Goal: Task Accomplishment & Management: Use online tool/utility

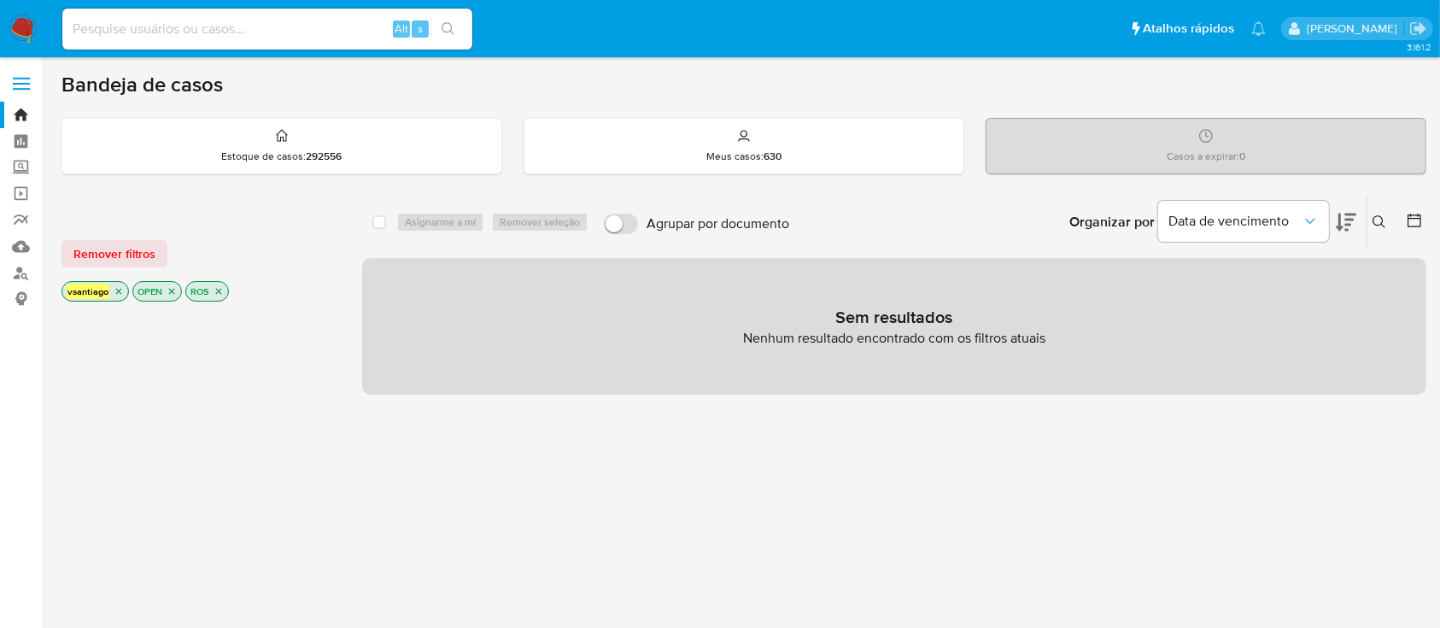
click at [688, 474] on div "select-all-cases-checkbox Asignarme a mí Remover seleção Agrupar por documento …" at bounding box center [894, 581] width 1064 height 773
click at [224, 290] on p "ROS" at bounding box center [207, 291] width 42 height 19
click at [219, 286] on icon "close-filter" at bounding box center [218, 291] width 10 height 10
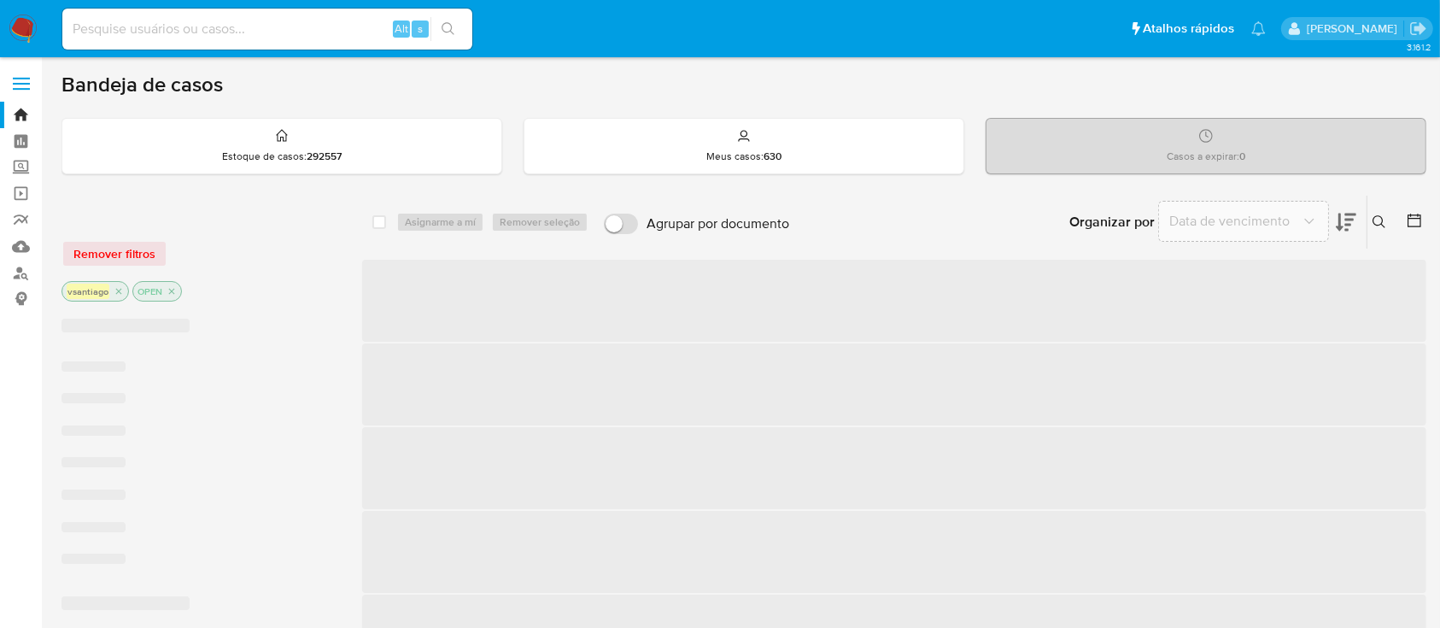
click at [237, 226] on div "Remover filtros vsantiago OPEN" at bounding box center [197, 256] width 273 height 96
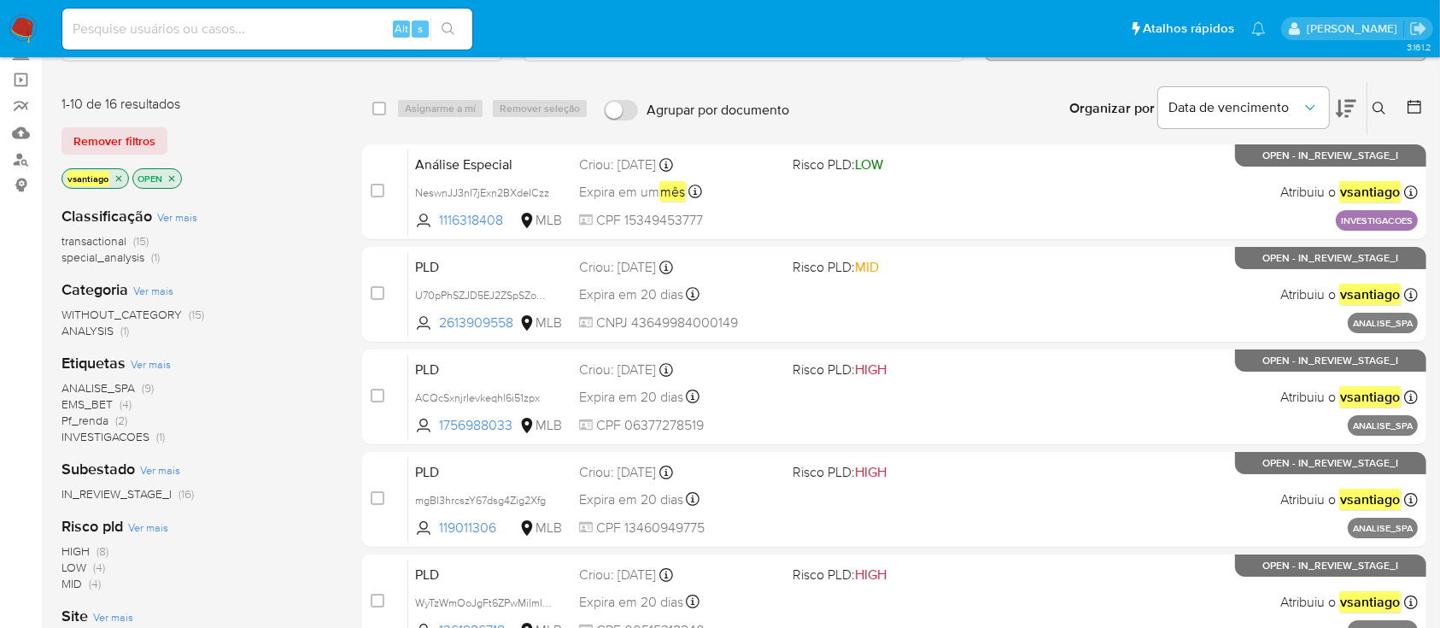
click at [250, 237] on div "transactional (15) special_analysis (1)" at bounding box center [197, 249] width 273 height 32
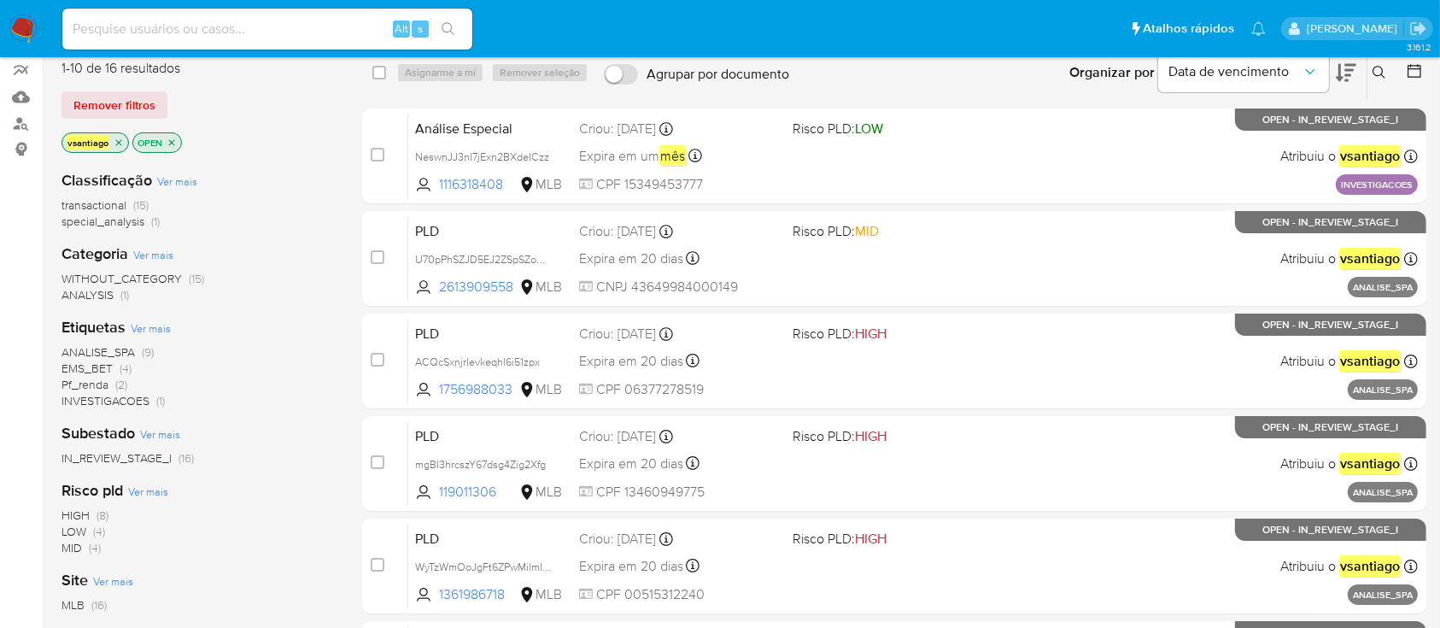
scroll to position [114, 0]
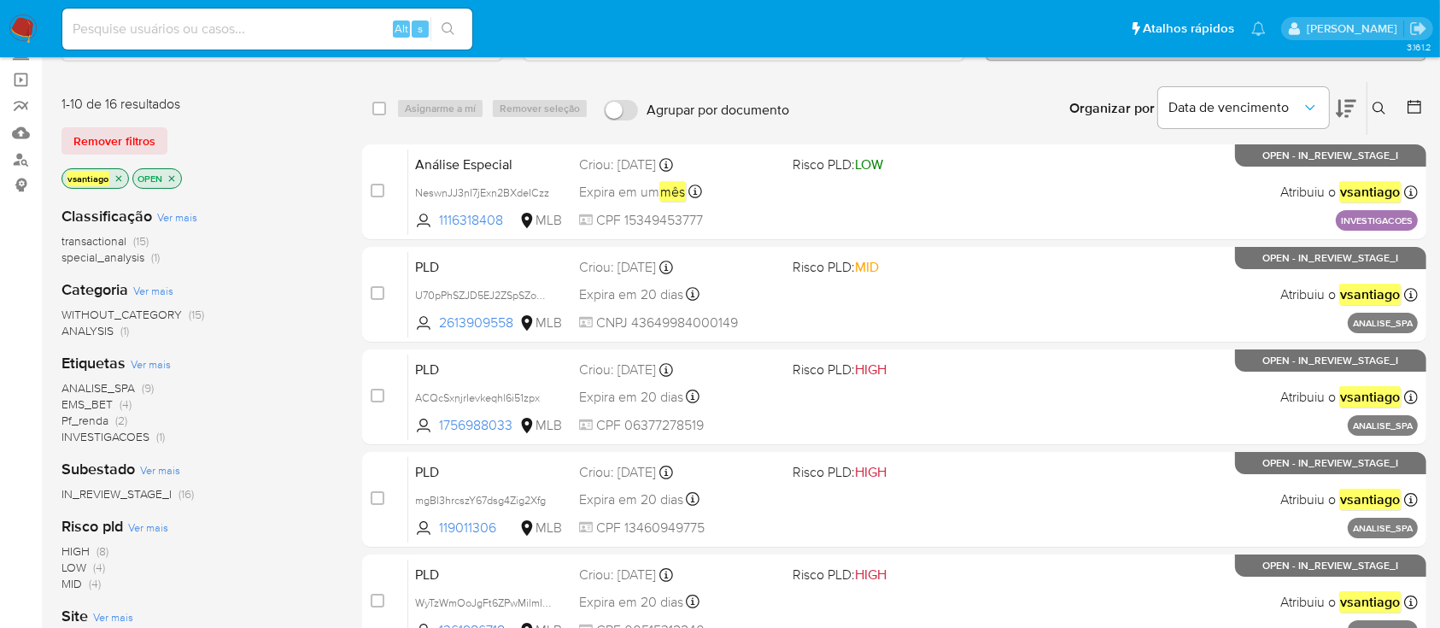
click at [301, 300] on div "Categoria Ver mais WITHOUT_CATEGORY (15) ANALYSIS (1)" at bounding box center [197, 309] width 273 height 60
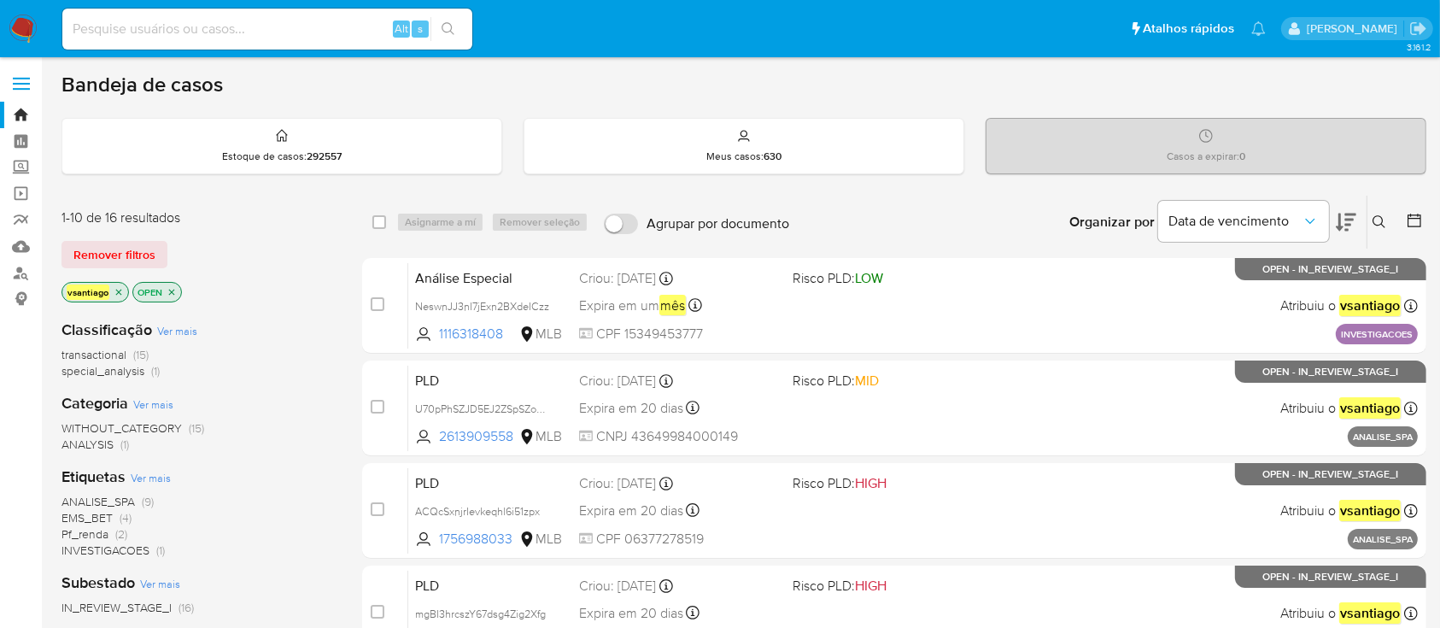
click at [248, 286] on div "vsantiago OPEN" at bounding box center [197, 294] width 273 height 24
click at [122, 295] on icon "close-filter" at bounding box center [119, 292] width 10 height 10
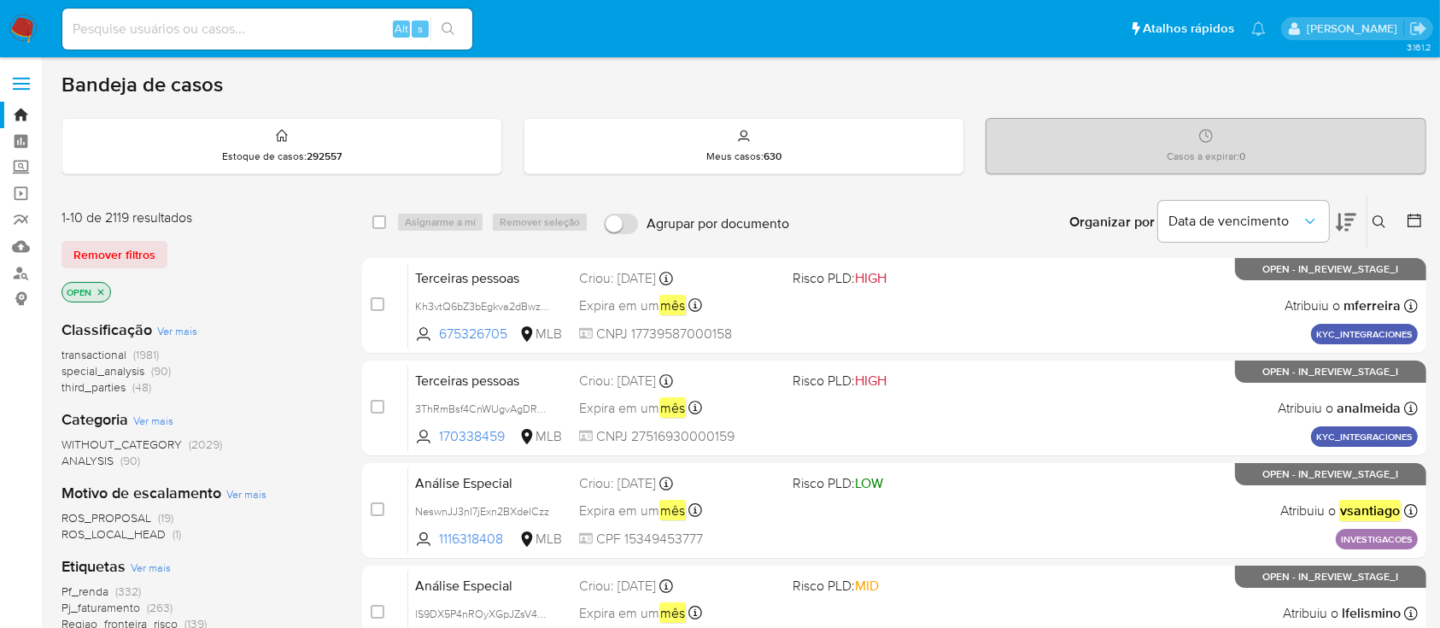
click at [233, 260] on div "Remover filtros" at bounding box center [197, 254] width 273 height 27
click at [1377, 224] on icon at bounding box center [1378, 221] width 13 height 13
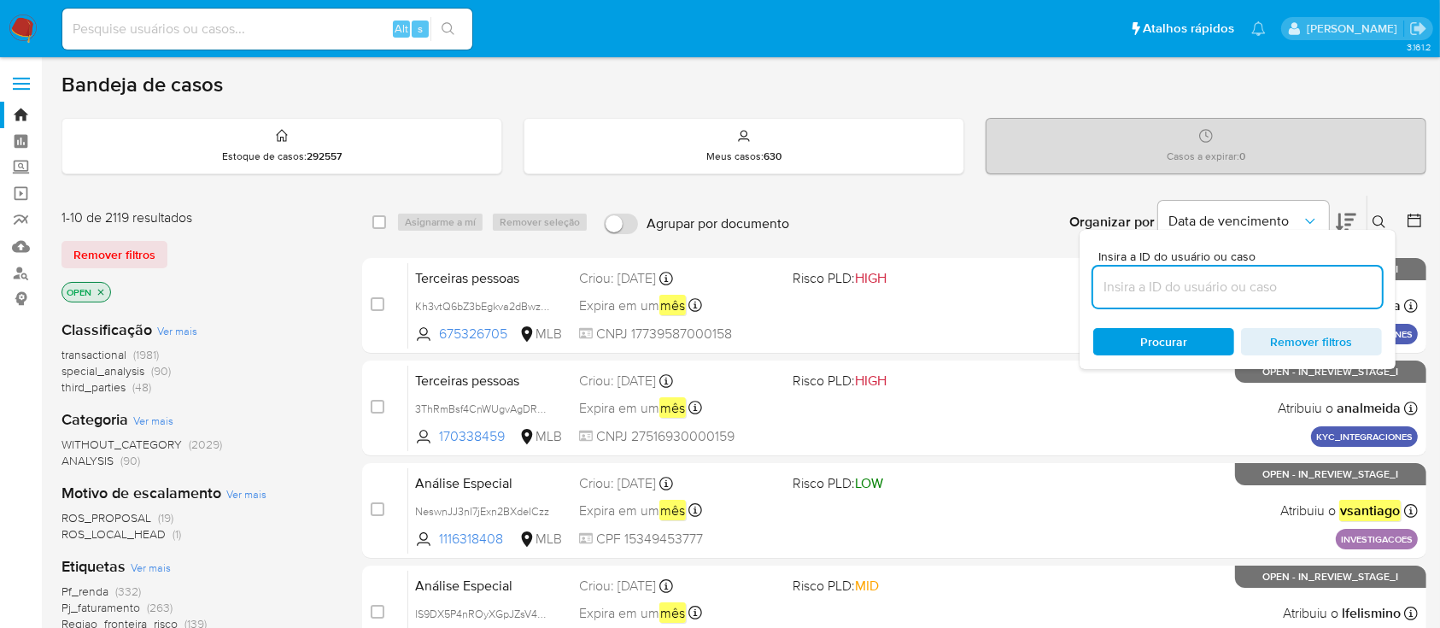
click at [1206, 287] on input at bounding box center [1237, 287] width 289 height 22
type input "iXhbIFmmEg4wK3guZ3Y5M2uD"
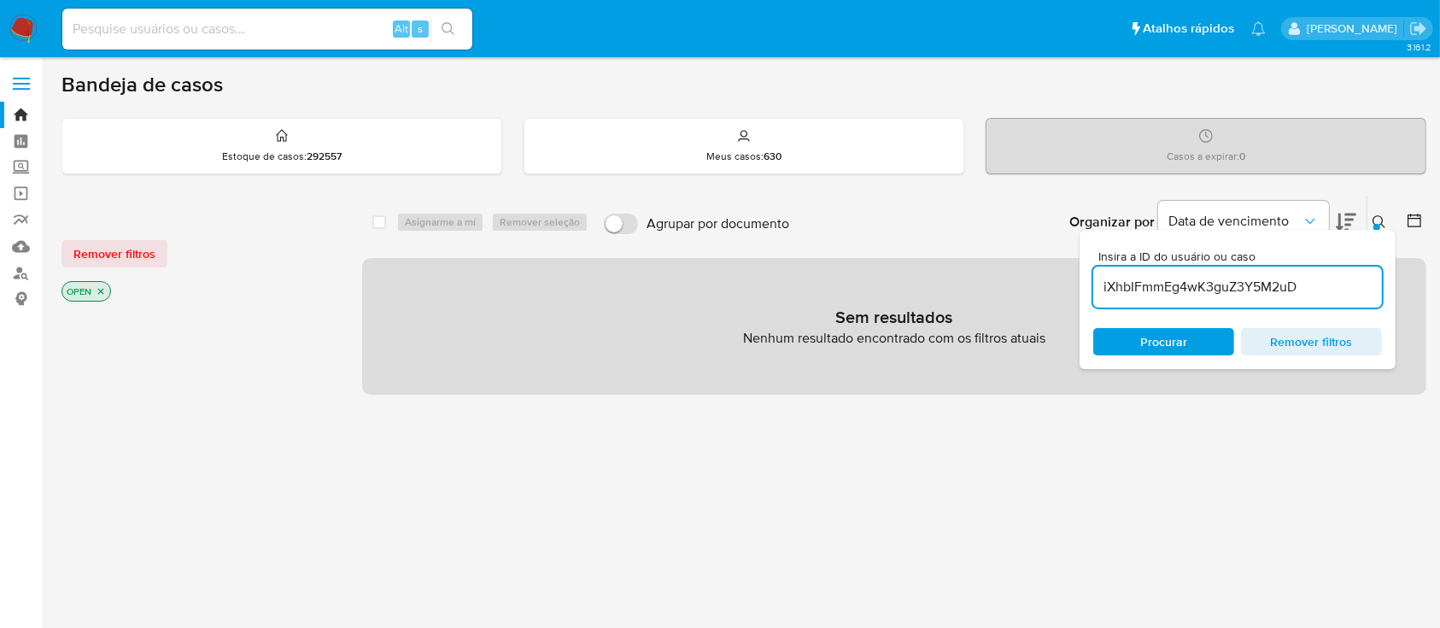
click at [1180, 339] on span "Procurar" at bounding box center [1163, 341] width 47 height 27
click at [1038, 474] on div "select-all-cases-checkbox Asignarme a mí Remover seleção Agrupar por documento …" at bounding box center [894, 581] width 1064 height 773
click at [98, 290] on icon "close-filter" at bounding box center [101, 291] width 10 height 10
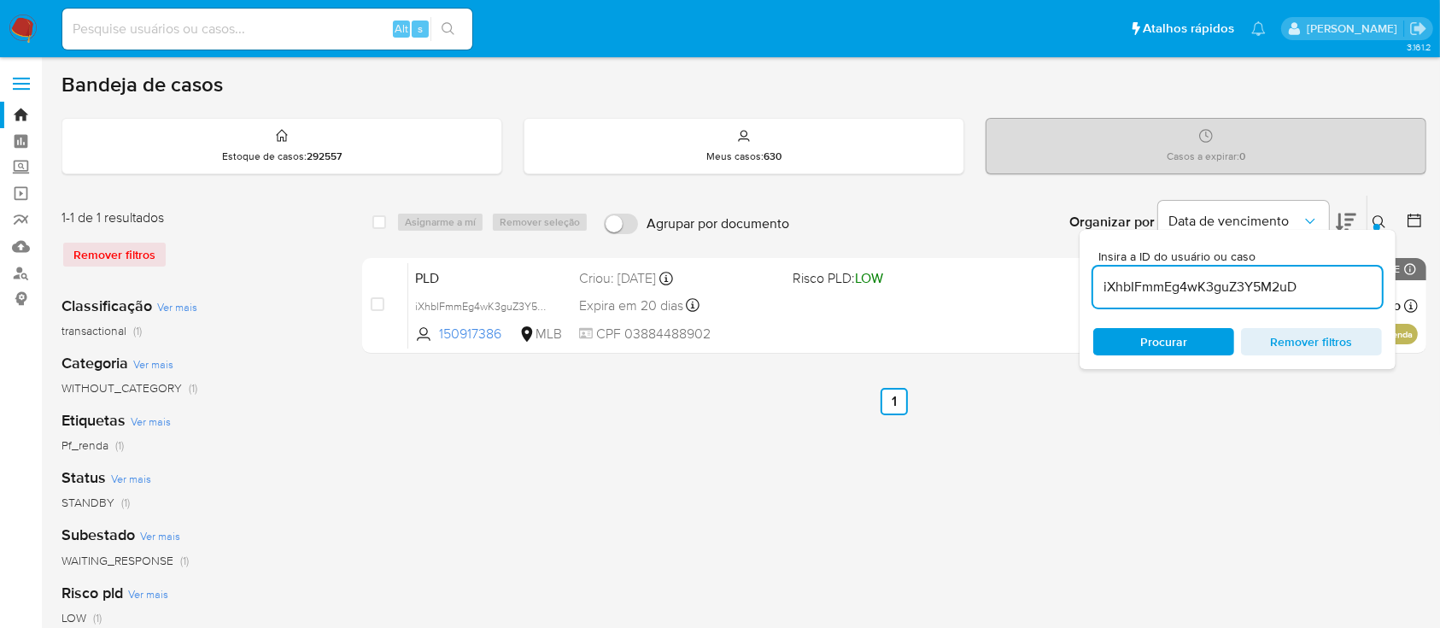
click at [211, 214] on div "1-1 de 1 resultados" at bounding box center [197, 217] width 273 height 19
click at [1241, 286] on input "iXhbIFmmEg4wK3guZ3Y5M2uD" at bounding box center [1237, 287] width 289 height 22
click at [1241, 285] on input "iXhbIFmmEg4wK3guZ3Y5M2uD" at bounding box center [1237, 287] width 289 height 22
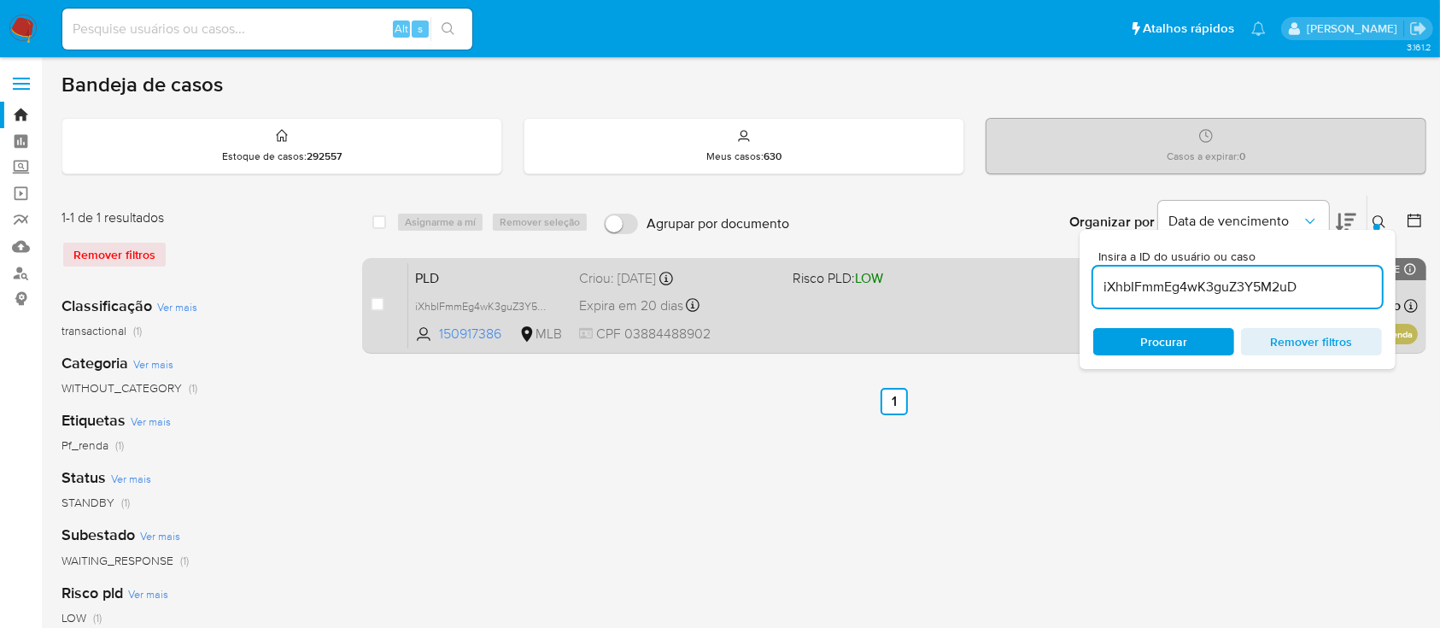
click at [792, 280] on span "Risco PLD: LOW" at bounding box center [837, 277] width 91 height 19
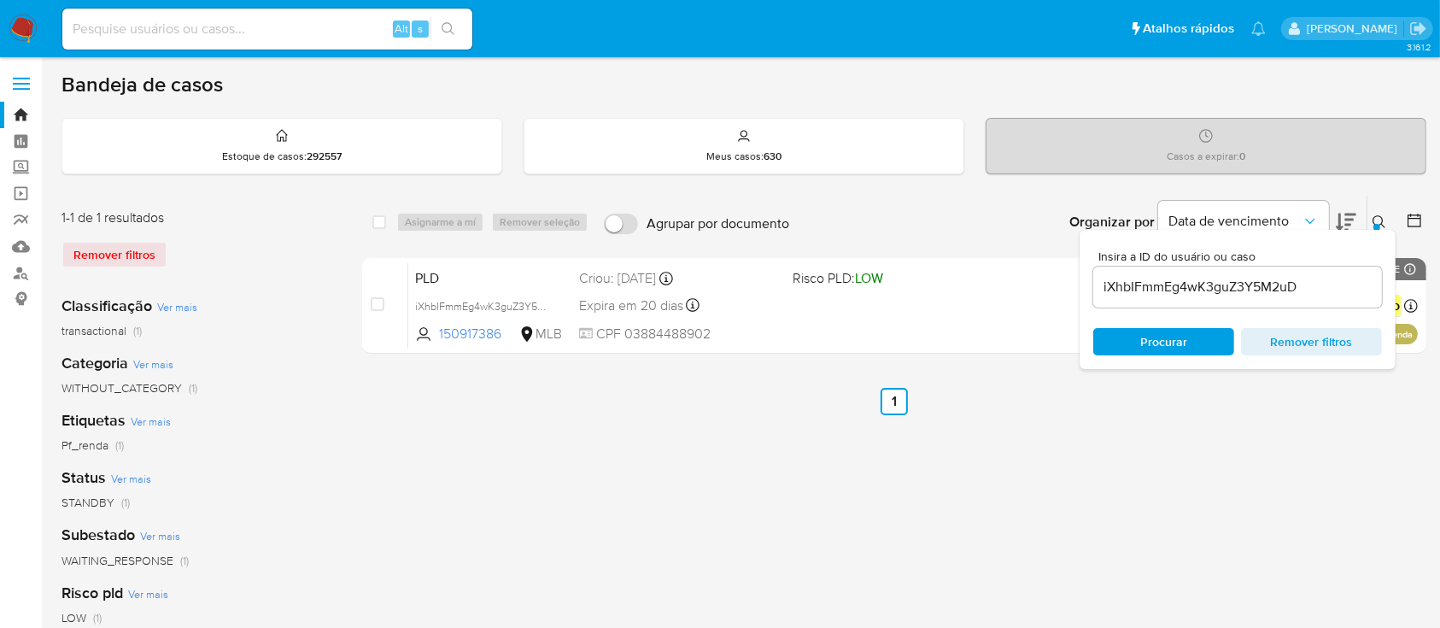
click at [1199, 432] on div "select-all-cases-checkbox Asignarme a mí Remover seleção Agrupar por documento …" at bounding box center [894, 570] width 1064 height 750
drag, startPoint x: 735, startPoint y: 484, endPoint x: 854, endPoint y: 467, distance: 119.9
click at [734, 482] on div "select-all-cases-checkbox Asignarme a mí Remover seleção Agrupar por documento …" at bounding box center [894, 570] width 1064 height 750
click at [1300, 429] on div "select-all-cases-checkbox Asignarme a mí Remover seleção Agrupar por documento …" at bounding box center [894, 570] width 1064 height 750
drag, startPoint x: 1191, startPoint y: 415, endPoint x: 1340, endPoint y: 272, distance: 205.9
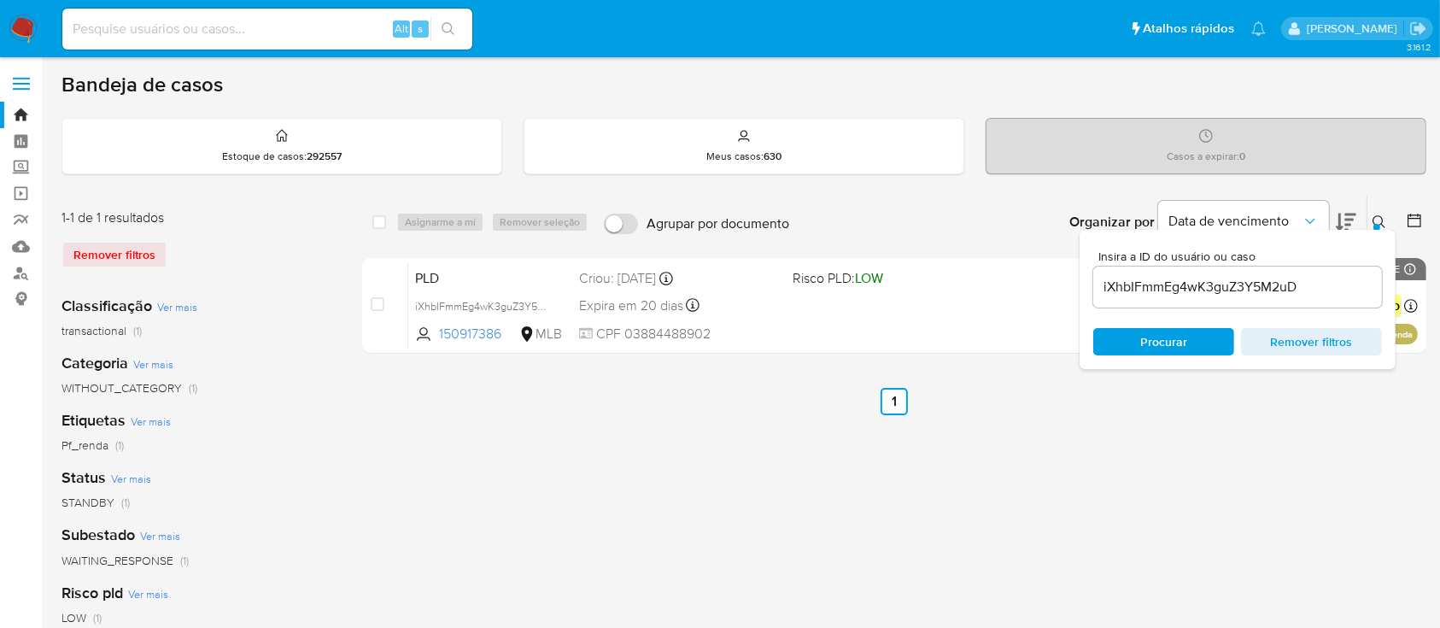
click at [1196, 407] on div "select-all-cases-checkbox Asignarme a mí Remover seleção Agrupar por documento …" at bounding box center [894, 570] width 1064 height 750
click at [1373, 221] on icon at bounding box center [1378, 221] width 13 height 13
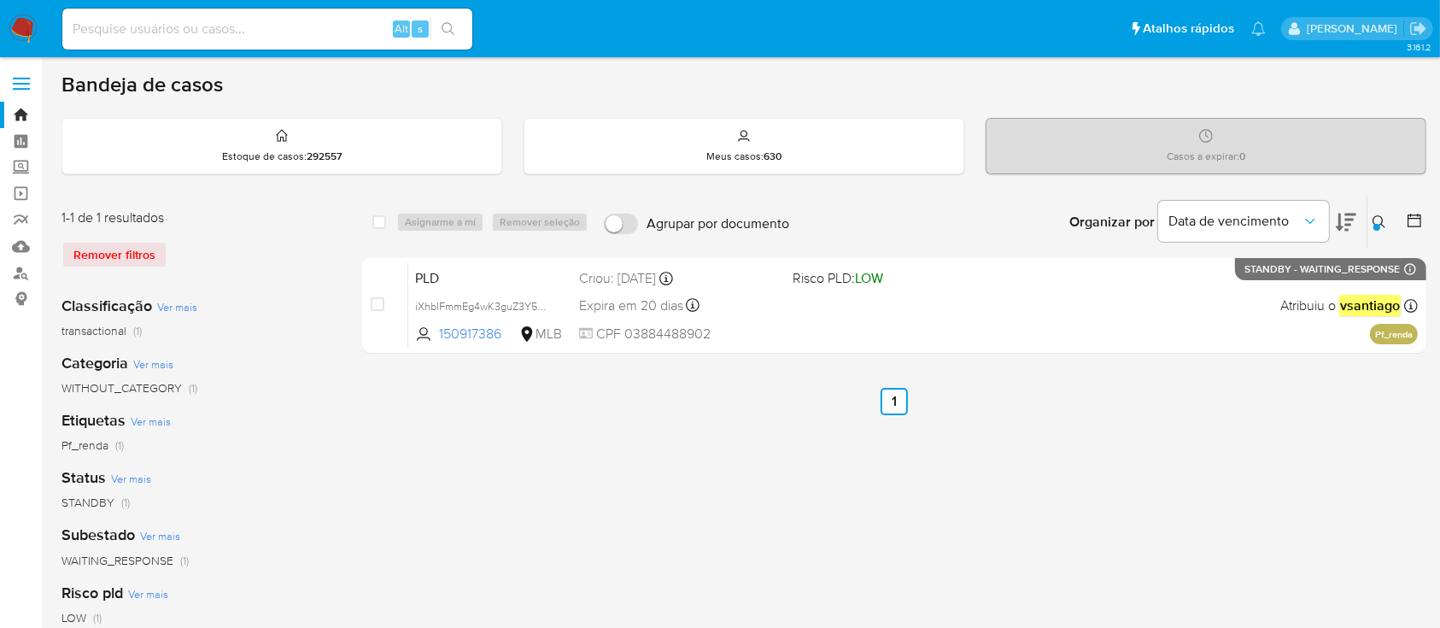
click at [1167, 456] on div "select-all-cases-checkbox Asignarme a mí Remover seleção Agrupar por documento …" at bounding box center [894, 570] width 1064 height 750
click at [1376, 227] on div at bounding box center [1376, 227] width 7 height 7
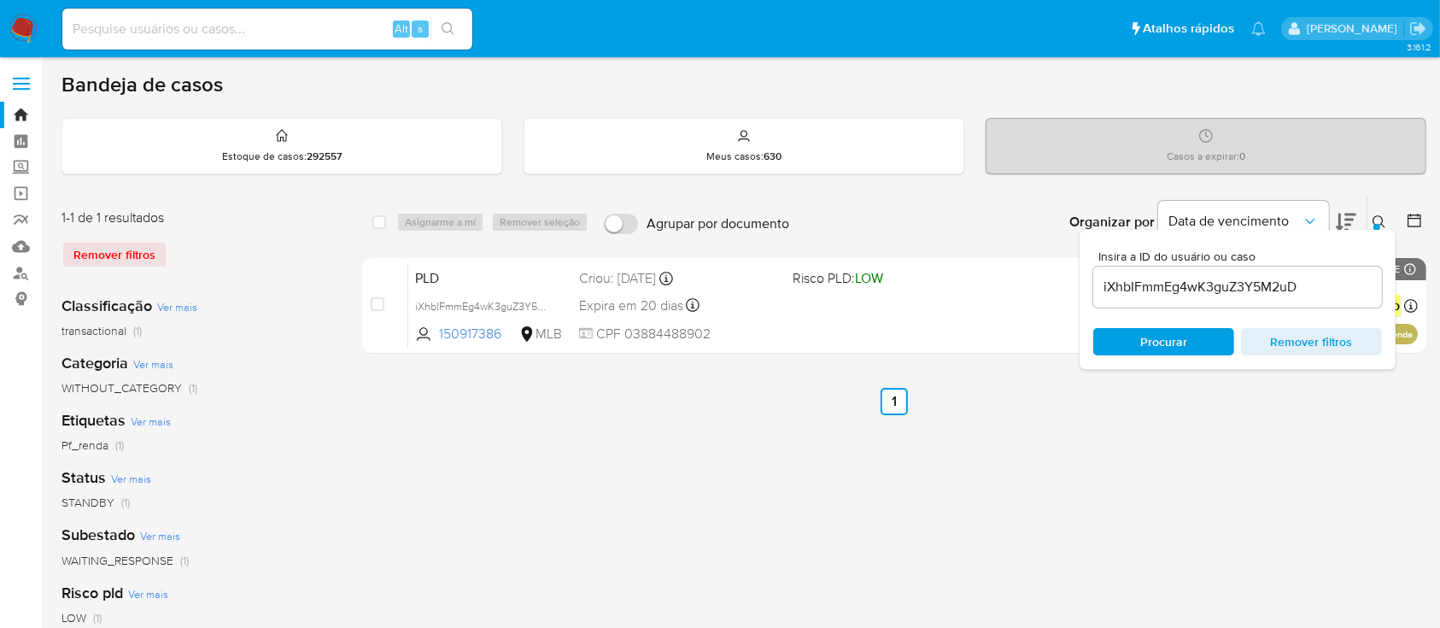
click at [1235, 285] on input "iXhbIFmmEg4wK3guZ3Y5M2uD" at bounding box center [1237, 287] width 289 height 22
click at [1306, 348] on span "Remover filtros" at bounding box center [1311, 342] width 117 height 24
click at [1224, 295] on input at bounding box center [1237, 287] width 289 height 22
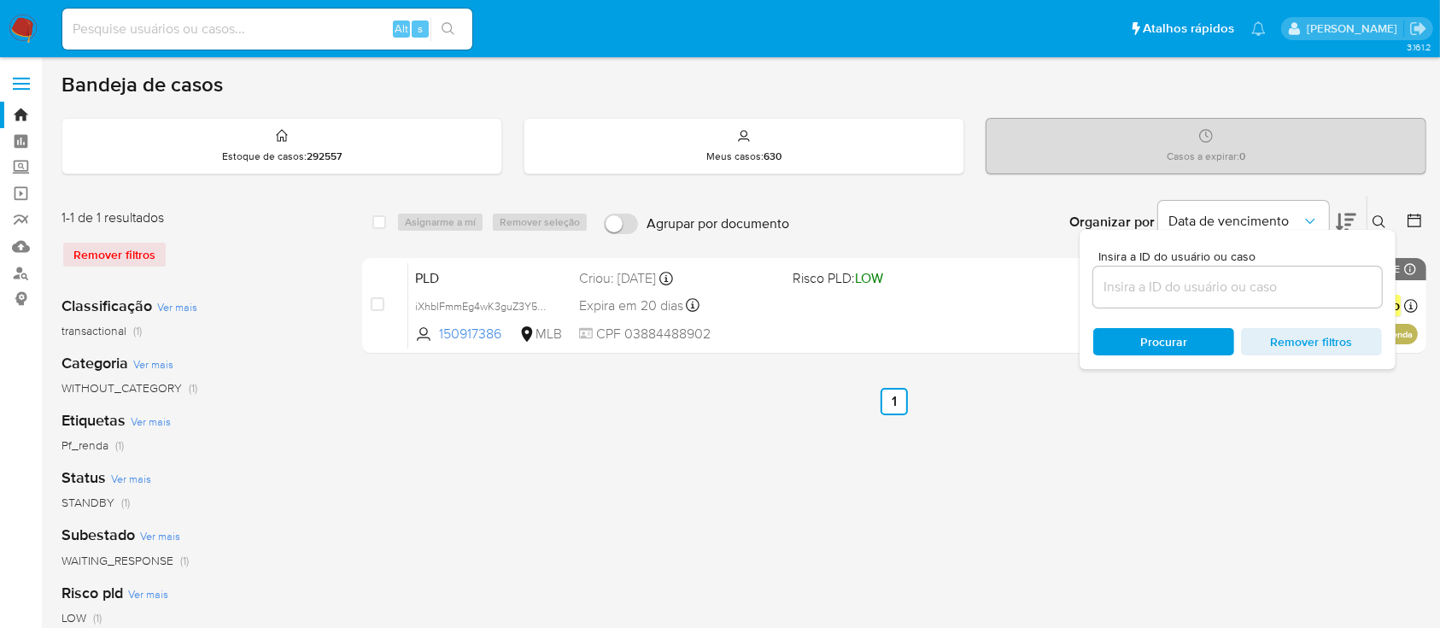
click at [24, 31] on img at bounding box center [23, 29] width 29 height 29
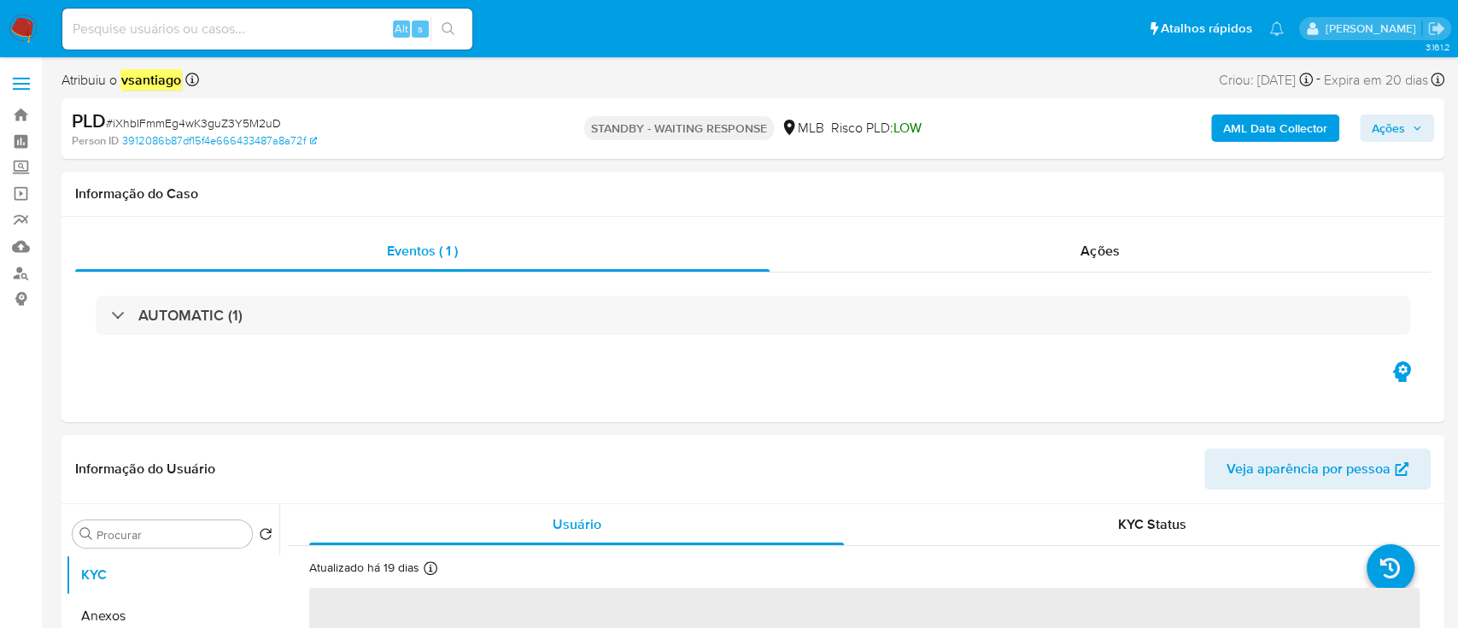
select select "10"
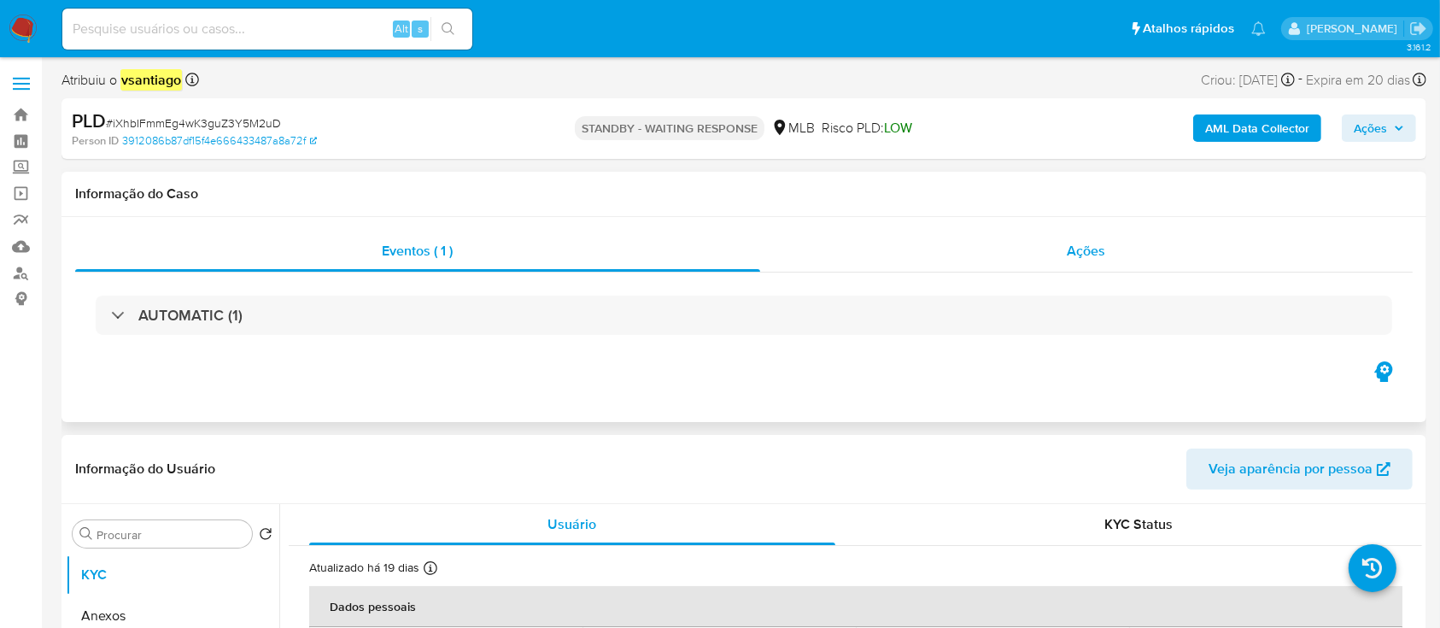
click at [1057, 260] on div "Ações" at bounding box center [1086, 251] width 652 height 41
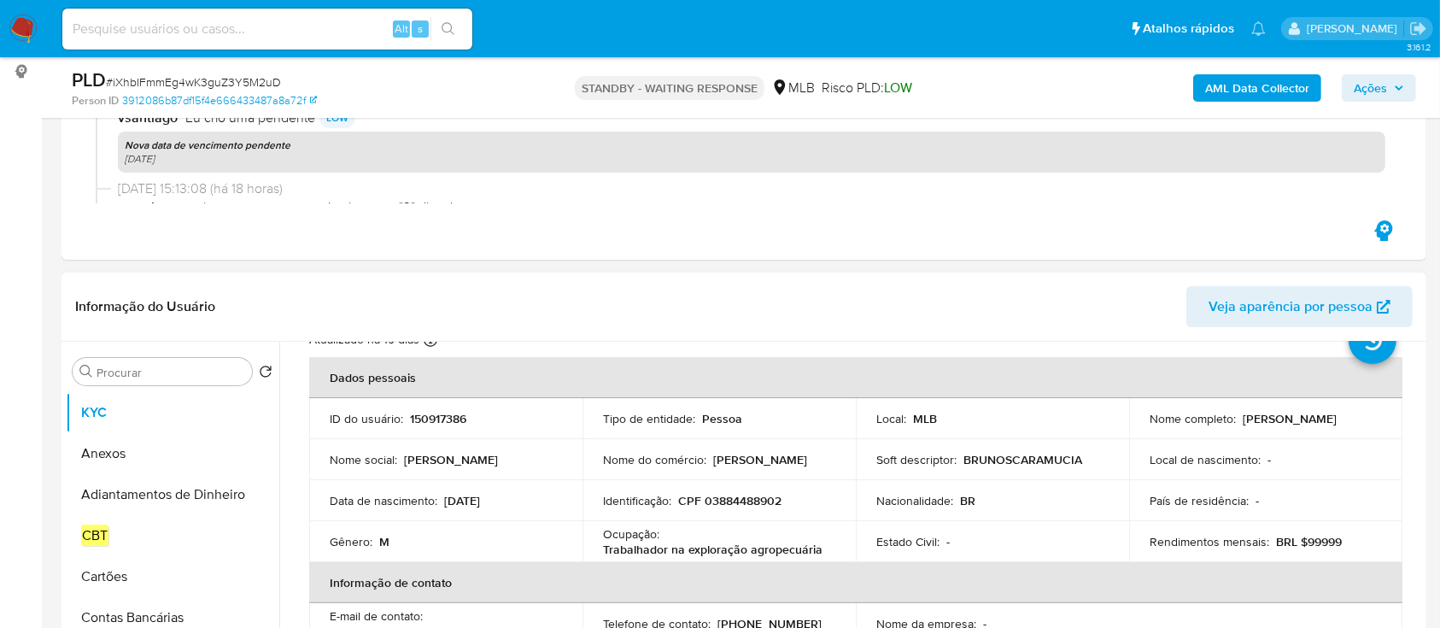
scroll to position [114, 0]
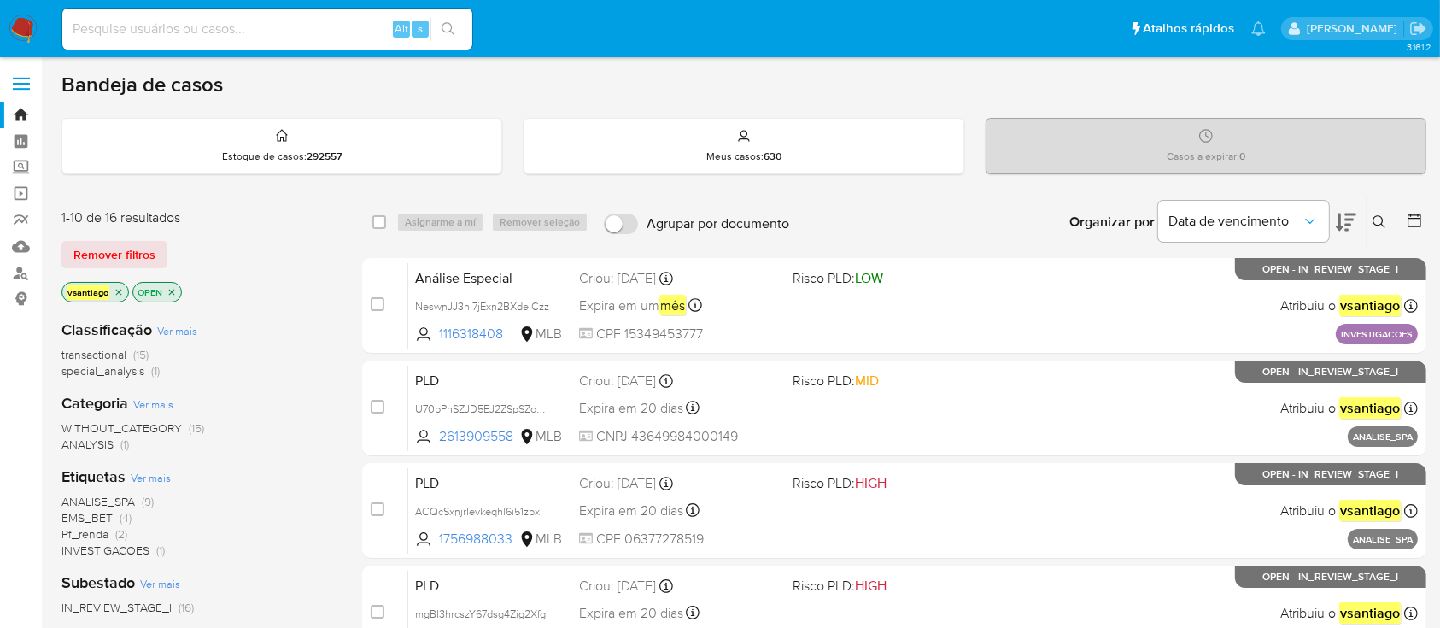
click at [262, 276] on div "1-10 de 16 resultados Remover filtros vsantiago OPEN" at bounding box center [197, 256] width 273 height 97
click at [244, 232] on div "1-10 de 16 resultados Remover filtros vsantiago OPEN" at bounding box center [197, 256] width 273 height 97
click at [21, 244] on link "Mulan" at bounding box center [101, 246] width 203 height 26
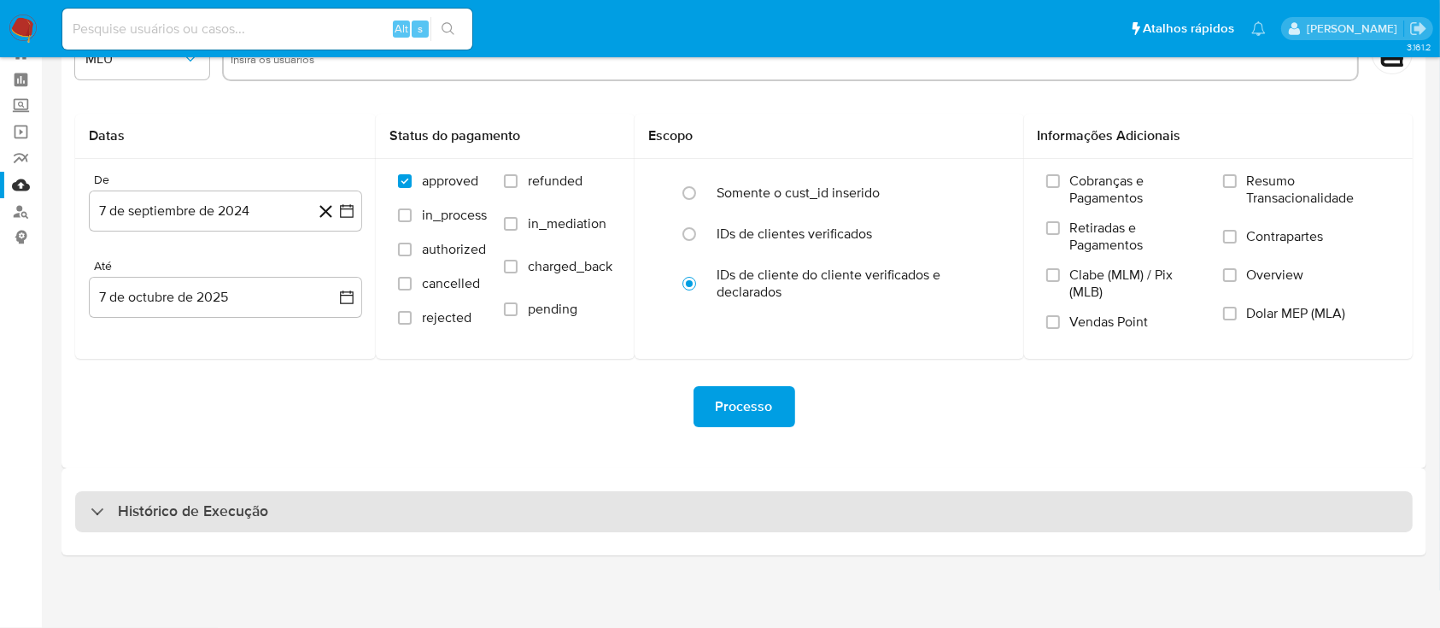
click at [867, 504] on div "Histórico de Execução" at bounding box center [743, 511] width 1337 height 41
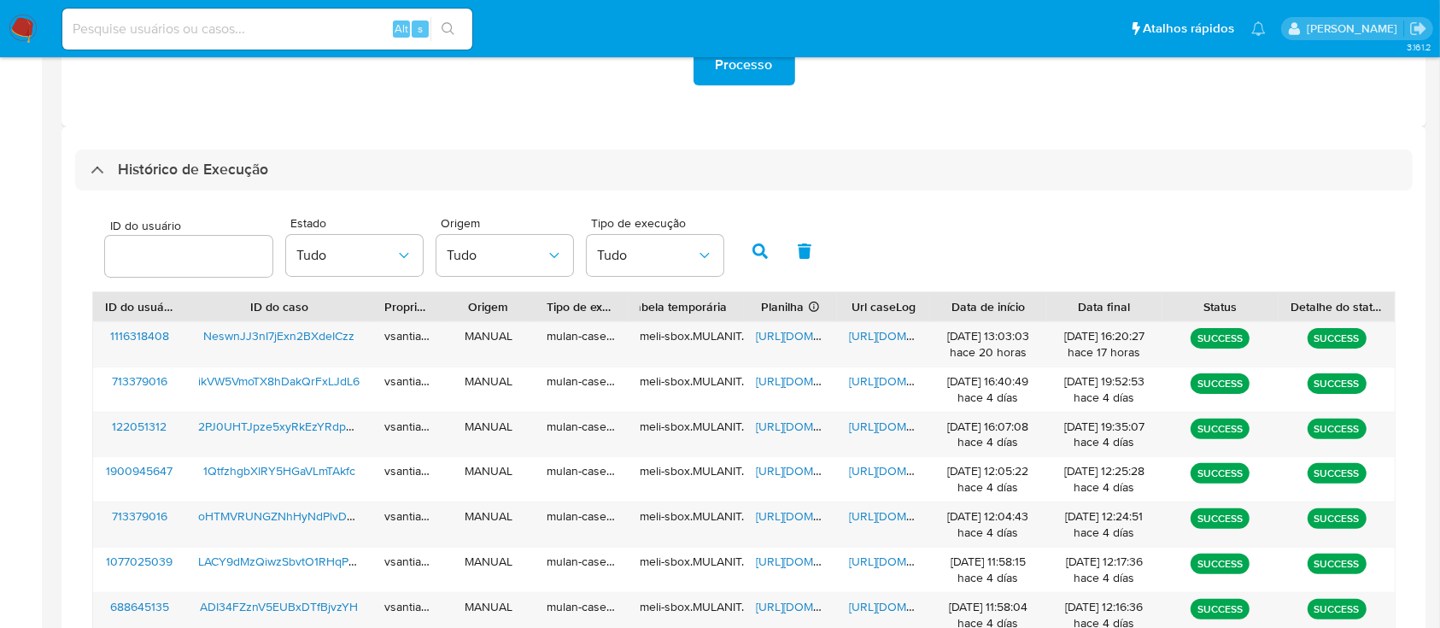
scroll to position [705, 0]
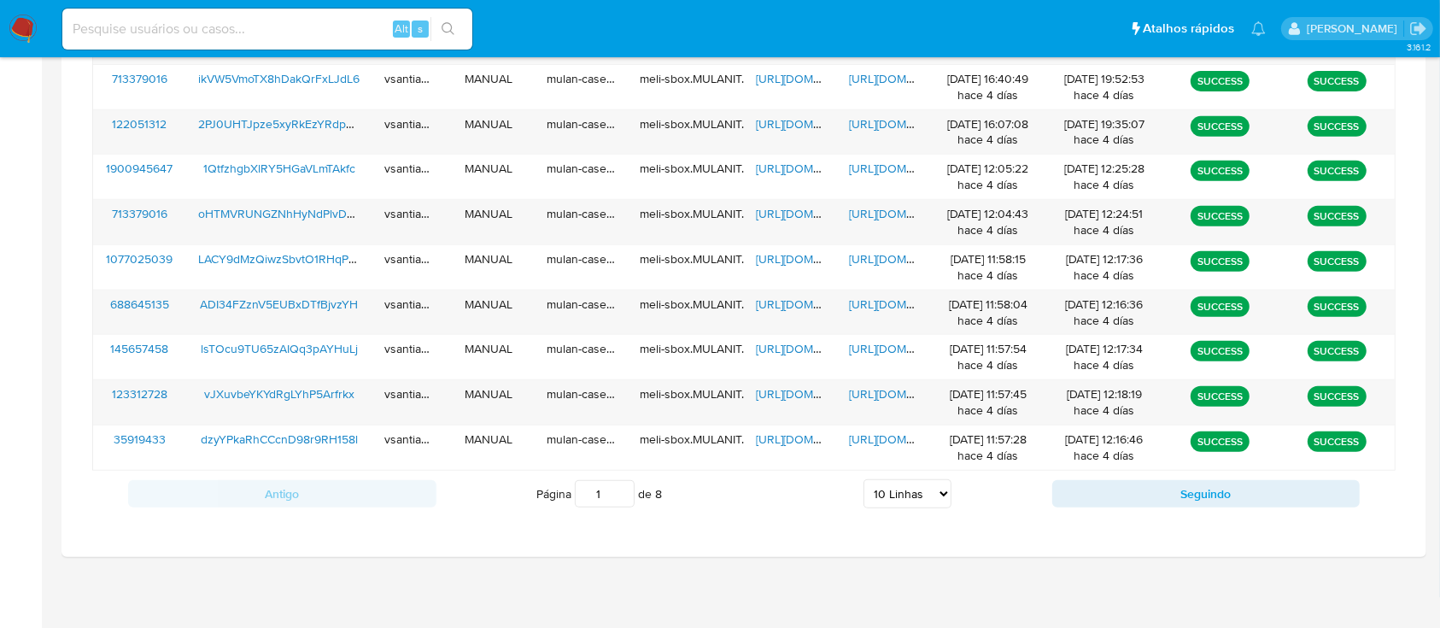
drag, startPoint x: 888, startPoint y: 486, endPoint x: 902, endPoint y: 523, distance: 39.2
click at [888, 486] on select "5 Linhas 10 Linhas 20 Linhas 25 Linhas 50 Linhas 100 Linhas" at bounding box center [907, 493] width 88 height 29
select select "100"
click at [863, 479] on select "5 Linhas 10 Linhas 20 Linhas 25 Linhas 50 Linhas 100 Linhas" at bounding box center [907, 493] width 88 height 29
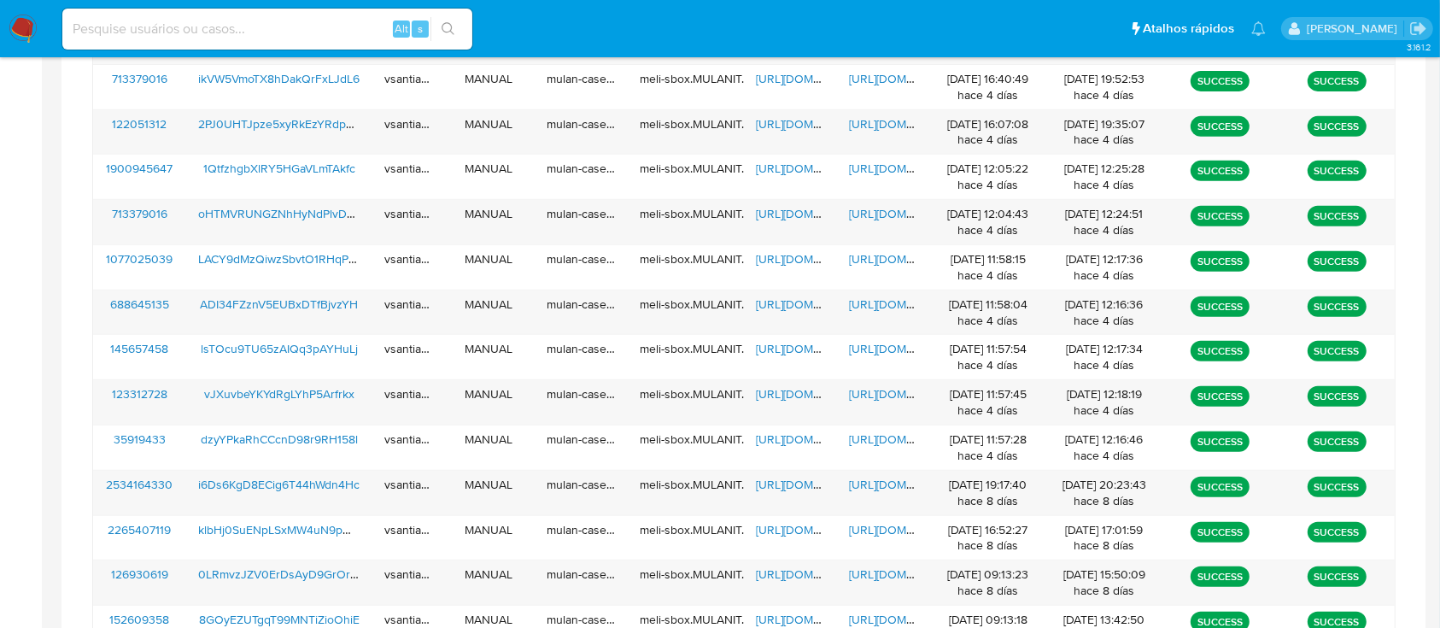
scroll to position [1100, 0]
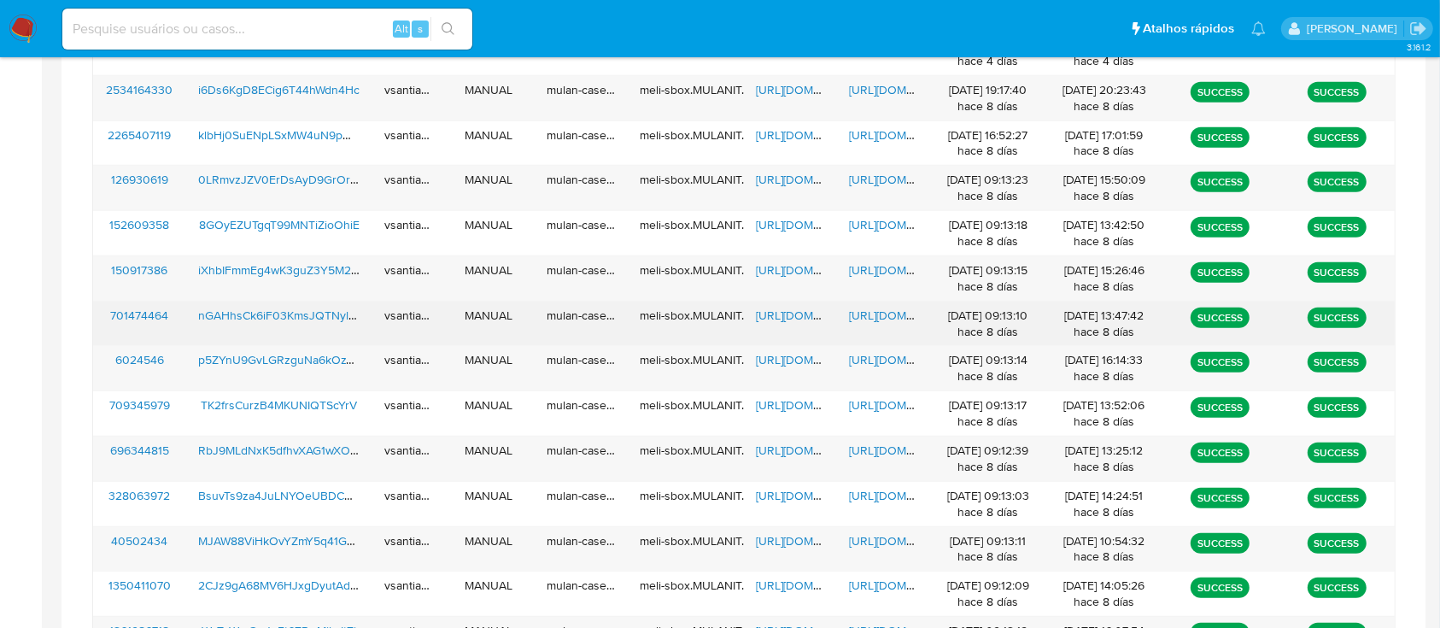
click at [301, 316] on span "nGAHhsCk6iF03KmsJQTNylFU" at bounding box center [281, 315] width 166 height 17
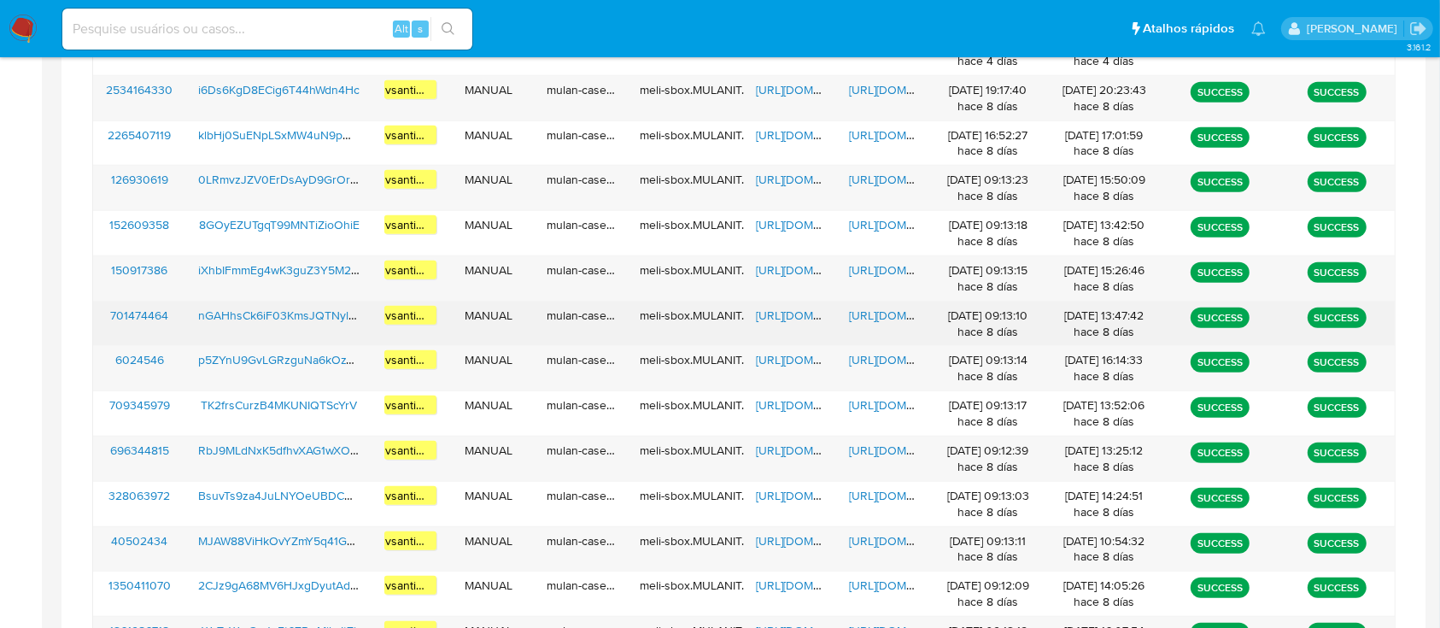
click at [785, 320] on span "https://docs.google.com/spreadsheets/d/12u_rP6dbKgXK3oRCSbjDcuj1G7w7nNZjDosaMct…" at bounding box center [815, 315] width 118 height 17
click at [884, 317] on span "https://docs.google.com/document/d/1f_46vGwomWKLWMjxgWPTDKmmkACq7dC2lfKbz58b4vQ…" at bounding box center [908, 315] width 118 height 17
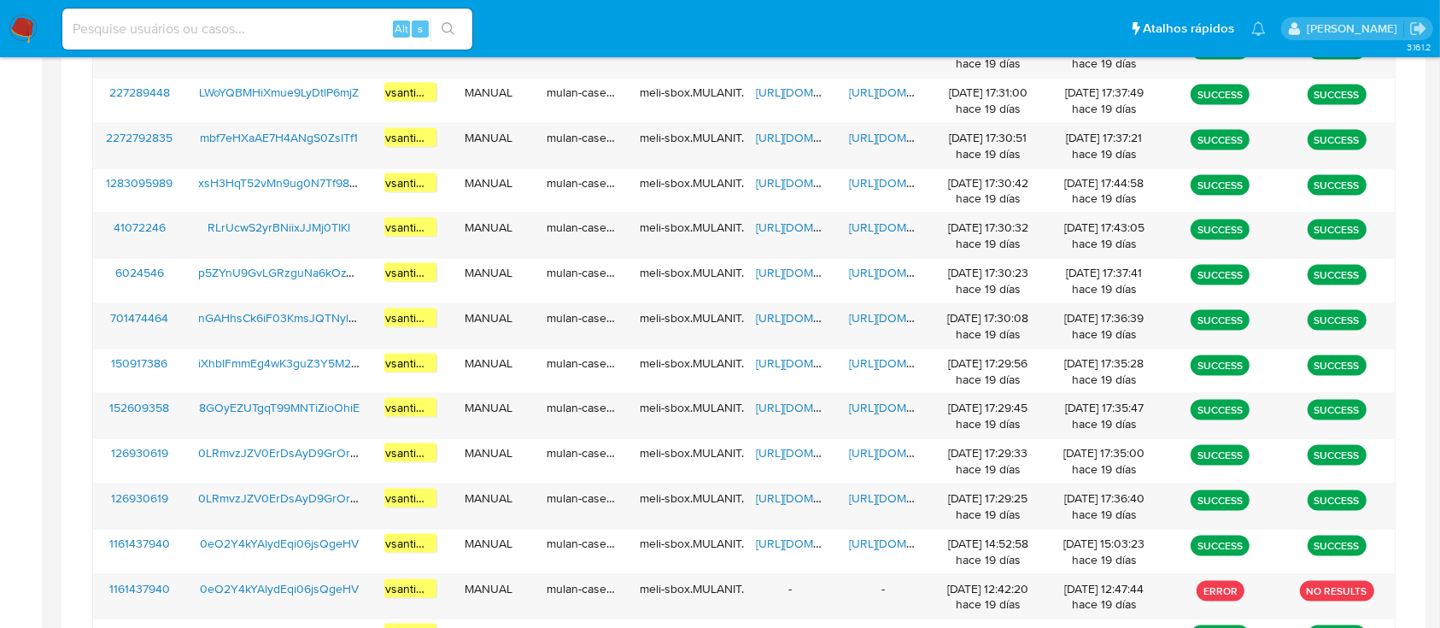
scroll to position [2000, 0]
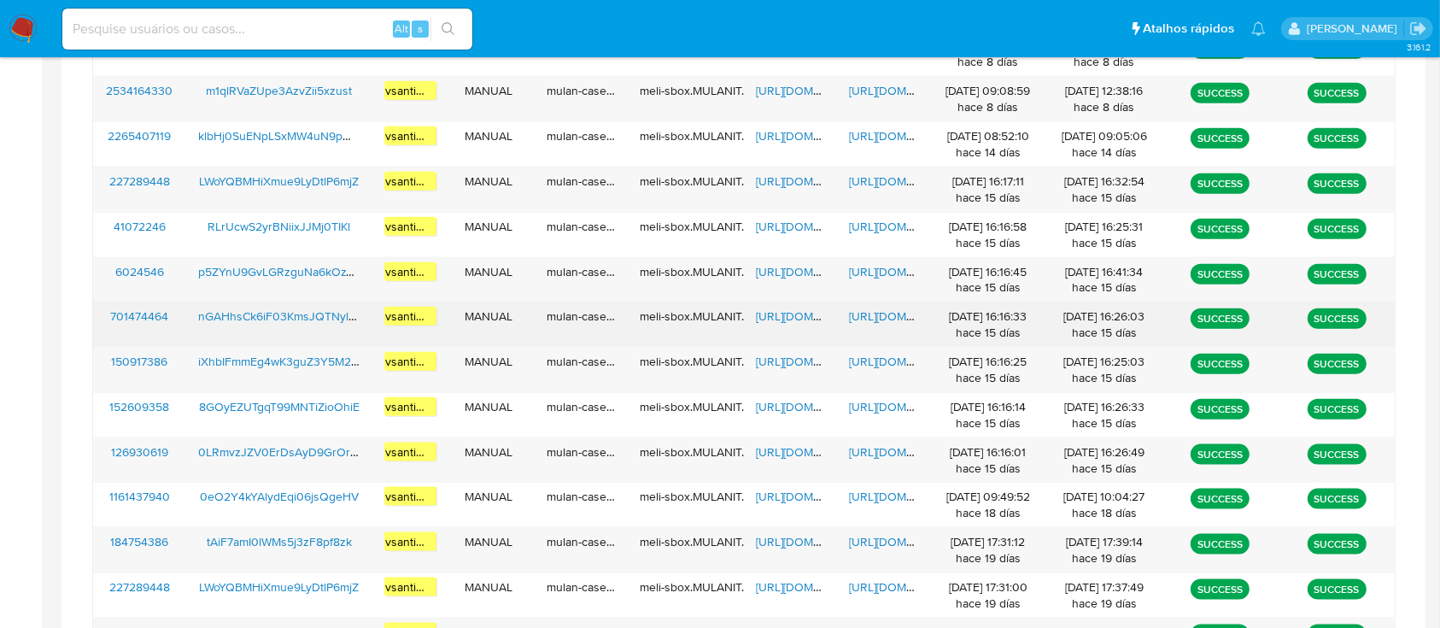
click at [785, 307] on span "https://docs.google.com/spreadsheets/d/1oGgcJR0L-MGEL41i-ZHYCR1a6CaMO1cWGiQVSSQ…" at bounding box center [815, 315] width 118 height 17
click at [874, 315] on span "https://docs.google.com/document/d/1k8fJD_1MUsH4wPe_fNkdz68Pw2TpLitjGjyIr73BGW8…" at bounding box center [908, 315] width 118 height 17
click at [319, 313] on span "nGAHhsCk6iF03KmsJQTNylFU" at bounding box center [281, 315] width 166 height 17
click at [799, 307] on span "https://docs.google.com/spreadsheets/d/1oGgcJR0L-MGEL41i-ZHYCR1a6CaMO1cWGiQVSSQ…" at bounding box center [815, 315] width 118 height 17
click at [891, 317] on span "https://docs.google.com/document/d/1k8fJD_1MUsH4wPe_fNkdz68Pw2TpLitjGjyIr73BGW8…" at bounding box center [908, 315] width 118 height 17
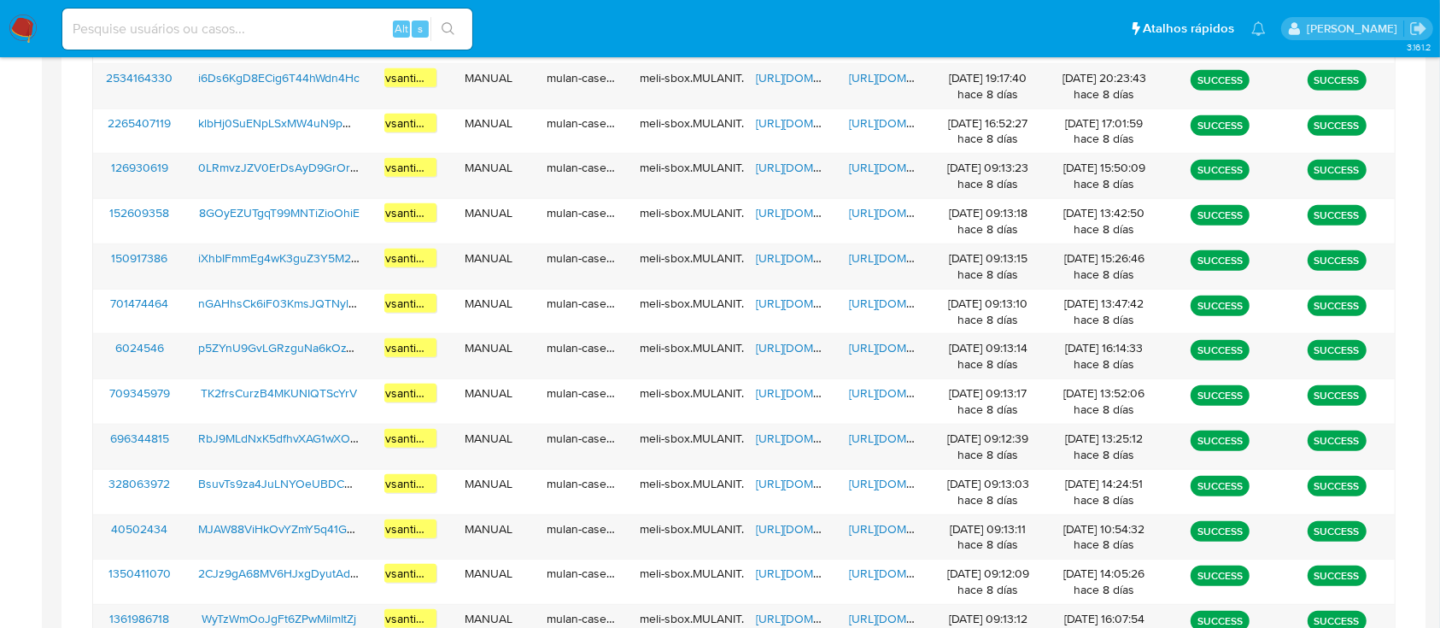
scroll to position [975, 0]
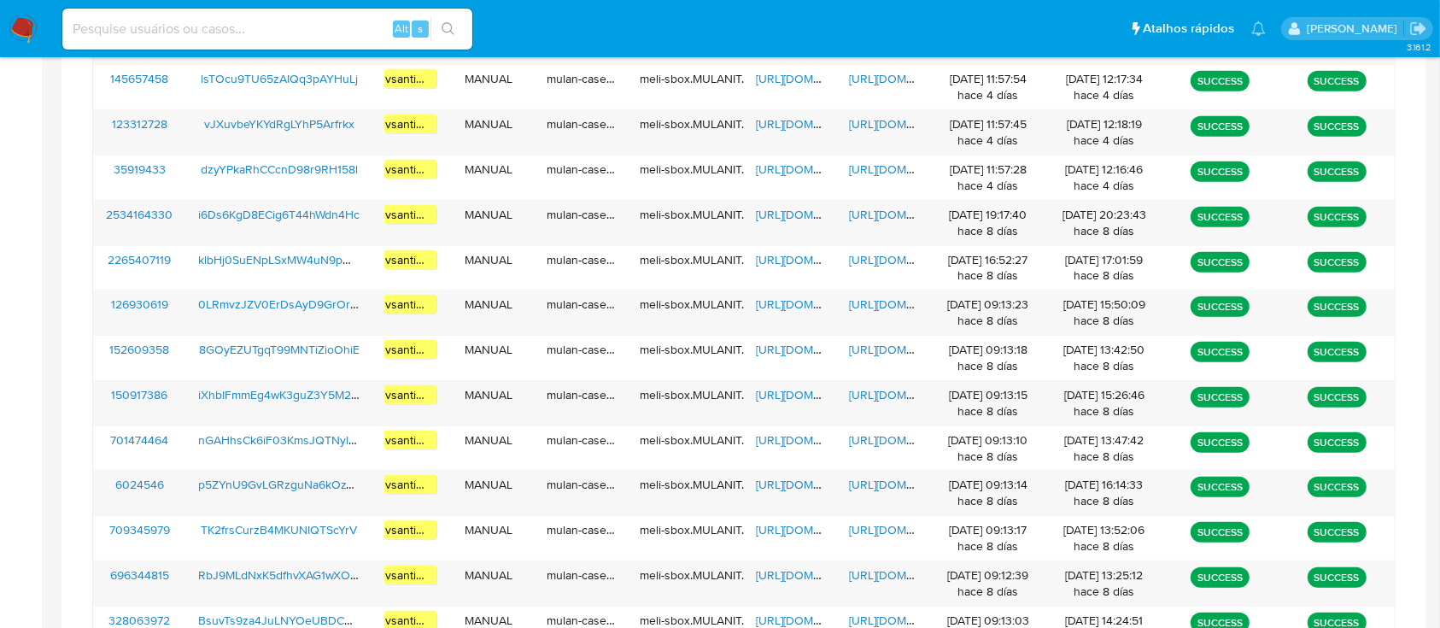
drag, startPoint x: 20, startPoint y: 22, endPoint x: 38, endPoint y: 42, distance: 26.6
click at [20, 22] on img at bounding box center [23, 29] width 29 height 29
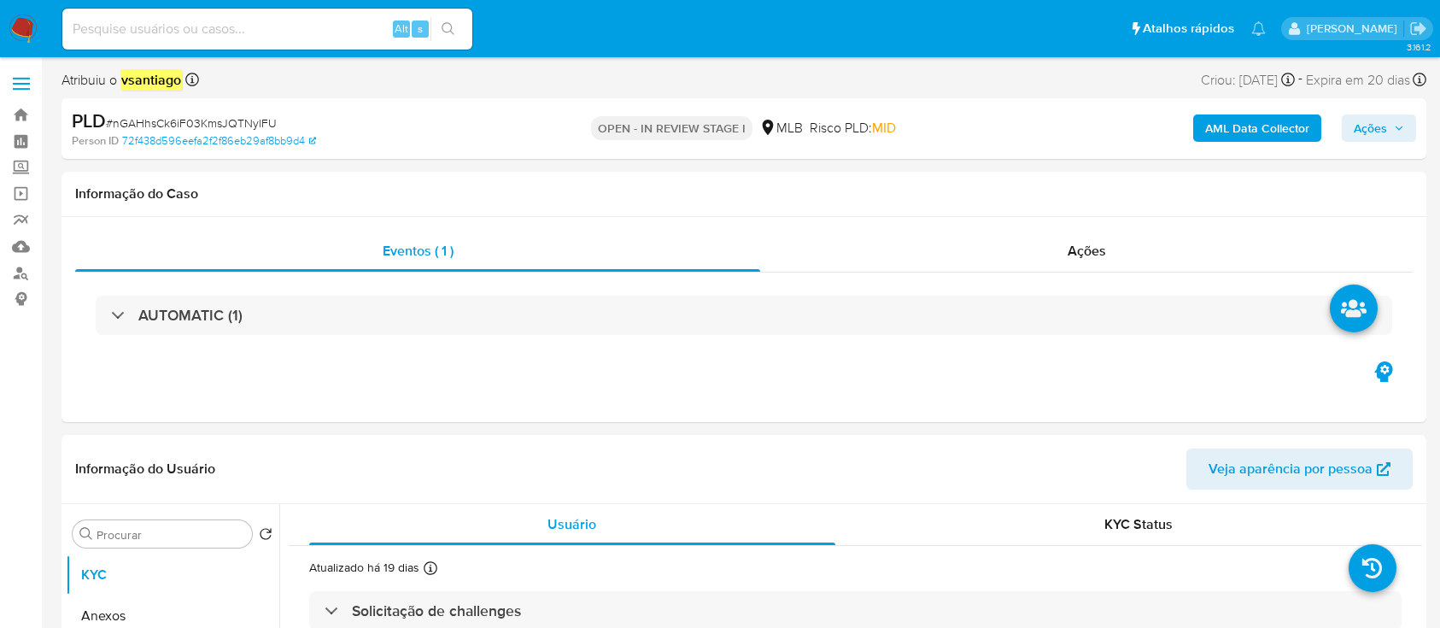
select select "10"
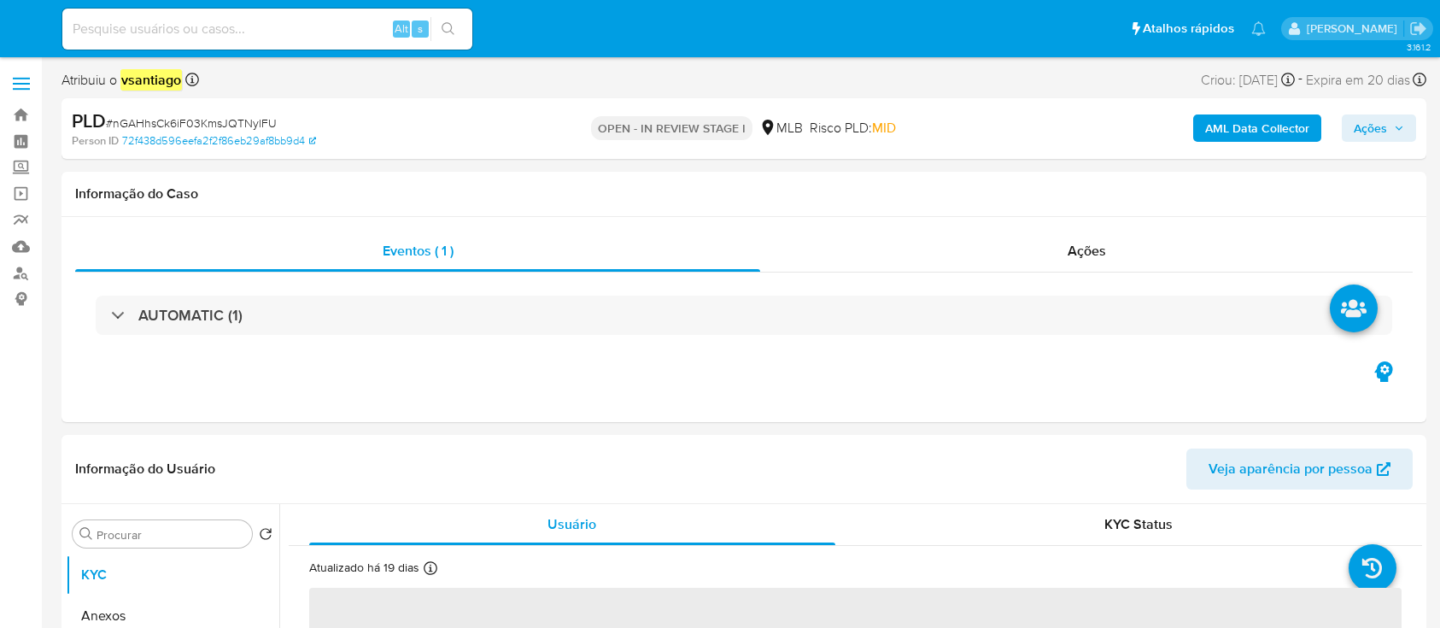
select select "10"
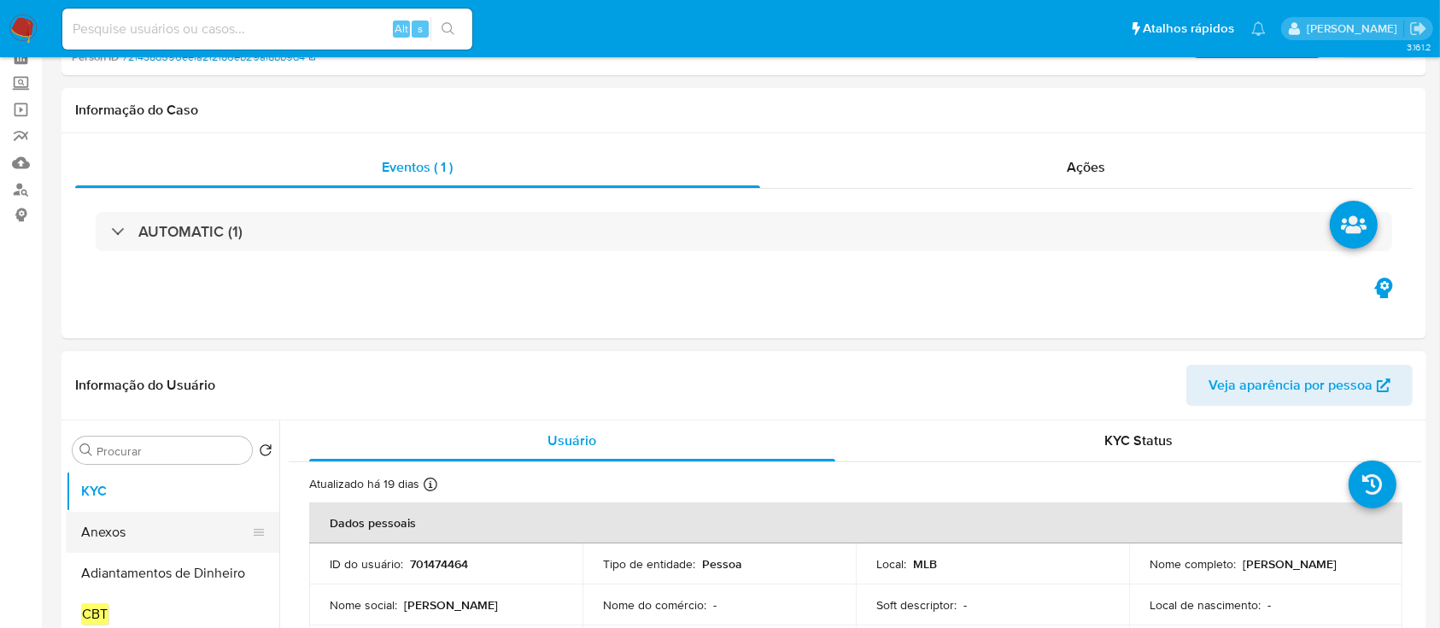
scroll to position [114, 0]
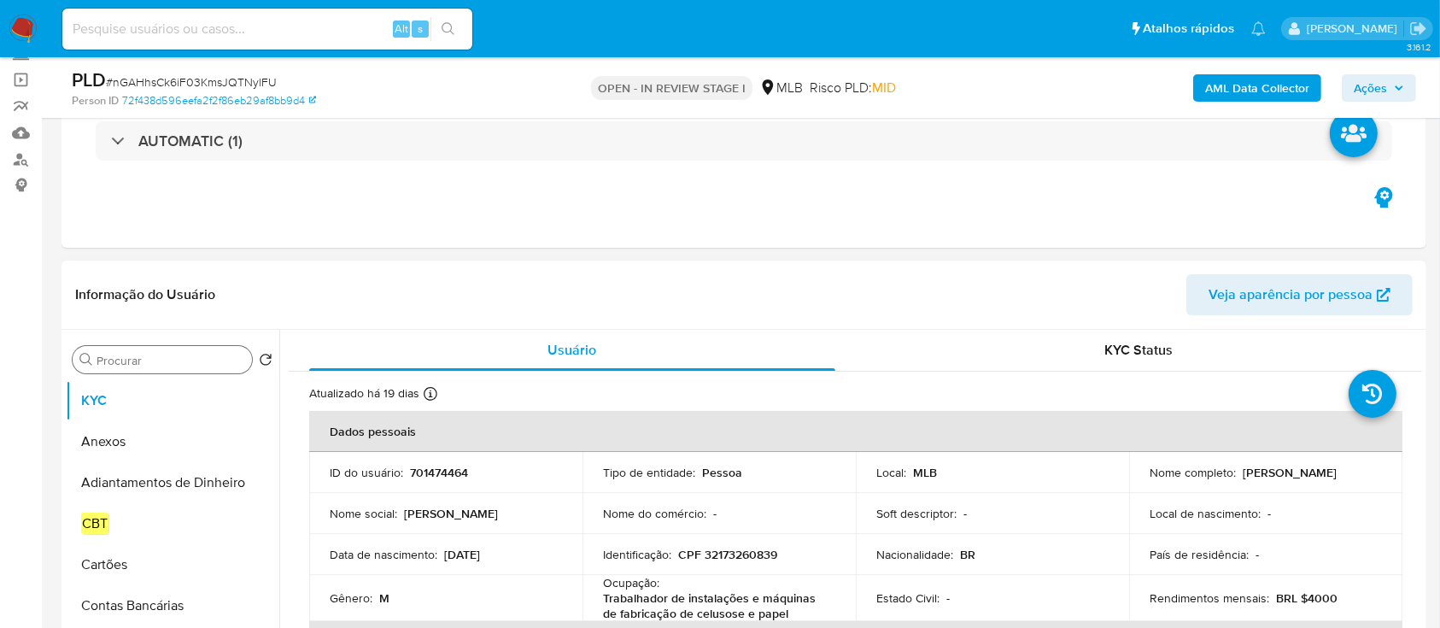
click at [194, 357] on input "Procurar" at bounding box center [170, 360] width 149 height 15
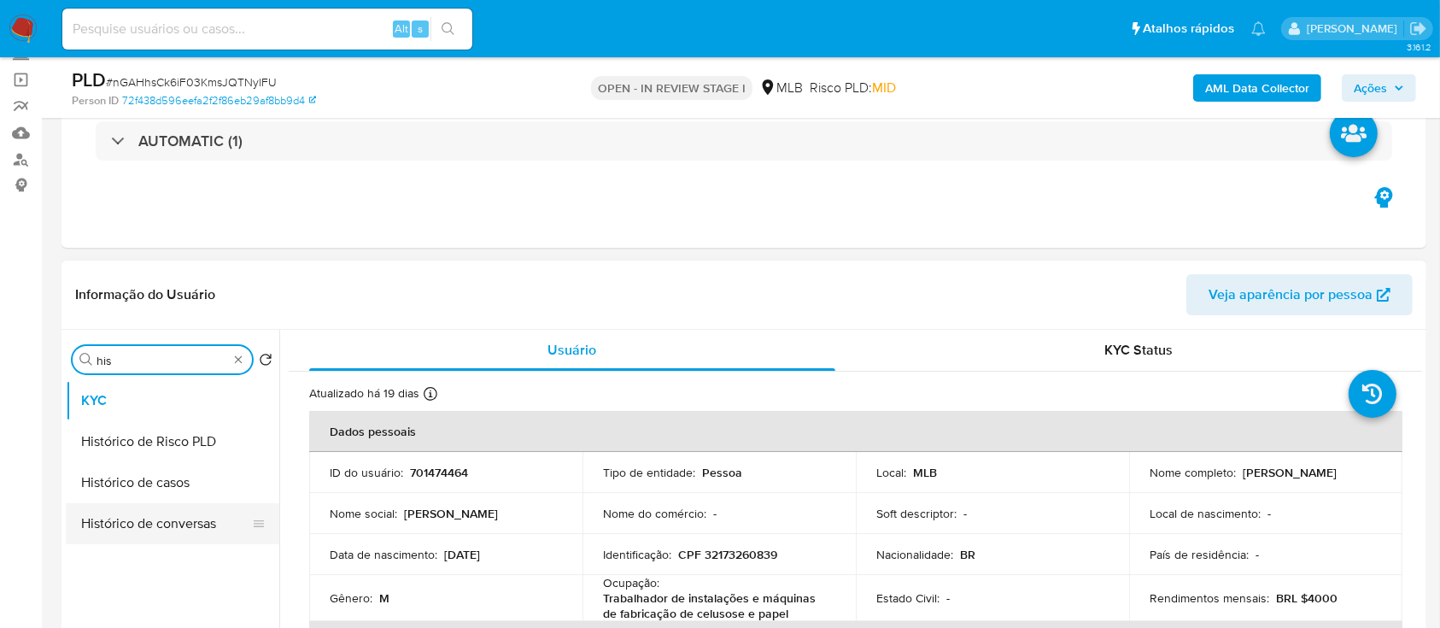
click at [160, 506] on button "Histórico de conversas" at bounding box center [166, 523] width 200 height 41
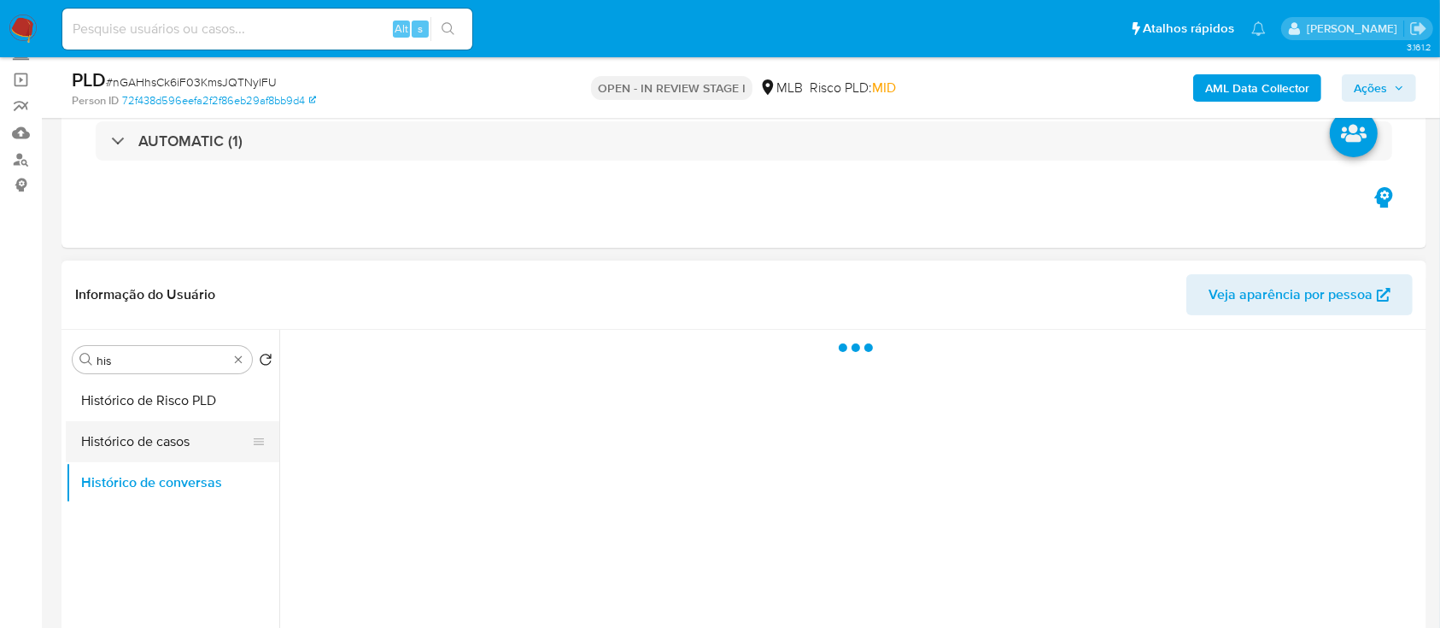
click at [180, 447] on button "Histórico de casos" at bounding box center [166, 441] width 200 height 41
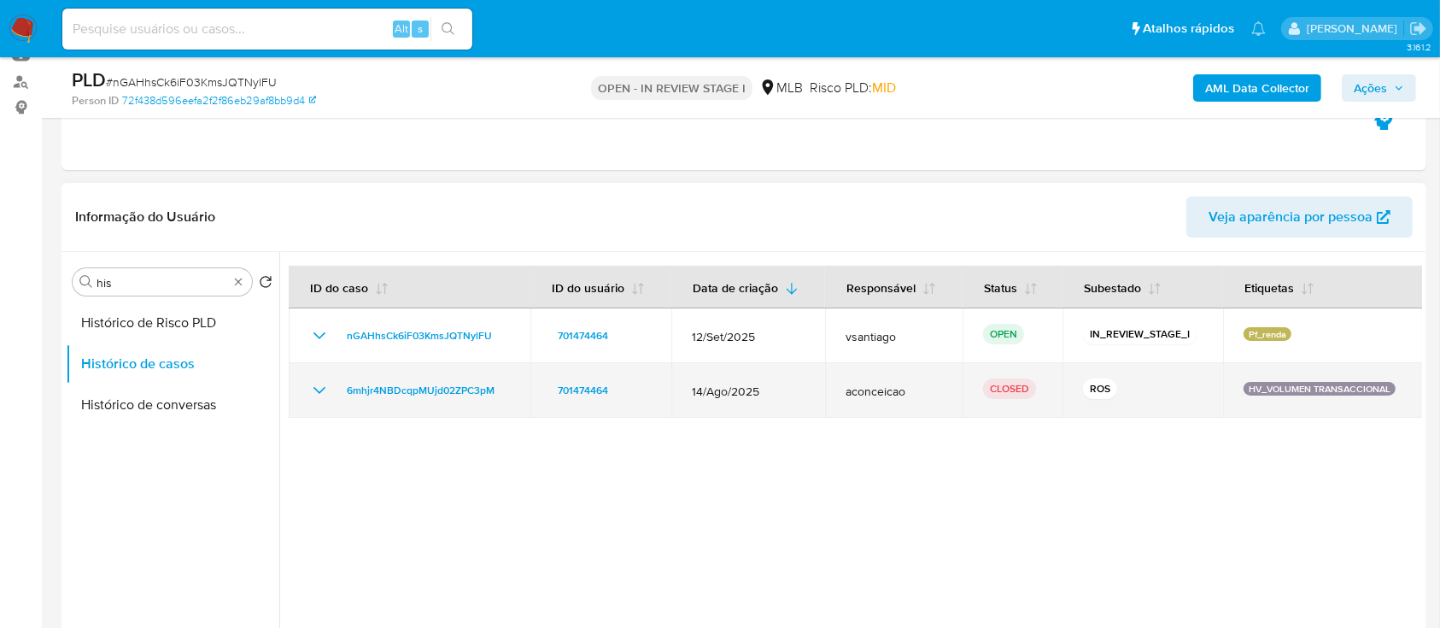
scroll to position [227, 0]
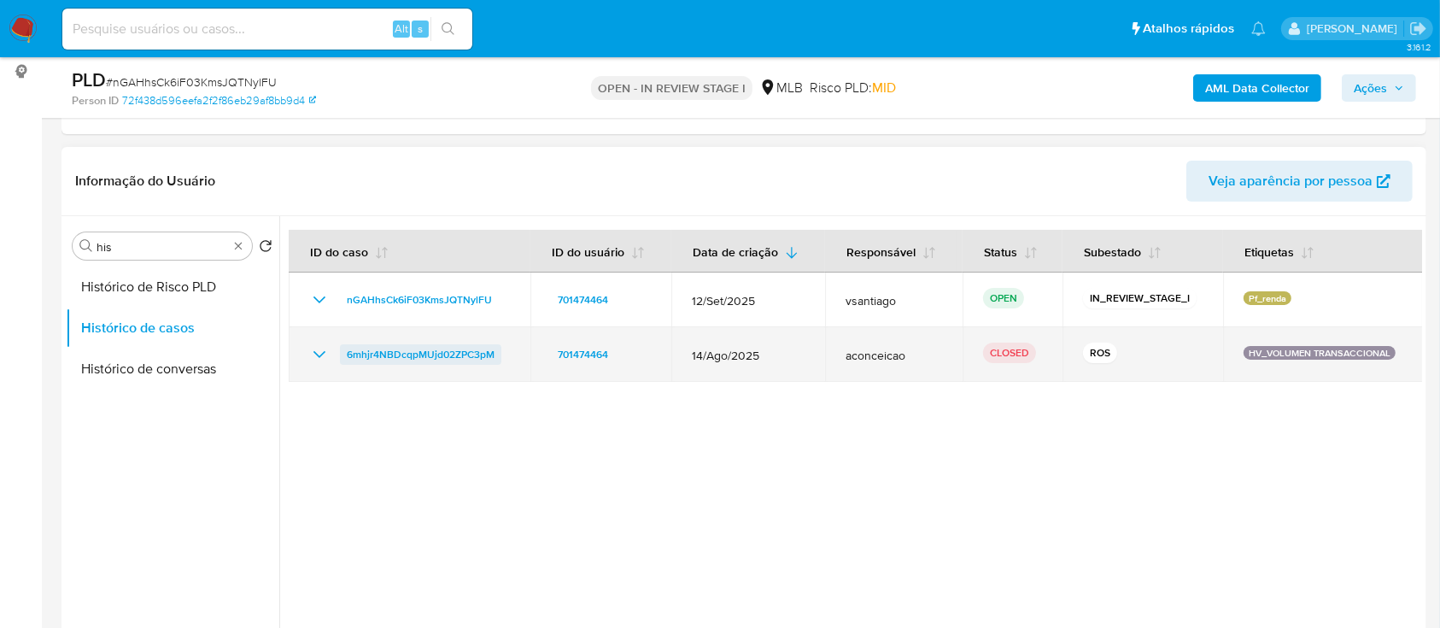
click at [452, 348] on span "6mhjr4NBDcqpMUjd02ZPC3pM" at bounding box center [421, 354] width 148 height 20
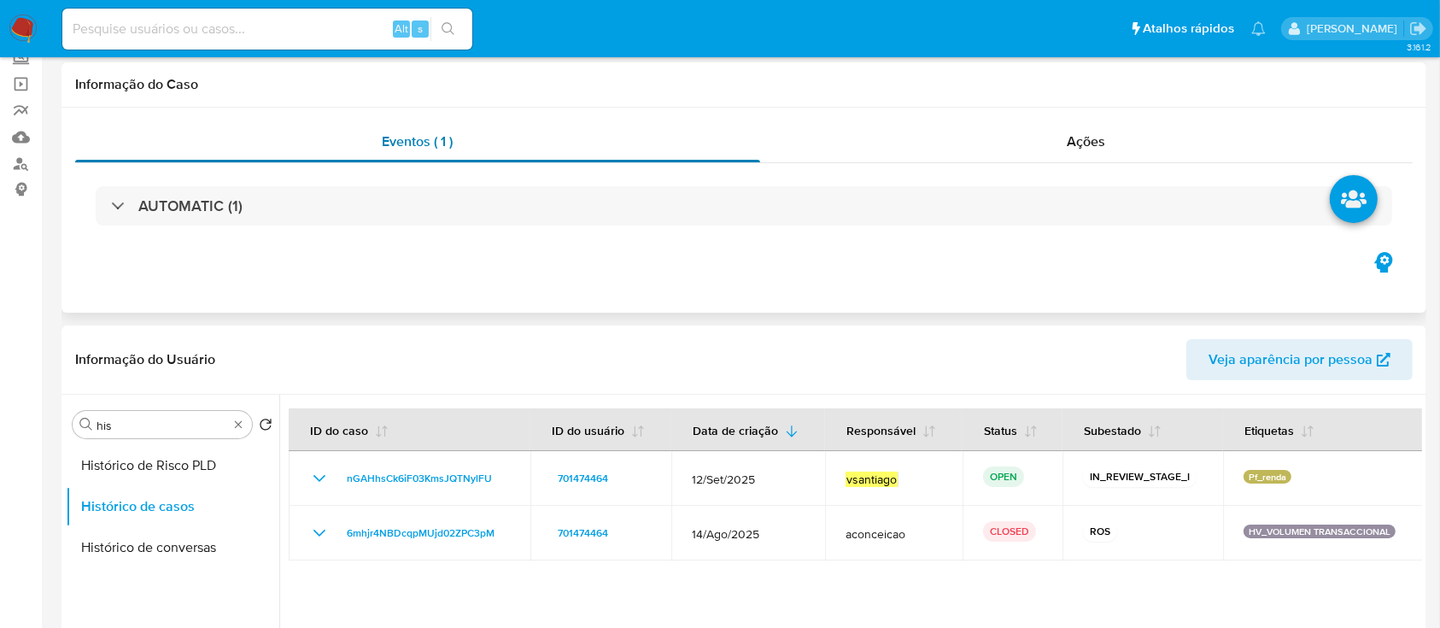
scroll to position [0, 0]
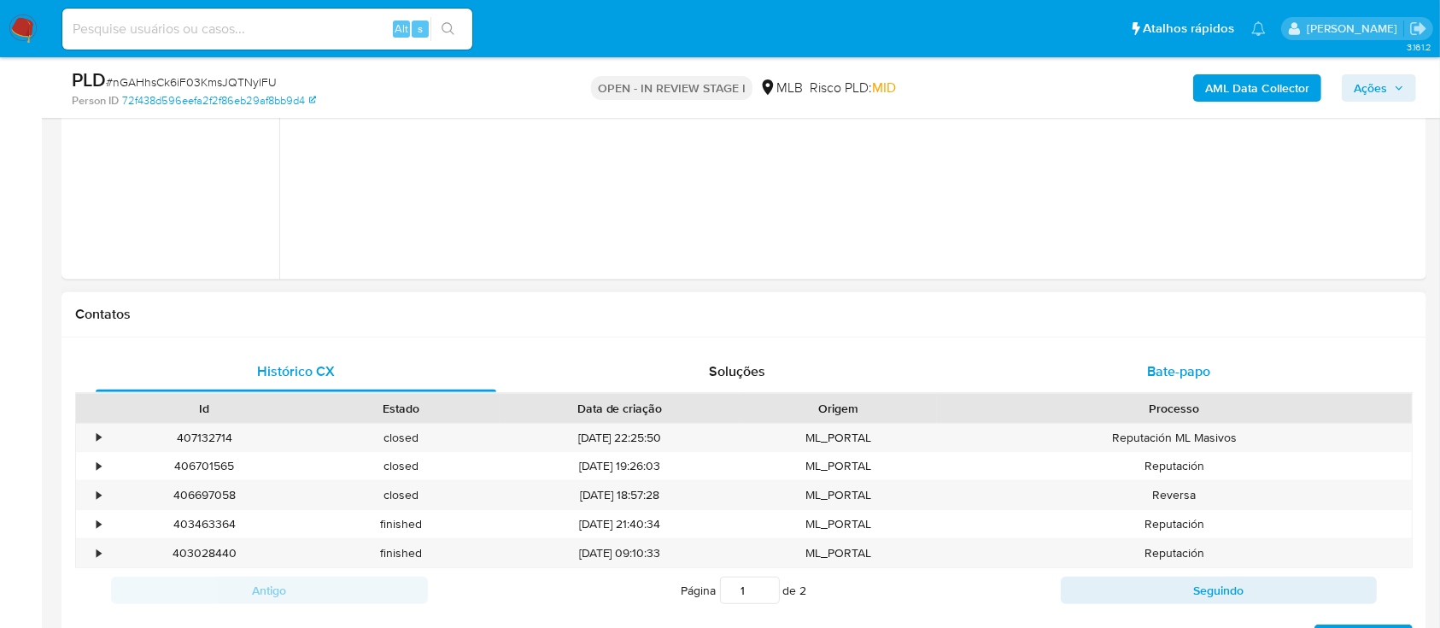
click at [1119, 354] on div "Bate-papo" at bounding box center [1179, 371] width 400 height 41
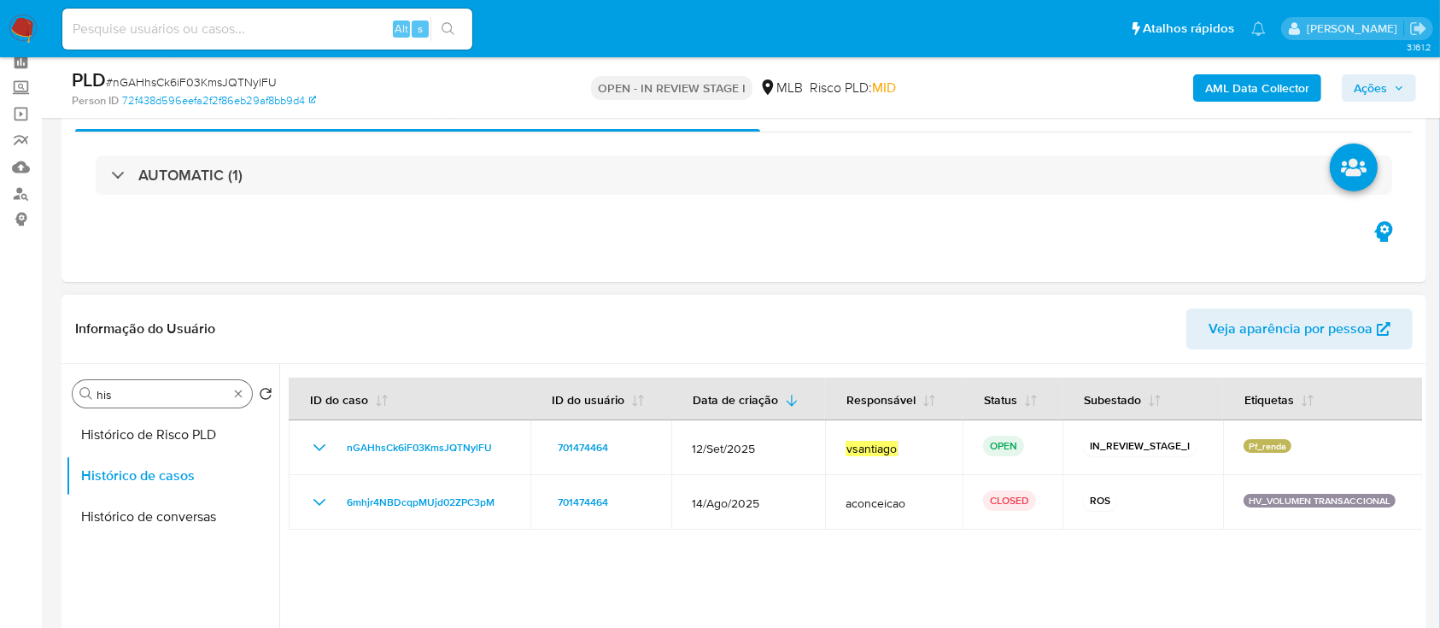
scroll to position [114, 0]
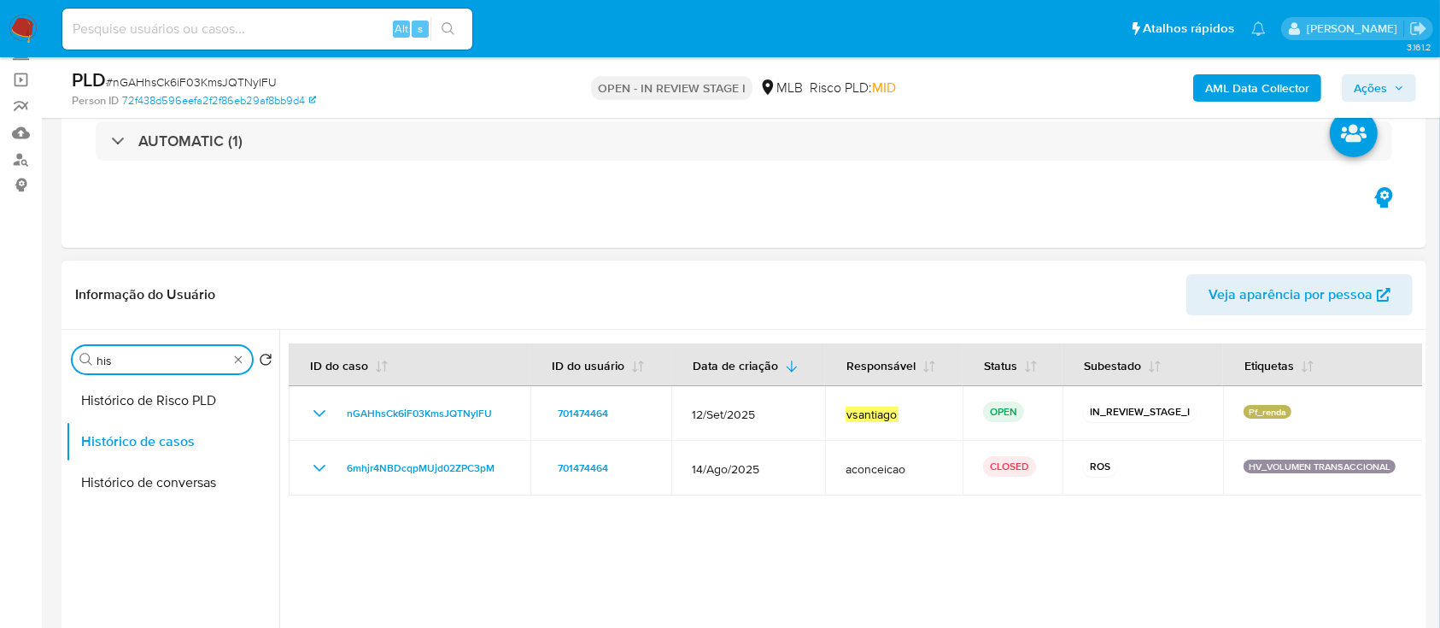
click at [177, 355] on input "his" at bounding box center [161, 360] width 131 height 15
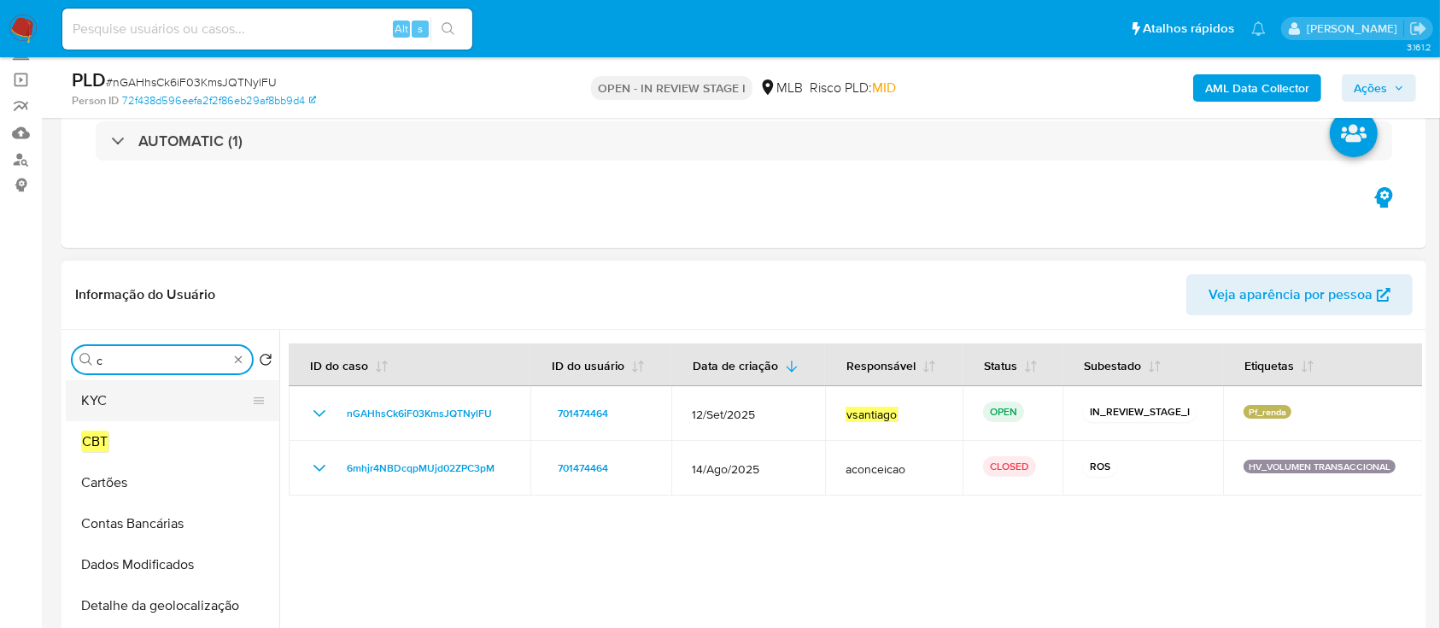
type input "c"
click at [136, 397] on button "KYC" at bounding box center [166, 400] width 200 height 41
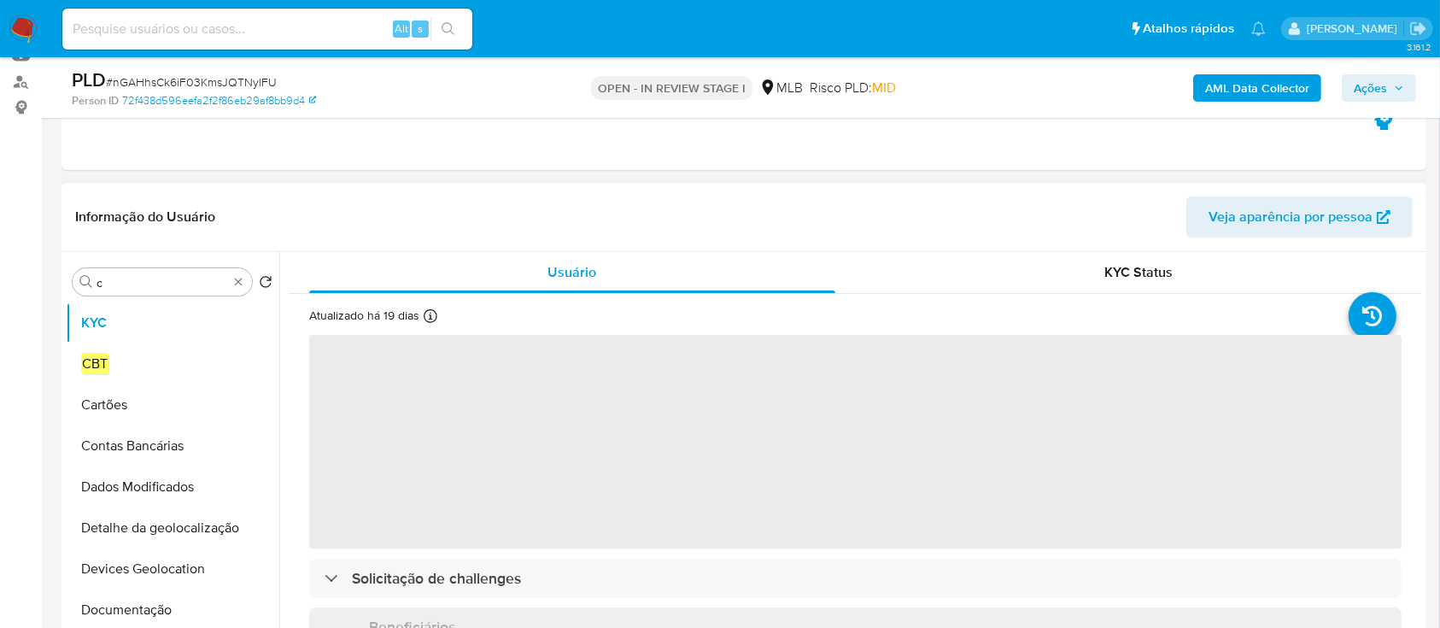
scroll to position [227, 0]
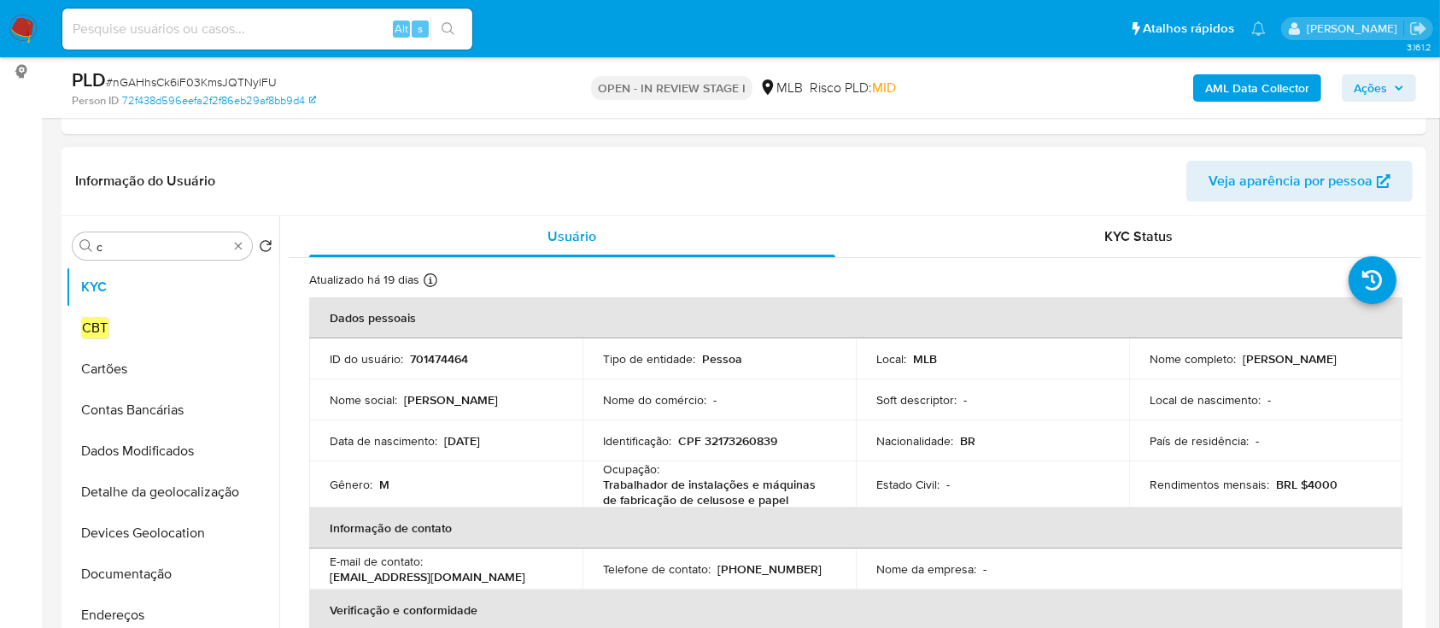
click at [446, 365] on p "701474464" at bounding box center [439, 358] width 58 height 15
copy p "701474464"
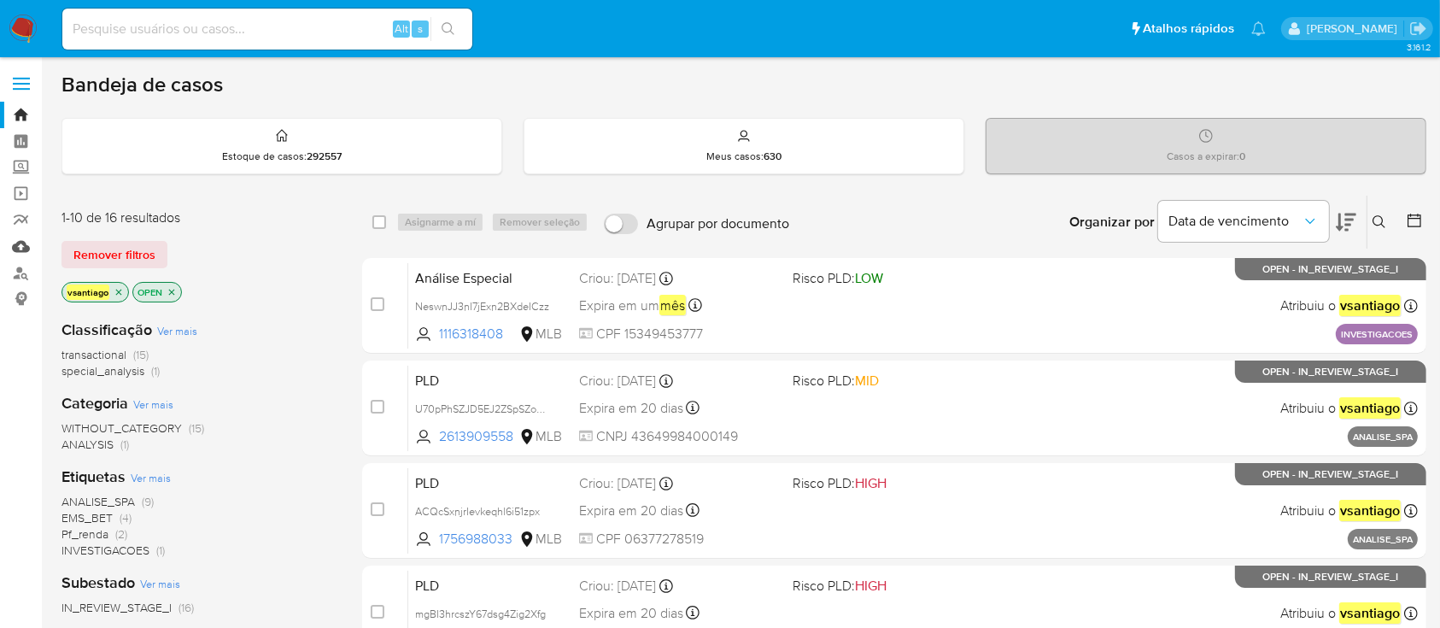
click at [11, 247] on link "Mulan" at bounding box center [101, 246] width 203 height 26
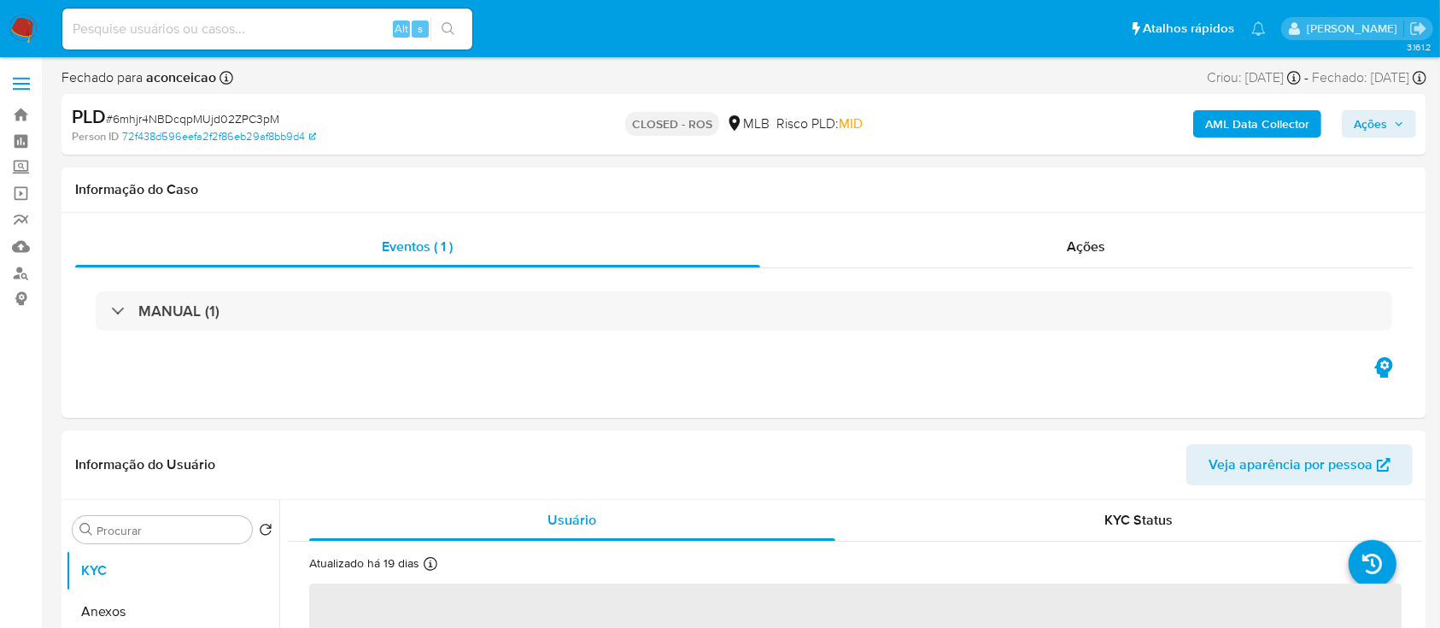
select select "10"
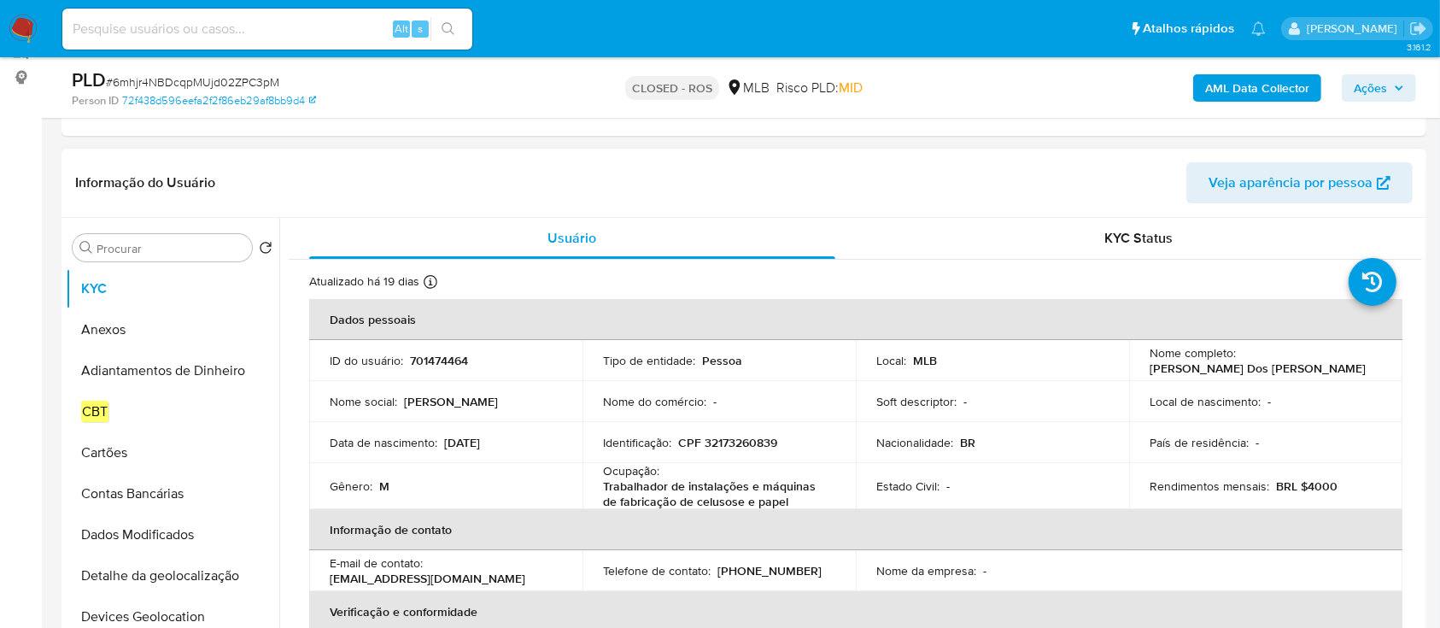
scroll to position [227, 0]
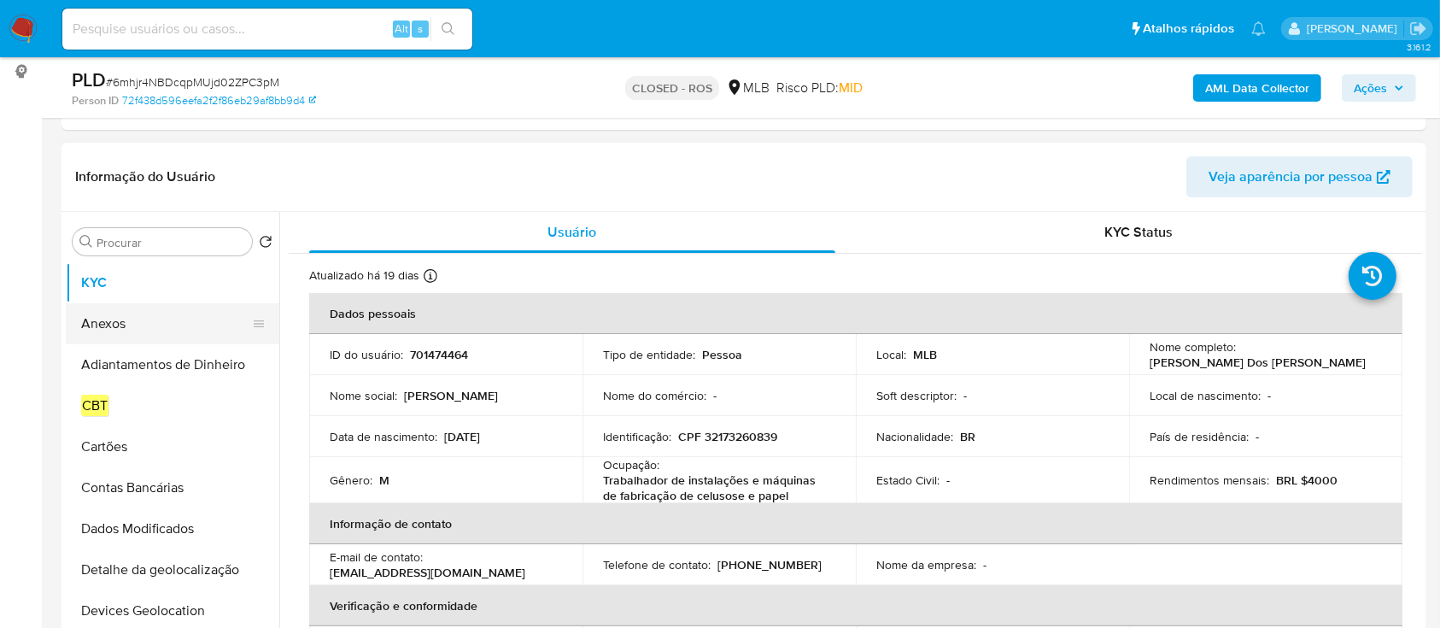
click at [137, 323] on button "Anexos" at bounding box center [166, 323] width 200 height 41
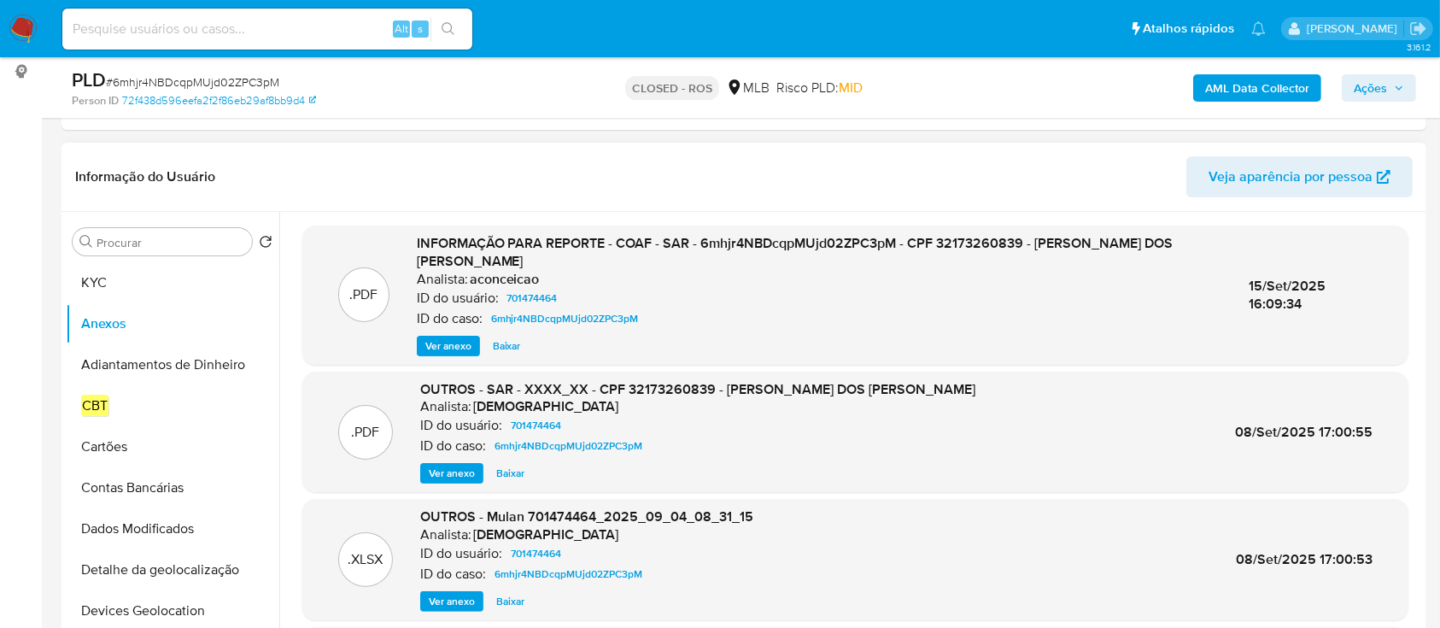
click at [455, 341] on span "Ver anexo" at bounding box center [448, 345] width 46 height 17
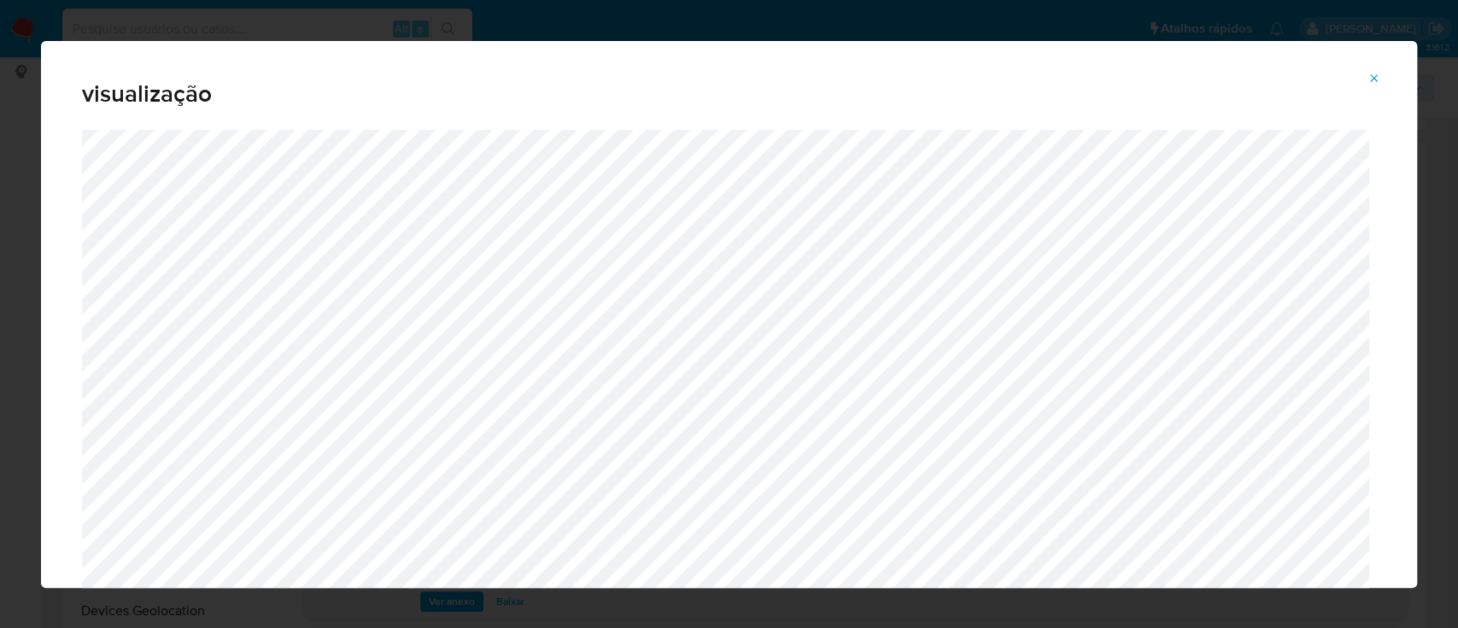
click at [1373, 79] on icon "Attachment preview" at bounding box center [1374, 79] width 14 height 14
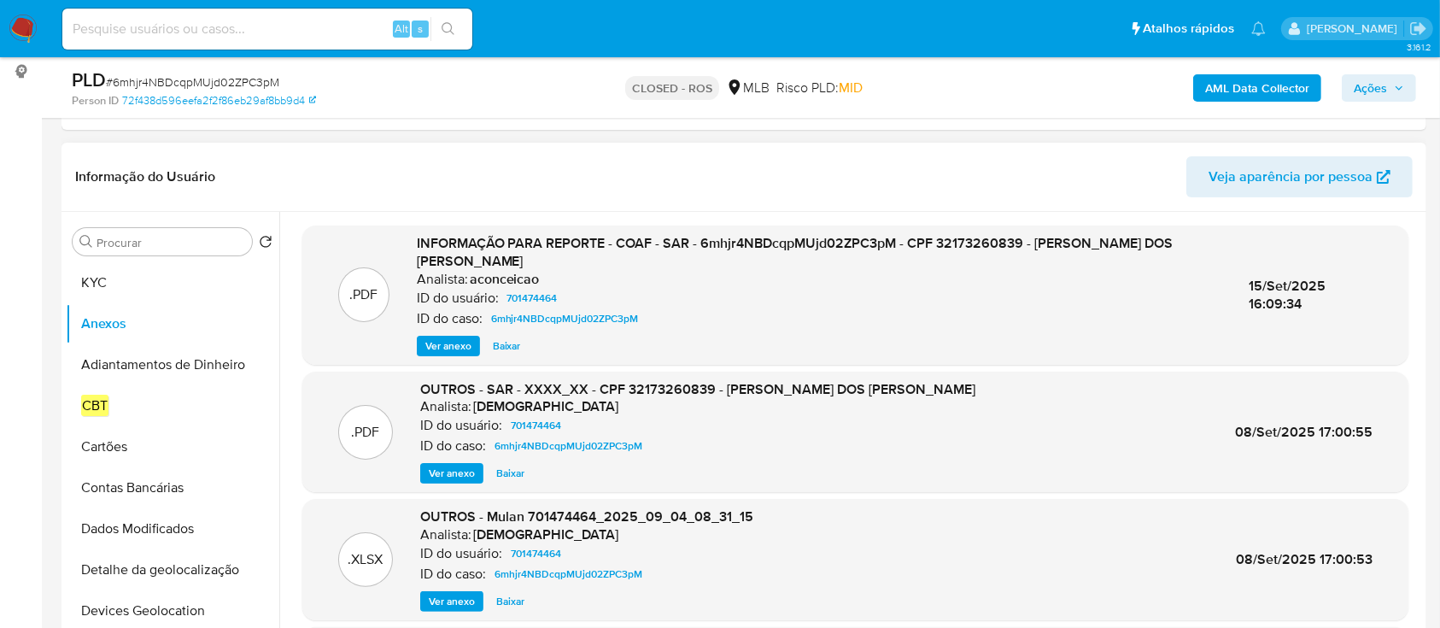
click at [765, 182] on header "Informação do Usuário Veja aparência por pessoa" at bounding box center [743, 176] width 1337 height 41
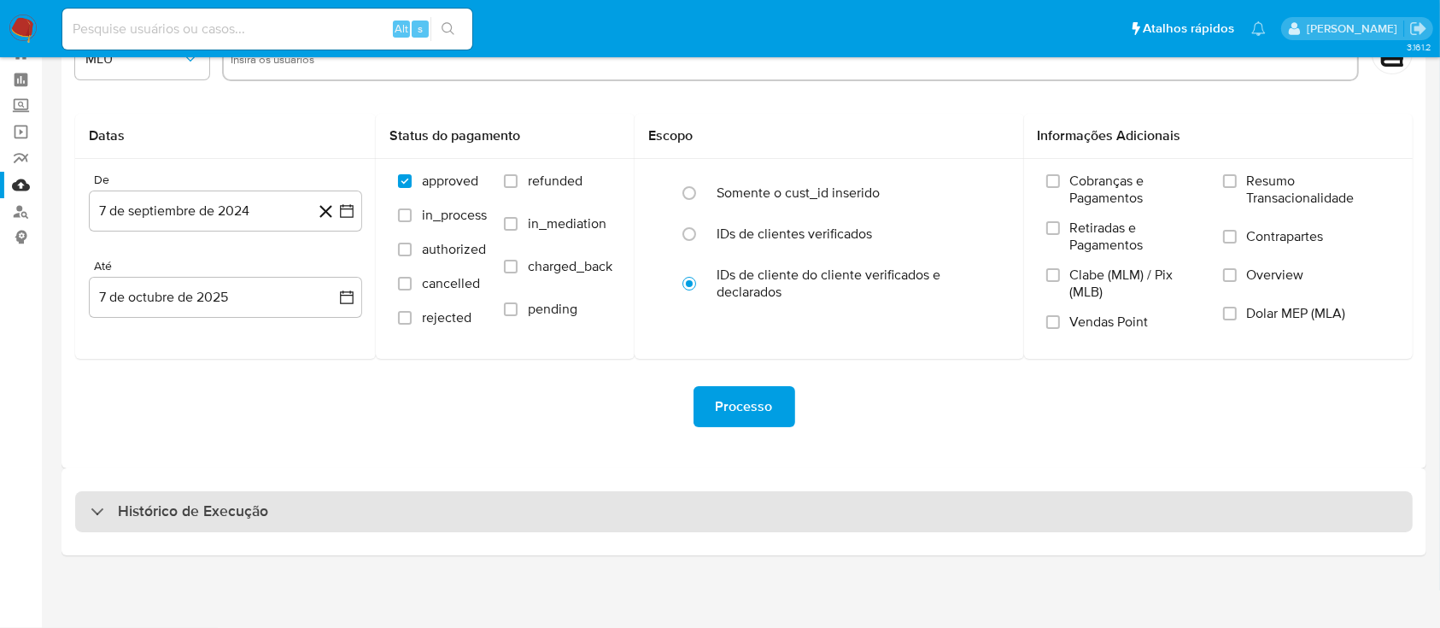
click at [889, 498] on div "Histórico de Execução" at bounding box center [743, 511] width 1337 height 41
select select "10"
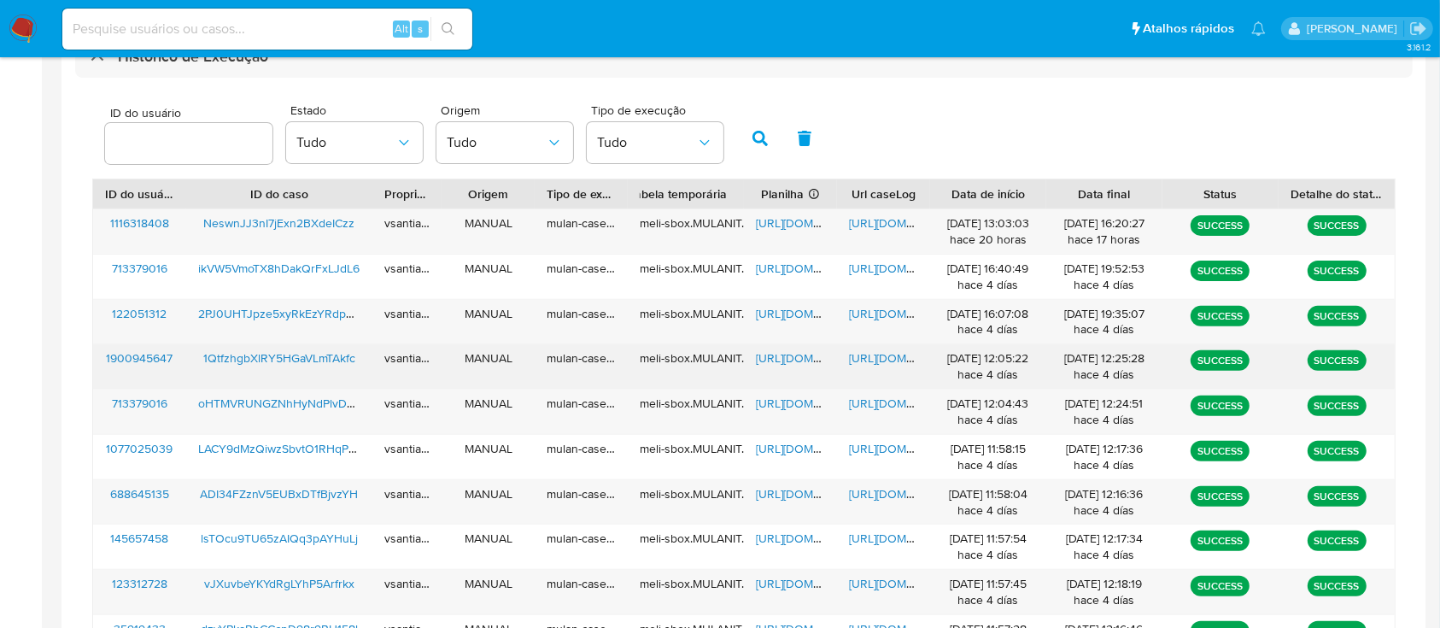
scroll to position [517, 0]
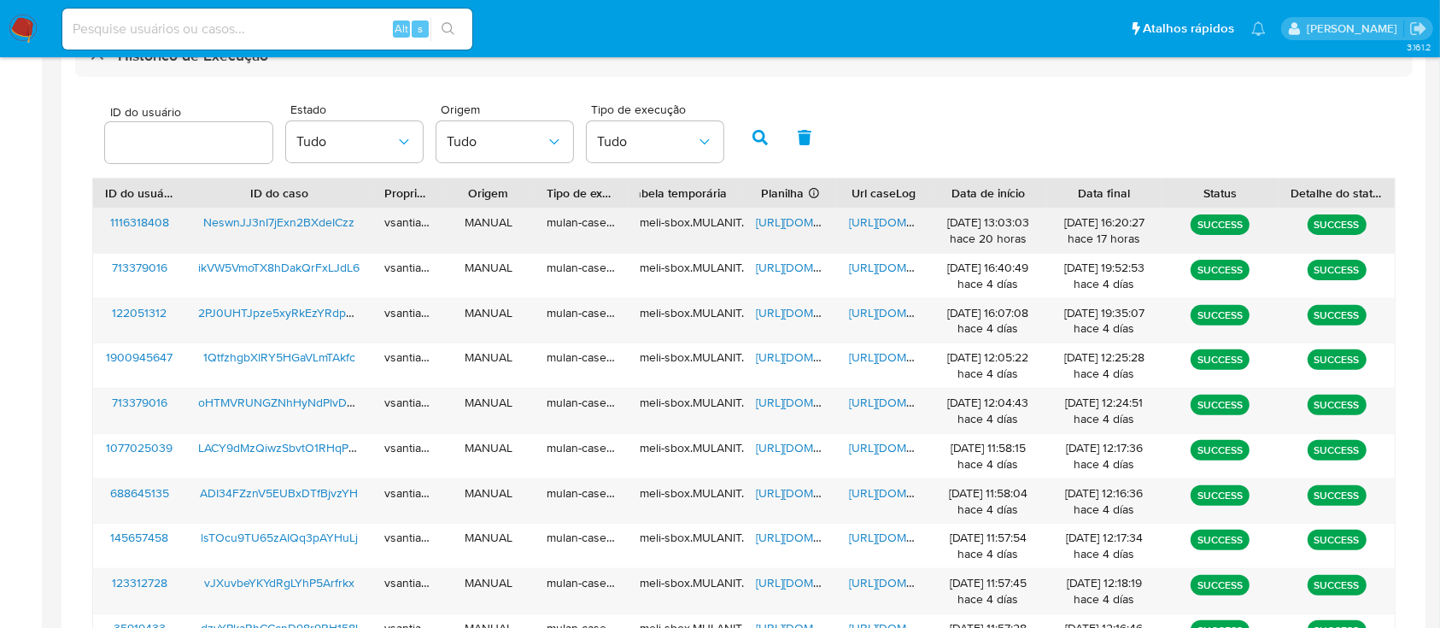
click at [280, 223] on span "NeswnJJ3nI7jExn2BXdeICzz" at bounding box center [278, 221] width 151 height 17
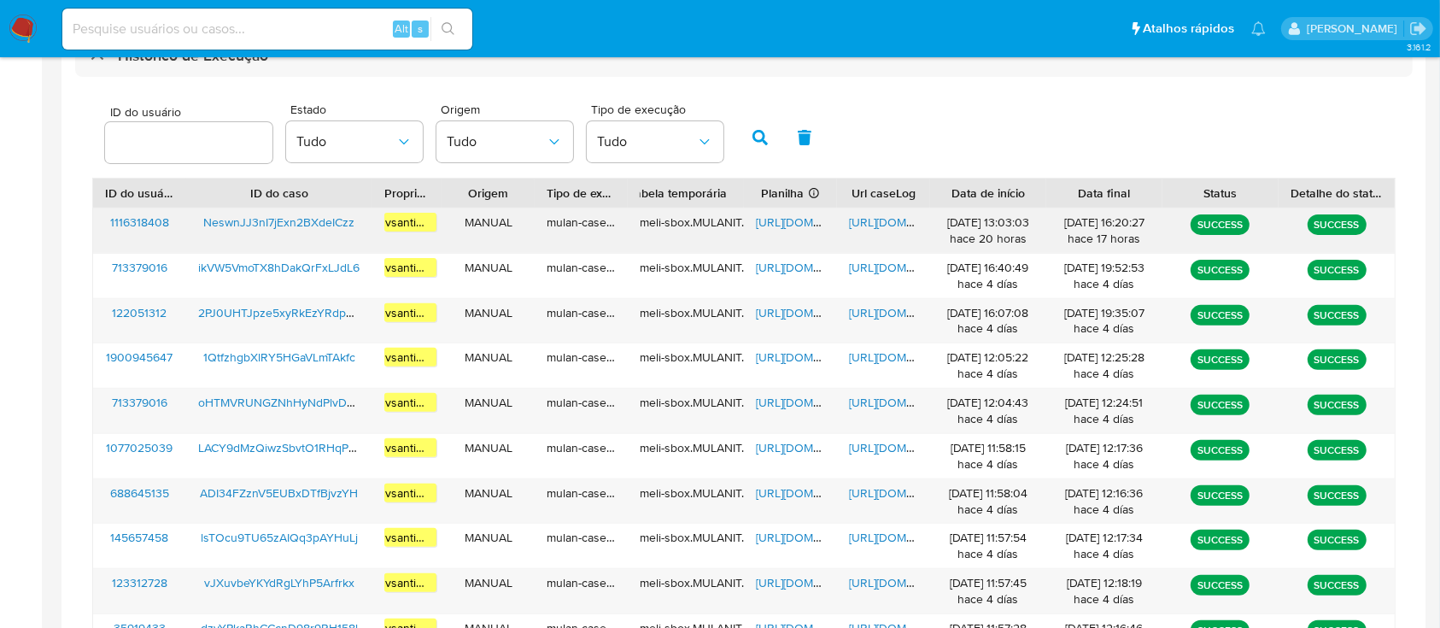
click at [765, 219] on span "https://docs.google.com/spreadsheets/d/1nZF3Al3f_fZNraW7sbYZMSSuR9KQJpbqIAj4GLF…" at bounding box center [815, 221] width 118 height 17
click at [881, 222] on span "https://docs.google.com/document/d/13Xs7qu6RaZUHJZZTA9UEsf3qzLTeTi0BH42jhZiz4xU…" at bounding box center [908, 221] width 118 height 17
click at [21, 20] on img at bounding box center [23, 29] width 29 height 29
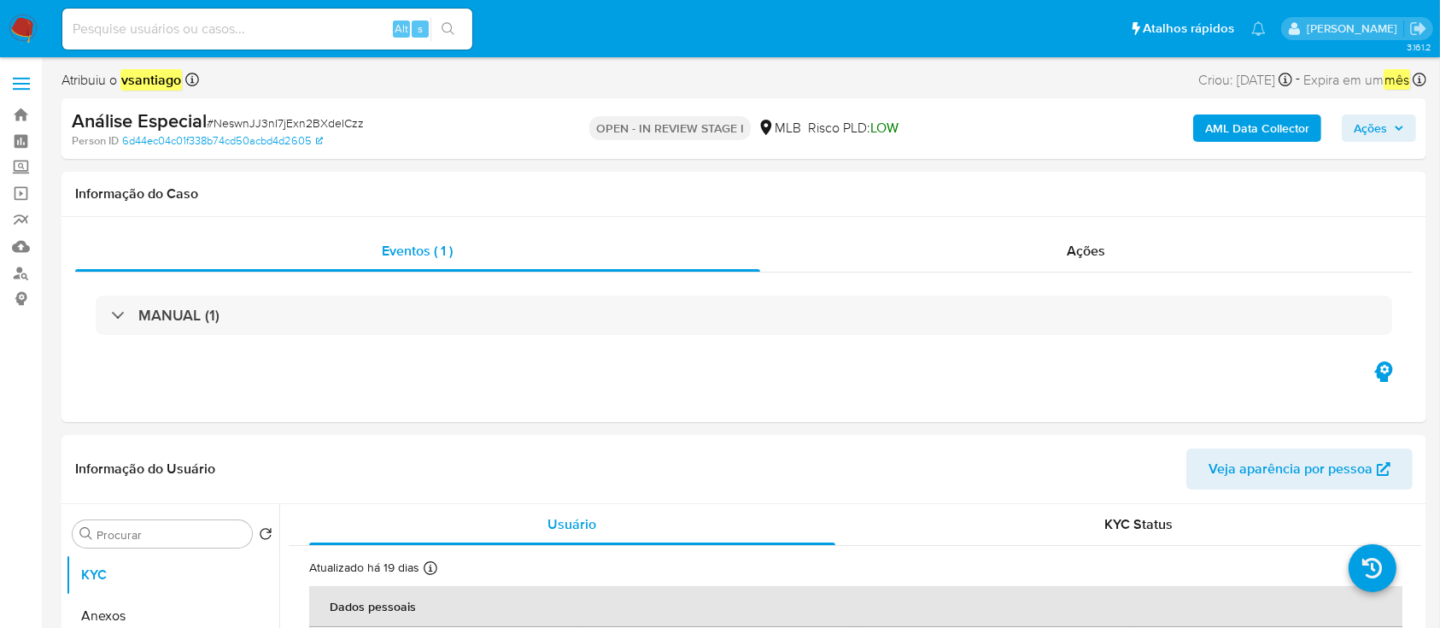
select select "10"
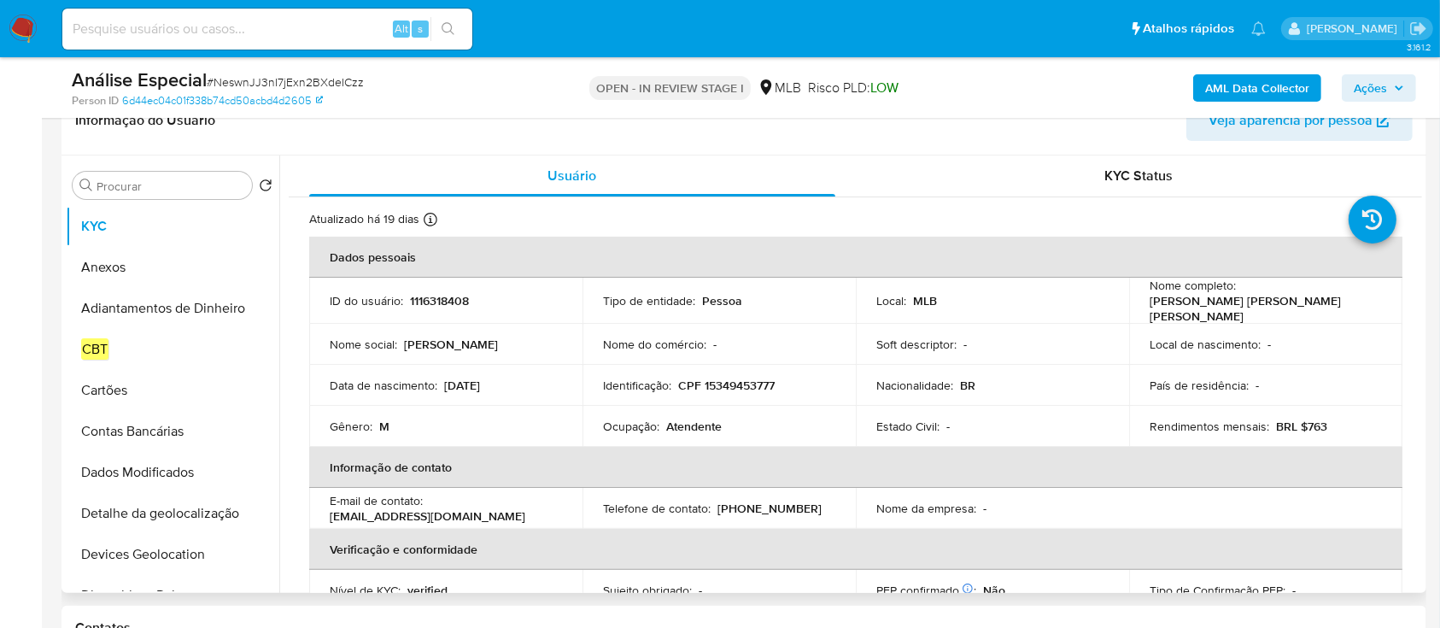
scroll to position [342, 0]
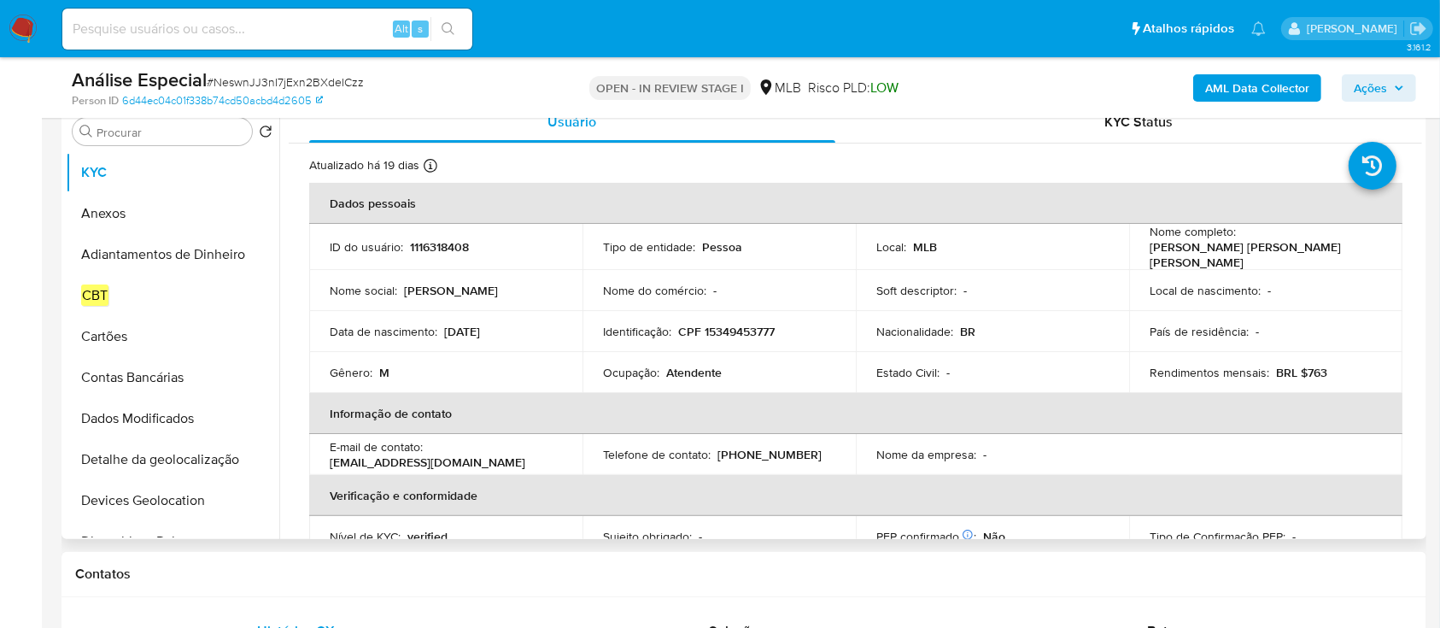
click at [708, 326] on p "CPF 15349453777" at bounding box center [726, 331] width 96 height 15
copy p "15349453777"
drag, startPoint x: 1146, startPoint y: 252, endPoint x: 1291, endPoint y: 251, distance: 145.2
click at [1291, 251] on p "Juan Banega Simoes Neves" at bounding box center [1261, 254] width 225 height 31
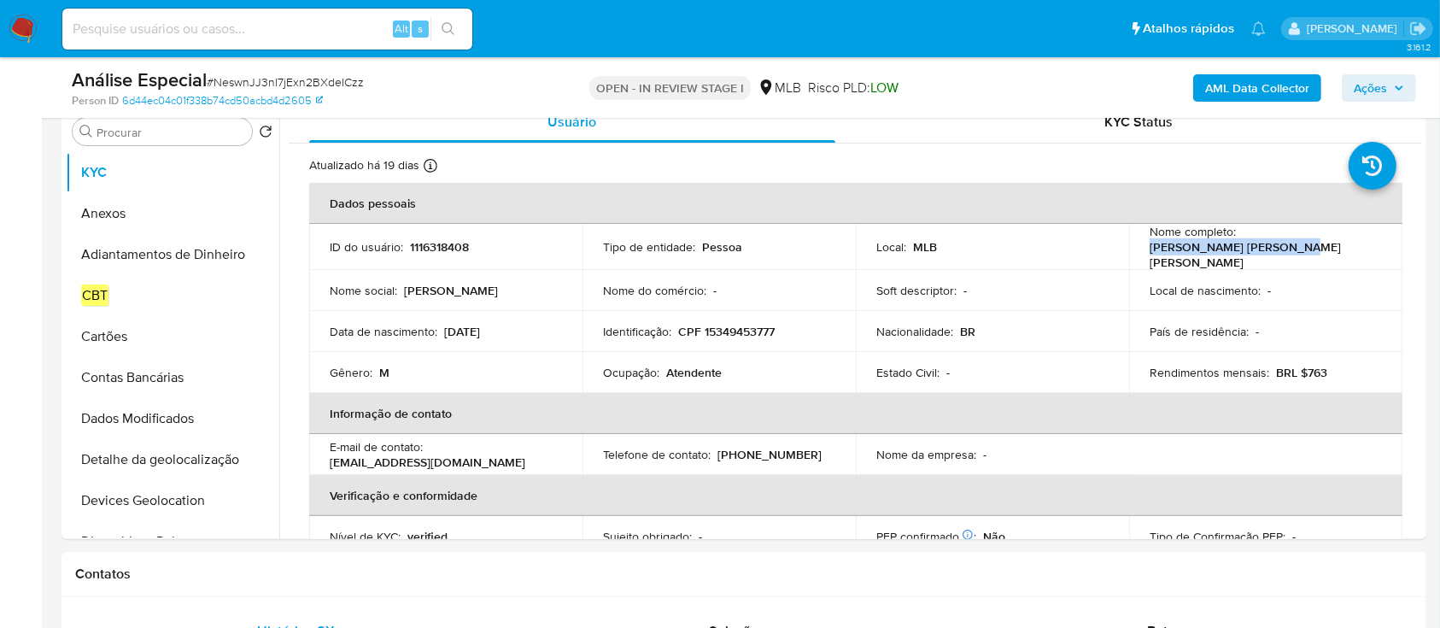
copy p "Juan Banega Simoes Neves"
click at [136, 131] on input "Procurar" at bounding box center [170, 132] width 149 height 15
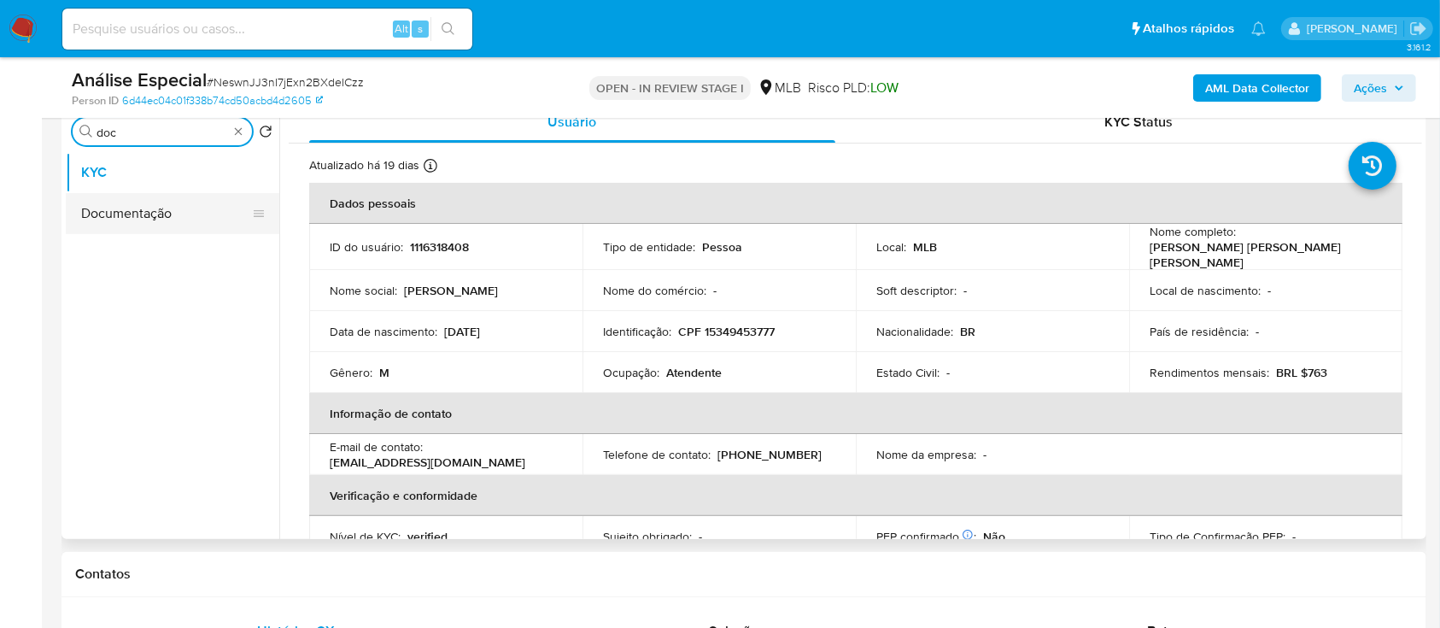
click at [156, 216] on button "Documentação" at bounding box center [166, 213] width 200 height 41
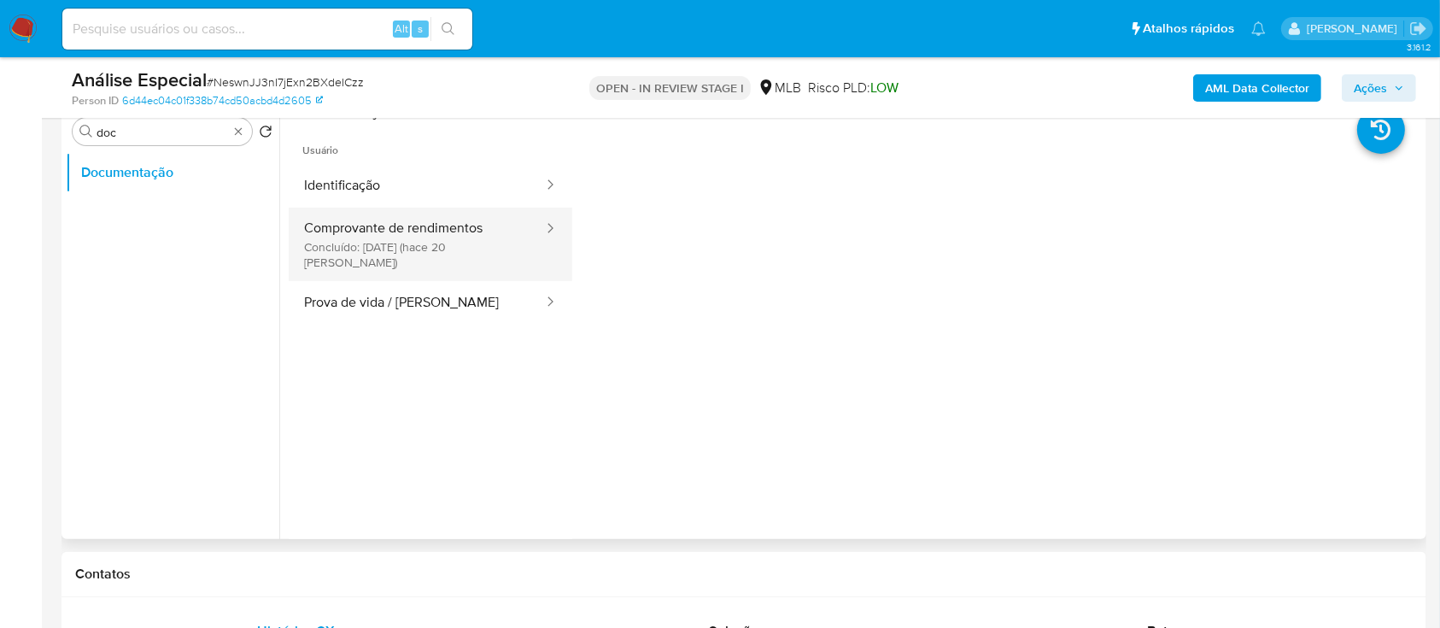
click at [405, 242] on button "Comprovante de rendimentos Concluído: 17/09/2025 (hace 20 días)" at bounding box center [417, 243] width 256 height 73
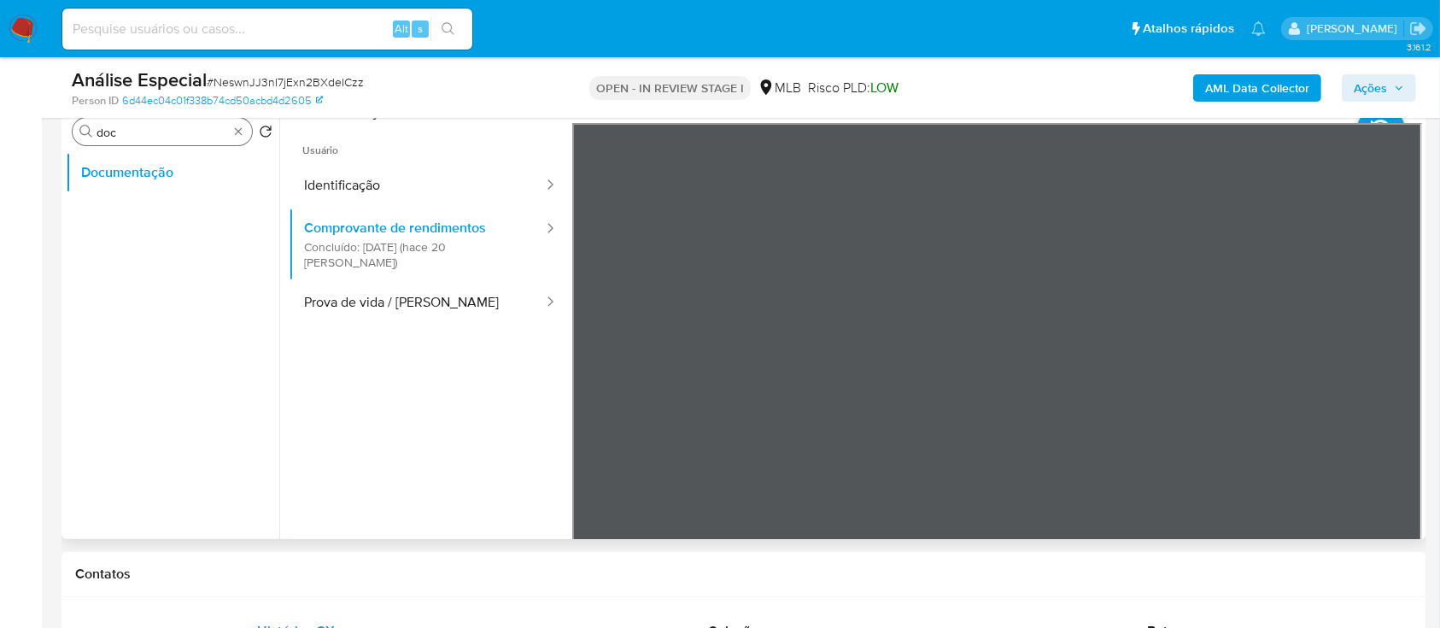
click at [159, 140] on div "Procurar doc" at bounding box center [162, 131] width 179 height 27
click at [164, 137] on div "Procurar doc" at bounding box center [162, 131] width 179 height 27
click at [167, 133] on input "doc" at bounding box center [161, 132] width 131 height 15
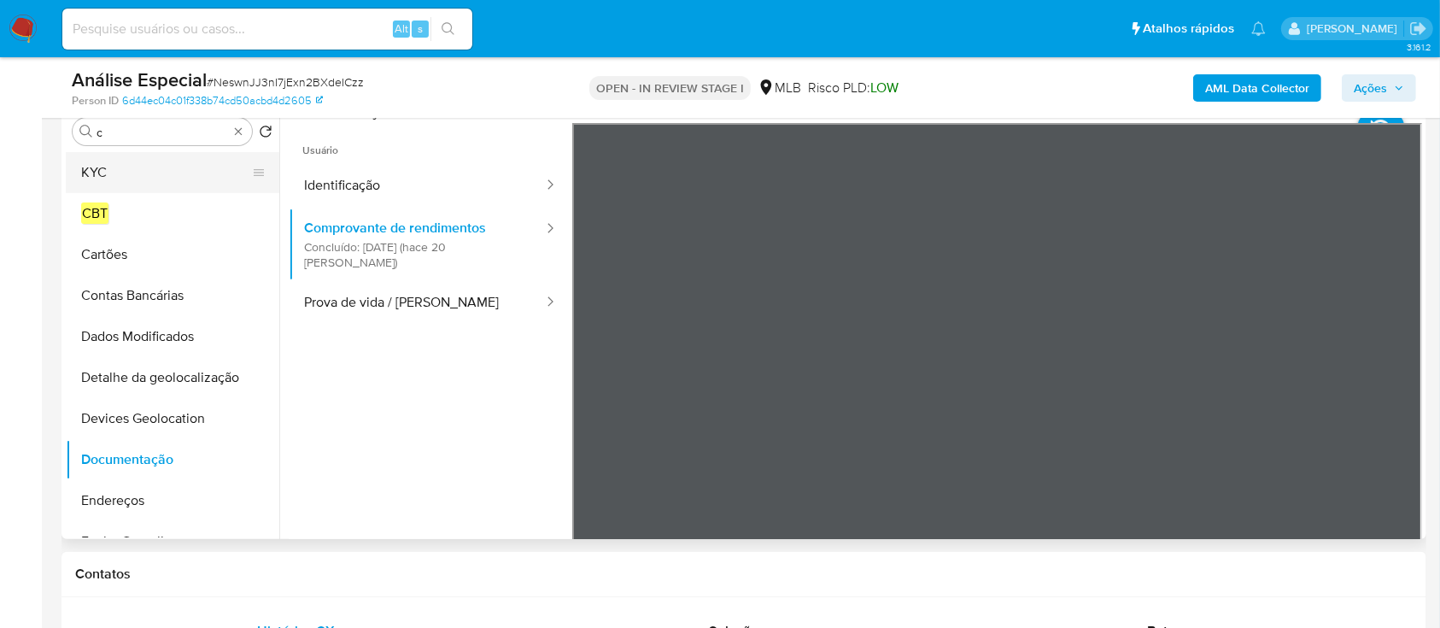
click at [118, 182] on button "KYC" at bounding box center [166, 172] width 200 height 41
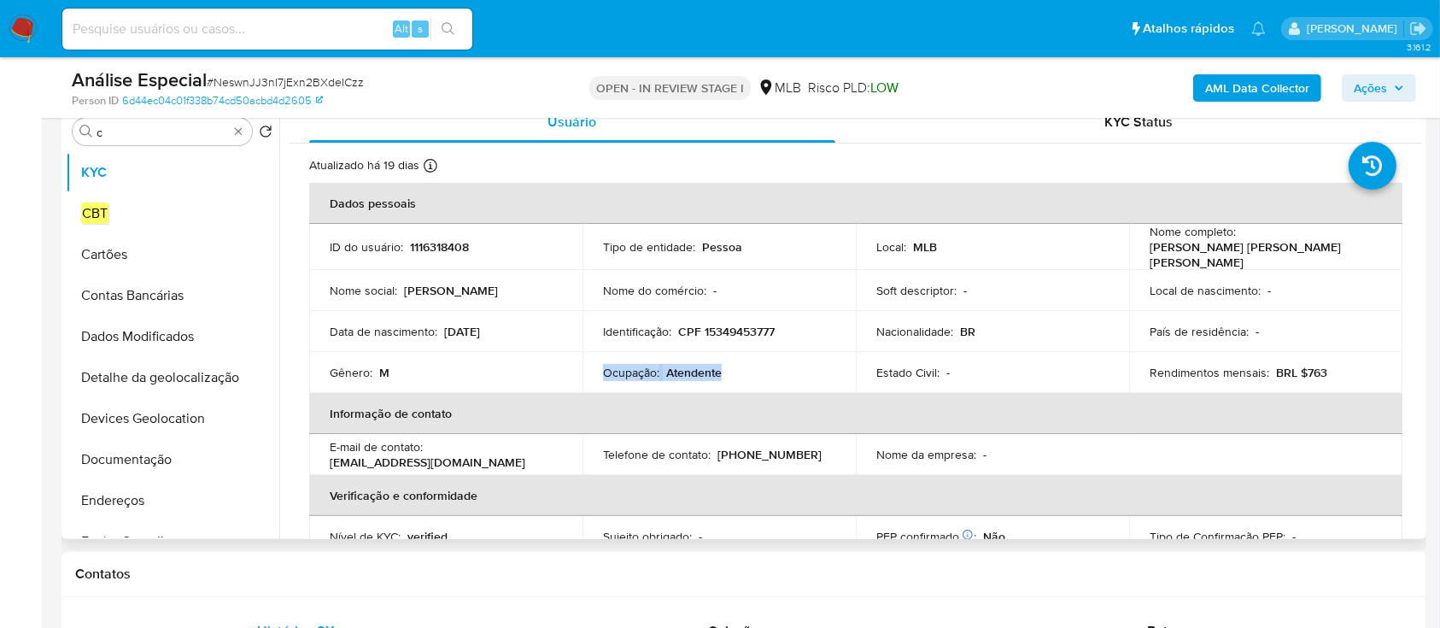
drag, startPoint x: 682, startPoint y: 371, endPoint x: 599, endPoint y: 374, distance: 83.7
click at [599, 374] on td "Ocupação : Atendente" at bounding box center [718, 372] width 273 height 41
copy div "Ocupação : Atendente"
click at [171, 127] on input "c" at bounding box center [161, 132] width 131 height 15
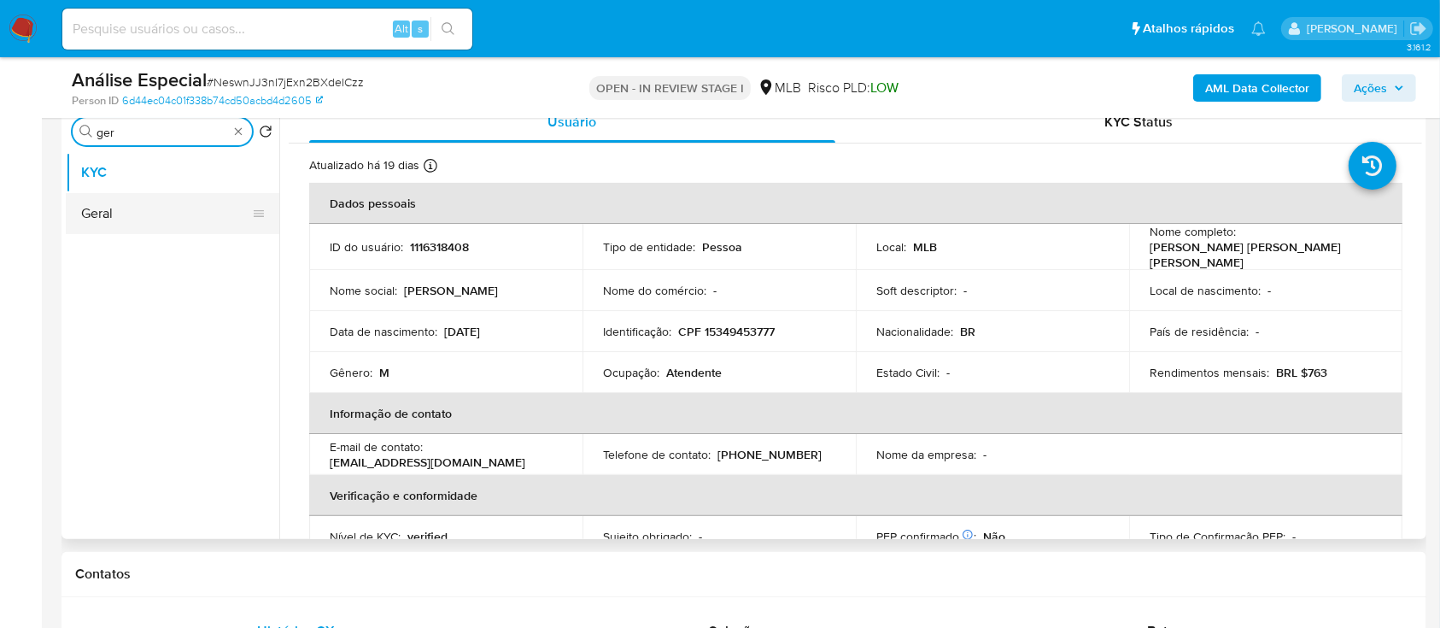
type input "ger"
click at [136, 223] on button "Geral" at bounding box center [172, 213] width 213 height 41
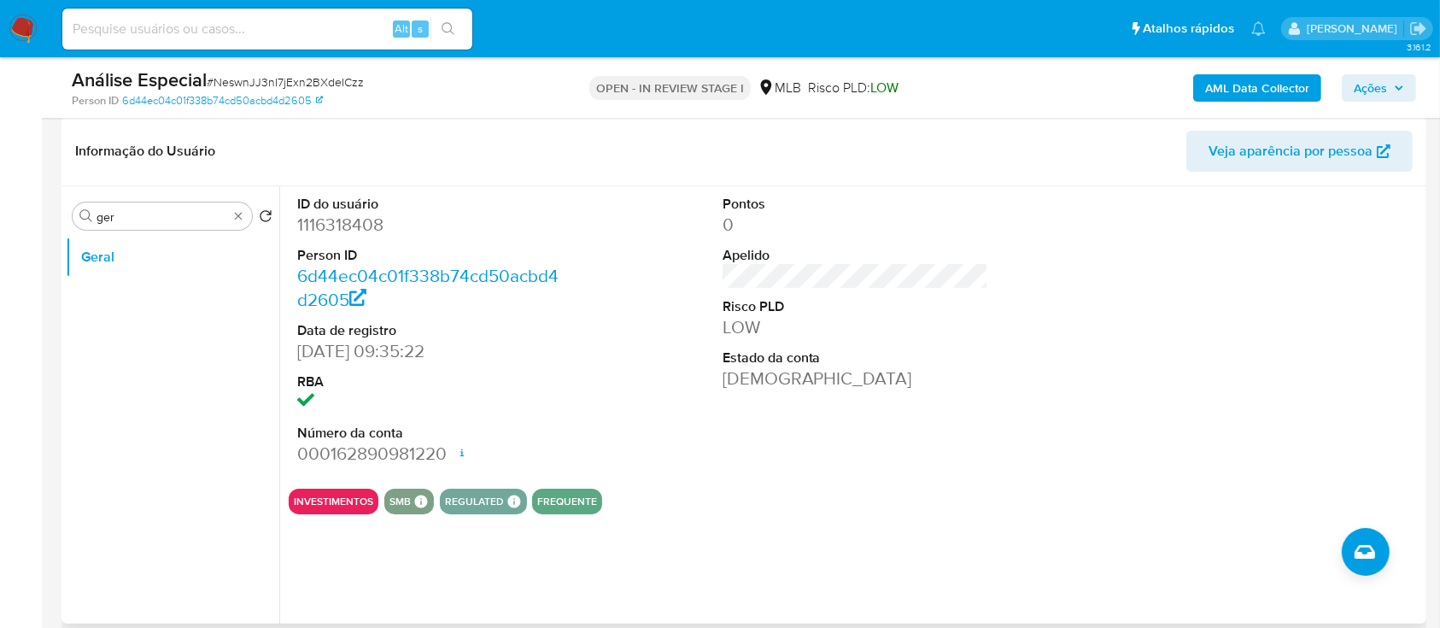
scroll to position [227, 0]
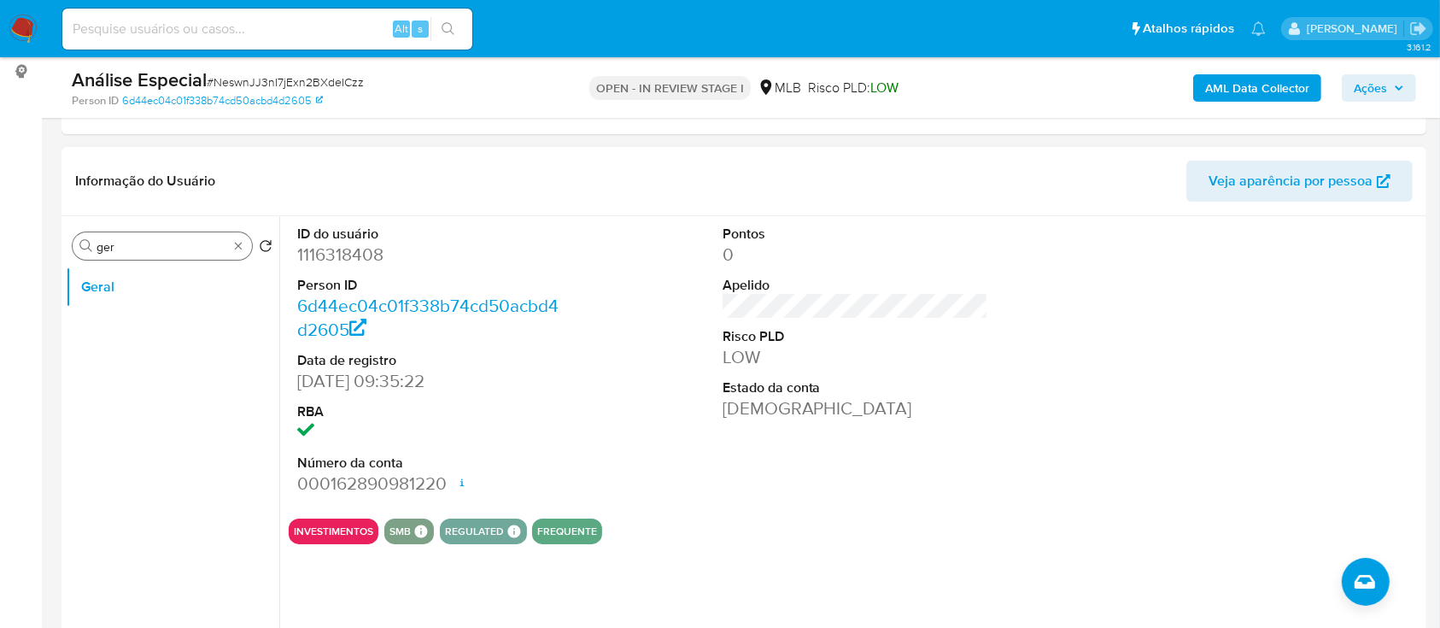
click at [130, 239] on input "ger" at bounding box center [161, 246] width 131 height 15
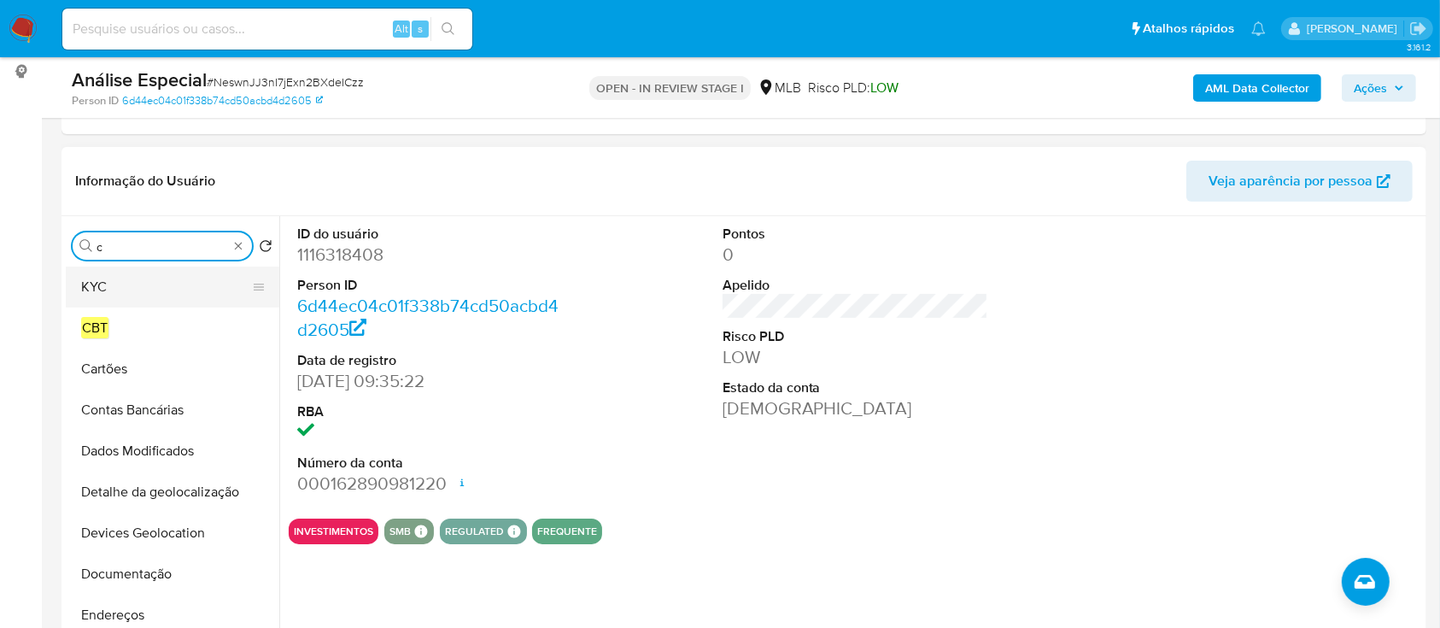
type input "c"
click at [135, 296] on button "KYC" at bounding box center [166, 286] width 200 height 41
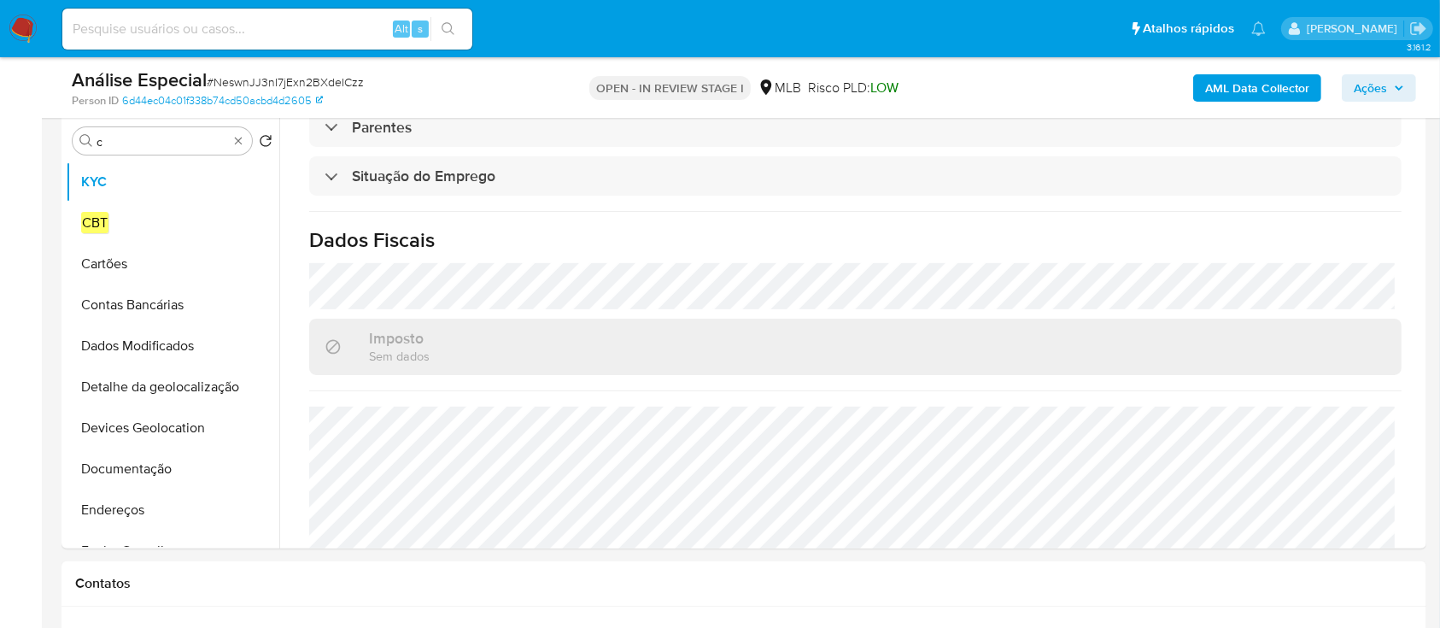
scroll to position [726, 0]
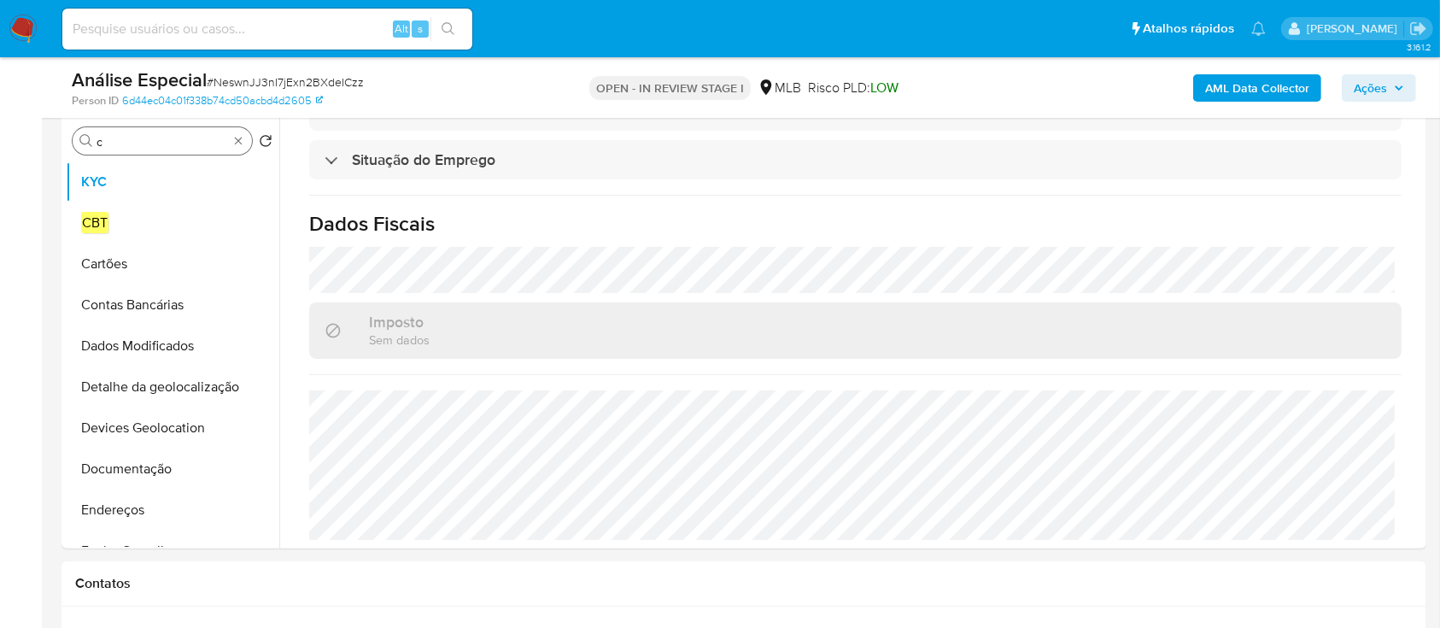
click at [150, 146] on input "c" at bounding box center [161, 141] width 131 height 15
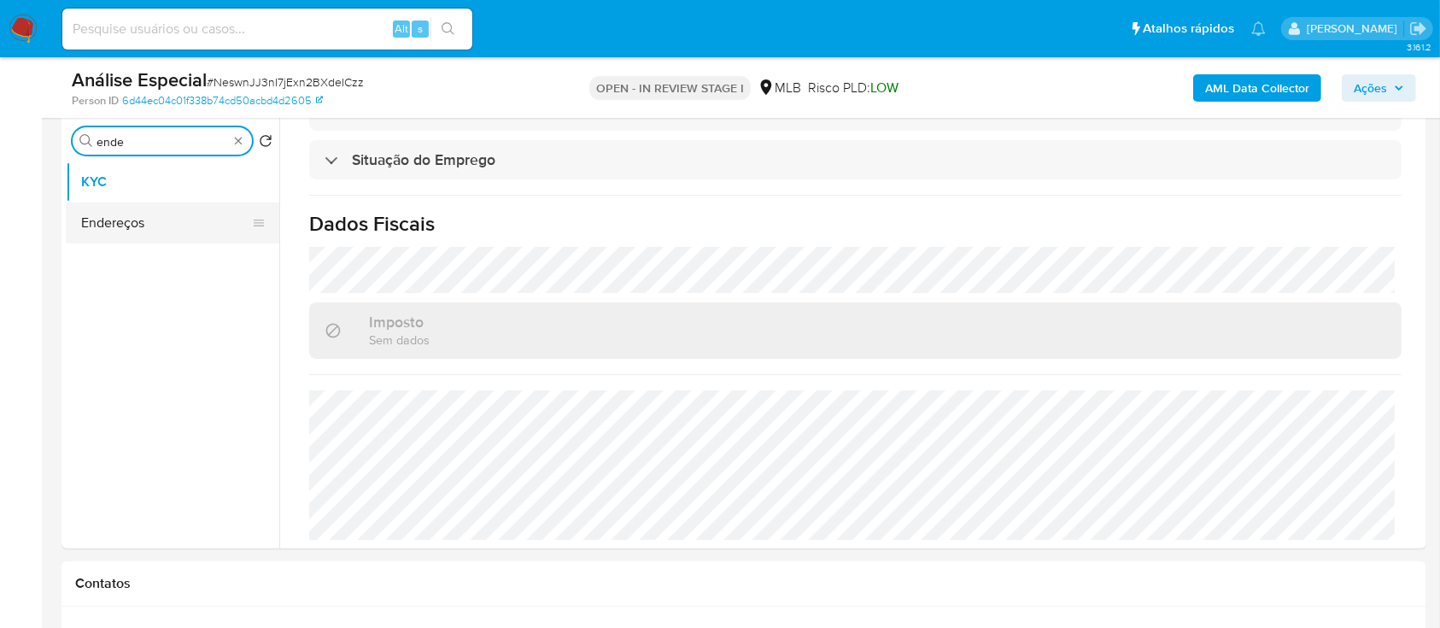
type input "ende"
click at [157, 210] on button "Endereços" at bounding box center [166, 222] width 200 height 41
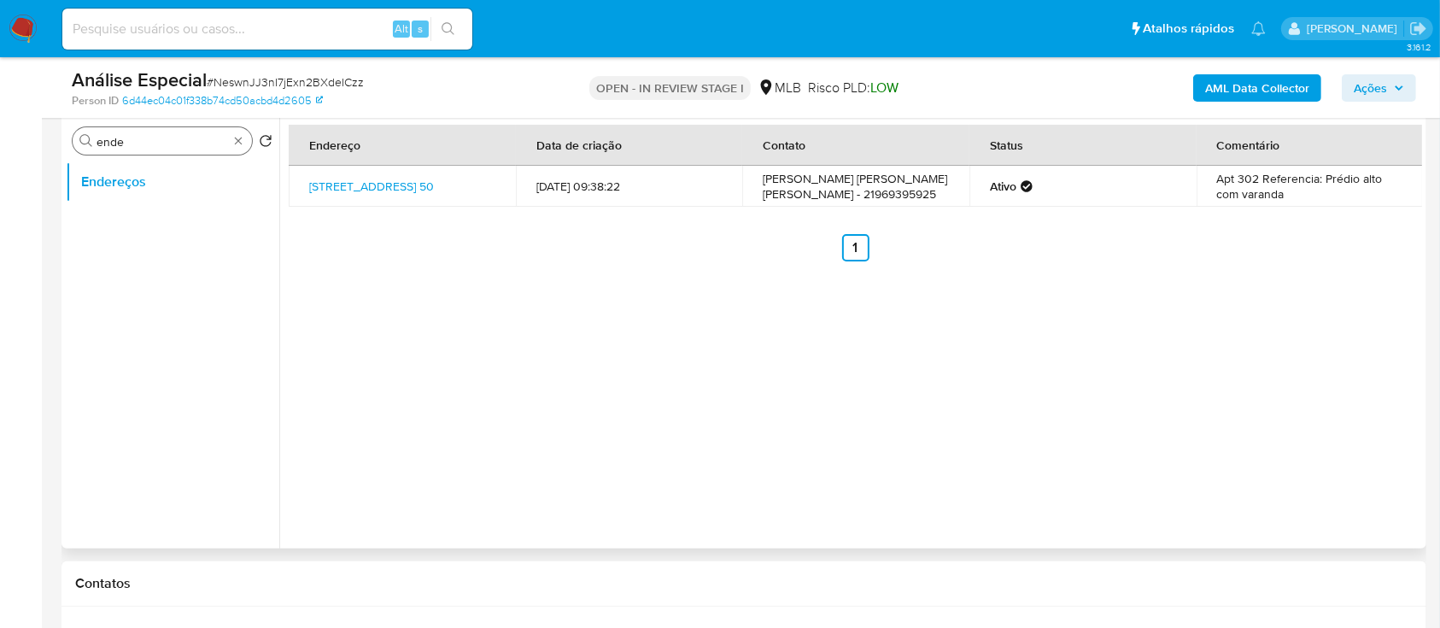
click at [184, 148] on input "ende" at bounding box center [161, 141] width 131 height 15
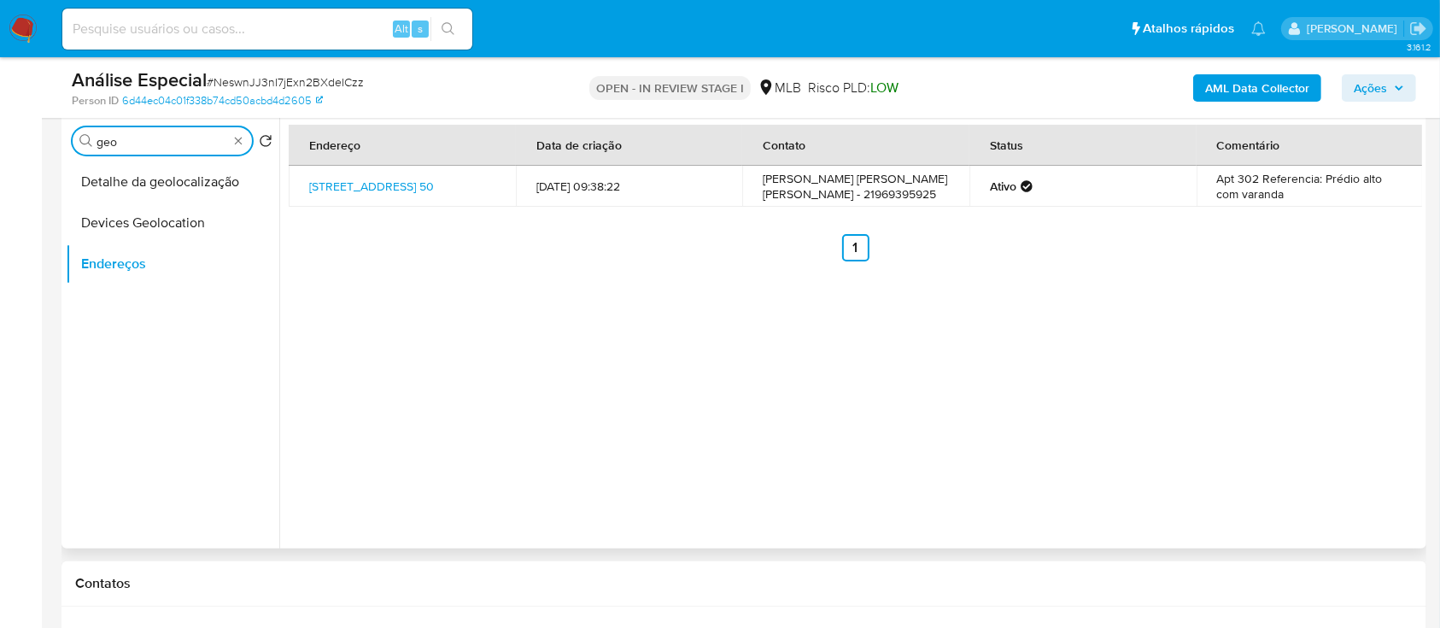
type input "geo"
drag, startPoint x: 481, startPoint y: 196, endPoint x: 301, endPoint y: 183, distance: 180.6
click at [301, 183] on td "Rua Zizi 50, Rio De Janeiro, Rio De Janeiro, 20710320, Brasil 50" at bounding box center [402, 186] width 227 height 41
copy link "Rua Zizi 50, Rio De Janeiro, Rio De Janeiro, 20710320, Brasil 50"
click at [143, 182] on button "Detalhe da geolocalização" at bounding box center [166, 181] width 200 height 41
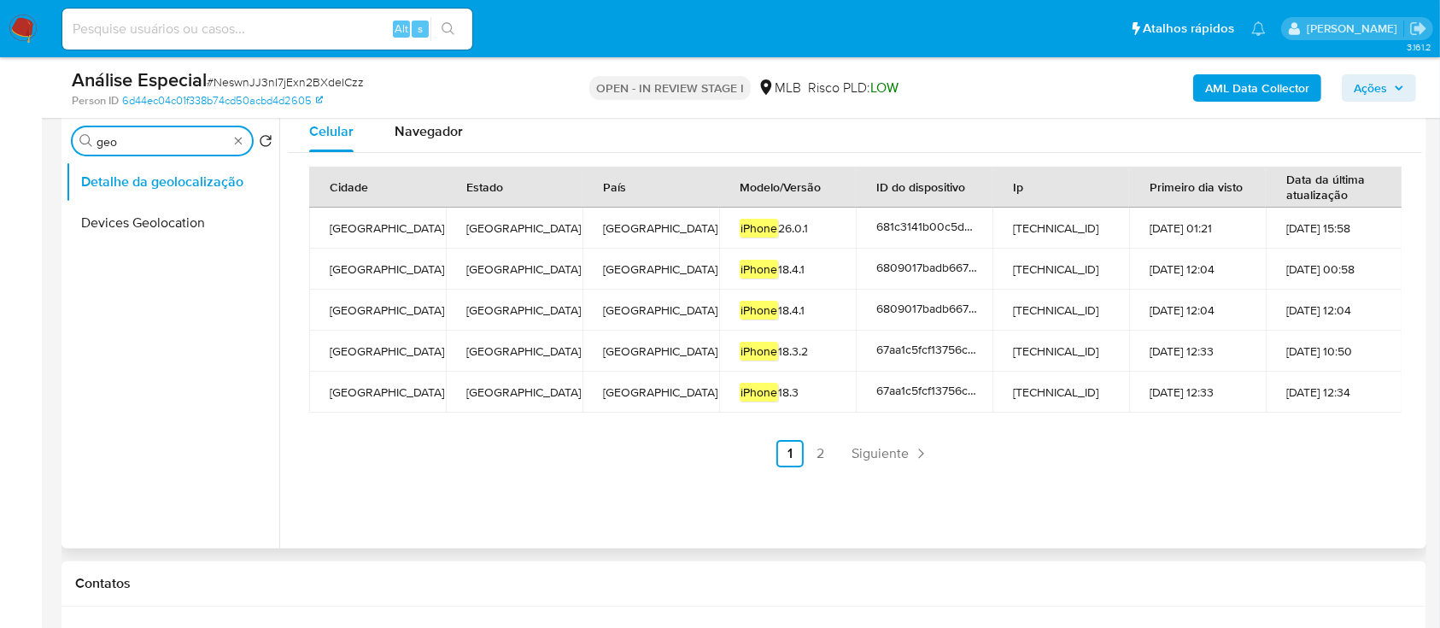
click at [185, 143] on input "geo" at bounding box center [161, 141] width 131 height 15
click at [185, 142] on input "geo" at bounding box center [161, 141] width 131 height 15
type input "res"
click at [174, 260] on button "Restrições Novo Mundo" at bounding box center [166, 263] width 200 height 41
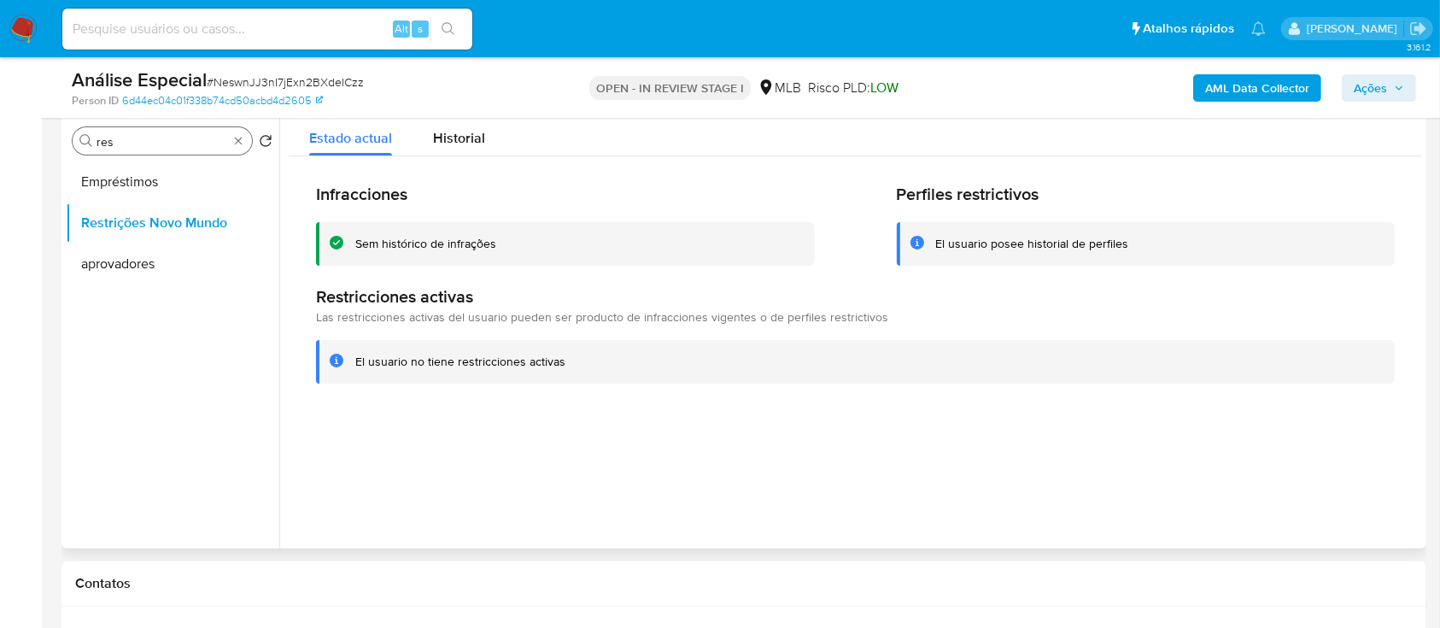
click at [180, 130] on div "Procurar res" at bounding box center [162, 140] width 179 height 27
click at [178, 140] on input "res" at bounding box center [161, 141] width 131 height 15
type input "point"
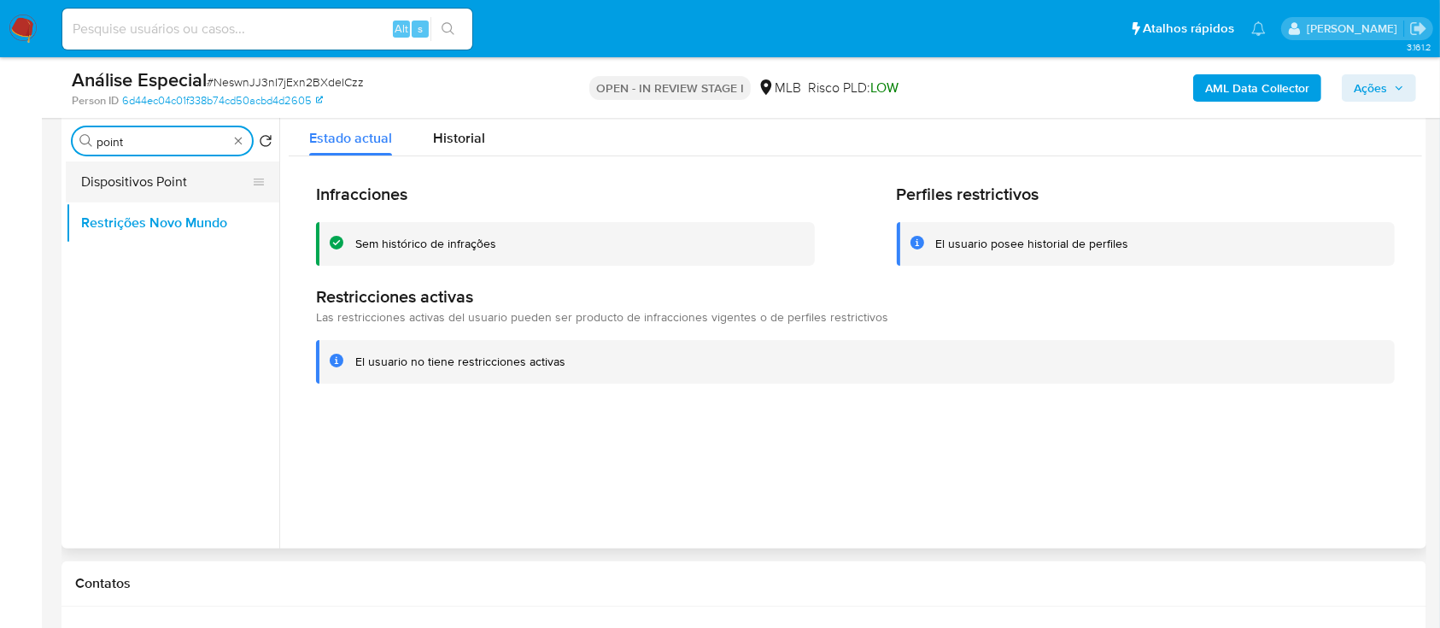
click at [192, 194] on button "Dispositivos Point" at bounding box center [166, 181] width 200 height 41
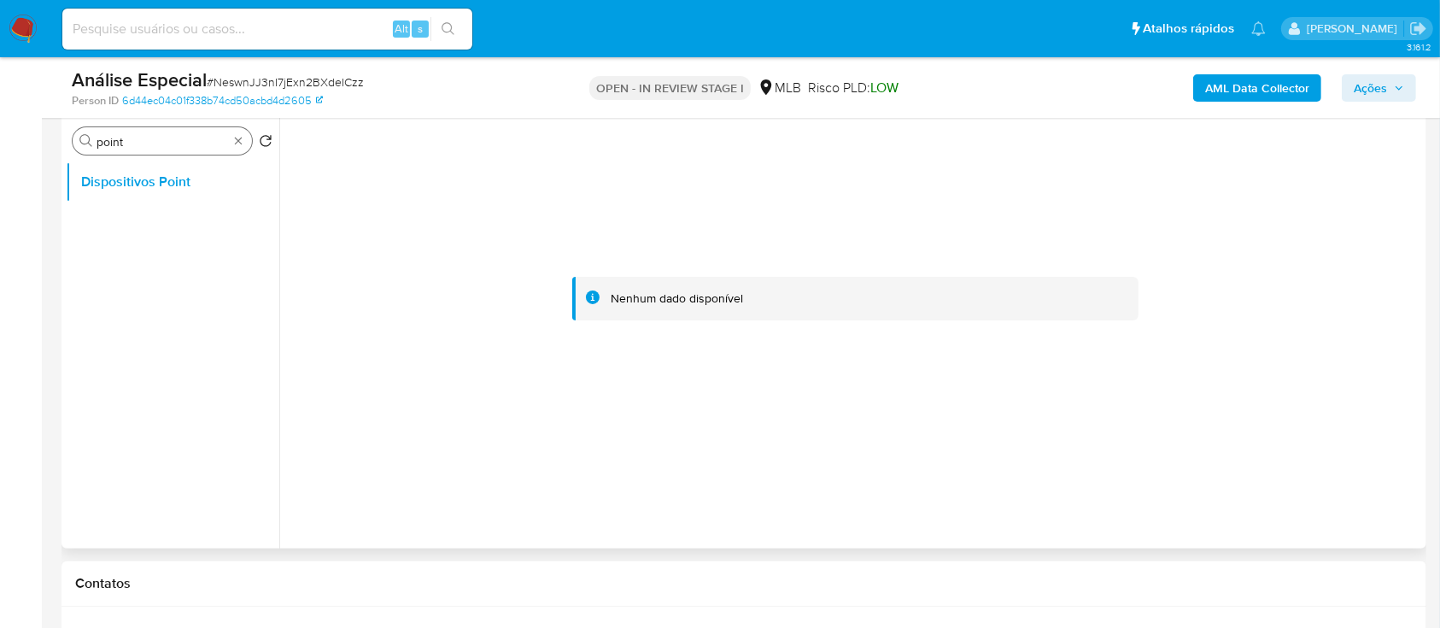
click at [155, 137] on input "point" at bounding box center [161, 141] width 131 height 15
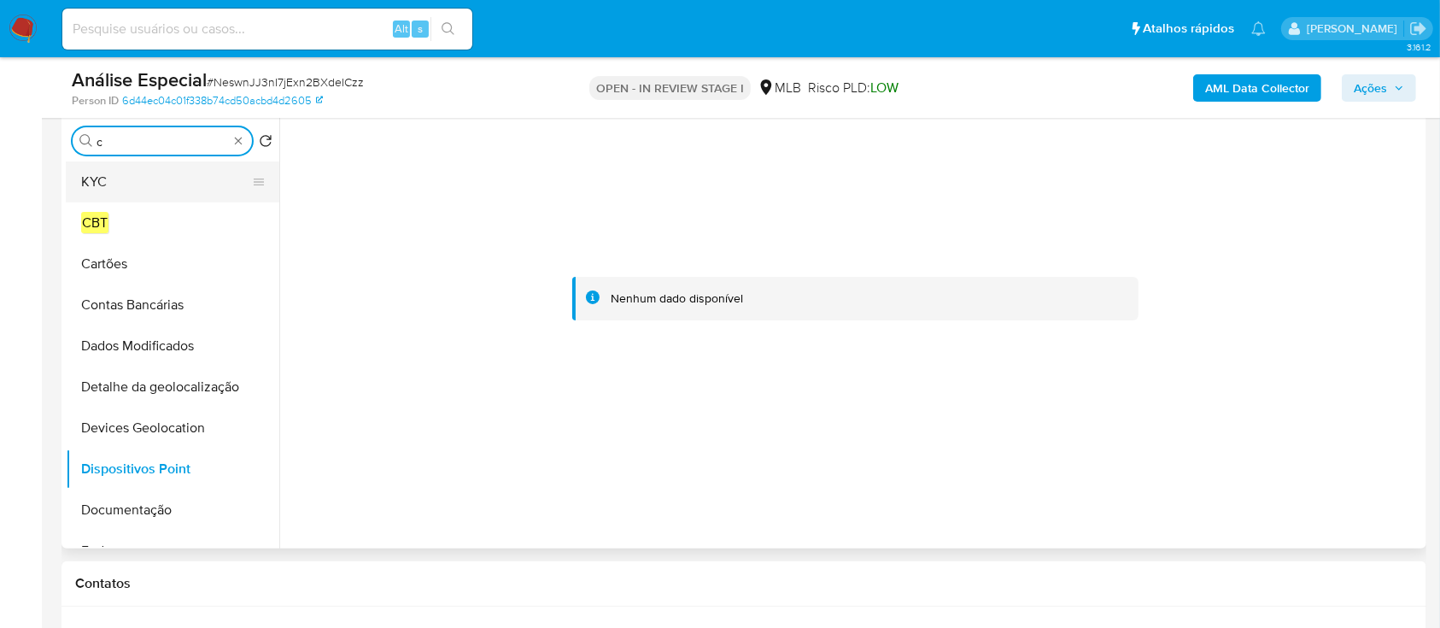
type input "c"
click at [143, 190] on button "KYC" at bounding box center [166, 181] width 200 height 41
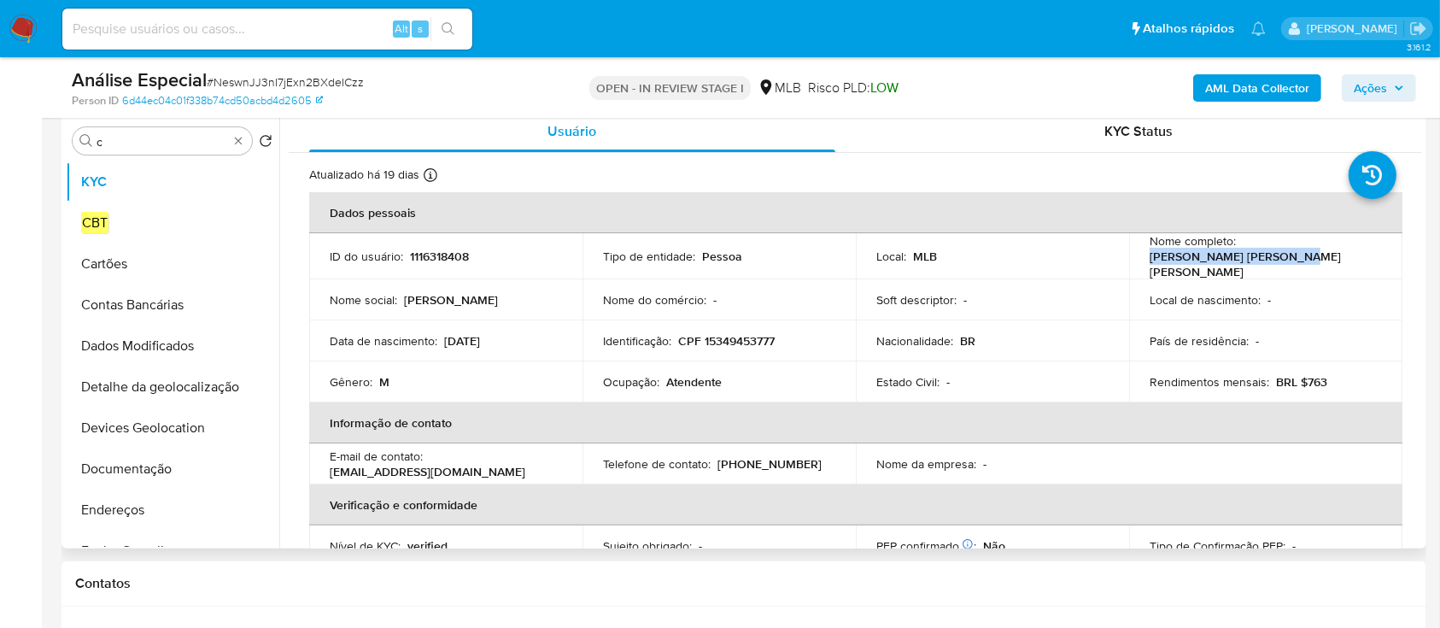
drag, startPoint x: 1136, startPoint y: 263, endPoint x: 793, endPoint y: 32, distance: 412.8
click at [1293, 261] on td "Nome completo : Juan Banega Simoes Neves" at bounding box center [1265, 256] width 273 height 46
copy p "Juan Banega Simoes Neves"
click at [738, 333] on p "CPF 15349453777" at bounding box center [726, 340] width 96 height 15
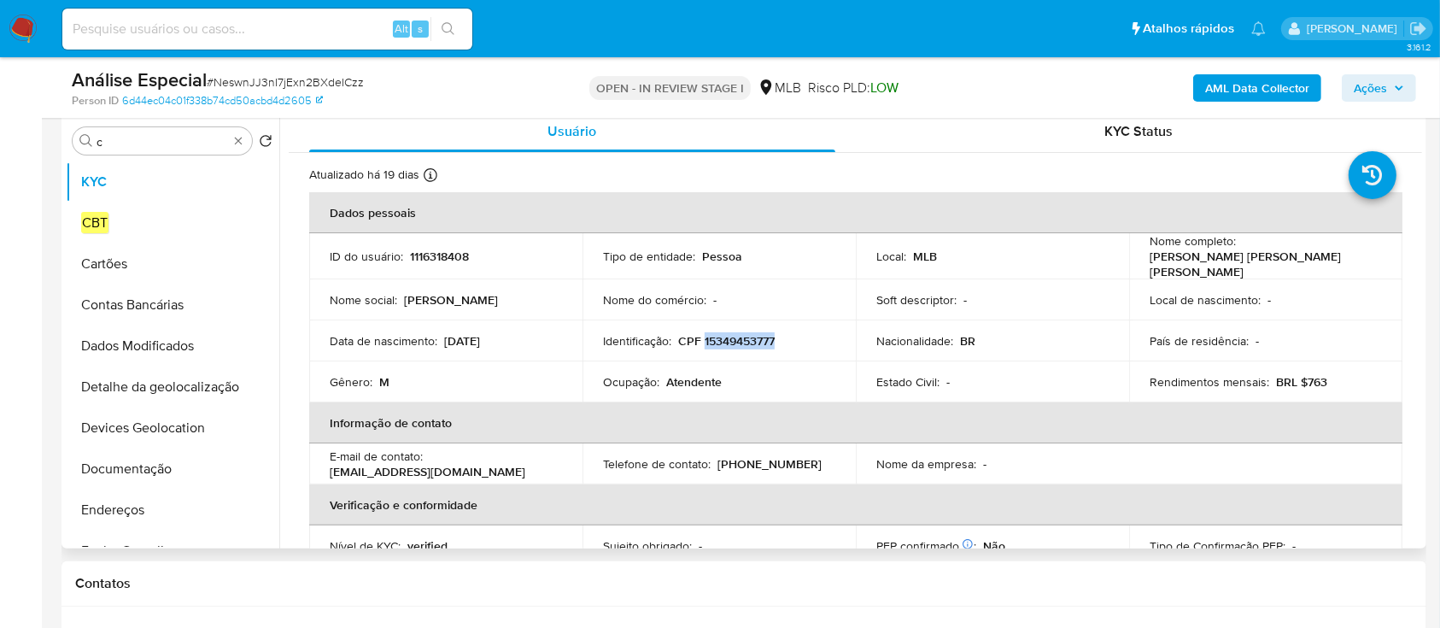
copy p "15349453777"
click at [745, 334] on p "CPF 15349453777" at bounding box center [726, 340] width 96 height 15
click at [573, 336] on td "Data de nascimento : 17/01/2004" at bounding box center [445, 340] width 273 height 41
drag, startPoint x: 520, startPoint y: 336, endPoint x: 445, endPoint y: 337, distance: 75.2
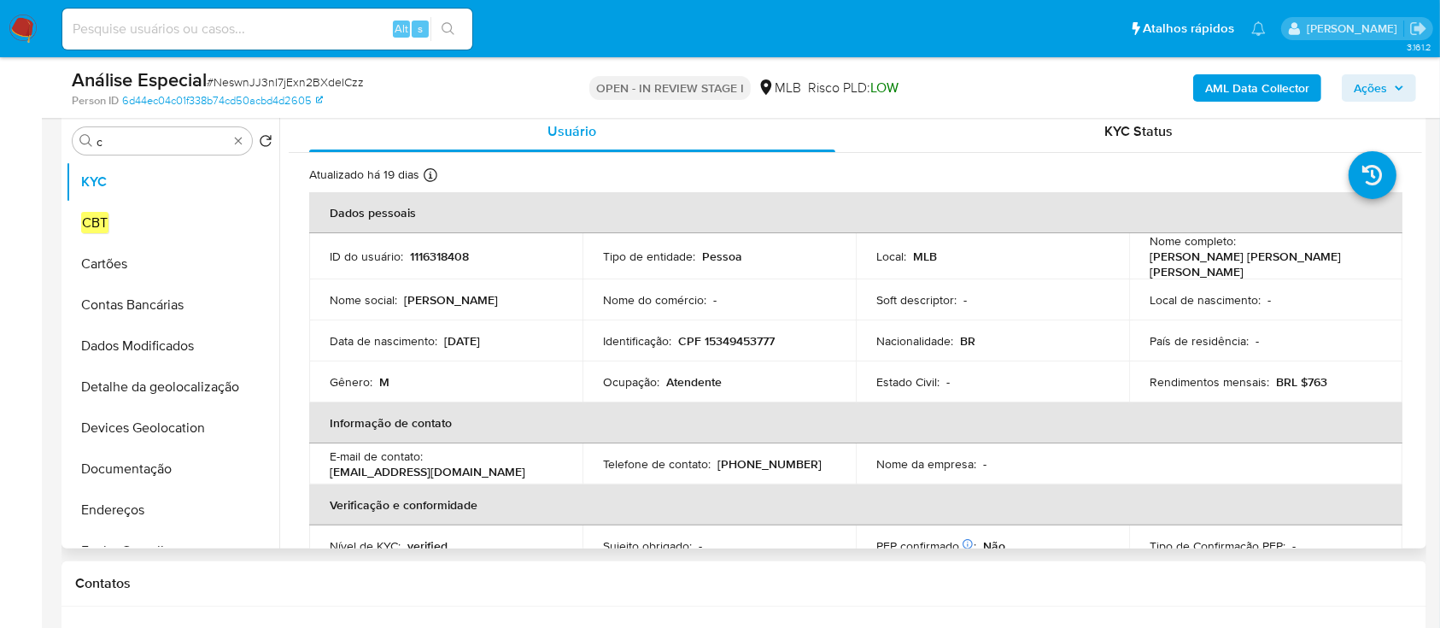
click at [445, 337] on div "Data de nascimento : 17/01/2004" at bounding box center [446, 340] width 232 height 15
copy p "7/01/2004"
click at [513, 337] on div "Data de nascimento : 17/01/2004" at bounding box center [446, 340] width 232 height 15
drag, startPoint x: 513, startPoint y: 338, endPoint x: 446, endPoint y: 338, distance: 67.5
click at [446, 338] on div "Data de nascimento : 17/01/2004" at bounding box center [446, 340] width 232 height 15
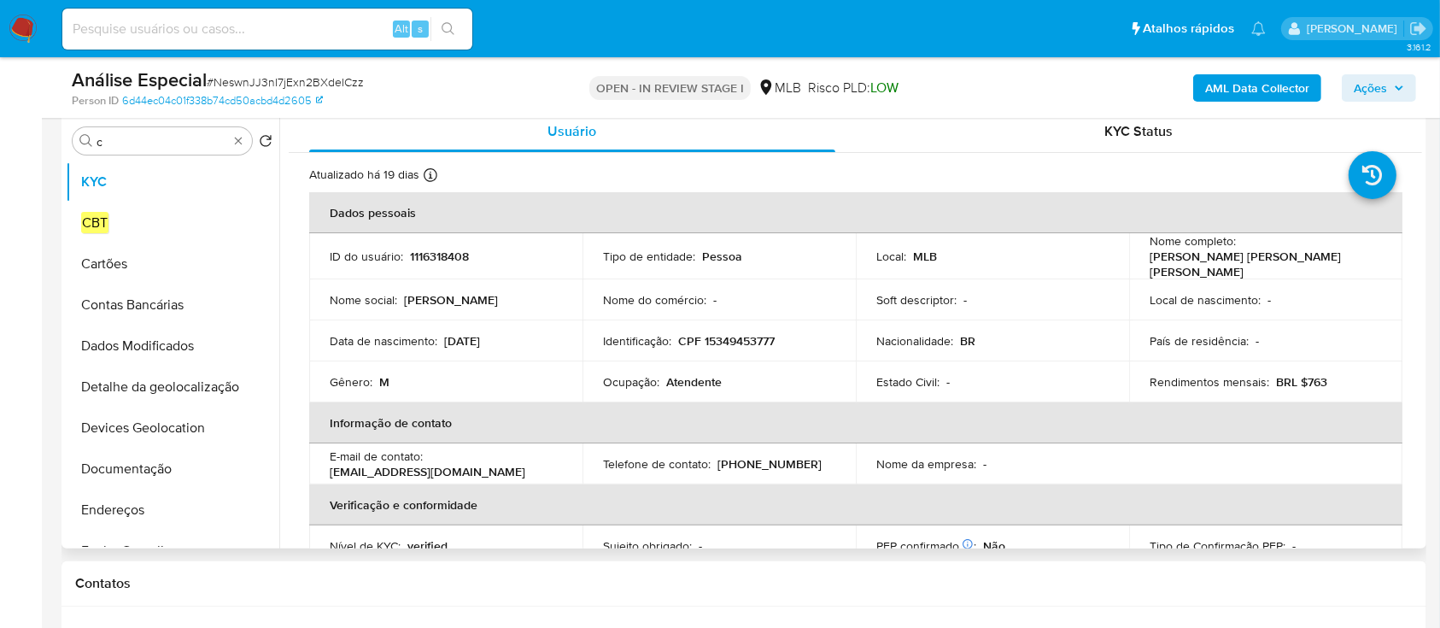
click at [480, 337] on p "17/01/2004" at bounding box center [462, 340] width 36 height 15
drag, startPoint x: 506, startPoint y: 338, endPoint x: 443, endPoint y: 338, distance: 63.2
click at [443, 338] on div "Data de nascimento : 17/01/2004" at bounding box center [446, 340] width 232 height 15
copy p "17/01/2004"
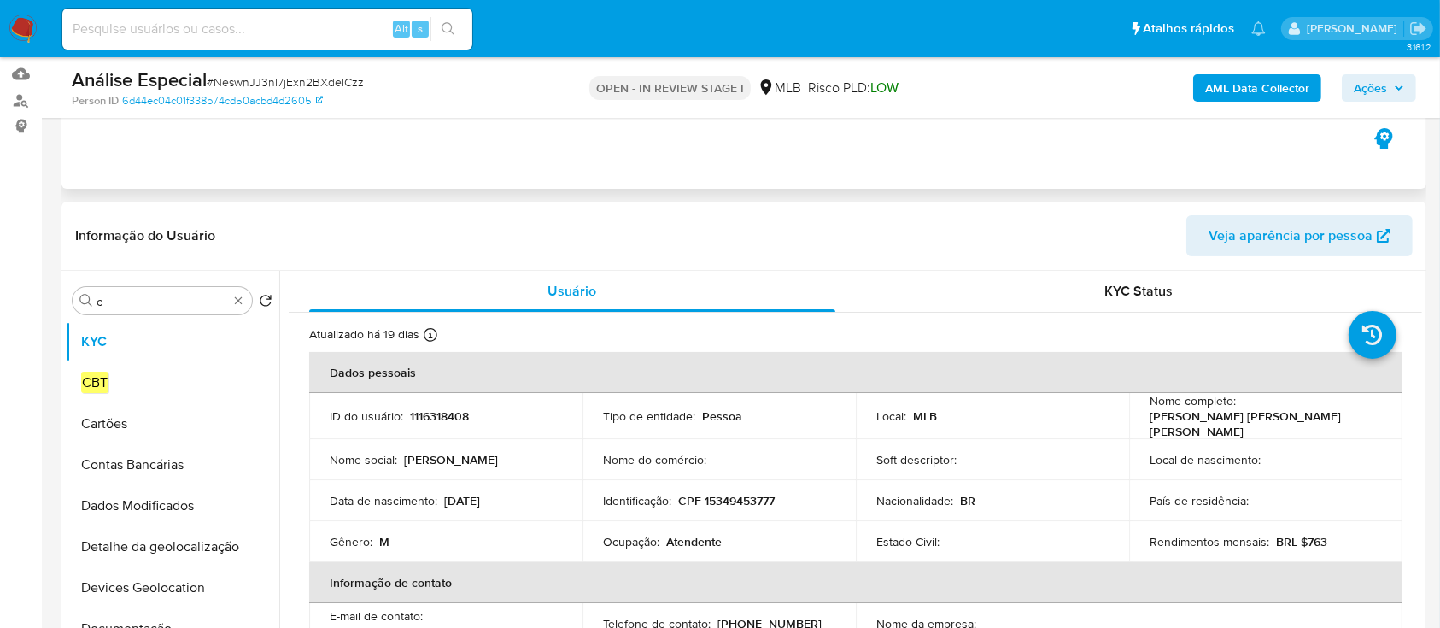
scroll to position [104, 0]
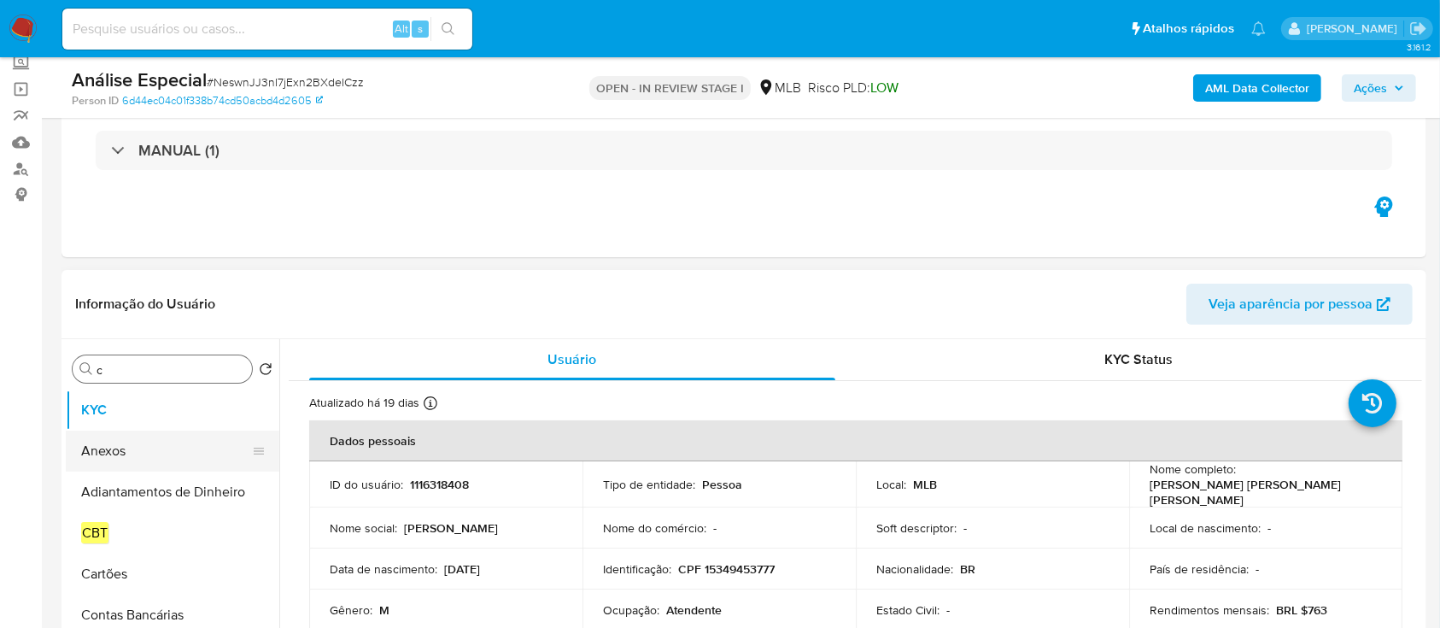
click at [154, 449] on button "Anexos" at bounding box center [166, 450] width 200 height 41
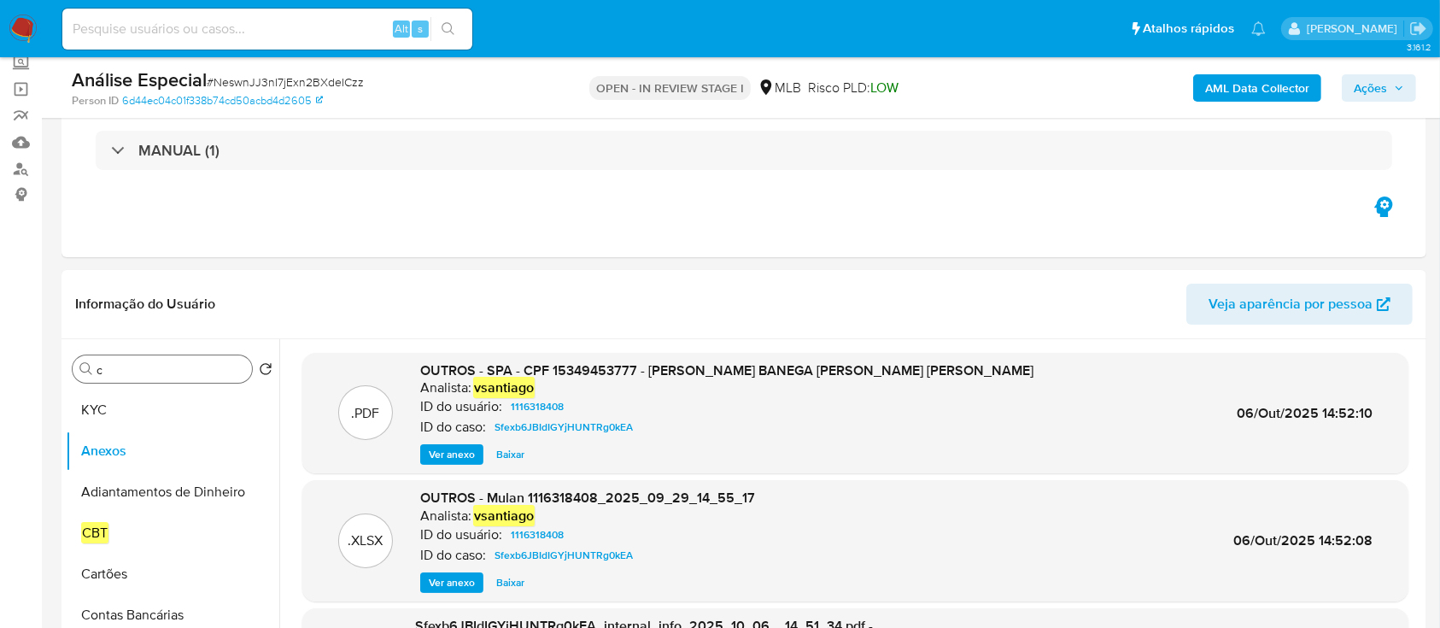
click at [1259, 91] on b "AML Data Collector" at bounding box center [1257, 87] width 104 height 27
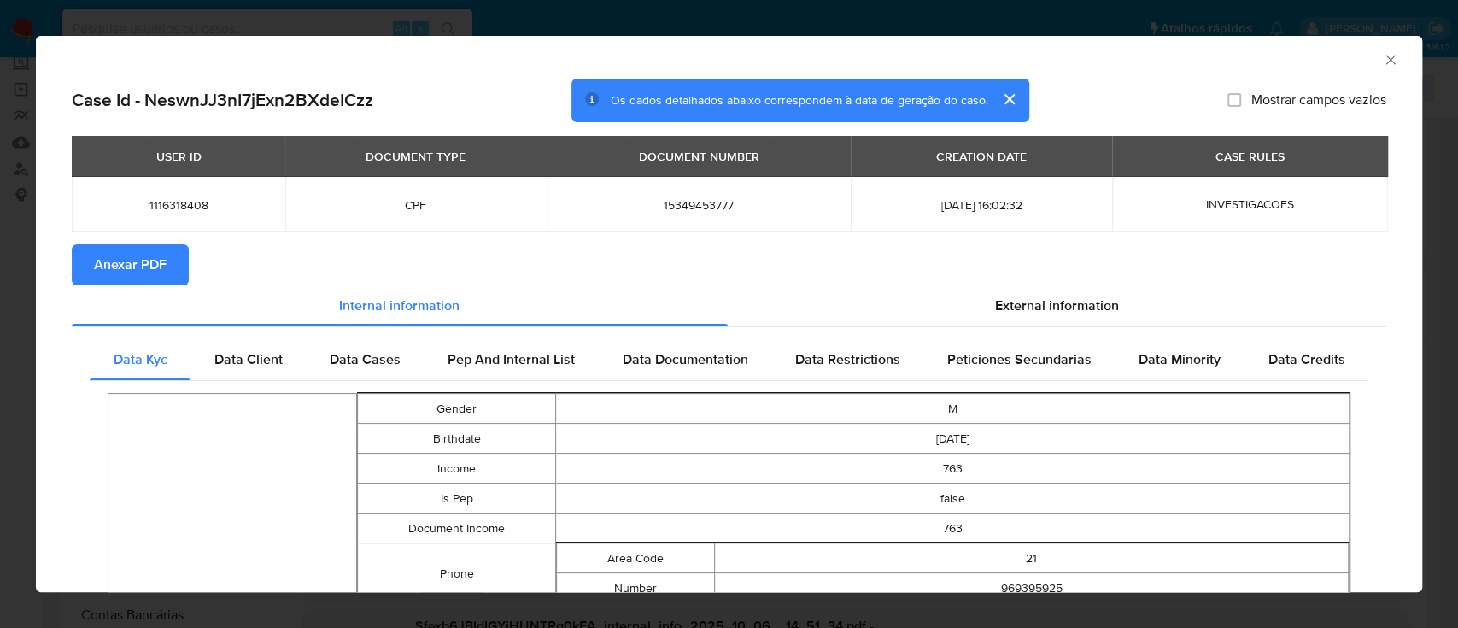
click at [162, 272] on span "Anexar PDF" at bounding box center [130, 265] width 73 height 38
click at [1382, 54] on icon "Fechar a janela" at bounding box center [1390, 59] width 17 height 17
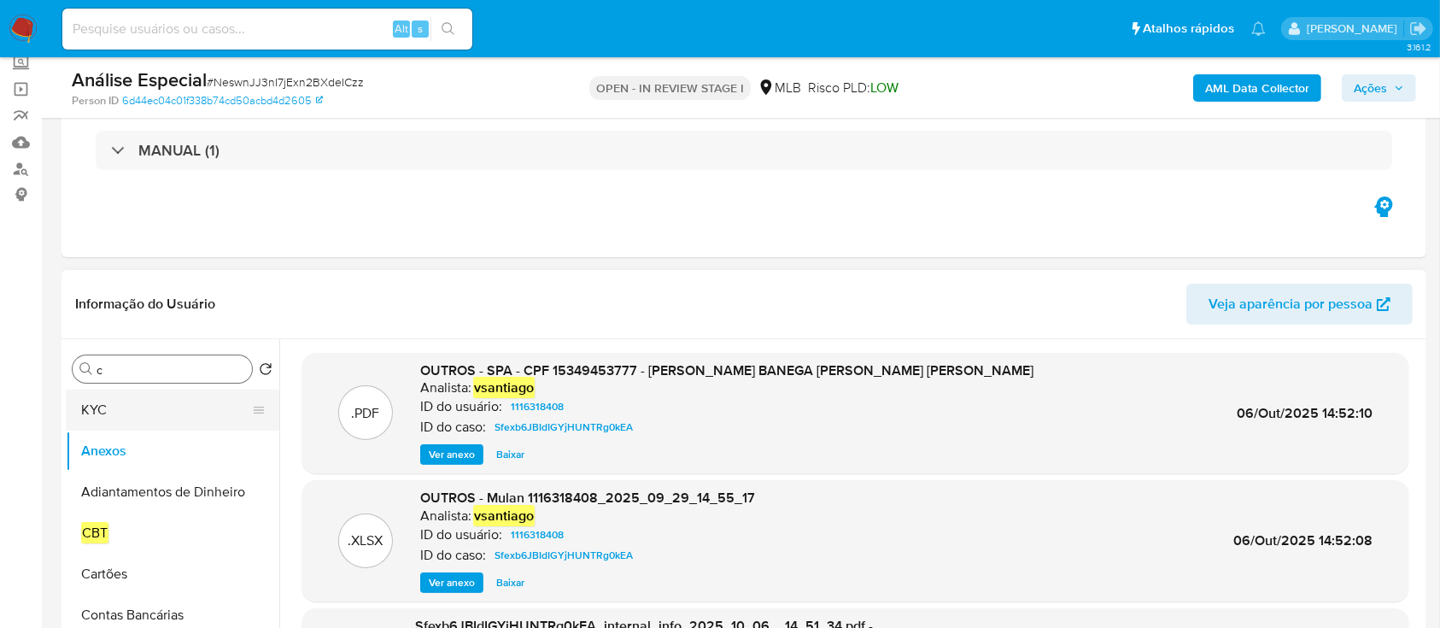
click at [128, 401] on button "KYC" at bounding box center [166, 409] width 200 height 41
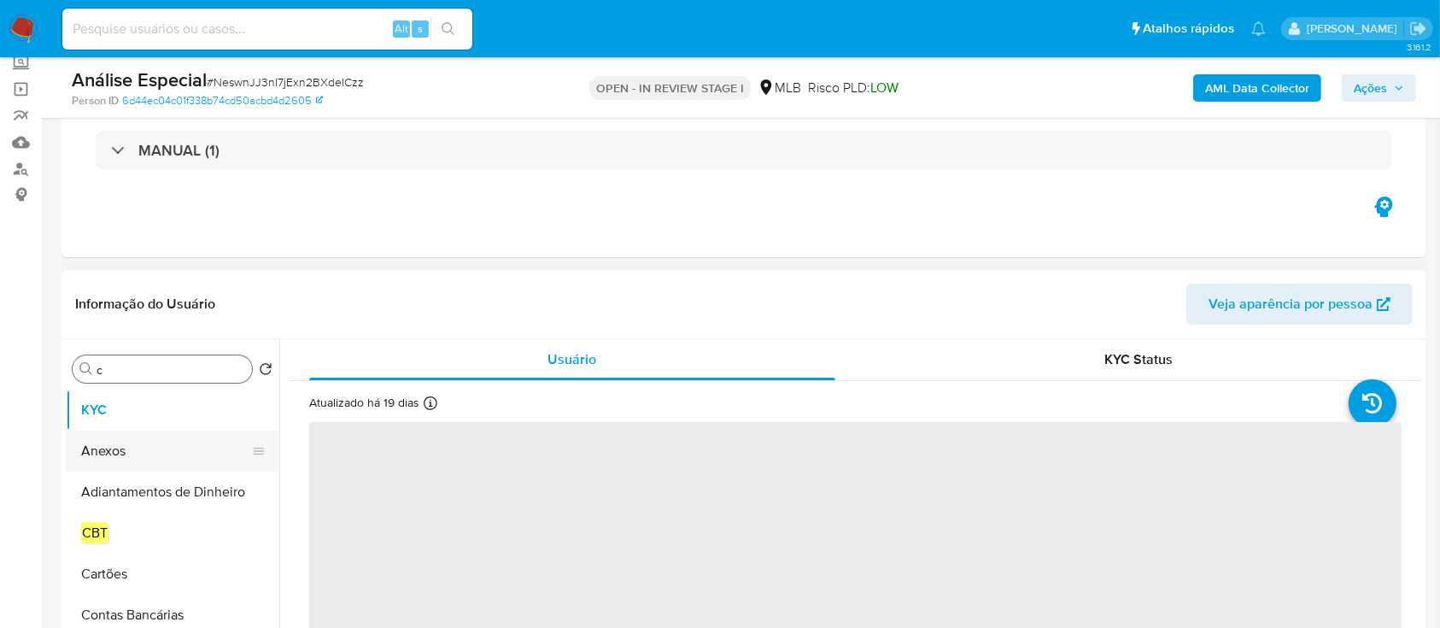
click at [116, 454] on button "Anexos" at bounding box center [166, 450] width 200 height 41
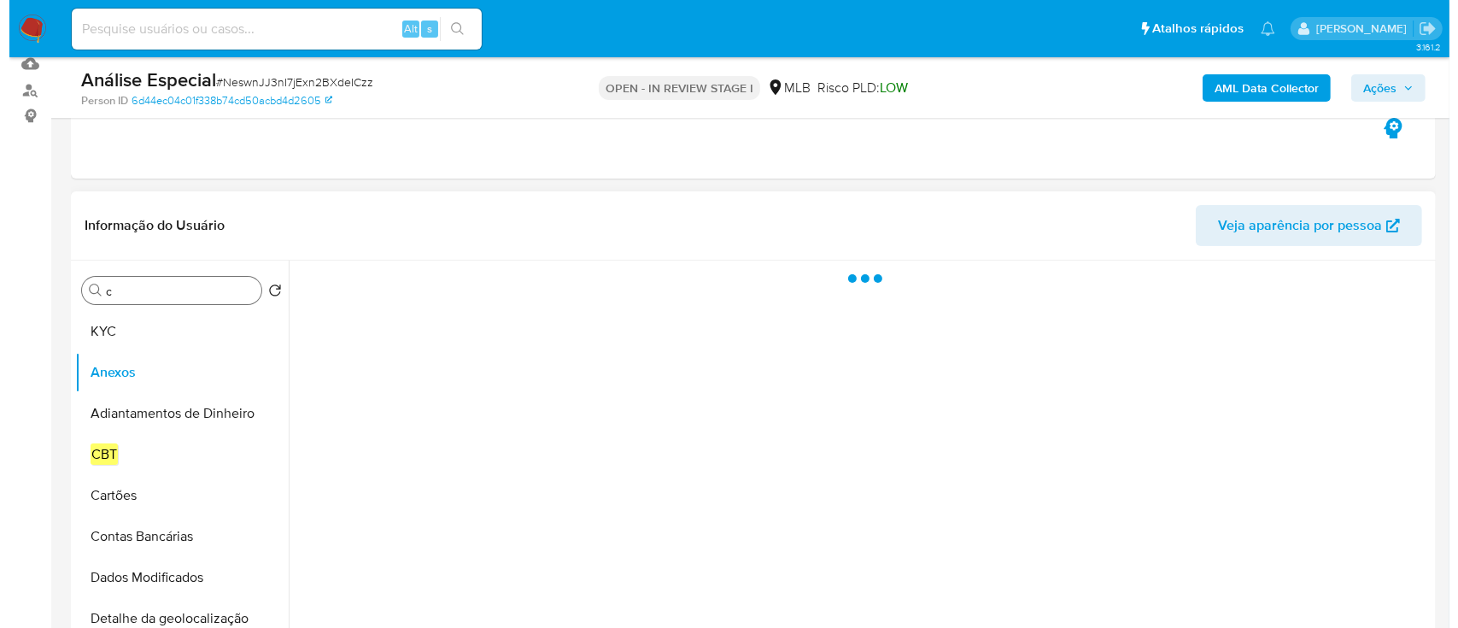
scroll to position [219, 0]
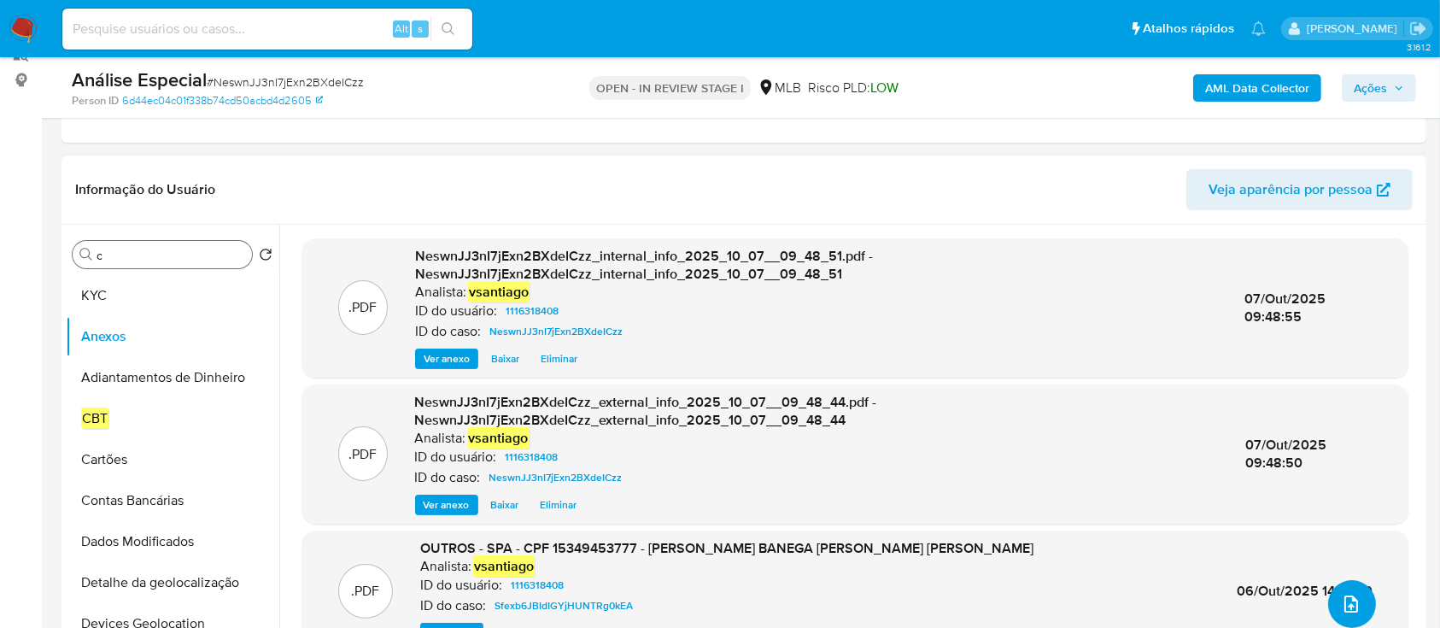
click at [1341, 598] on icon "upload-file" at bounding box center [1351, 603] width 20 height 20
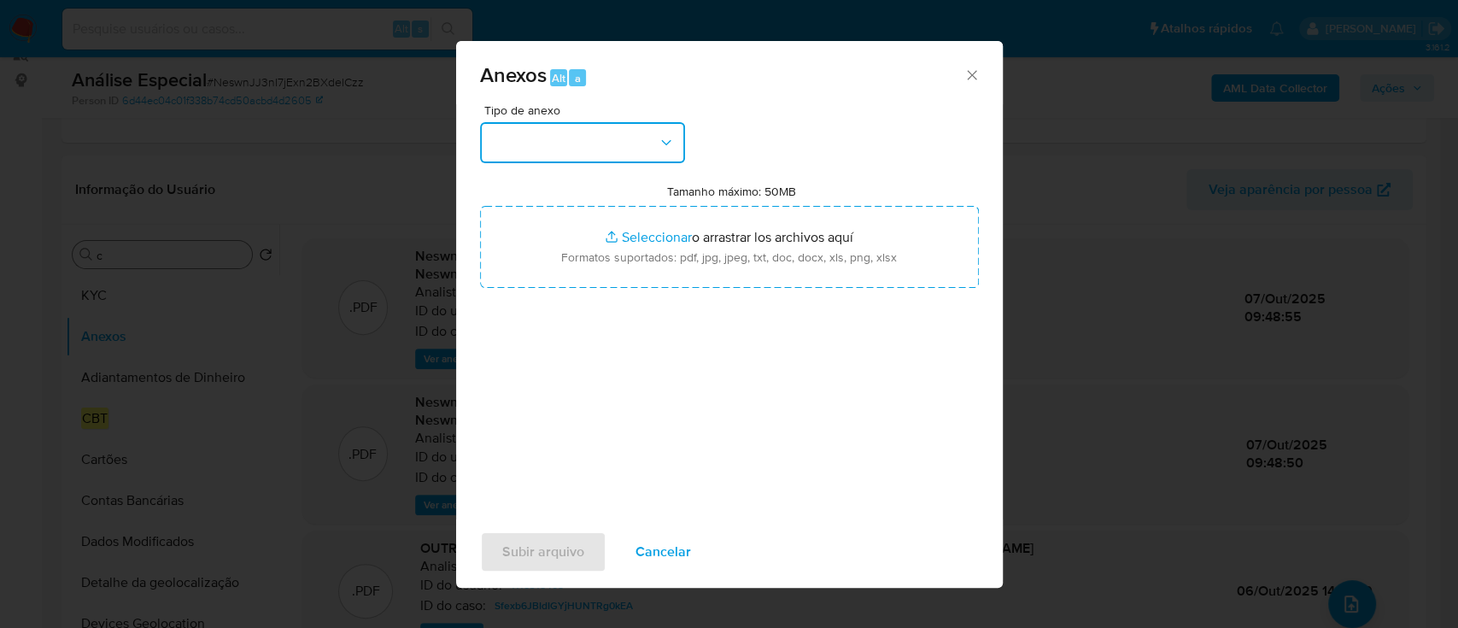
click at [627, 141] on button "button" at bounding box center [582, 142] width 205 height 41
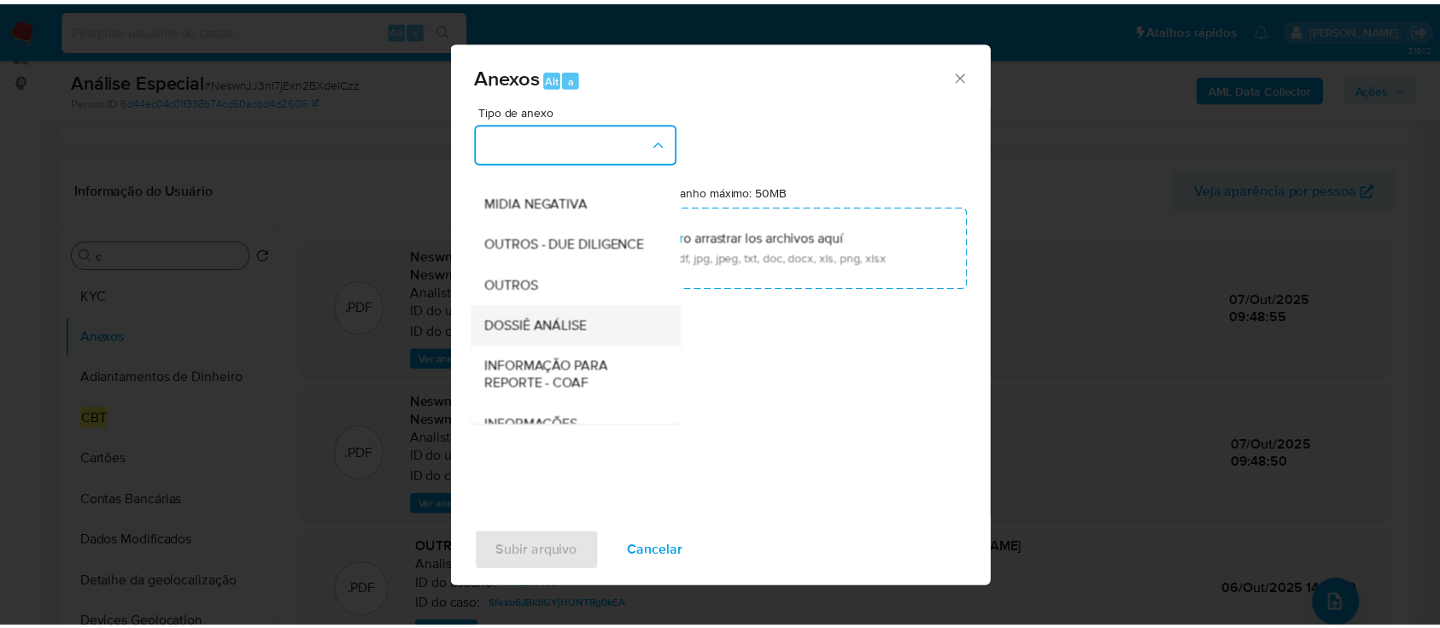
scroll to position [262, 0]
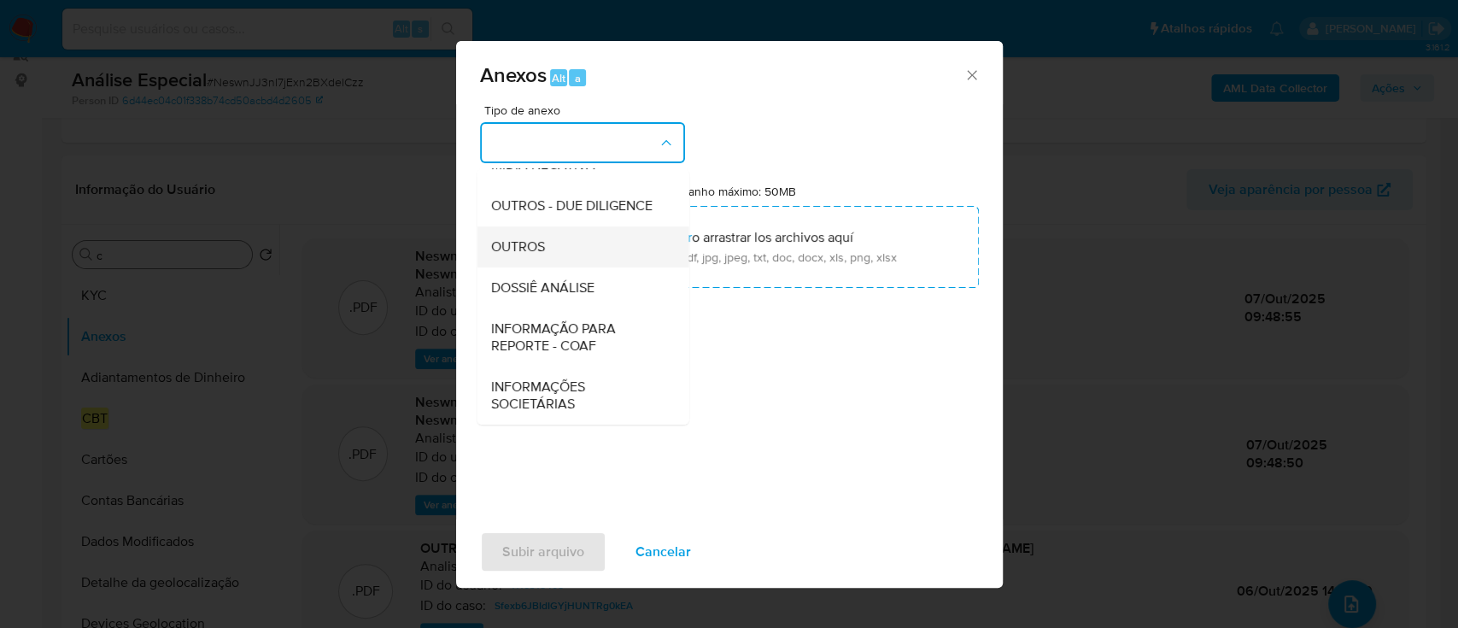
click at [553, 240] on div "OUTROS" at bounding box center [577, 246] width 174 height 41
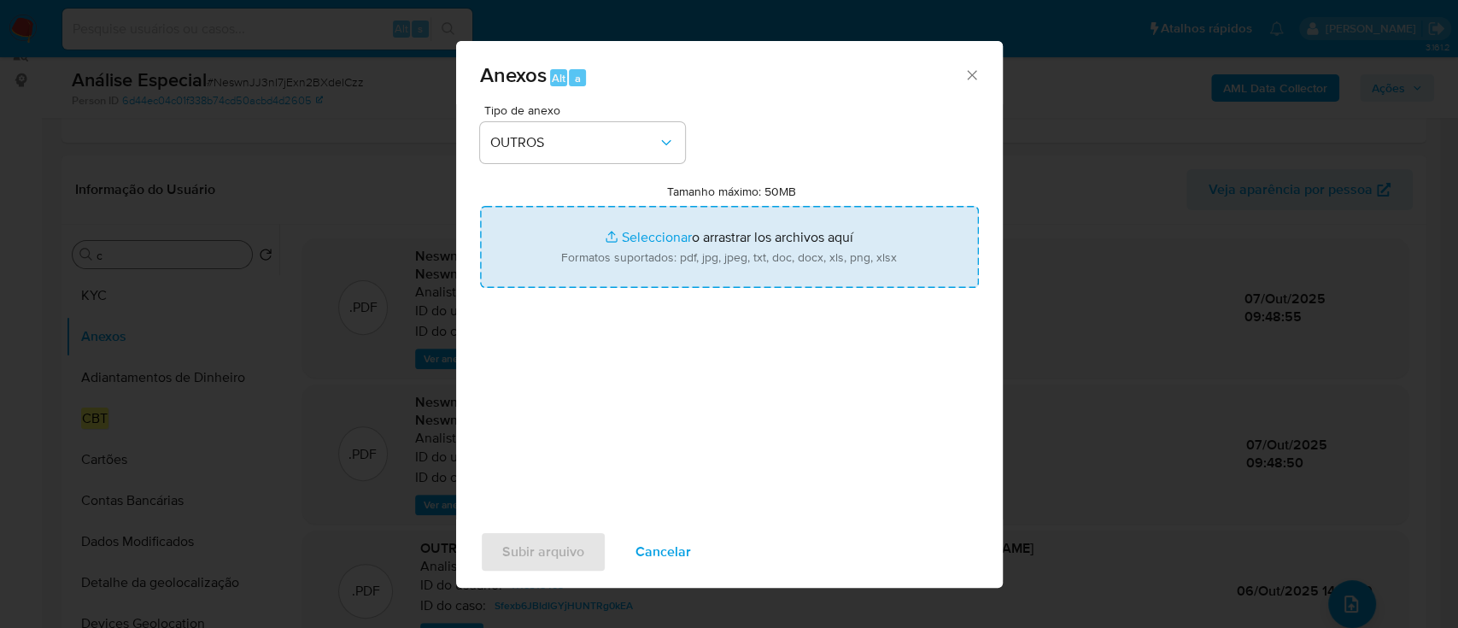
click at [726, 255] on input "Tamanho máximo: 50MB Seleccionar archivos" at bounding box center [729, 247] width 499 height 82
type input "C:\fakepath\Mulan 1116318408_2025_10_06_12_15_26.xlsx"
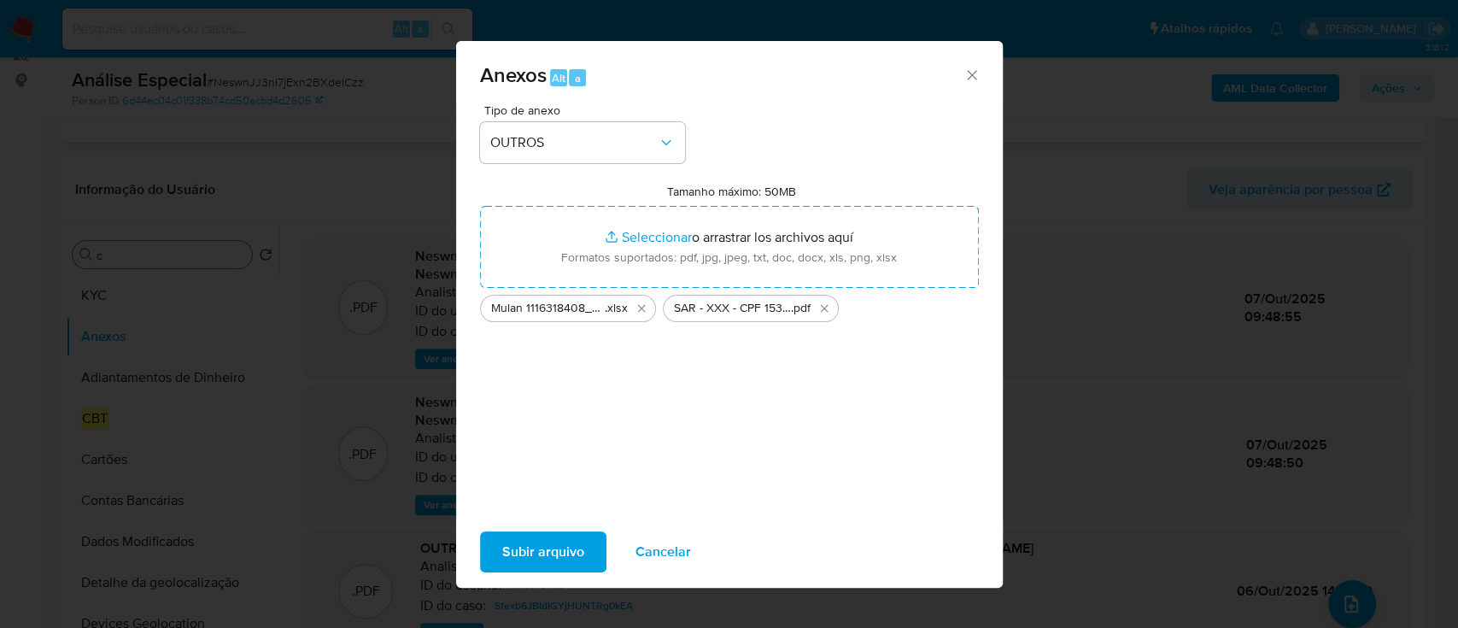
click at [539, 545] on span "Subir arquivo" at bounding box center [543, 552] width 82 height 38
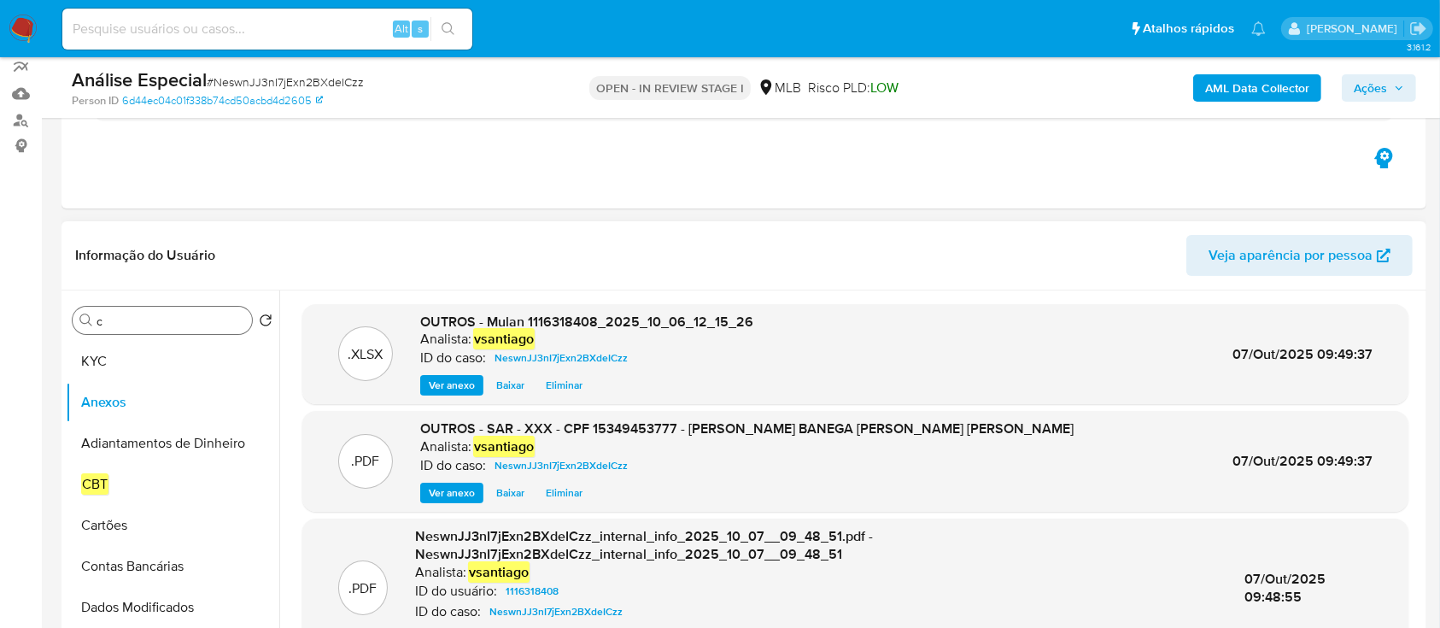
scroll to position [104, 0]
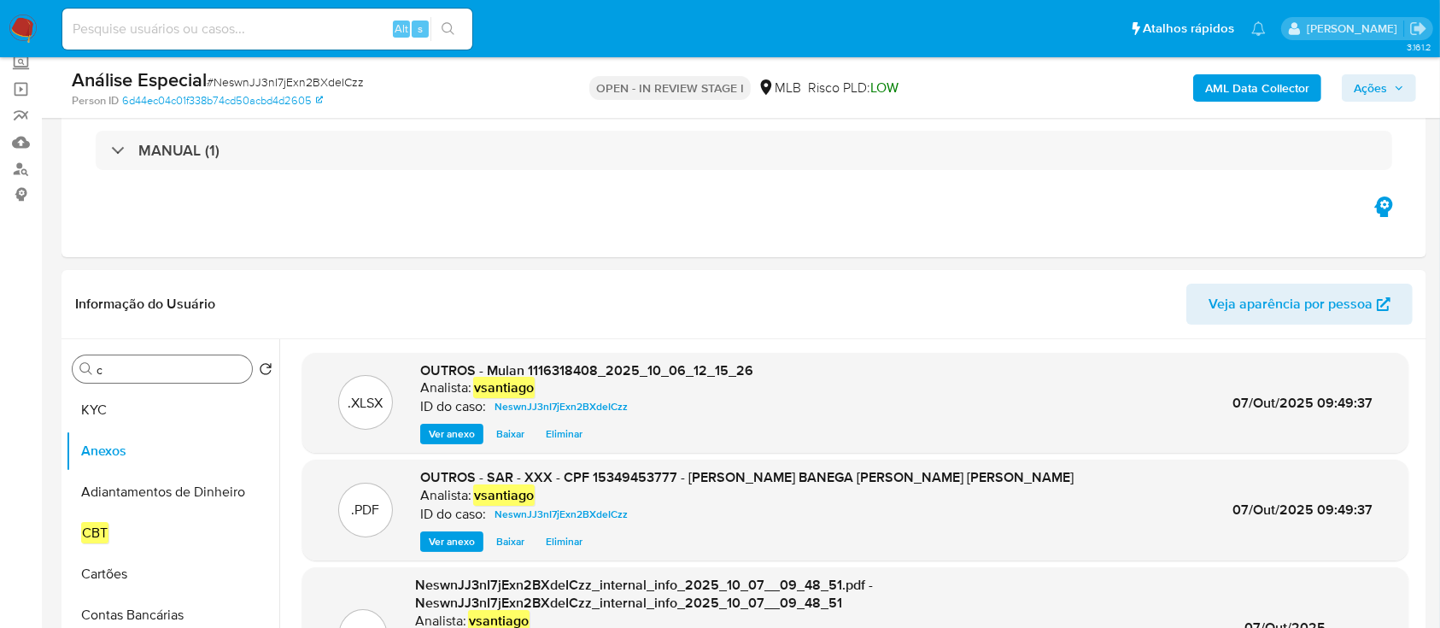
click at [1353, 91] on span "Ações" at bounding box center [1369, 87] width 33 height 27
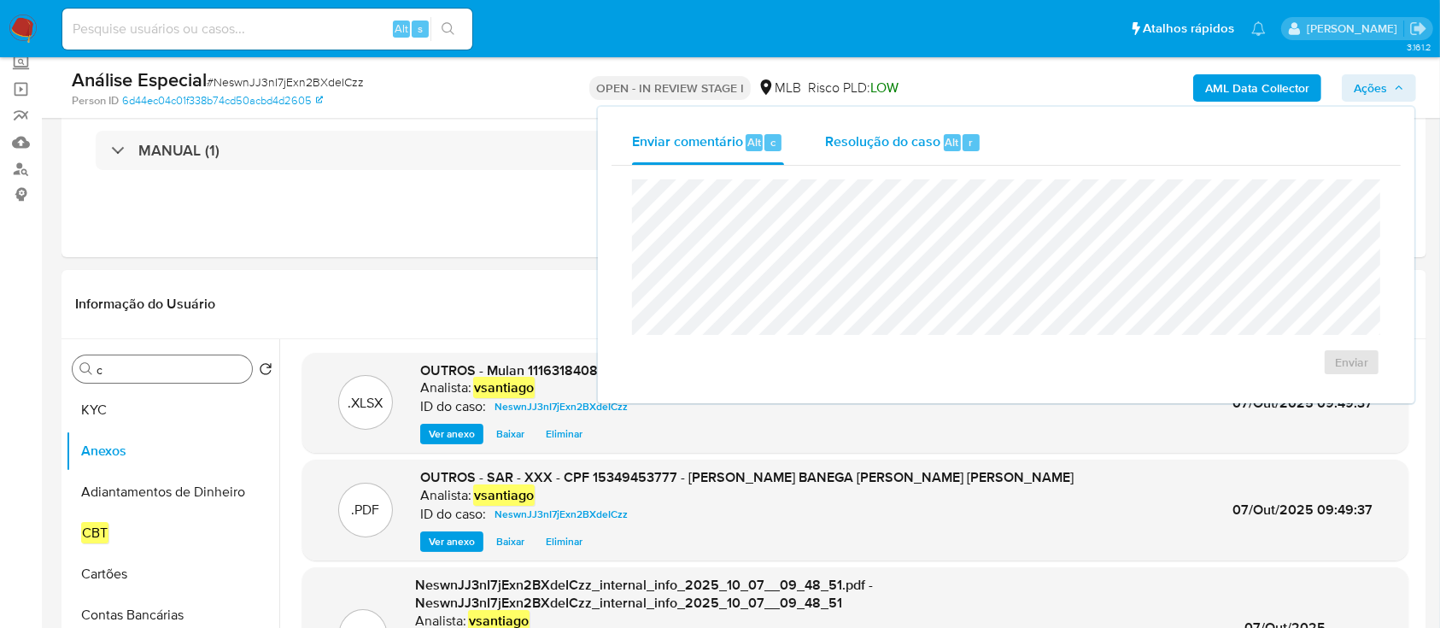
click at [943, 140] on div "Alt" at bounding box center [951, 142] width 17 height 17
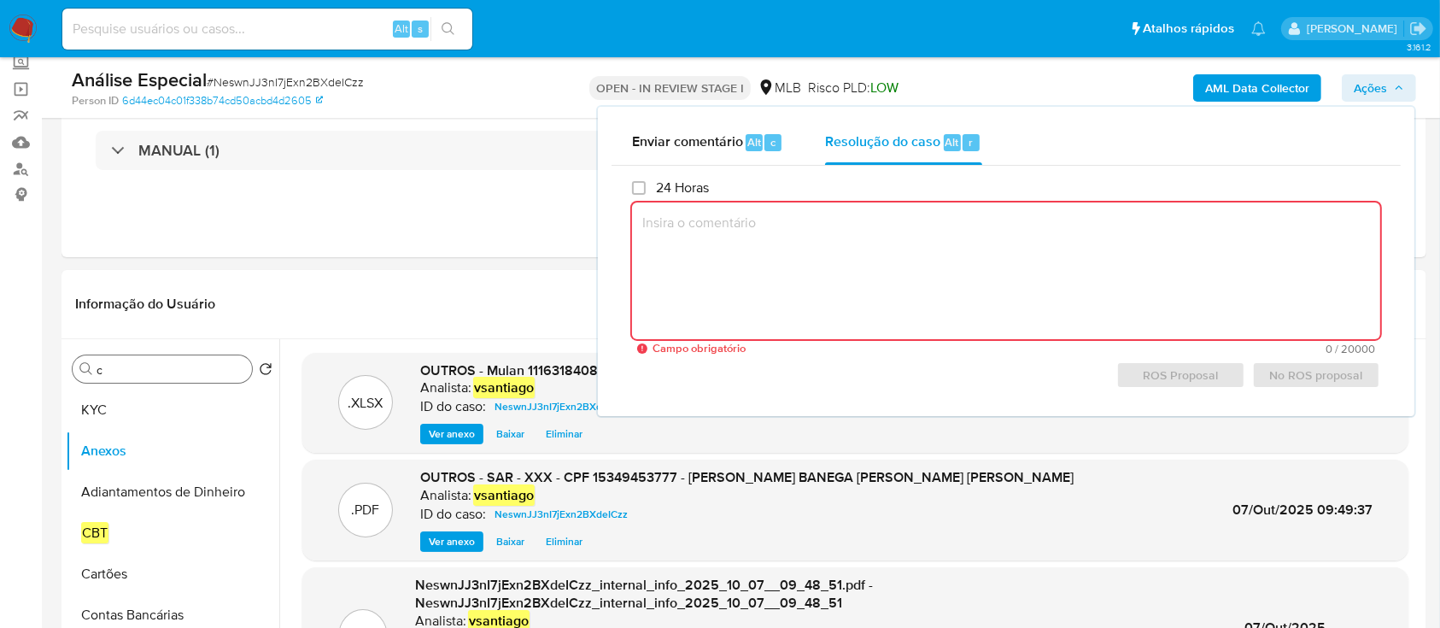
paste textarea "Fatos relevantes concluídos pelo analista: Cliente tem pouca idade (21 anos - 1…"
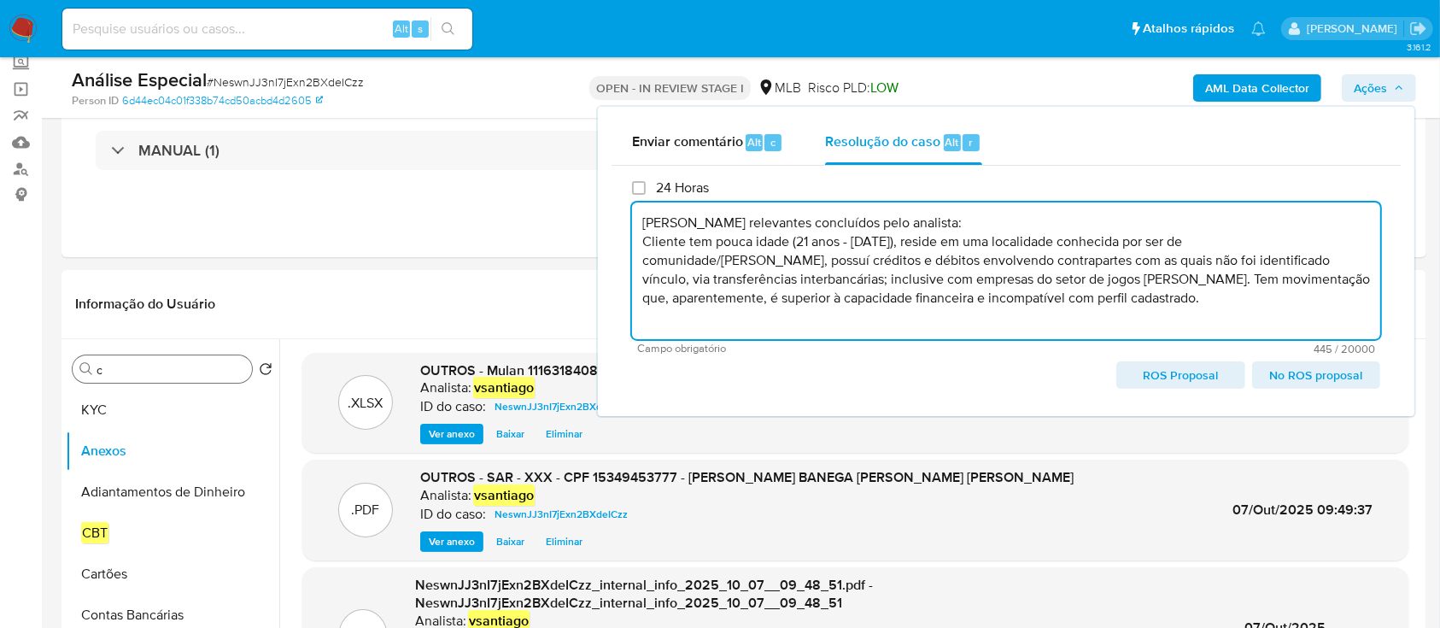
scroll to position [5, 0]
paste textarea "Conclusão do caso: - Comunicação ao COAF - Manutenção do relacionamento com a i…"
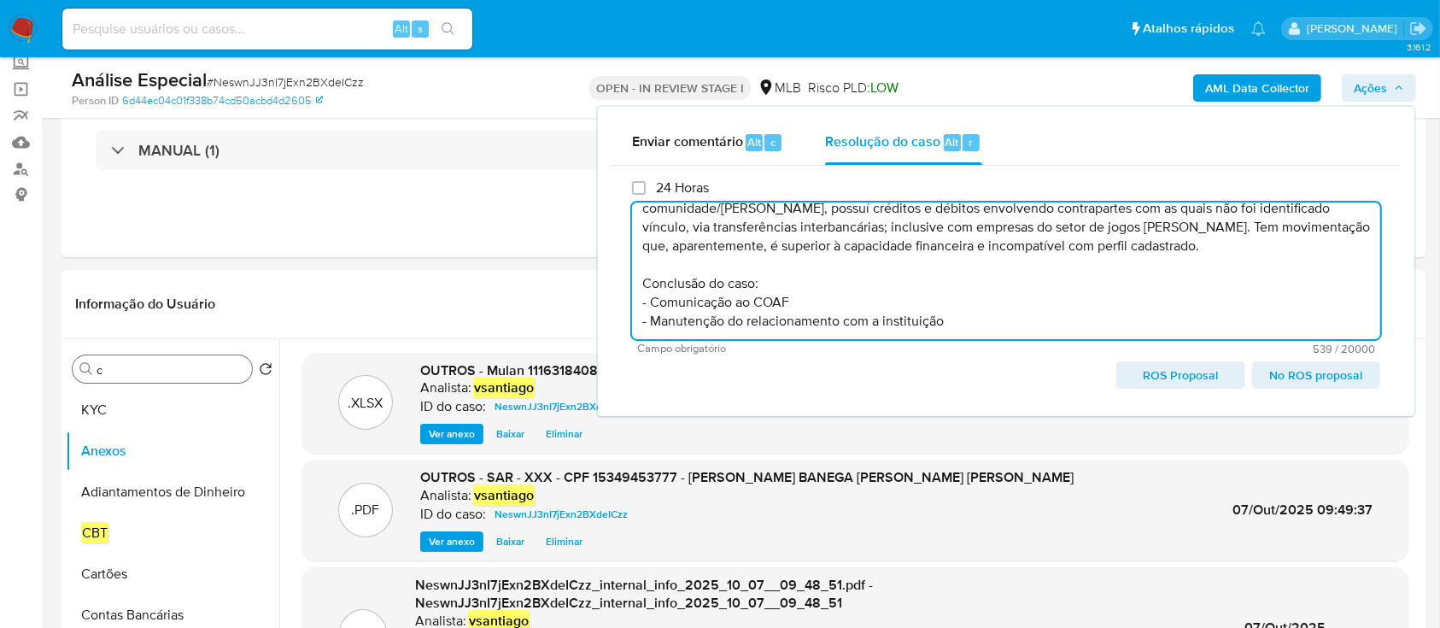
scroll to position [73, 0]
click at [830, 313] on textarea "Fatos relevantes concluídos pelo analista: Cliente tem pouca idade (21 anos - 1…" at bounding box center [1006, 270] width 748 height 137
drag, startPoint x: 903, startPoint y: 311, endPoint x: 653, endPoint y: 317, distance: 249.4
click at [653, 317] on textarea "Fatos relevantes concluídos pelo analista: Cliente tem pouca idade (21 anos - 1…" at bounding box center [1006, 270] width 748 height 137
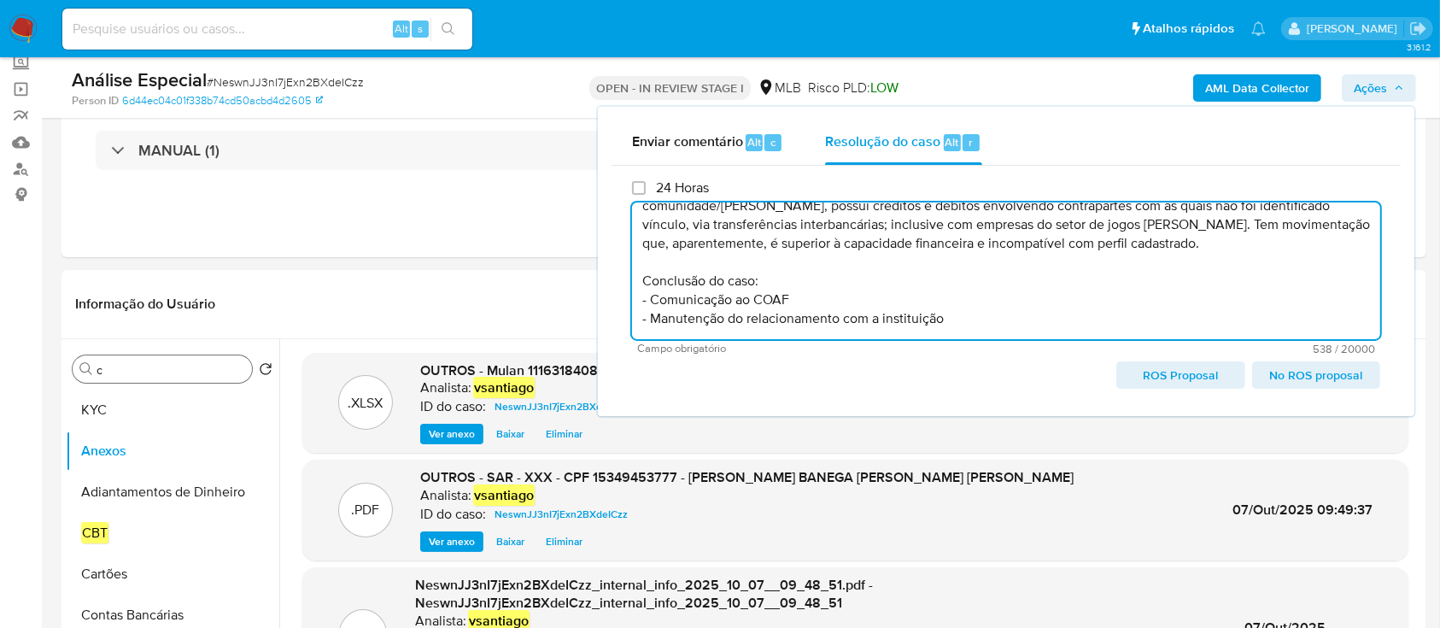
paste textarea "Análise para encerrament"
drag, startPoint x: 1193, startPoint y: 378, endPoint x: 1183, endPoint y: 383, distance: 10.7
click at [1191, 378] on span "ROS Proposal" at bounding box center [1180, 375] width 104 height 24
type textarea "Fatos relevantes concluídos pelo analista: Cliente tem pouca idade (21 anos - 1…"
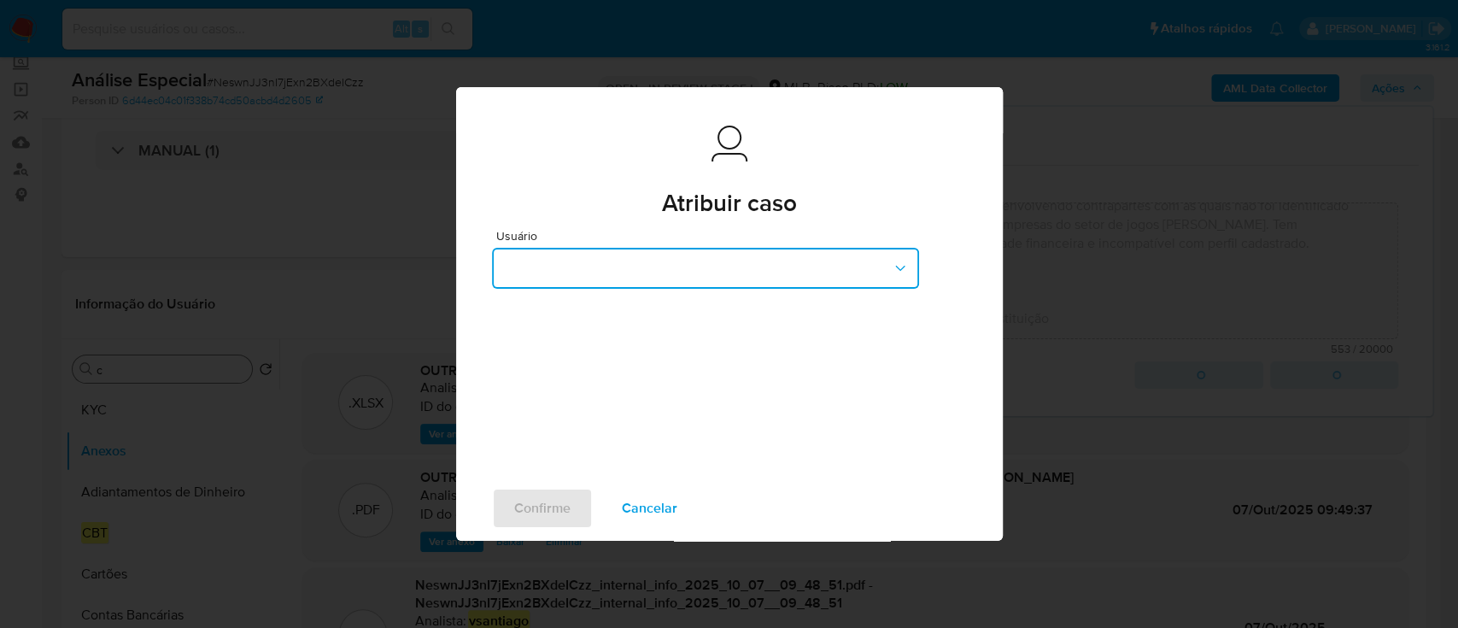
click at [615, 267] on button "button" at bounding box center [705, 268] width 427 height 41
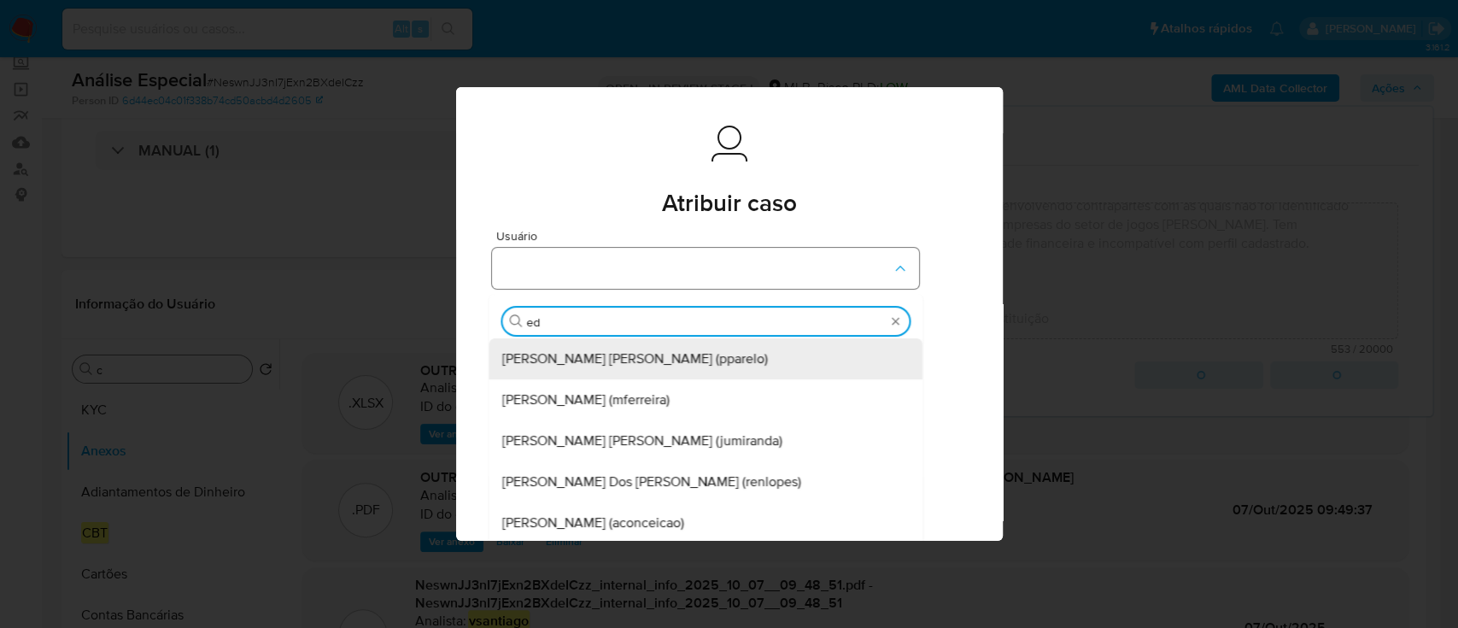
type input "edu"
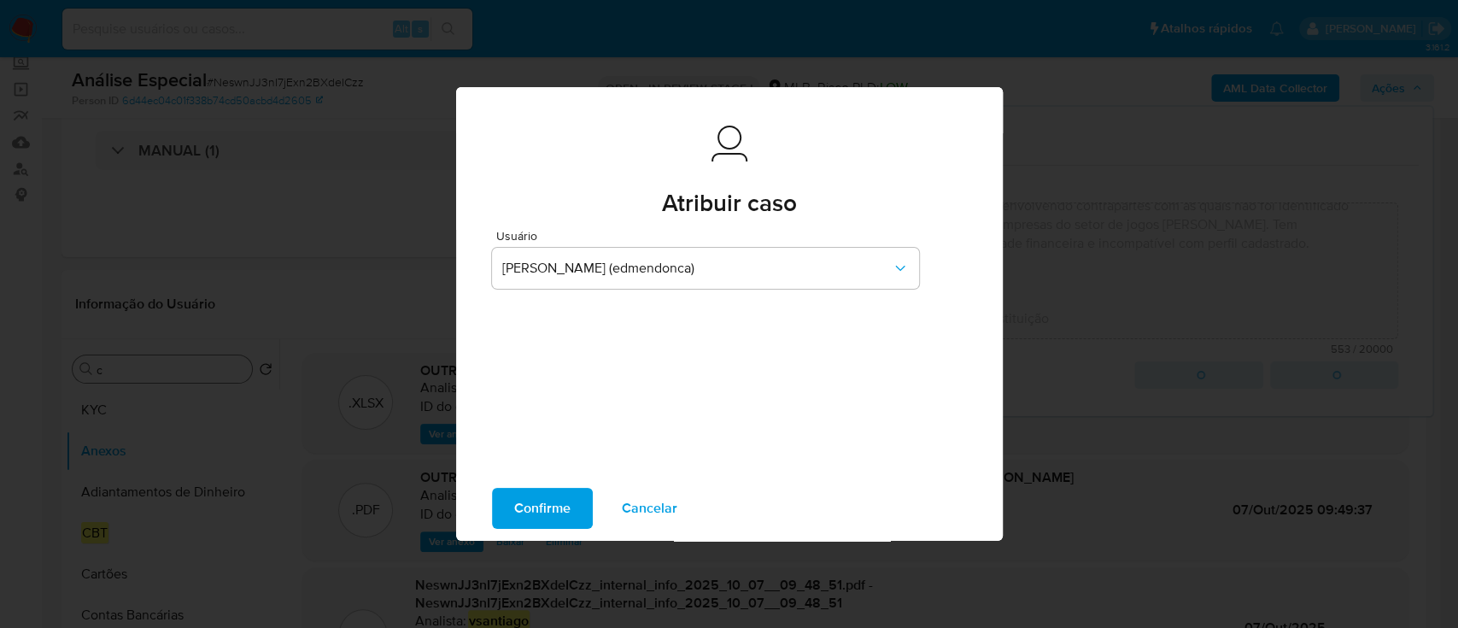
click at [540, 505] on span "Confirme" at bounding box center [542, 508] width 56 height 38
type textarea "Fatos relevantes concluídos pelo analista: Cliente tem pouca idade (21 anos - 1…"
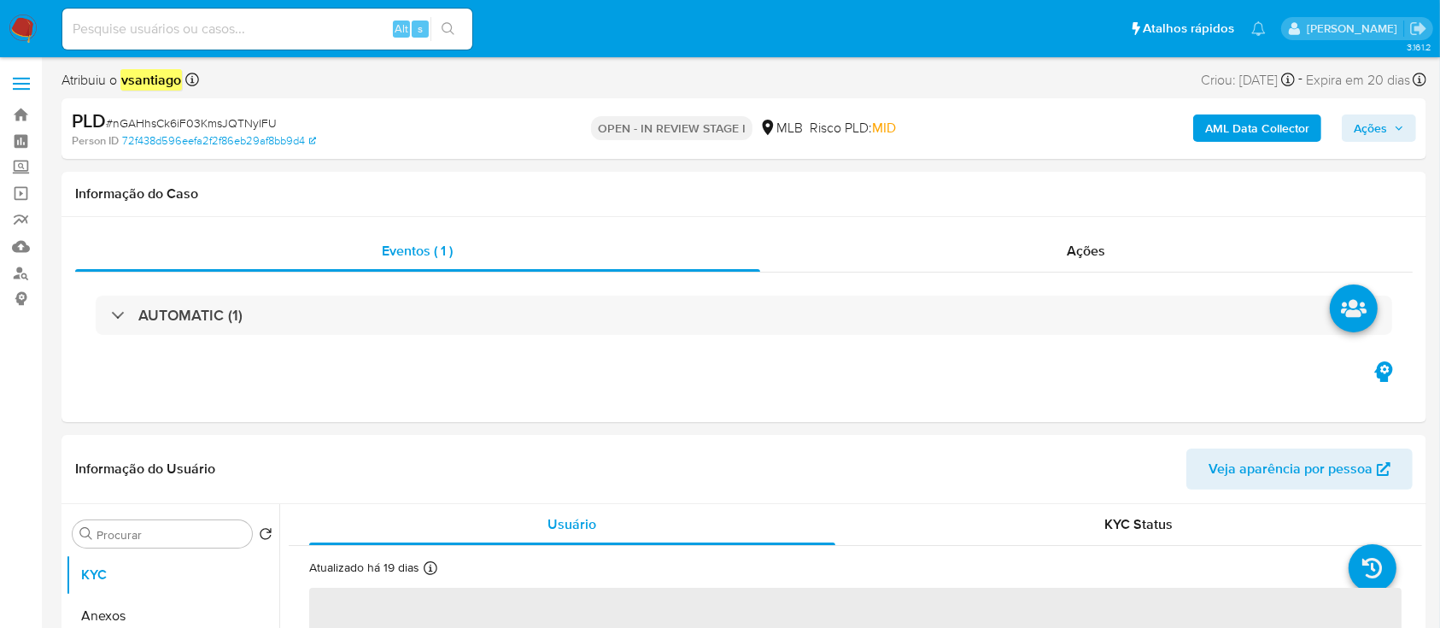
select select "10"
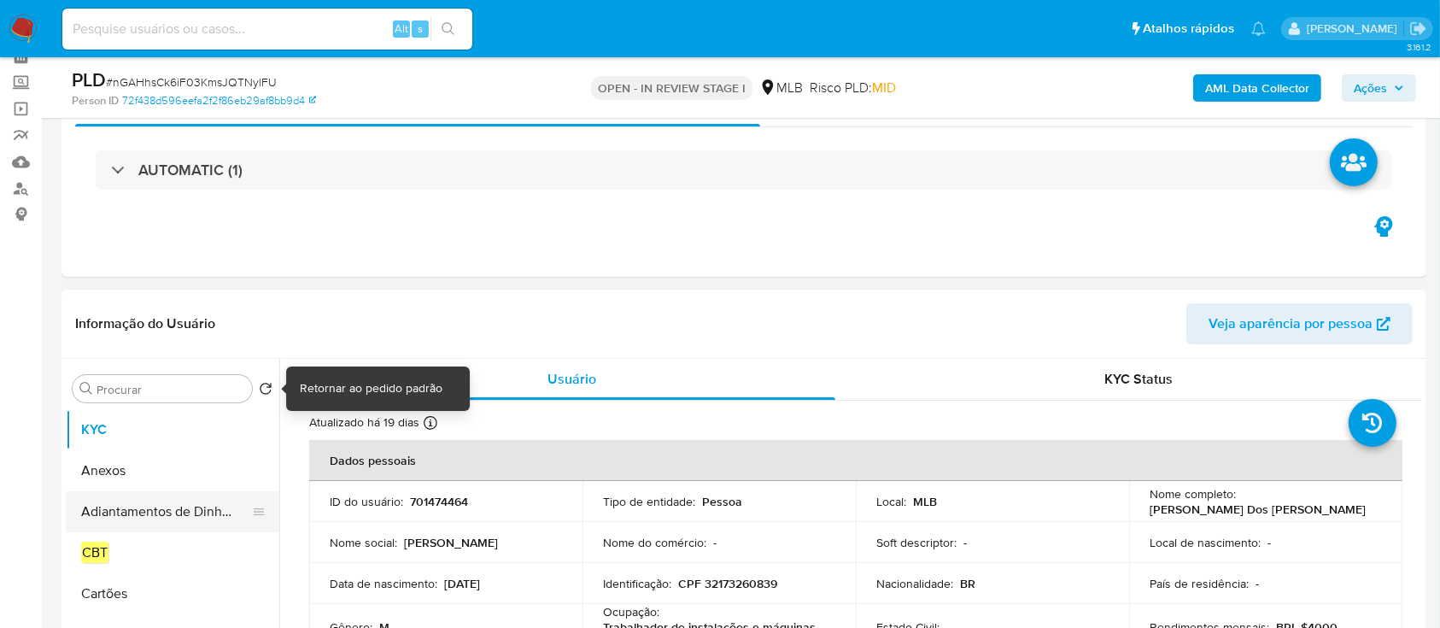
scroll to position [227, 0]
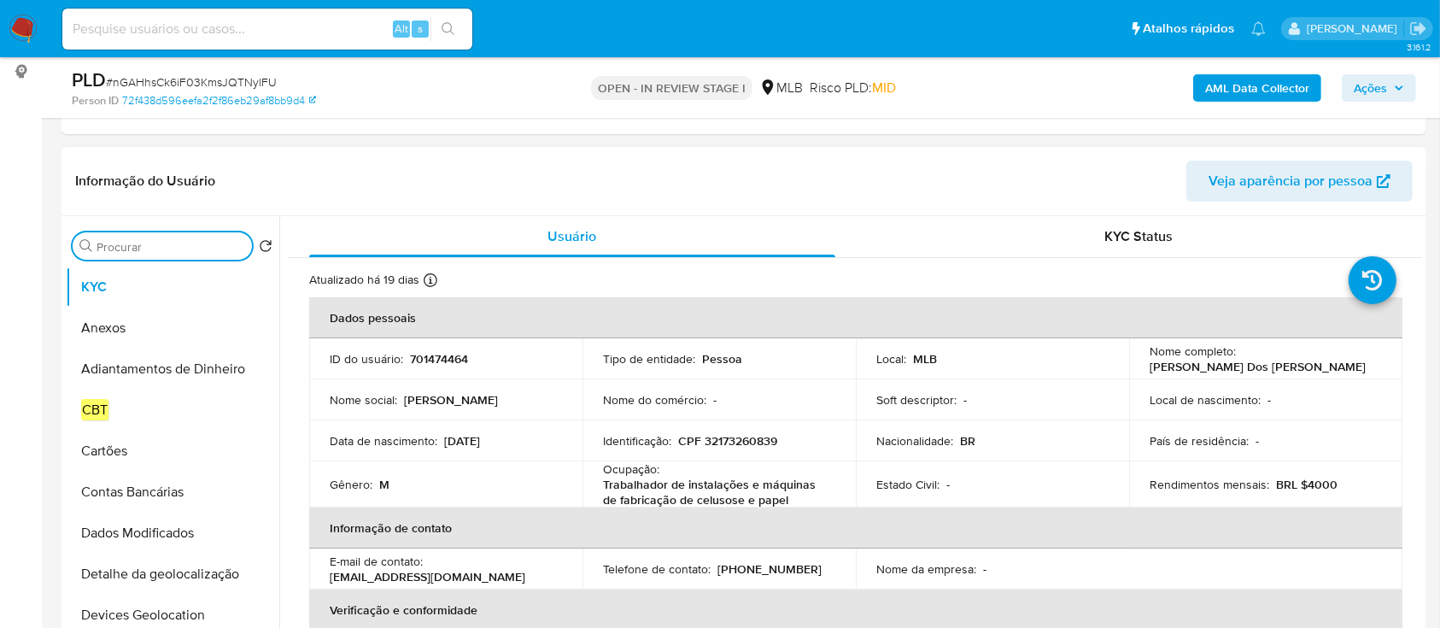
click at [199, 249] on input "Procurar" at bounding box center [170, 246] width 149 height 15
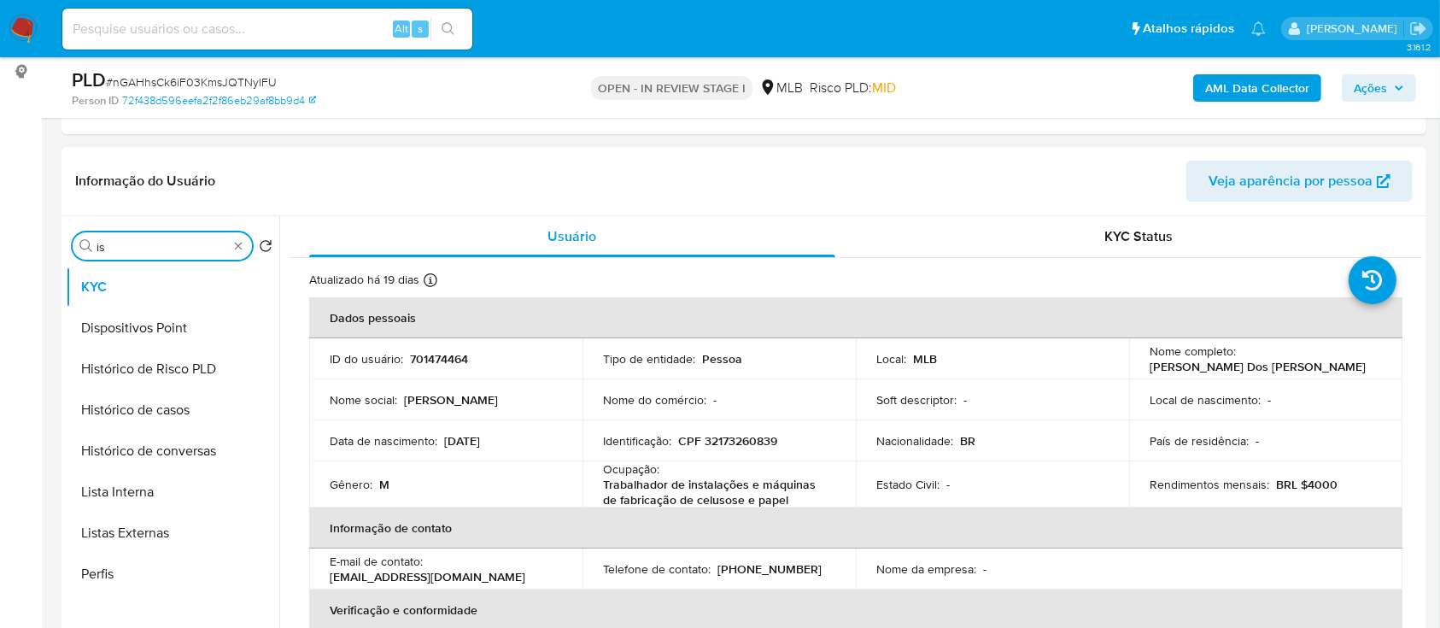
type input "i"
type input "his"
click at [171, 373] on button "Histórico de casos" at bounding box center [166, 368] width 200 height 41
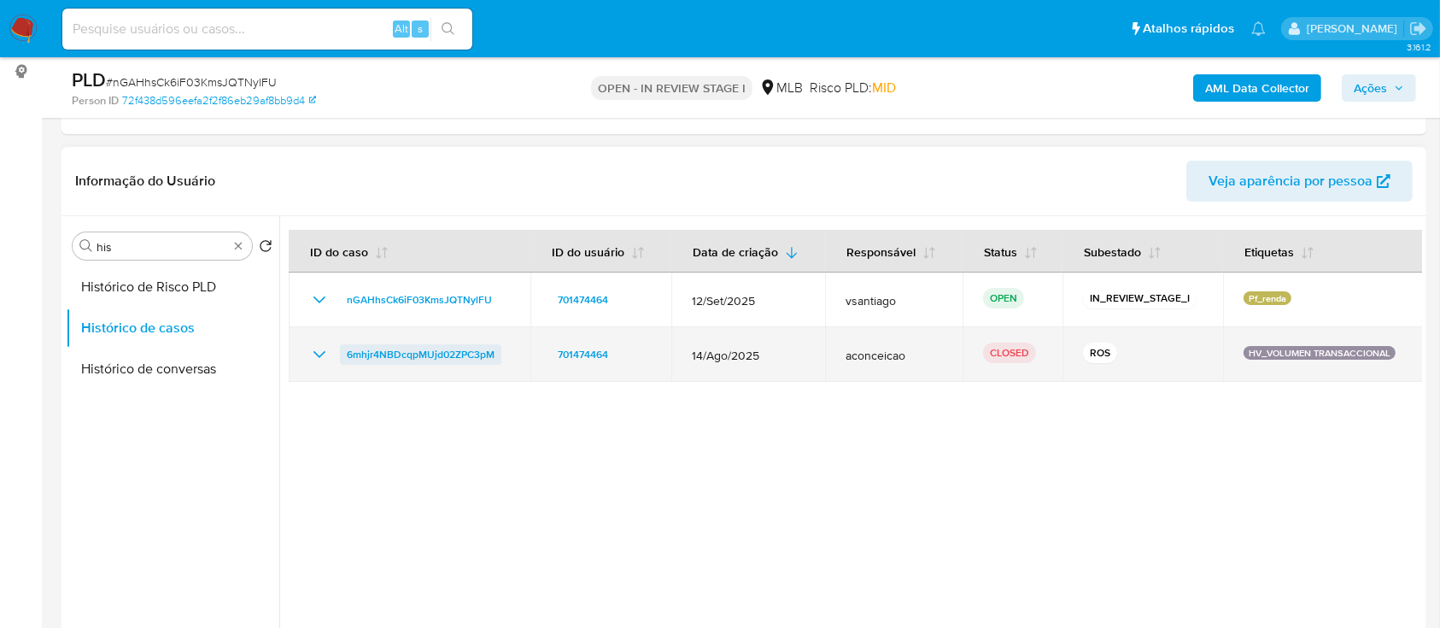
drag, startPoint x: 478, startPoint y: 358, endPoint x: 348, endPoint y: 359, distance: 130.6
click at [348, 359] on div "6mhjr4NBDcqpMUjd02ZPC3pM" at bounding box center [409, 354] width 201 height 20
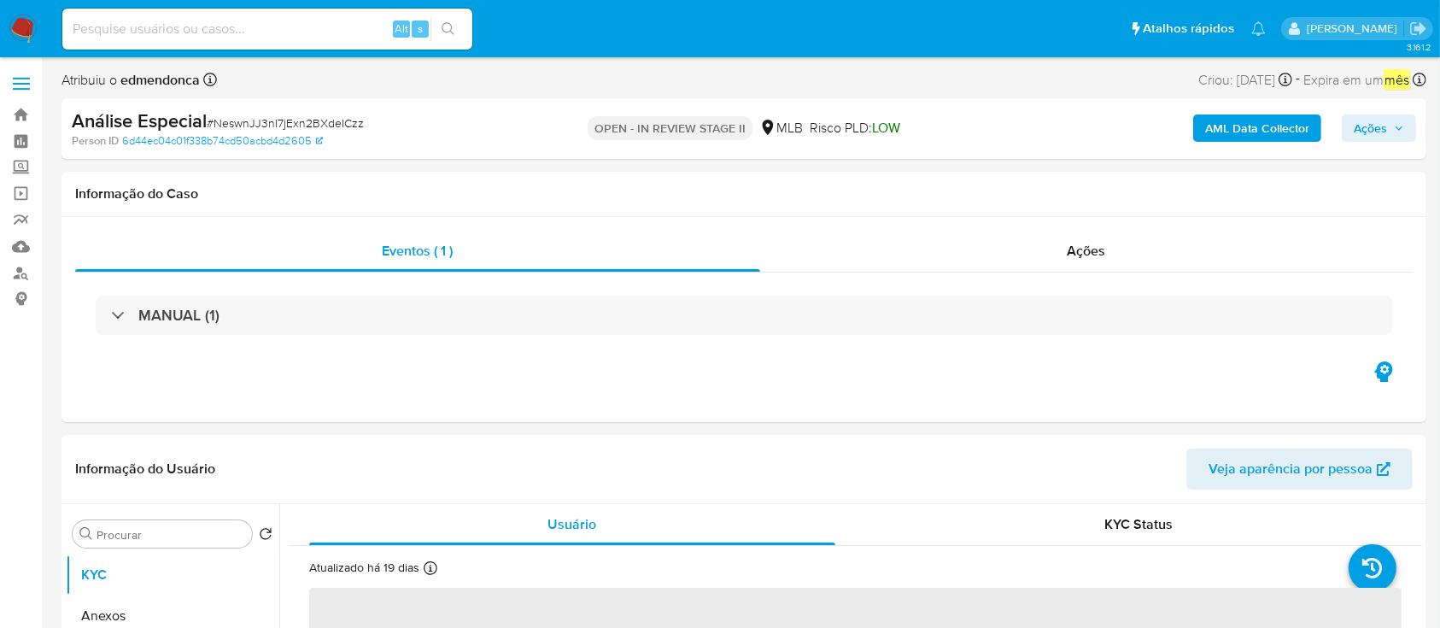
select select "10"
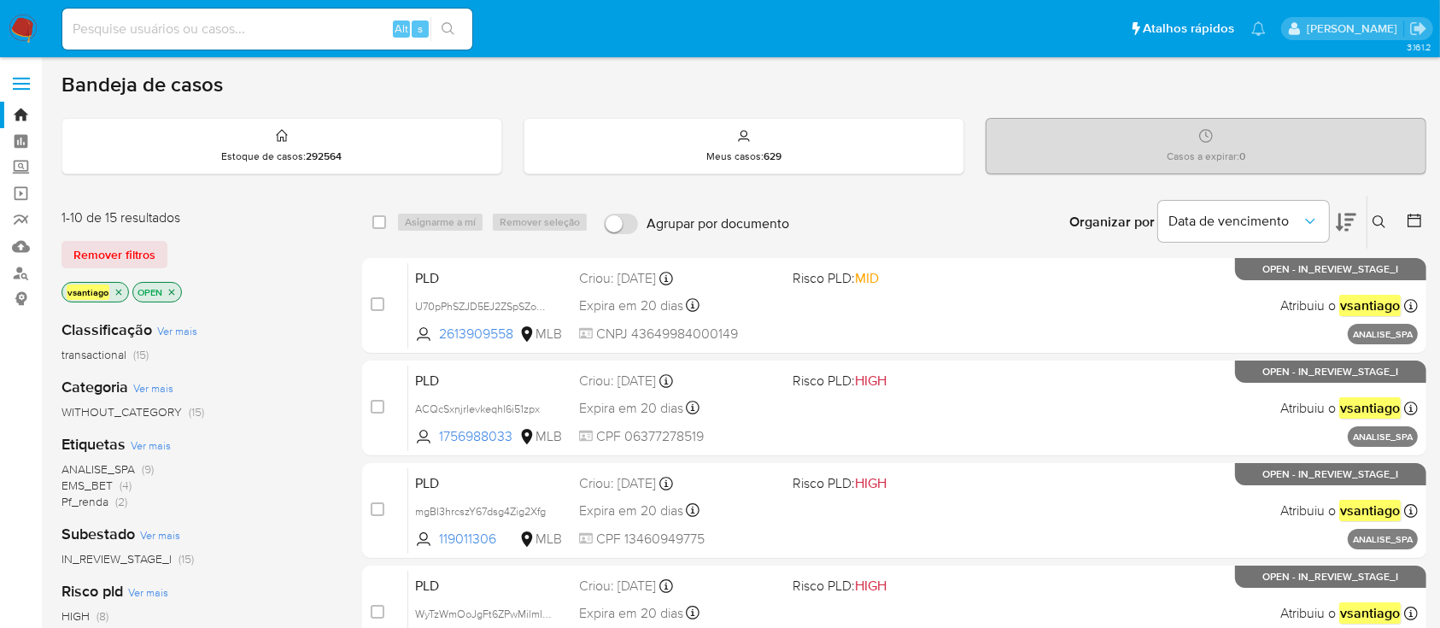
click at [267, 311] on div "Classificação Ver mais transactional (15) Categoria Ver mais WITHOUT_CATEGORY (…" at bounding box center [197, 596] width 273 height 581
click at [24, 253] on link "Mulan" at bounding box center [101, 246] width 203 height 26
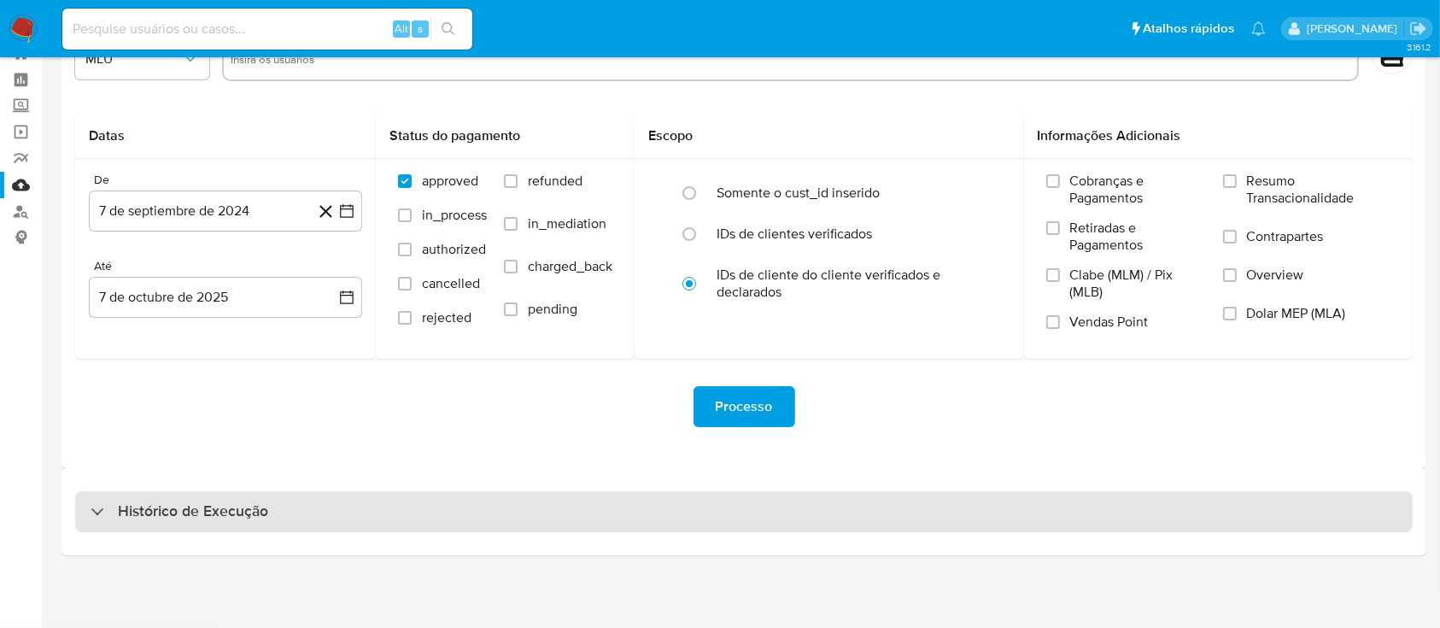
click at [808, 523] on div "Histórico de Execução" at bounding box center [743, 511] width 1337 height 41
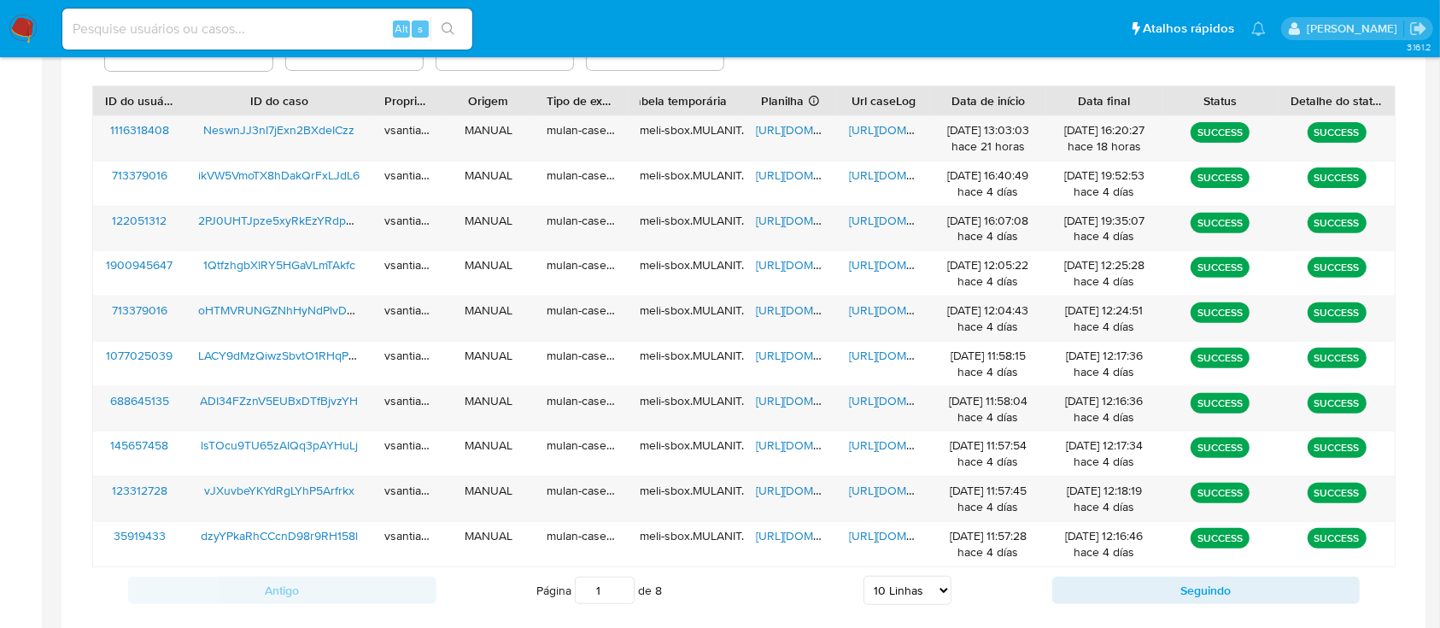
scroll to position [705, 0]
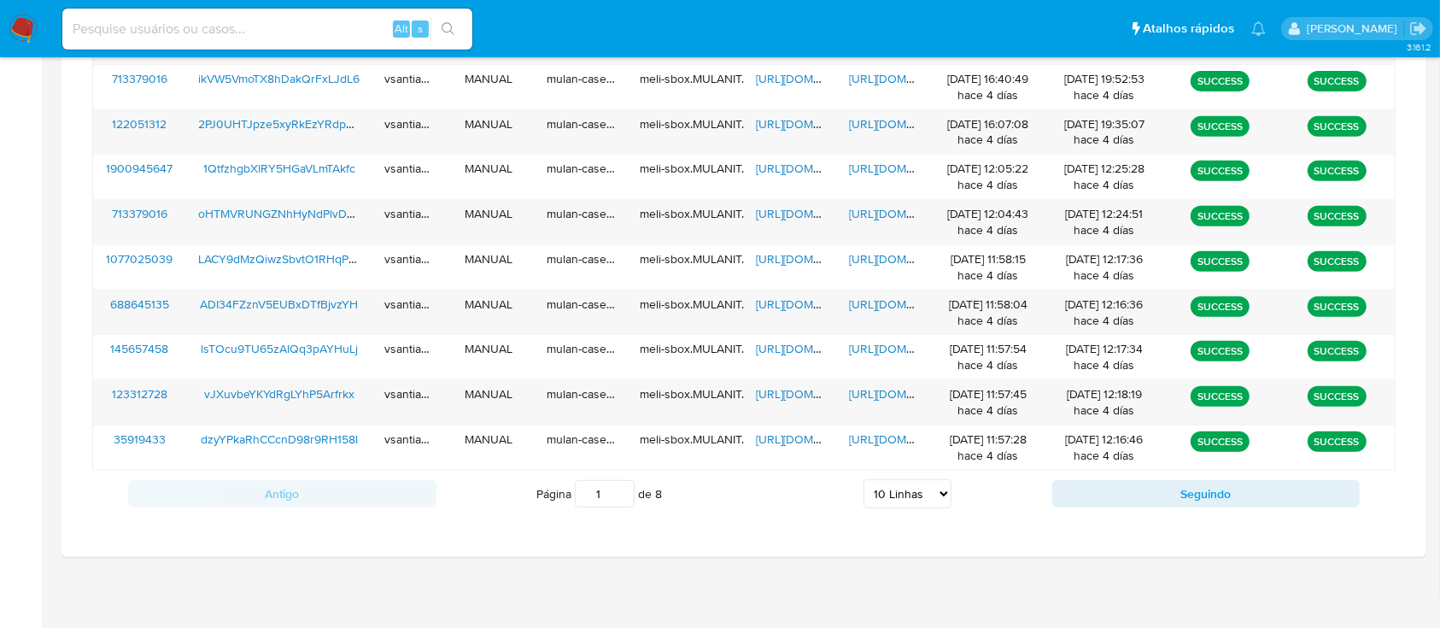
click at [914, 498] on select "5 Linhas 10 Linhas 20 Linhas 25 Linhas 50 Linhas 100 Linhas" at bounding box center [907, 493] width 88 height 29
select select "100"
click at [863, 479] on select "5 Linhas 10 Linhas 20 Linhas 25 Linhas 50 Linhas 100 Linhas" at bounding box center [907, 493] width 88 height 29
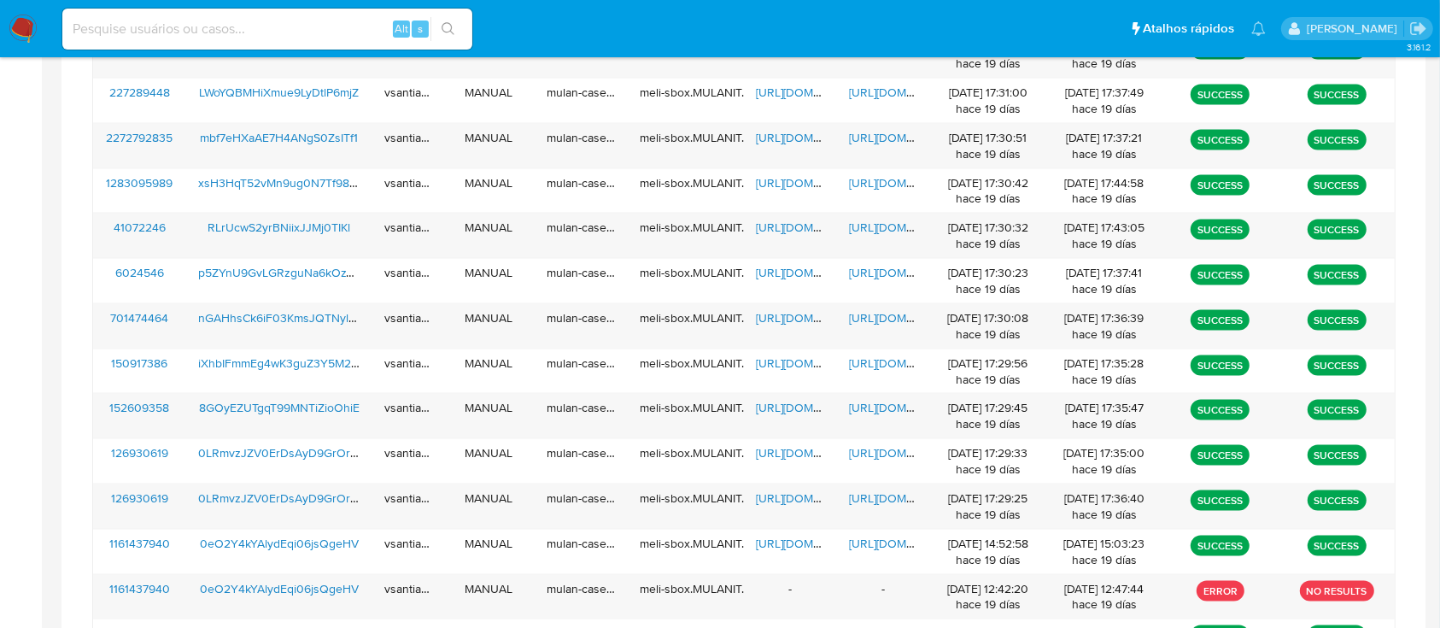
scroll to position [2000, 0]
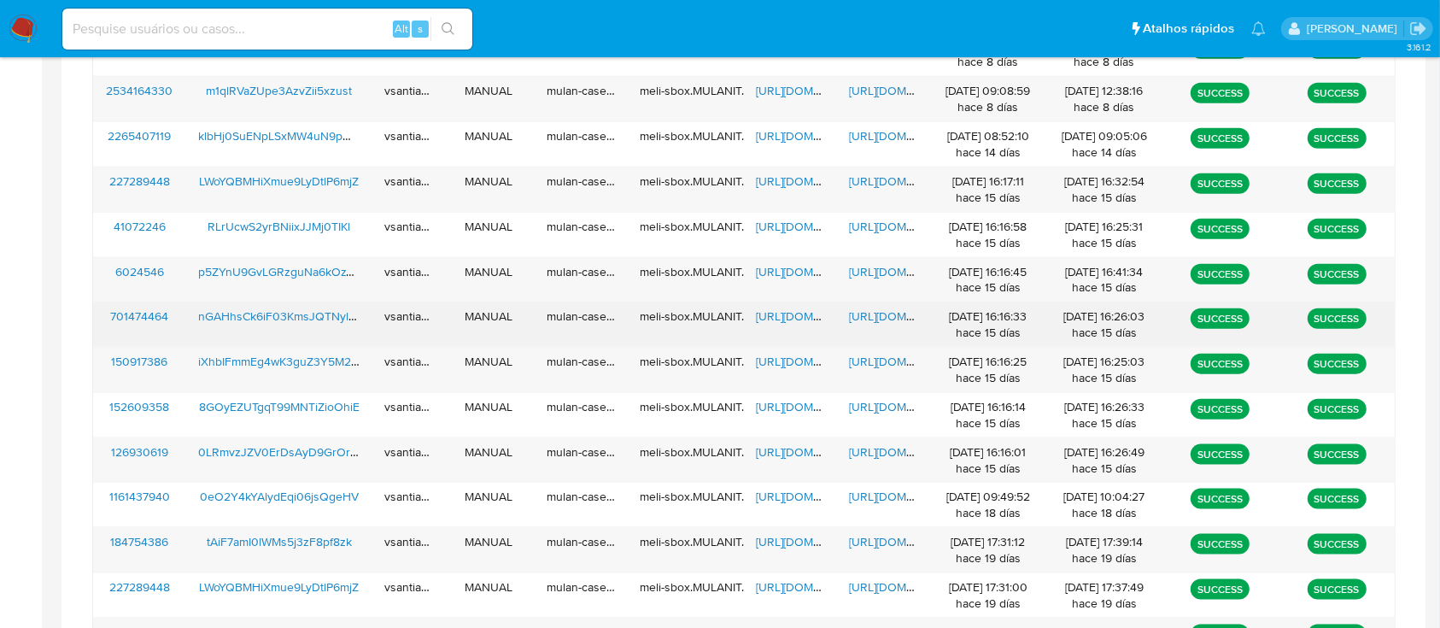
click at [313, 308] on span "nGAHhsCk6iF03KmsJQTNylFU" at bounding box center [281, 315] width 166 height 17
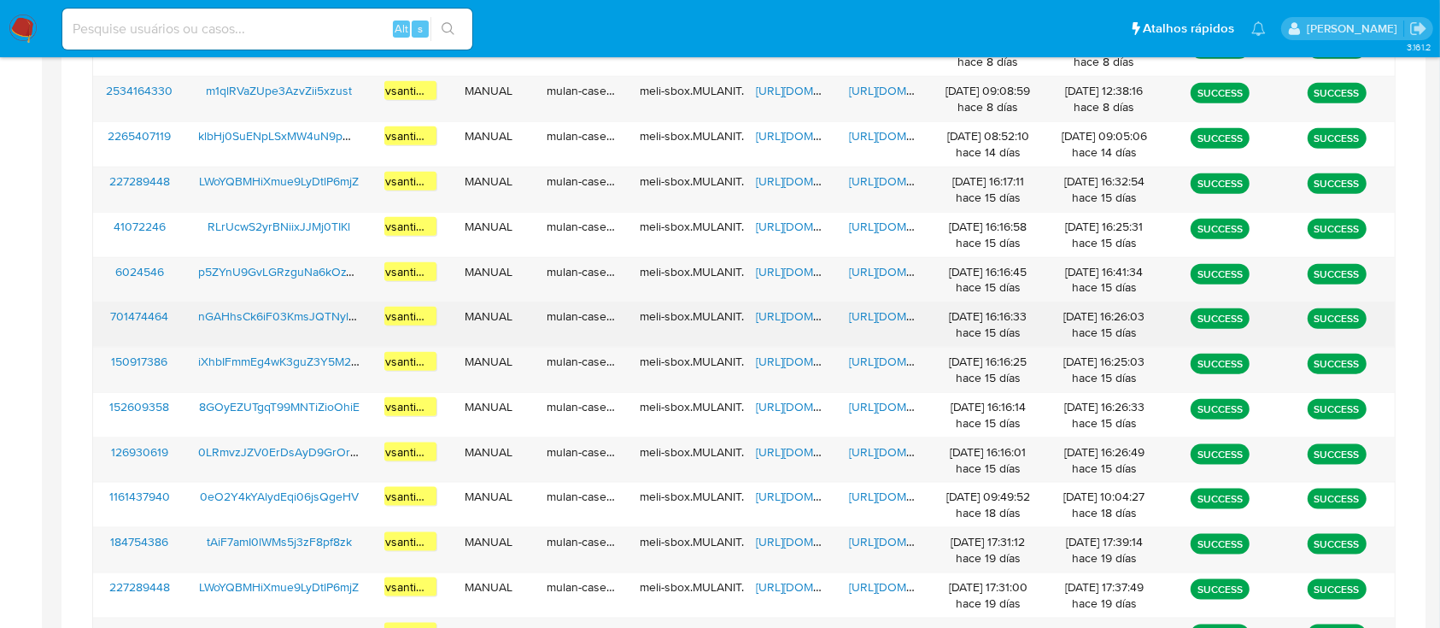
click at [792, 310] on span "https://docs.google.com/spreadsheets/d/1oGgcJR0L-MGEL41i-ZHYCR1a6CaMO1cWGiQVSSQ…" at bounding box center [815, 315] width 118 height 17
click at [888, 318] on span "https://docs.google.com/document/d/1k8fJD_1MUsH4wPe_fNkdz68Pw2TpLitjGjyIr73BGW8…" at bounding box center [908, 315] width 118 height 17
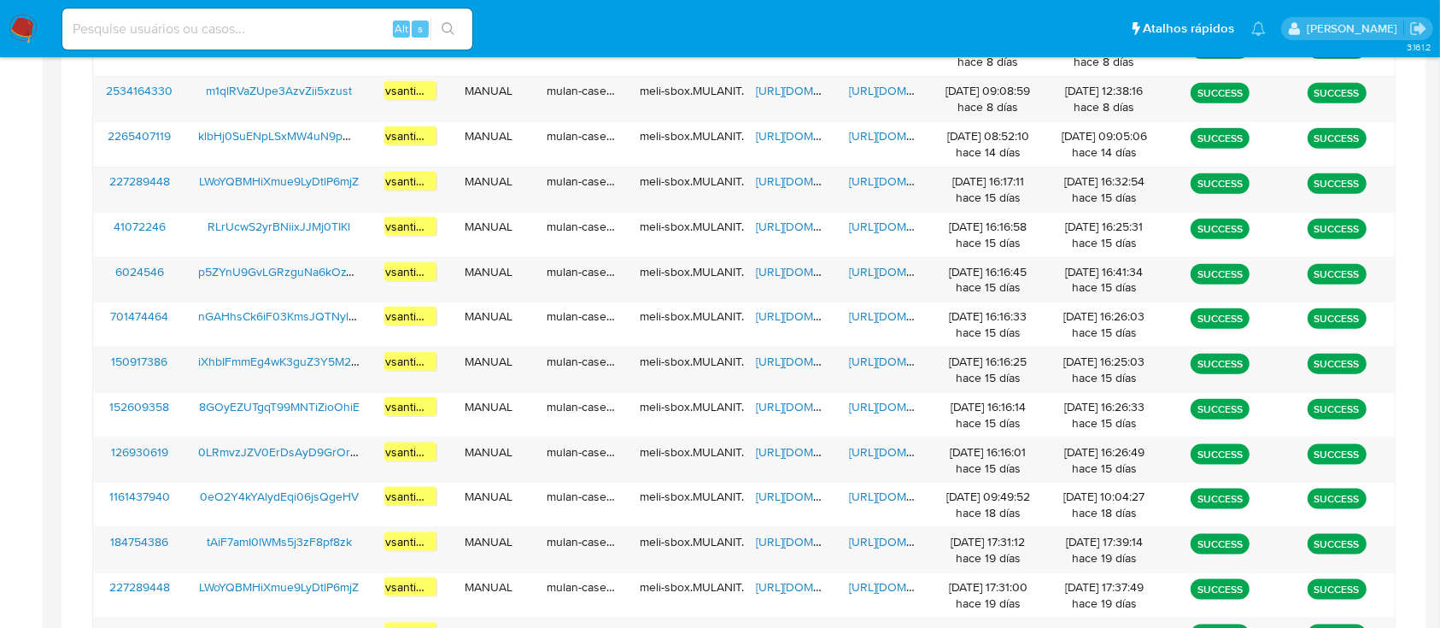
click at [30, 22] on img at bounding box center [23, 29] width 29 height 29
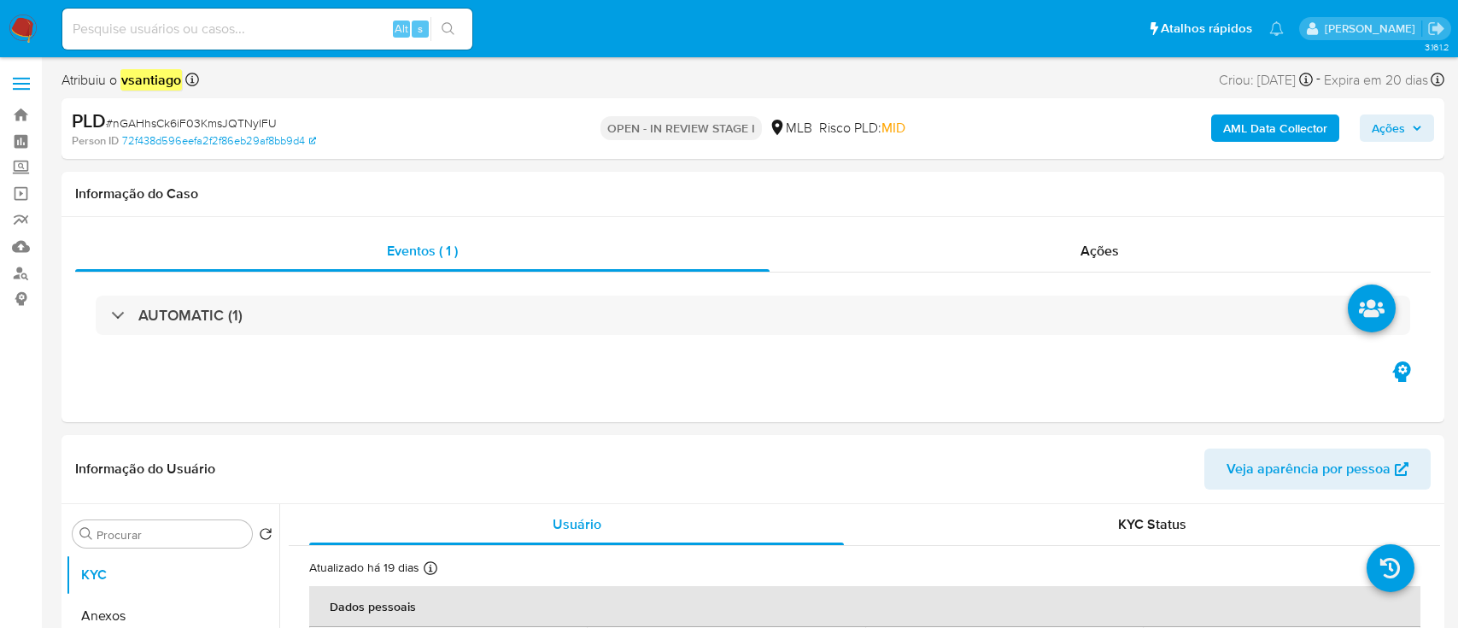
select select "10"
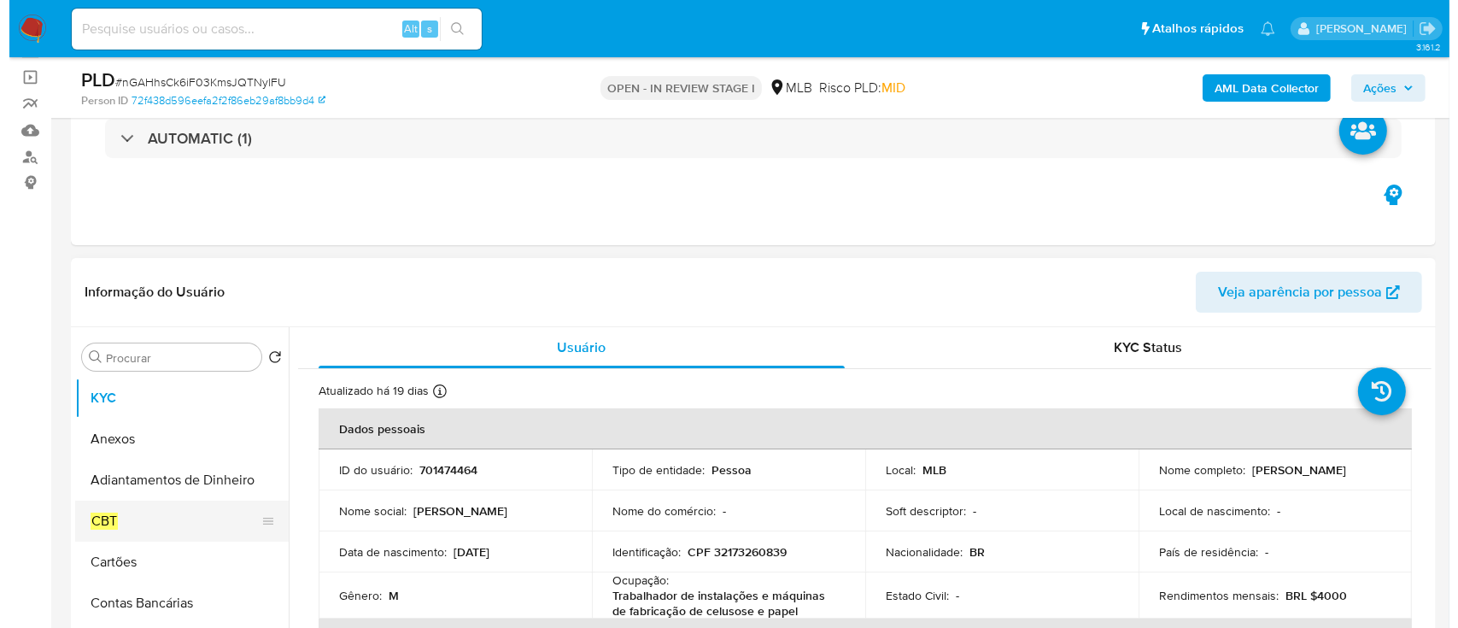
scroll to position [227, 0]
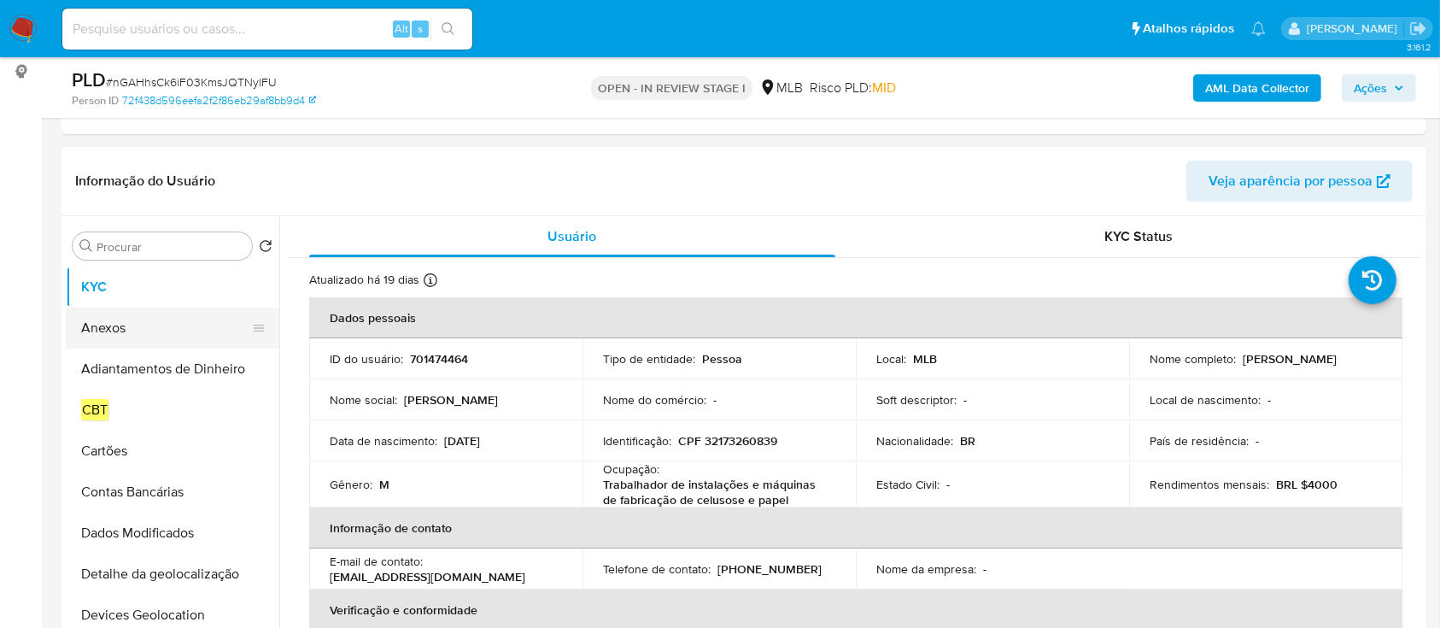
click at [116, 318] on button "Anexos" at bounding box center [166, 327] width 200 height 41
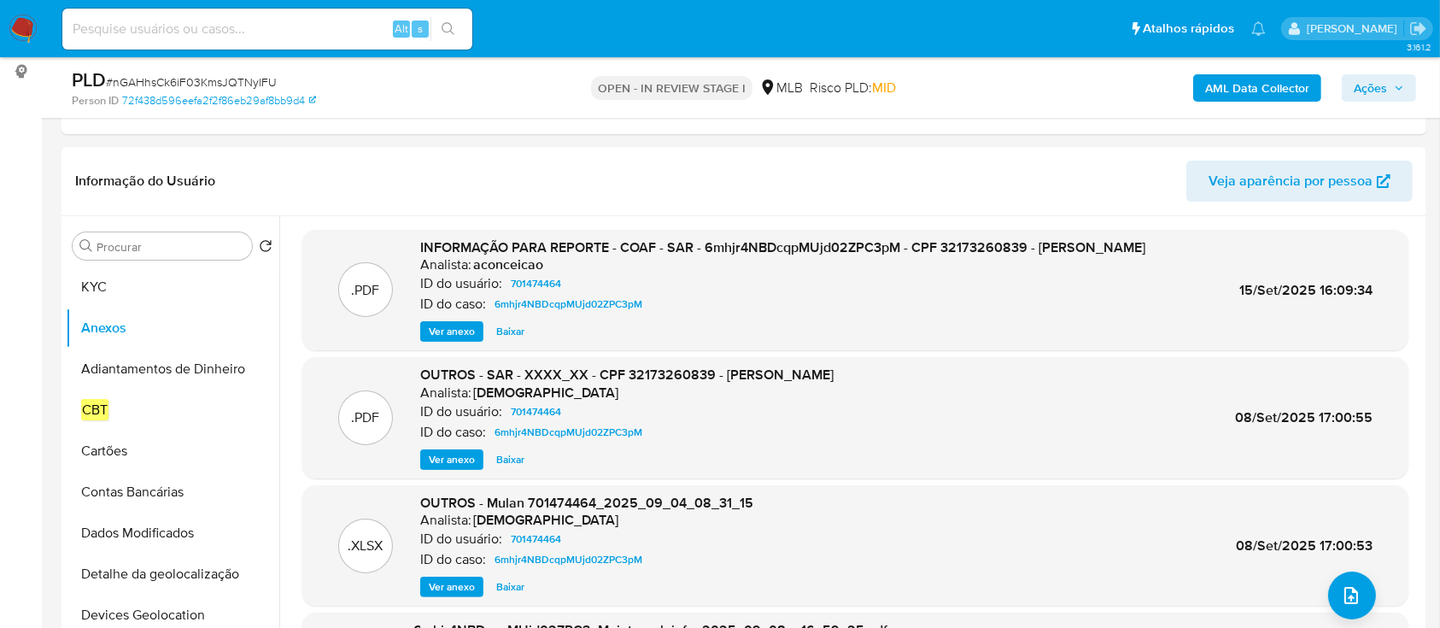
click at [1373, 91] on span "Ações" at bounding box center [1369, 87] width 33 height 27
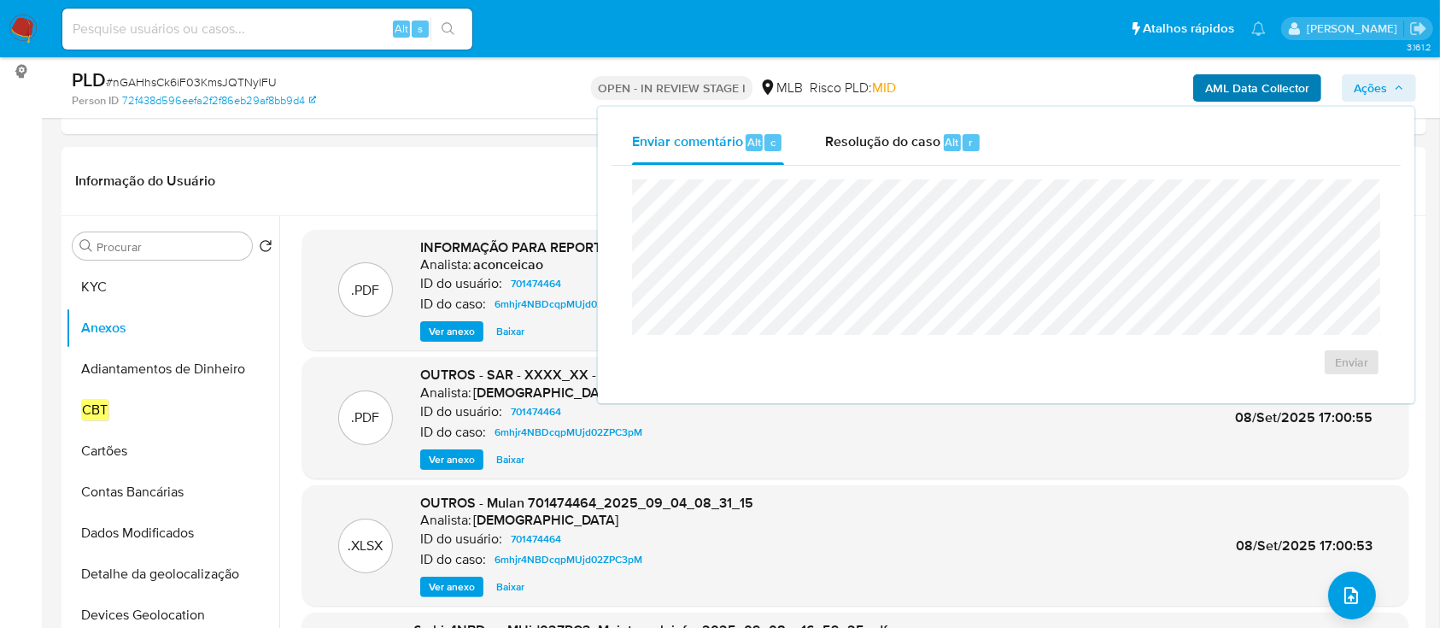
drag, startPoint x: 1376, startPoint y: 98, endPoint x: 1294, endPoint y: 100, distance: 81.1
click at [1372, 96] on span "Ações" at bounding box center [1369, 87] width 33 height 27
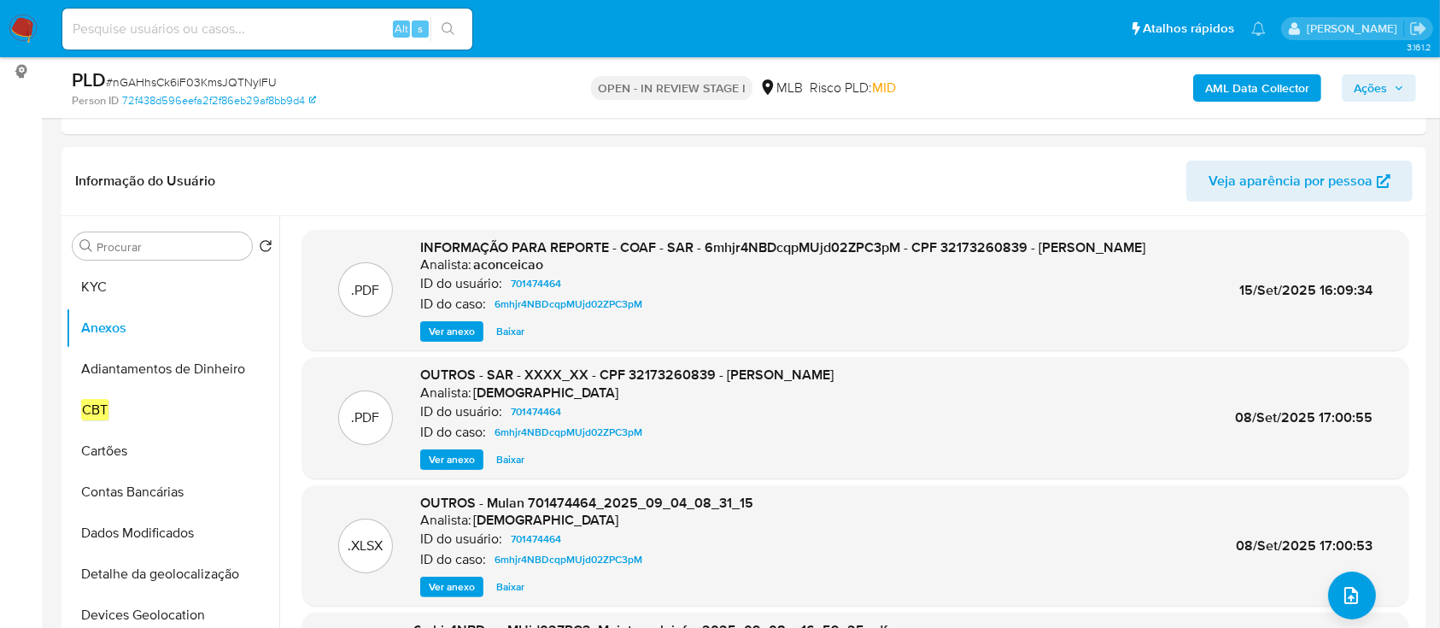
click at [1228, 98] on b "AML Data Collector" at bounding box center [1257, 87] width 104 height 27
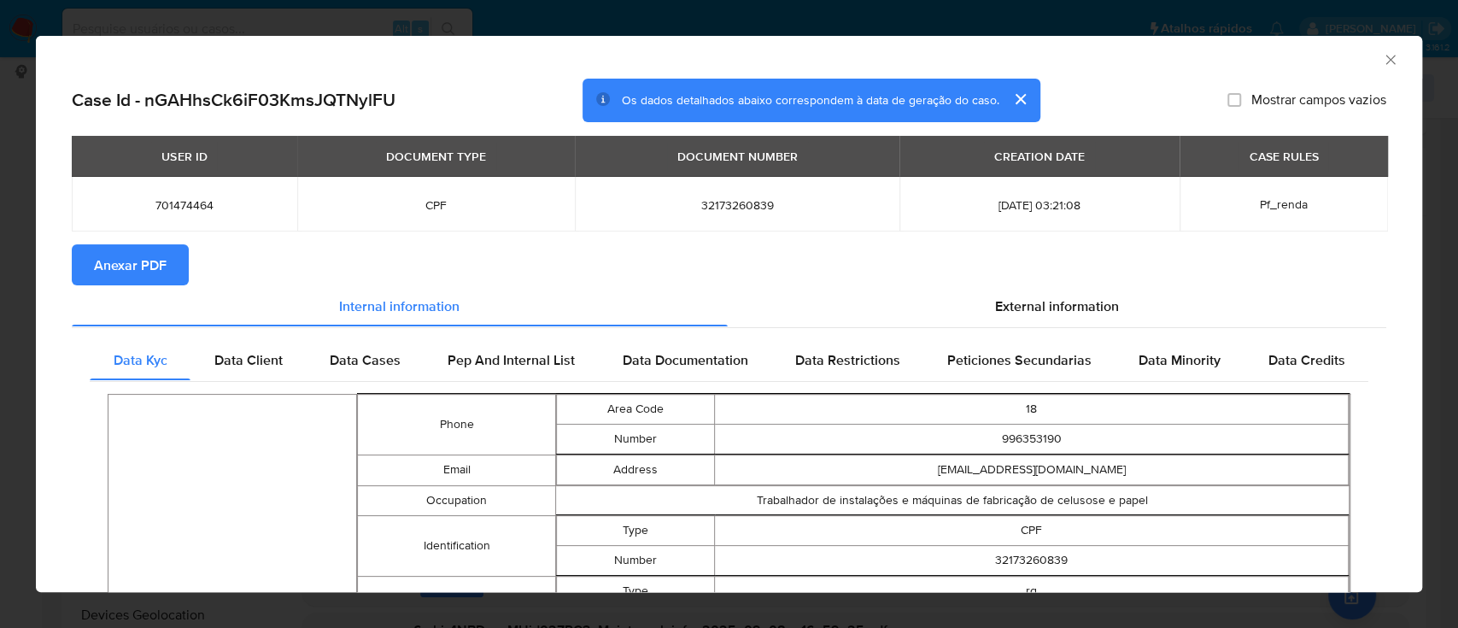
click at [152, 260] on span "Anexar PDF" at bounding box center [130, 265] width 73 height 38
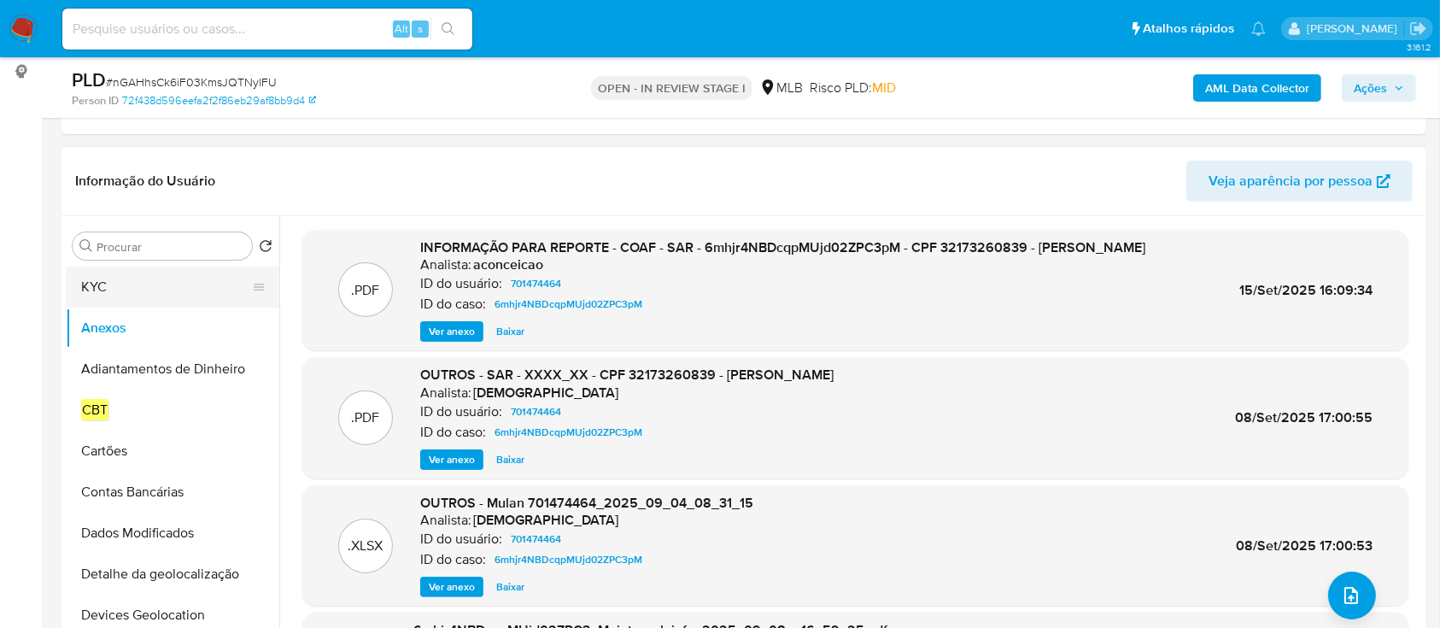
click at [124, 297] on button "KYC" at bounding box center [166, 286] width 200 height 41
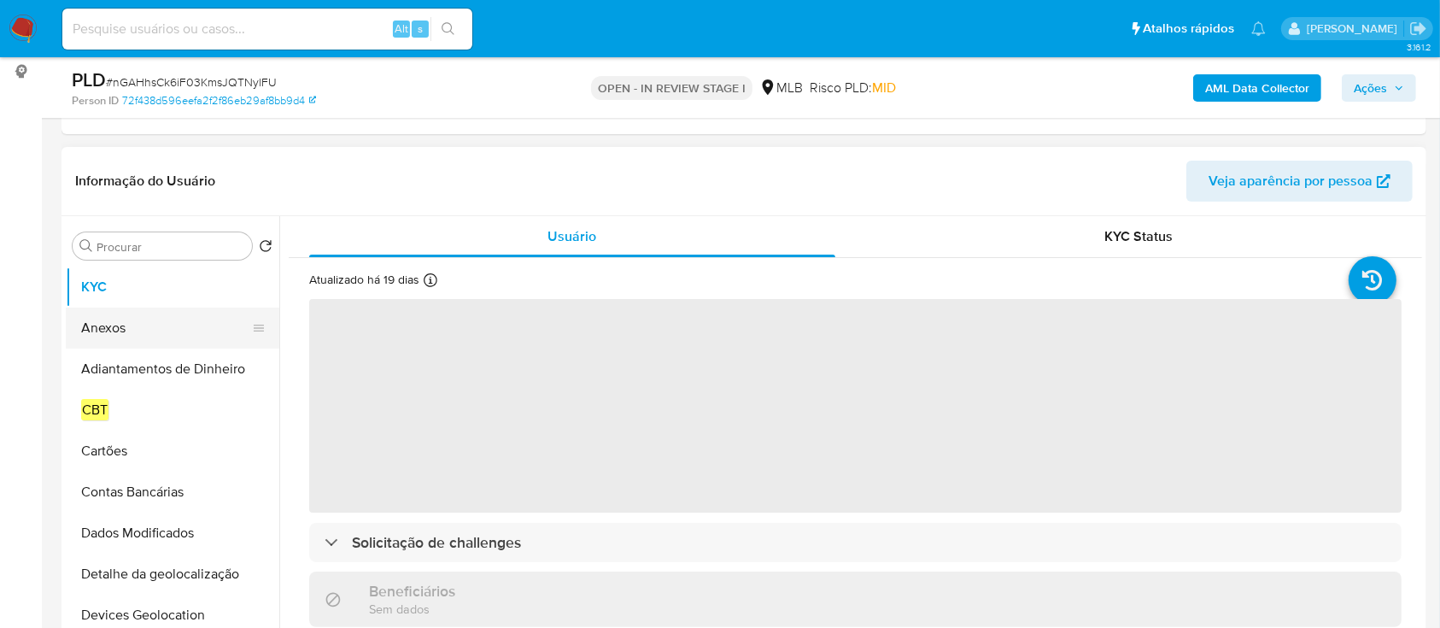
click at [120, 328] on button "Anexos" at bounding box center [166, 327] width 200 height 41
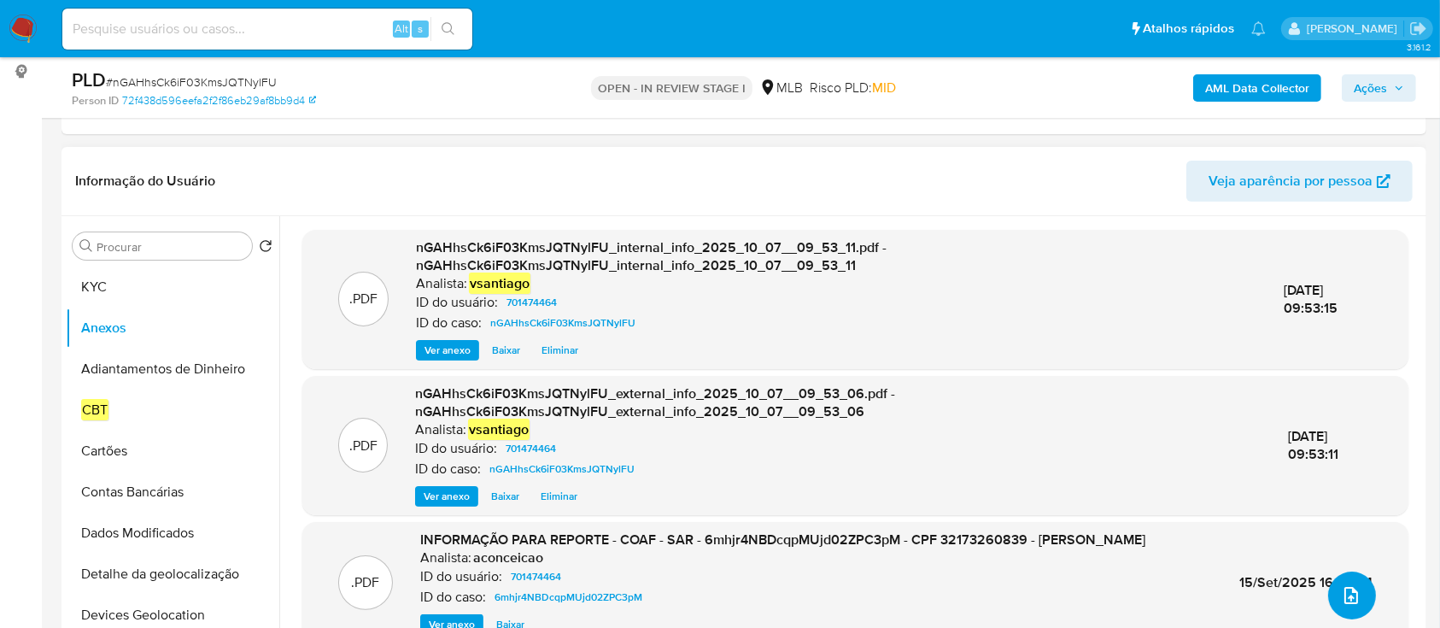
click at [1341, 599] on icon "upload-file" at bounding box center [1351, 595] width 20 height 20
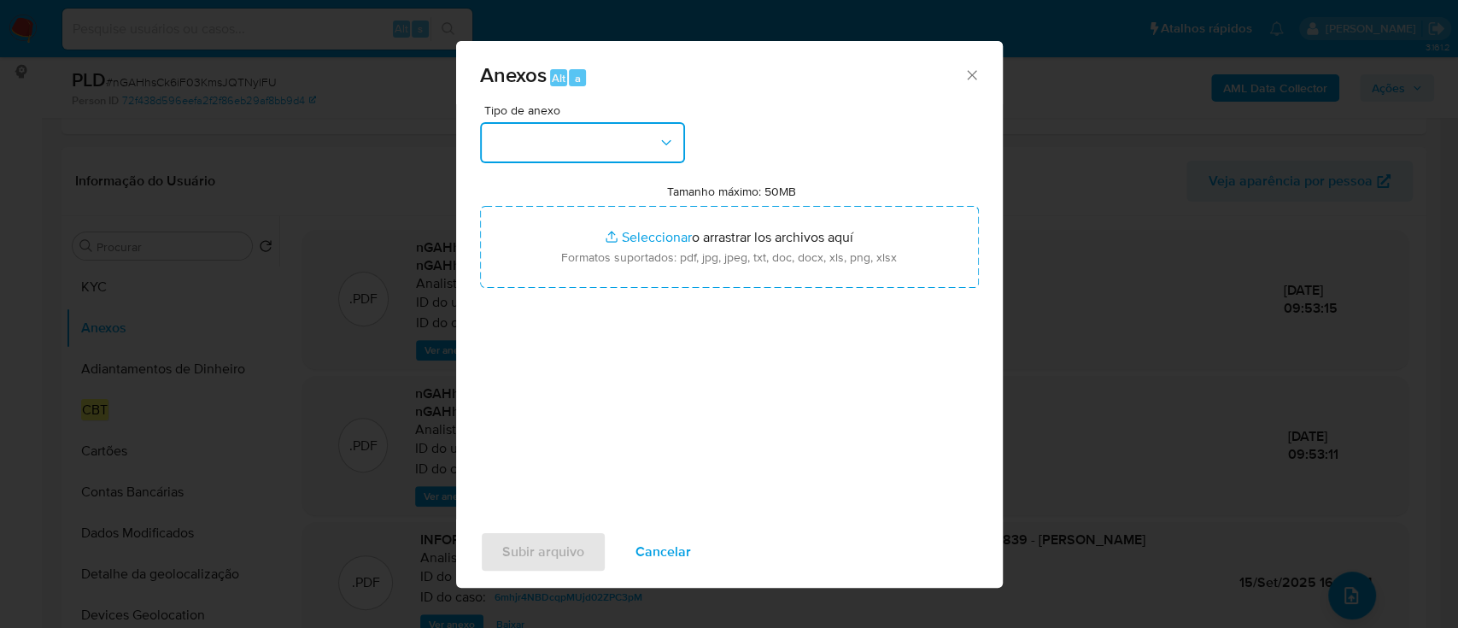
click at [553, 149] on button "button" at bounding box center [582, 142] width 205 height 41
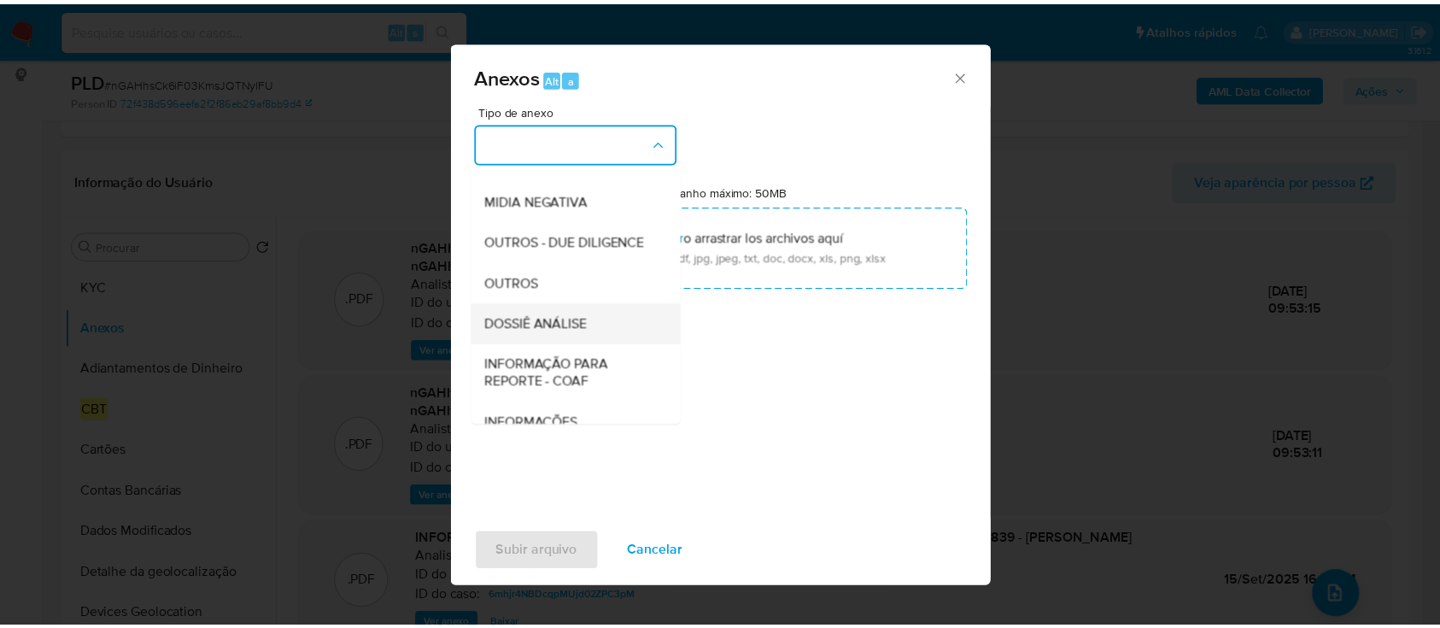
scroll to position [262, 0]
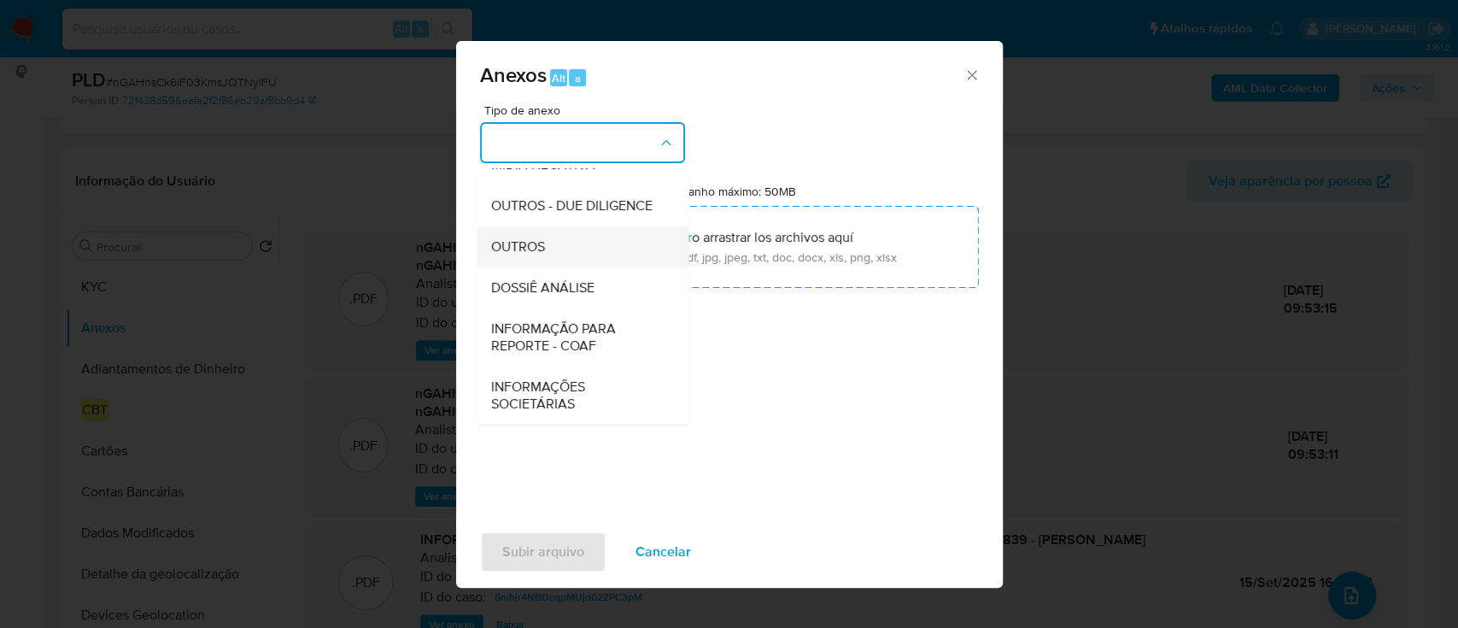
click at [558, 248] on div "OUTROS" at bounding box center [577, 246] width 174 height 41
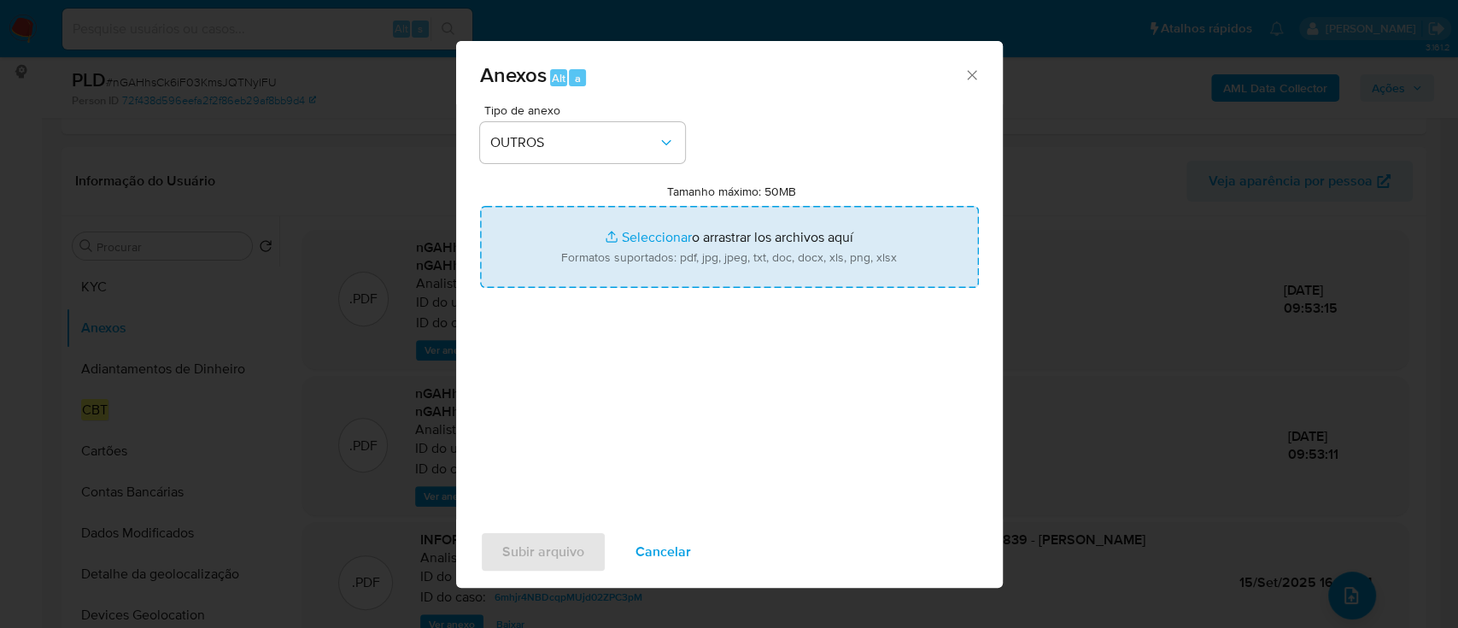
click at [792, 253] on input "Tamanho máximo: 50MB Seleccionar archivos" at bounding box center [729, 247] width 499 height 82
type input "C:\fakepath\2.º SAR - XXX - CPF 32173260839 - MARCELO SILVA DOS SANTOS.pdf"
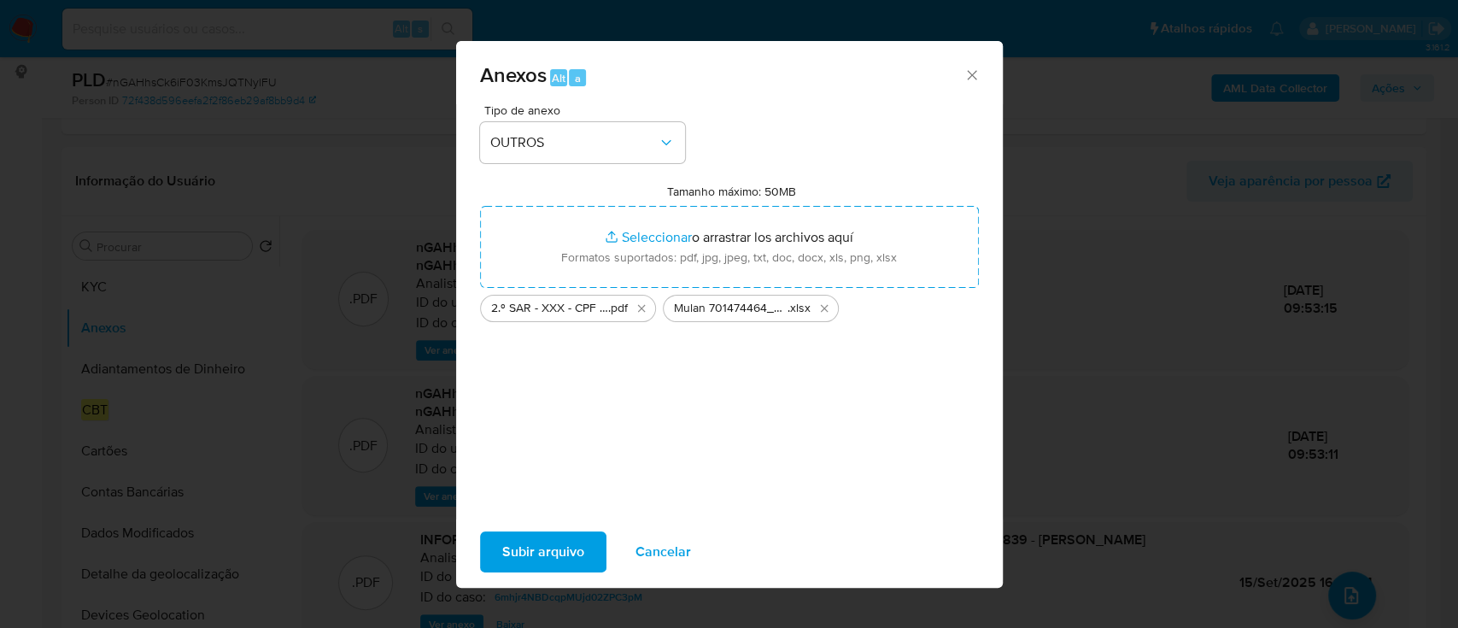
click at [550, 555] on span "Subir arquivo" at bounding box center [543, 552] width 82 height 38
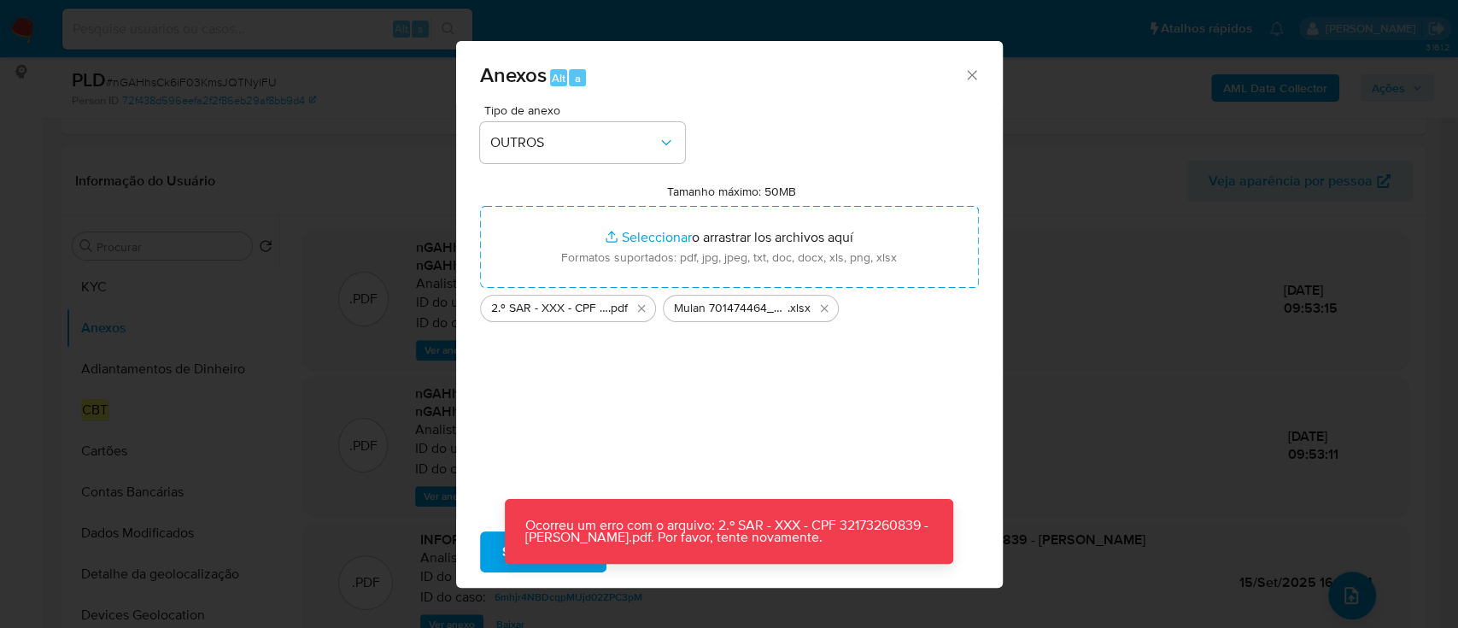
click at [493, 552] on button "Subir arquivo" at bounding box center [543, 551] width 126 height 41
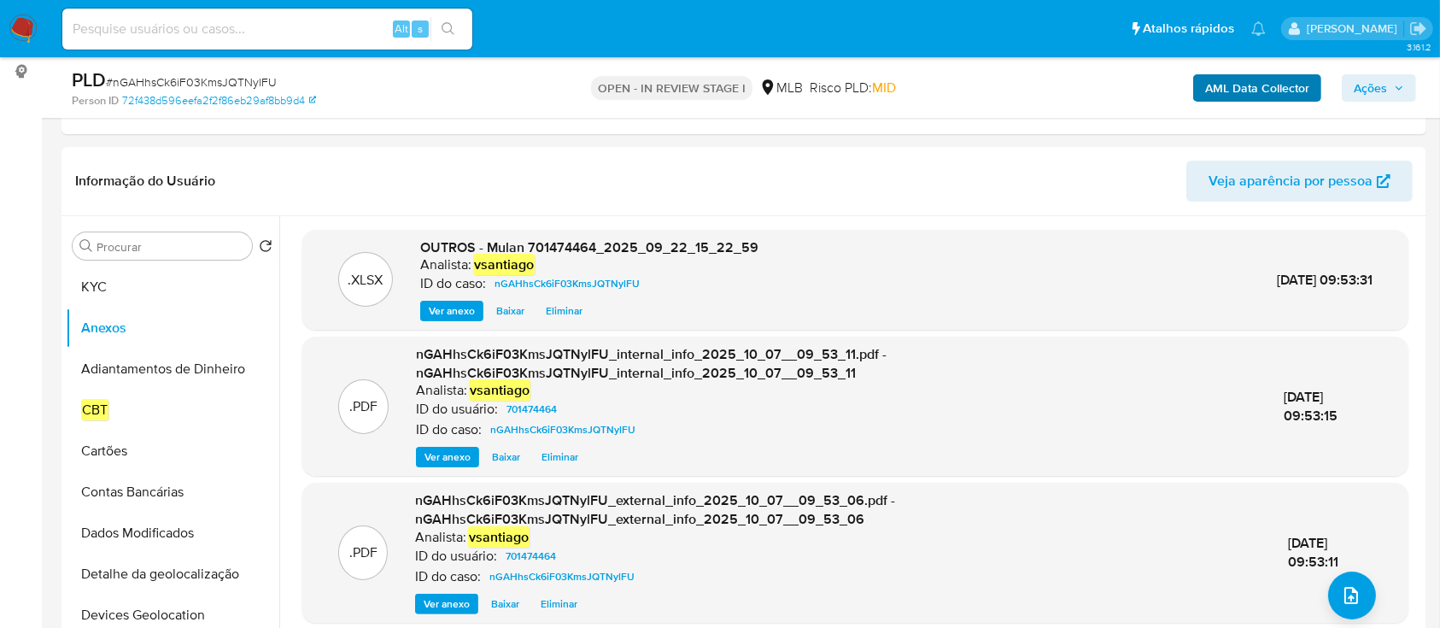
drag, startPoint x: 1387, startPoint y: 89, endPoint x: 1311, endPoint y: 98, distance: 77.4
click at [1387, 89] on span "Ações" at bounding box center [1378, 88] width 50 height 24
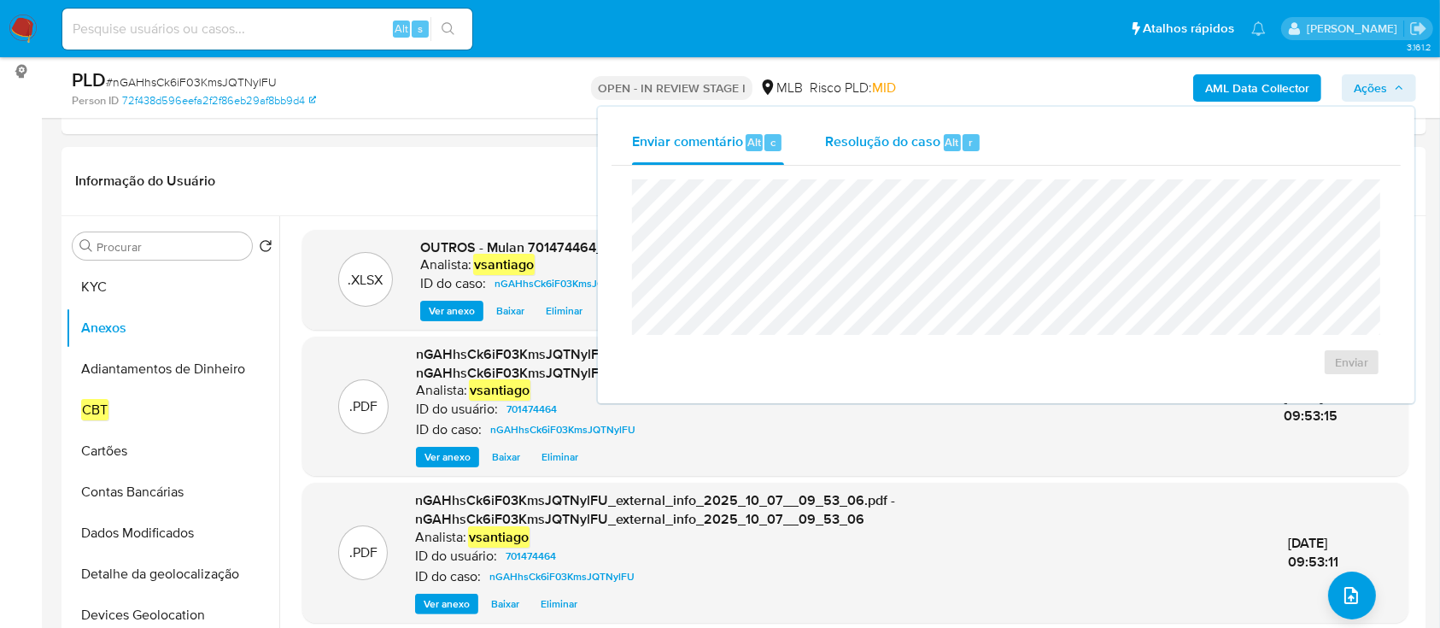
click at [858, 126] on div "Resolução do caso Alt r" at bounding box center [903, 142] width 156 height 44
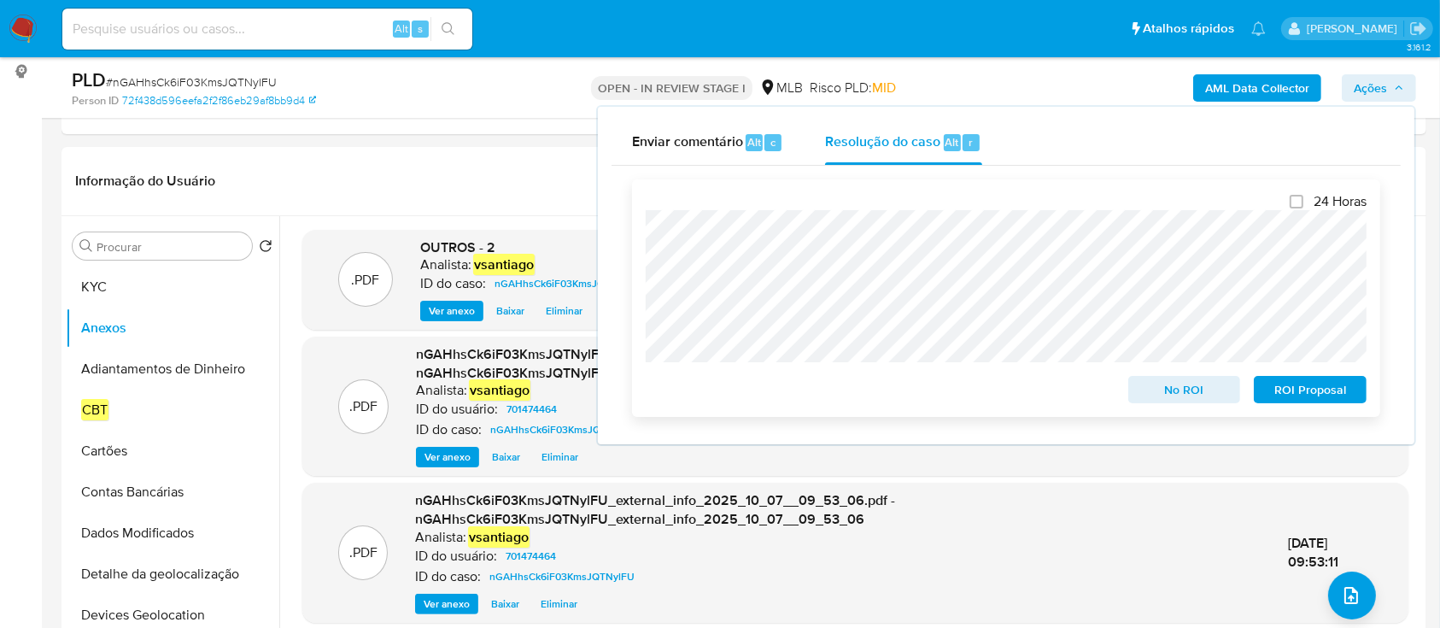
click at [1168, 394] on span "No ROI" at bounding box center [1184, 389] width 89 height 24
click at [1177, 395] on span "No ROI" at bounding box center [1184, 389] width 89 height 24
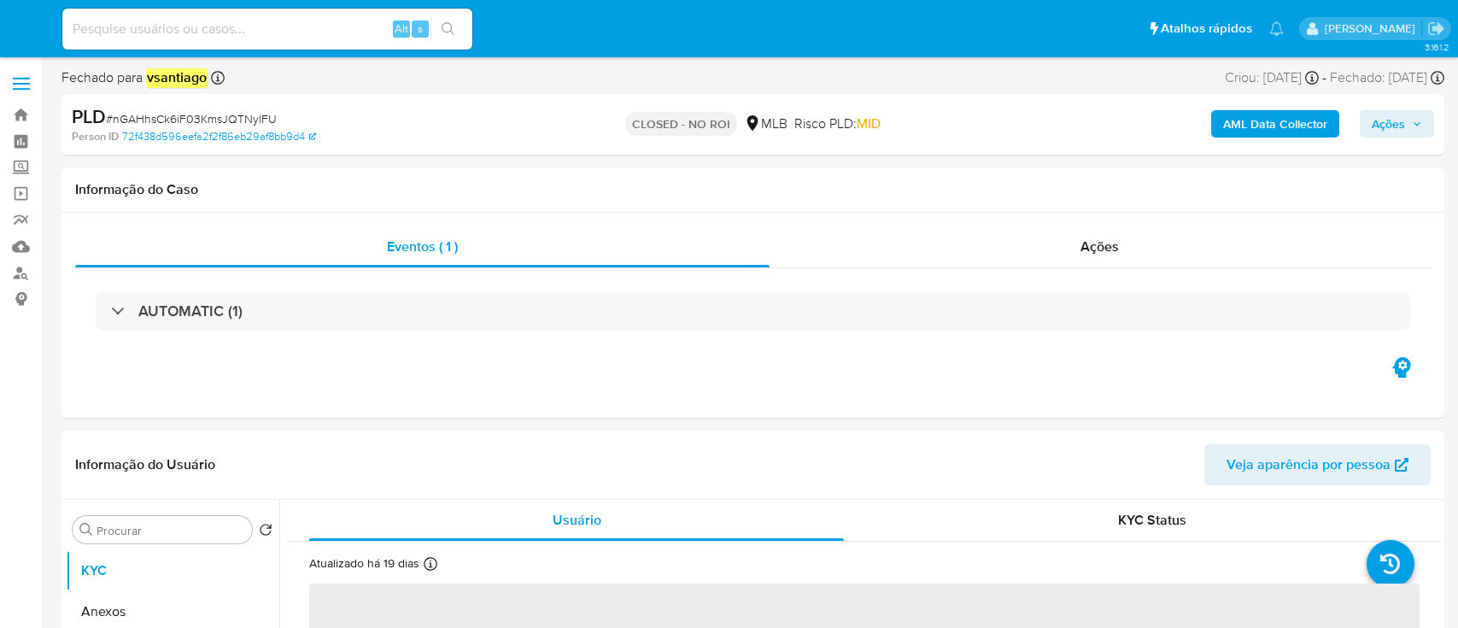
select select "10"
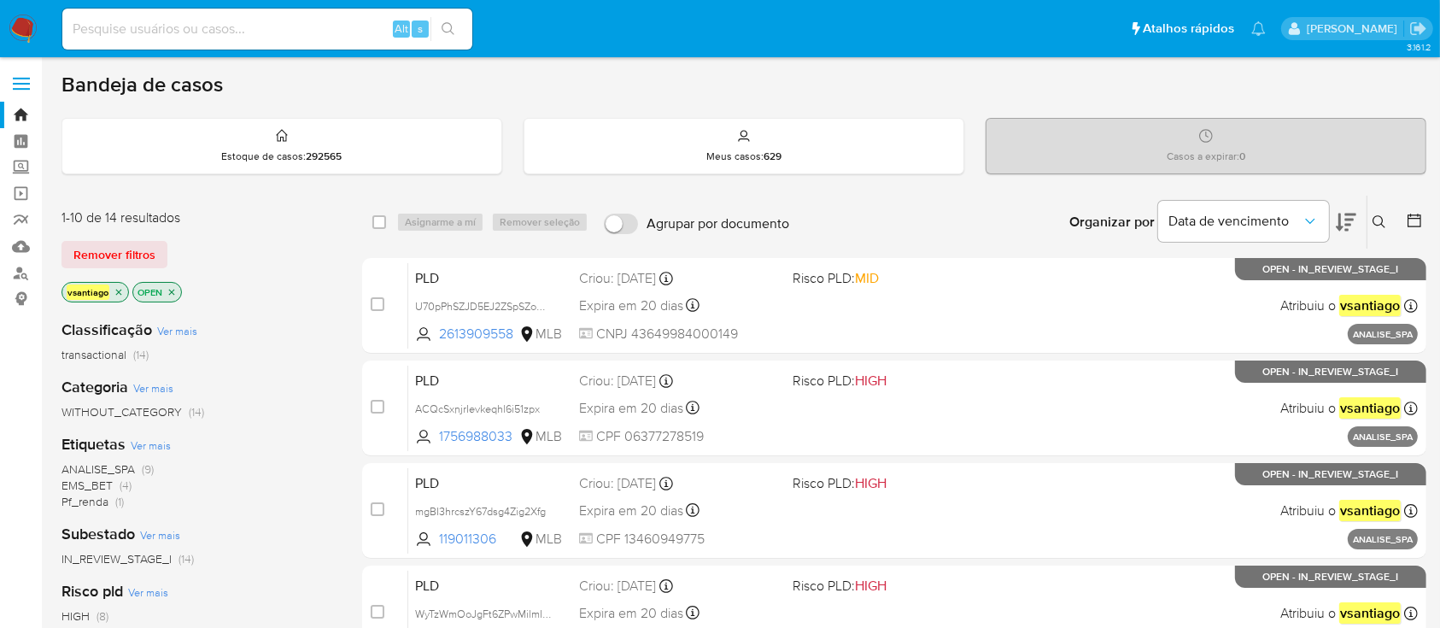
click at [246, 241] on div "Remover filtros" at bounding box center [197, 254] width 273 height 27
click at [314, 271] on div "1-10 de 14 resultados Remover filtros vsantiago OPEN" at bounding box center [197, 256] width 273 height 97
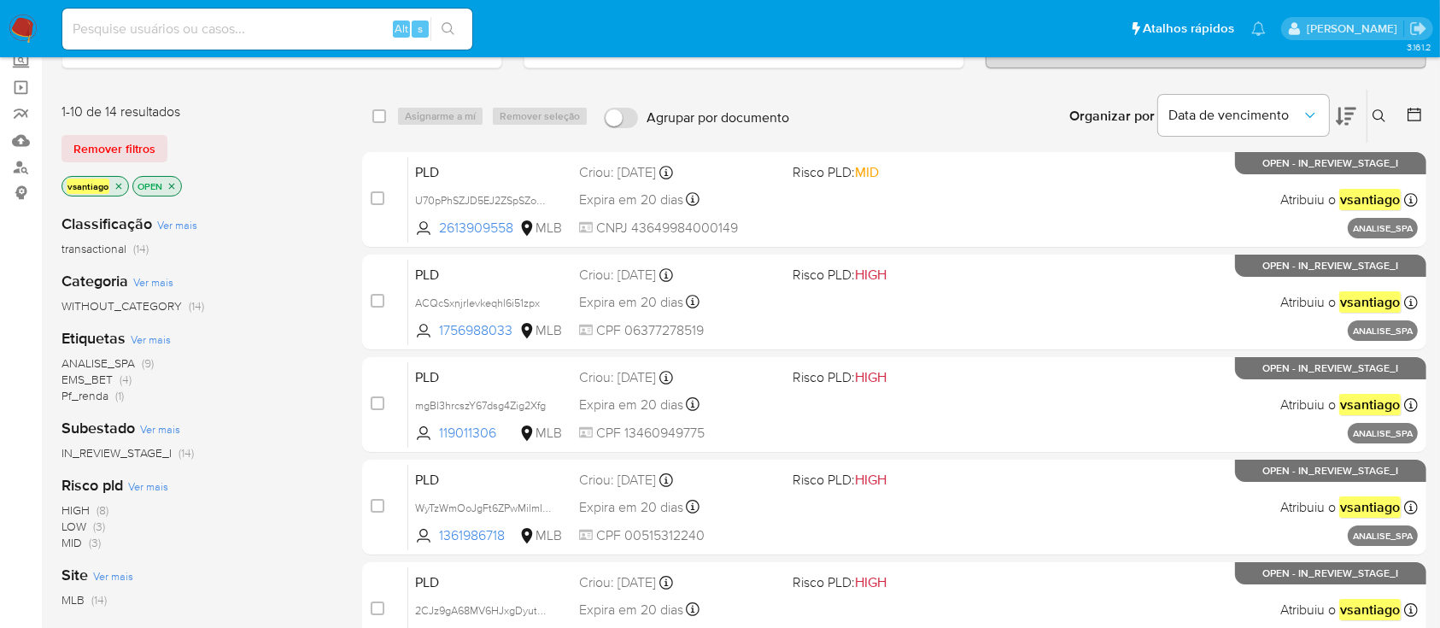
scroll to position [114, 0]
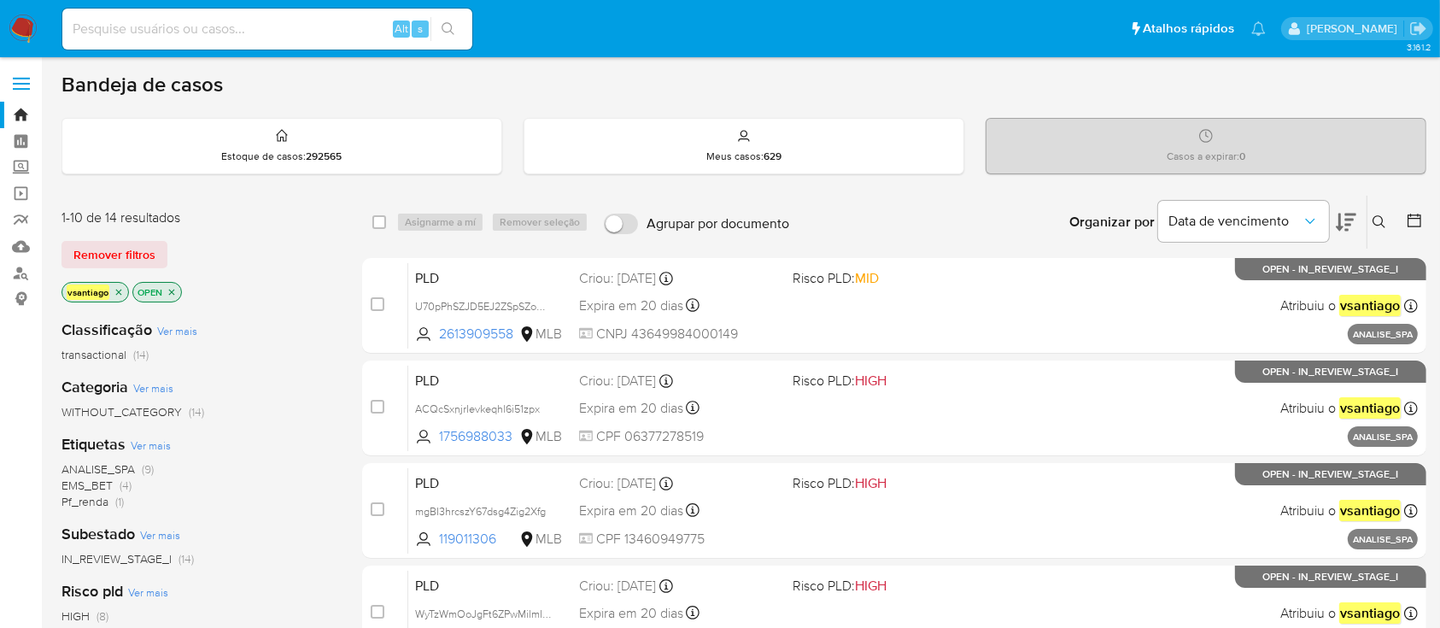
click at [291, 266] on div "1-10 de 14 resultados Remover filtros vsantiago OPEN" at bounding box center [197, 256] width 273 height 97
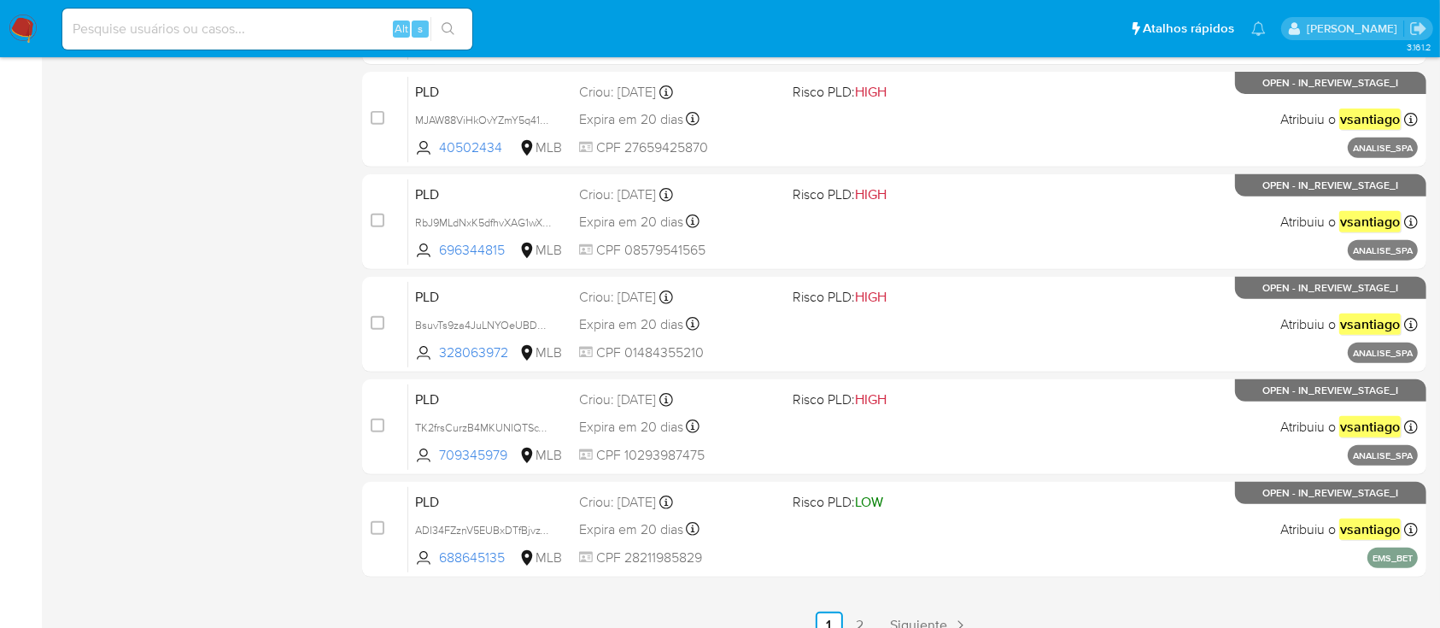
scroll to position [780, 0]
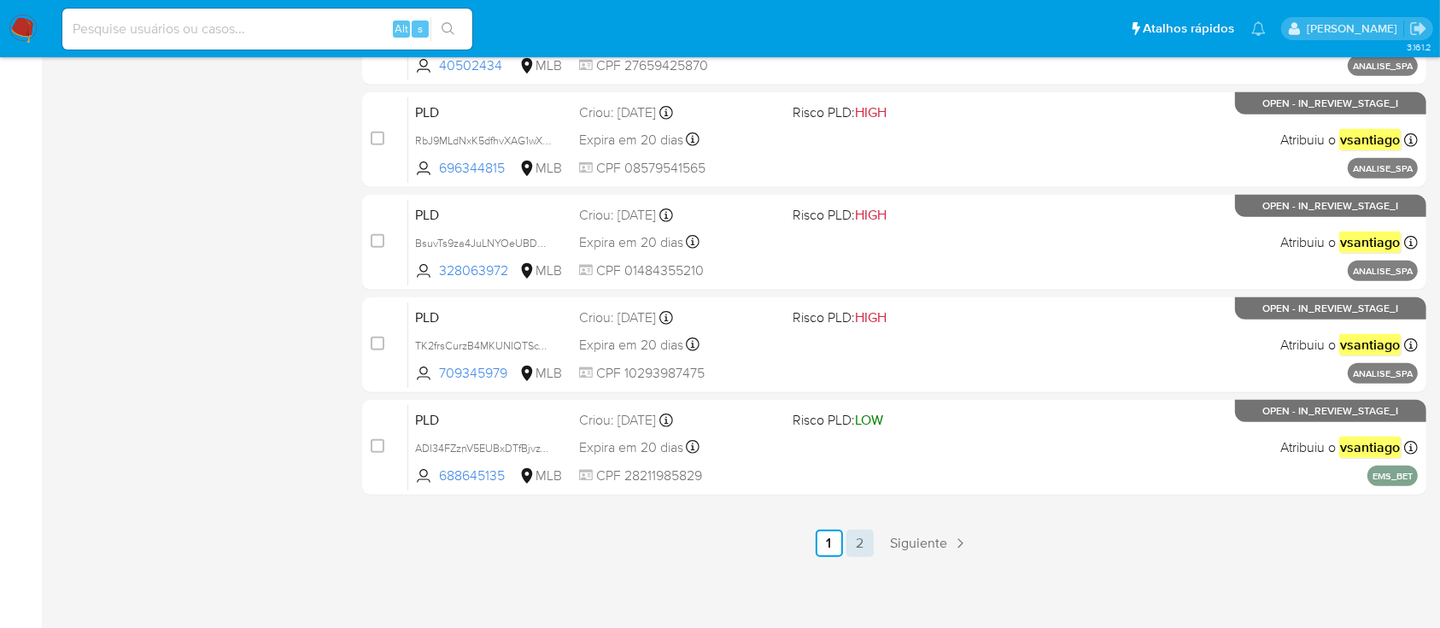
click at [854, 535] on link "2" at bounding box center [859, 542] width 27 height 27
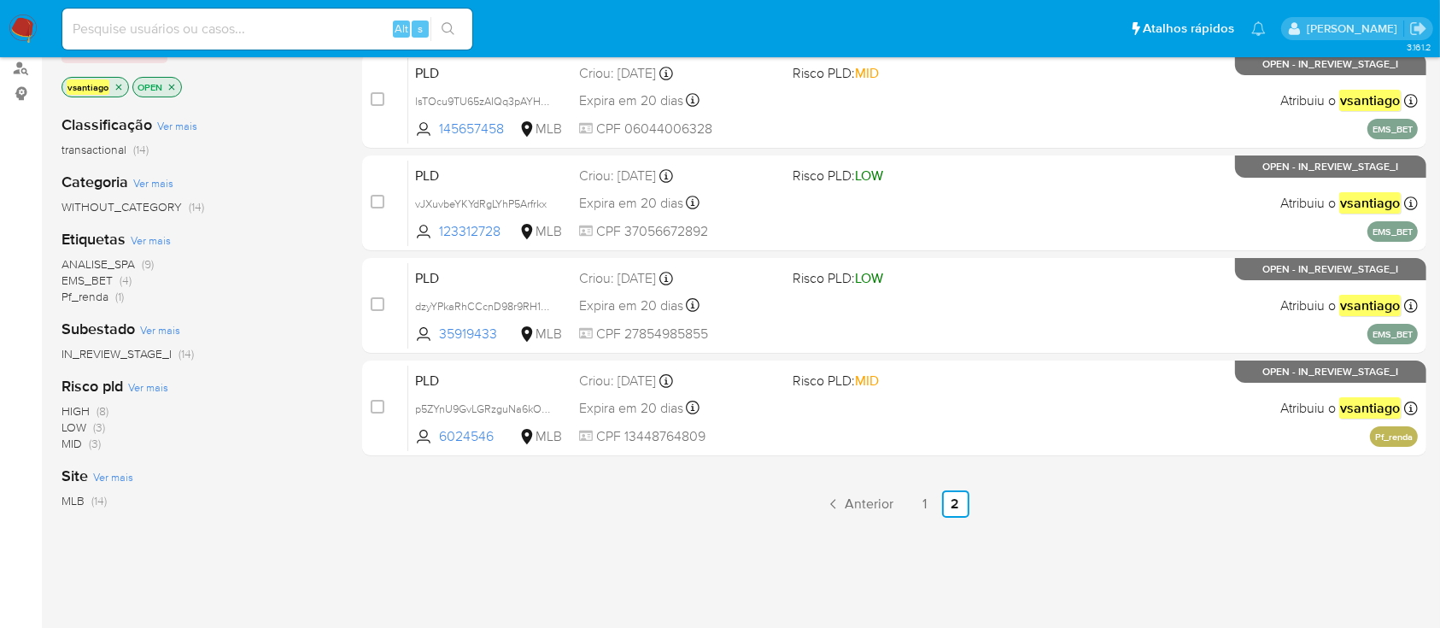
scroll to position [184, 0]
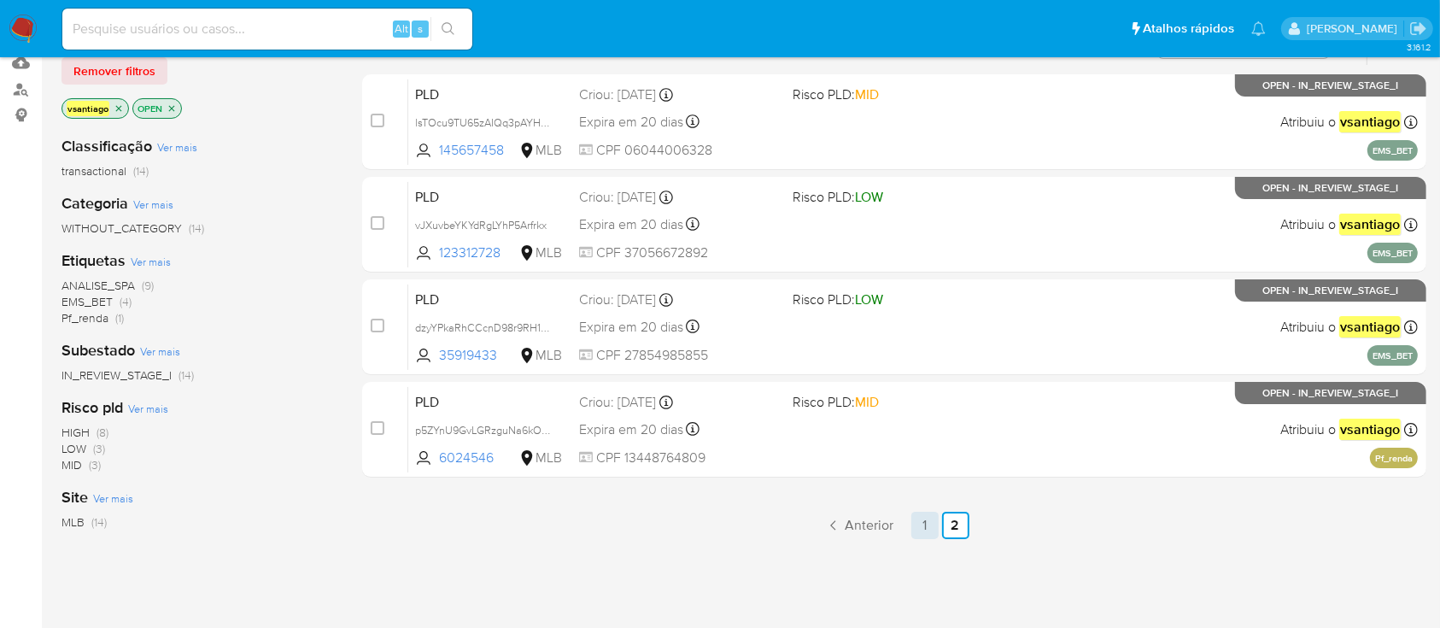
click at [926, 529] on link "1" at bounding box center [924, 524] width 27 height 27
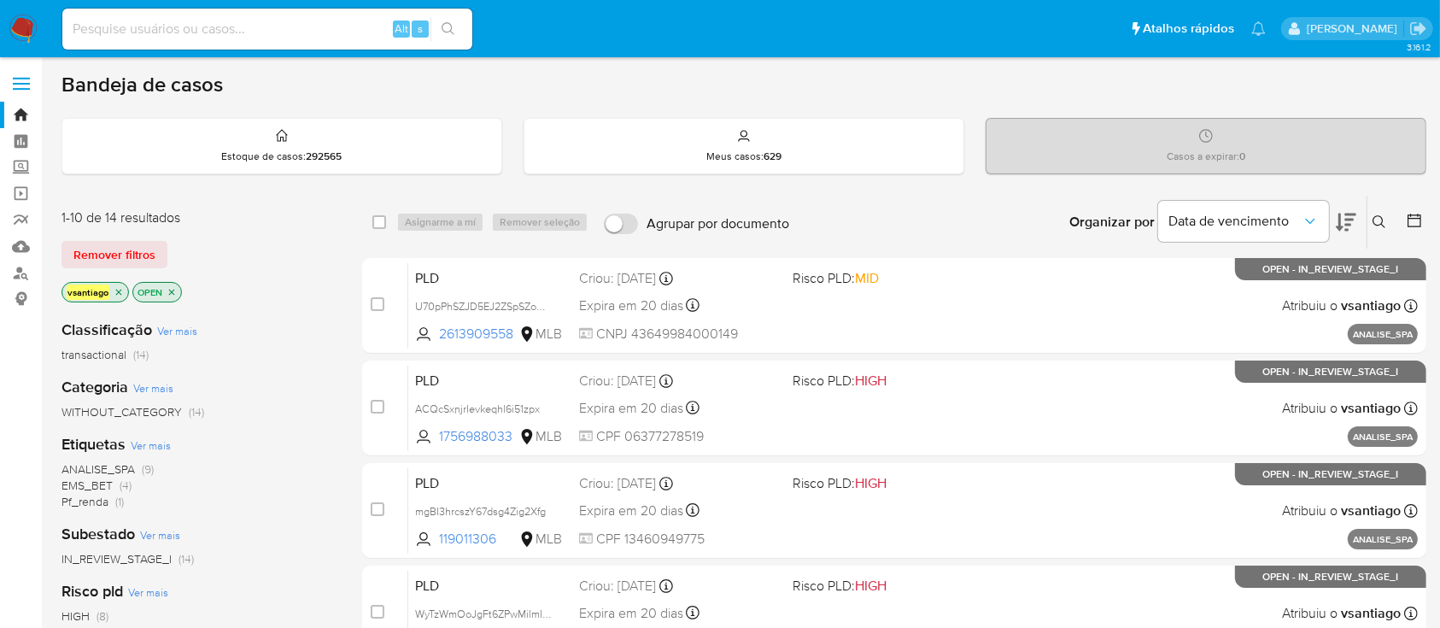
click at [294, 247] on div "Remover filtros" at bounding box center [197, 254] width 273 height 27
click at [112, 465] on span "ANALISE_SPA" at bounding box center [97, 468] width 73 height 17
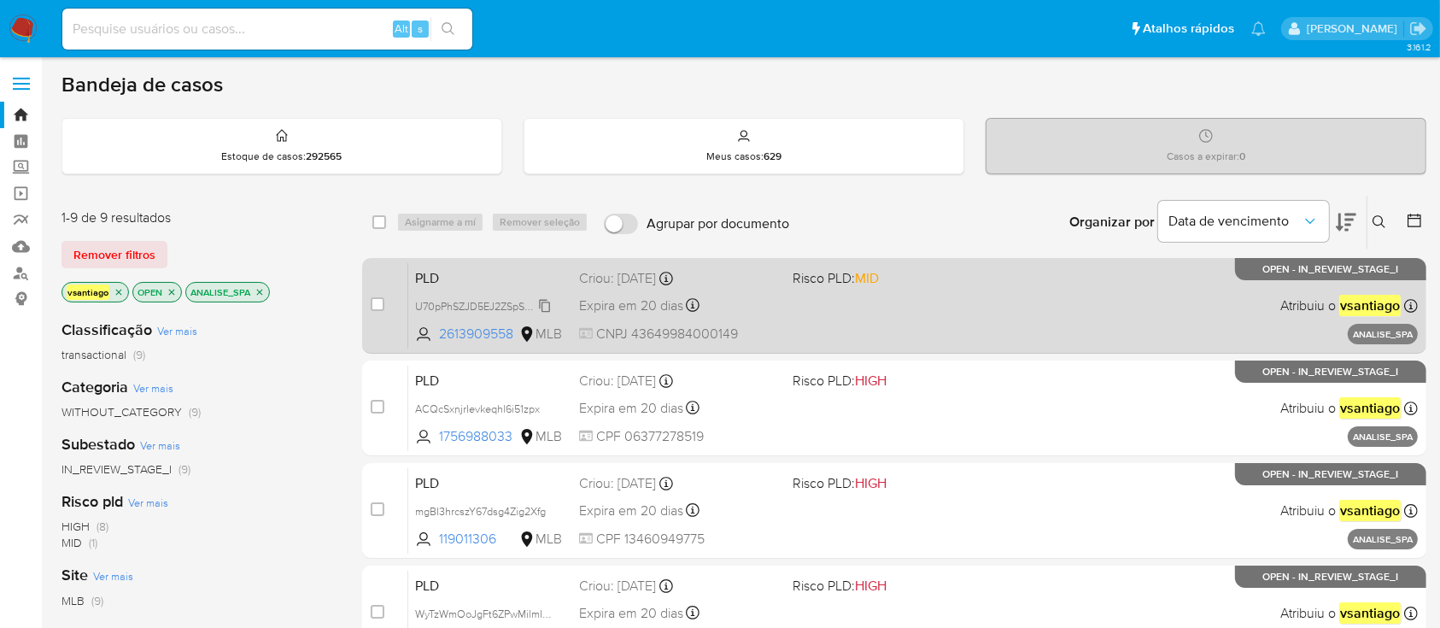
click at [544, 302] on span "U70pPhSZJD5EJ2ZSpSZoDrnv" at bounding box center [486, 304] width 143 height 19
click at [506, 311] on span "U70pPhSZJD5EJ2ZSpSZoDrnv" at bounding box center [486, 304] width 143 height 19
click at [845, 335] on div "PLD U70pPhSZJD5EJ2ZSpSZoDrnv 2613909558 MLB Risco PLD: MID Criou: [DATE] Criou:…" at bounding box center [912, 305] width 1009 height 86
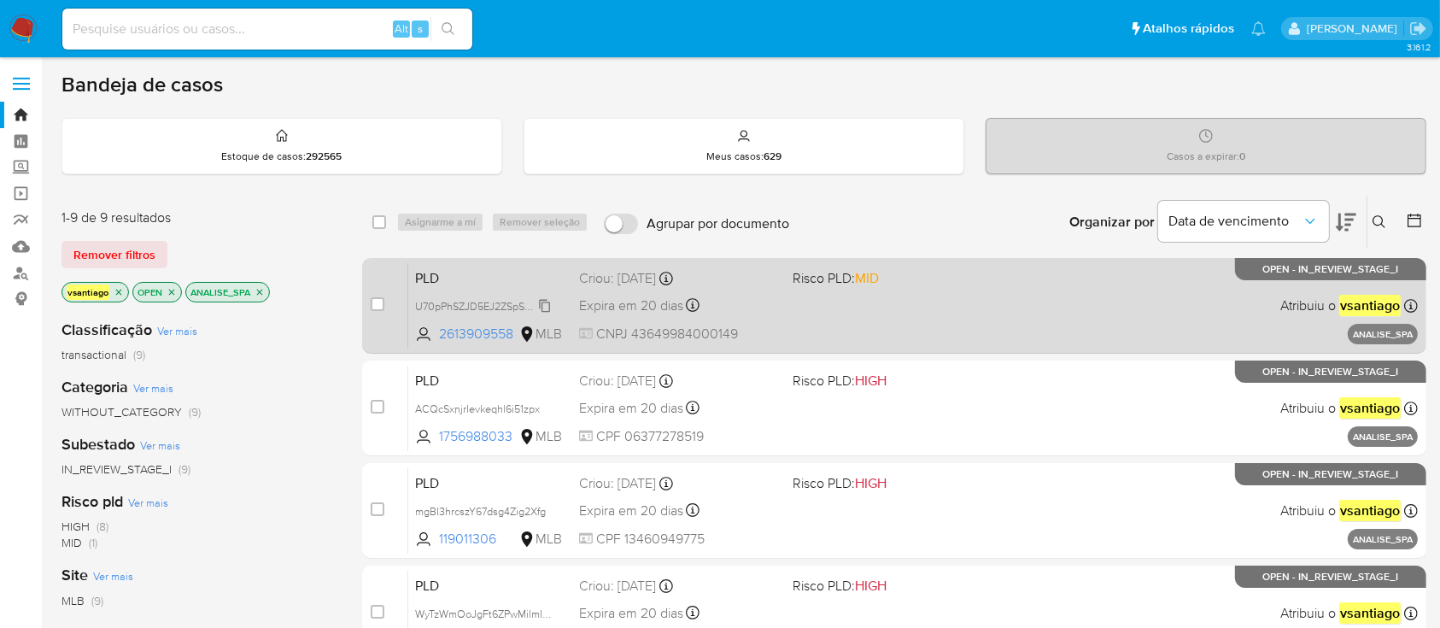
click at [536, 302] on span "U70pPhSZJD5EJ2ZSpSZoDrnv" at bounding box center [486, 304] width 143 height 19
click at [761, 321] on div "PLD U70pPhSZJD5EJ2ZSpSZoDrnv 2613909558 MLB Risco PLD: MID Criou: [DATE] Criou:…" at bounding box center [912, 305] width 1009 height 86
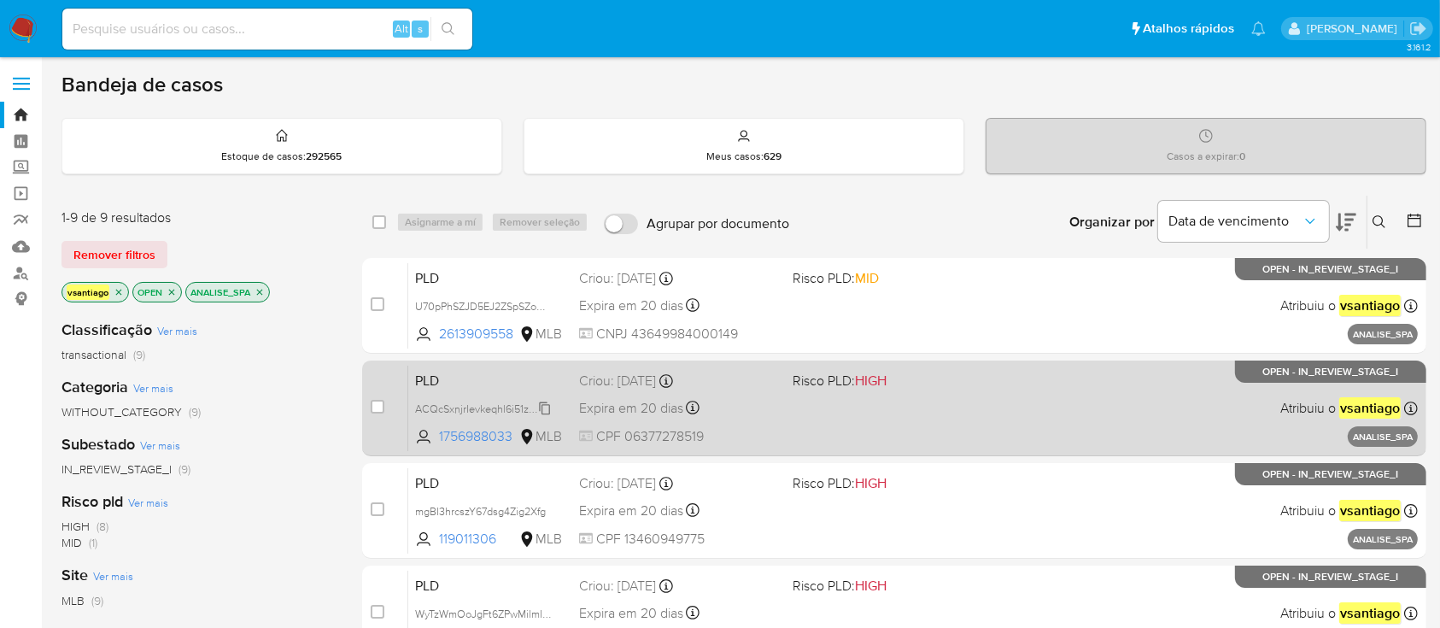
click at [514, 406] on span "ACQcSxnjrIevkeqhl6i51zpx" at bounding box center [477, 407] width 125 height 19
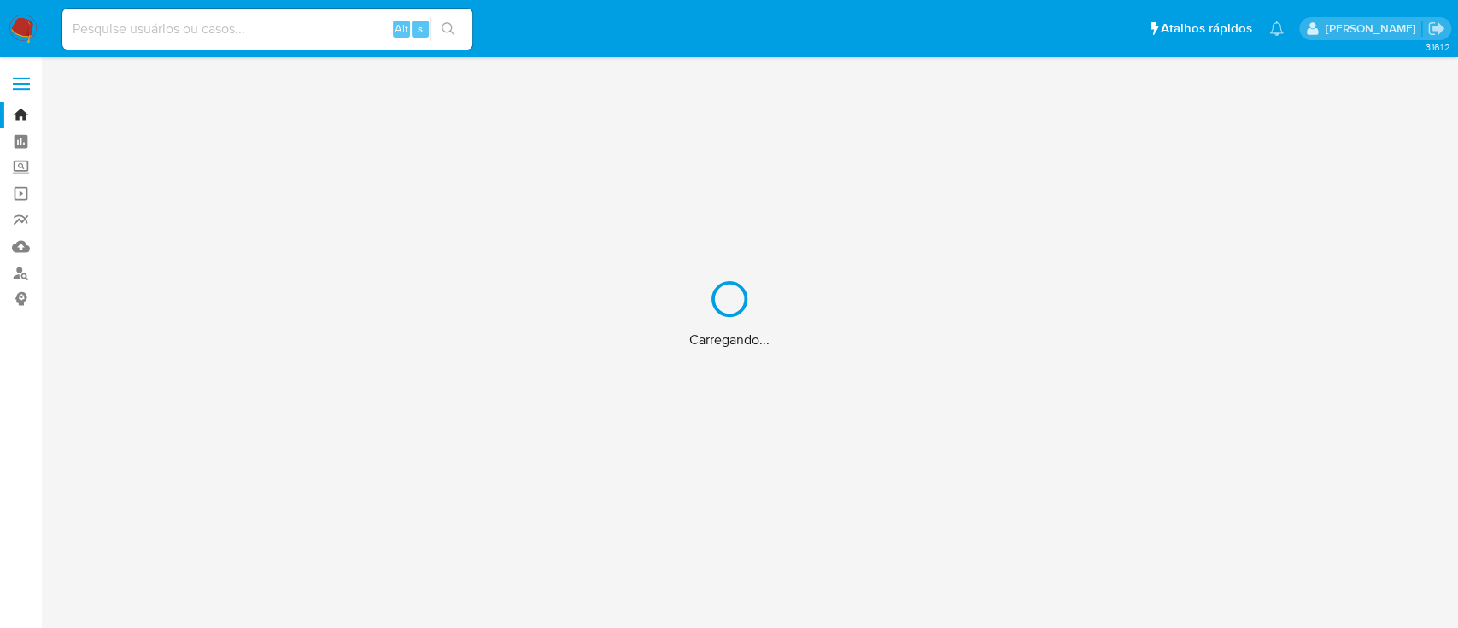
click at [24, 246] on div "Carregando..." at bounding box center [729, 314] width 1458 height 628
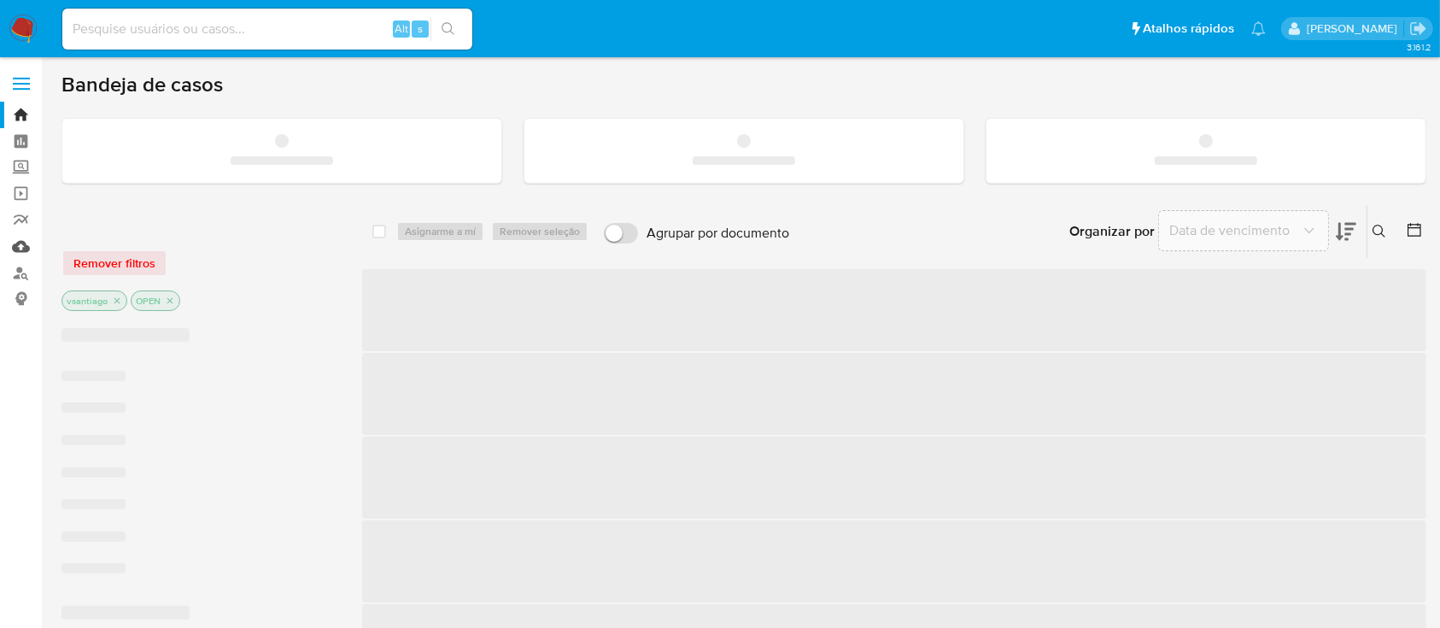
click at [15, 246] on link "Mulan" at bounding box center [101, 246] width 203 height 26
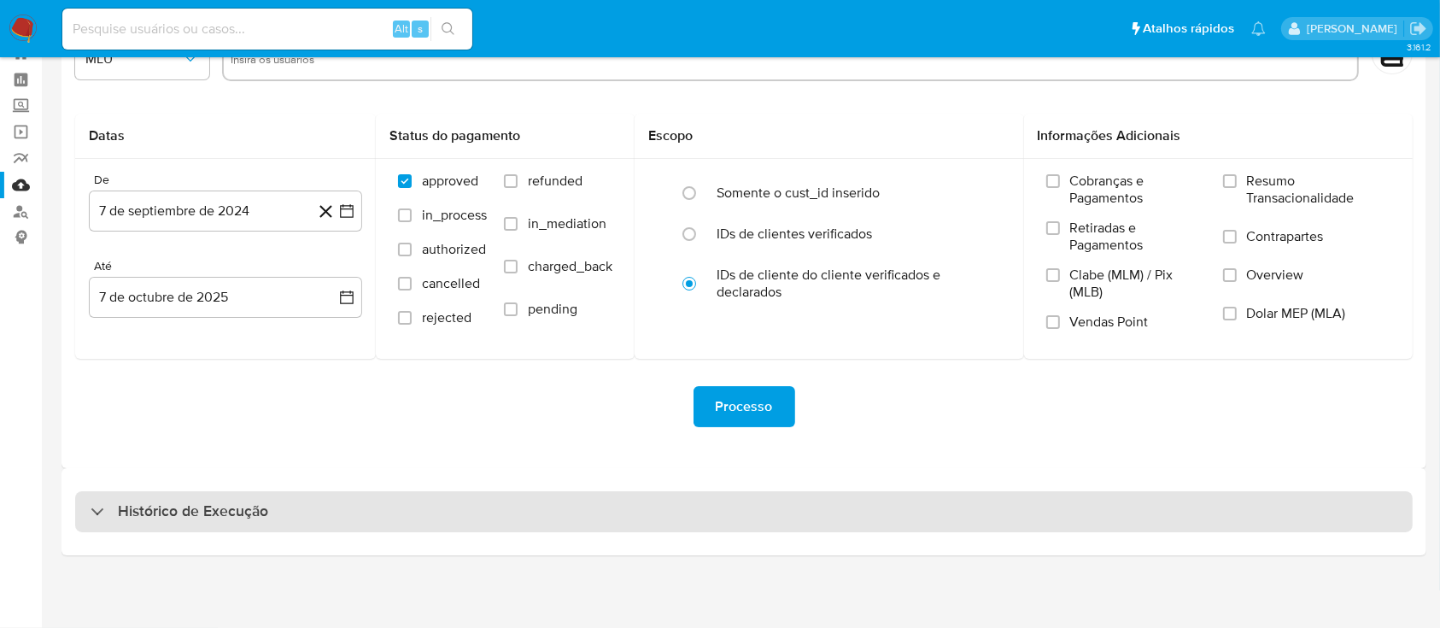
click at [854, 507] on div "Histórico de Execução" at bounding box center [743, 511] width 1337 height 41
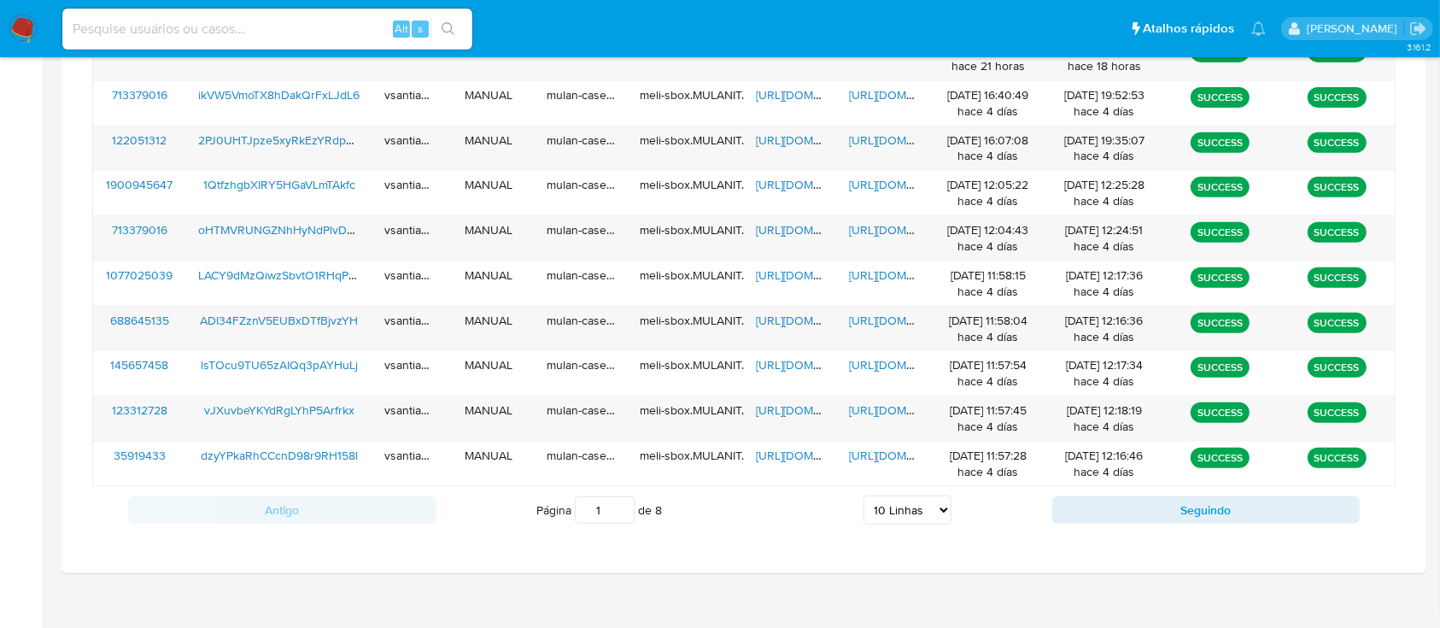
scroll to position [705, 0]
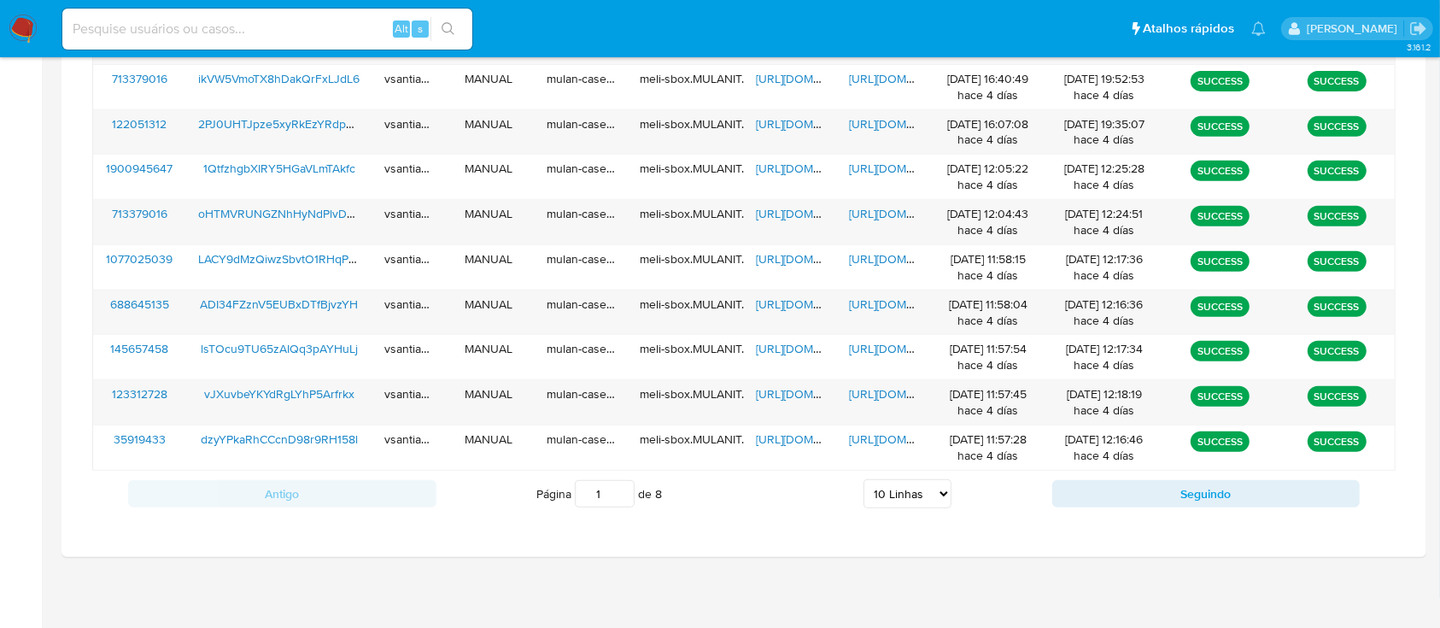
click at [879, 498] on select "5 Linhas 10 Linhas 20 Linhas 25 Linhas 50 Linhas 100 Linhas" at bounding box center [907, 493] width 88 height 29
click at [909, 494] on select "5 Linhas 10 Linhas 20 Linhas 25 Linhas 50 Linhas 100 Linhas" at bounding box center [907, 493] width 88 height 29
select select "100"
click at [863, 479] on select "5 Linhas 10 Linhas 20 Linhas 25 Linhas 50 Linhas 100 Linhas" at bounding box center [907, 493] width 88 height 29
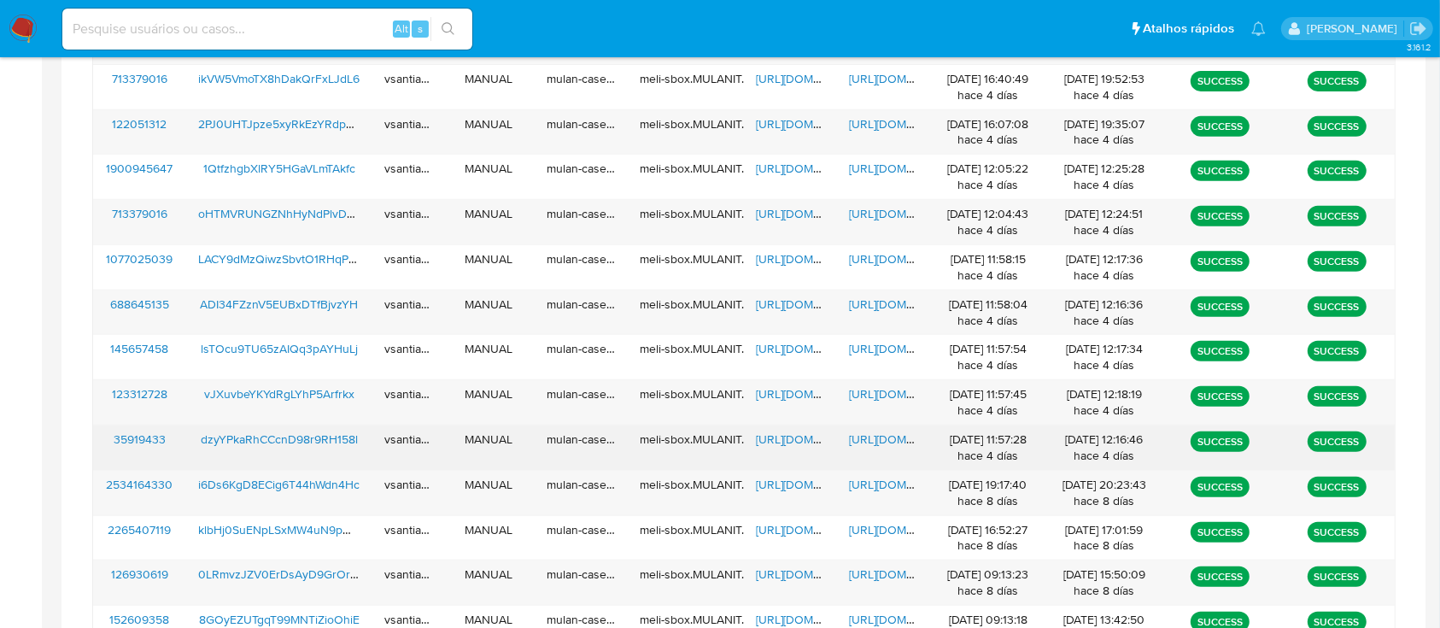
scroll to position [1595, 0]
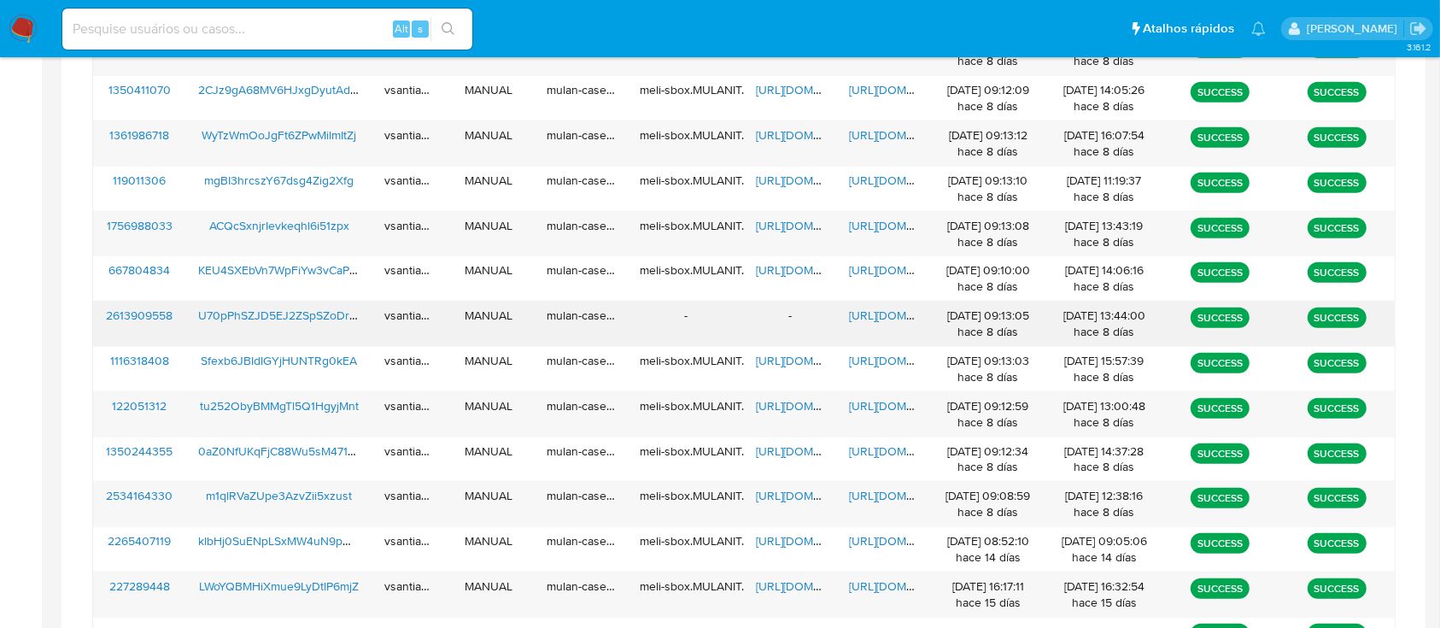
click at [861, 311] on span "[URL][DOMAIN_NAME]" at bounding box center [908, 315] width 118 height 17
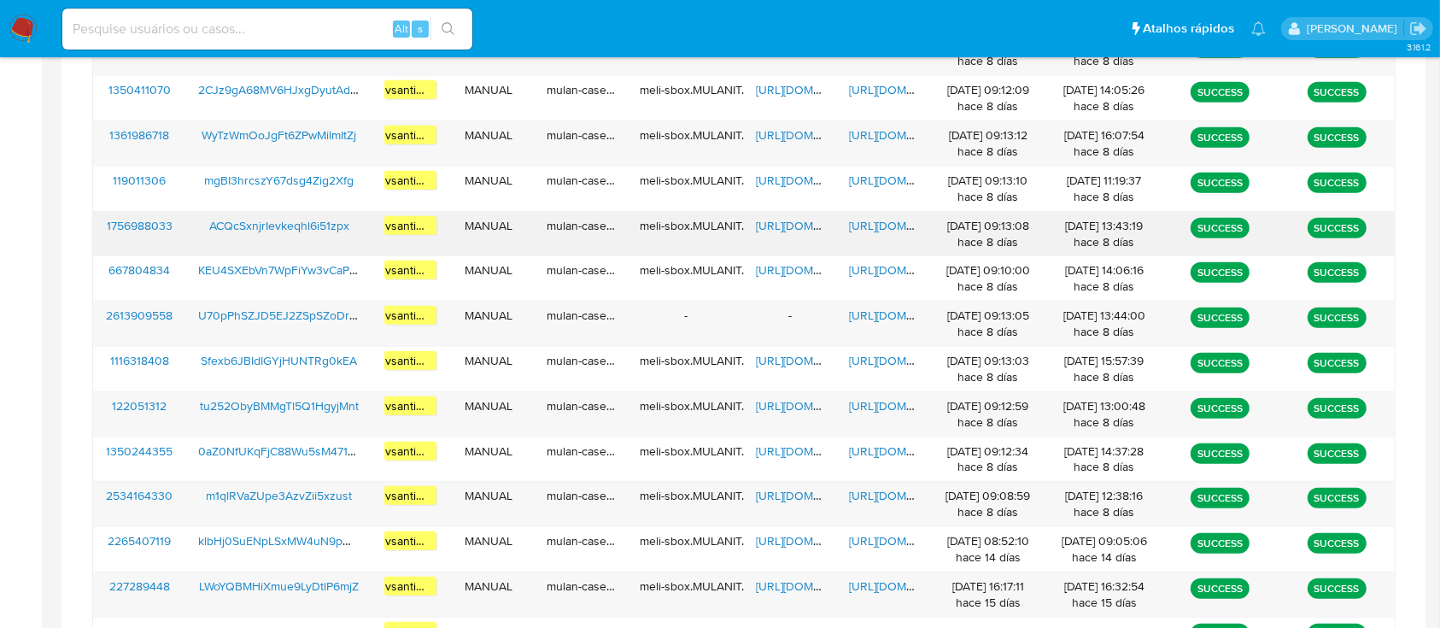
click at [275, 229] on span "ACQcSxnjrIevkeqhl6i51zpx" at bounding box center [279, 225] width 140 height 17
click at [775, 217] on span "[URL][DOMAIN_NAME]" at bounding box center [815, 225] width 118 height 17
click at [885, 225] on span "[URL][DOMAIN_NAME]" at bounding box center [908, 225] width 118 height 17
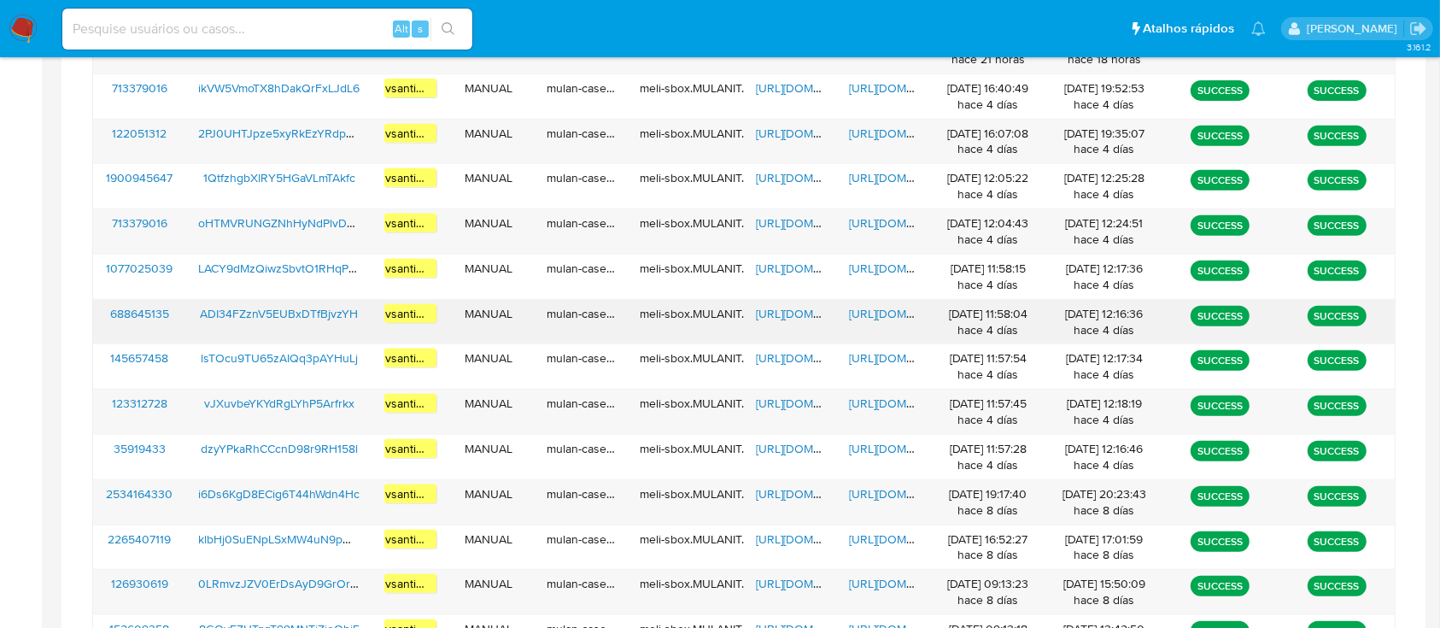
click at [307, 309] on span "ADI34FZznV5EUBxDTfBjvzYH" at bounding box center [279, 313] width 158 height 17
click at [797, 306] on span "[URL][DOMAIN_NAME]" at bounding box center [815, 313] width 118 height 17
click at [904, 318] on span "[URL][DOMAIN_NAME]" at bounding box center [908, 313] width 118 height 17
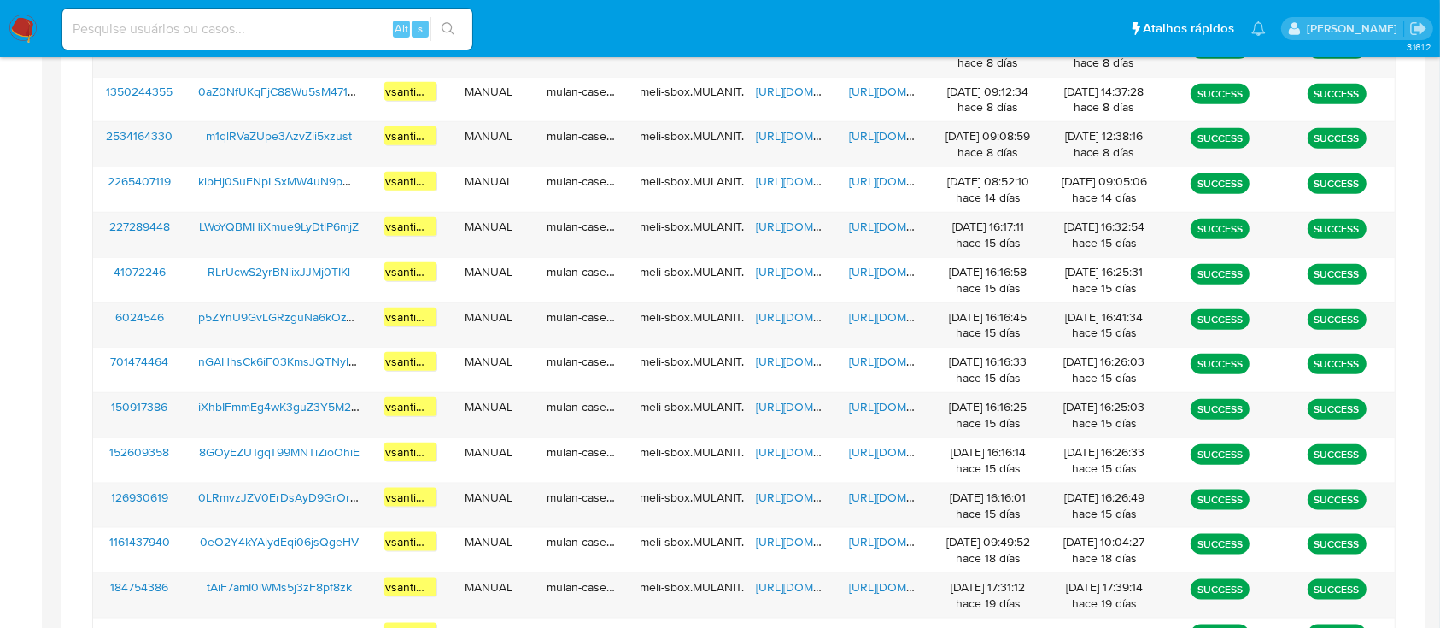
scroll to position [1145, 0]
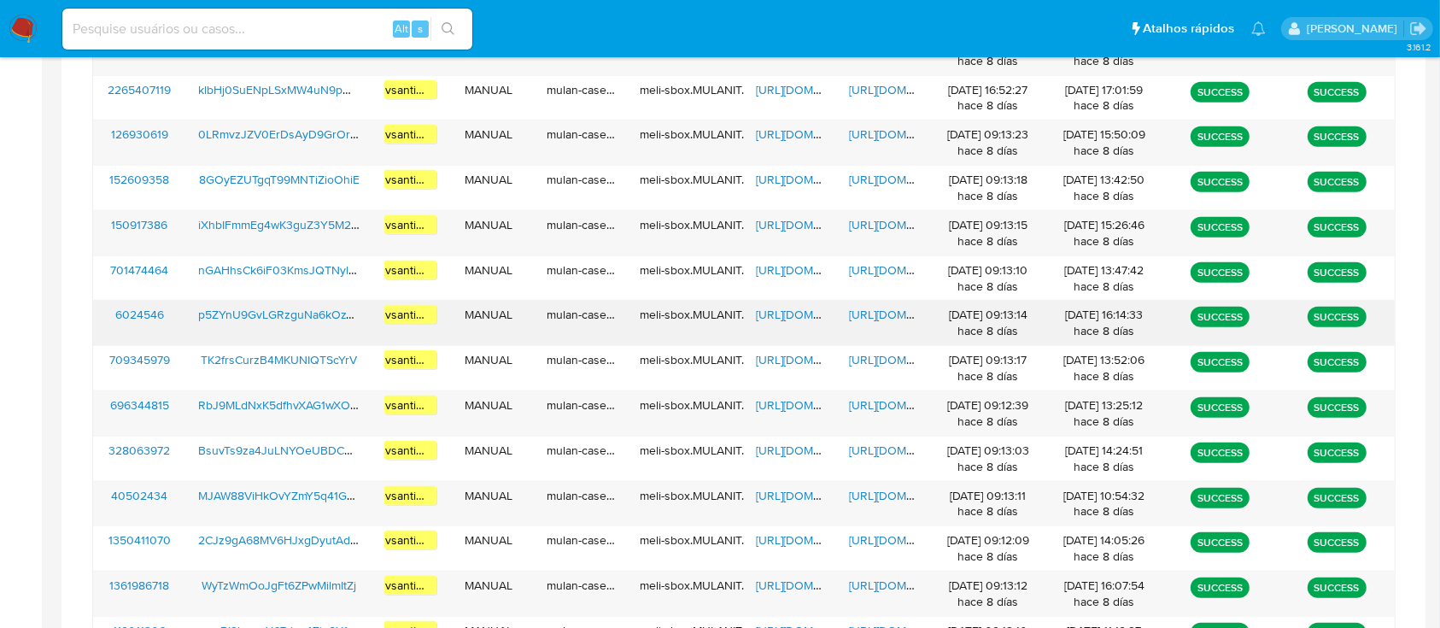
click at [319, 313] on span "p5ZYnU9GvLGRzguNa6kOzTOM" at bounding box center [284, 314] width 173 height 17
click at [792, 319] on span "[URL][DOMAIN_NAME]" at bounding box center [815, 314] width 118 height 17
click at [895, 311] on span "[URL][DOMAIN_NAME]" at bounding box center [908, 314] width 118 height 17
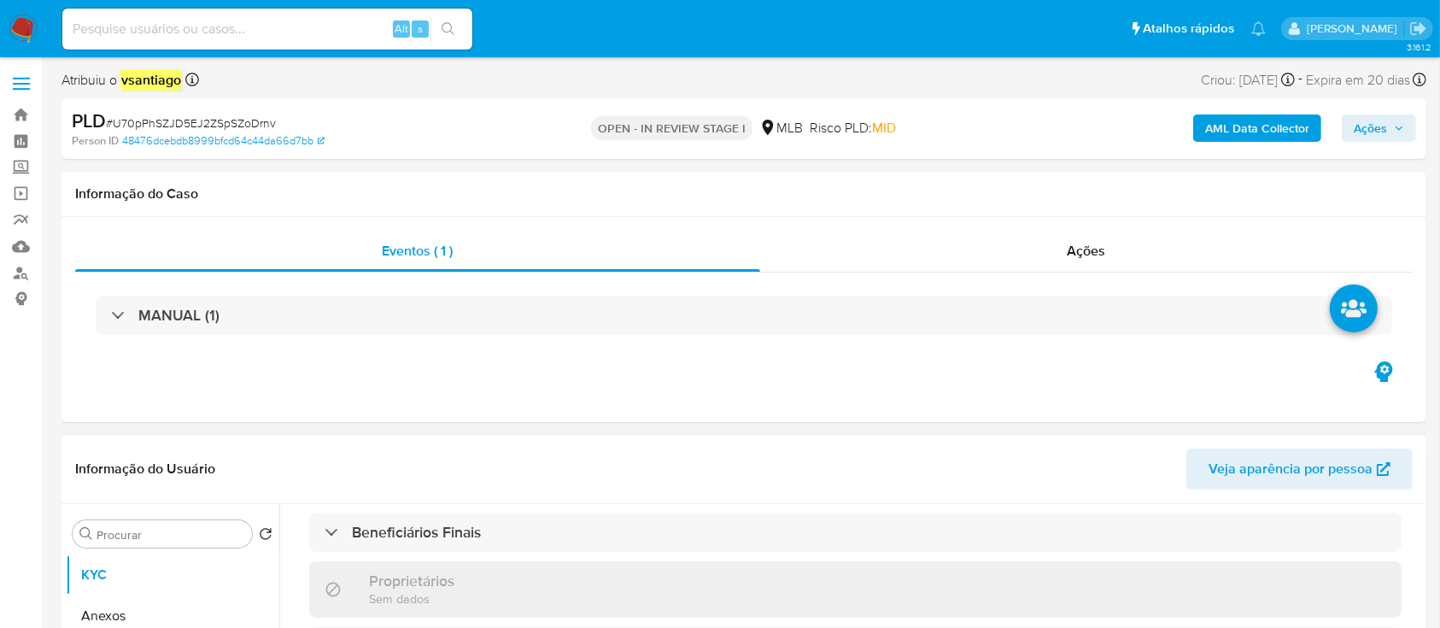
scroll to position [569, 0]
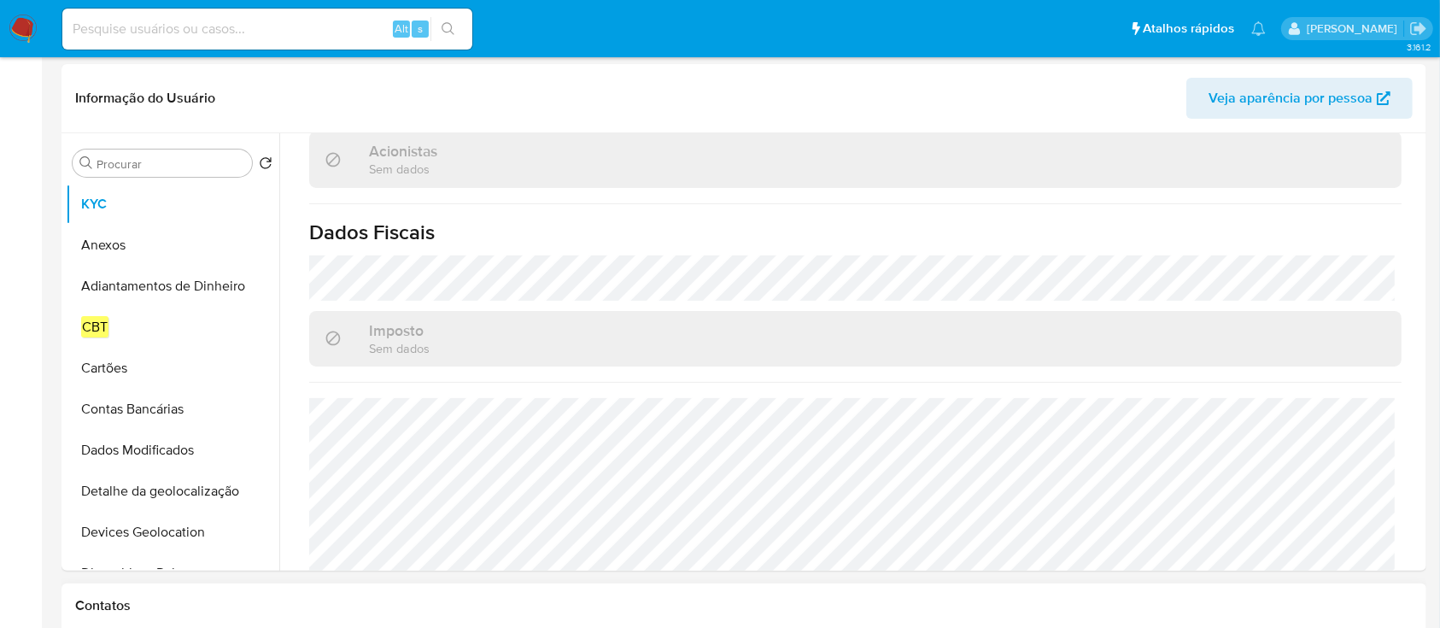
select select "10"
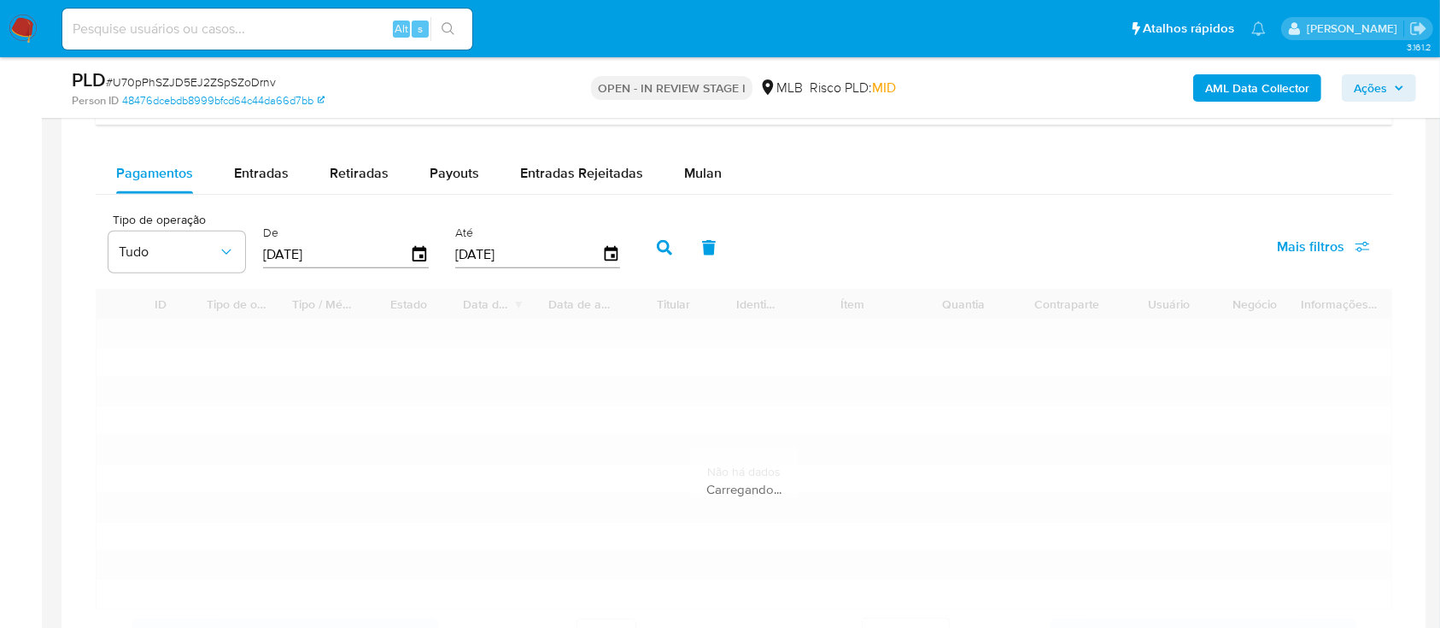
scroll to position [1252, 0]
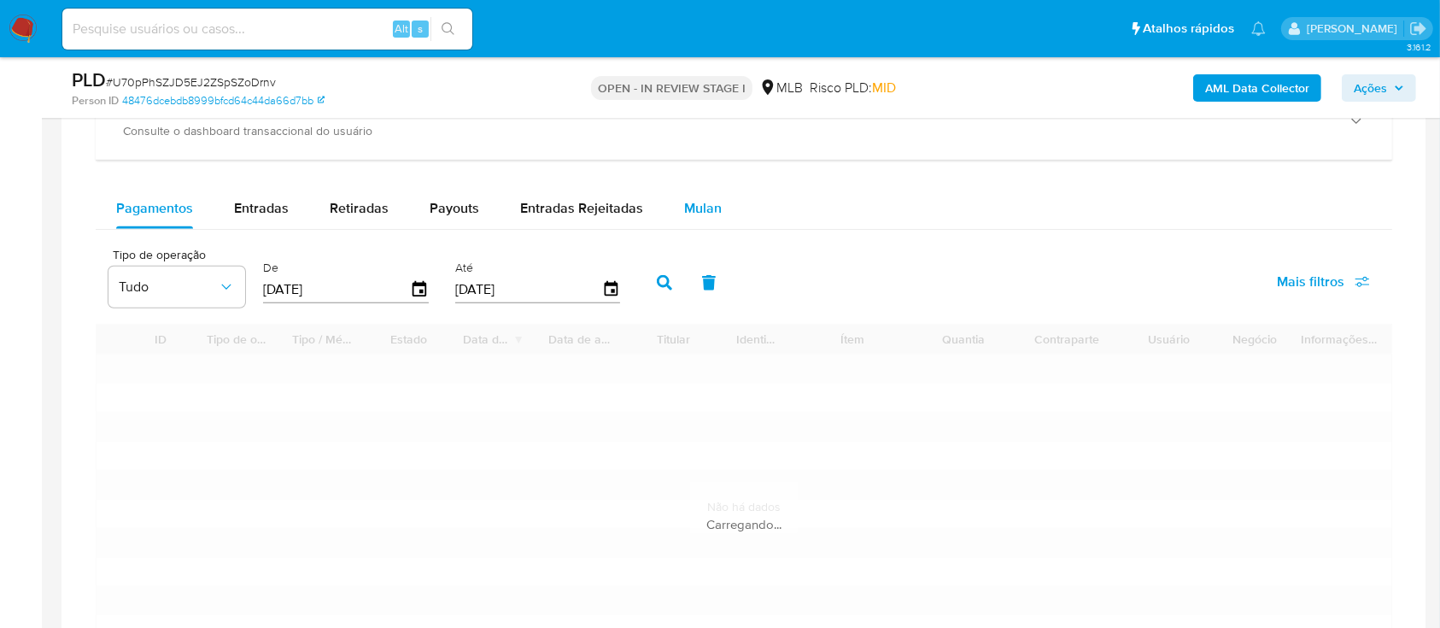
click at [702, 219] on div "Mulan" at bounding box center [703, 208] width 38 height 41
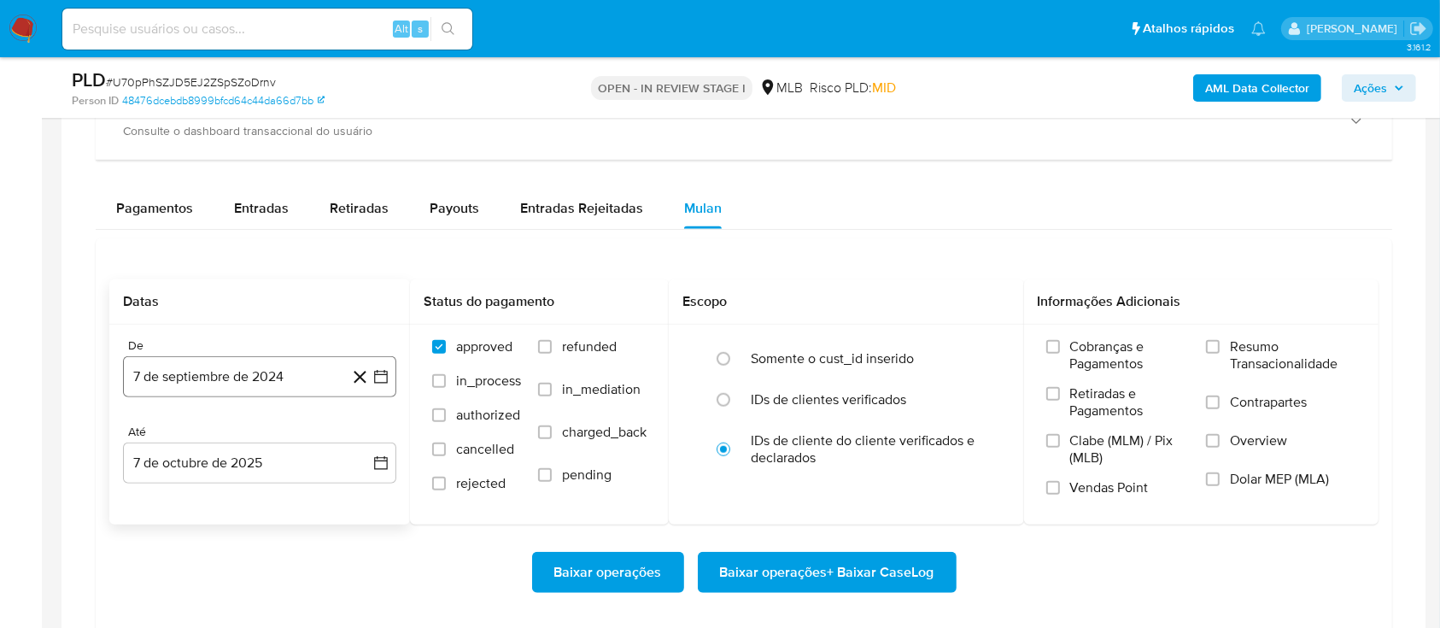
click at [250, 374] on button "7 de septiembre de 2024" at bounding box center [259, 376] width 273 height 41
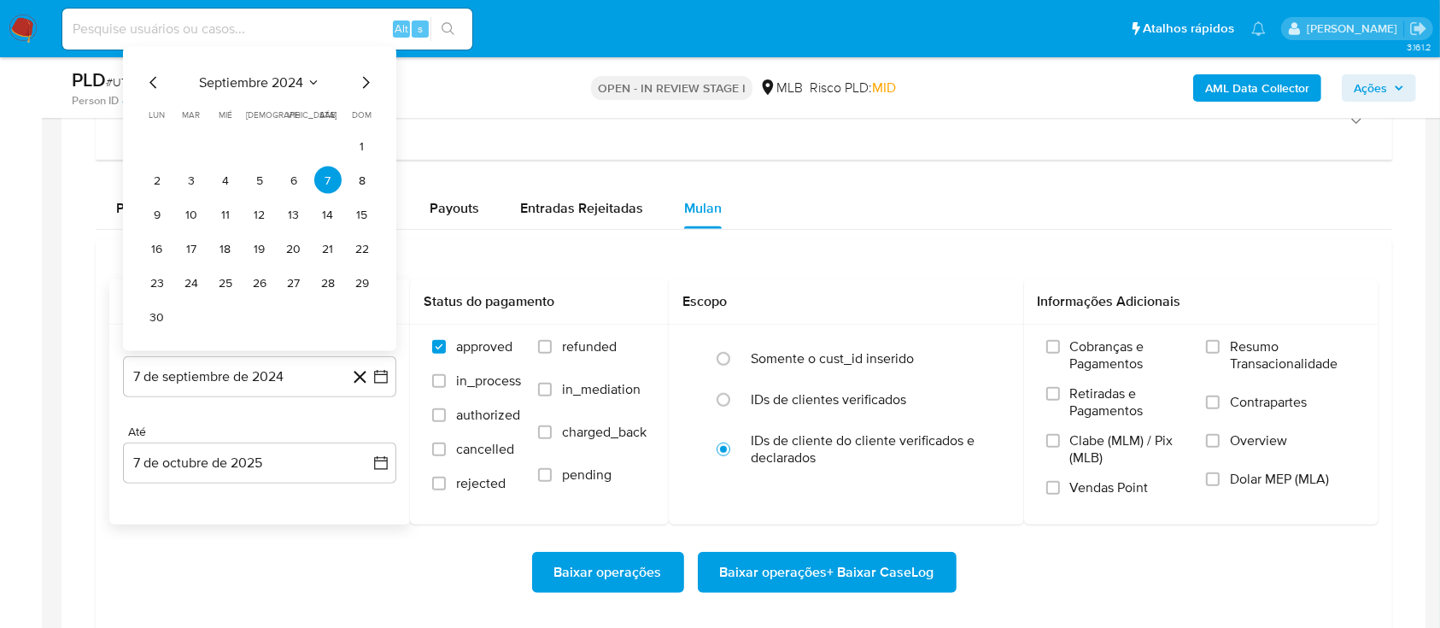
click at [366, 84] on icon "Mes siguiente" at bounding box center [366, 83] width 7 height 12
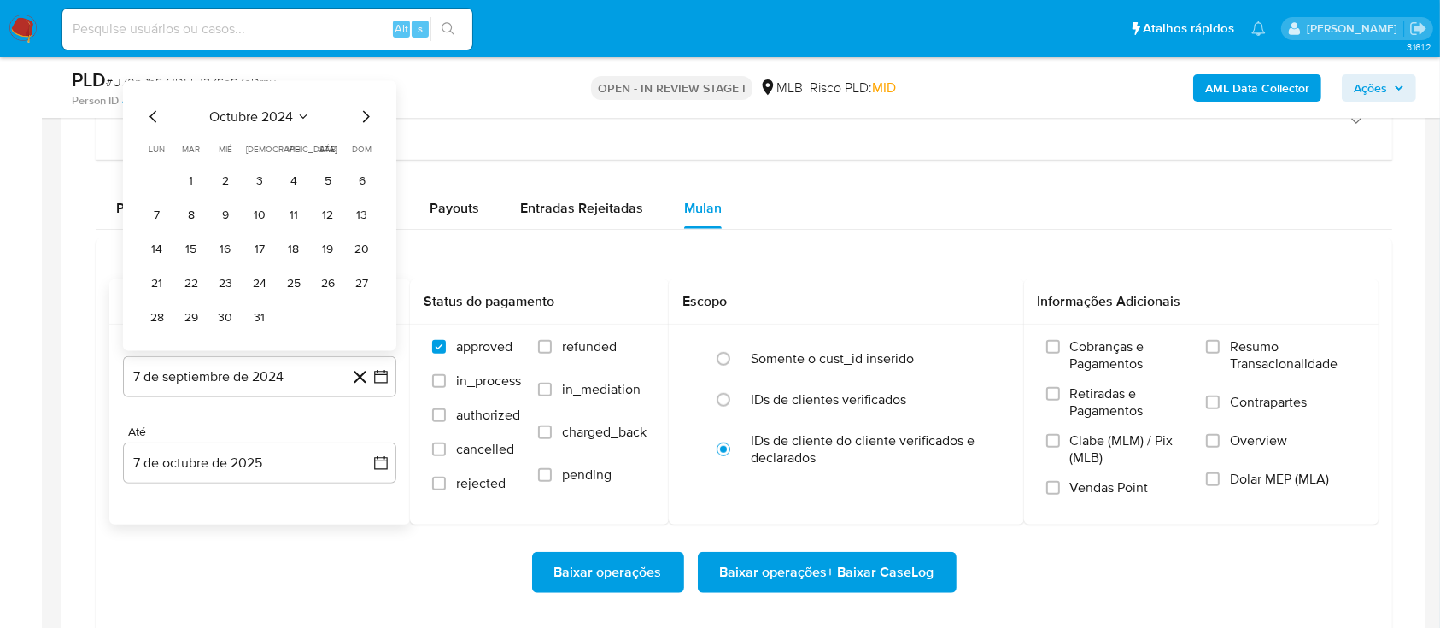
click at [366, 84] on div "octubre 2024 octubre 2024 lun lunes mar martes mié miércoles jue jueves vie vie…" at bounding box center [259, 216] width 273 height 270
drag, startPoint x: 366, startPoint y: 84, endPoint x: 343, endPoint y: 195, distance: 113.4
click at [366, 83] on div "octubre 2024 octubre 2024 lun lunes mar martes mié miércoles jue jueves vie vie…" at bounding box center [259, 216] width 273 height 270
click at [356, 121] on icon "Mes siguiente" at bounding box center [365, 117] width 20 height 20
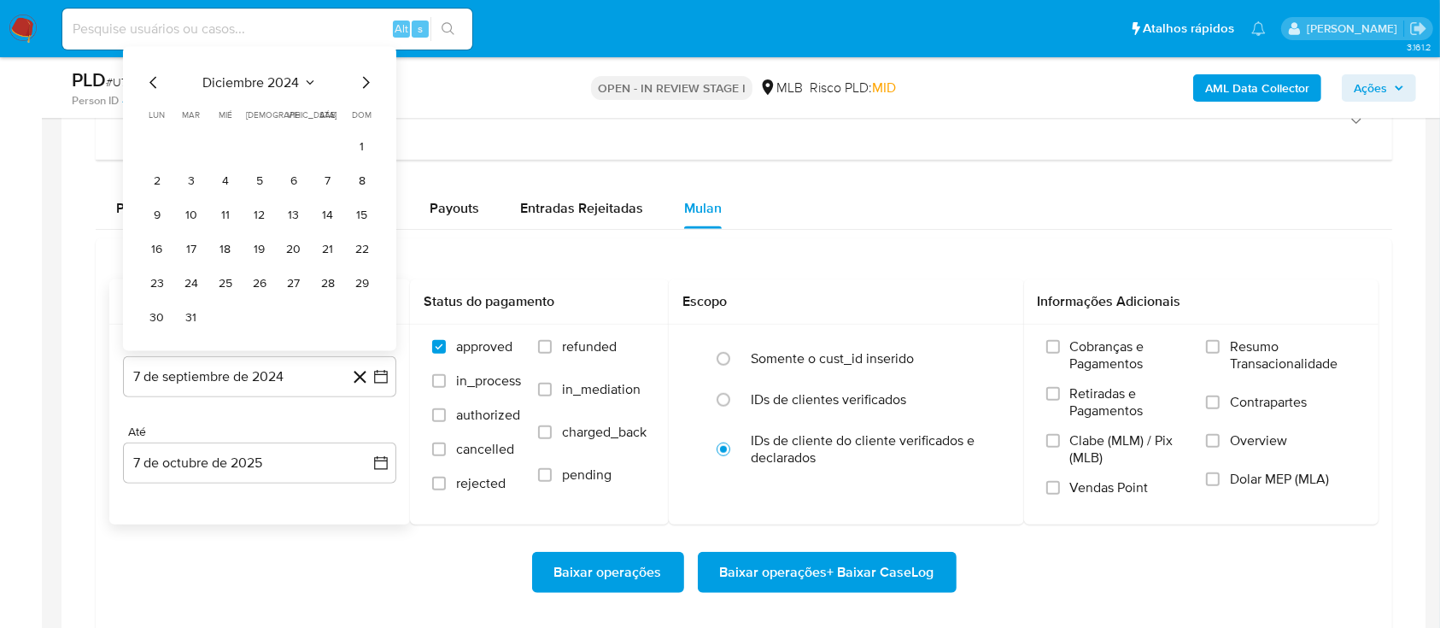
click at [356, 121] on table "lun lunes mar martes mié miércoles jue jueves vie viernes sáb sábado dom doming…" at bounding box center [259, 219] width 232 height 222
click at [365, 86] on icon "Mes siguiente" at bounding box center [365, 83] width 20 height 20
click at [365, 86] on div "diciembre 2024 diciembre 2024 lun lunes mar martes mié miércoles jue jueves vie…" at bounding box center [259, 199] width 273 height 304
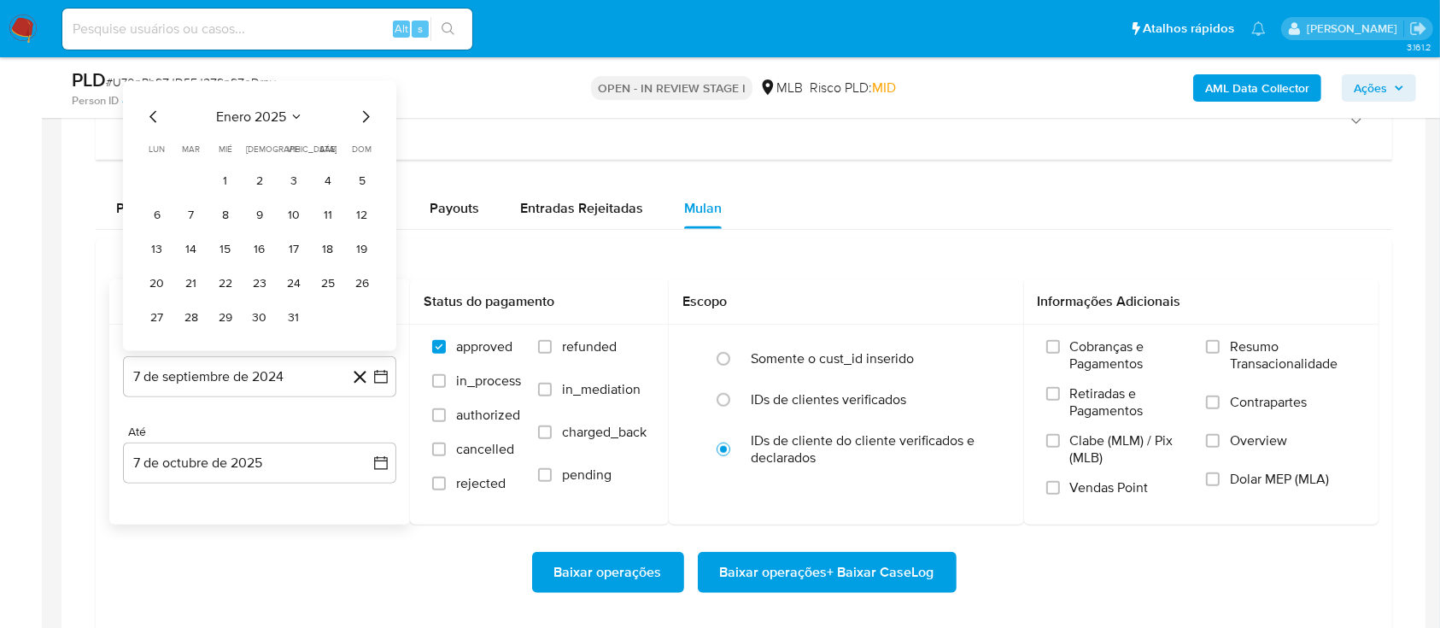
drag, startPoint x: 365, startPoint y: 86, endPoint x: 355, endPoint y: 114, distance: 30.0
click at [365, 85] on div "enero 2025 enero 2025 lun lunes mar martes mié miércoles jue jueves vie viernes…" at bounding box center [259, 216] width 273 height 270
click at [355, 114] on icon "Mes siguiente" at bounding box center [365, 117] width 20 height 20
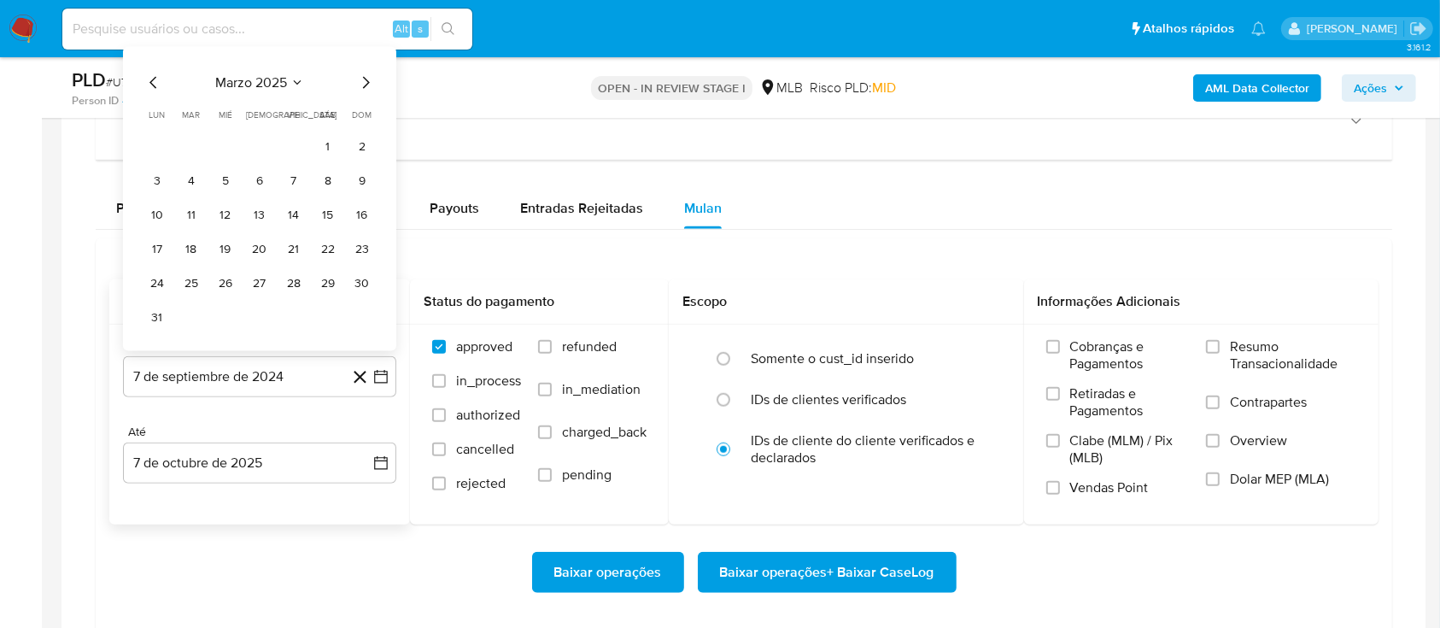
click at [355, 114] on span "dom" at bounding box center [363, 114] width 20 height 13
click at [367, 84] on icon "Mes siguiente" at bounding box center [366, 83] width 7 height 12
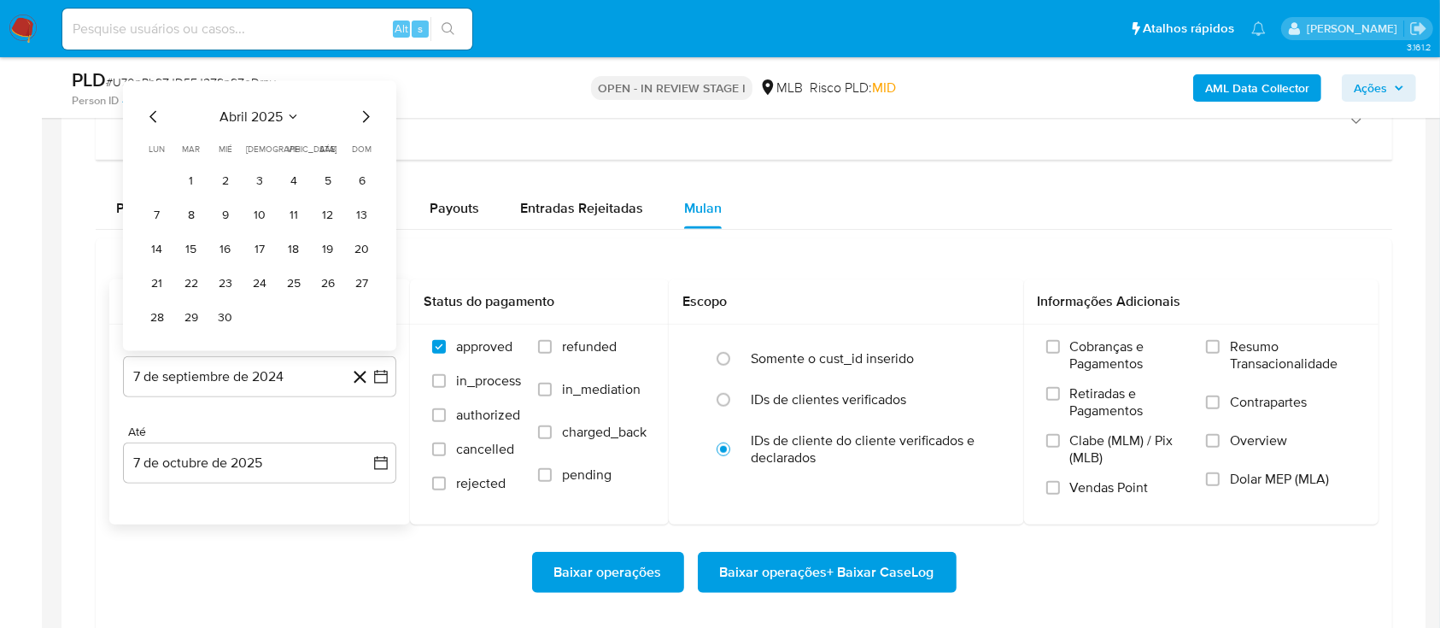
click at [361, 114] on icon "Mes siguiente" at bounding box center [365, 117] width 20 height 20
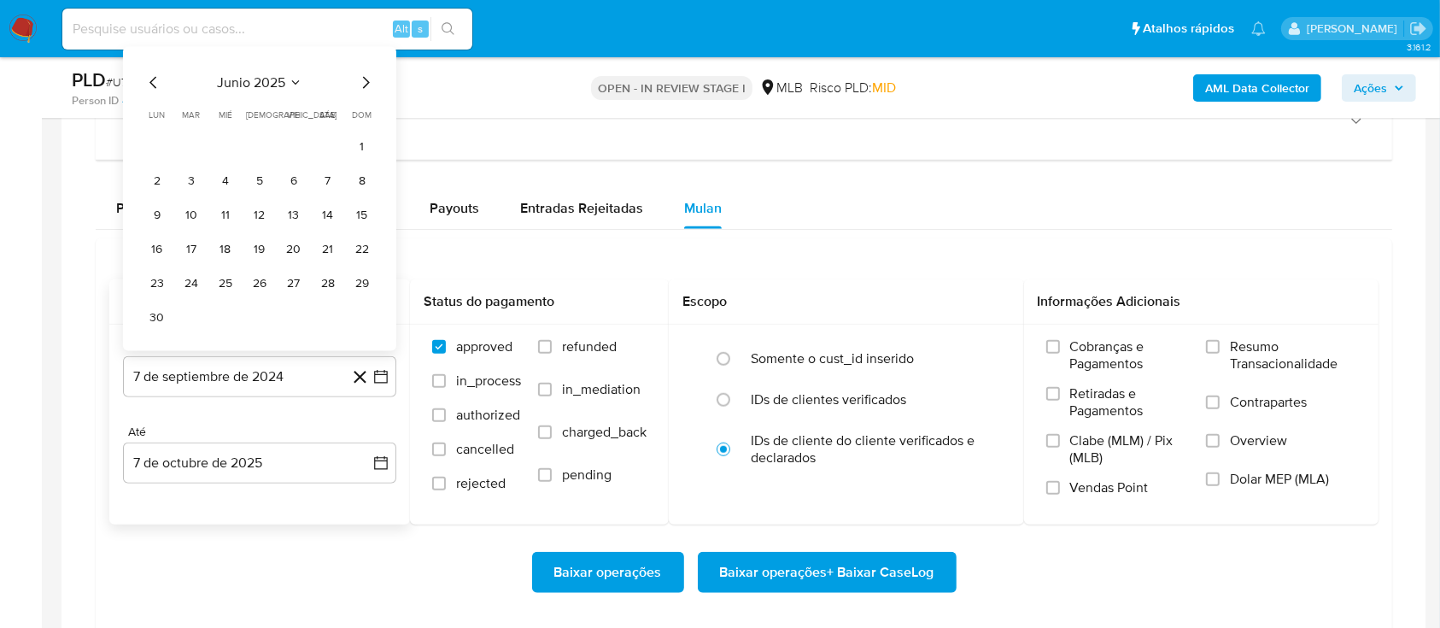
click at [361, 90] on icon "Mes siguiente" at bounding box center [365, 83] width 20 height 20
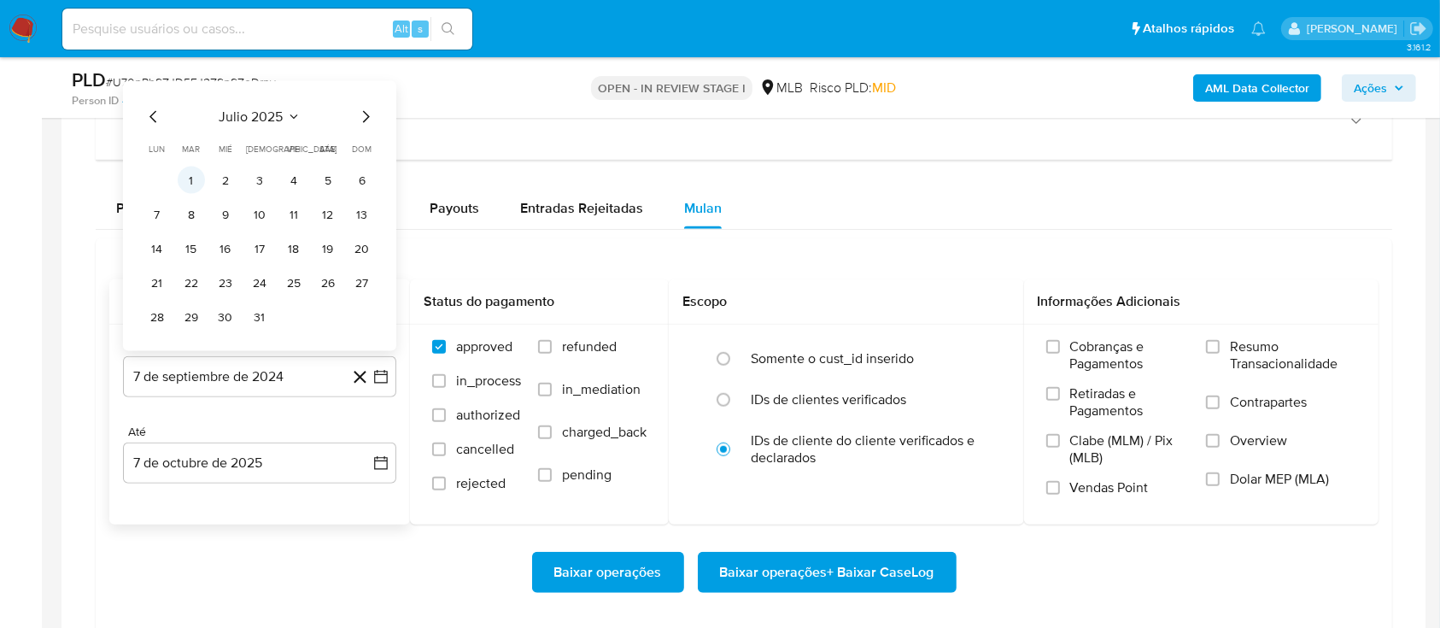
click at [189, 186] on button "1" at bounding box center [191, 179] width 27 height 27
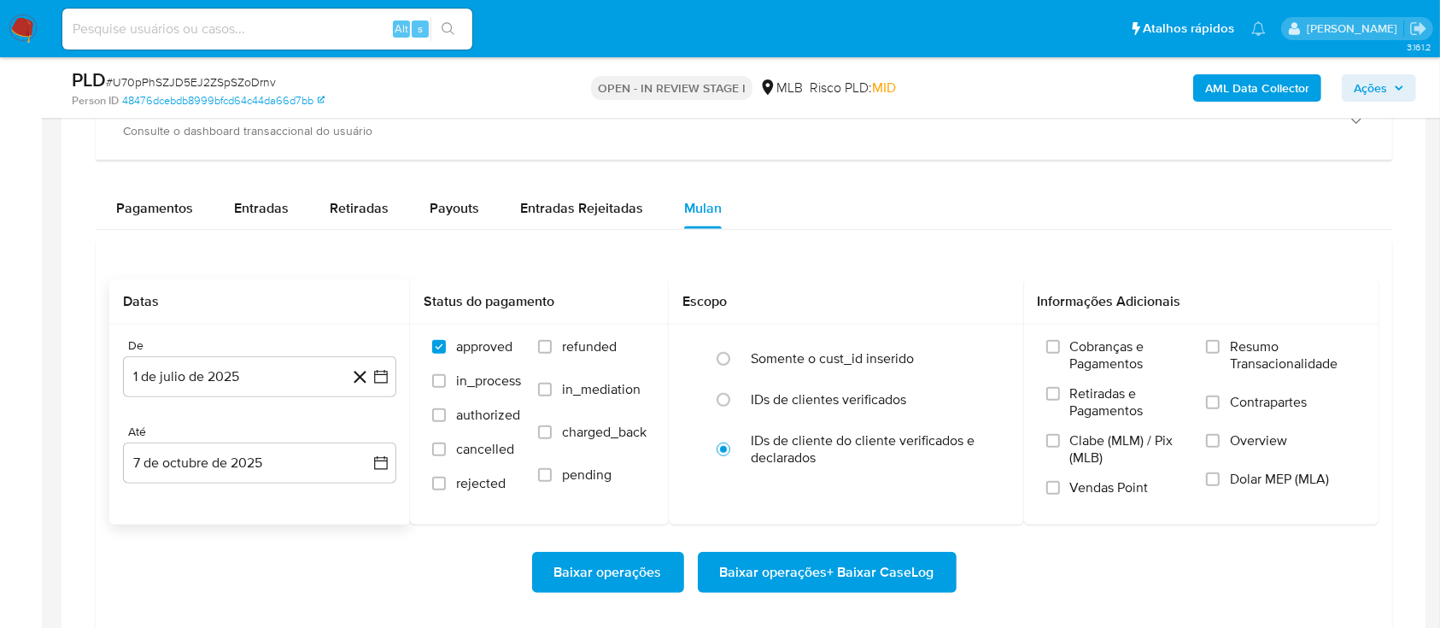
click at [266, 540] on div "Baixar operações Baixar operações + Baixar CaseLog" at bounding box center [743, 572] width 1269 height 96
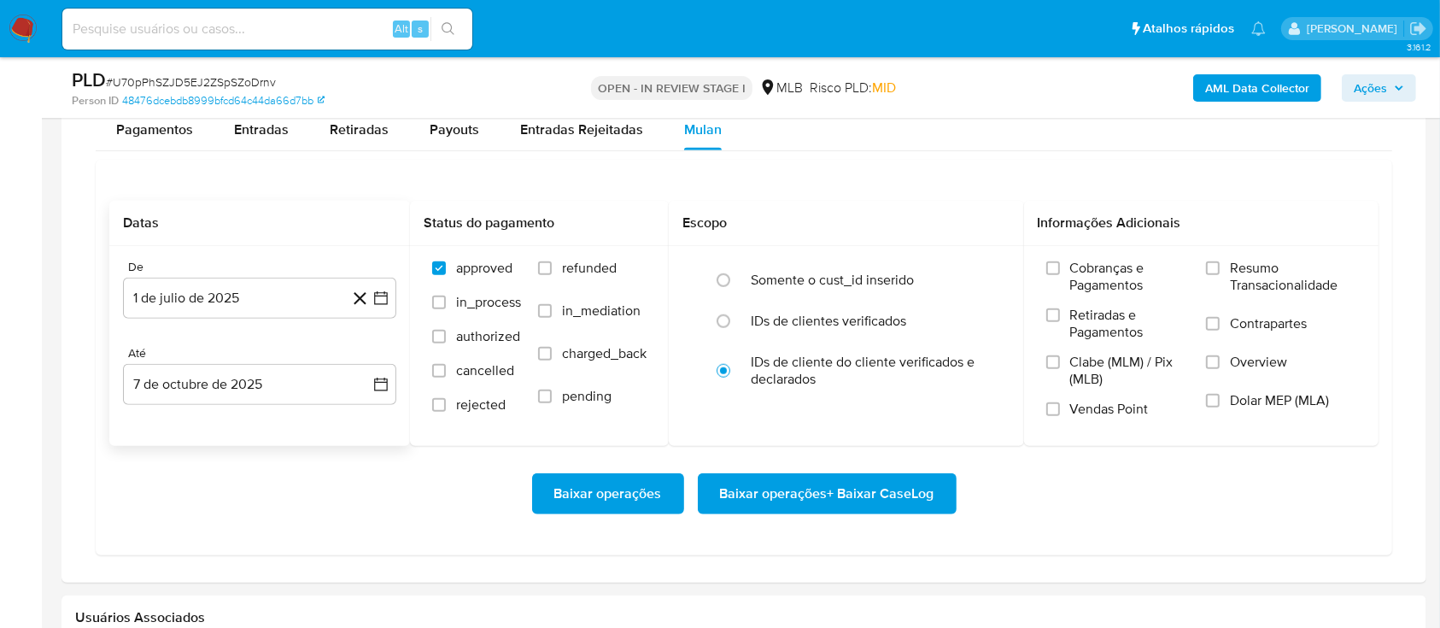
scroll to position [1366, 0]
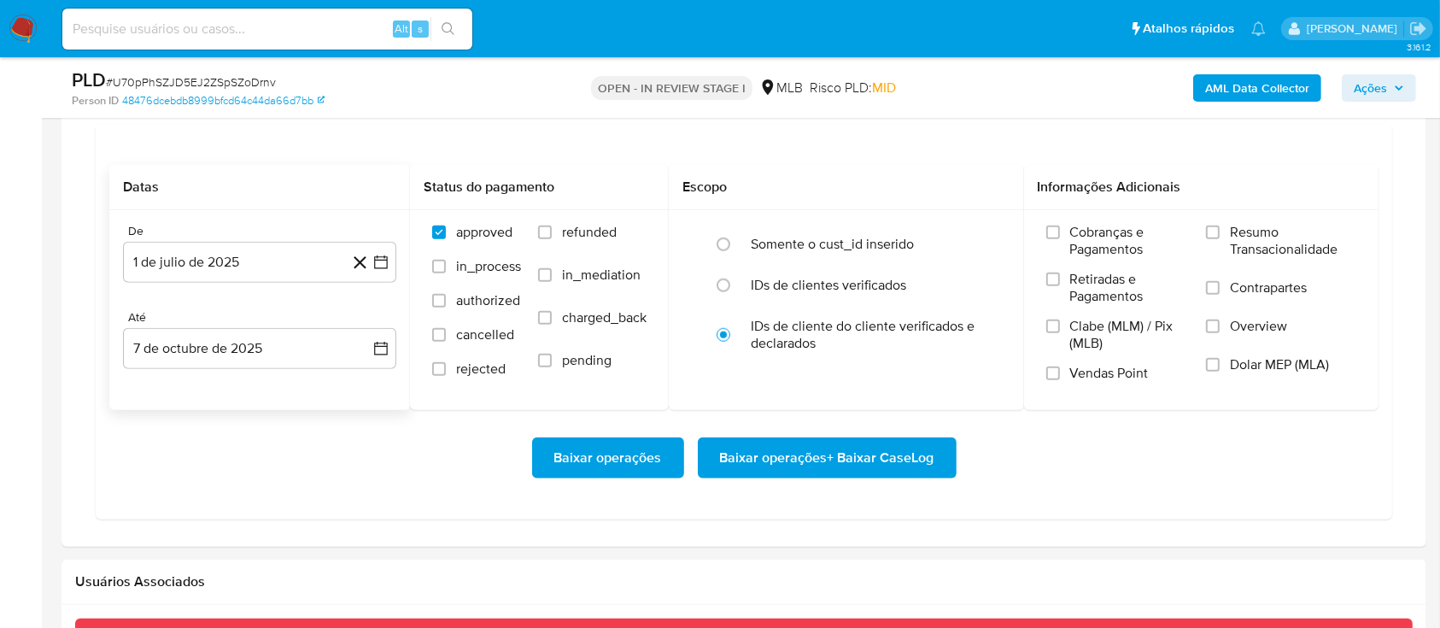
click at [797, 458] on span "Baixar operações + Baixar CaseLog" at bounding box center [827, 458] width 214 height 38
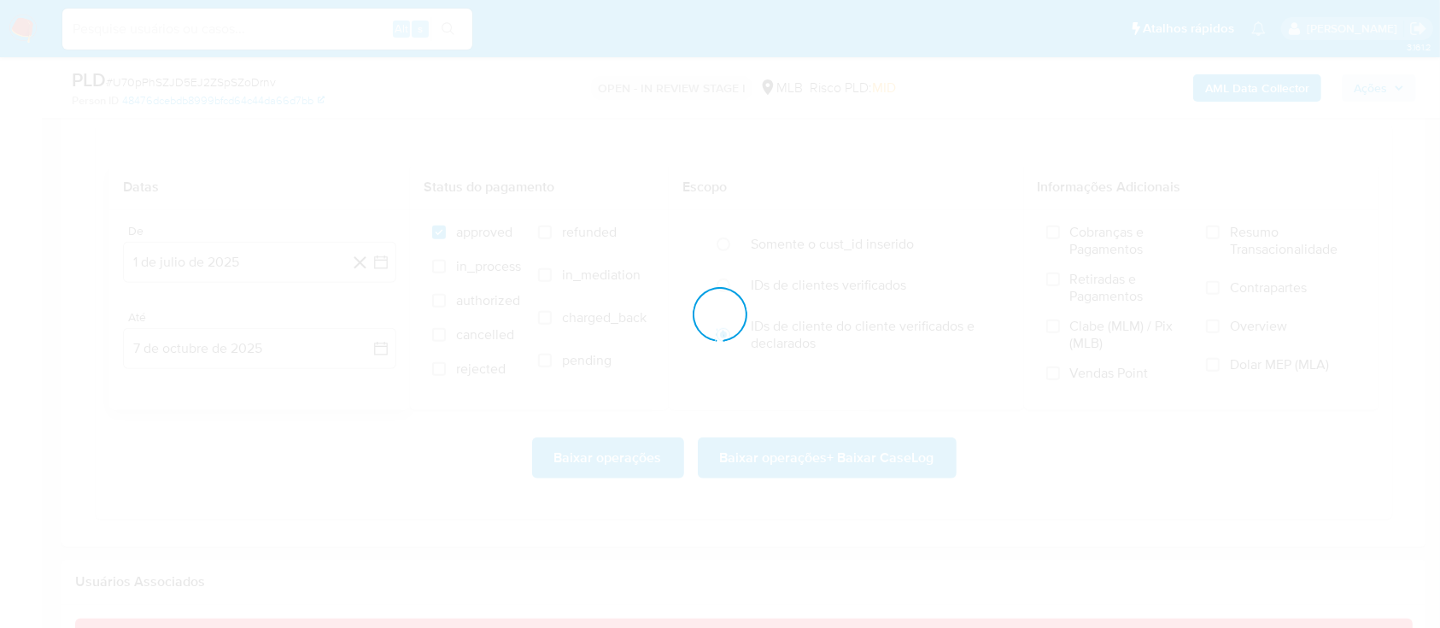
scroll to position [998, 0]
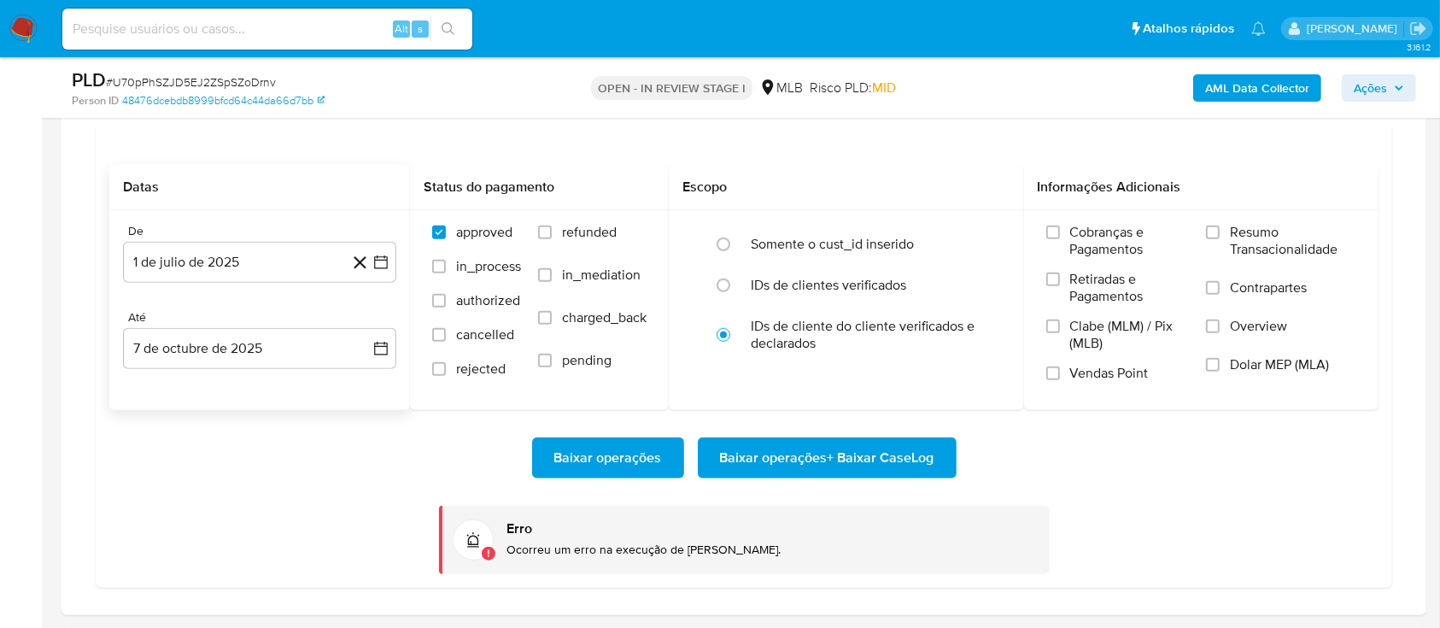
click at [808, 456] on span "Baixar operações + Baixar CaseLog" at bounding box center [827, 458] width 214 height 38
click at [383, 475] on div "Baixar operações Baixar operações + Baixar CaseLog" at bounding box center [743, 457] width 1269 height 41
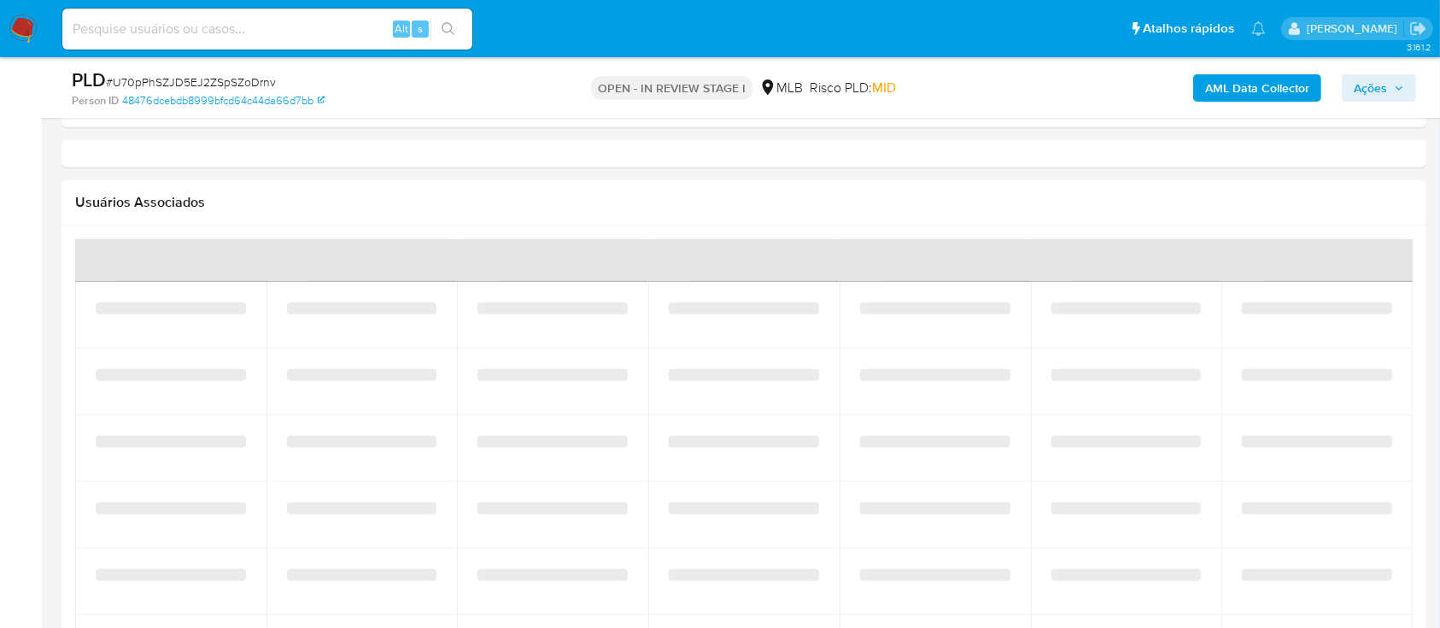
select select "10"
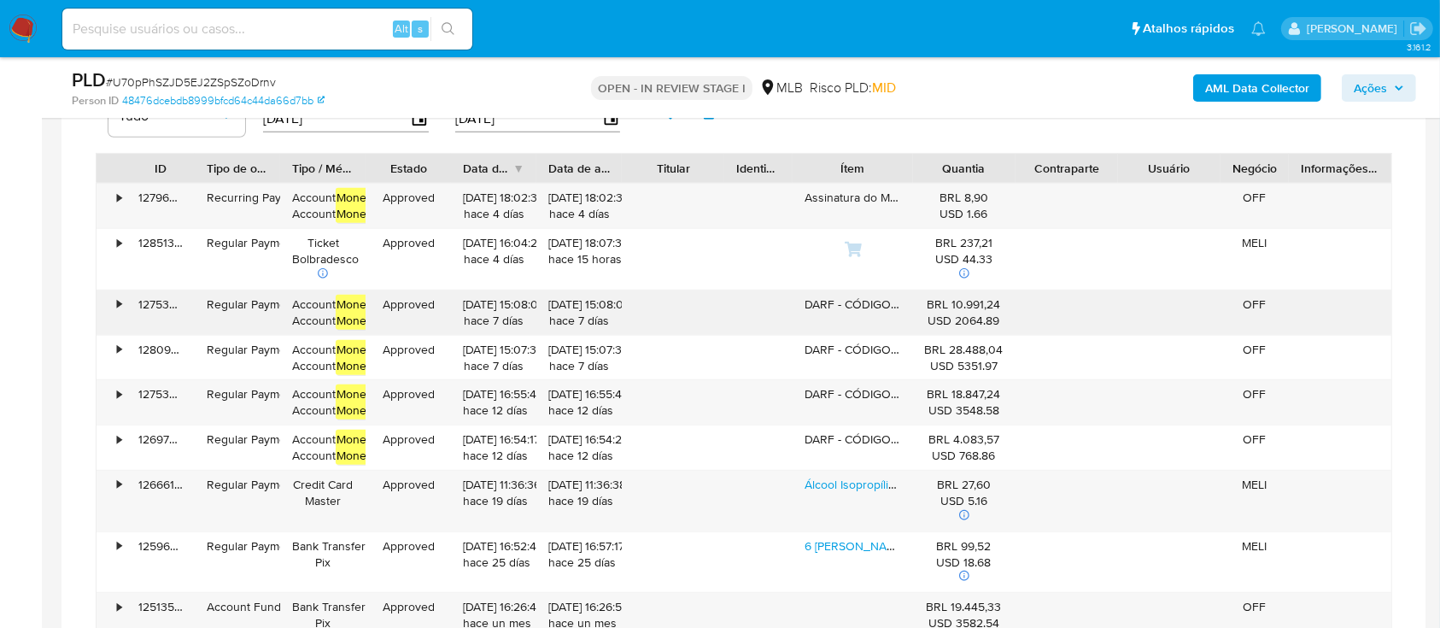
scroll to position [1305, 0]
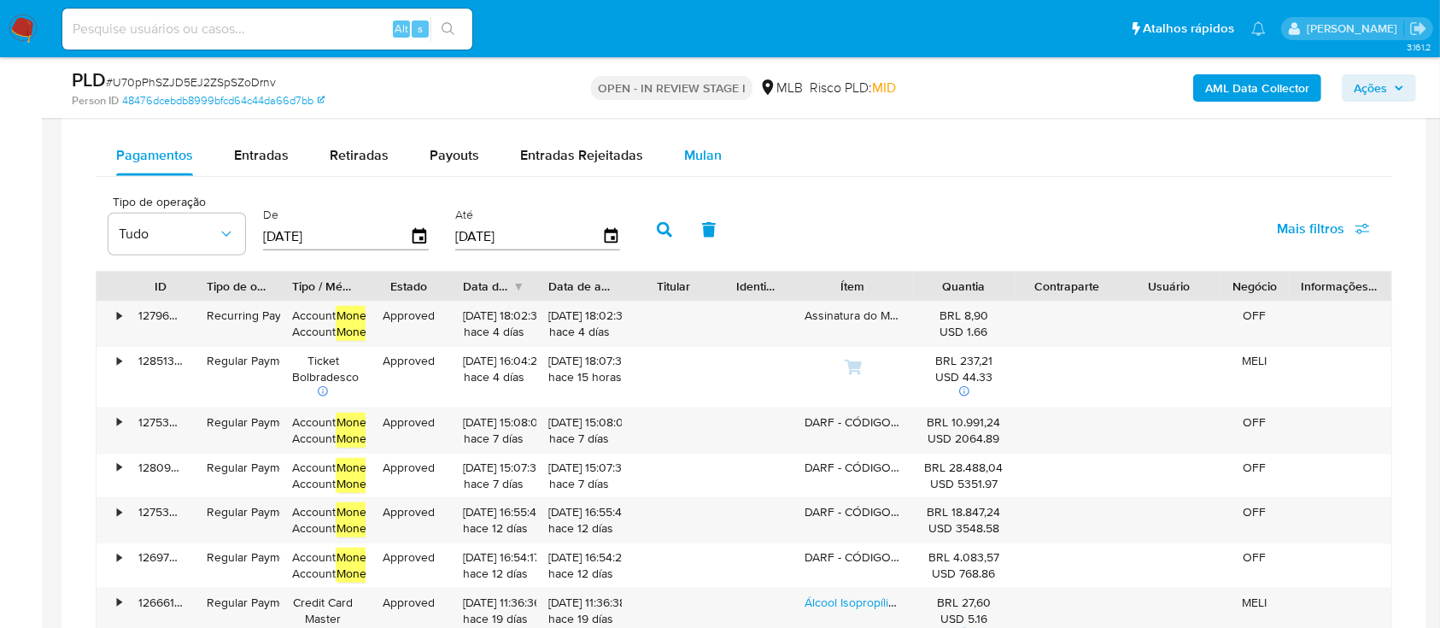
click at [693, 158] on span "Mulan" at bounding box center [703, 155] width 38 height 20
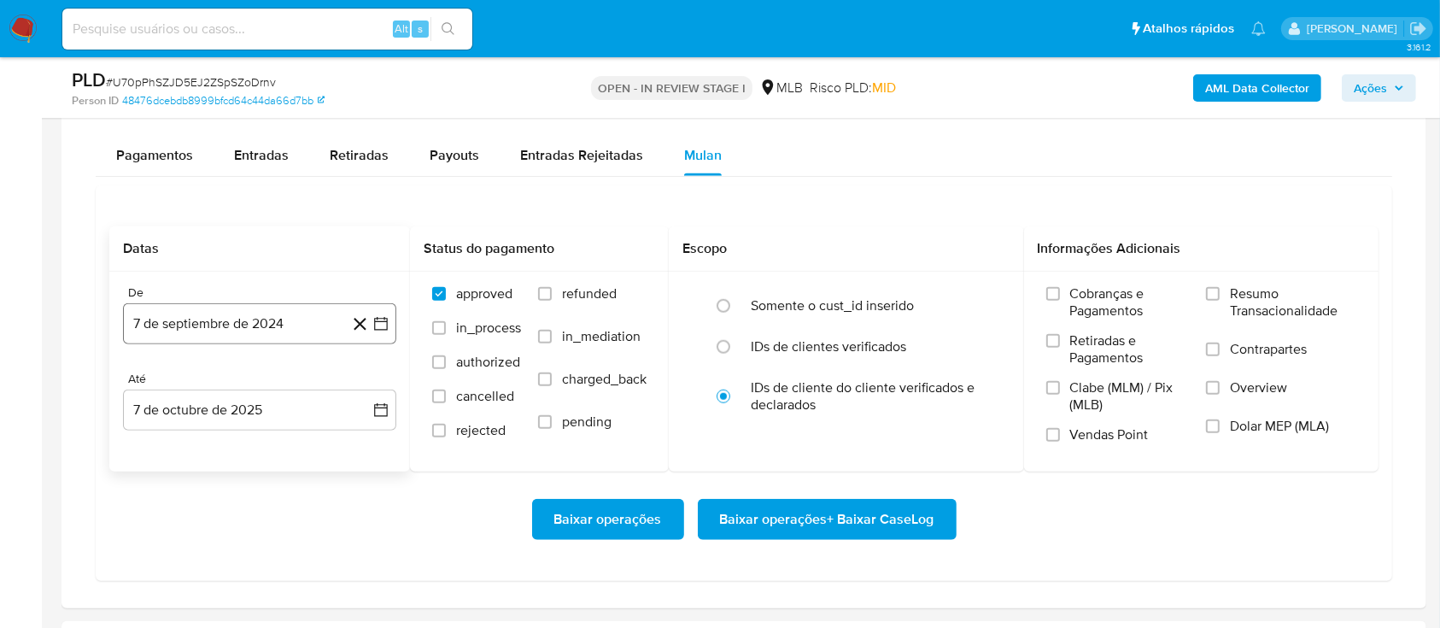
click at [270, 310] on button "7 de septiembre de 2024" at bounding box center [259, 323] width 273 height 41
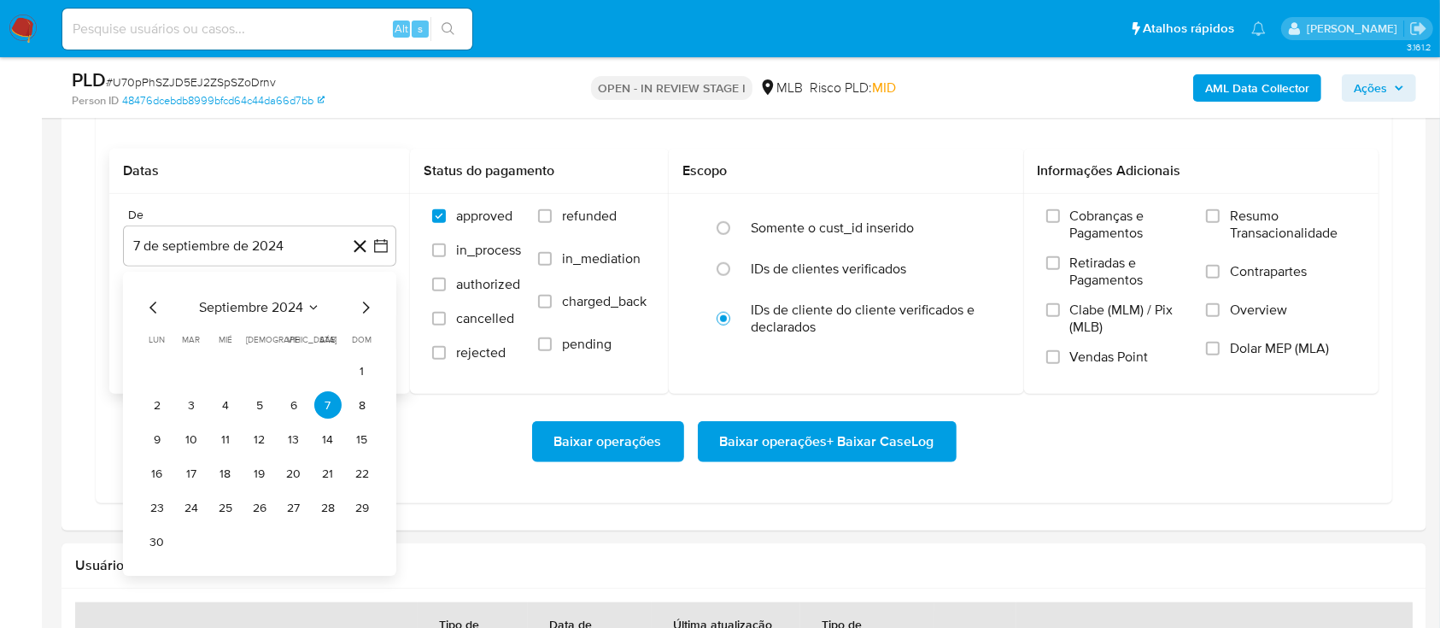
scroll to position [1418, 0]
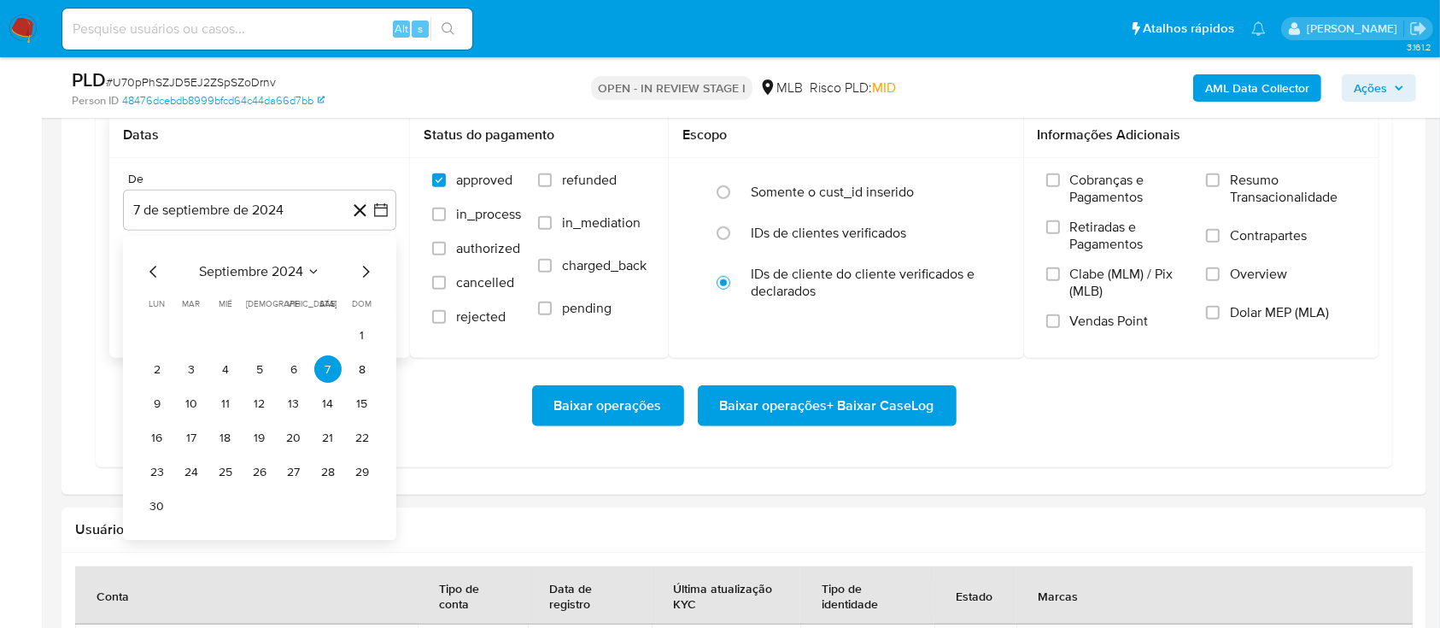
click at [365, 266] on icon "Mes siguiente" at bounding box center [365, 272] width 20 height 20
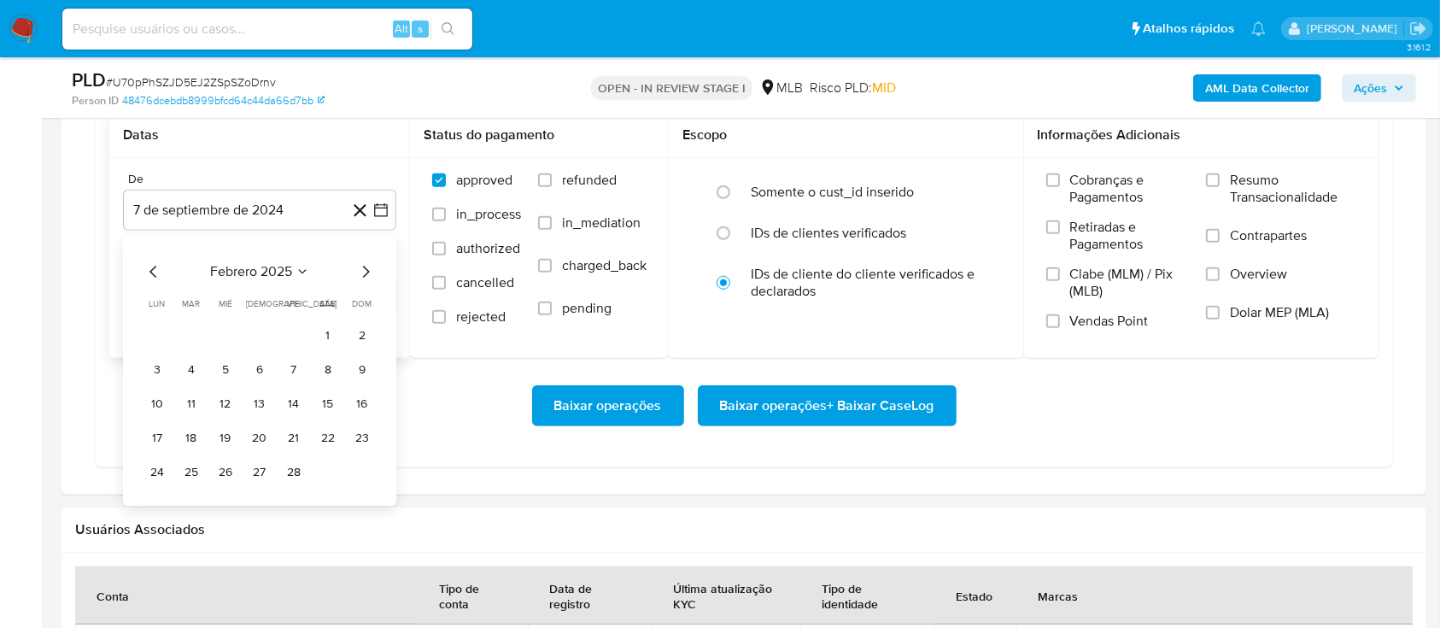
click at [365, 266] on icon "Mes siguiente" at bounding box center [365, 272] width 20 height 20
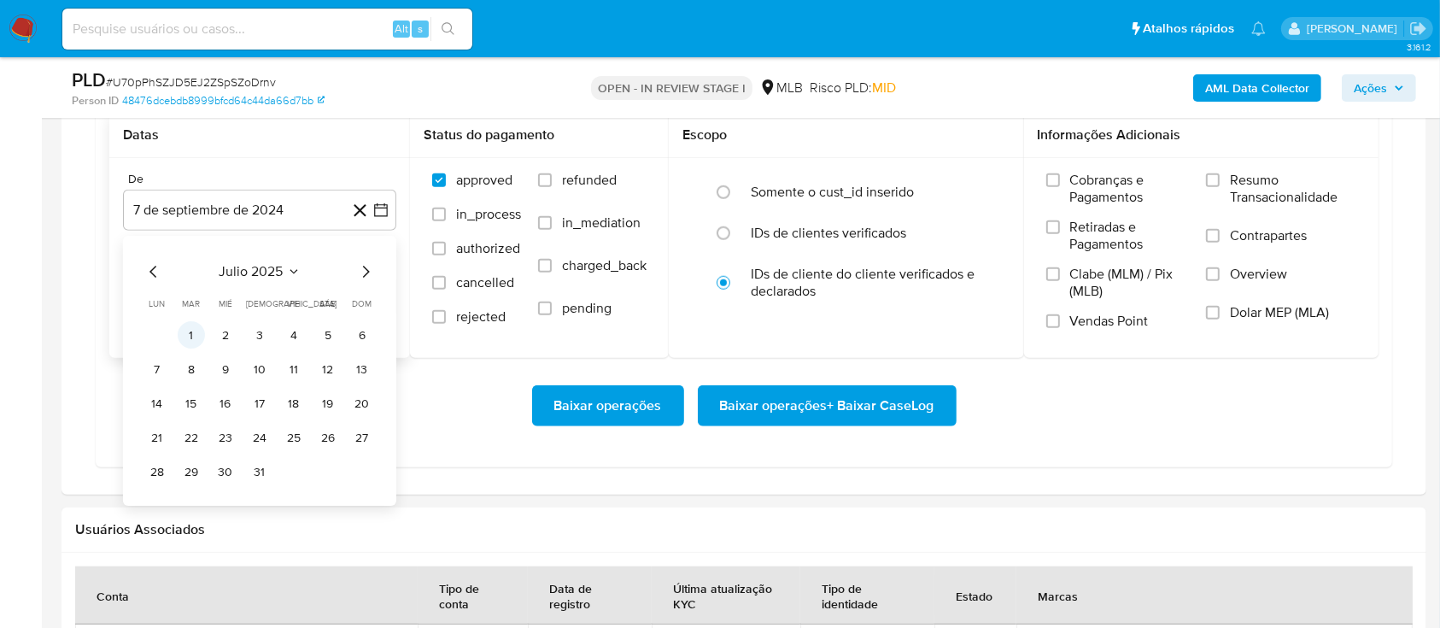
click at [197, 325] on button "1" at bounding box center [191, 335] width 27 height 27
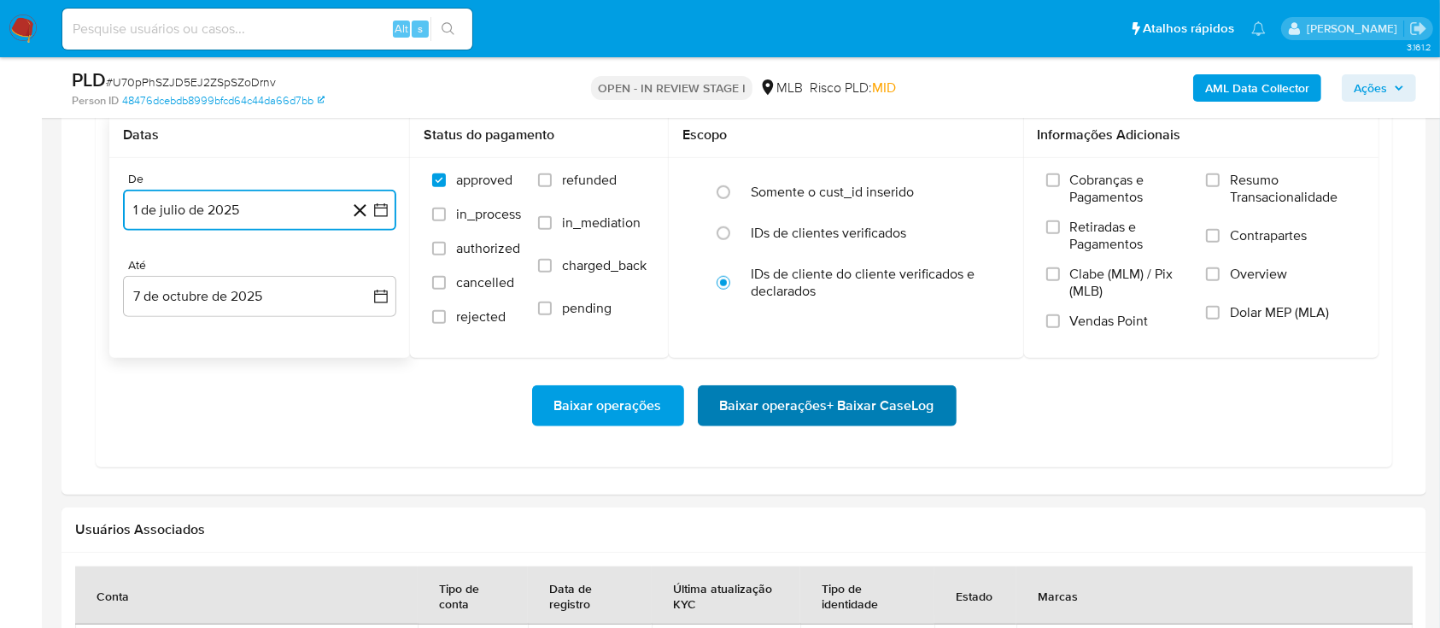
click at [797, 418] on span "Baixar operações + Baixar CaseLog" at bounding box center [827, 406] width 214 height 38
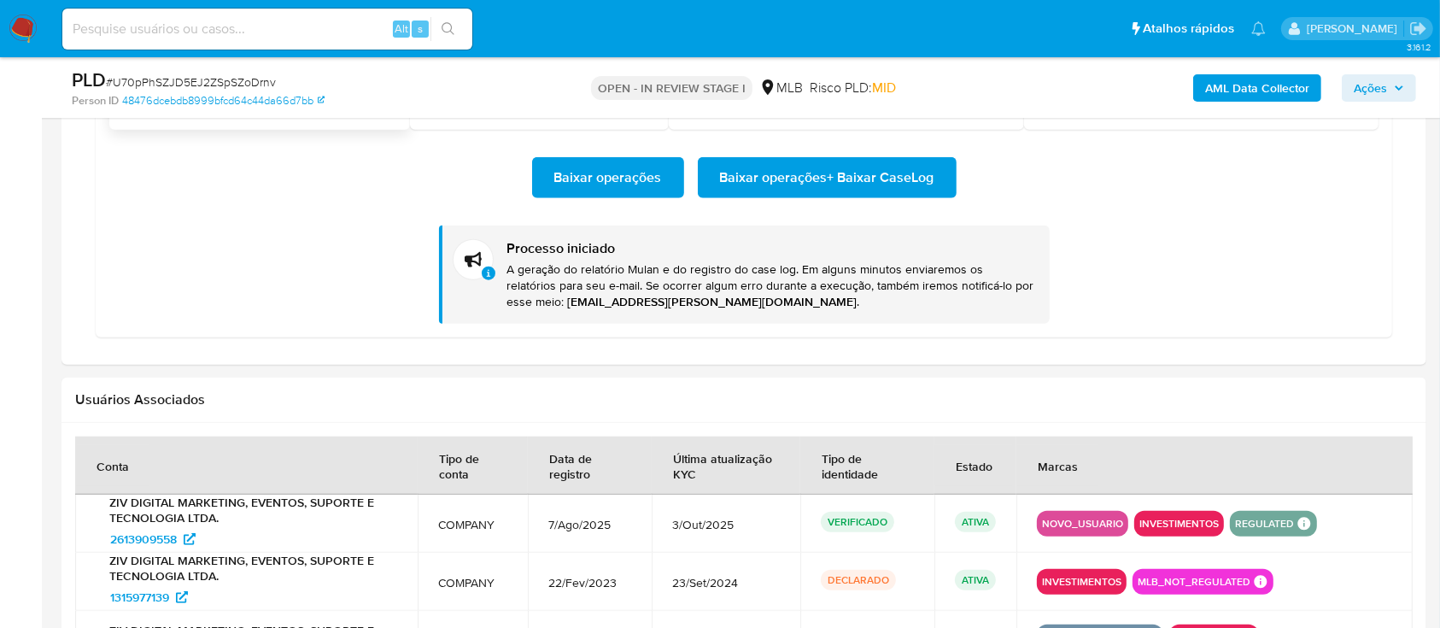
scroll to position [1532, 0]
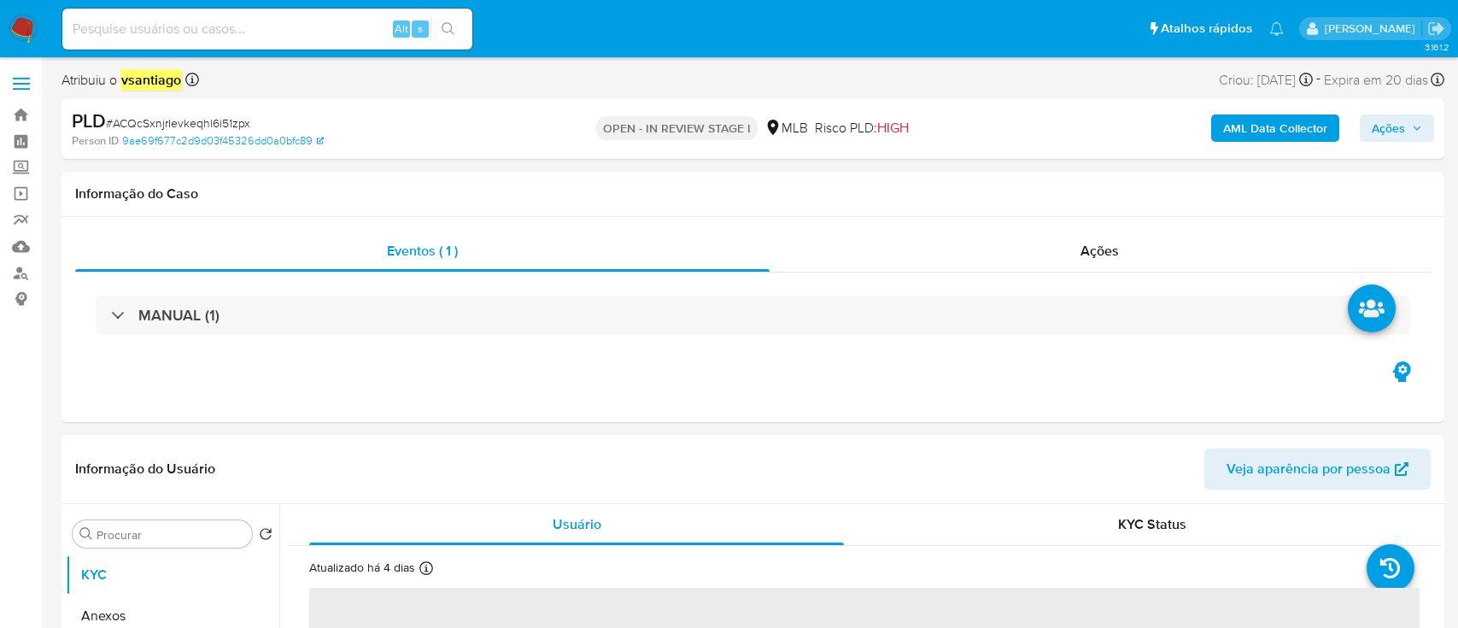
select select "10"
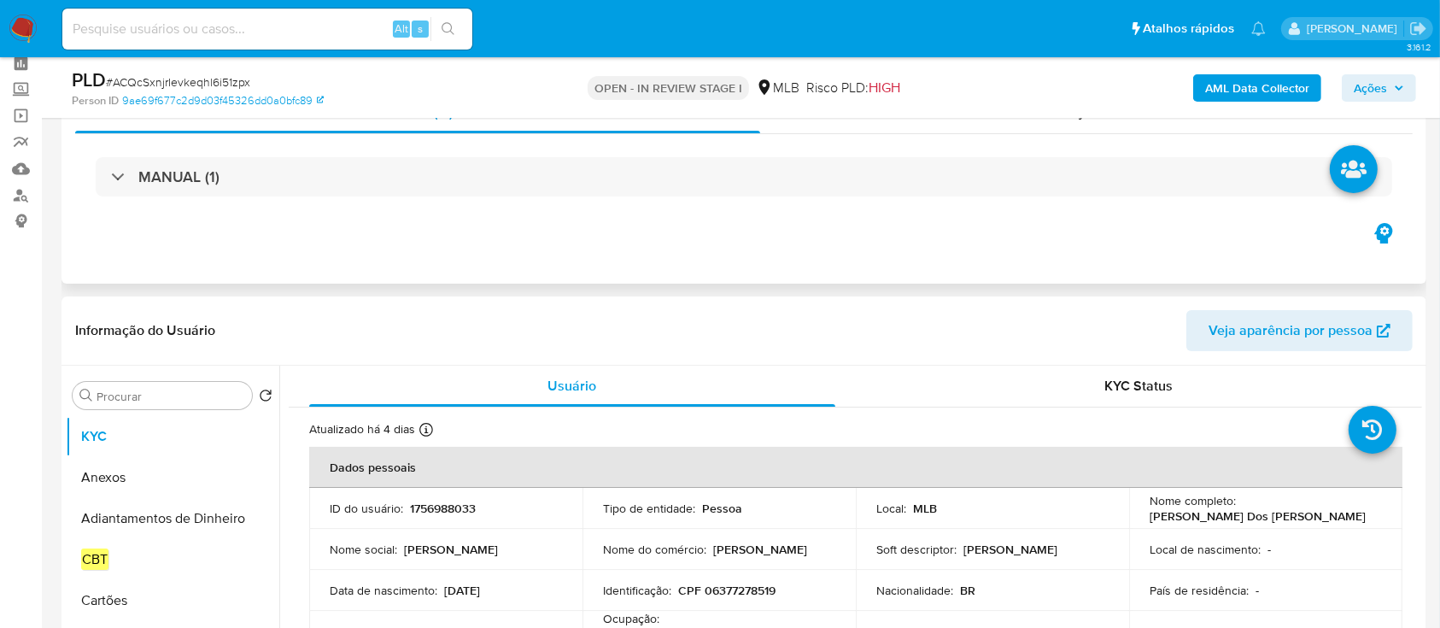
scroll to position [114, 0]
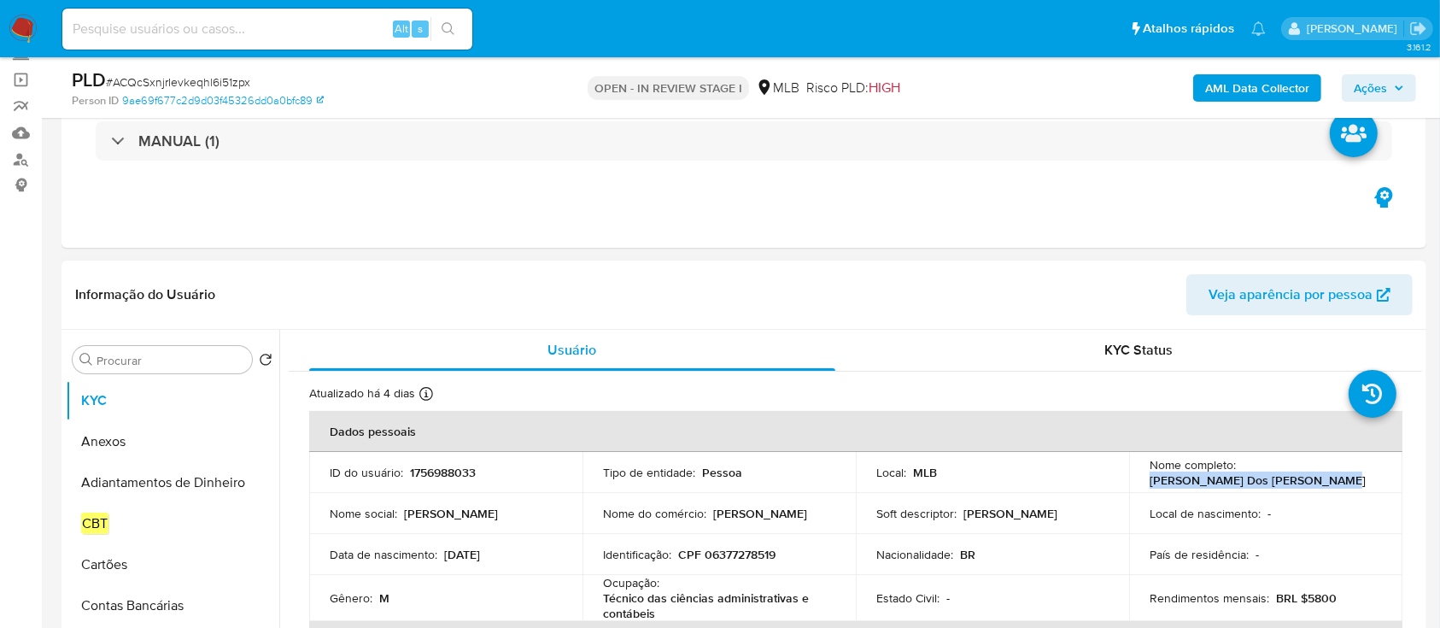
drag, startPoint x: 1141, startPoint y: 476, endPoint x: 1311, endPoint y: 477, distance: 169.9
click at [1311, 477] on td "Nome completo : [PERSON_NAME] Dos [PERSON_NAME]" at bounding box center [1265, 472] width 273 height 41
copy p "[PERSON_NAME] Dos [PERSON_NAME]"
click at [753, 546] on p "CPF 06377278519" at bounding box center [726, 553] width 97 height 15
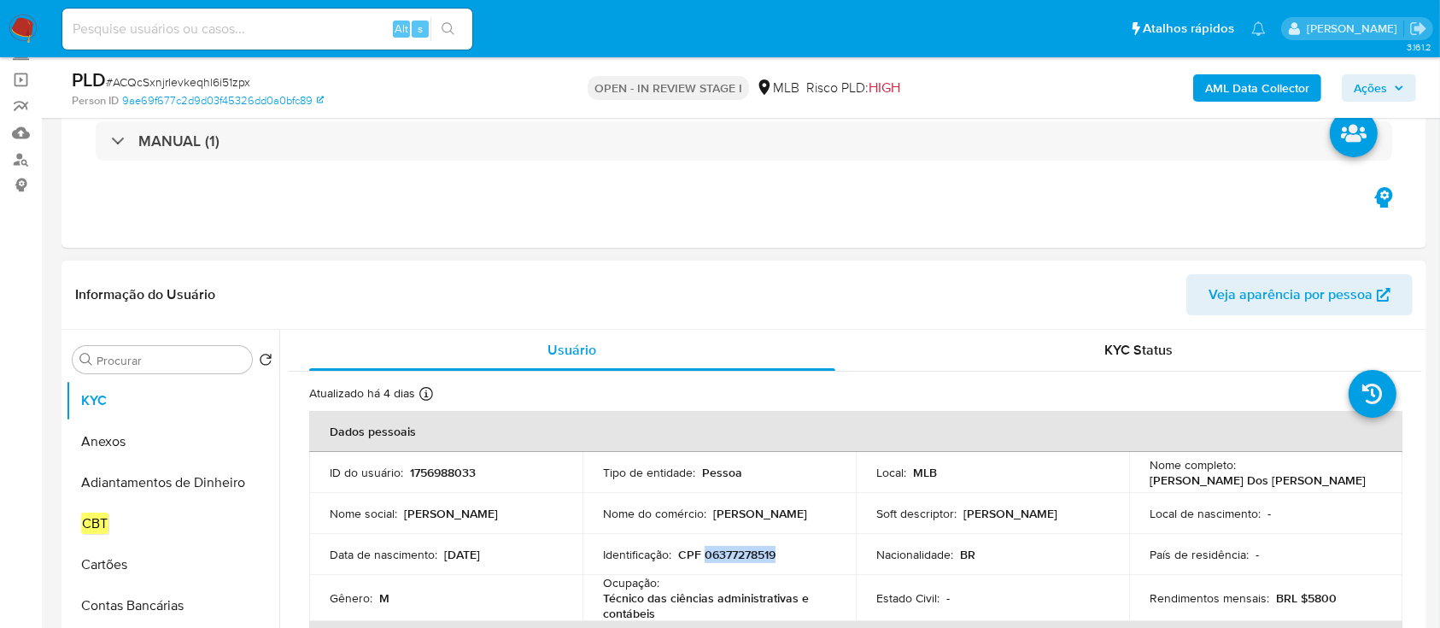
copy p "06377278519"
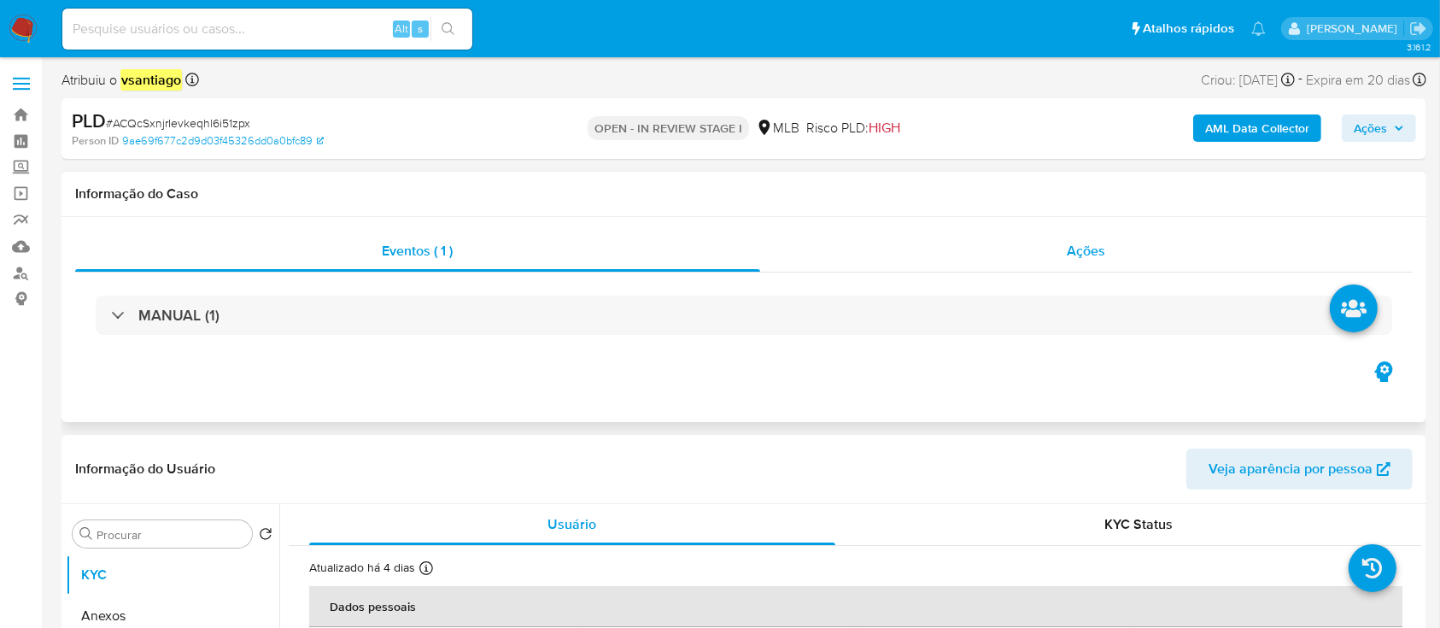
click at [1017, 262] on div "Ações" at bounding box center [1086, 251] width 652 height 41
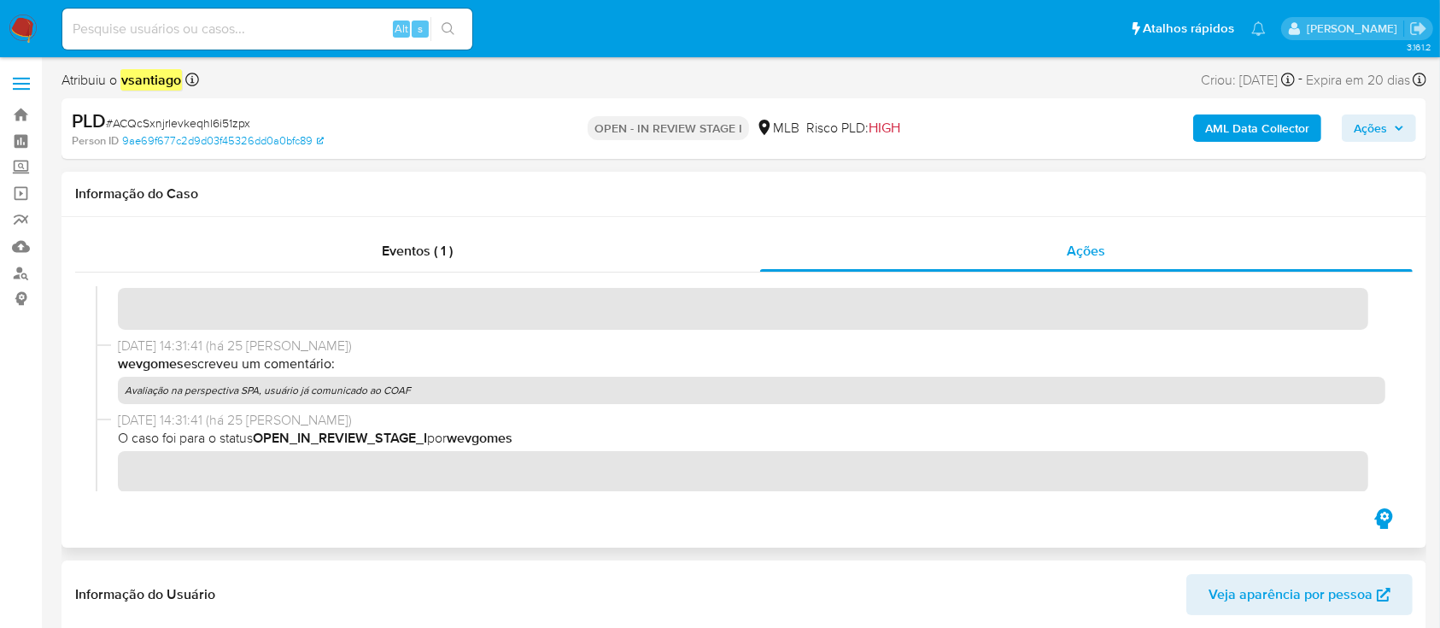
scroll to position [114, 0]
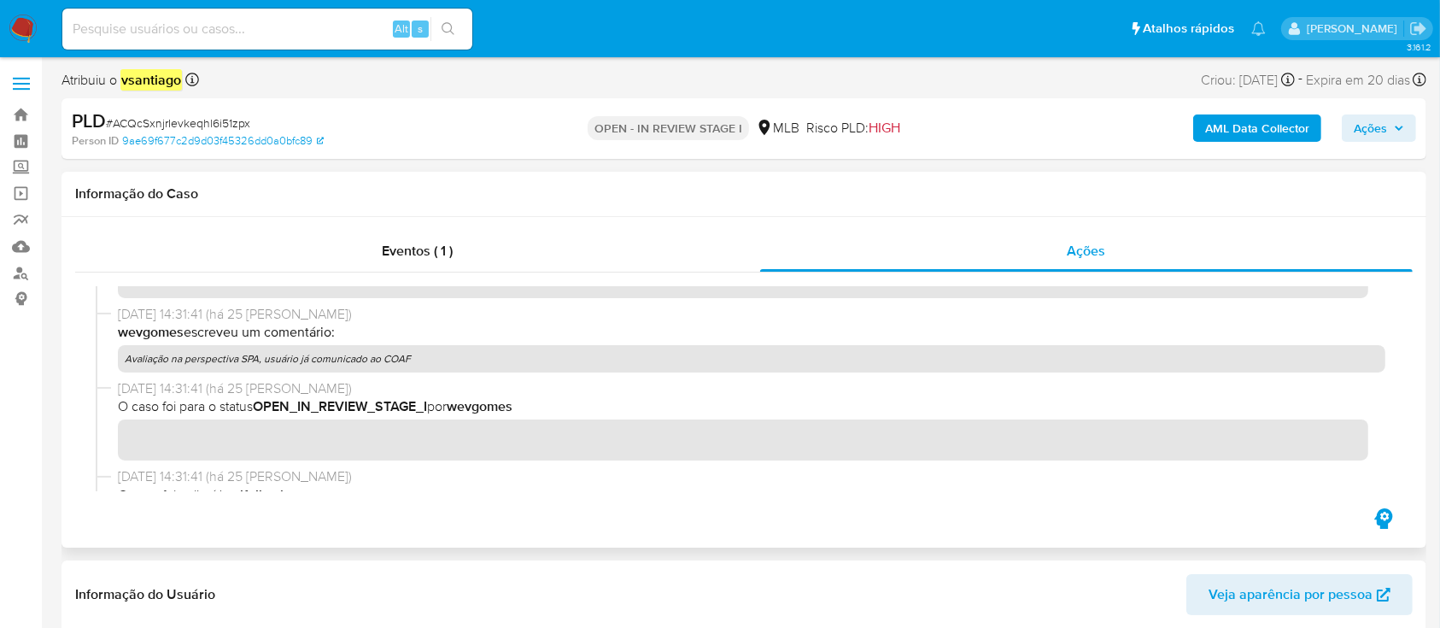
drag, startPoint x: 356, startPoint y: 366, endPoint x: 126, endPoint y: 359, distance: 229.8
click at [126, 359] on p "Avaliação na perspectiva SPA, usuário já comunicado ao COAF" at bounding box center [751, 358] width 1267 height 27
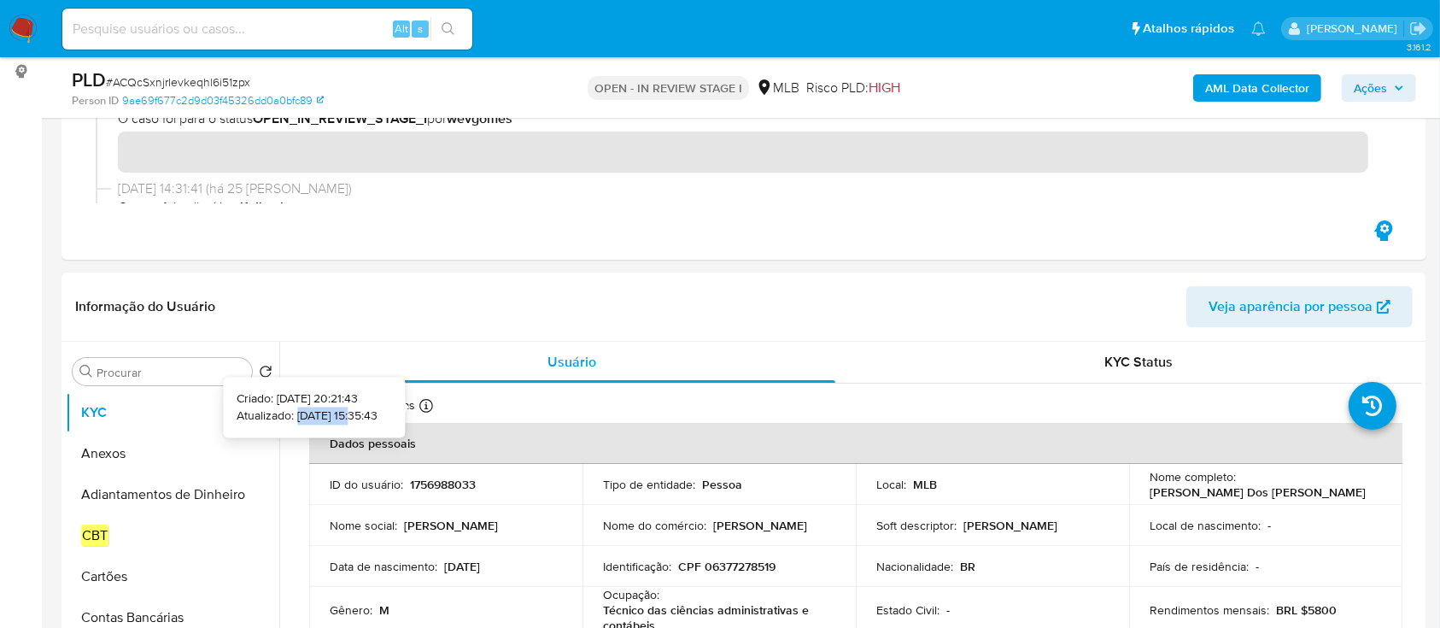
copy p "03/10/2025"
drag, startPoint x: 272, startPoint y: 416, endPoint x: 330, endPoint y: 416, distance: 58.1
click at [330, 416] on p "Atualizado: [DATE] 15:35:43" at bounding box center [307, 415] width 141 height 17
click at [438, 480] on p "1756988033" at bounding box center [443, 483] width 66 height 15
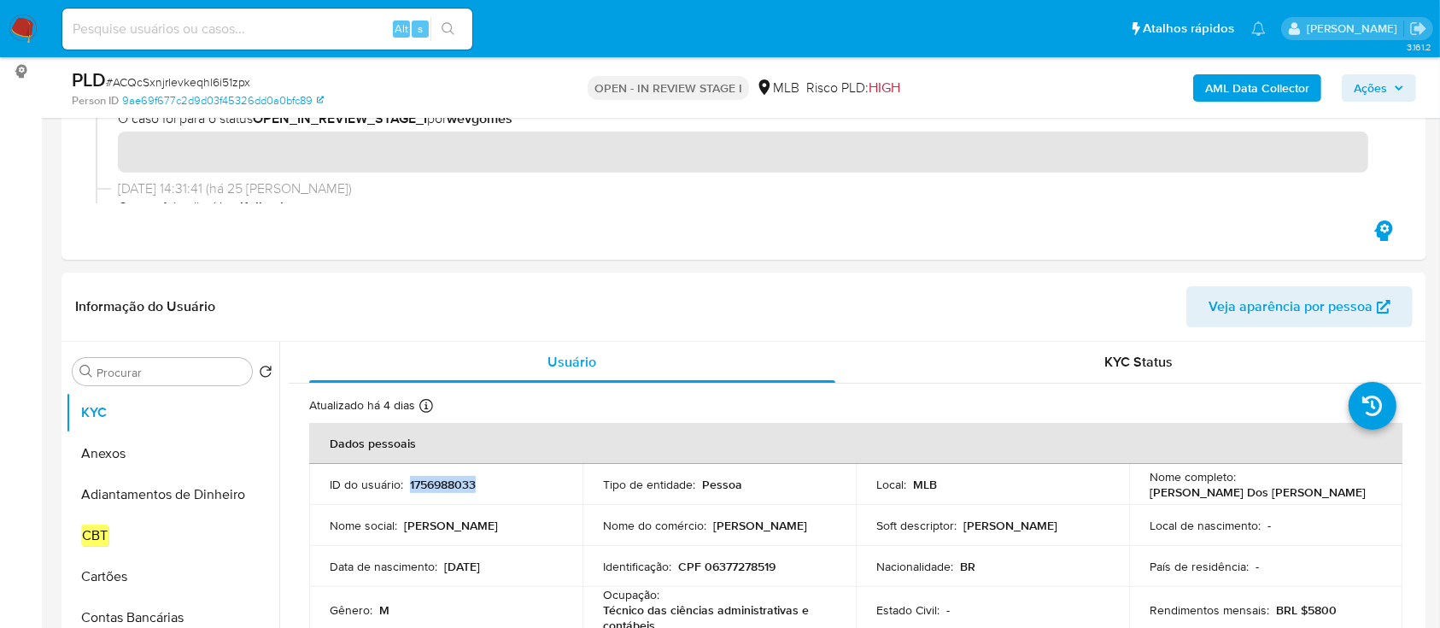
copy p "1756988033"
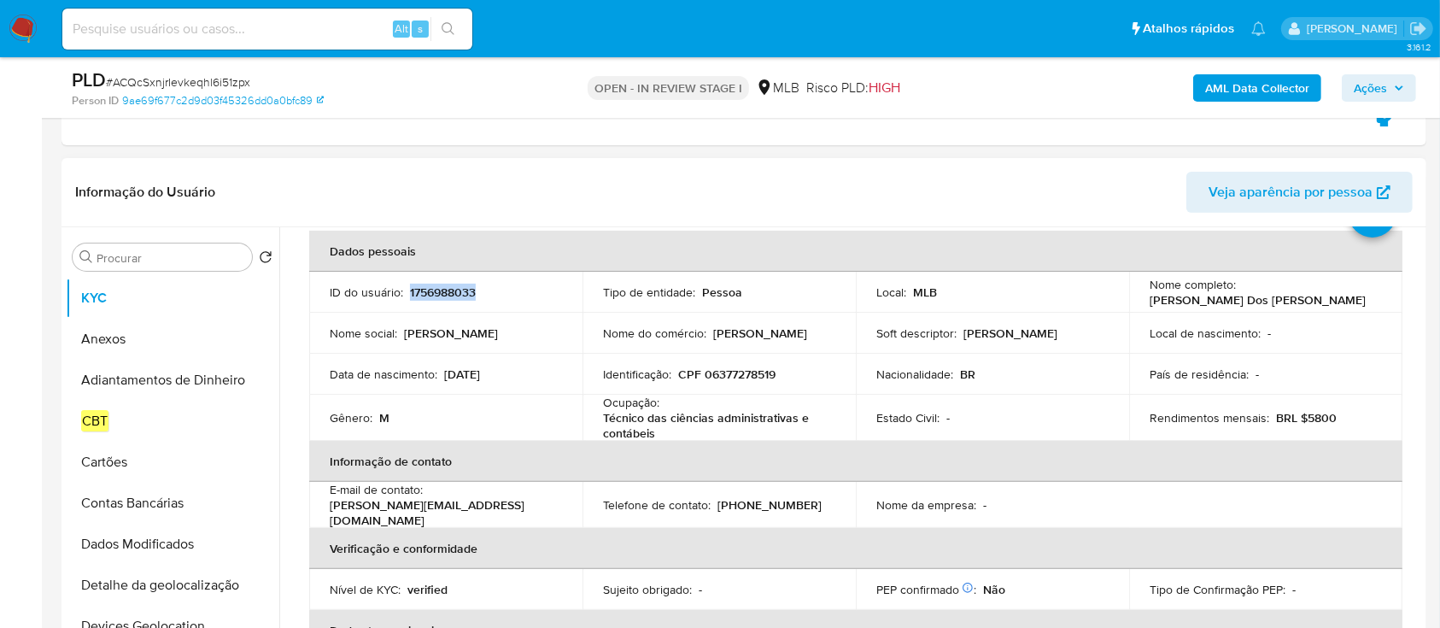
scroll to position [114, 0]
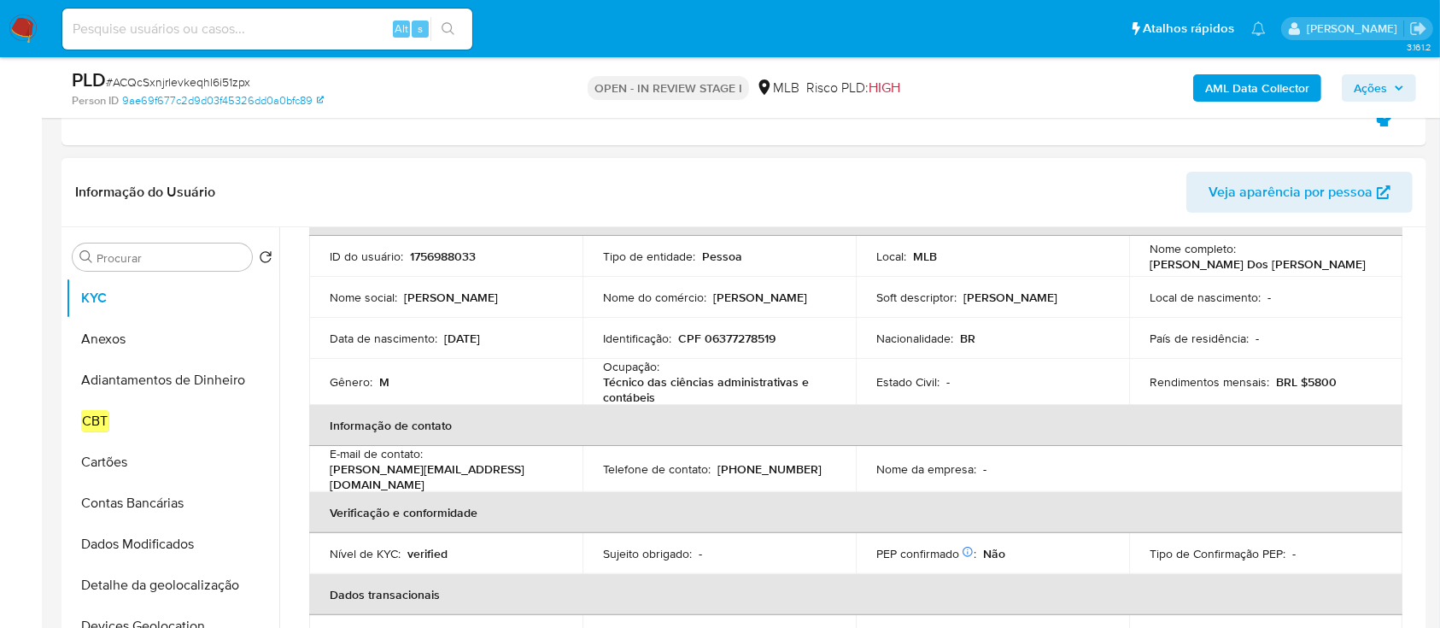
click at [819, 388] on p "Técnico das ciências administrativas e contábeis" at bounding box center [715, 389] width 225 height 31
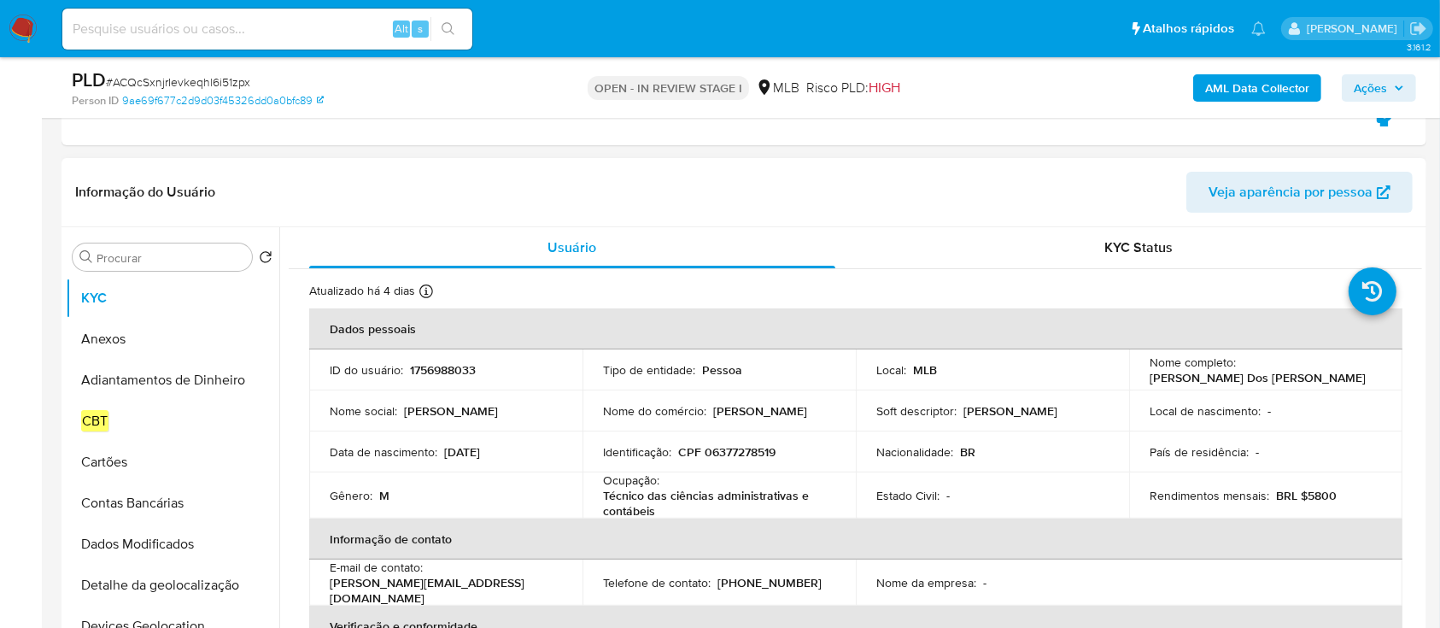
click at [461, 372] on p "1756988033" at bounding box center [443, 369] width 66 height 15
copy p "1756988033"
click at [172, 250] on input "Procurar" at bounding box center [170, 257] width 149 height 15
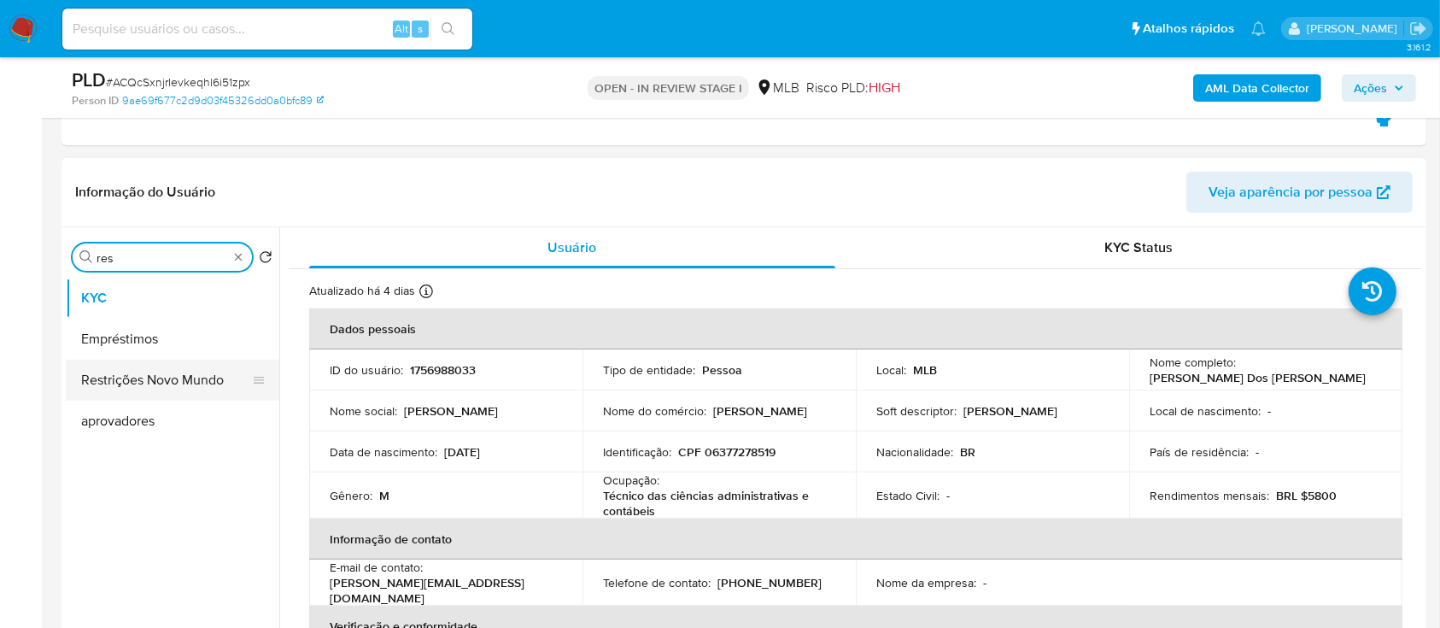
type input "res"
click at [142, 383] on button "Restrições Novo Mundo" at bounding box center [166, 379] width 200 height 41
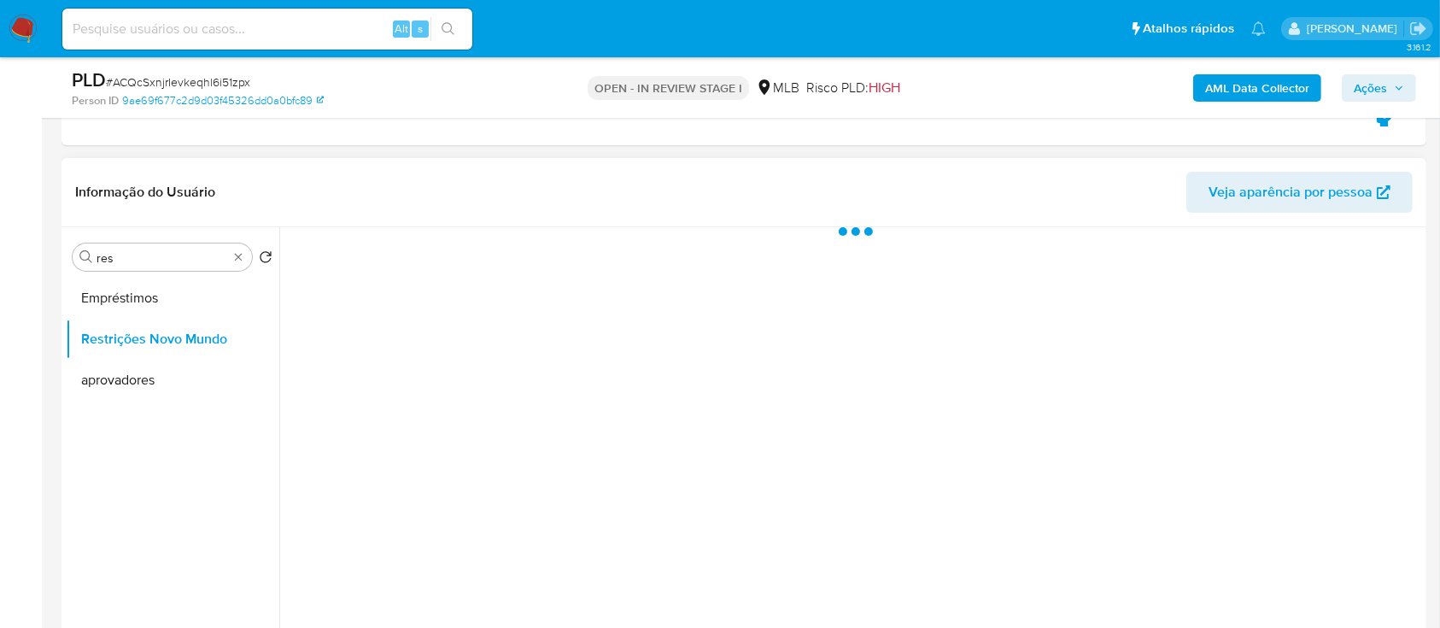
scroll to position [455, 0]
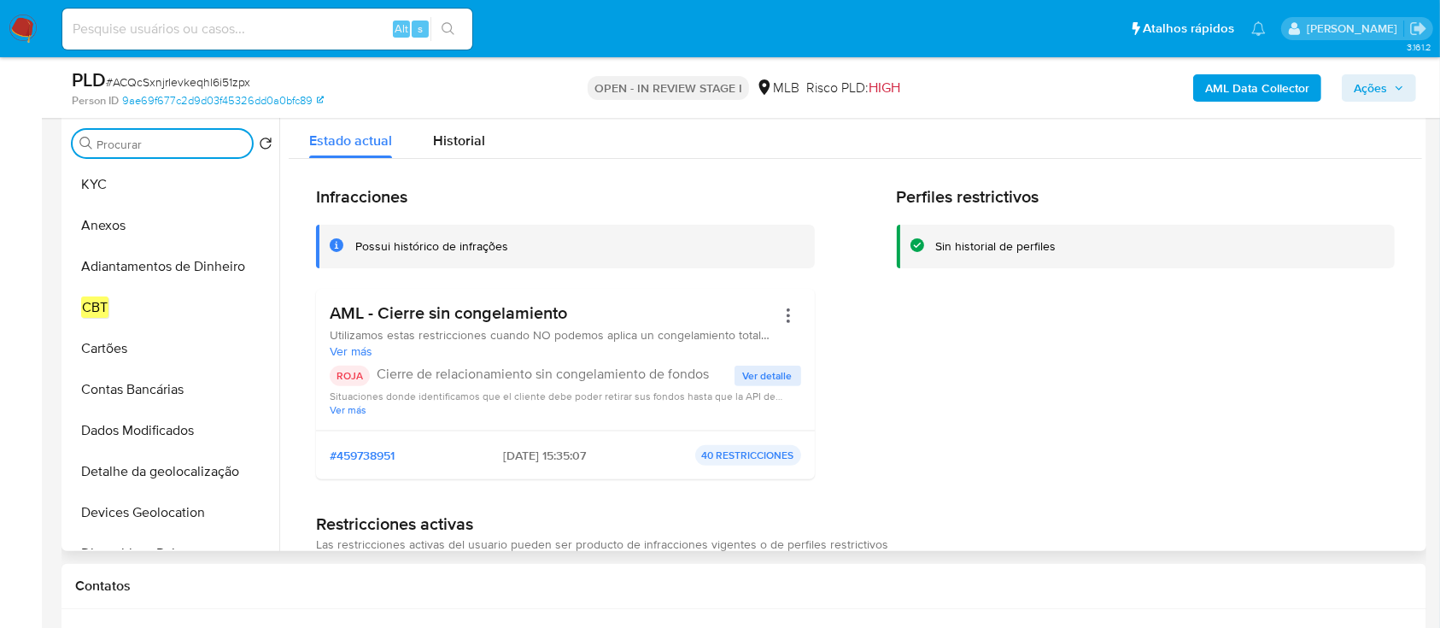
click at [143, 145] on input "Procurar" at bounding box center [170, 144] width 149 height 15
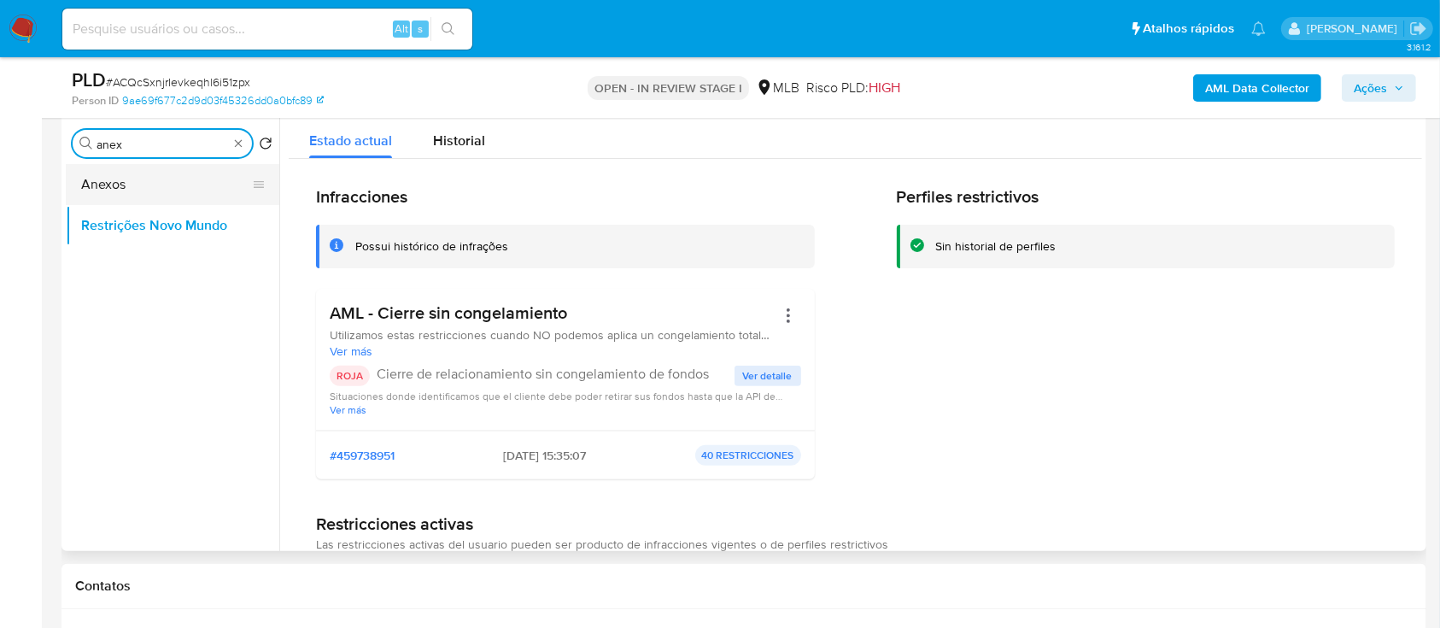
type input "anex"
click at [116, 187] on button "Anexos" at bounding box center [166, 184] width 200 height 41
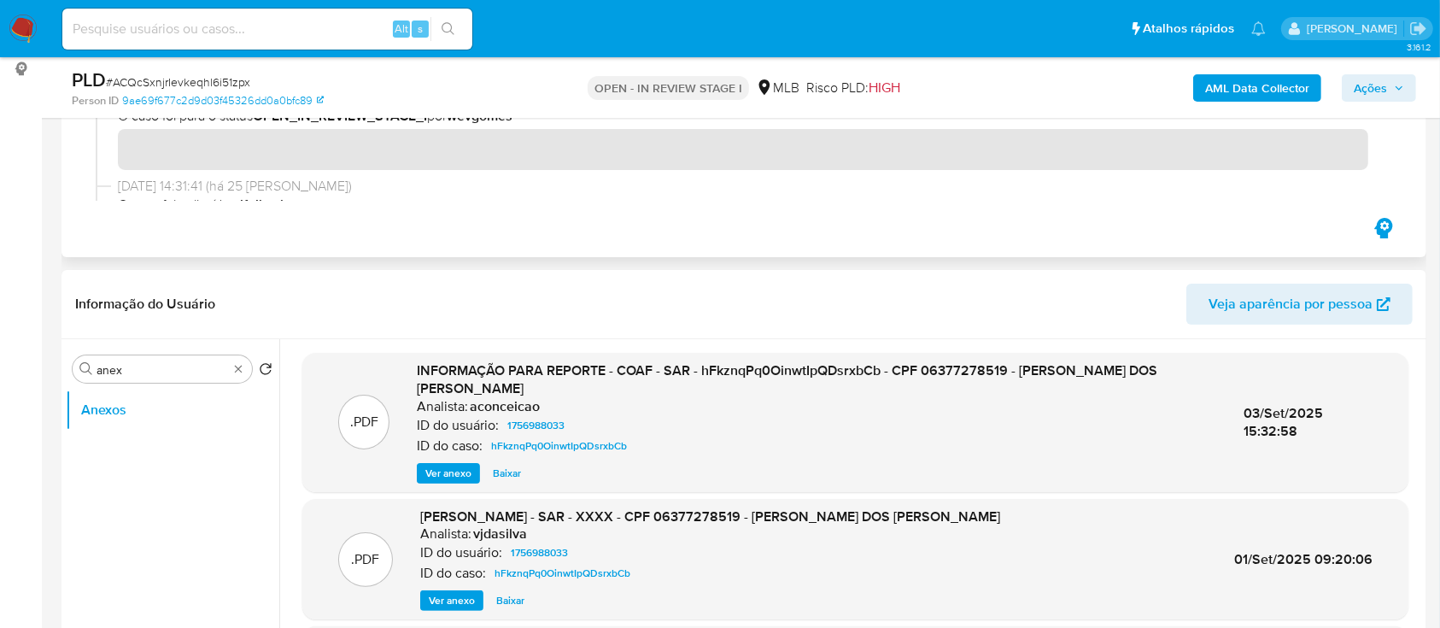
scroll to position [227, 0]
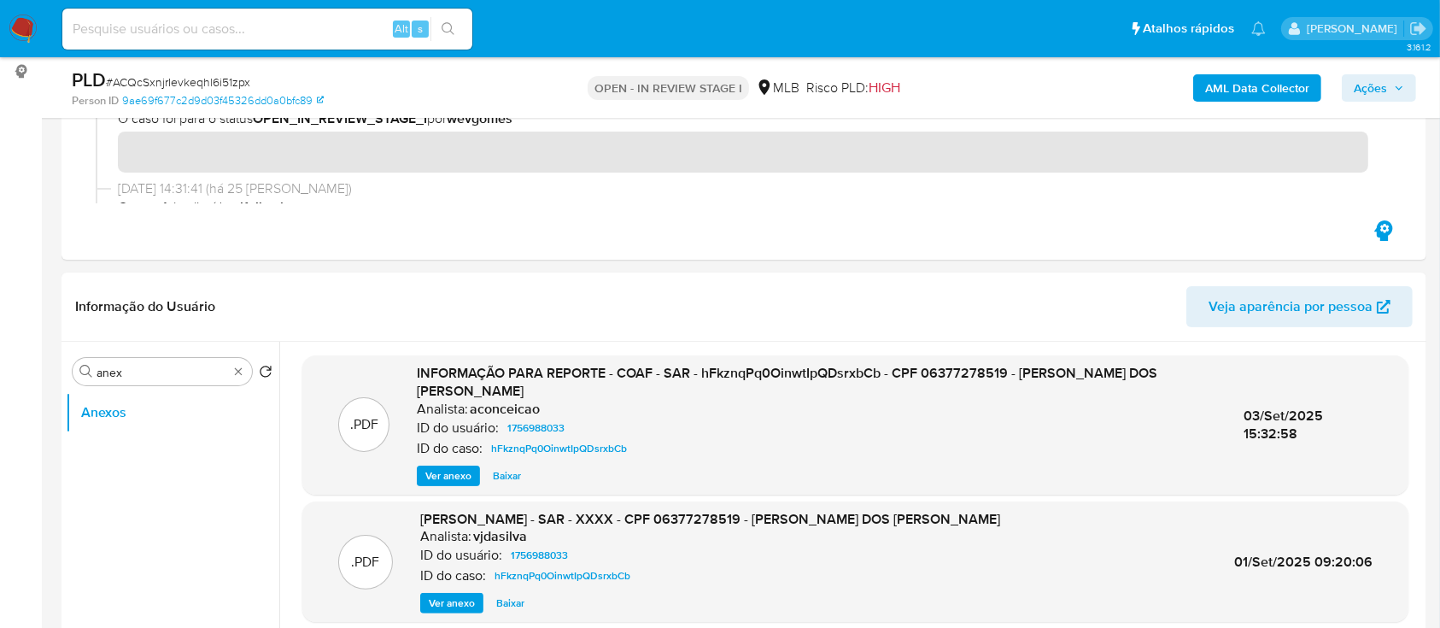
click at [1257, 87] on b "AML Data Collector" at bounding box center [1257, 87] width 104 height 27
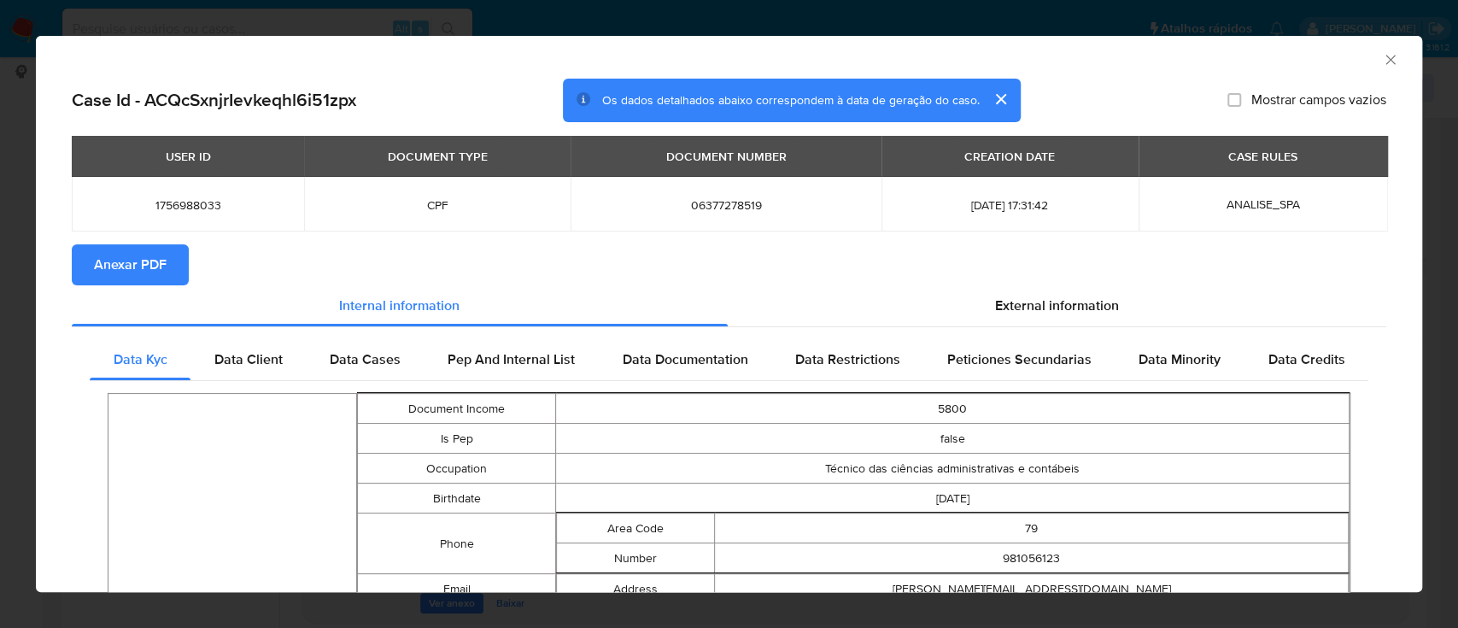
click at [155, 265] on span "Anexar PDF" at bounding box center [130, 265] width 73 height 38
click at [1382, 61] on icon "Fechar a janela" at bounding box center [1390, 59] width 17 height 17
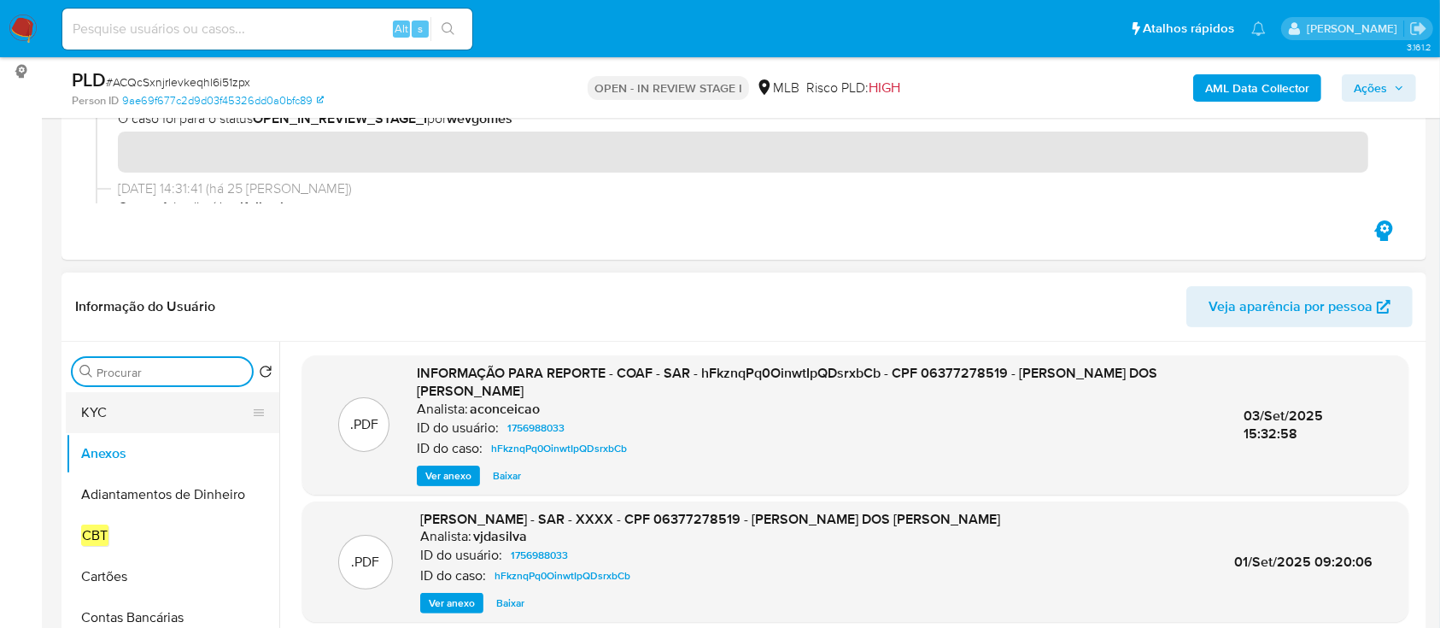
click at [161, 400] on button "KYC" at bounding box center [166, 412] width 200 height 41
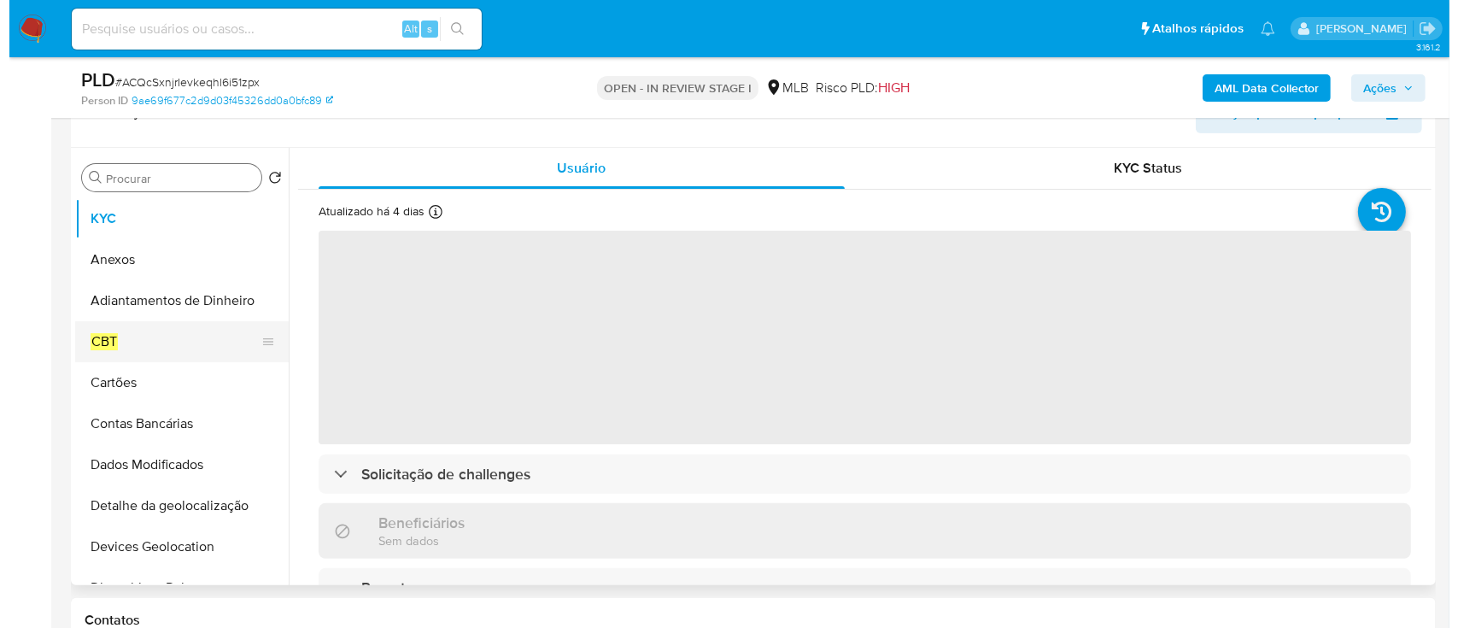
scroll to position [455, 0]
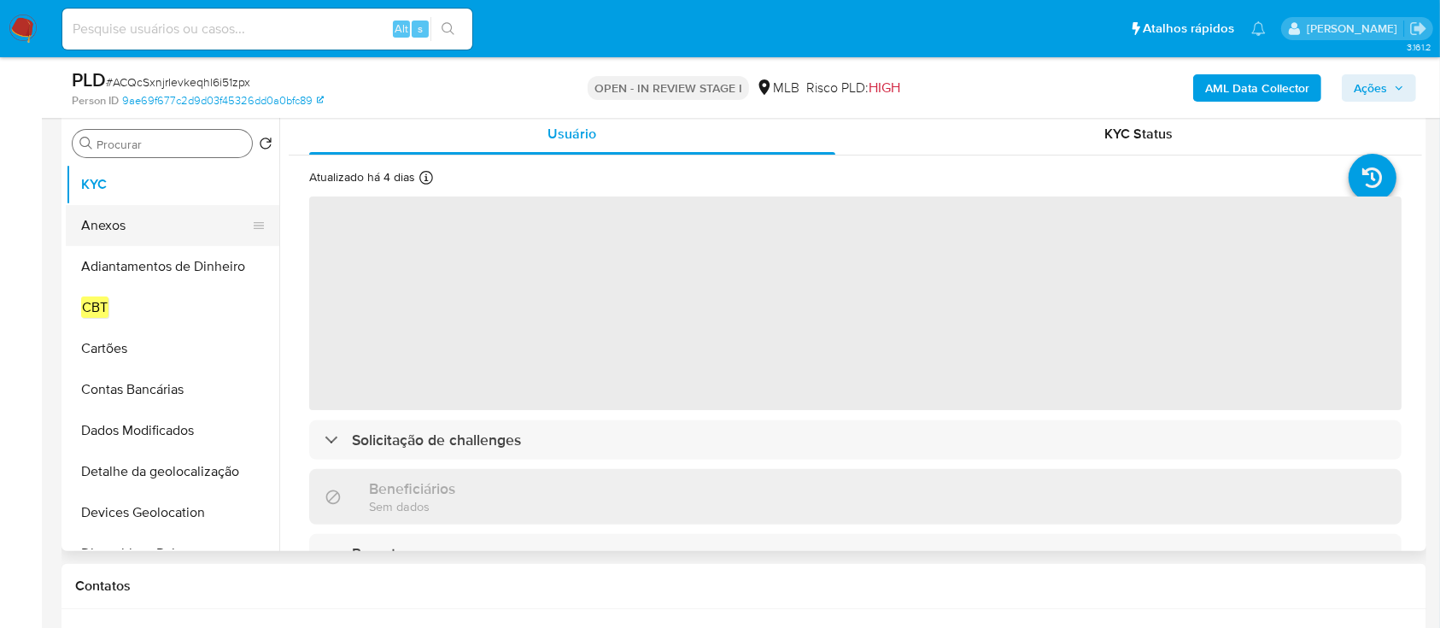
click at [131, 227] on button "Anexos" at bounding box center [166, 225] width 200 height 41
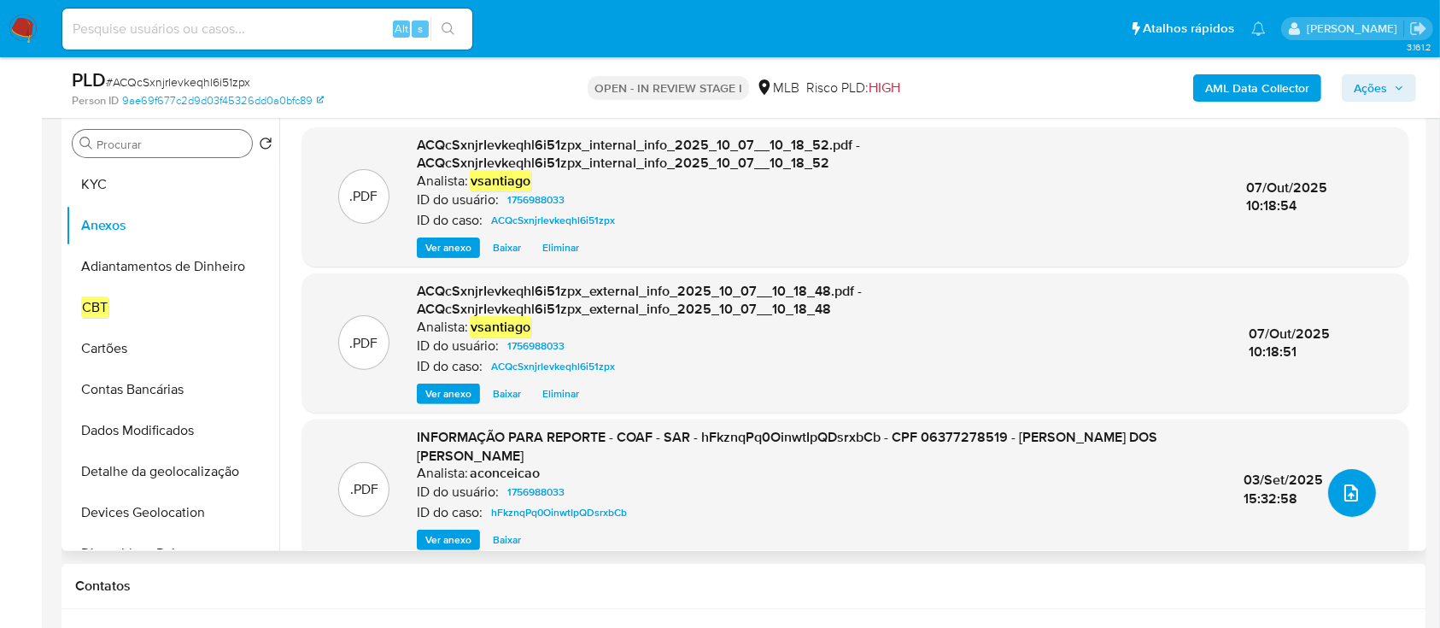
click at [1344, 496] on icon "upload-file" at bounding box center [1351, 492] width 14 height 17
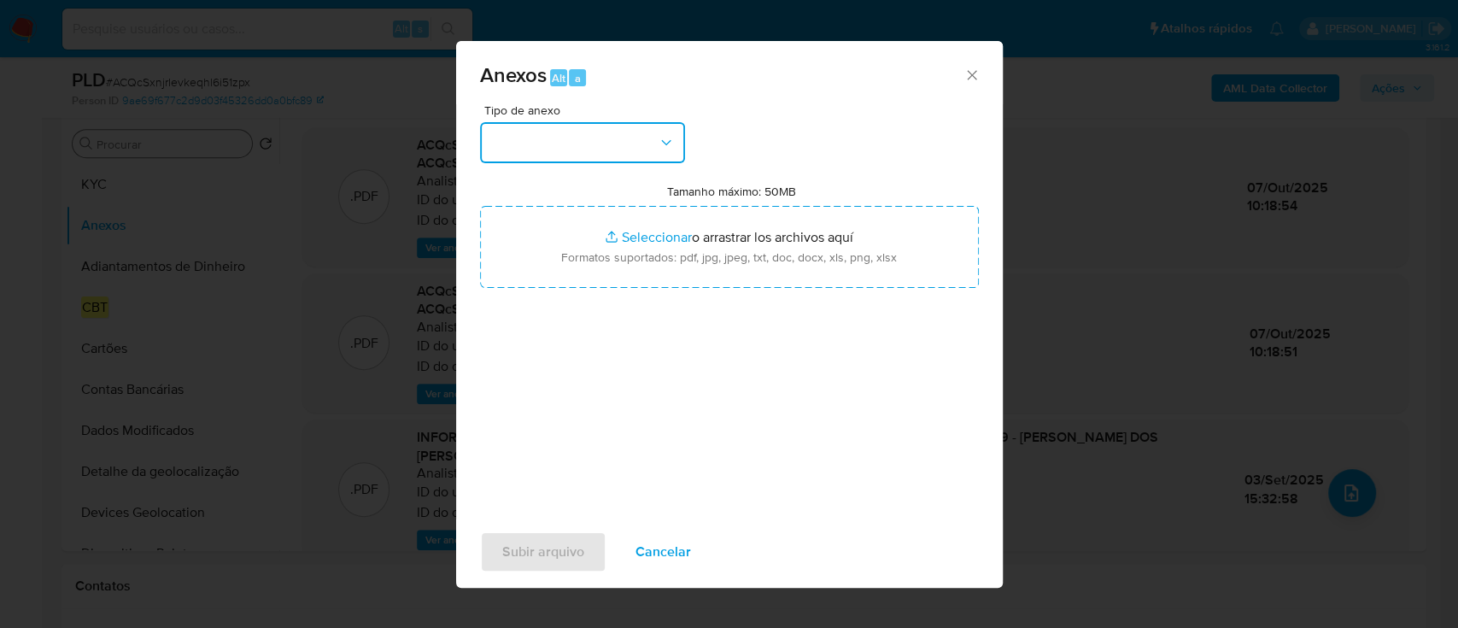
click at [605, 135] on button "button" at bounding box center [582, 142] width 205 height 41
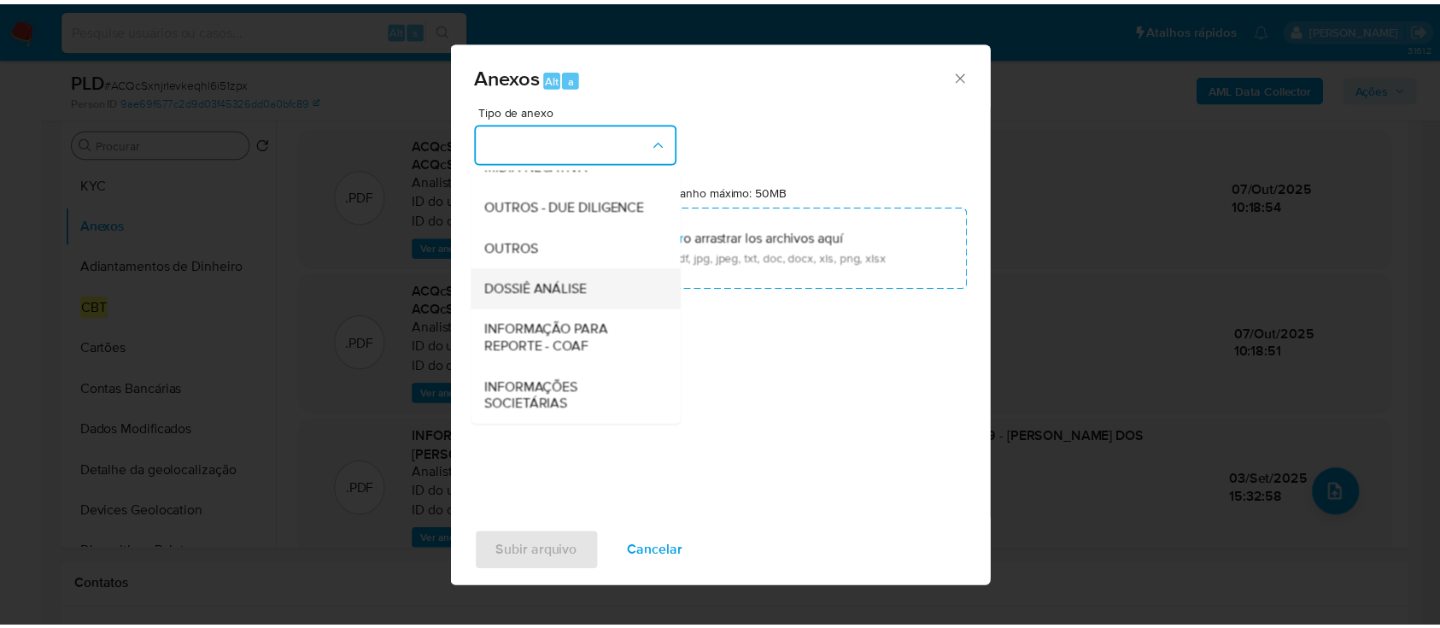
scroll to position [262, 0]
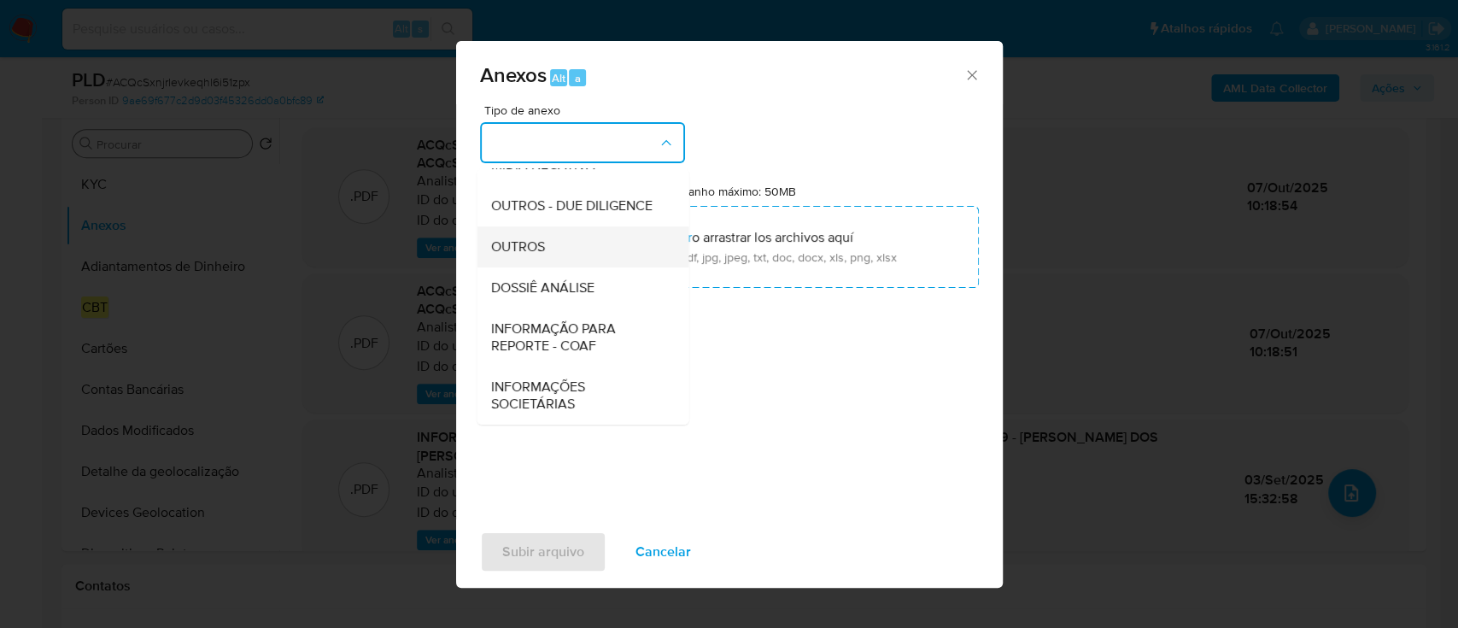
click at [543, 246] on span "OUTROS" at bounding box center [517, 246] width 54 height 17
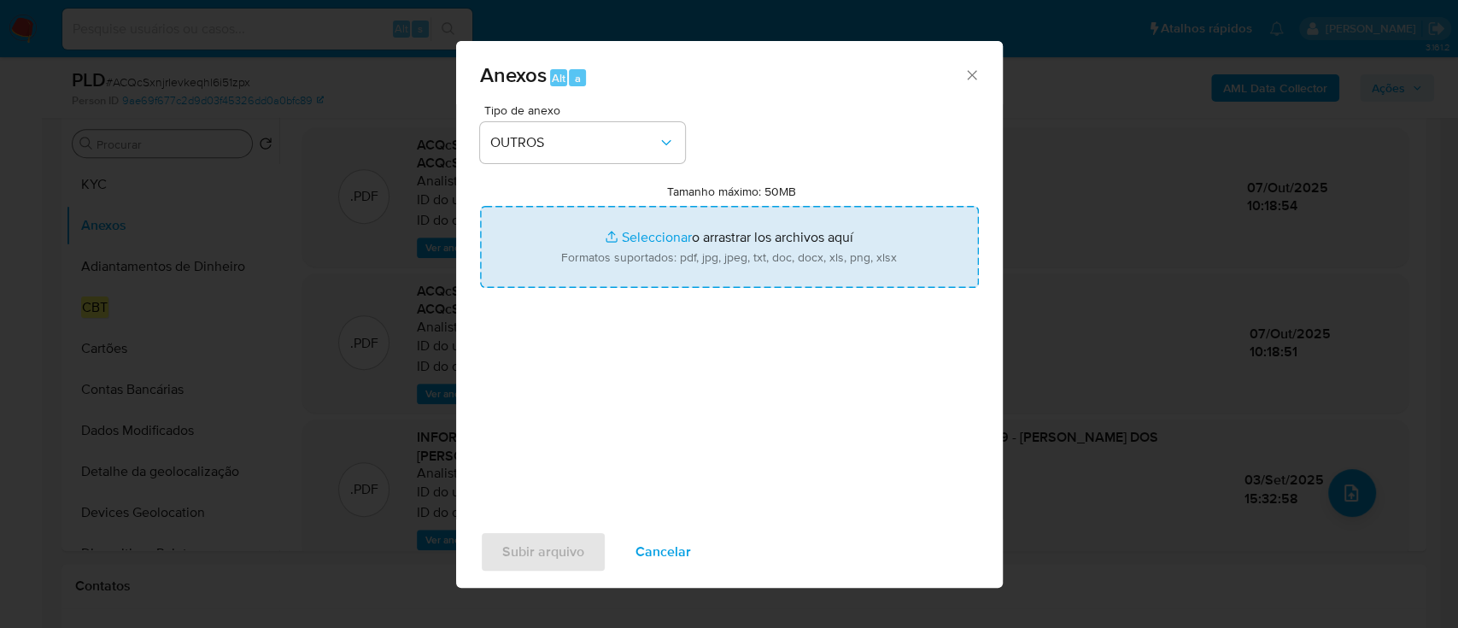
click at [710, 248] on input "Tamanho máximo: 50MB Seleccionar archivos" at bounding box center [729, 247] width 499 height 82
type input "C:\fakepath\SPA - CPF 06377278519 - [PERSON_NAME] DOS [PERSON_NAME].pdf"
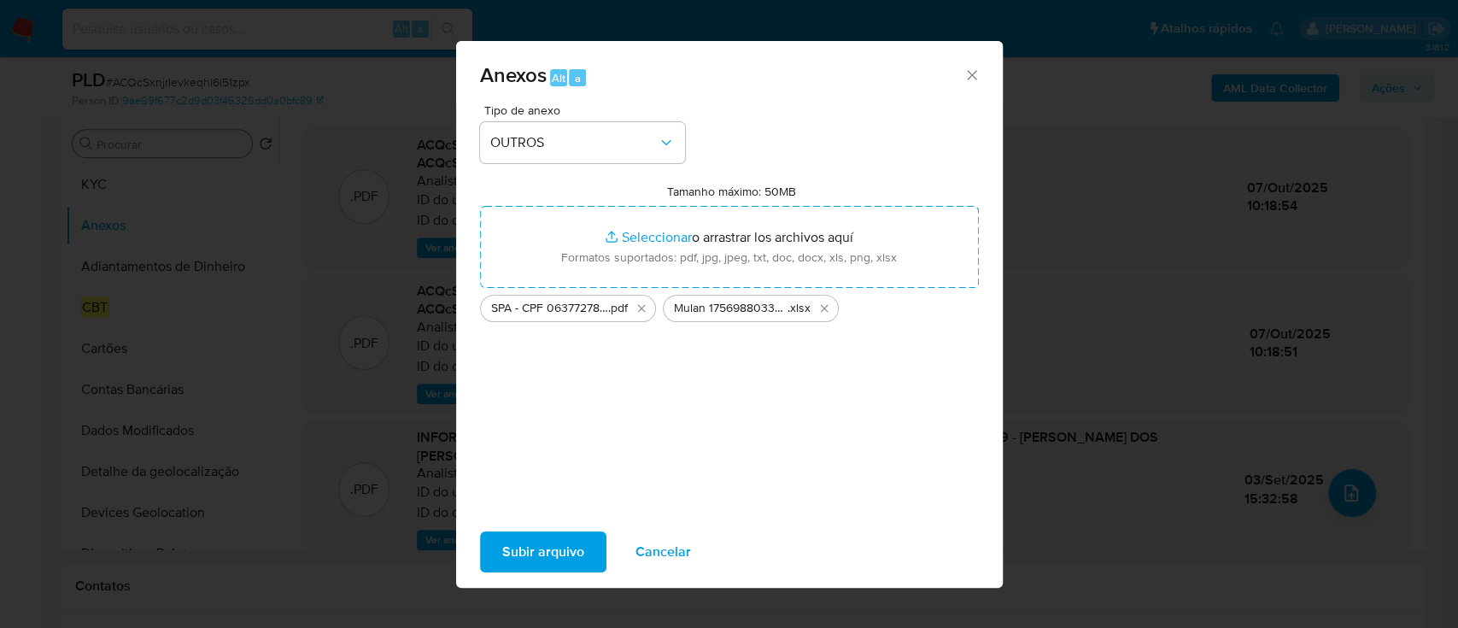
click at [539, 556] on span "Subir arquivo" at bounding box center [543, 552] width 82 height 38
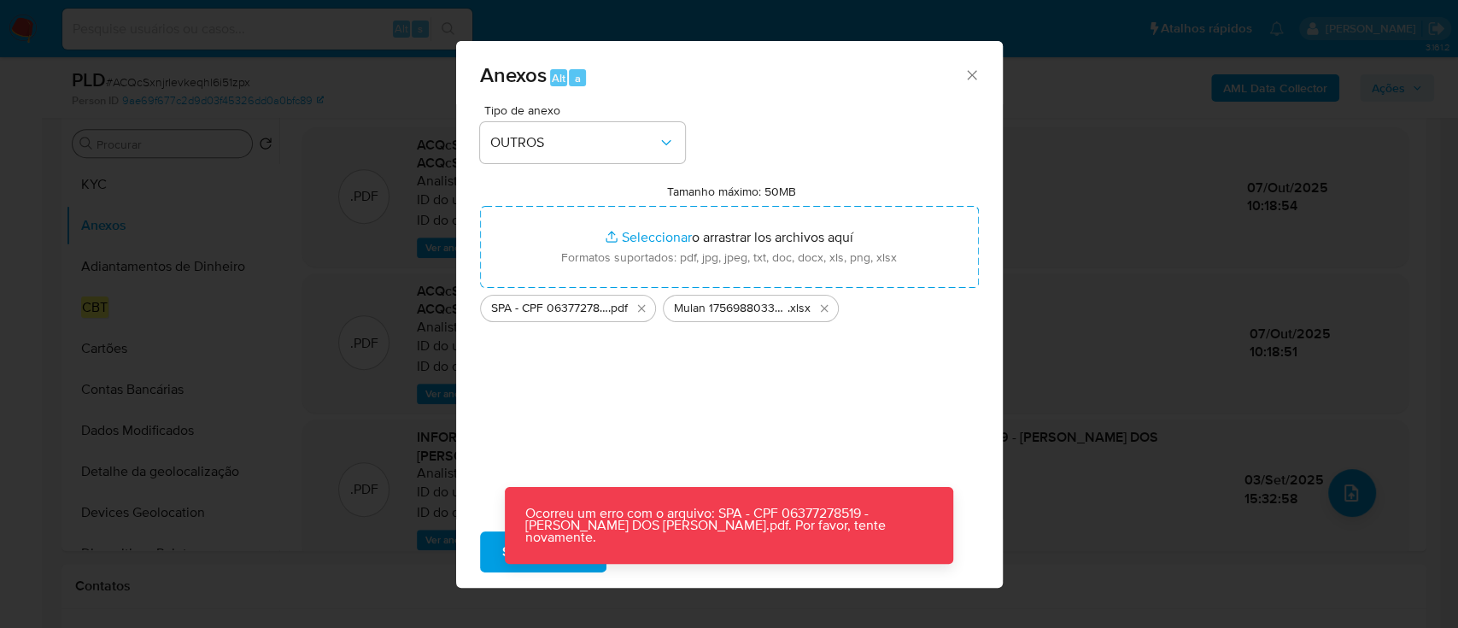
click at [488, 555] on button "Subir arquivo" at bounding box center [543, 551] width 126 height 41
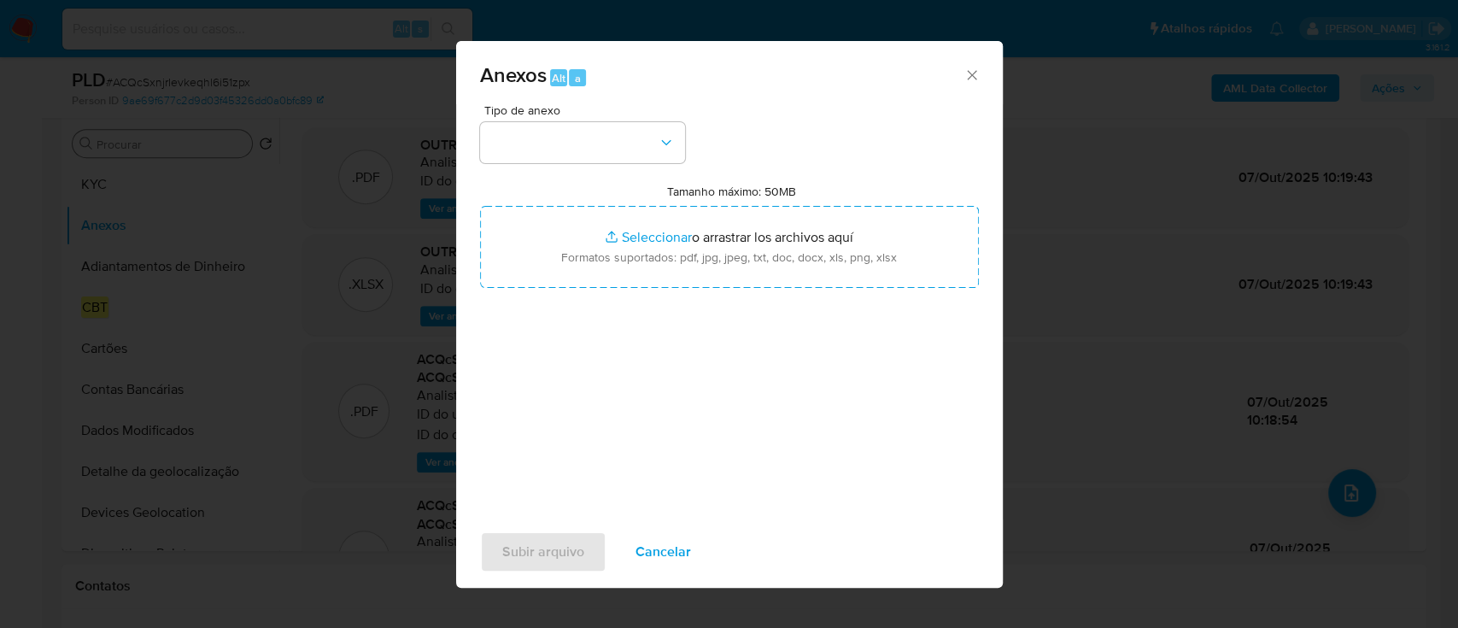
drag, startPoint x: 965, startPoint y: 77, endPoint x: 961, endPoint y: 67, distance: 11.1
click at [965, 76] on icon "Cerrar" at bounding box center [971, 75] width 17 height 17
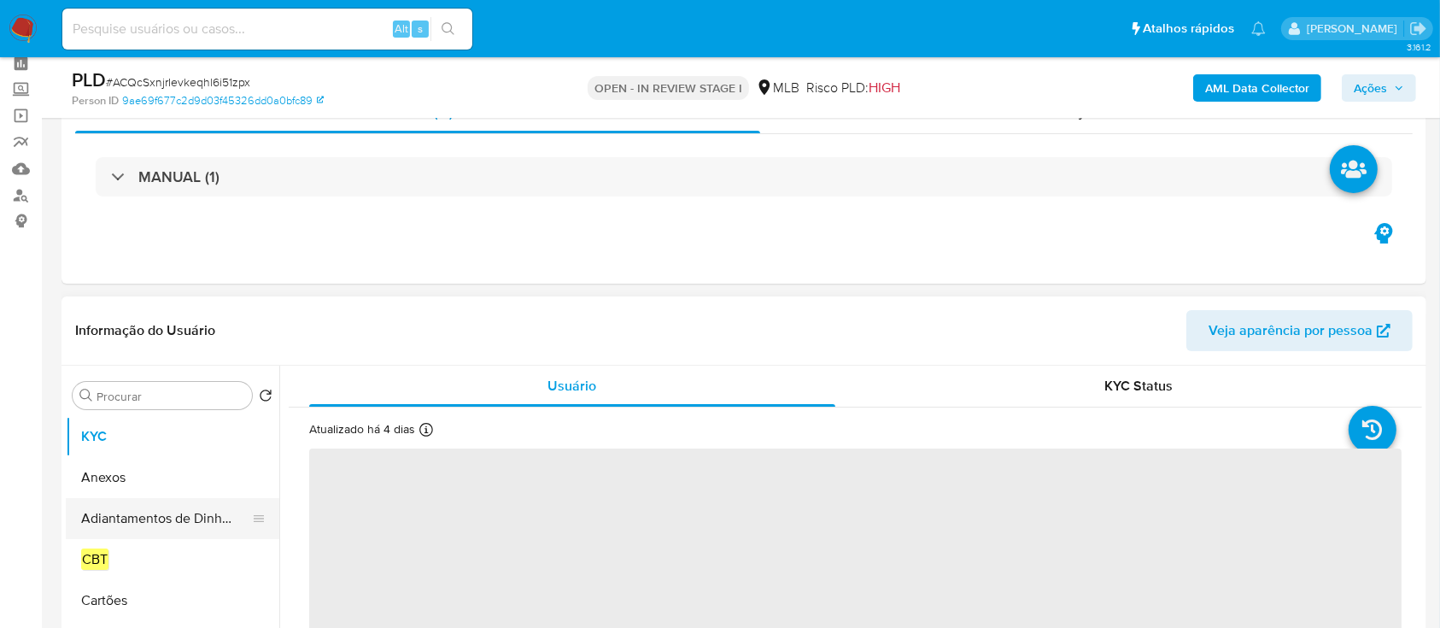
scroll to position [114, 0]
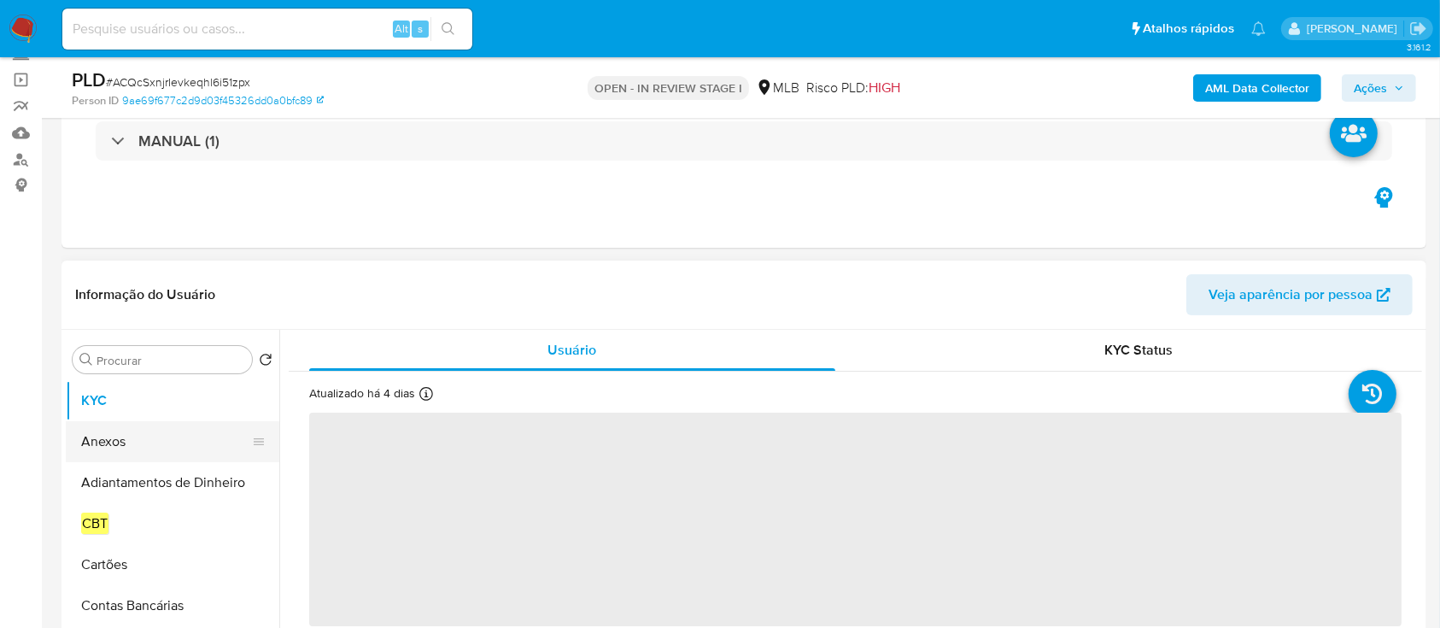
select select "10"
click at [135, 435] on button "Anexos" at bounding box center [166, 441] width 200 height 41
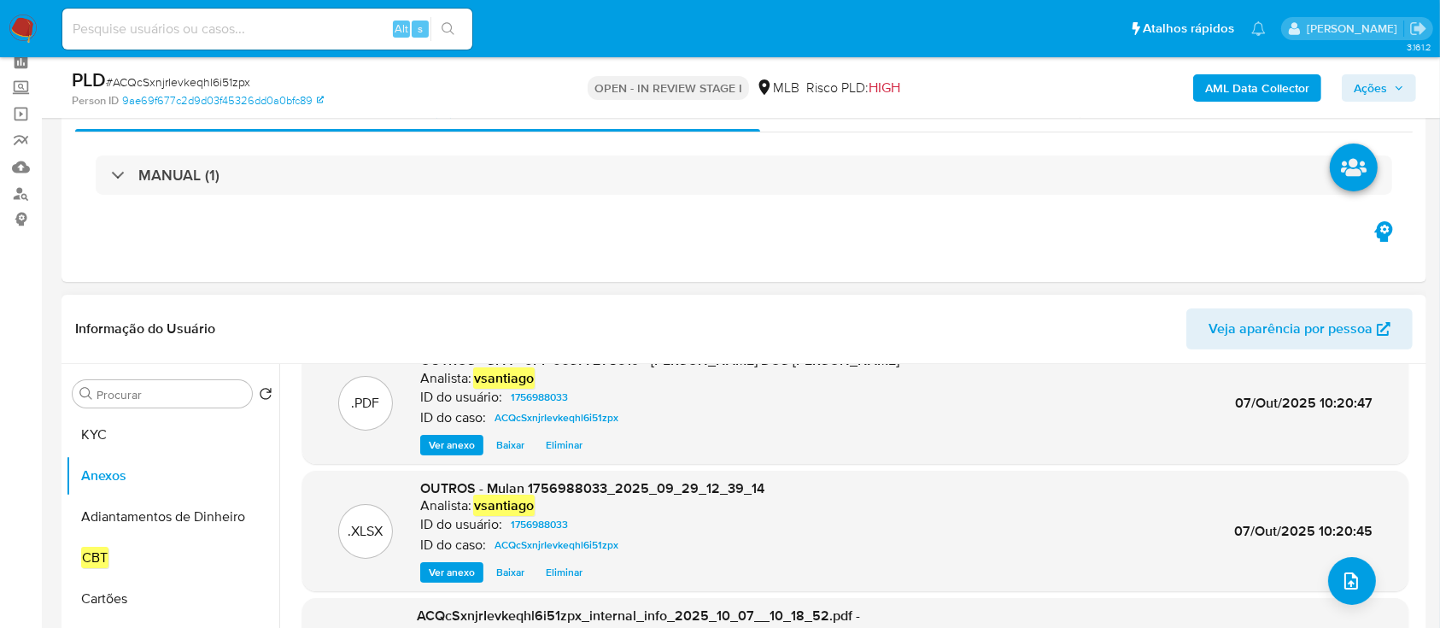
scroll to position [0, 0]
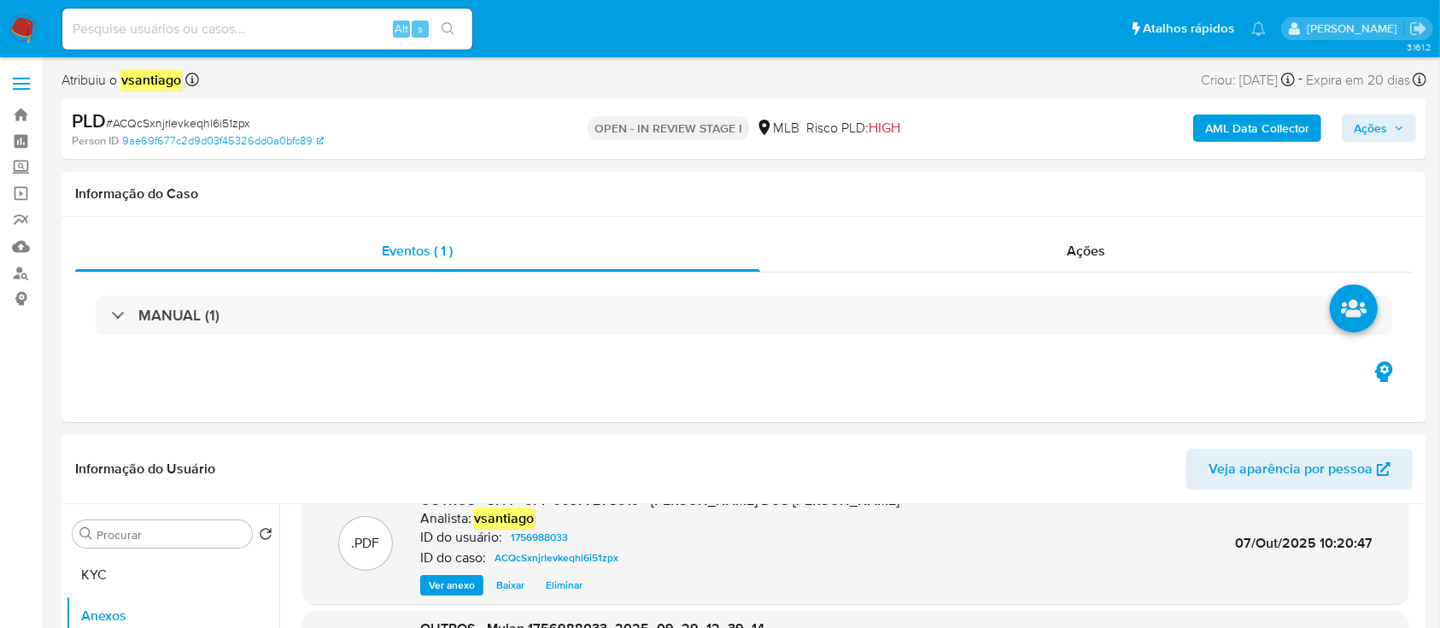
click at [1376, 130] on span "Ações" at bounding box center [1369, 127] width 33 height 27
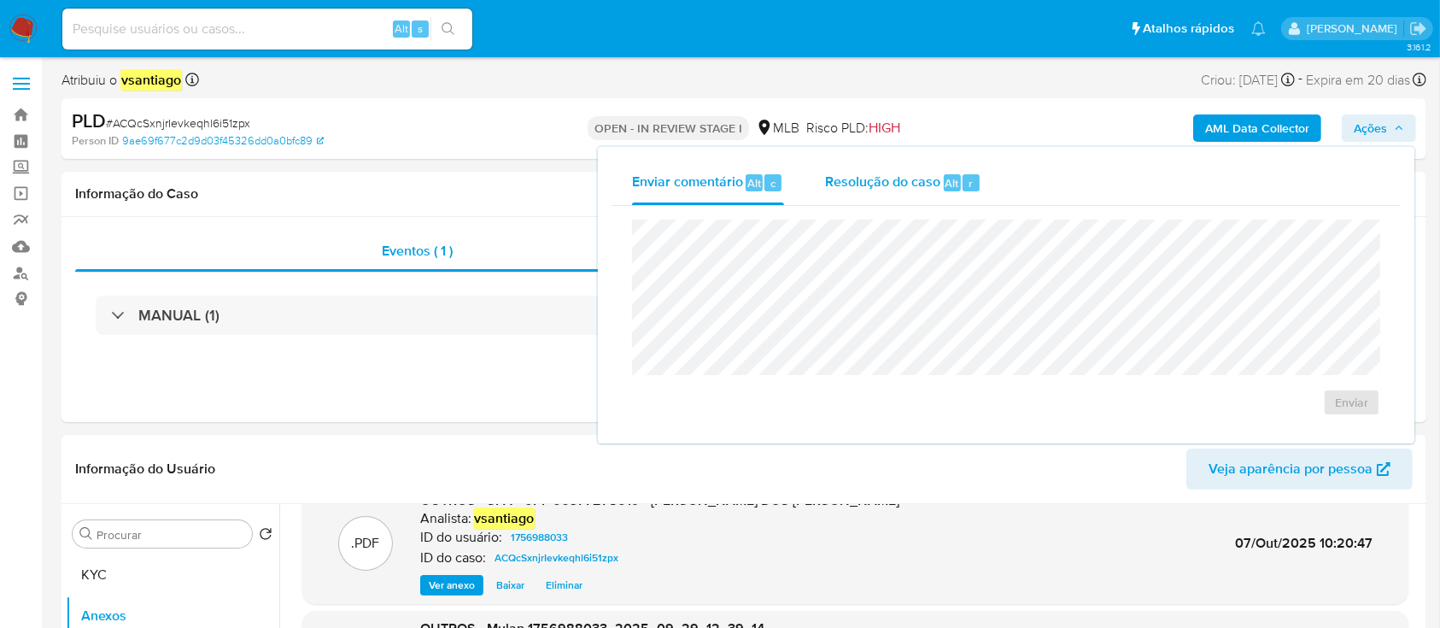
click at [899, 193] on div "Resolução do caso Alt r" at bounding box center [903, 183] width 156 height 44
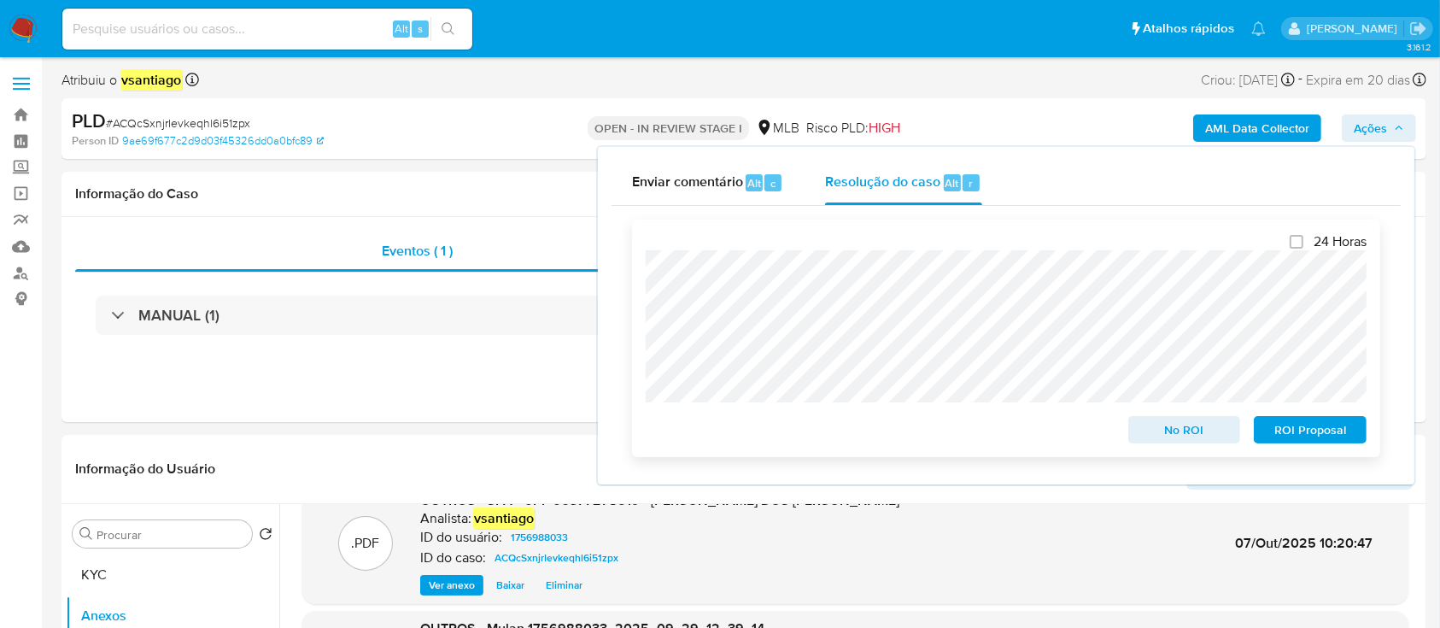
click at [1317, 434] on span "ROI Proposal" at bounding box center [1309, 430] width 89 height 24
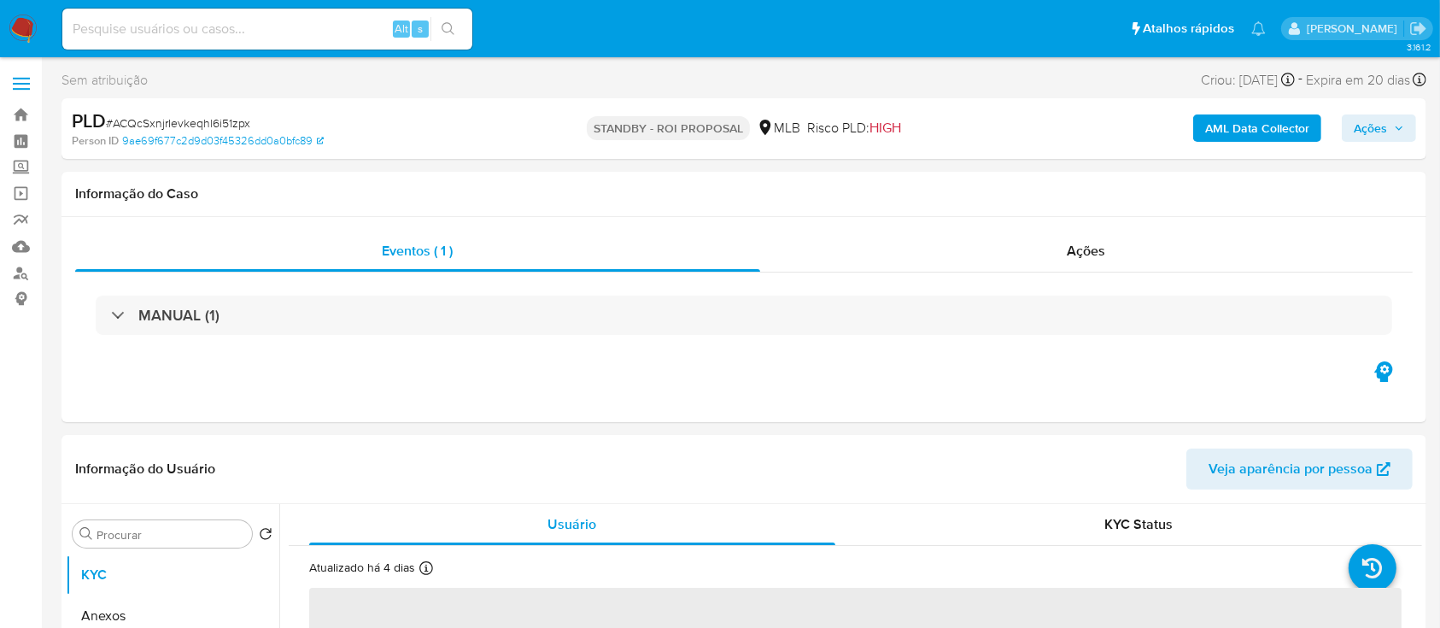
select select "10"
click at [33, 20] on img at bounding box center [23, 29] width 29 height 29
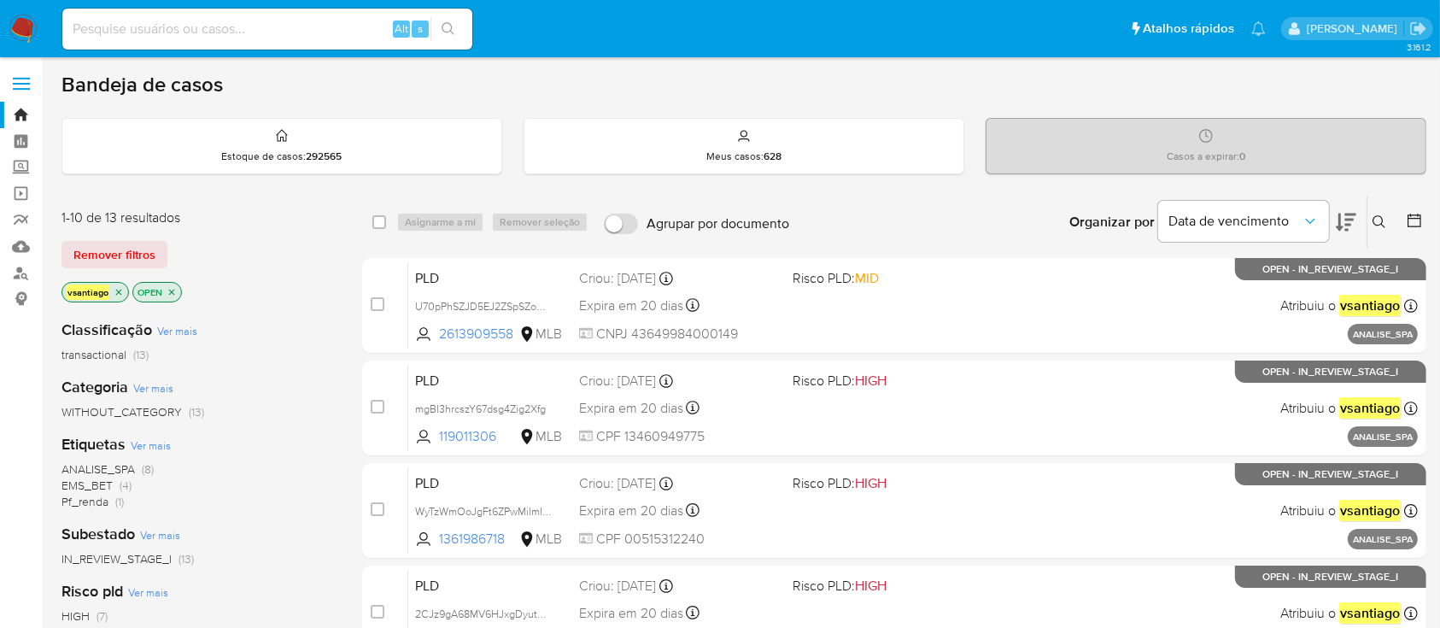
click at [294, 307] on div "Classificação Ver mais transactional (13) Categoria Ver mais WITHOUT_CATEGORY (…" at bounding box center [197, 596] width 273 height 581
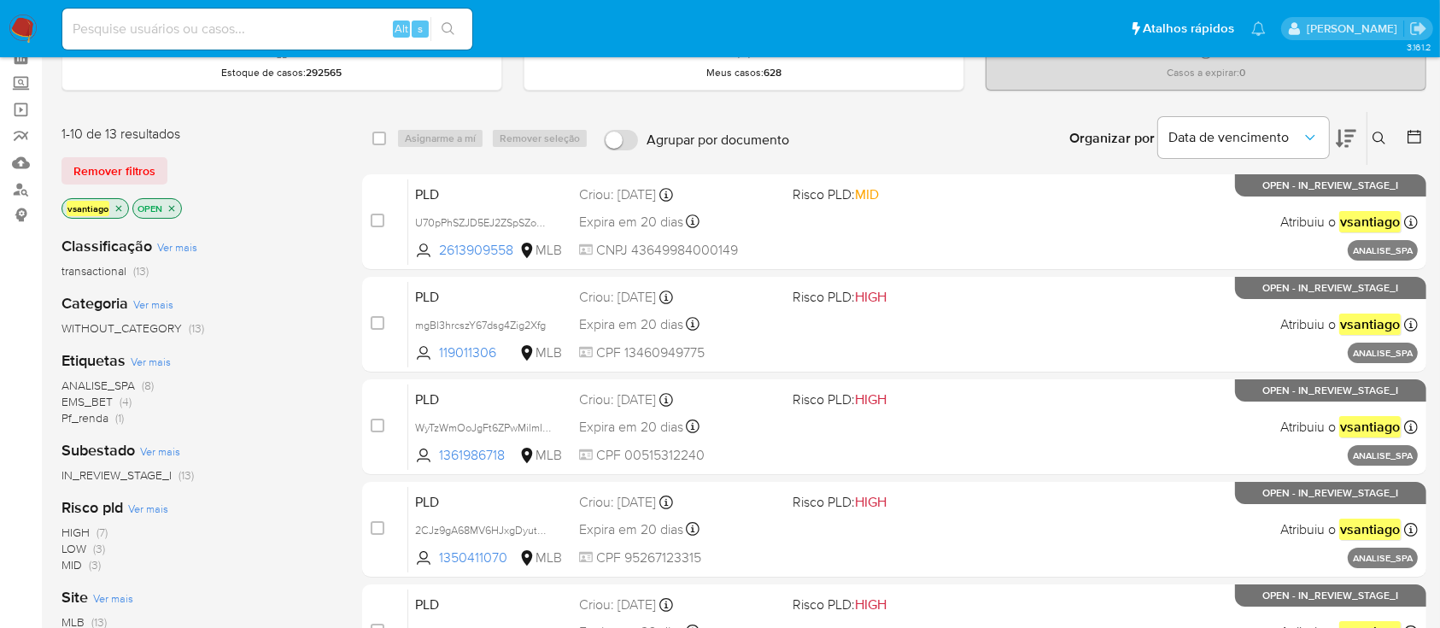
scroll to position [114, 0]
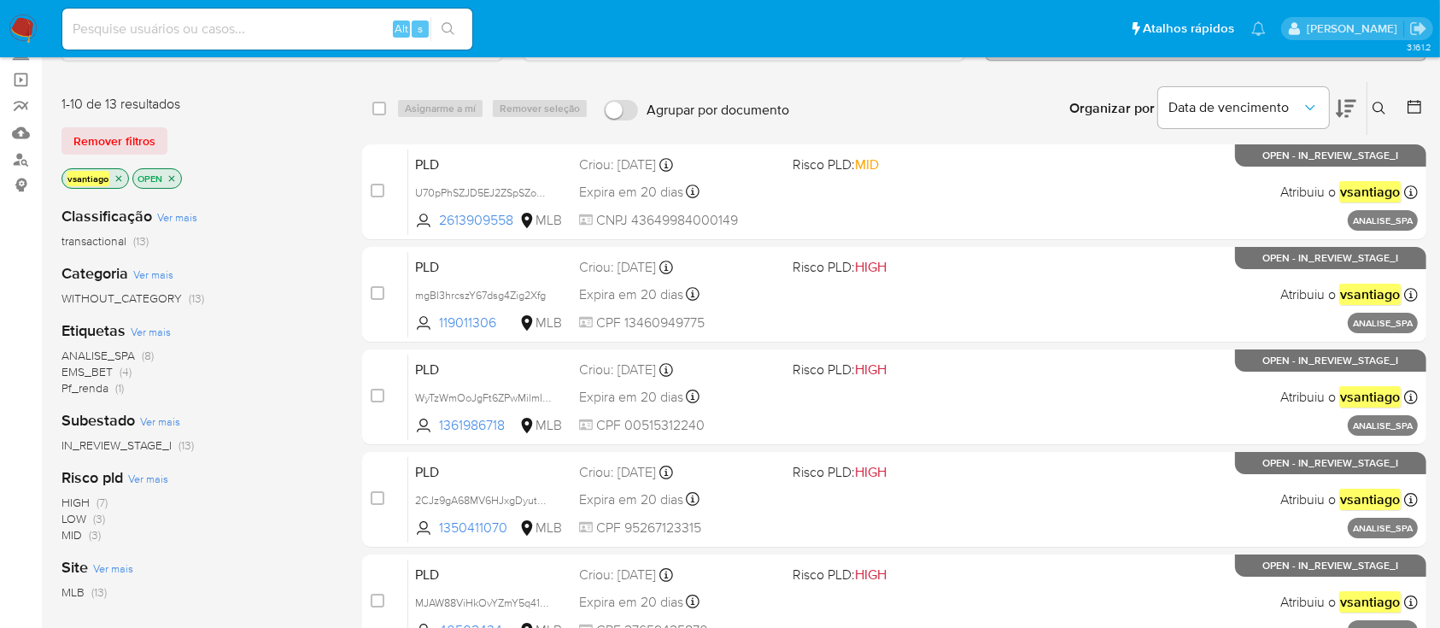
click at [122, 371] on span "(4)" at bounding box center [126, 371] width 12 height 17
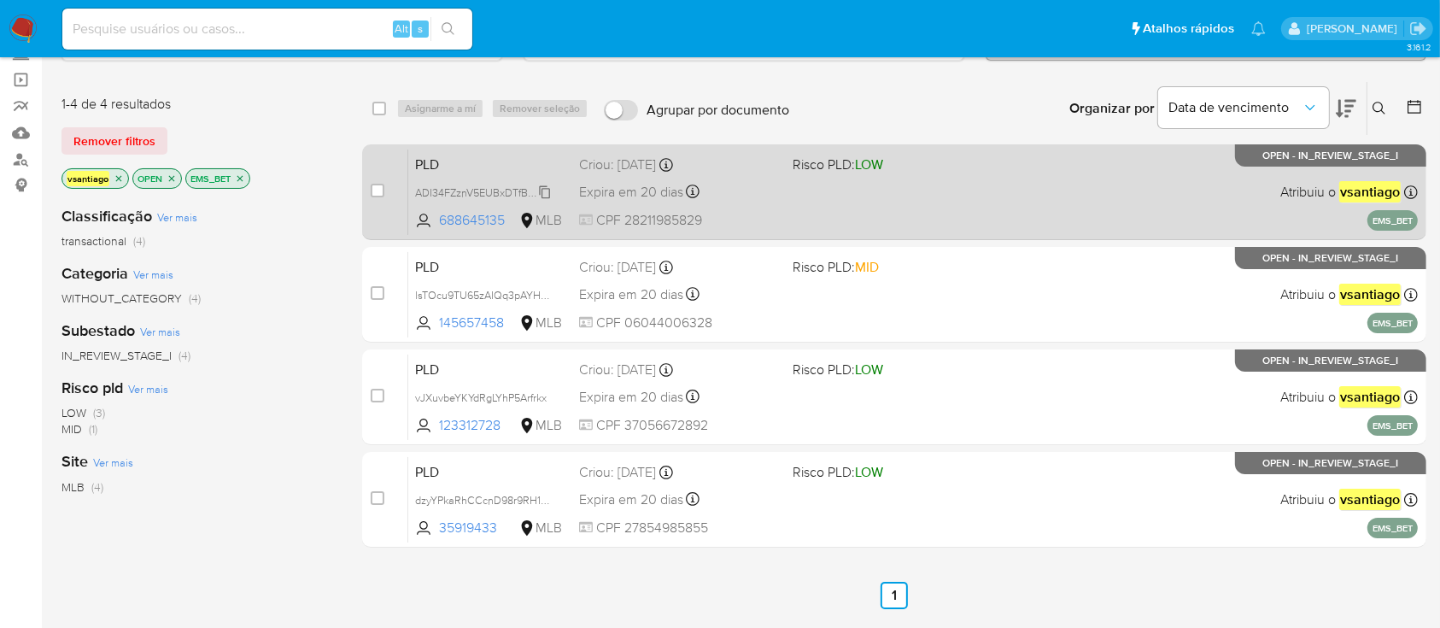
click at [523, 190] on span "ADI34FZznV5EUBxDTfBjvzYH" at bounding box center [484, 191] width 139 height 19
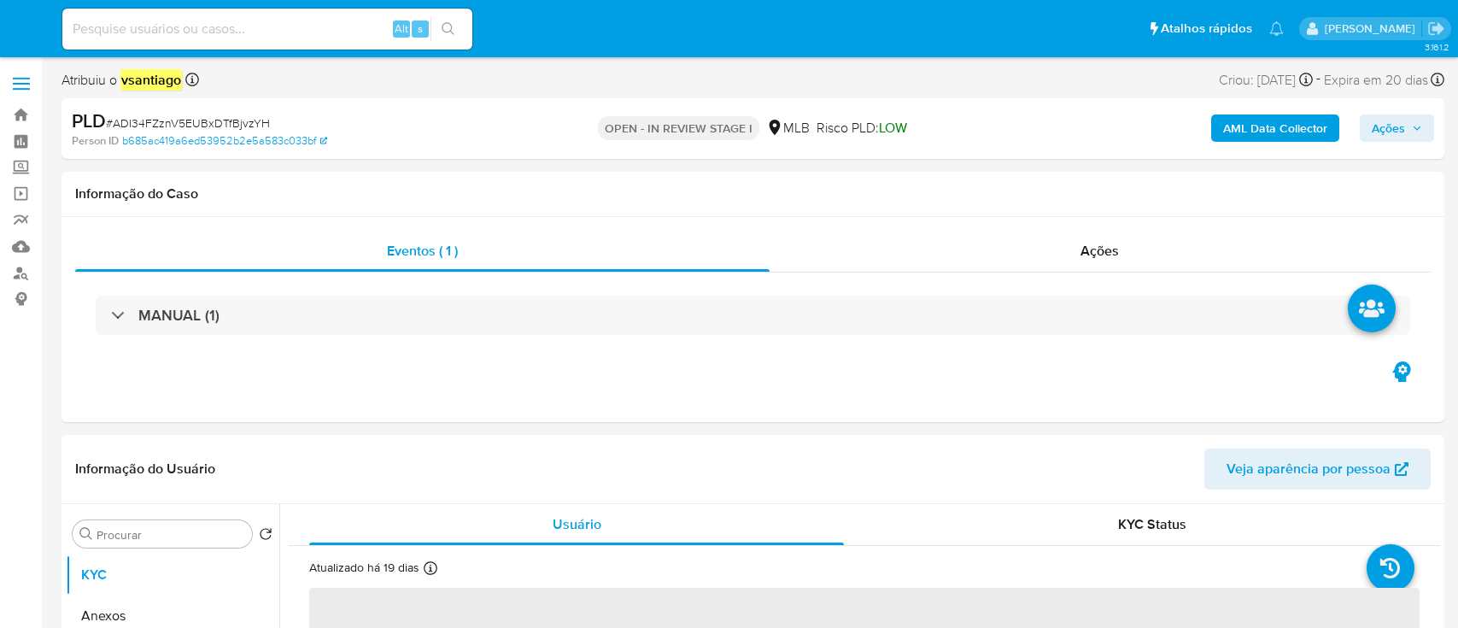
select select "10"
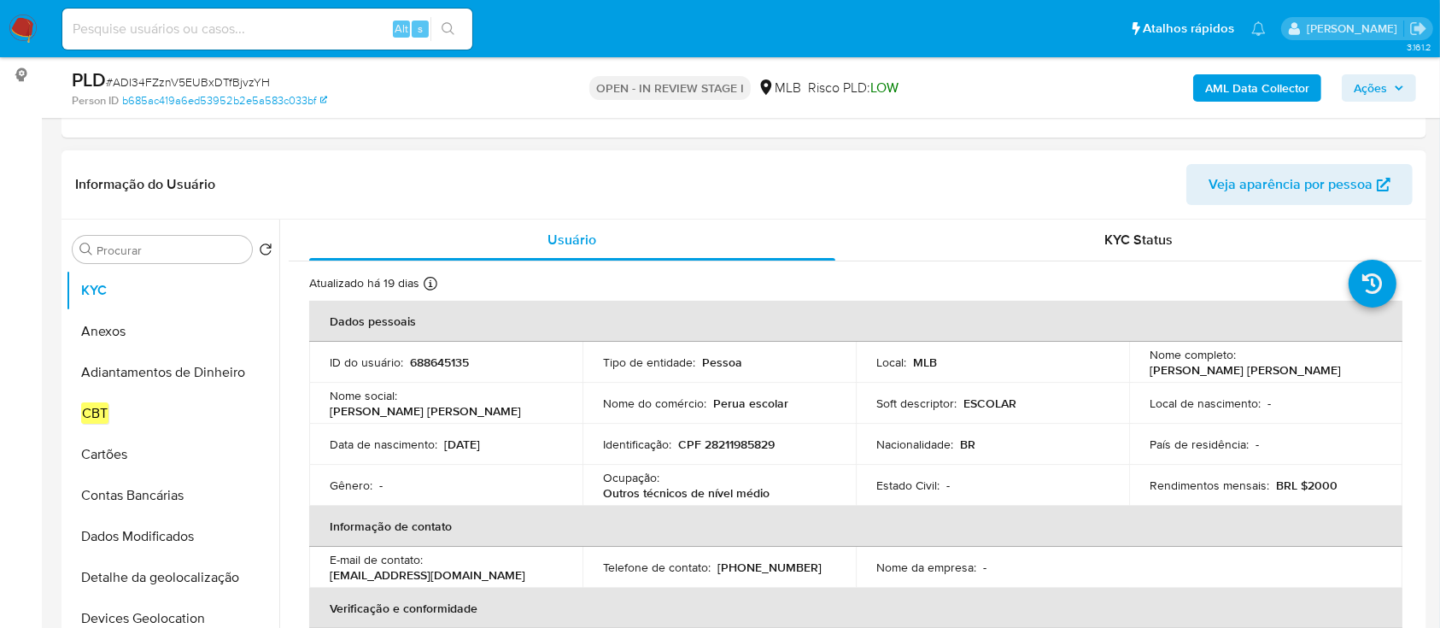
scroll to position [227, 0]
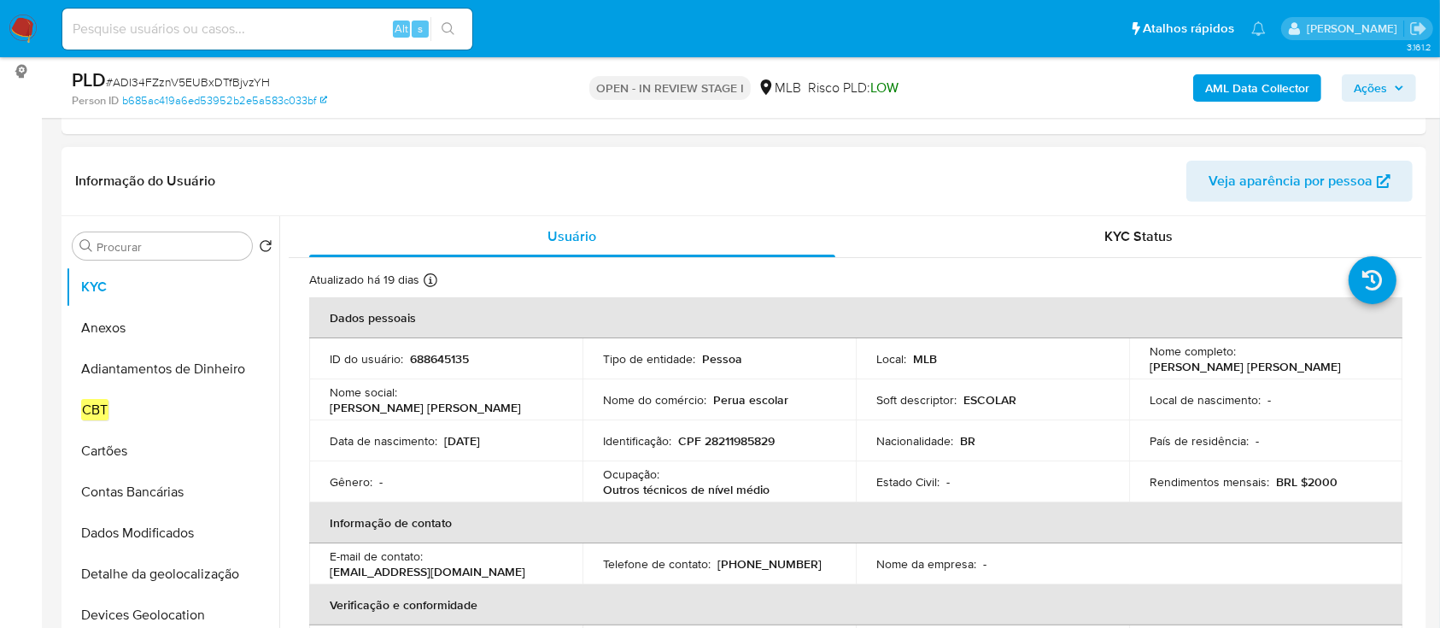
drag, startPoint x: 1143, startPoint y: 368, endPoint x: 1324, endPoint y: 372, distance: 181.1
click at [1324, 372] on div "Nome completo : Maria Eliane Martins Uchoa Costa" at bounding box center [1265, 358] width 232 height 31
copy p "Maria Eliane Martins Uchoa Costa"
click at [738, 437] on p "CPF 28211985829" at bounding box center [726, 440] width 96 height 15
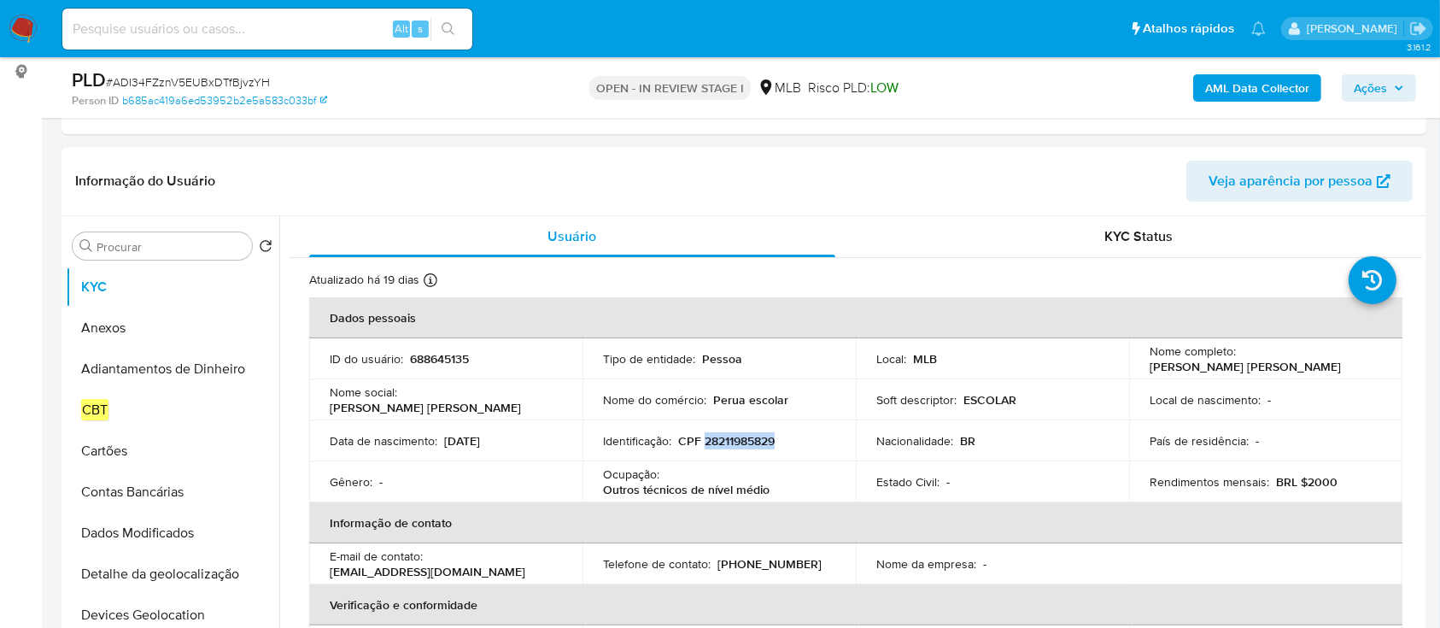
copy p "28211985829"
click at [1132, 240] on span "KYC Status" at bounding box center [1138, 236] width 68 height 20
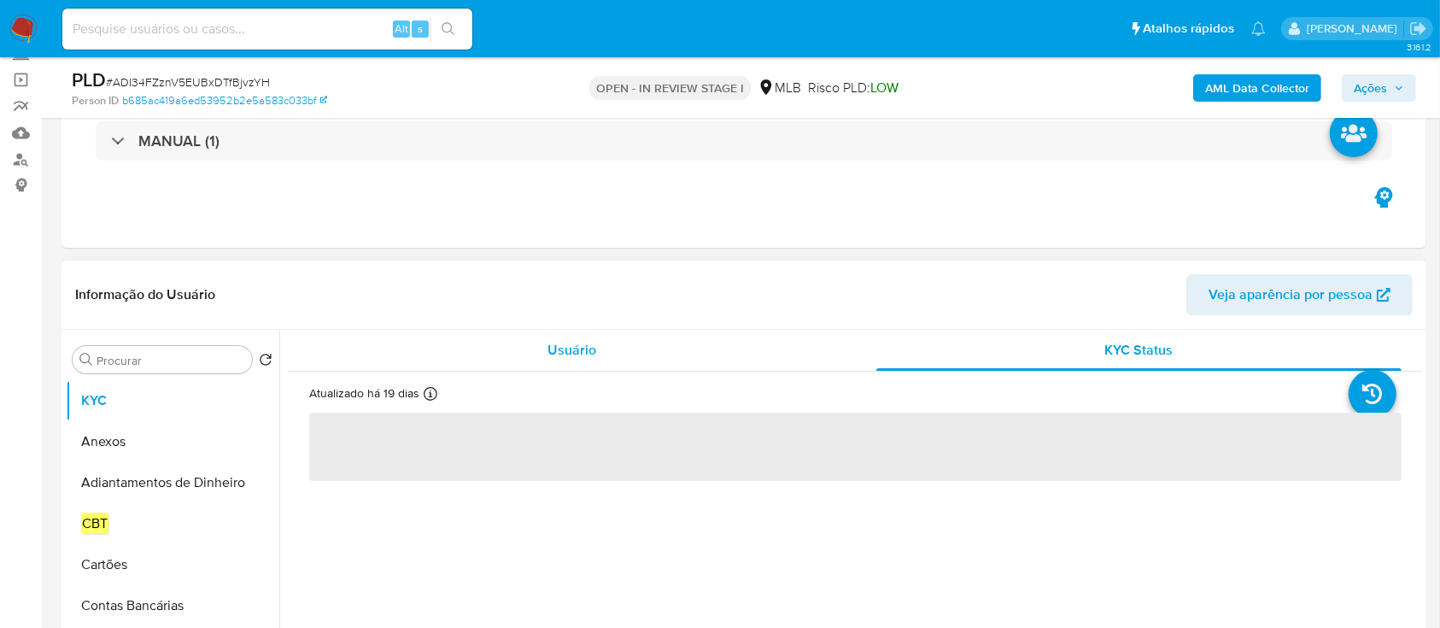
click at [572, 342] on span "Usuário" at bounding box center [571, 350] width 49 height 20
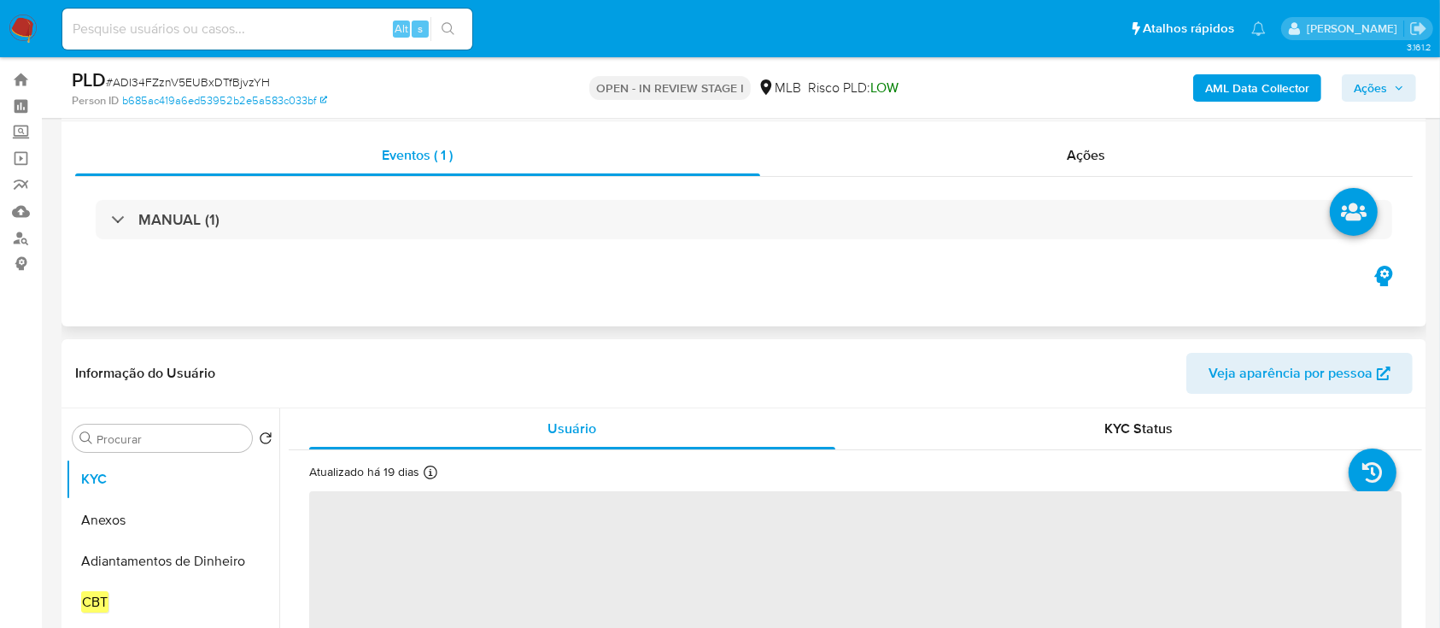
scroll to position [0, 0]
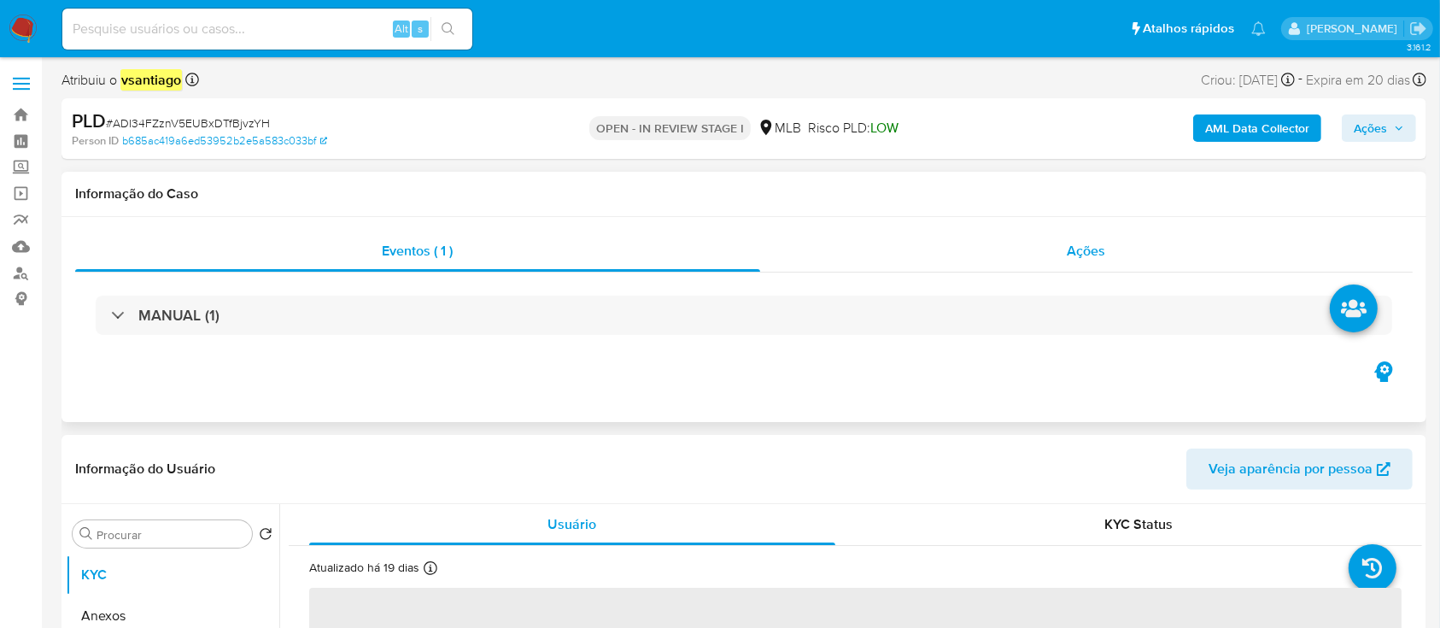
click at [1020, 258] on div "Ações" at bounding box center [1086, 251] width 652 height 41
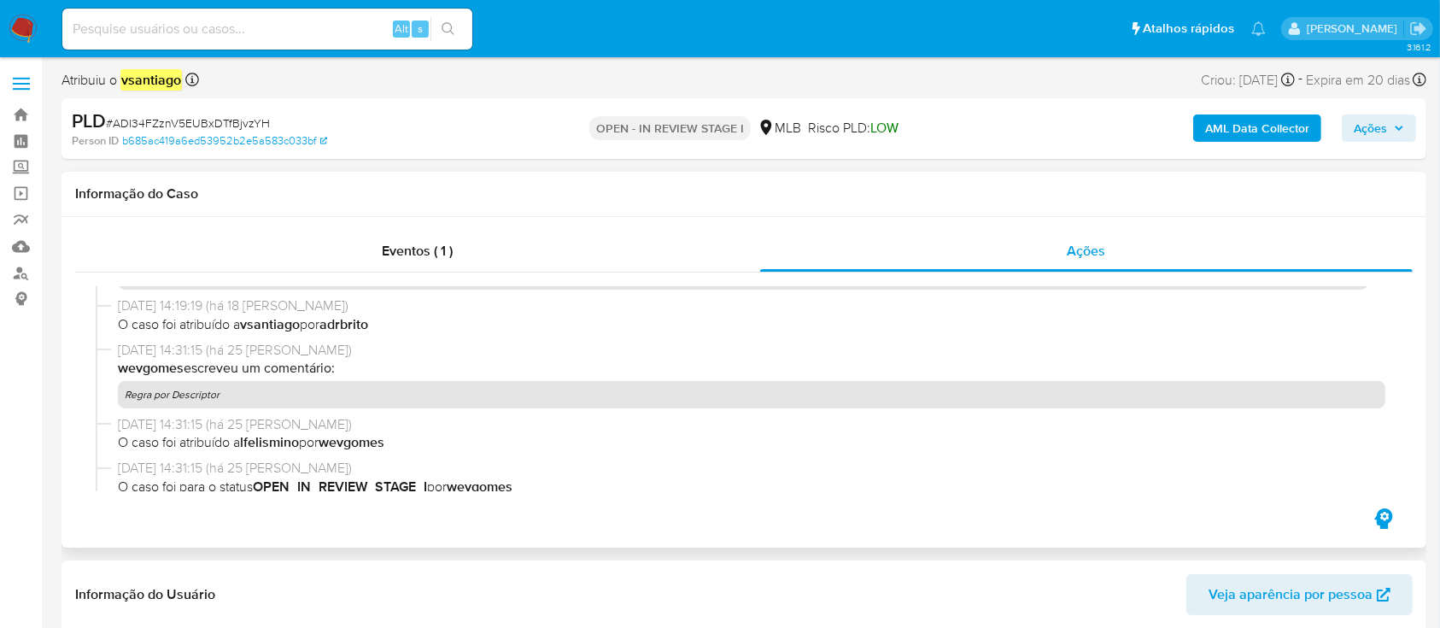
scroll to position [114, 0]
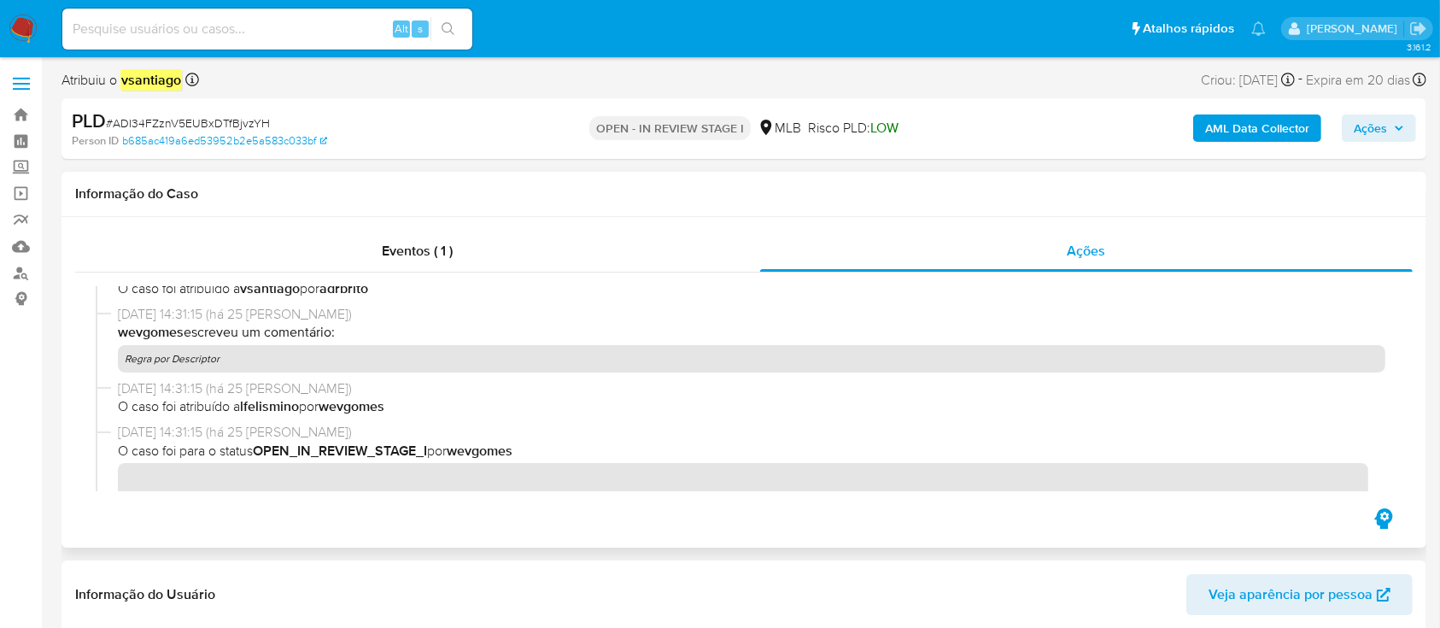
drag, startPoint x: 212, startPoint y: 366, endPoint x: 131, endPoint y: 368, distance: 80.3
click at [131, 368] on p "Regra por Descriptor" at bounding box center [751, 358] width 1267 height 27
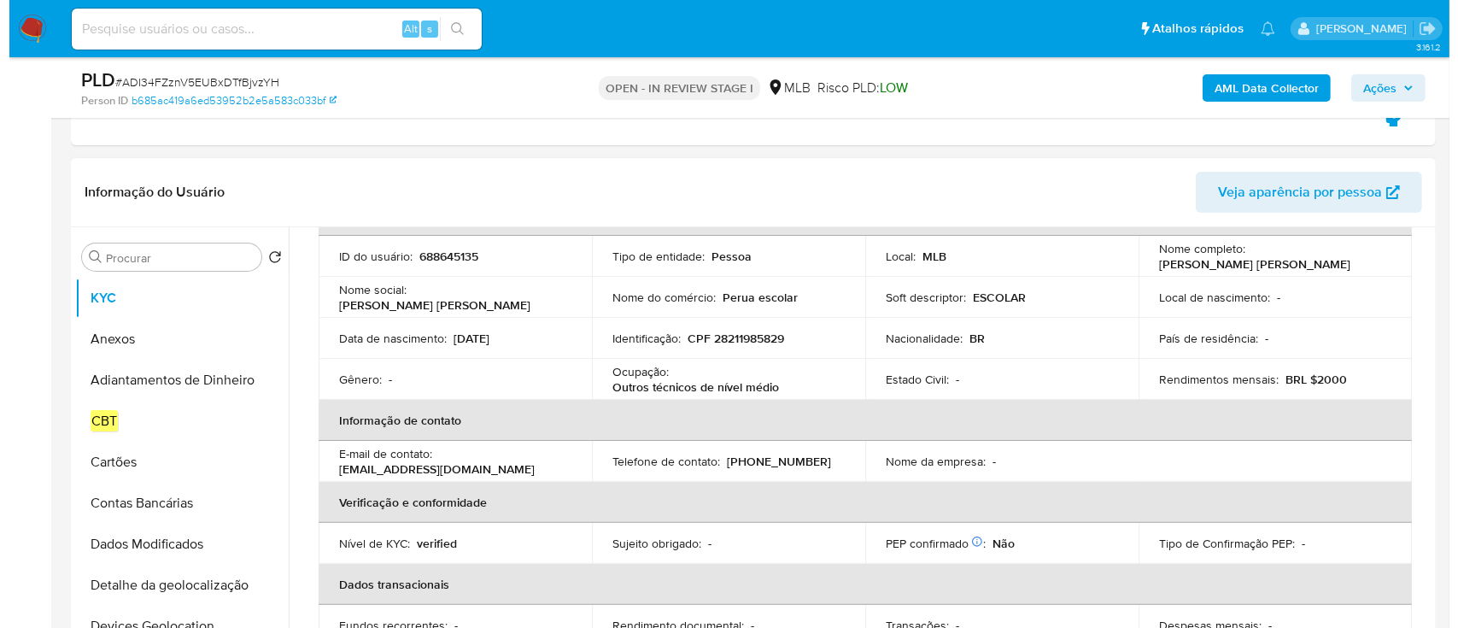
scroll to position [0, 0]
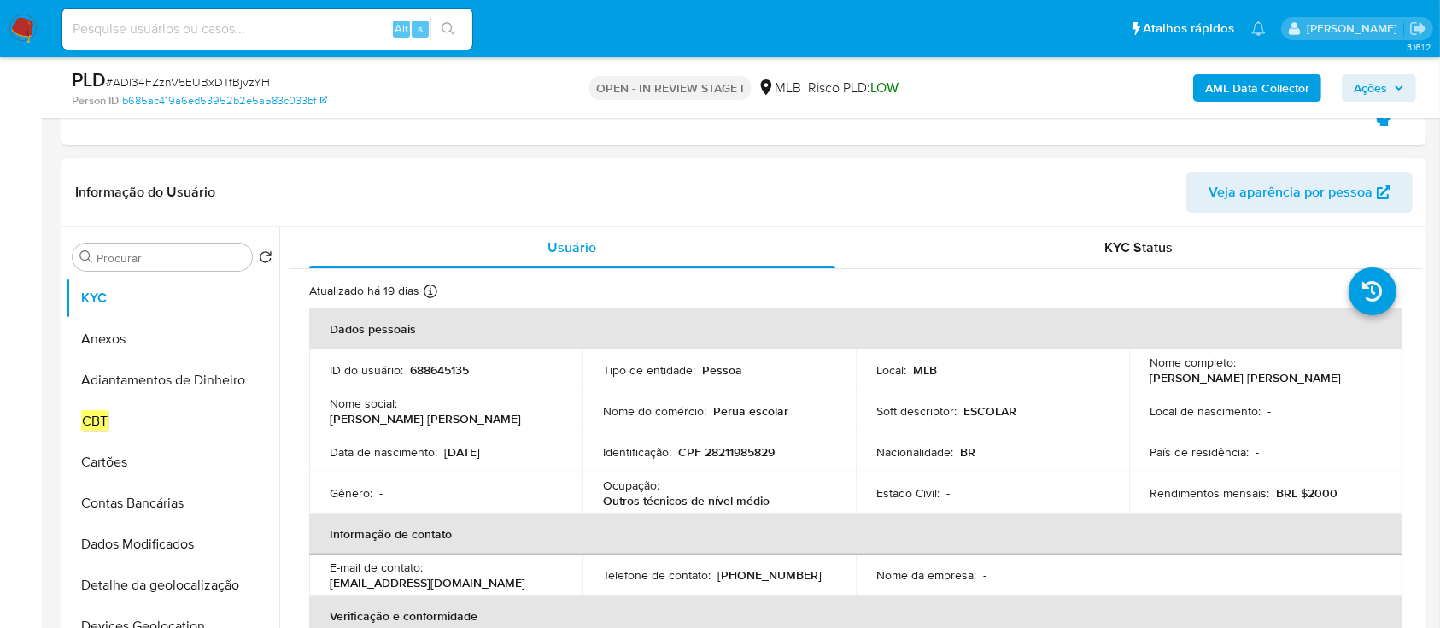
click at [464, 372] on p "688645135" at bounding box center [439, 369] width 59 height 15
copy p "688645135"
click at [437, 356] on td "ID do usuário : 688645135" at bounding box center [445, 369] width 273 height 41
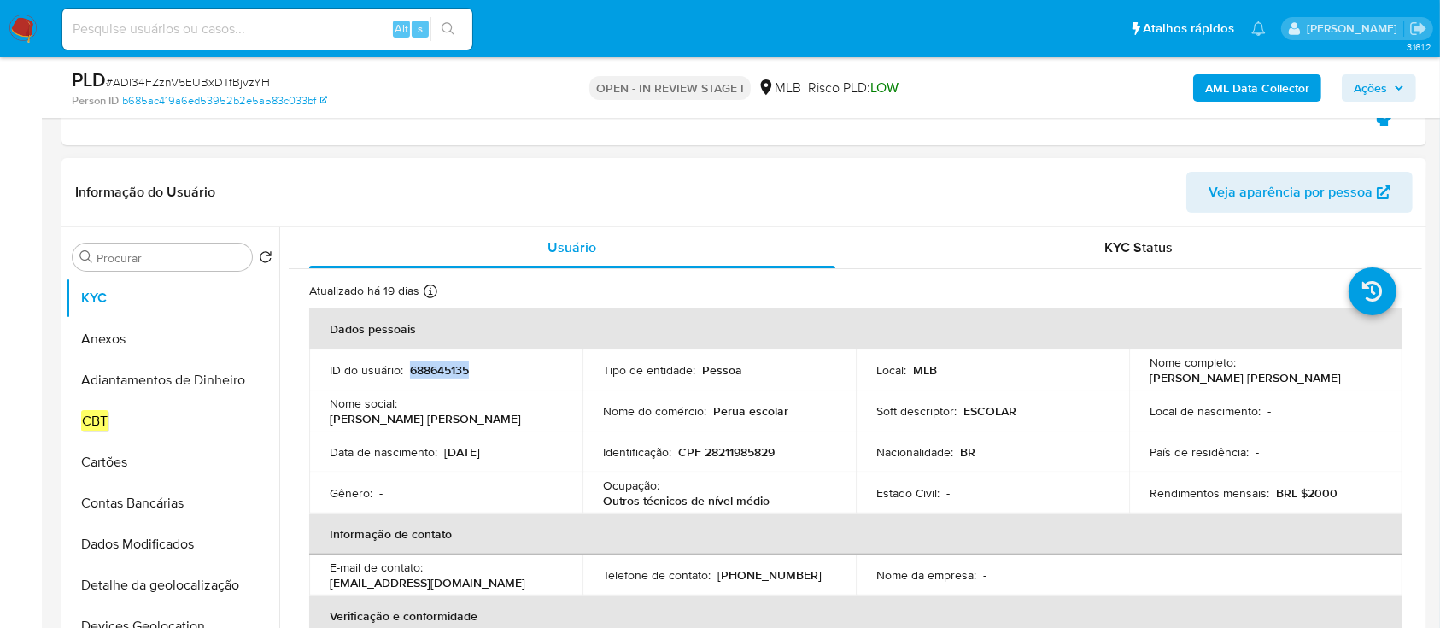
click at [438, 371] on p "688645135" at bounding box center [439, 369] width 59 height 15
click at [738, 448] on p "CPF 28211985829" at bounding box center [726, 451] width 96 height 15
drag, startPoint x: 738, startPoint y: 448, endPoint x: 778, endPoint y: 417, distance: 51.1
click at [737, 449] on p "CPF 28211985829" at bounding box center [726, 451] width 96 height 15
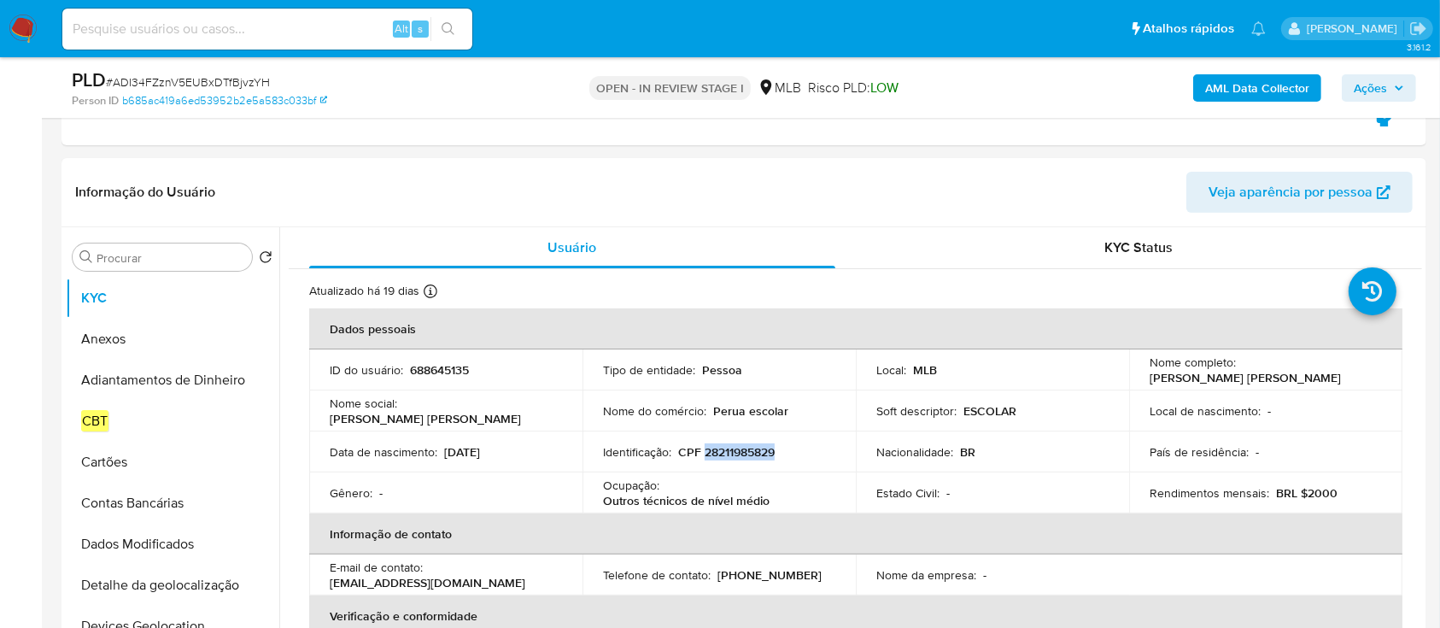
copy p "28211985829"
click at [157, 260] on input "Procurar" at bounding box center [170, 257] width 149 height 15
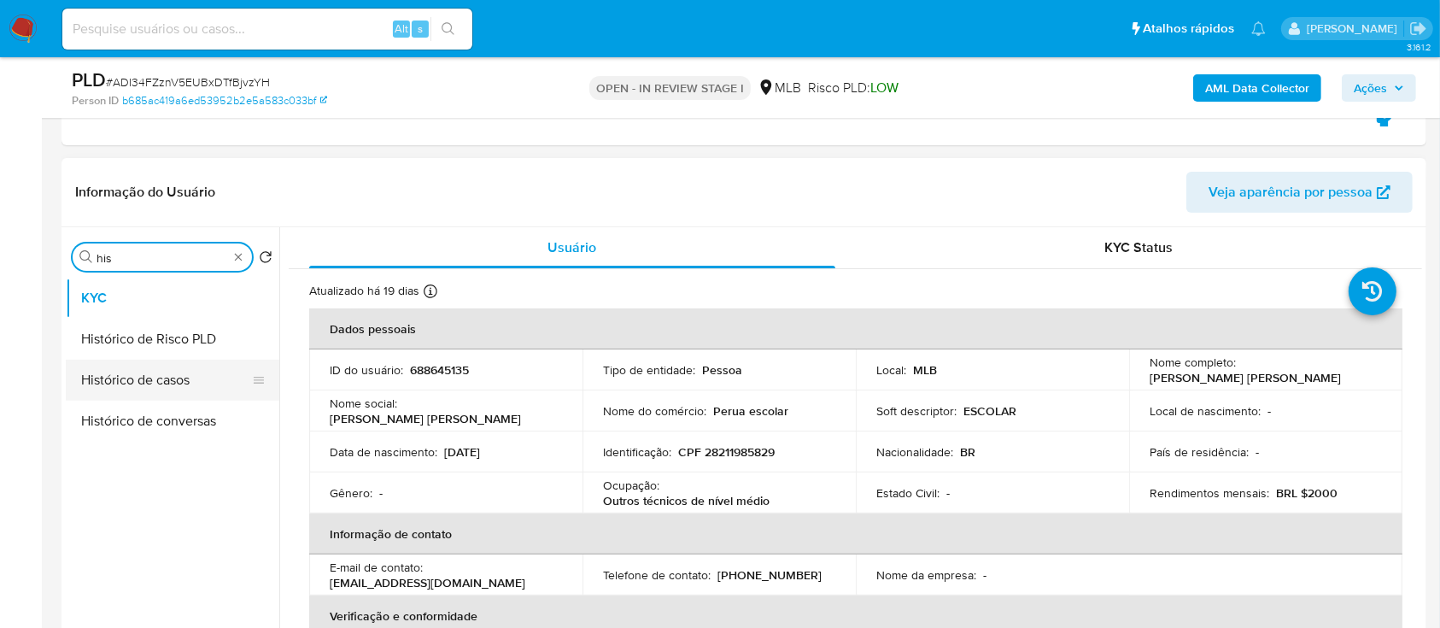
click at [156, 368] on button "Histórico de casos" at bounding box center [166, 379] width 200 height 41
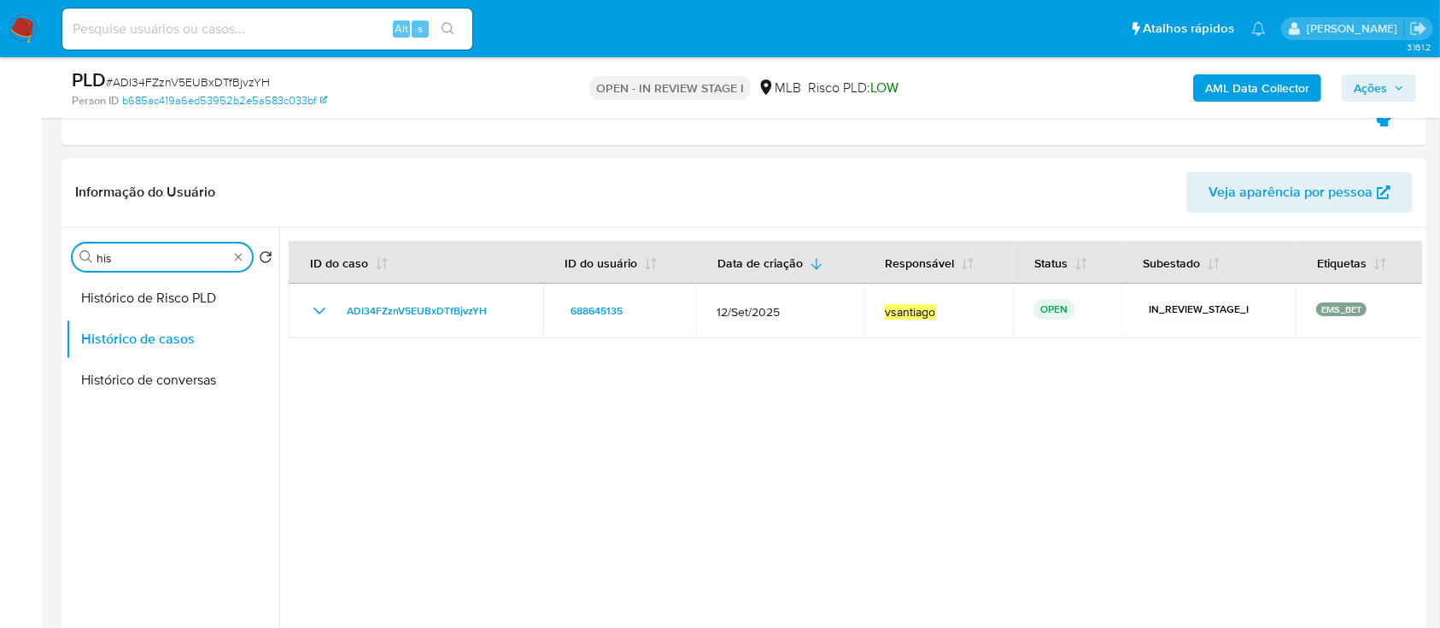
click at [134, 256] on input "his" at bounding box center [161, 257] width 131 height 15
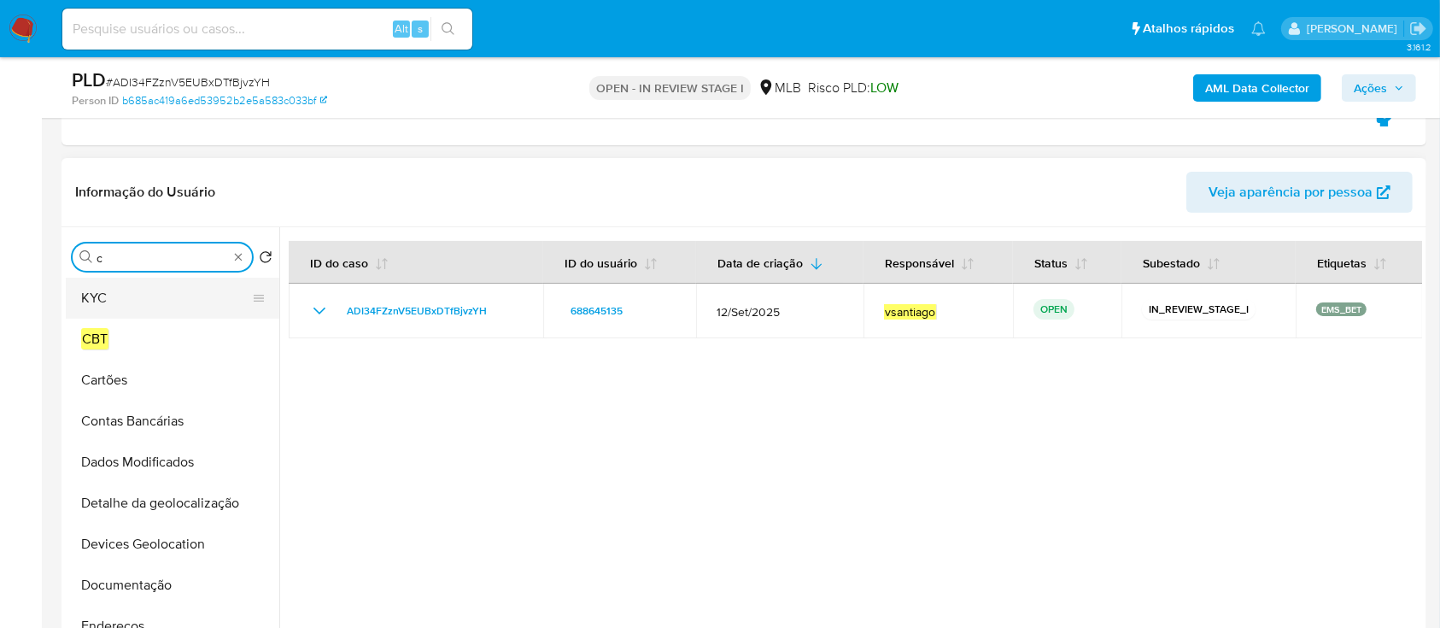
click at [131, 307] on button "KYC" at bounding box center [166, 297] width 200 height 41
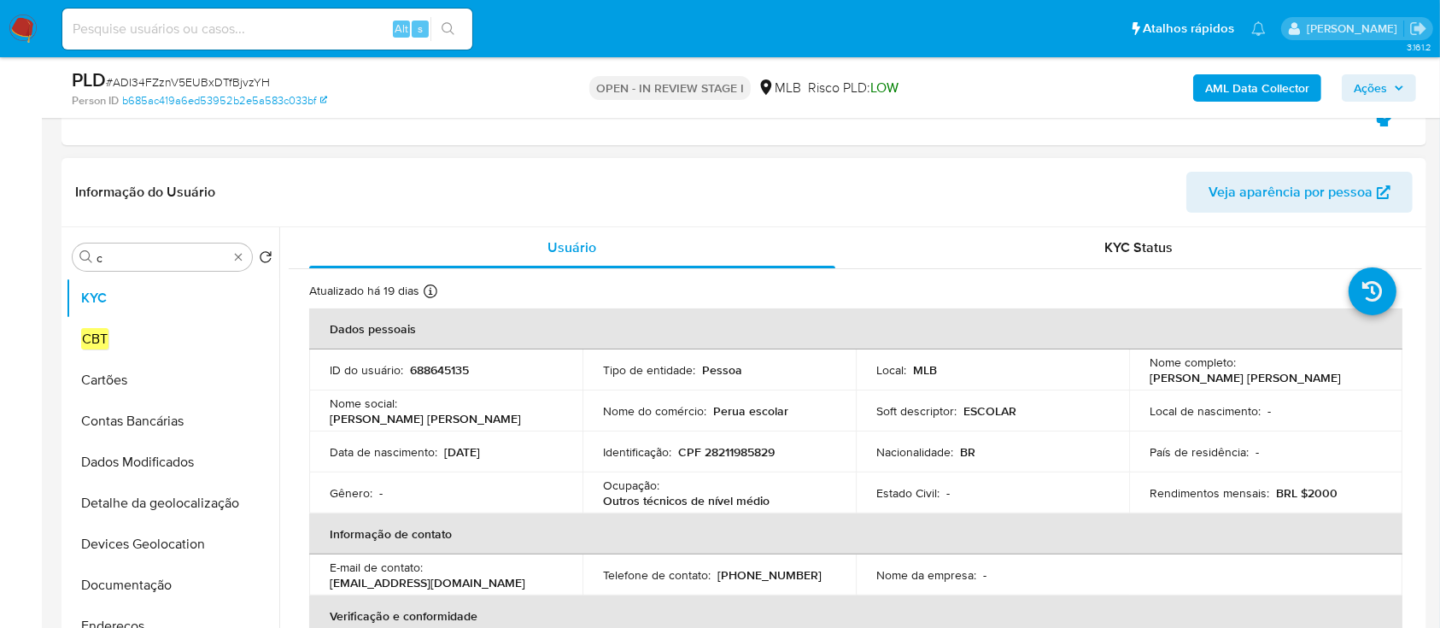
click at [890, 190] on header "Informação do Usuário Veja aparência por pessoa" at bounding box center [743, 192] width 1337 height 41
click at [154, 265] on div "Procurar c" at bounding box center [162, 256] width 179 height 27
click at [164, 250] on input "c" at bounding box center [161, 257] width 131 height 15
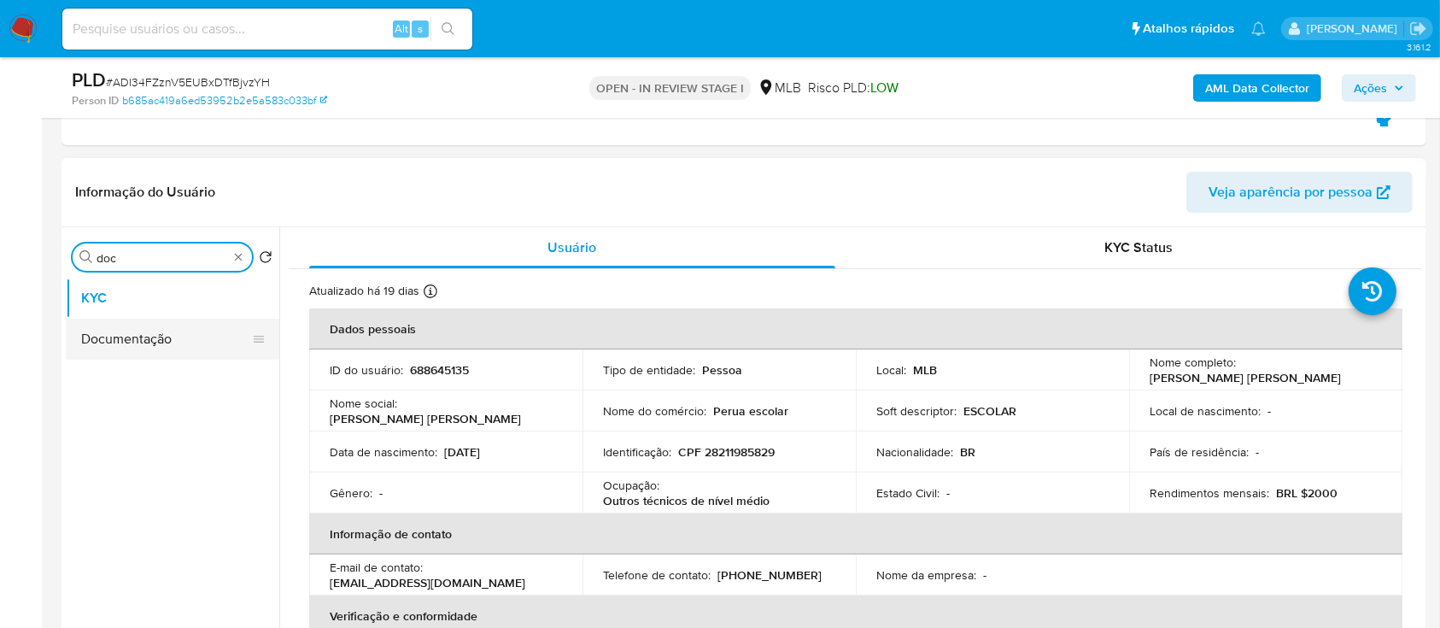
type input "doc"
click at [152, 330] on button "Documentação" at bounding box center [166, 338] width 200 height 41
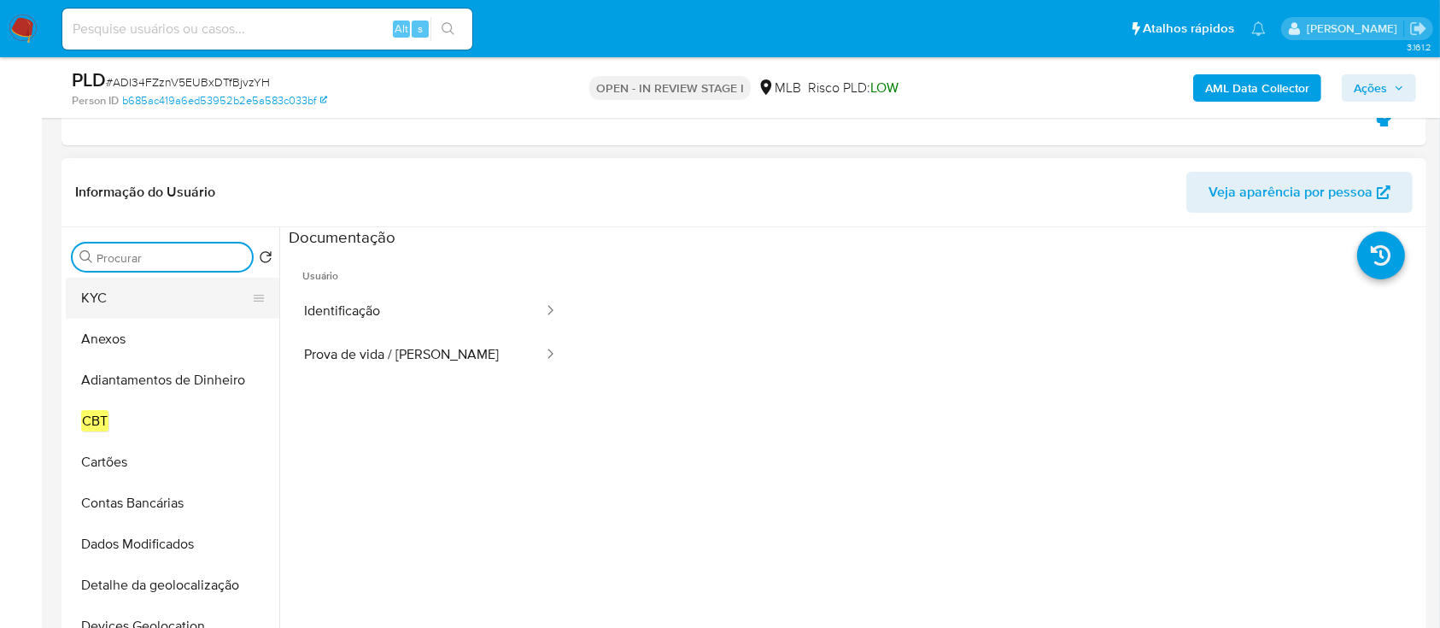
click at [131, 285] on button "KYC" at bounding box center [166, 297] width 200 height 41
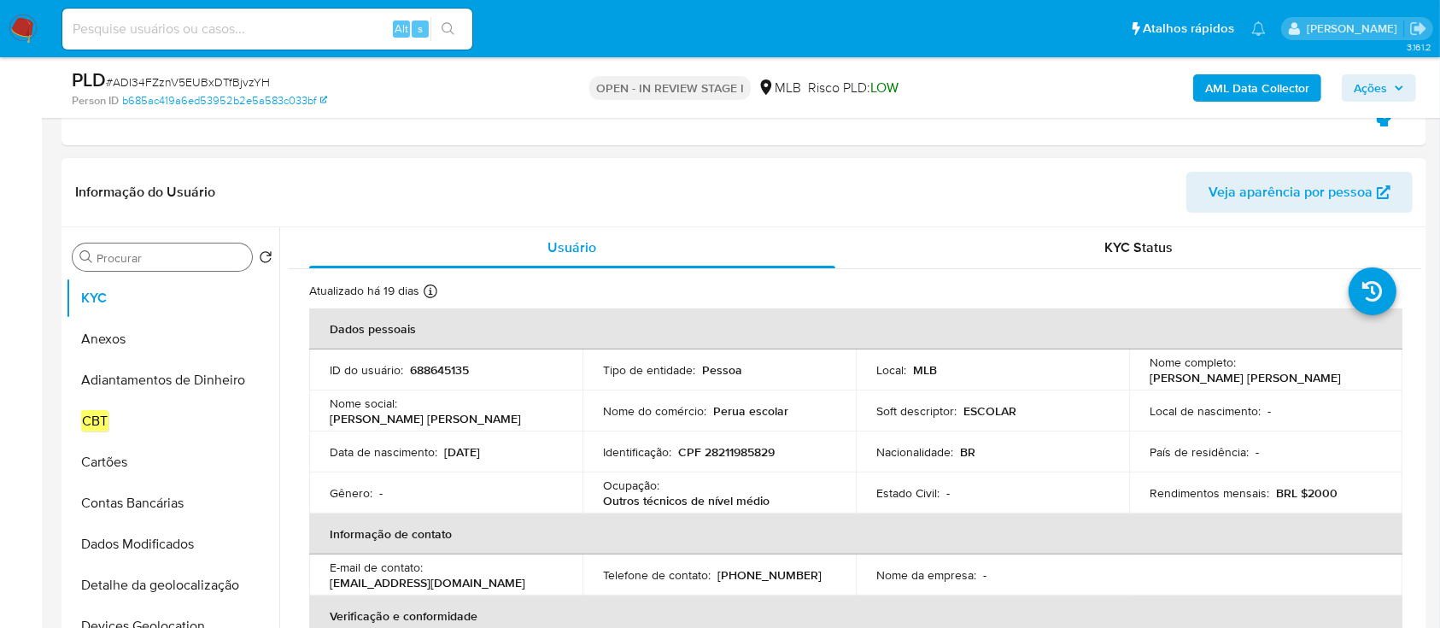
click at [753, 447] on p "CPF 28211985829" at bounding box center [726, 451] width 96 height 15
copy p "28211985829"
click at [742, 445] on p "CPF 28211985829" at bounding box center [726, 451] width 96 height 15
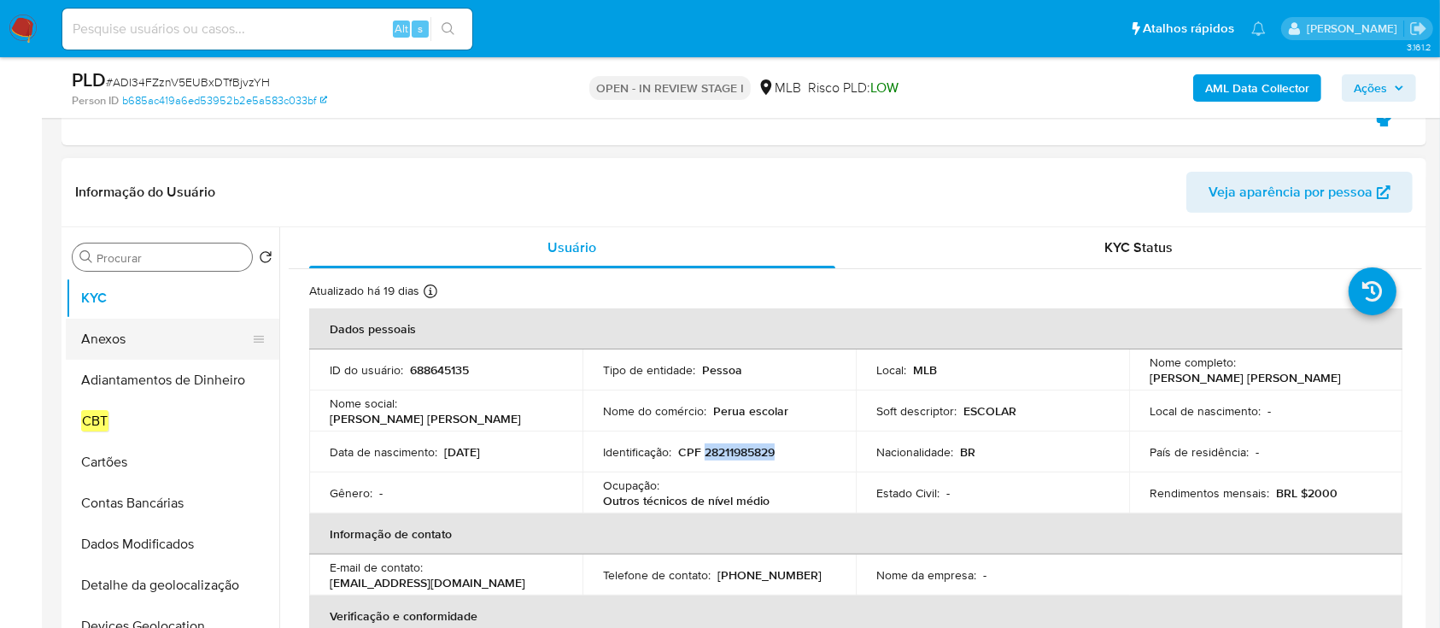
click at [142, 352] on button "Anexos" at bounding box center [166, 338] width 200 height 41
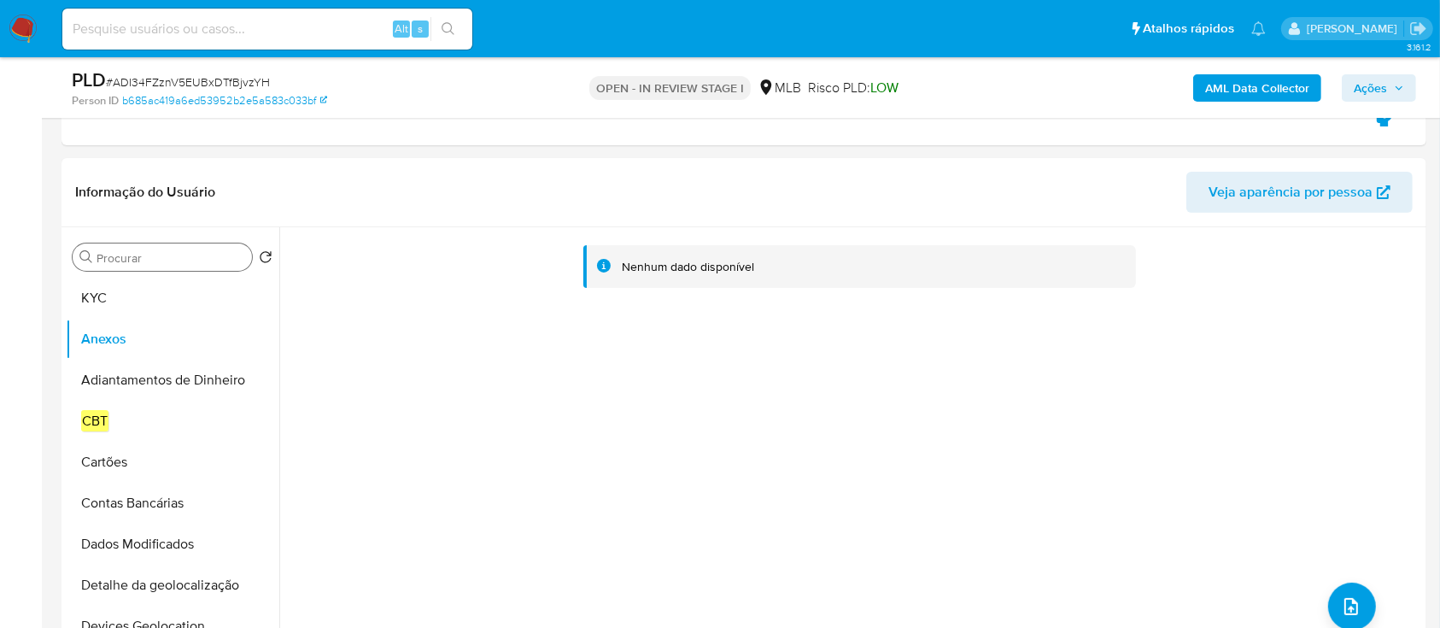
click at [1266, 91] on b "AML Data Collector" at bounding box center [1257, 87] width 104 height 27
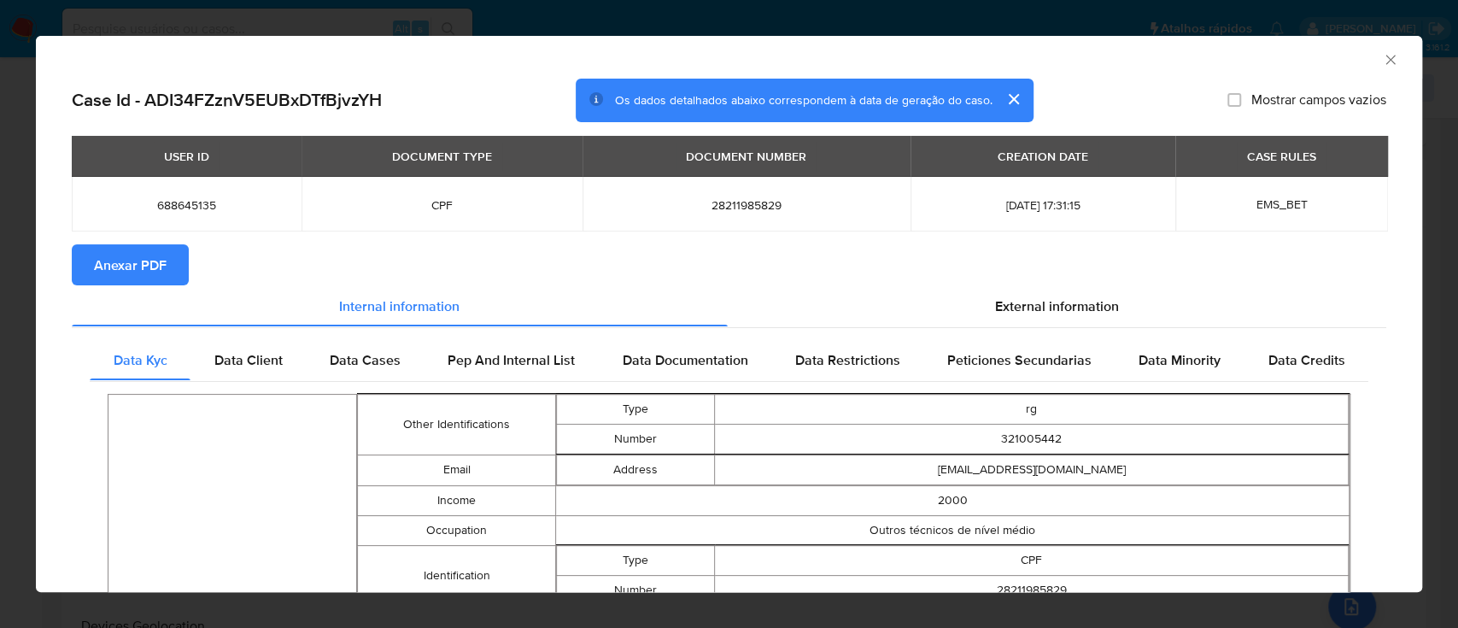
click at [148, 269] on span "Anexar PDF" at bounding box center [130, 265] width 73 height 38
click at [1385, 62] on icon "Fechar a janela" at bounding box center [1389, 59] width 9 height 9
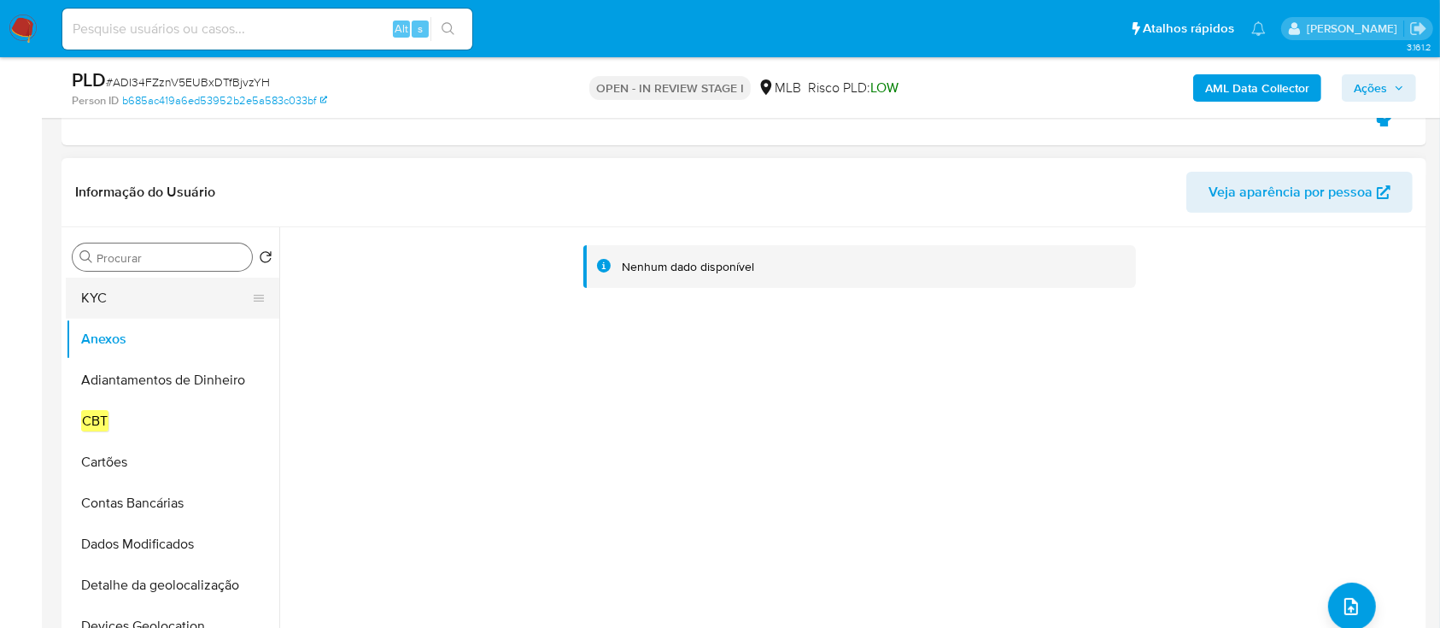
click at [115, 299] on button "KYC" at bounding box center [166, 297] width 200 height 41
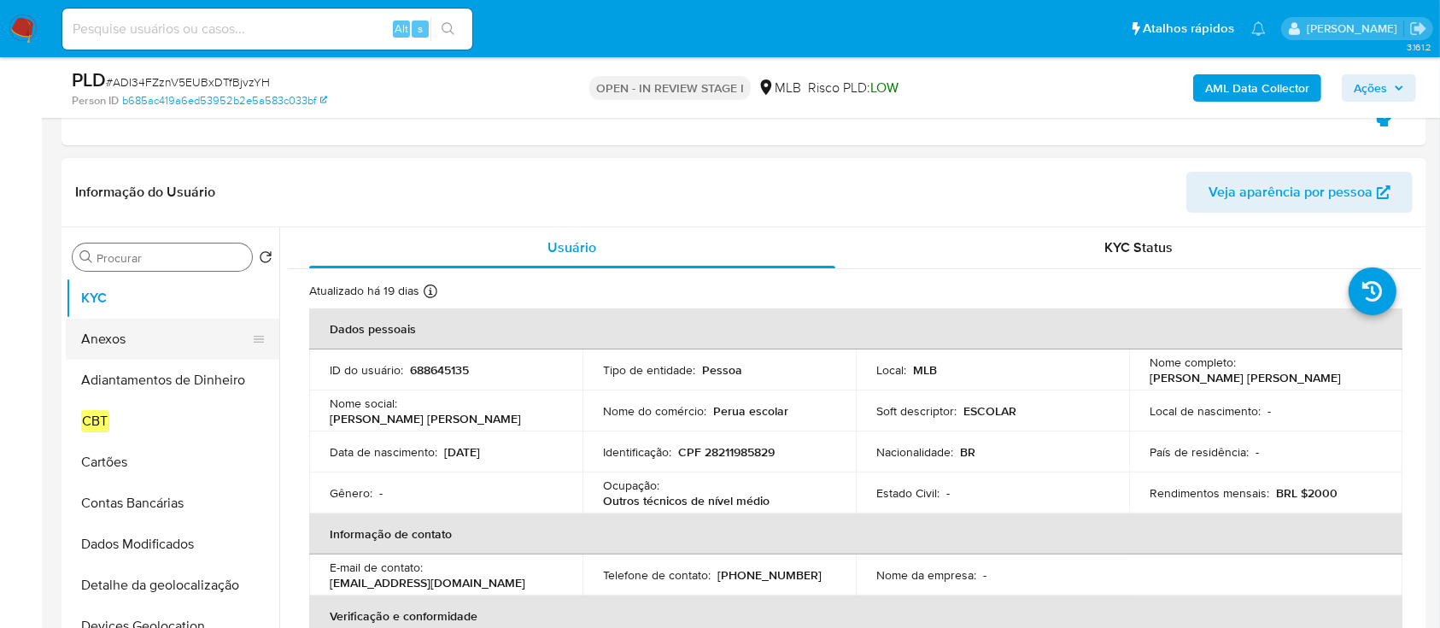
click at [119, 336] on button "Anexos" at bounding box center [166, 338] width 200 height 41
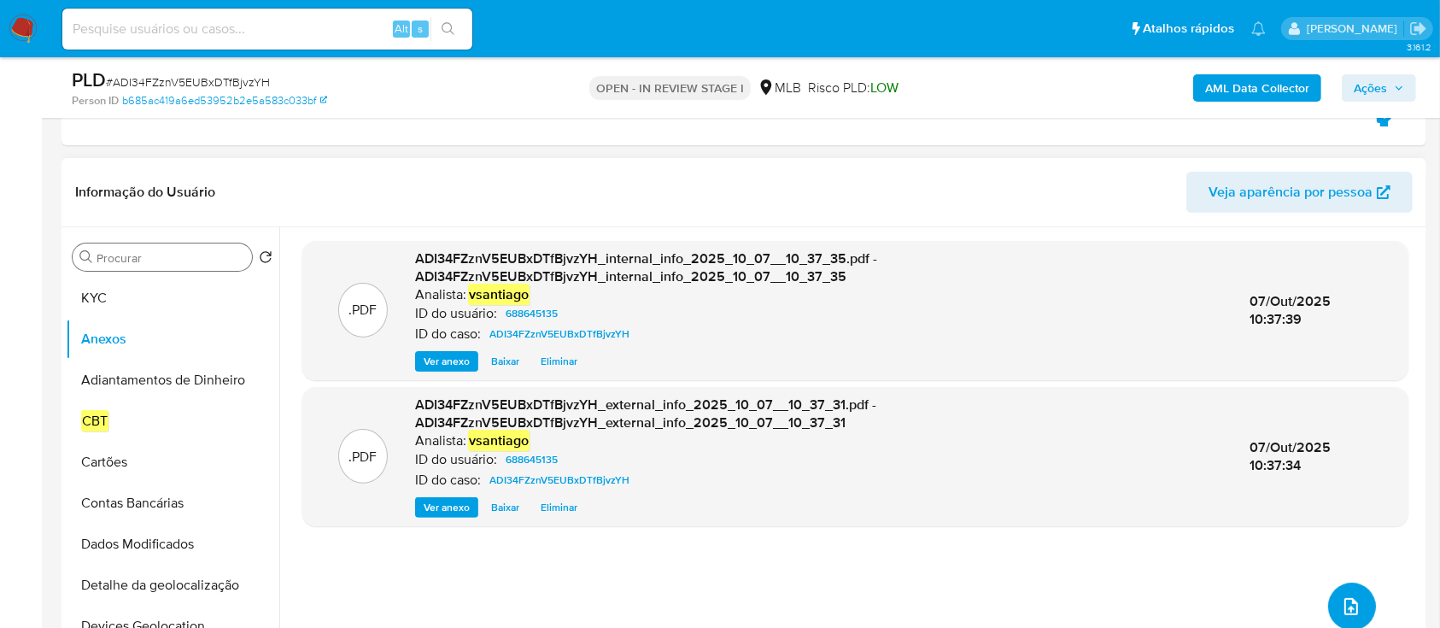
click at [1346, 601] on icon "upload-file" at bounding box center [1351, 606] width 20 height 20
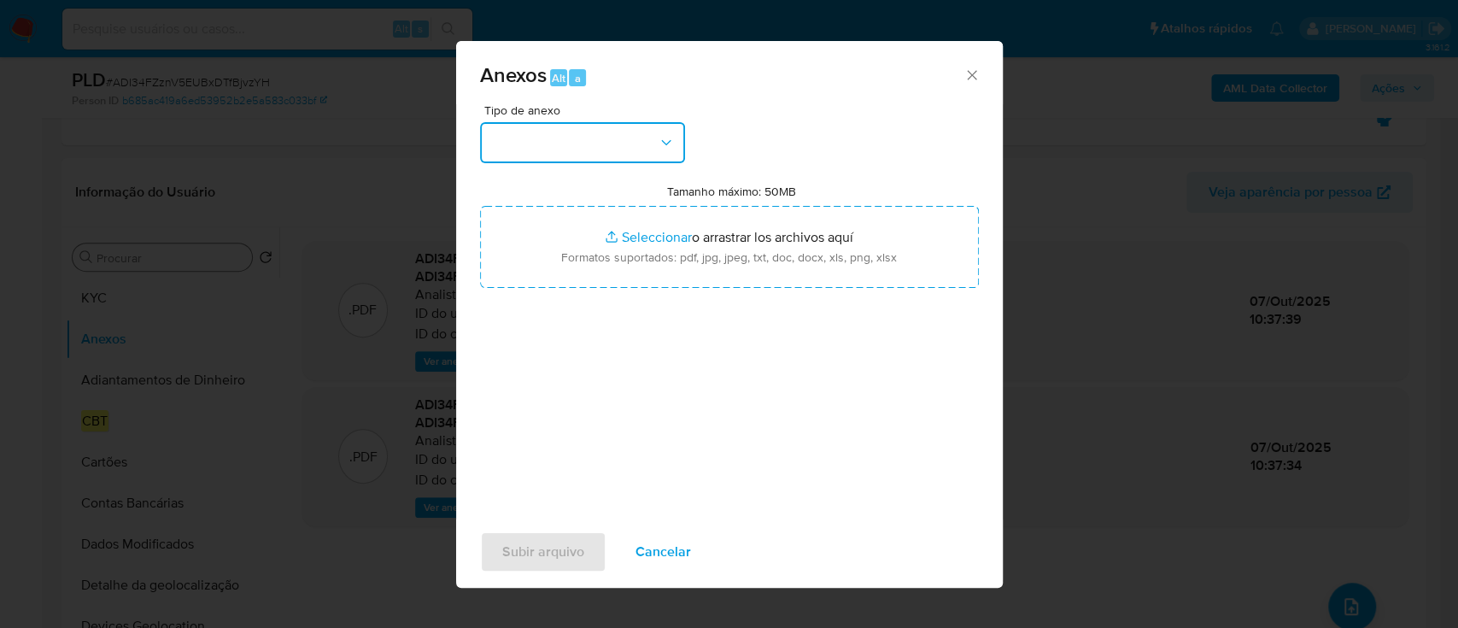
click at [595, 154] on button "button" at bounding box center [582, 142] width 205 height 41
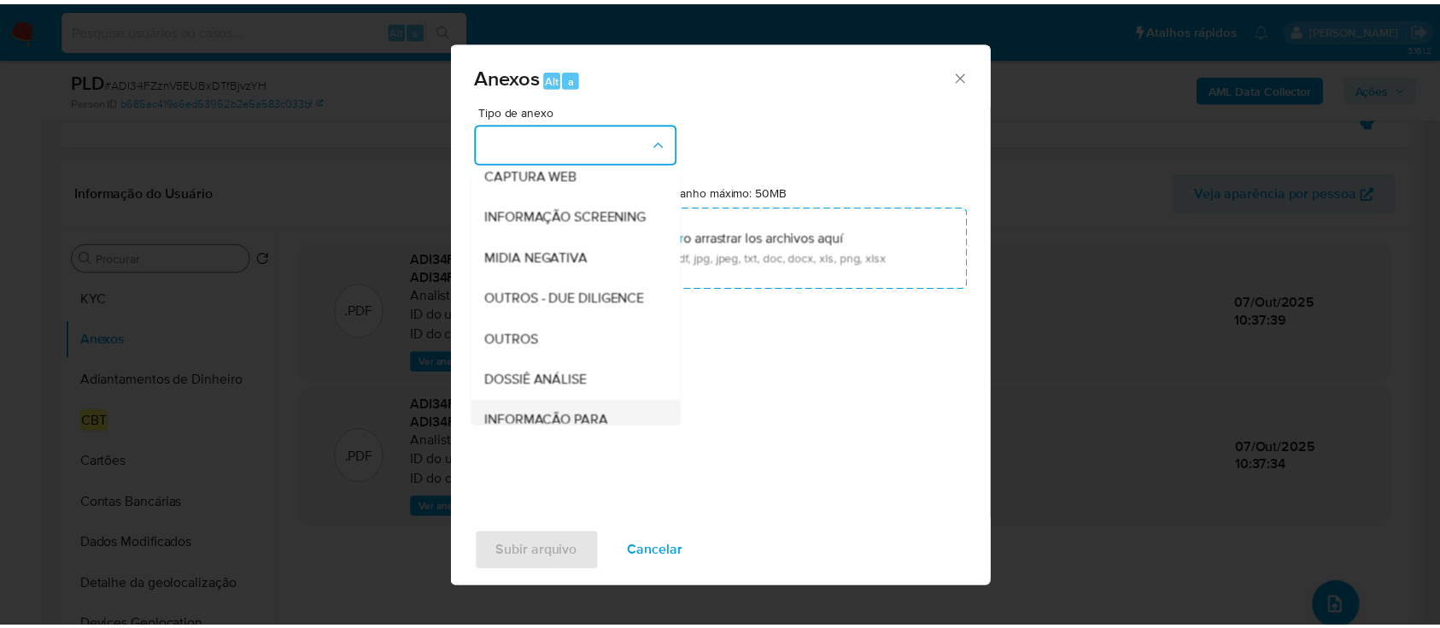
scroll to position [262, 0]
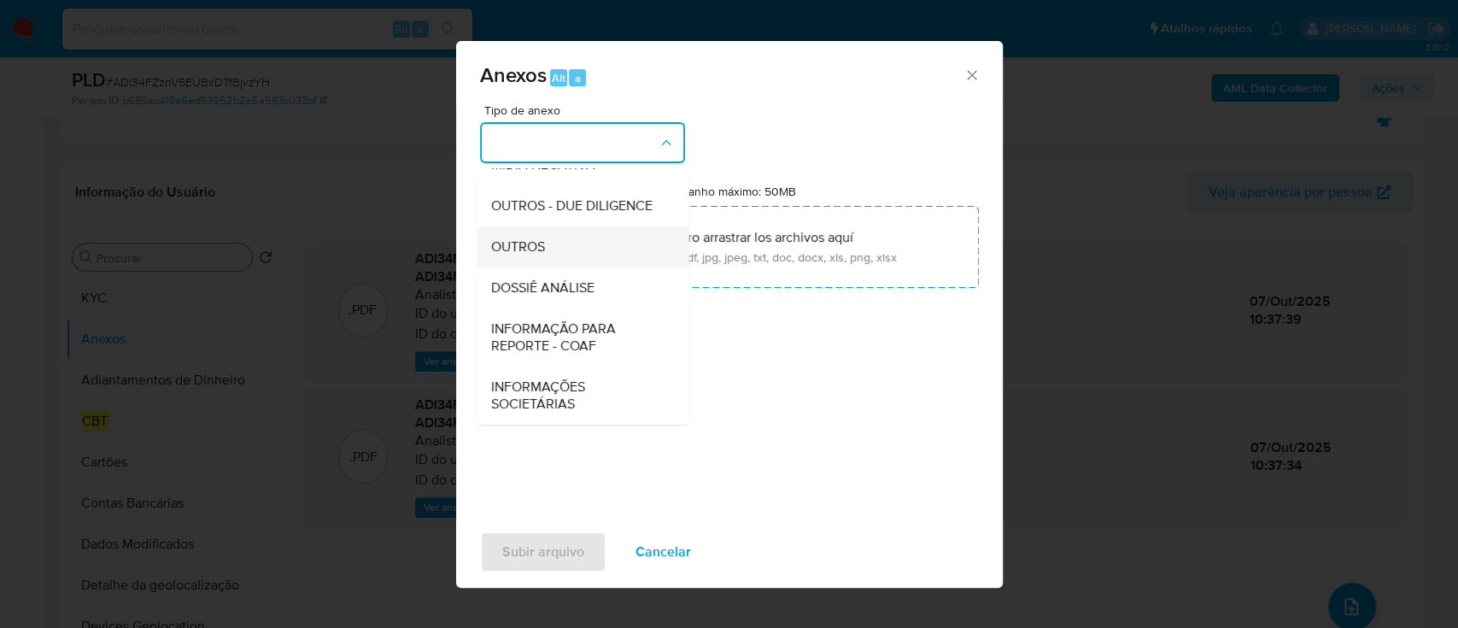
click at [550, 253] on div "OUTROS" at bounding box center [577, 246] width 174 height 41
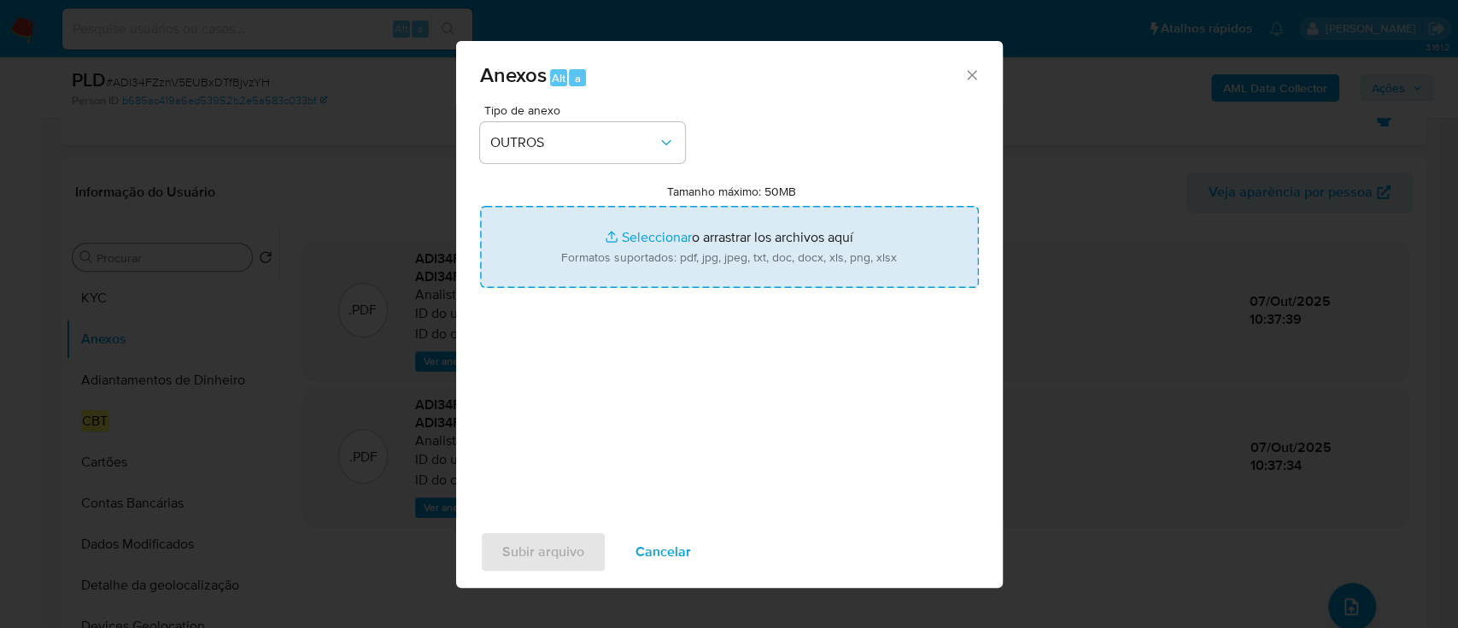
click at [710, 254] on input "Tamanho máximo: 50MB Seleccionar archivos" at bounding box center [729, 247] width 499 height 82
type input "C:\fakepath\DECLÍNIO SPA - CPF 28211985829 - MARIA ELIANE MARTINS UCHOA COSTA.p…"
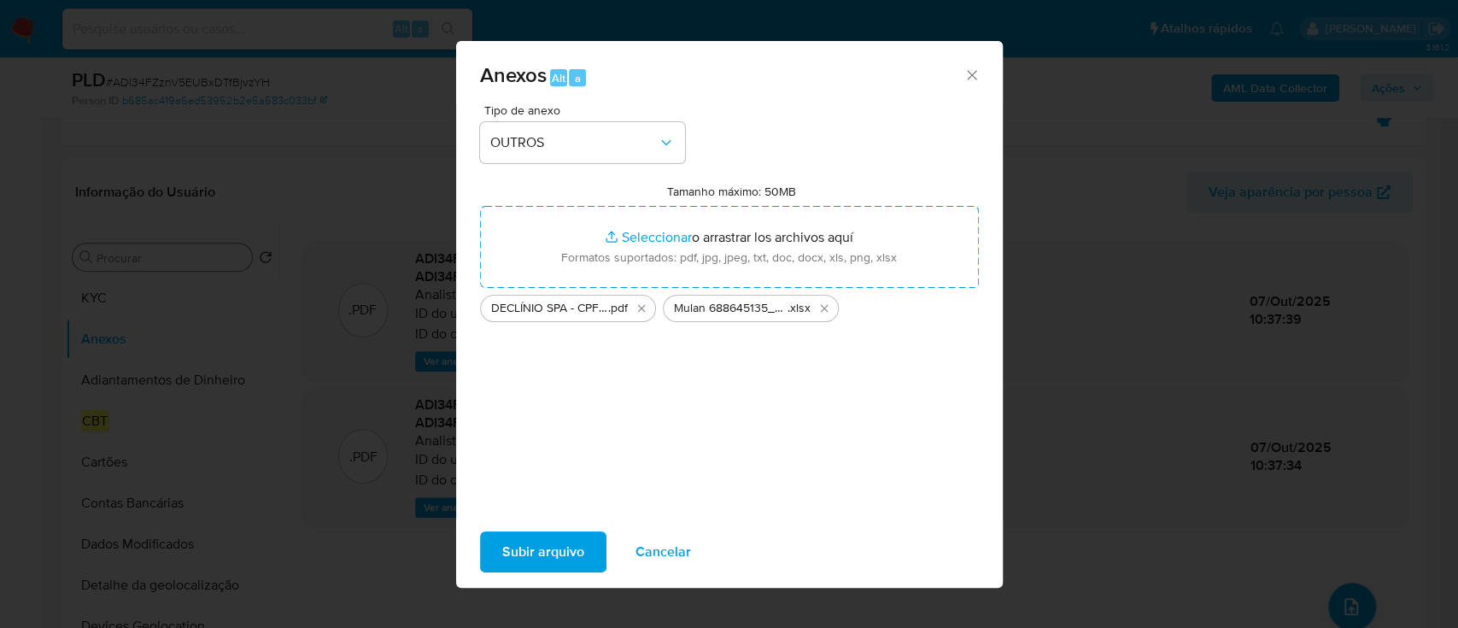
click at [546, 549] on span "Subir arquivo" at bounding box center [543, 552] width 82 height 38
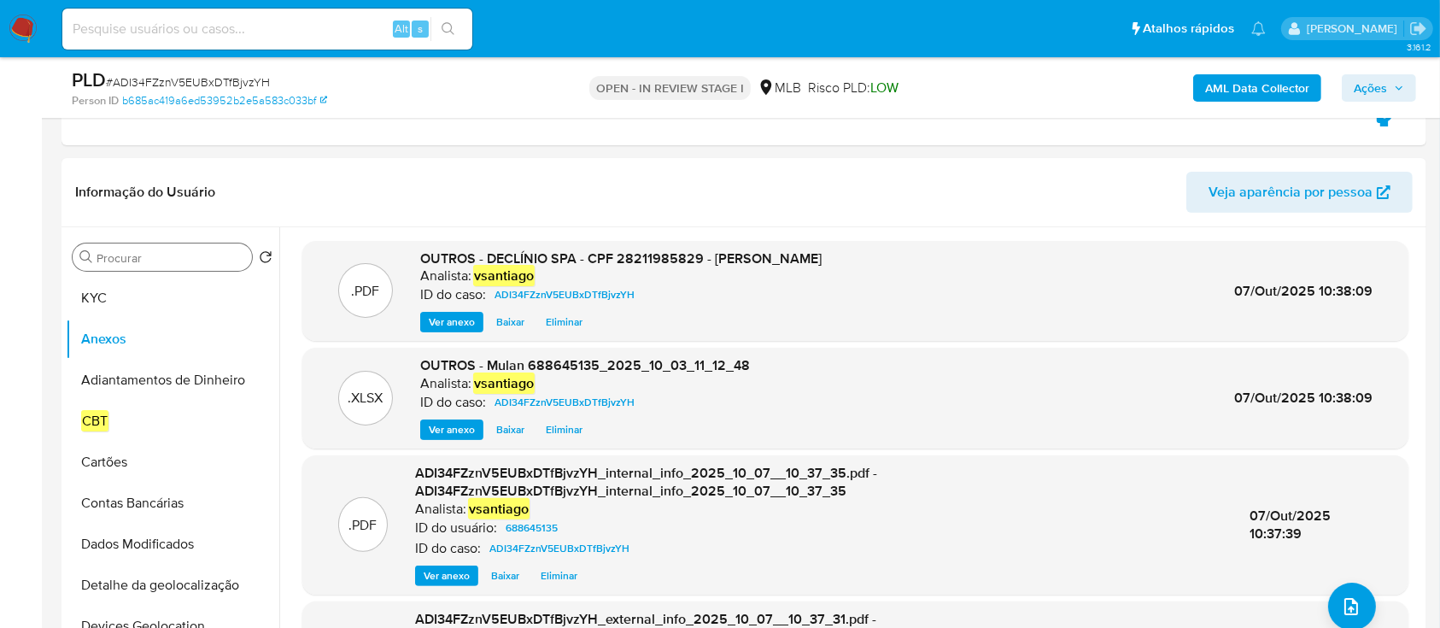
click at [1370, 85] on span "Ações" at bounding box center [1369, 87] width 33 height 27
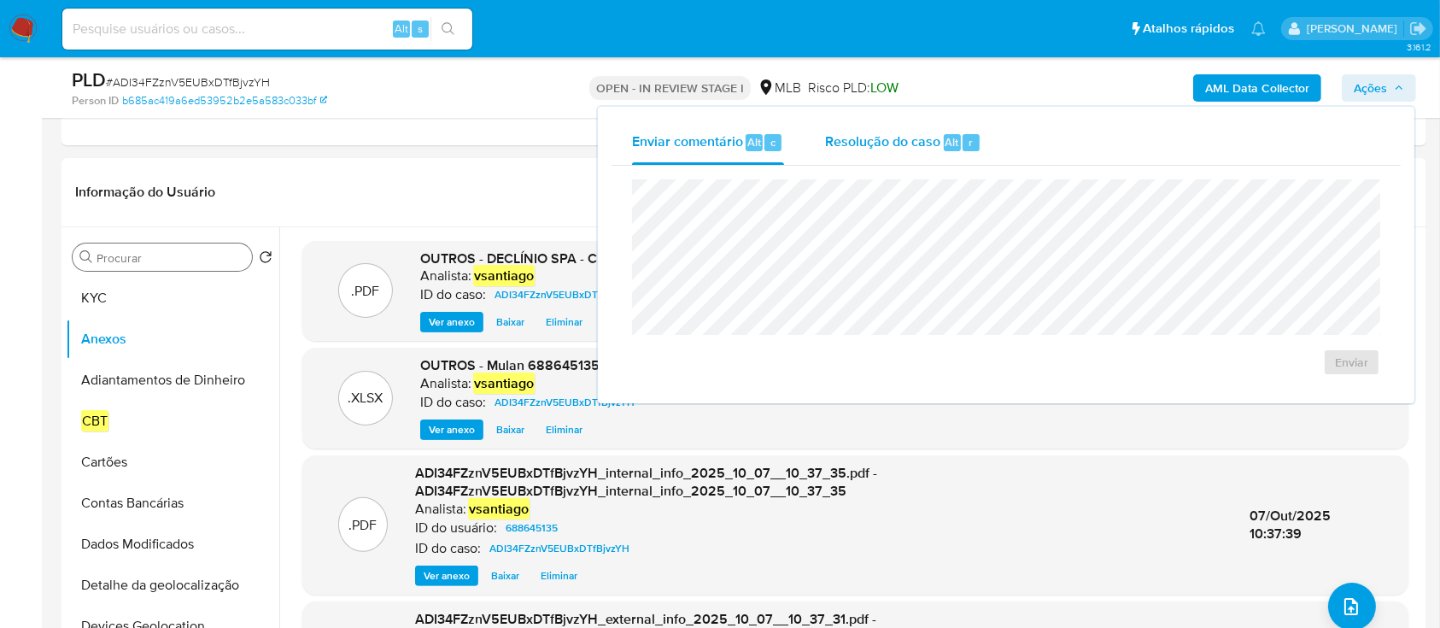
click at [895, 137] on span "Resolução do caso" at bounding box center [882, 141] width 115 height 20
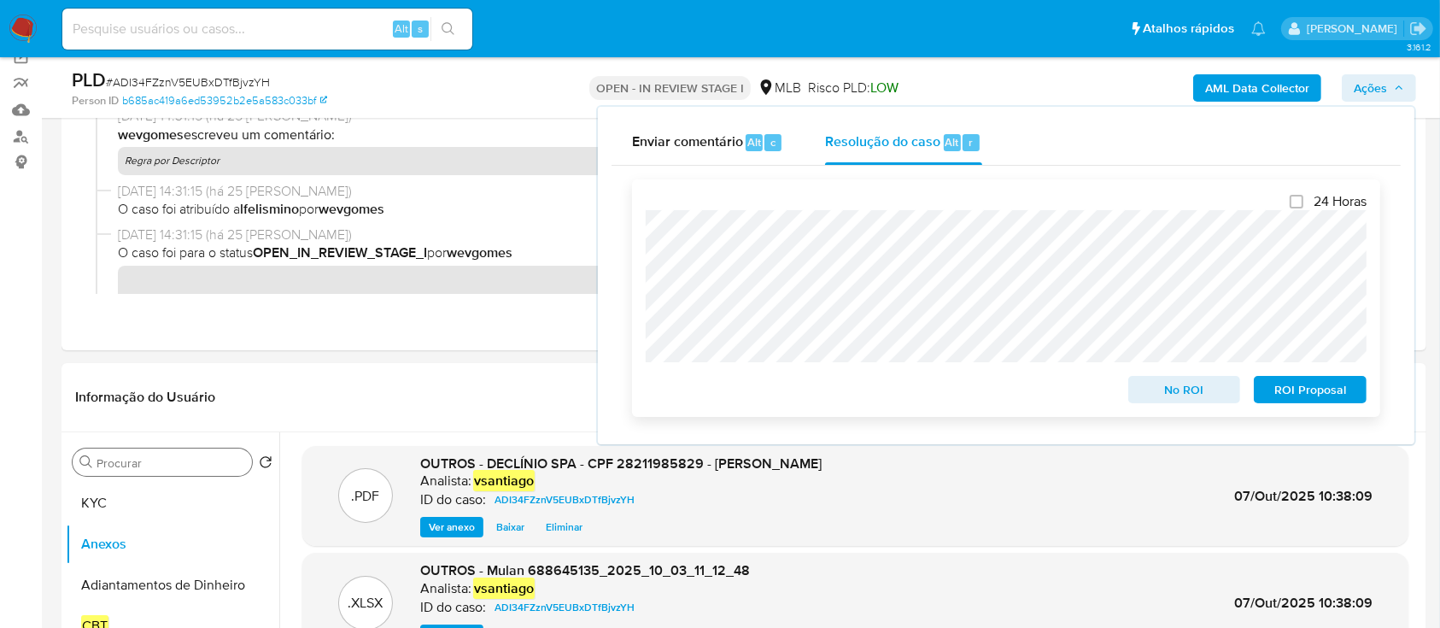
scroll to position [342, 0]
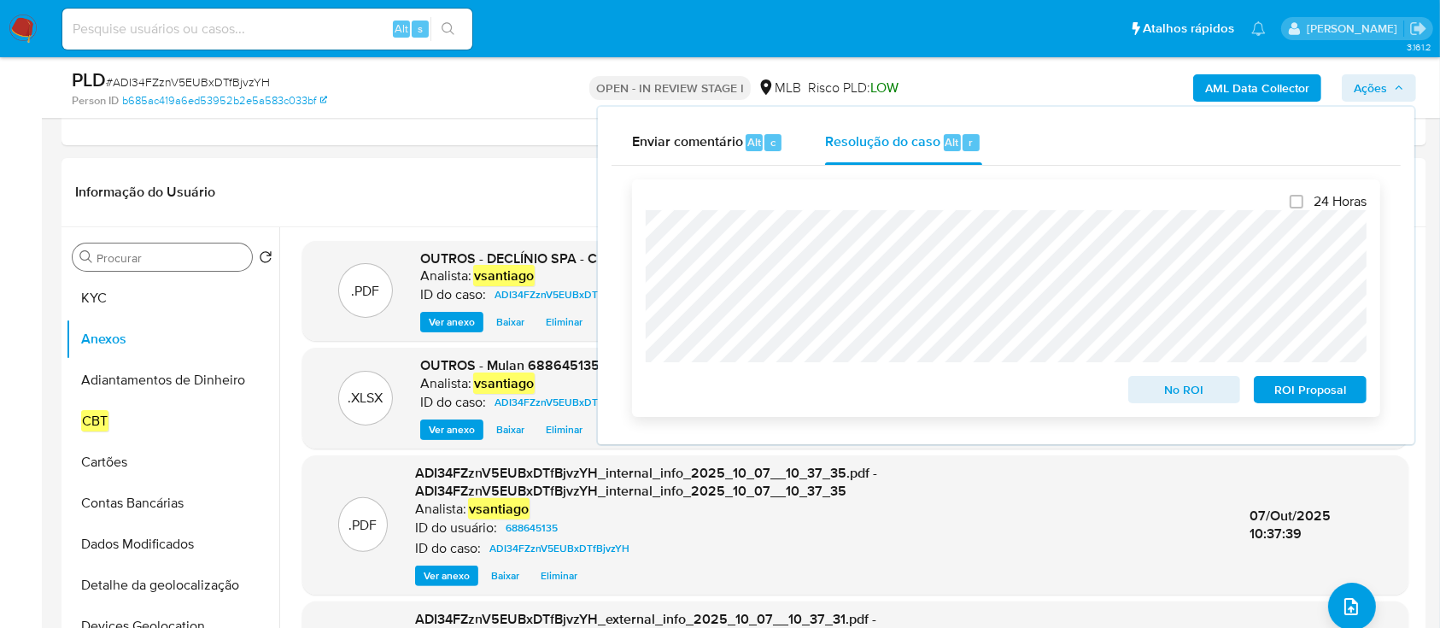
click at [1163, 391] on span "No ROI" at bounding box center [1184, 389] width 89 height 24
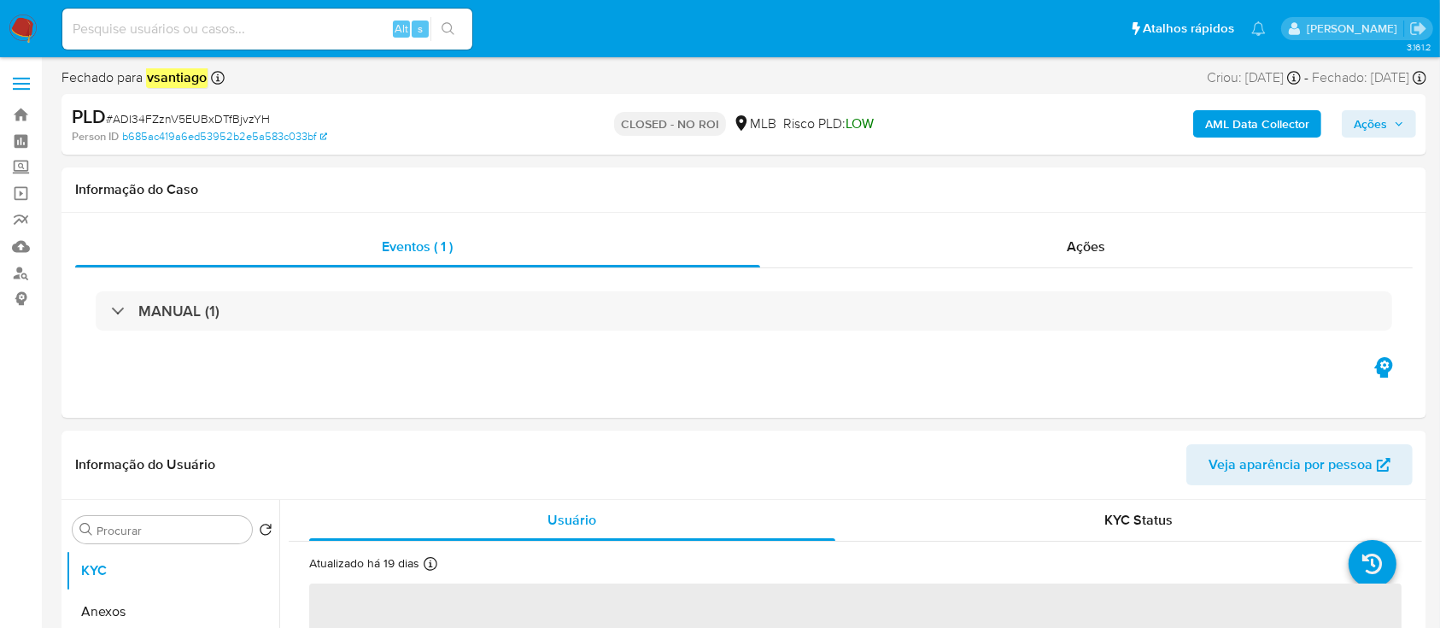
select select "10"
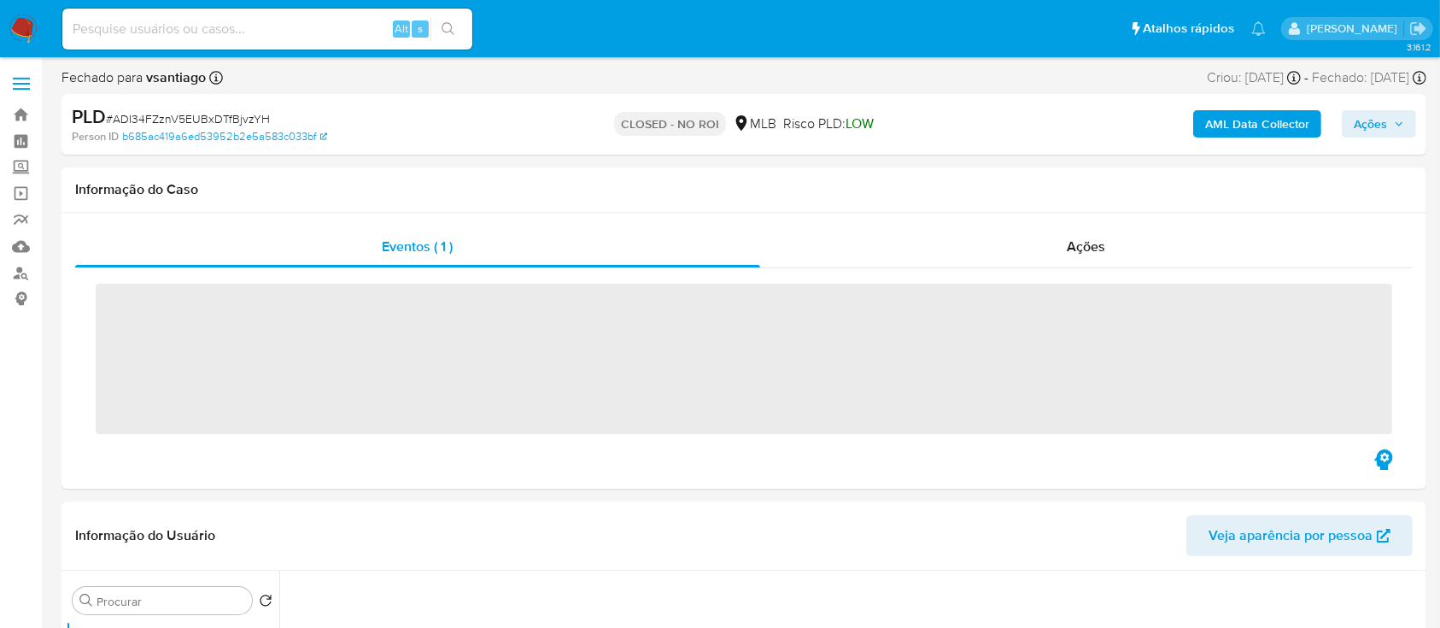
click at [27, 32] on img at bounding box center [23, 29] width 29 height 29
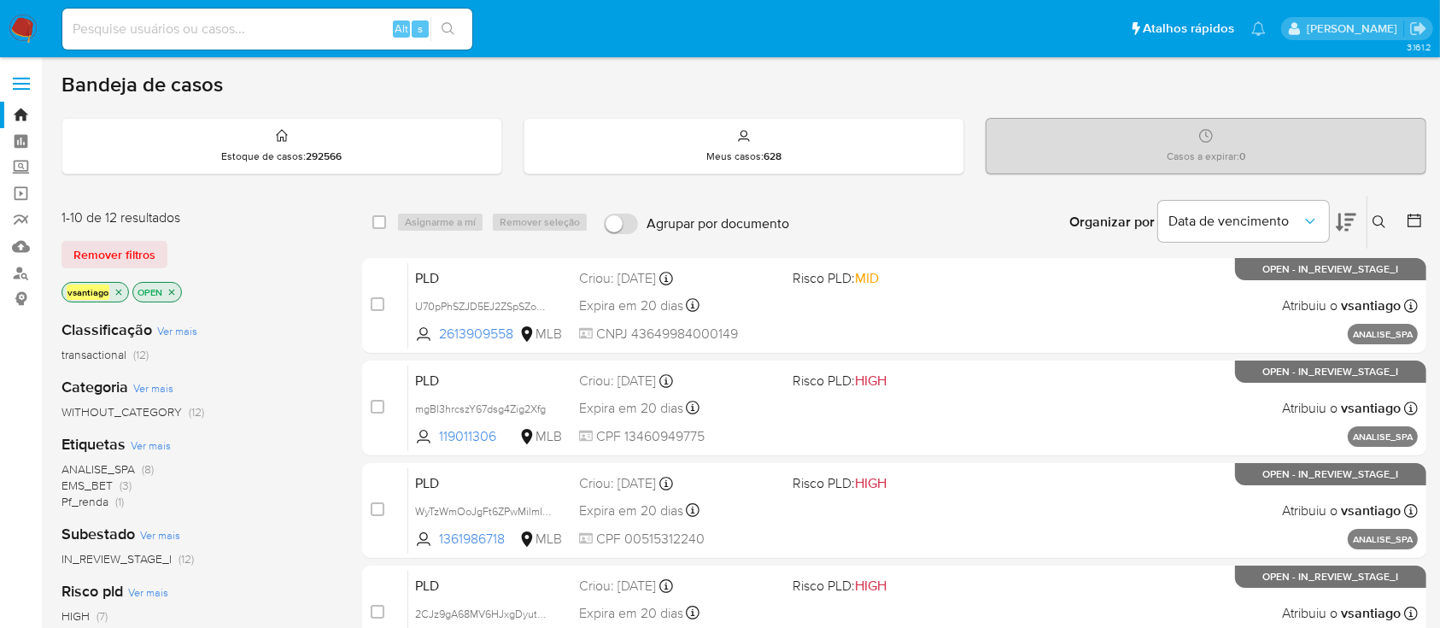
click at [261, 271] on div "1-10 de 12 resultados Remover filtros vsantiago OPEN" at bounding box center [197, 256] width 273 height 97
click at [232, 257] on div "Remover filtros" at bounding box center [197, 254] width 273 height 27
click at [97, 499] on span "Pf_renda" at bounding box center [84, 501] width 47 height 17
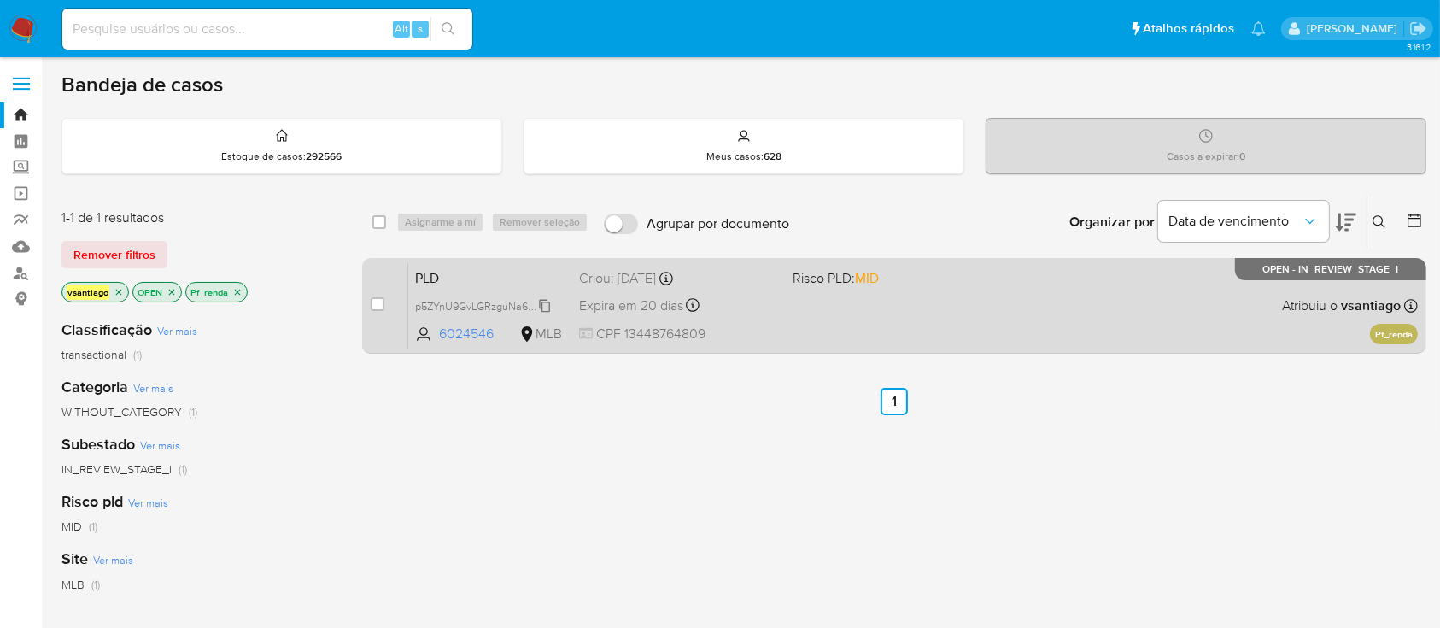
click at [530, 299] on span "p5ZYnU9GvLGRzguNa6kOzTOM" at bounding box center [492, 304] width 154 height 19
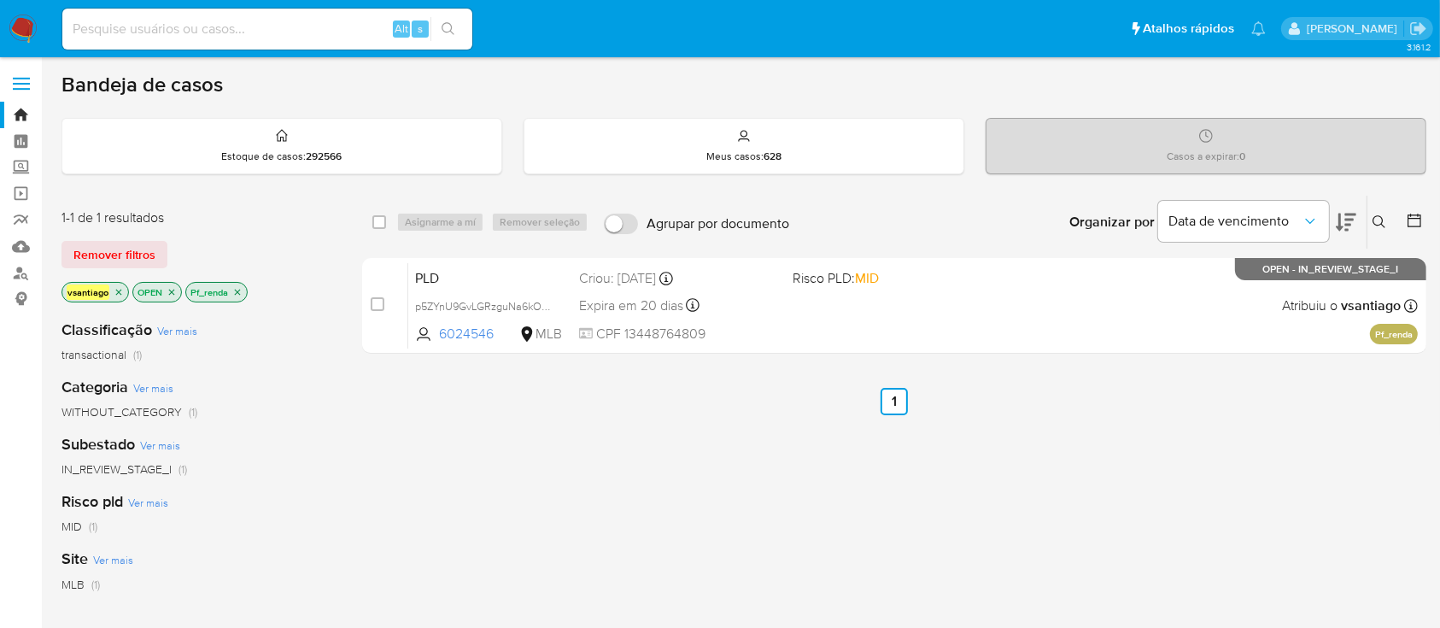
click at [560, 419] on div "select-all-cases-checkbox Asignarme a mí Remover seleção Agrupar por documento …" at bounding box center [894, 582] width 1064 height 774
click at [574, 459] on div "select-all-cases-checkbox Asignarme a mí Remover seleção Agrupar por documento …" at bounding box center [894, 582] width 1064 height 774
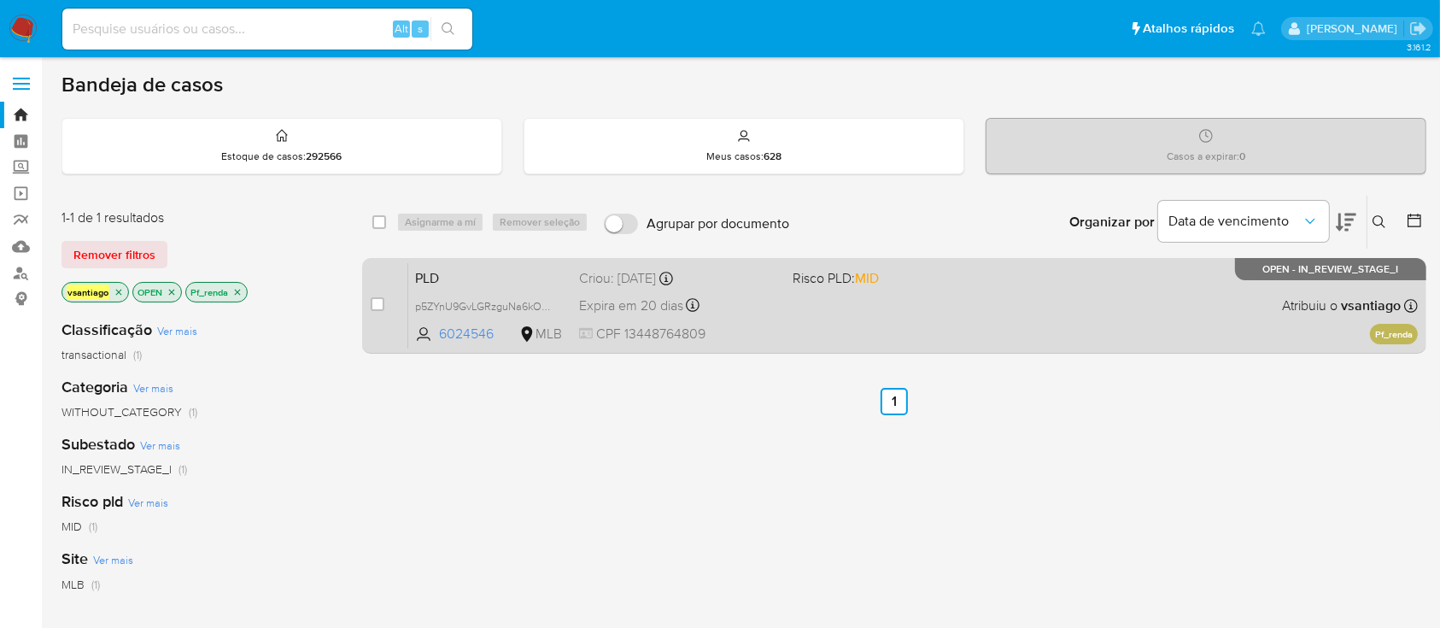
click at [864, 318] on div "PLD p5ZYnU9GvLGRzguNa6kOzTOM 6024546 MLB Risco PLD: MID Criou: [DATE] Criou: [D…" at bounding box center [912, 305] width 1009 height 86
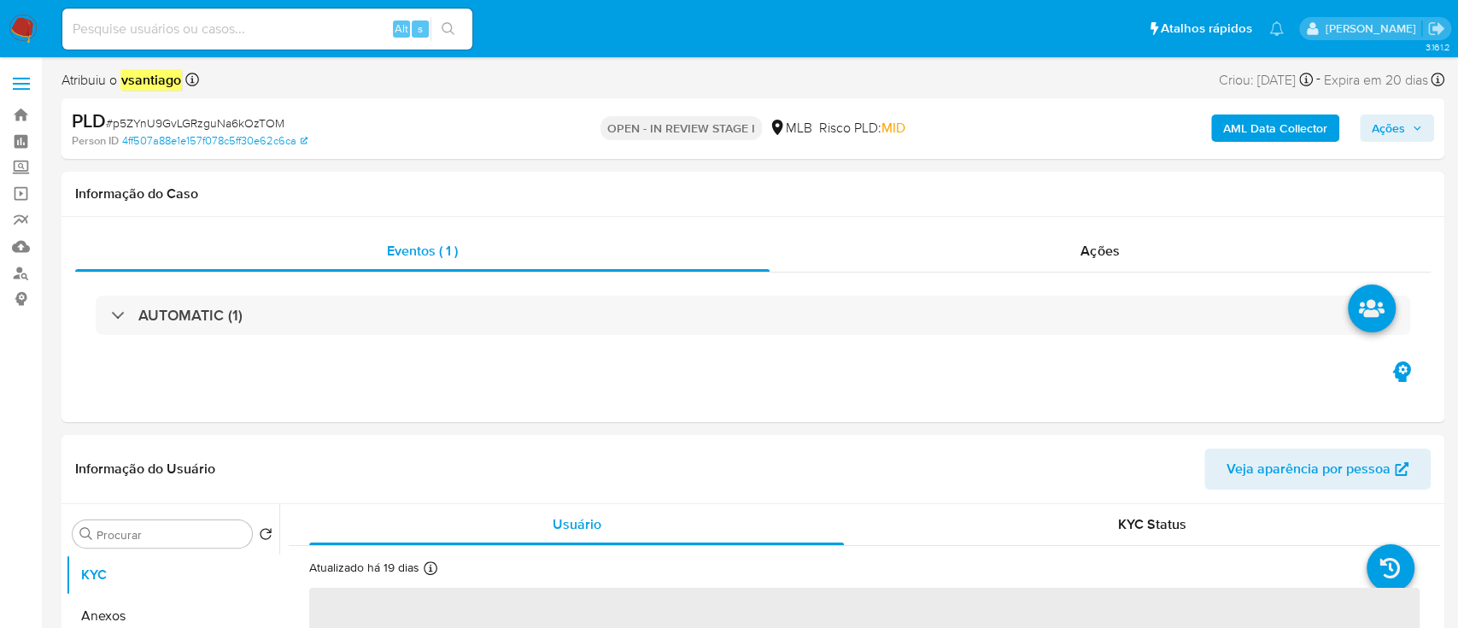
select select "10"
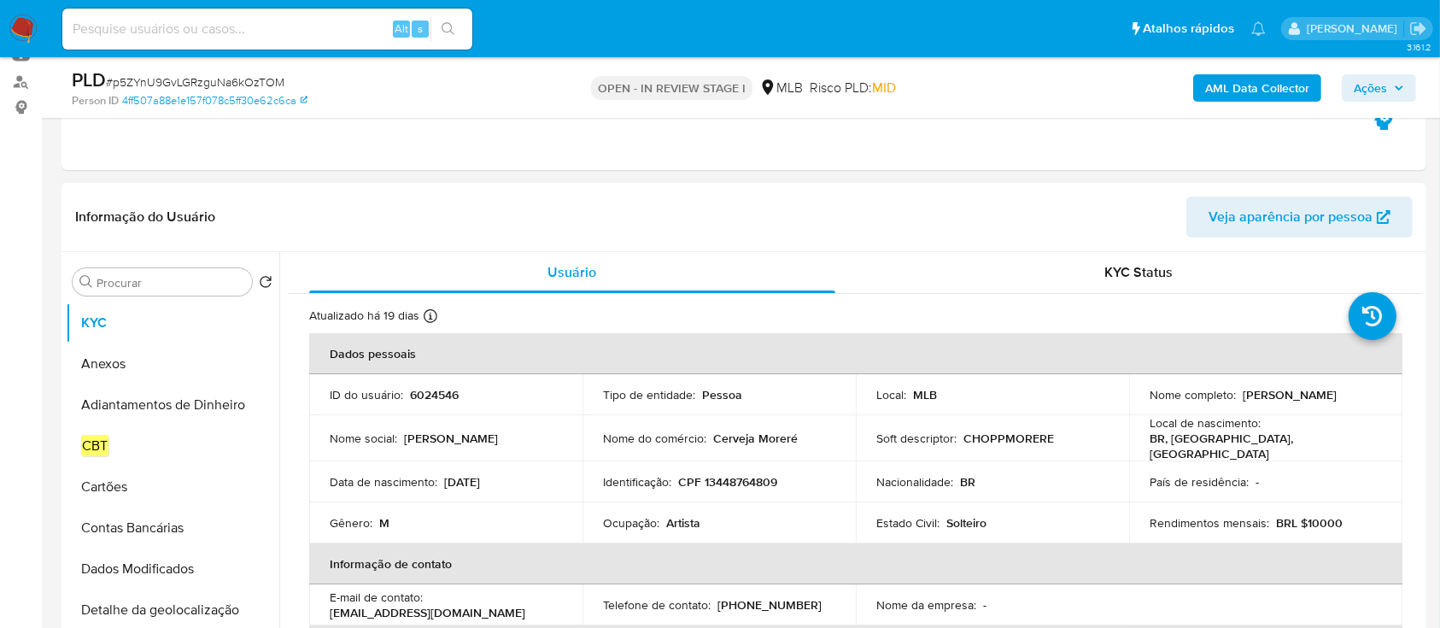
scroll to position [227, 0]
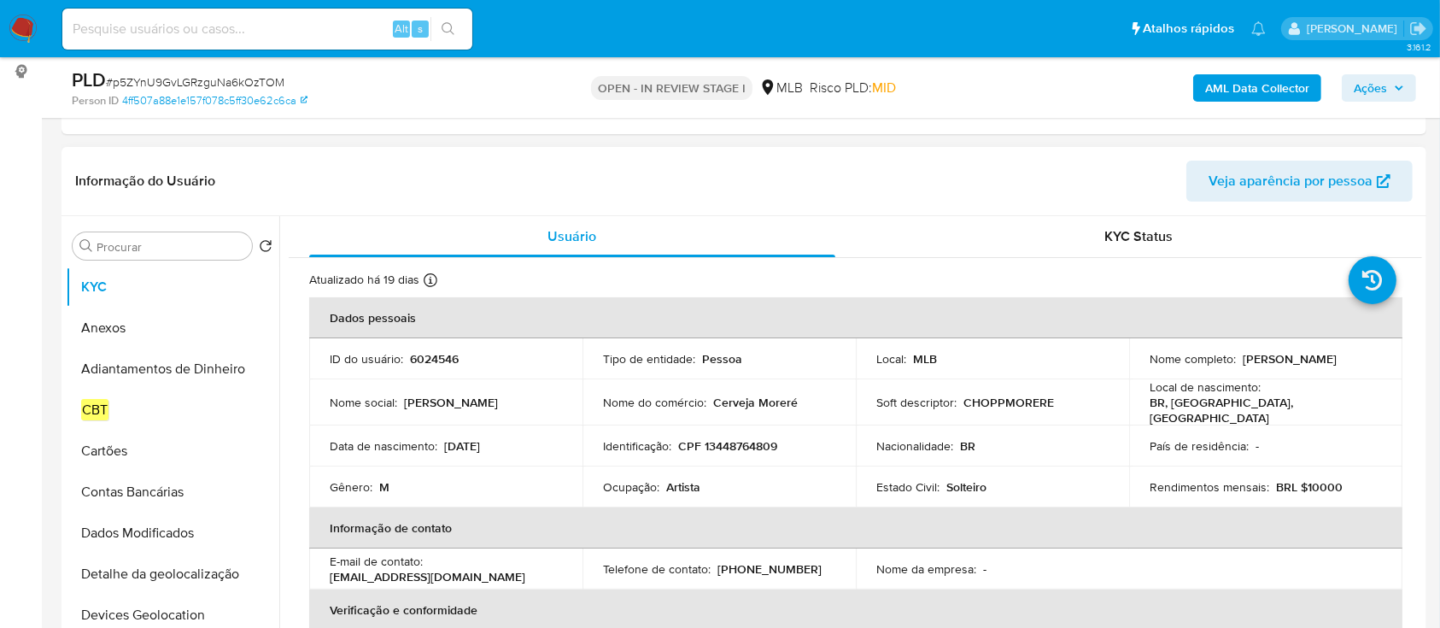
drag, startPoint x: 1144, startPoint y: 365, endPoint x: 1343, endPoint y: 371, distance: 199.1
click at [1343, 366] on div "Nome completo : Alexandre Henrique Galvao Marsiglia" at bounding box center [1265, 358] width 232 height 15
copy p "[PERSON_NAME]"
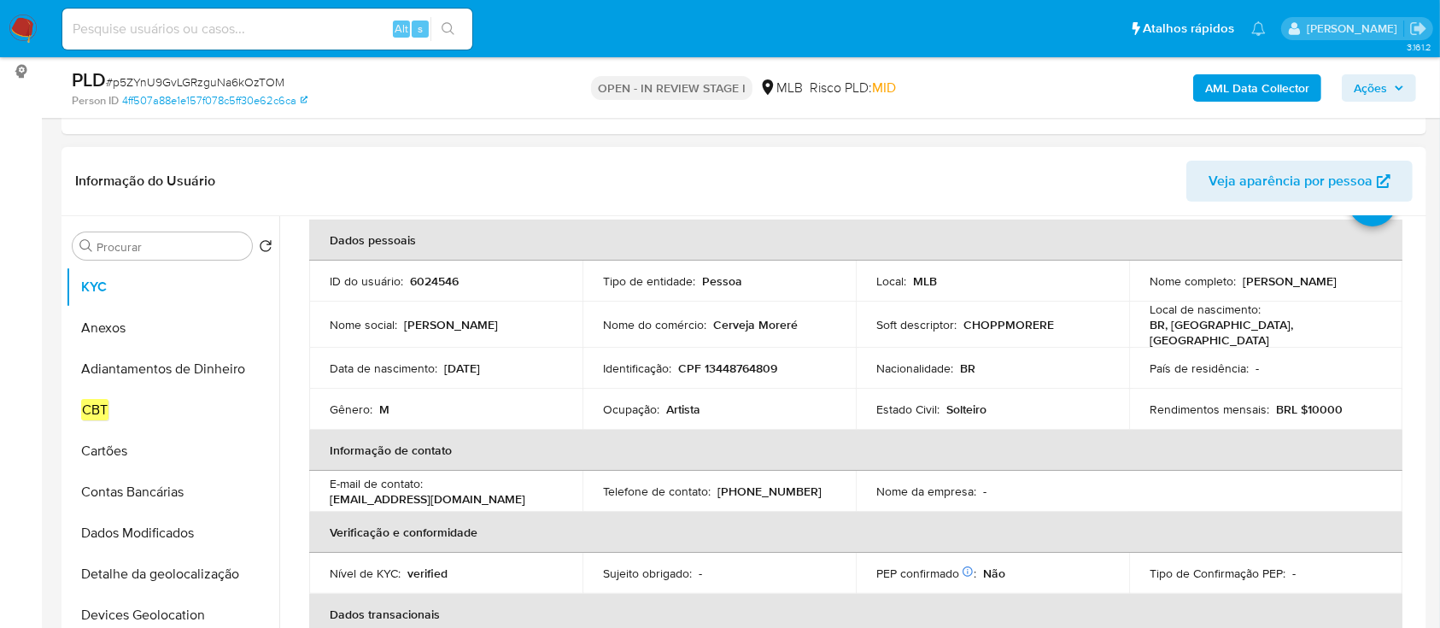
scroll to position [114, 0]
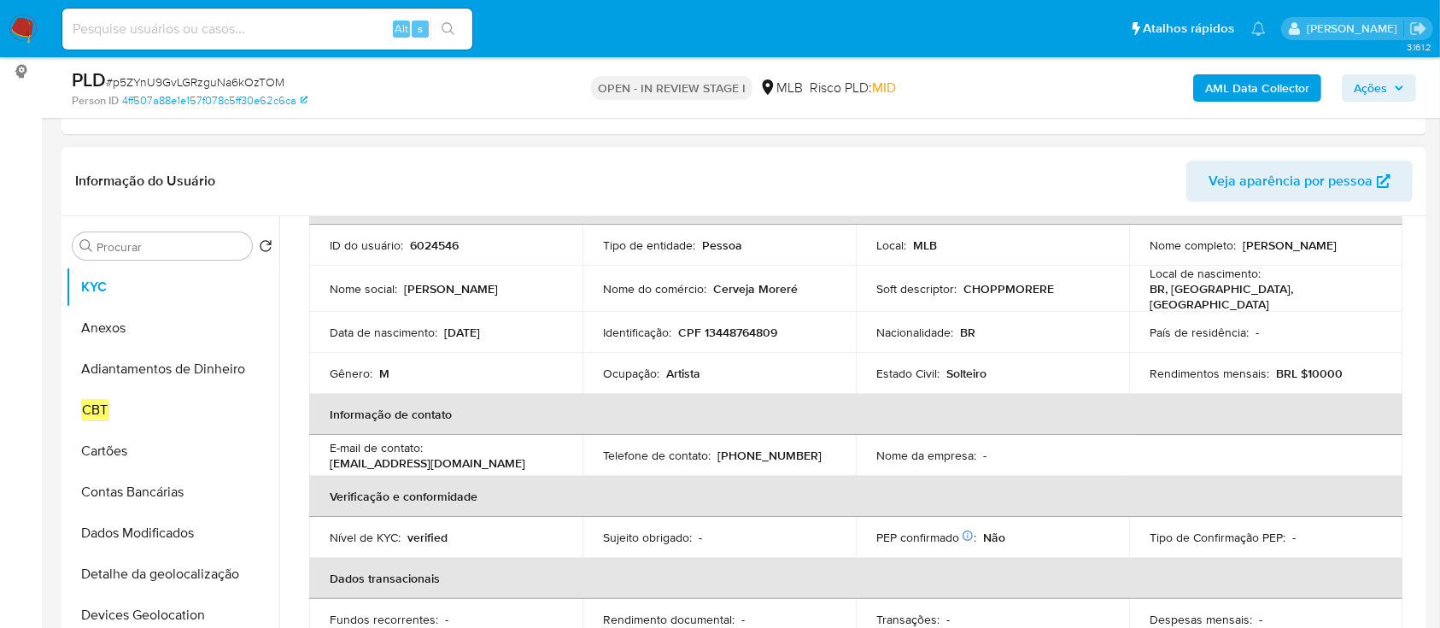
click at [731, 330] on p "CPF 13448764809" at bounding box center [727, 331] width 99 height 15
copy p "13448764809"
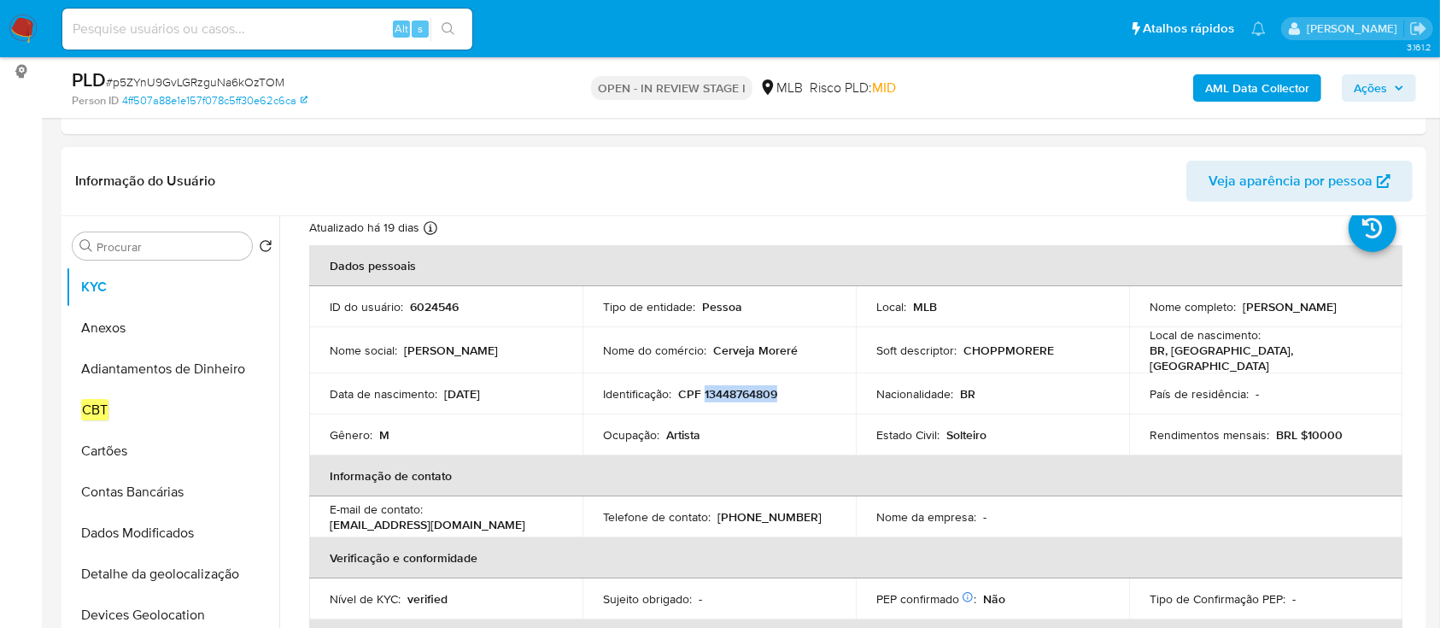
scroll to position [0, 0]
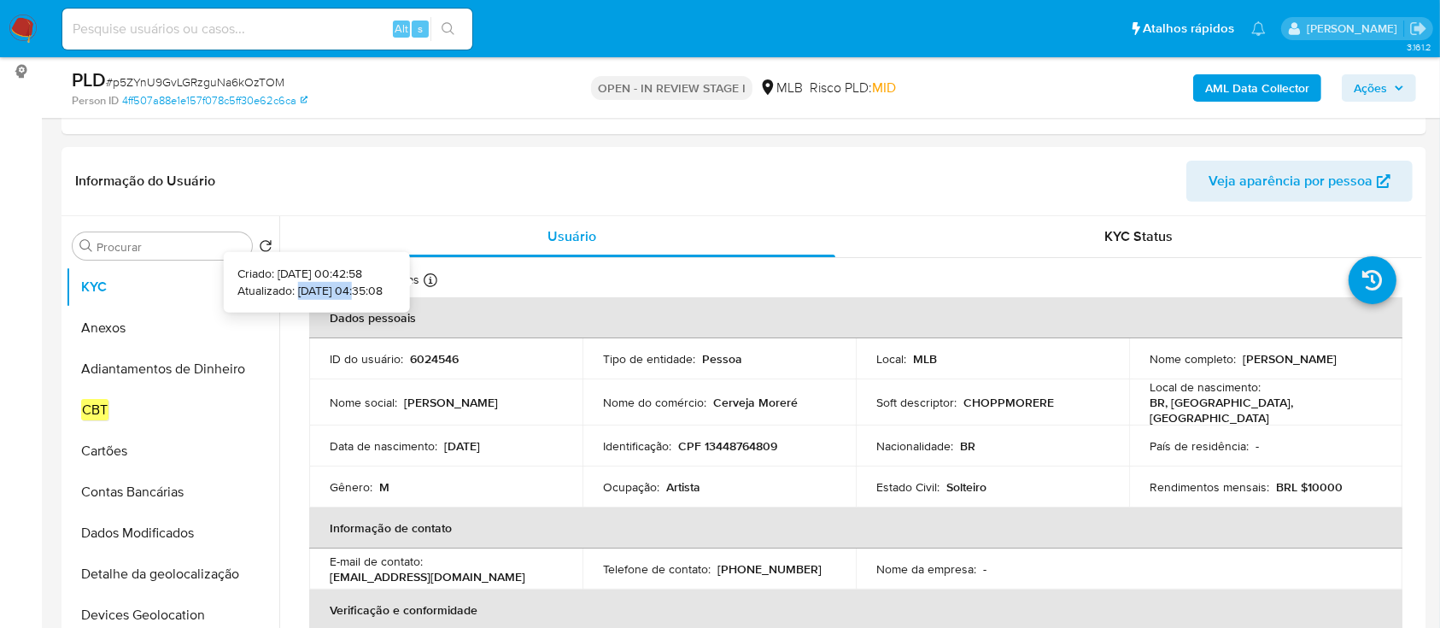
copy p "18/09/2025"
drag, startPoint x: 272, startPoint y: 288, endPoint x: 329, endPoint y: 292, distance: 57.4
click at [329, 292] on p "Atualizado: 18/09/2025 04:35:08" at bounding box center [309, 290] width 145 height 17
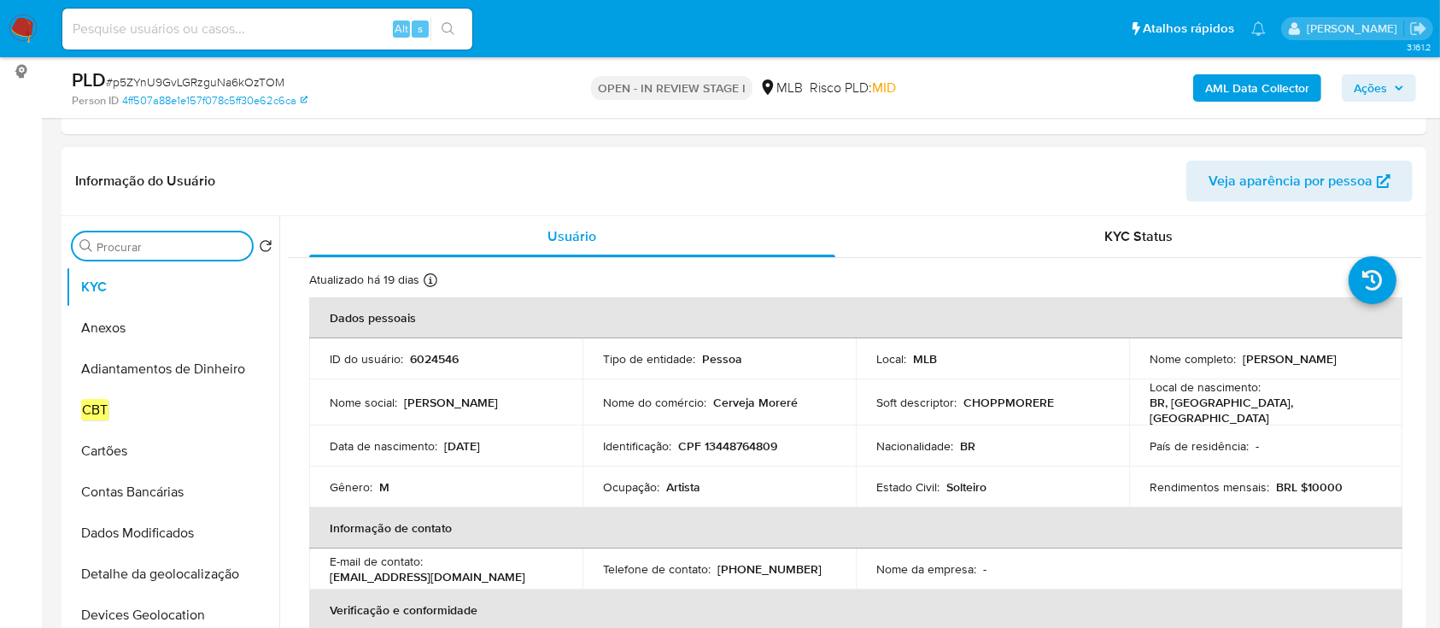
click at [170, 239] on input "Procurar" at bounding box center [170, 246] width 149 height 15
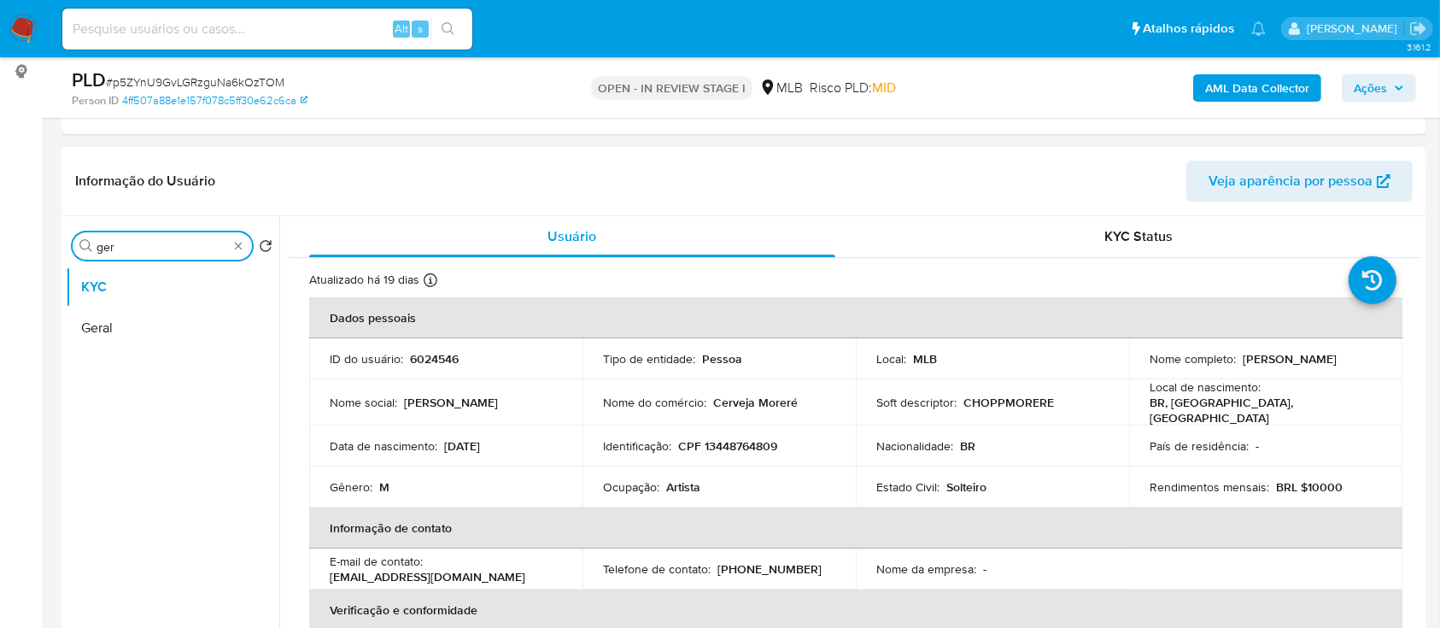
type input "ger"
drag, startPoint x: 671, startPoint y: 483, endPoint x: 597, endPoint y: 483, distance: 74.3
click at [597, 483] on td "Ocupação : Artista" at bounding box center [718, 486] width 273 height 41
copy div "Ocupação : Artista"
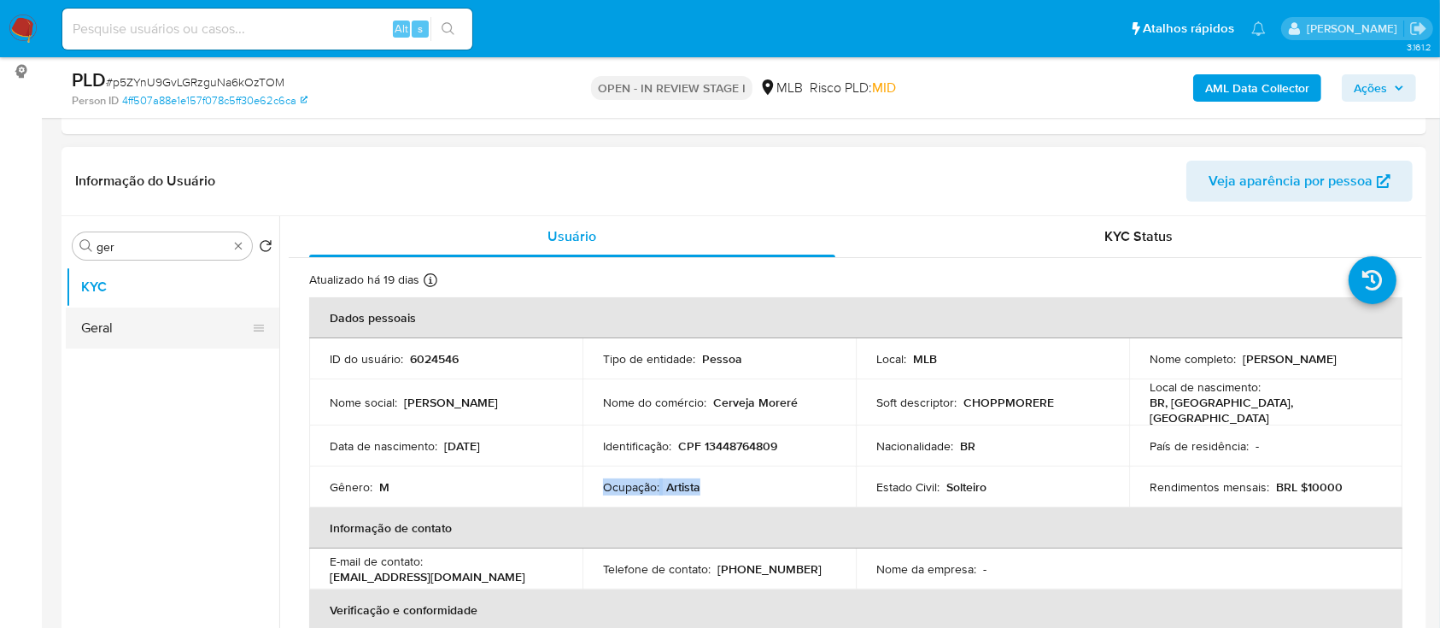
click at [121, 319] on button "Geral" at bounding box center [166, 327] width 200 height 41
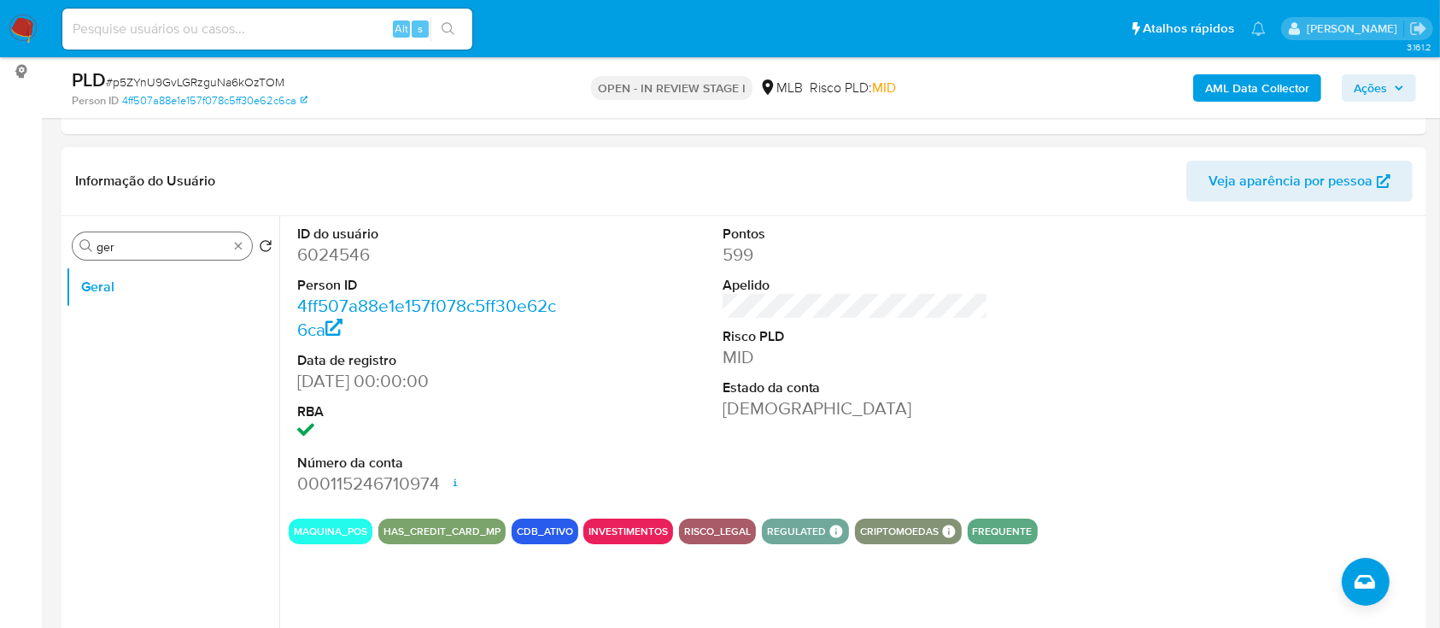
click at [164, 248] on input "ger" at bounding box center [161, 246] width 131 height 15
click at [165, 248] on input "ger" at bounding box center [161, 246] width 131 height 15
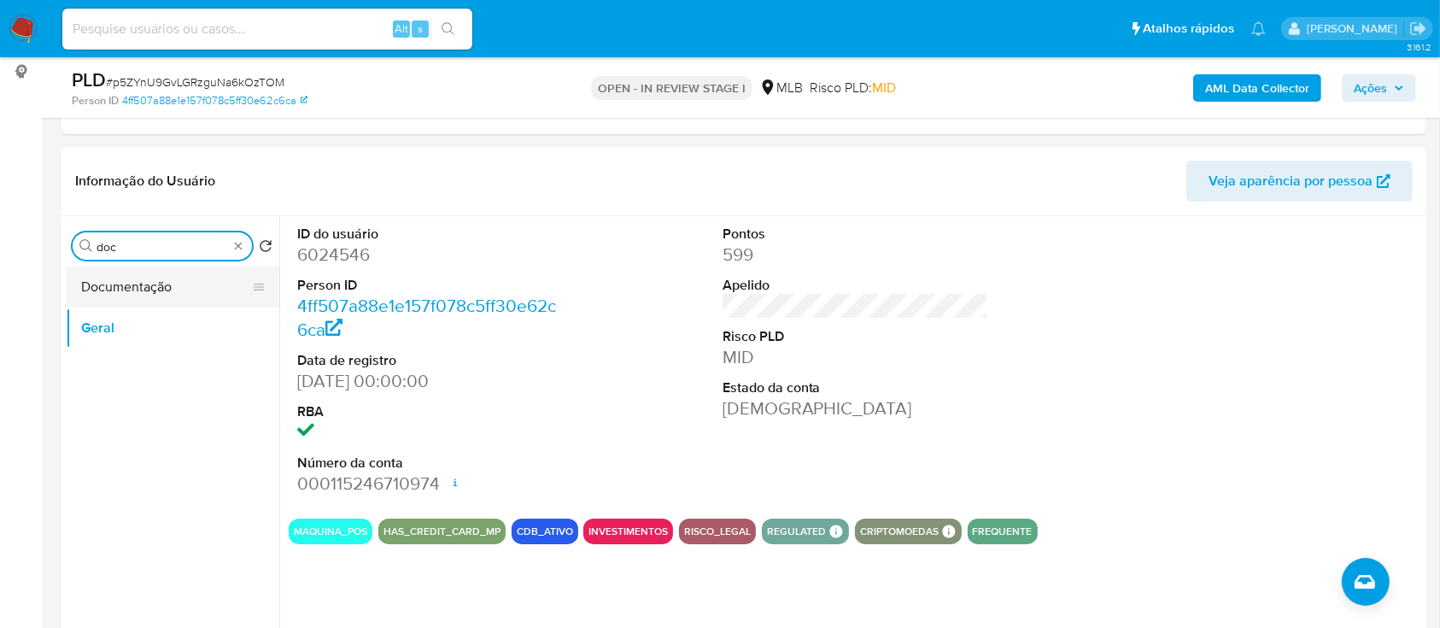
click at [166, 270] on button "Documentação" at bounding box center [166, 286] width 200 height 41
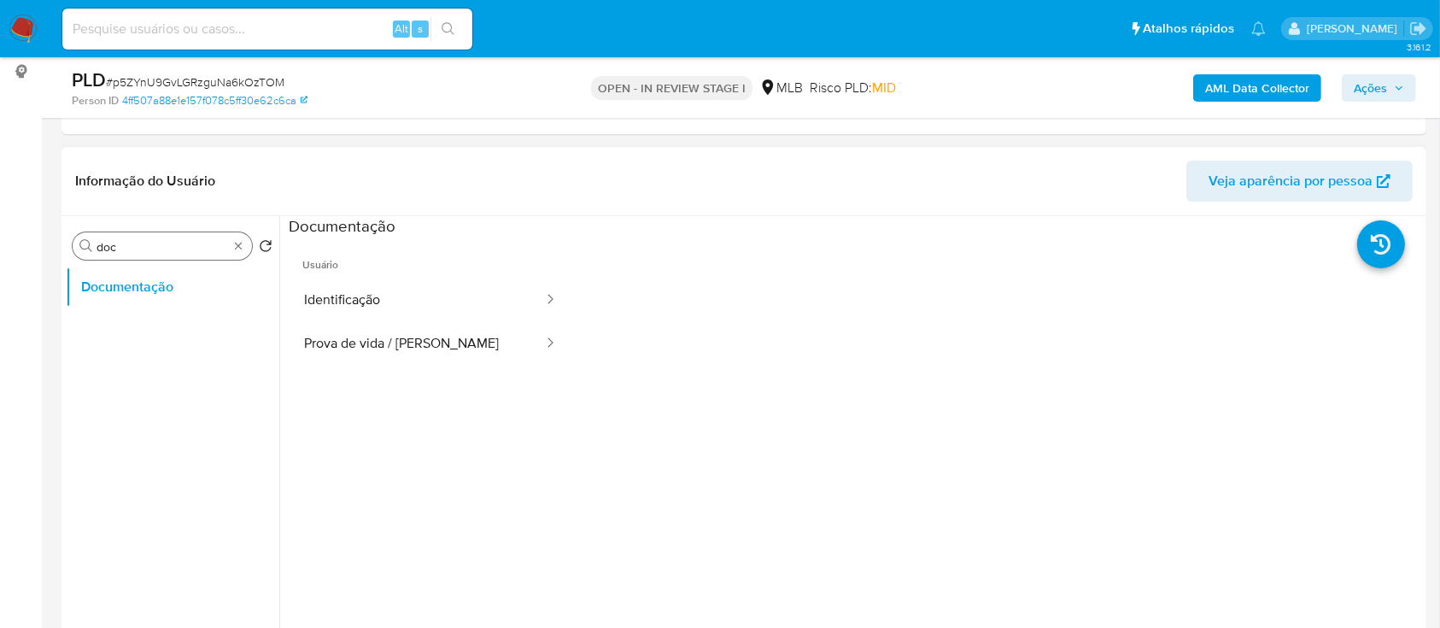
click at [186, 240] on input "doc" at bounding box center [161, 246] width 131 height 15
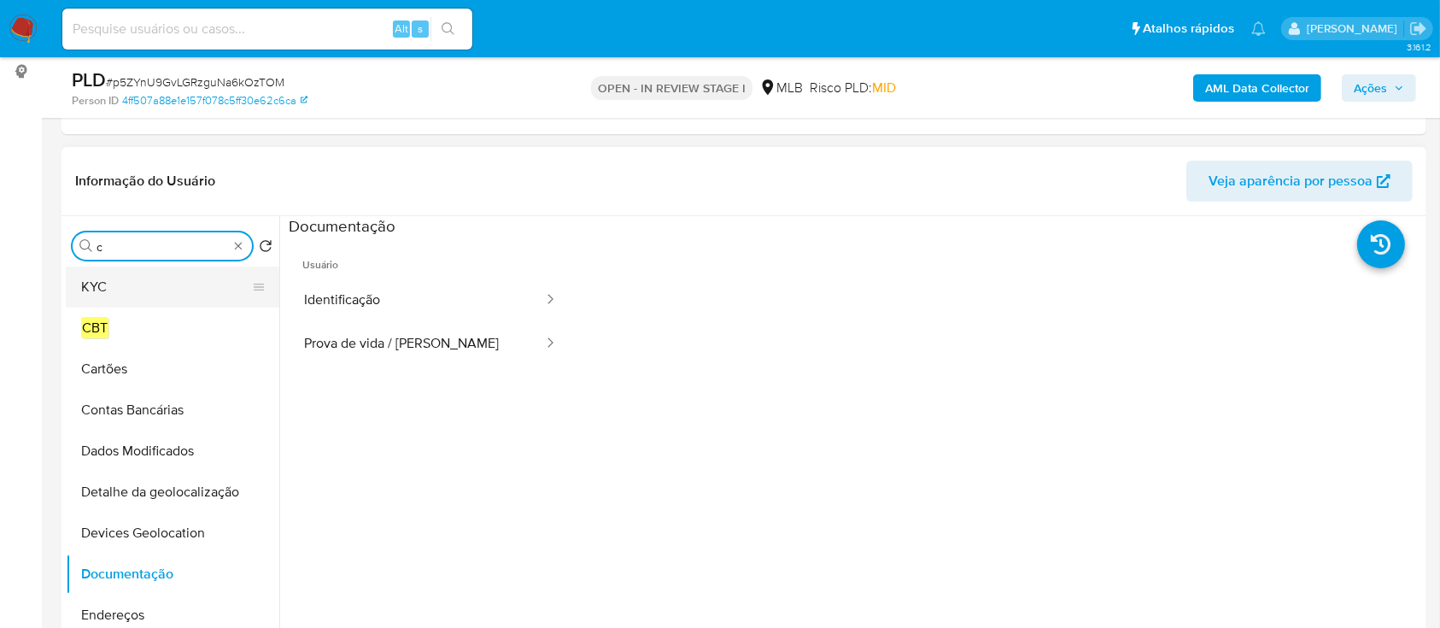
click at [124, 281] on button "KYC" at bounding box center [166, 286] width 200 height 41
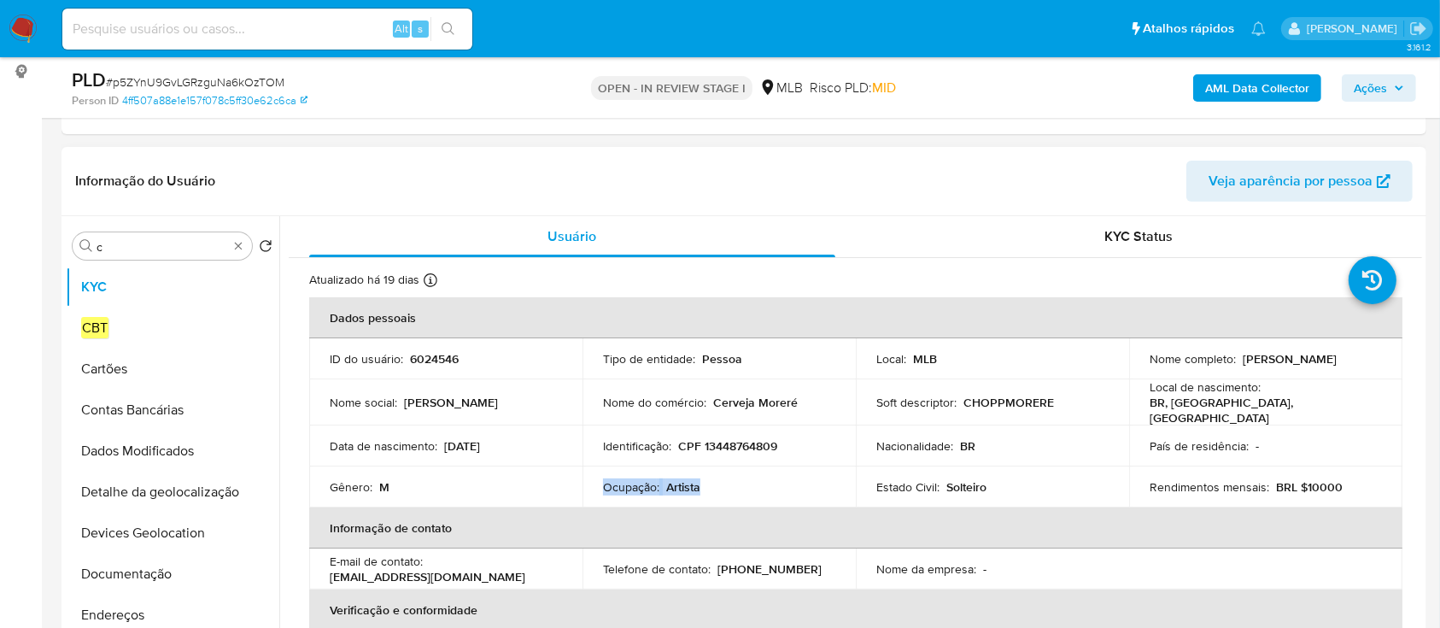
drag, startPoint x: 711, startPoint y: 482, endPoint x: 593, endPoint y: 479, distance: 117.9
click at [593, 479] on td "Ocupação : Artista" at bounding box center [718, 486] width 273 height 41
copy div "Ocupação : Artista"
click at [153, 247] on input "c" at bounding box center [161, 246] width 131 height 15
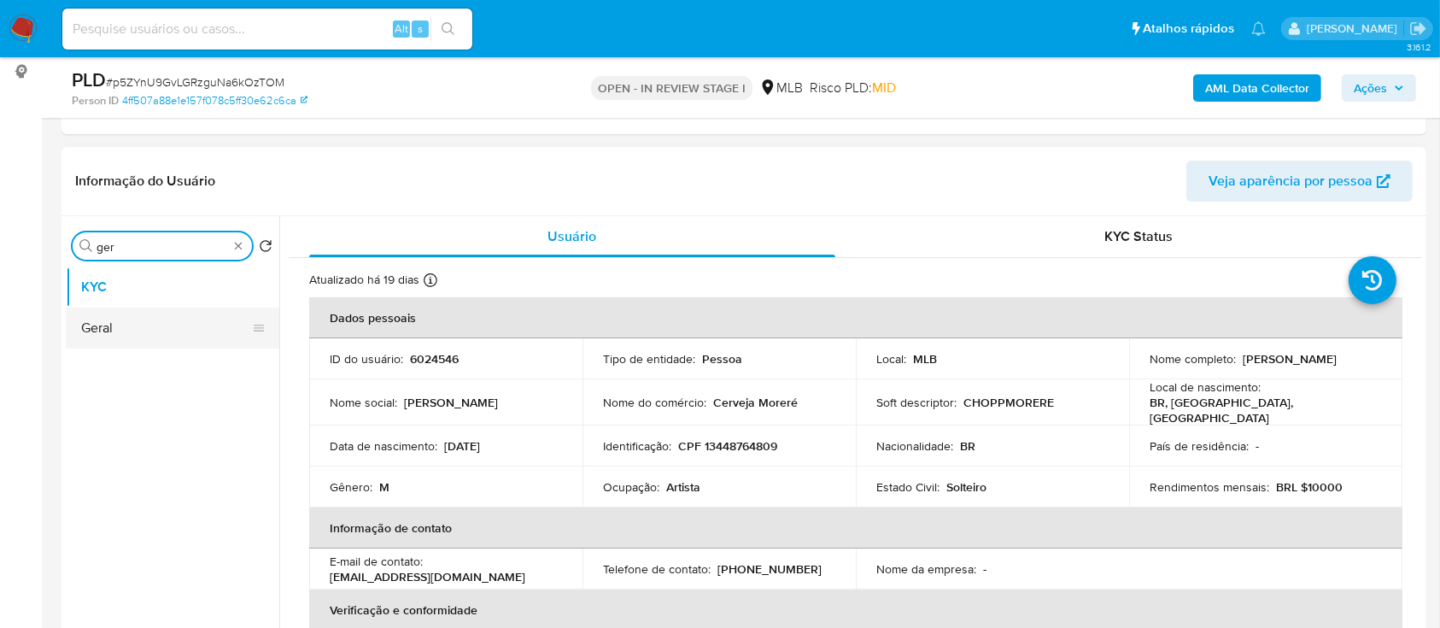
type input "ger"
click at [137, 331] on button "Geral" at bounding box center [166, 327] width 200 height 41
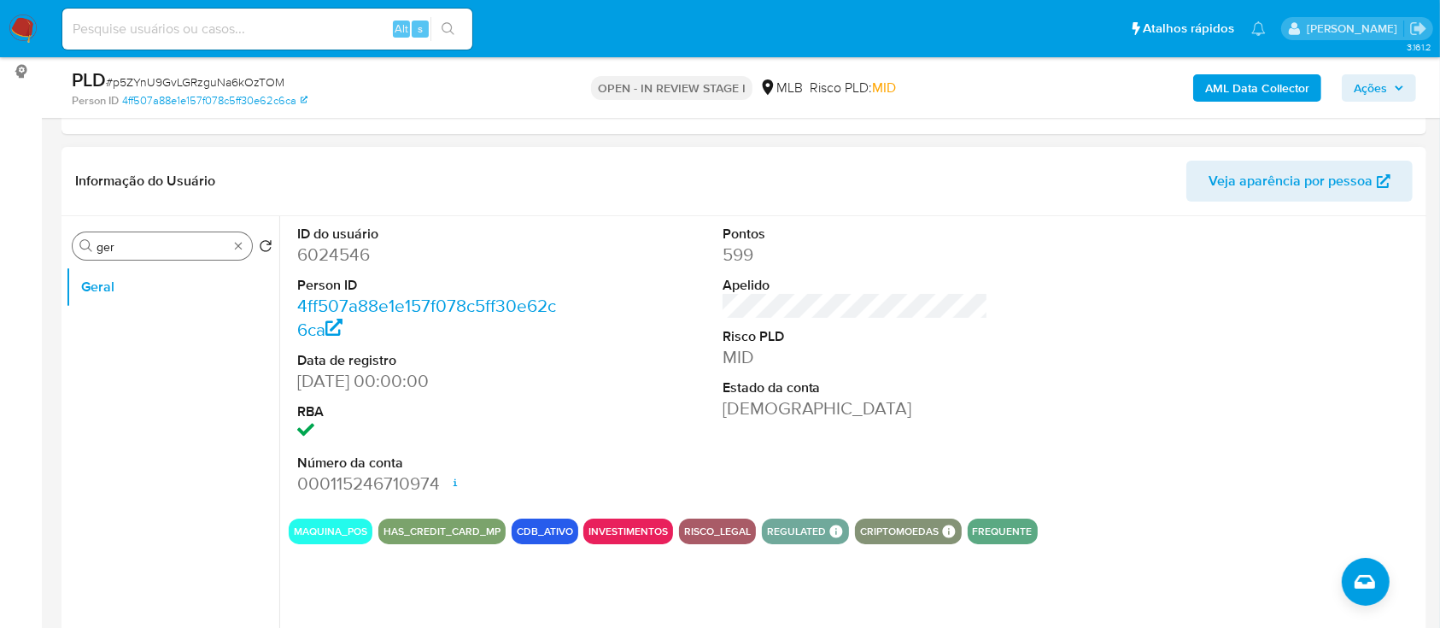
click at [157, 247] on input "ger" at bounding box center [161, 246] width 131 height 15
click at [157, 247] on input "c" at bounding box center [161, 246] width 131 height 15
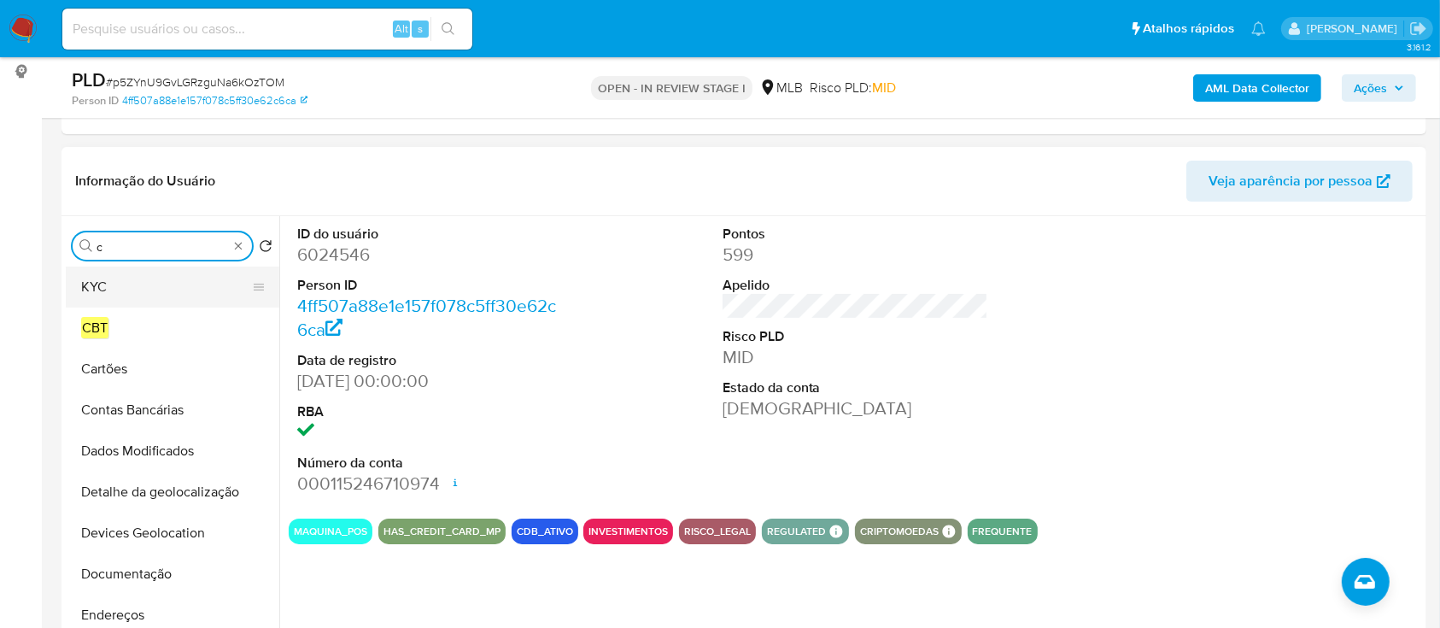
click at [142, 290] on button "KYC" at bounding box center [166, 286] width 200 height 41
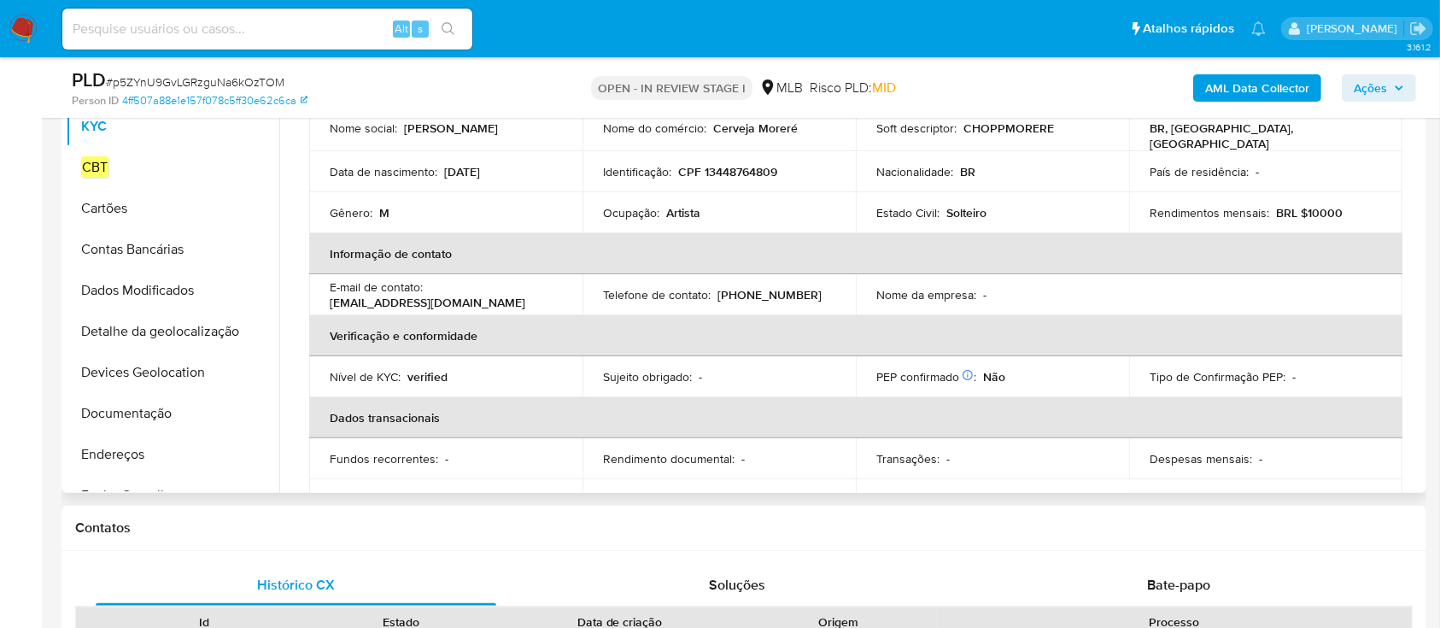
scroll to position [395, 0]
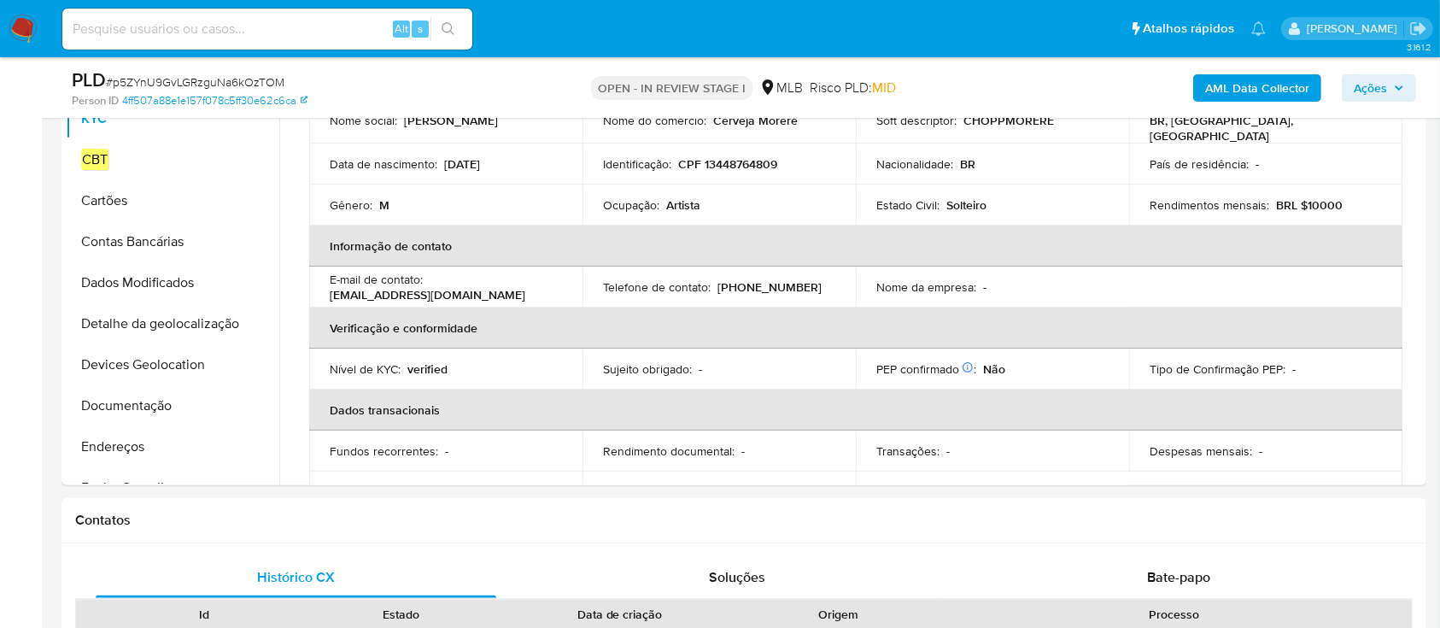
drag, startPoint x: 1425, startPoint y: 223, endPoint x: 1421, endPoint y: 238, distance: 16.0
click at [1421, 238] on div "Procurar c Retornar ao pedido padrão KYC CBT Cartões Contas Bancárias Dados Mod…" at bounding box center [743, 266] width 1364 height 437
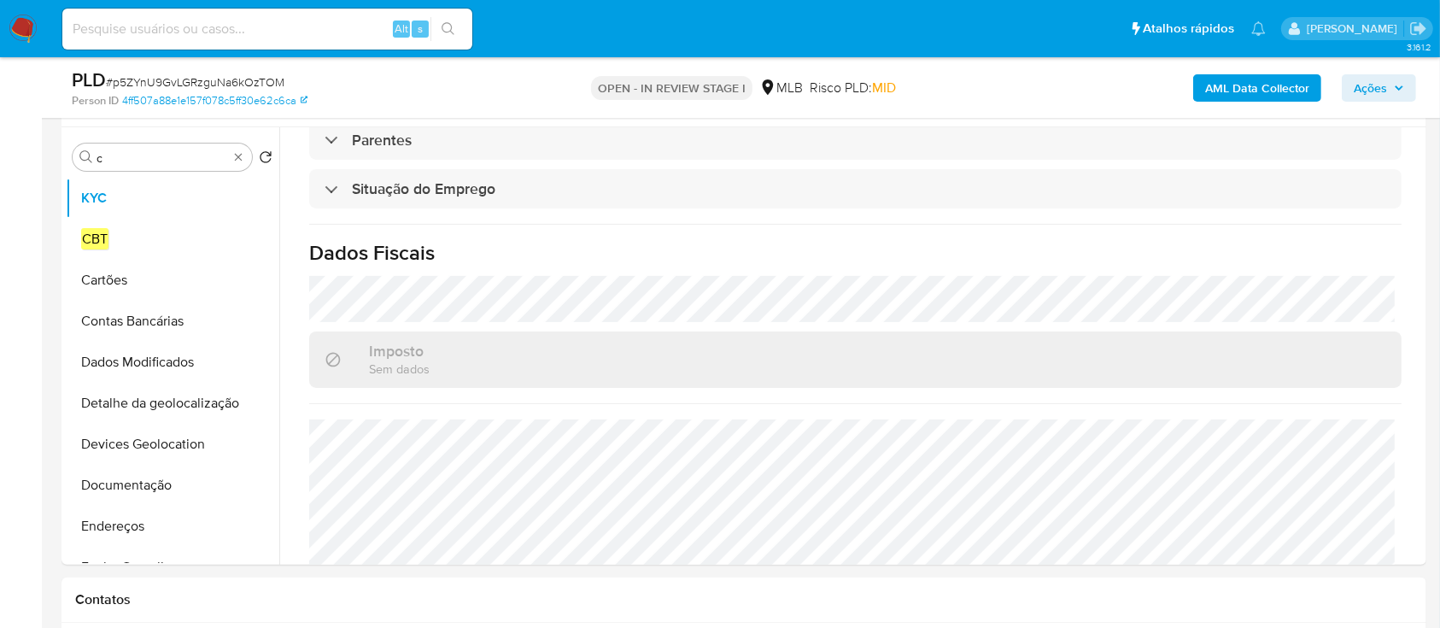
scroll to position [726, 0]
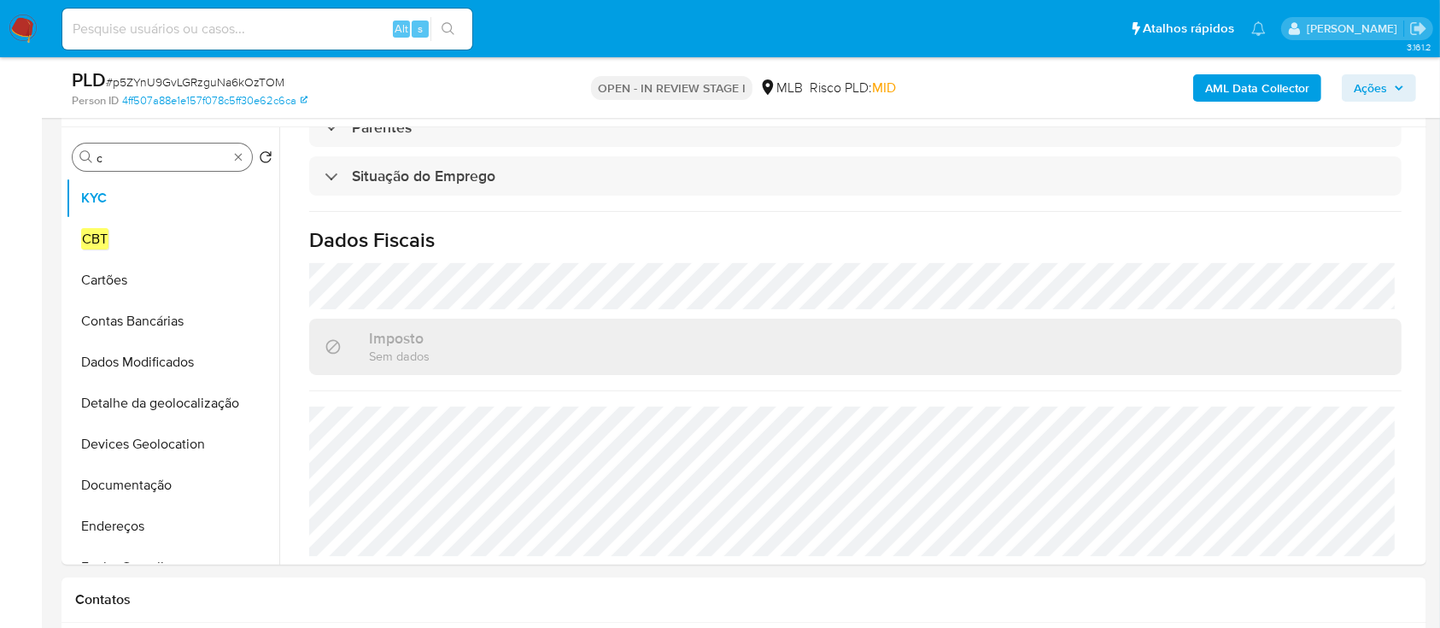
click at [157, 145] on div "Procurar c" at bounding box center [162, 156] width 179 height 27
click at [157, 158] on input "c" at bounding box center [161, 157] width 131 height 15
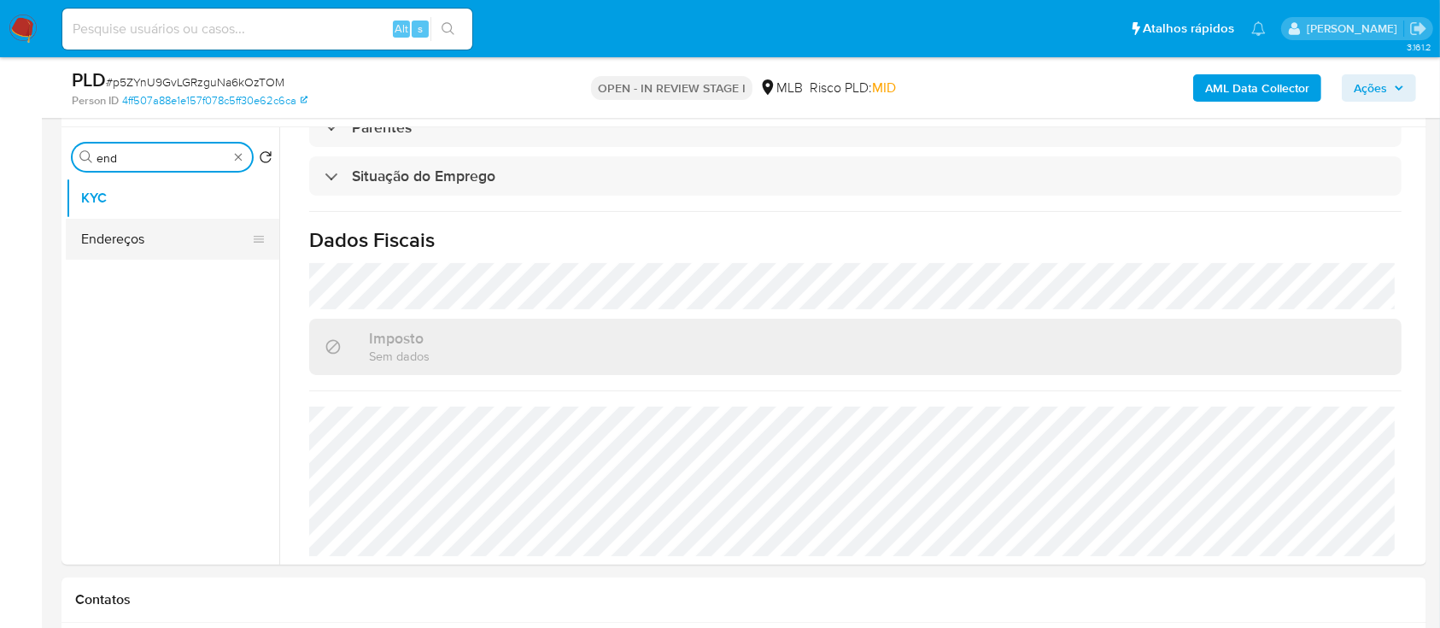
type input "end"
click at [161, 242] on button "Endereços" at bounding box center [166, 239] width 200 height 41
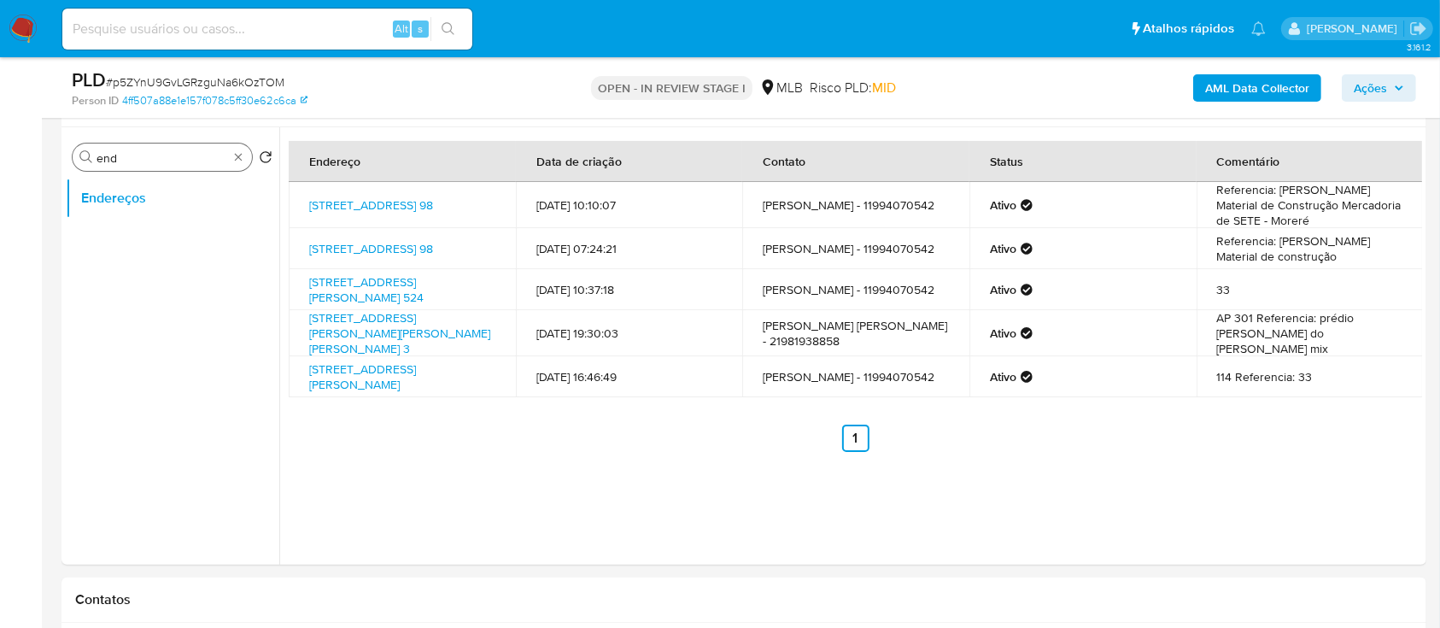
click at [175, 154] on input "end" at bounding box center [161, 157] width 131 height 15
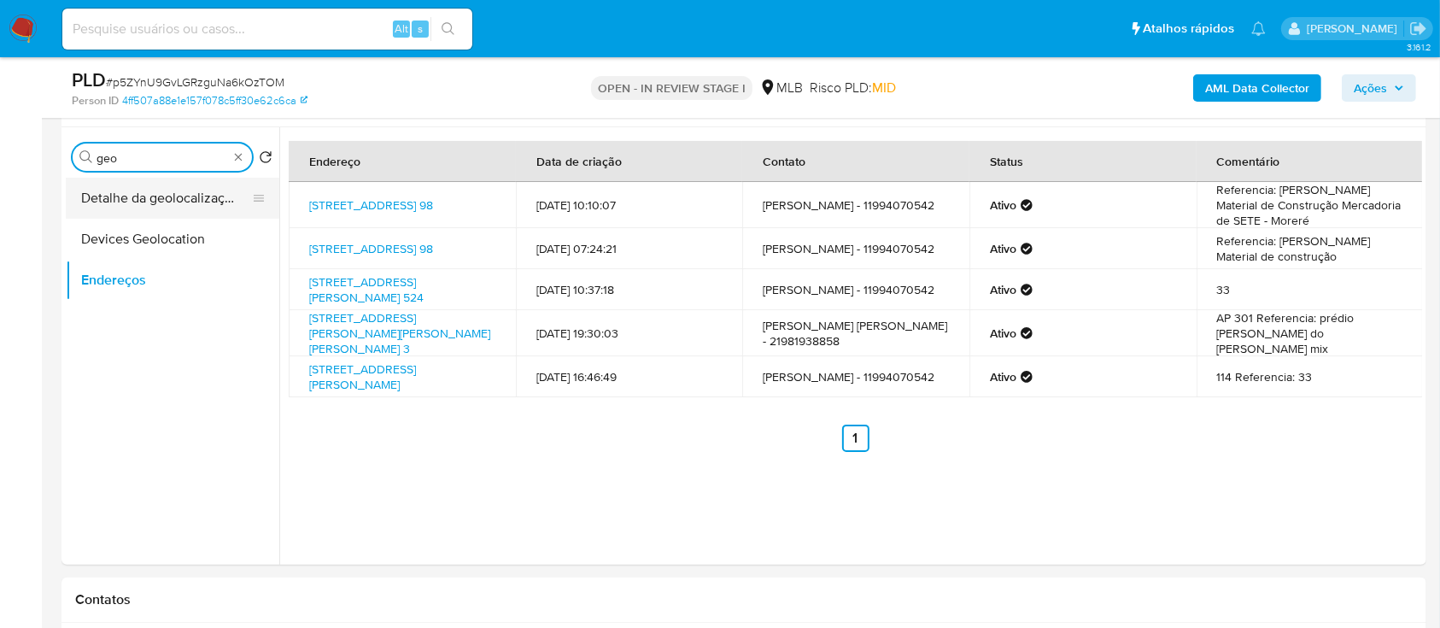
type input "geo"
click at [184, 187] on button "Detalhe da geolocalização" at bounding box center [166, 198] width 200 height 41
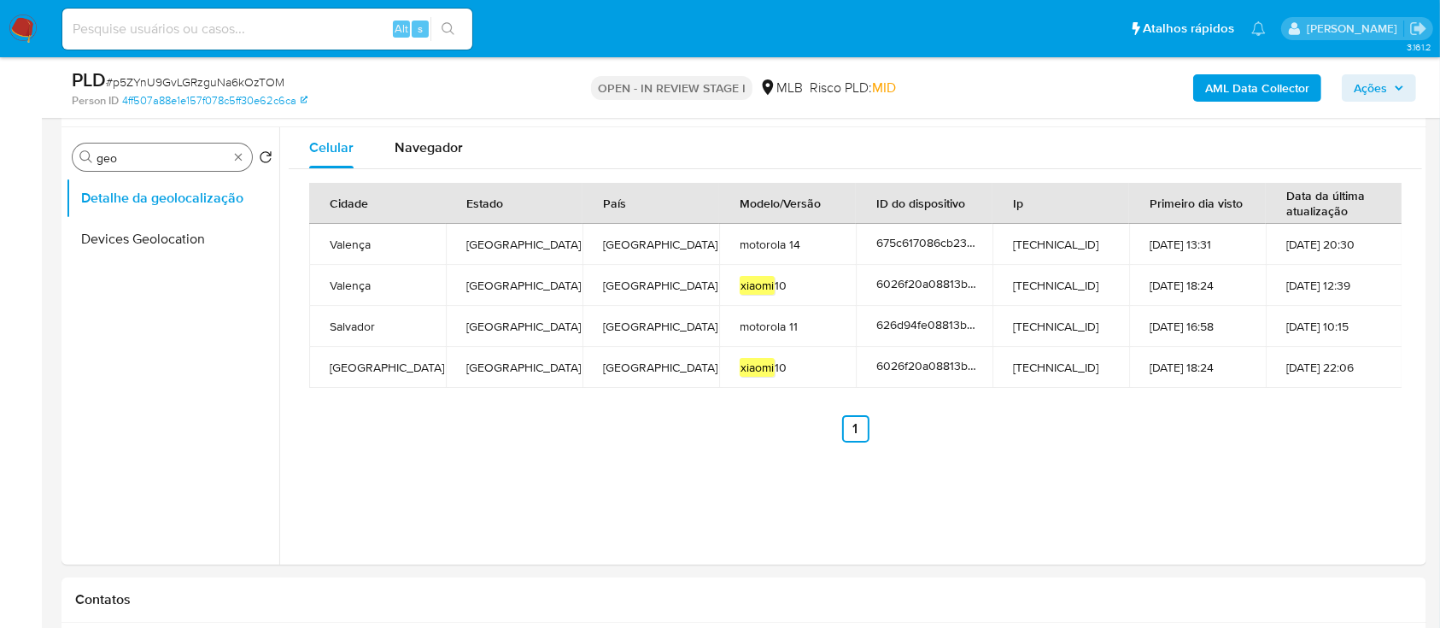
click at [143, 146] on div "Procurar geo" at bounding box center [162, 156] width 179 height 27
click at [149, 154] on input "geo" at bounding box center [161, 157] width 131 height 15
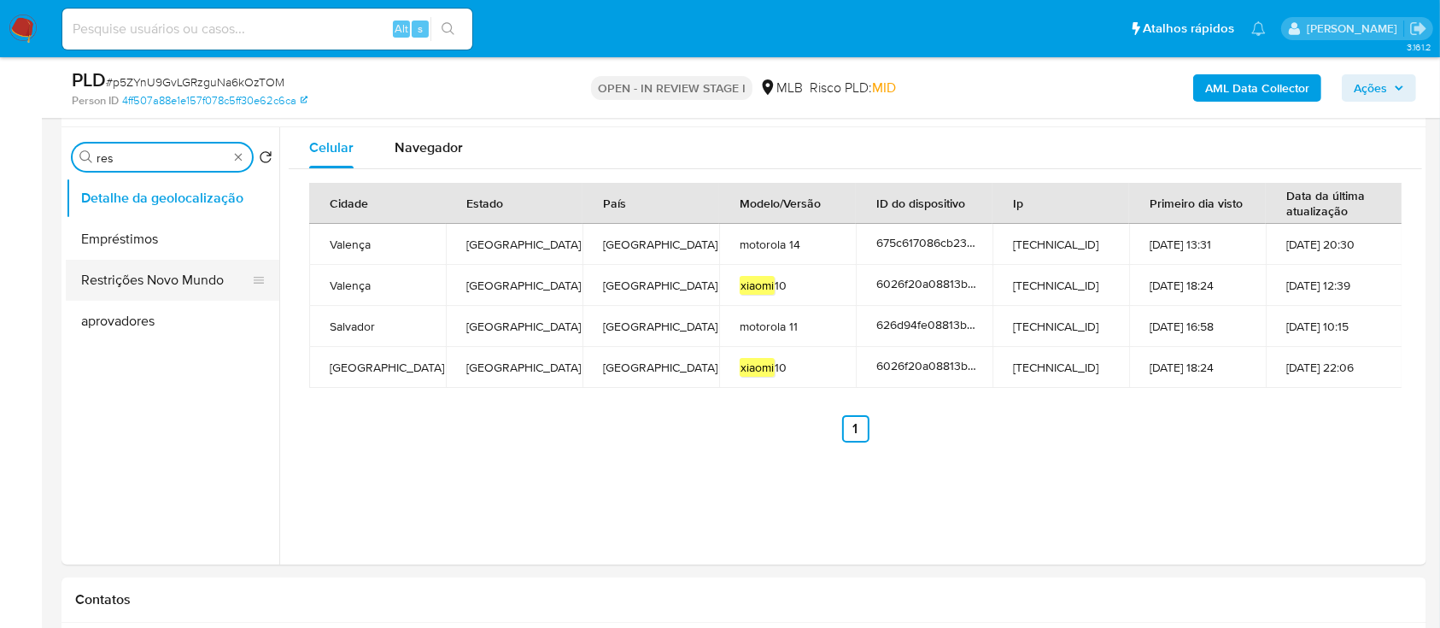
type input "res"
click at [146, 279] on button "Restrições Novo Mundo" at bounding box center [166, 280] width 200 height 41
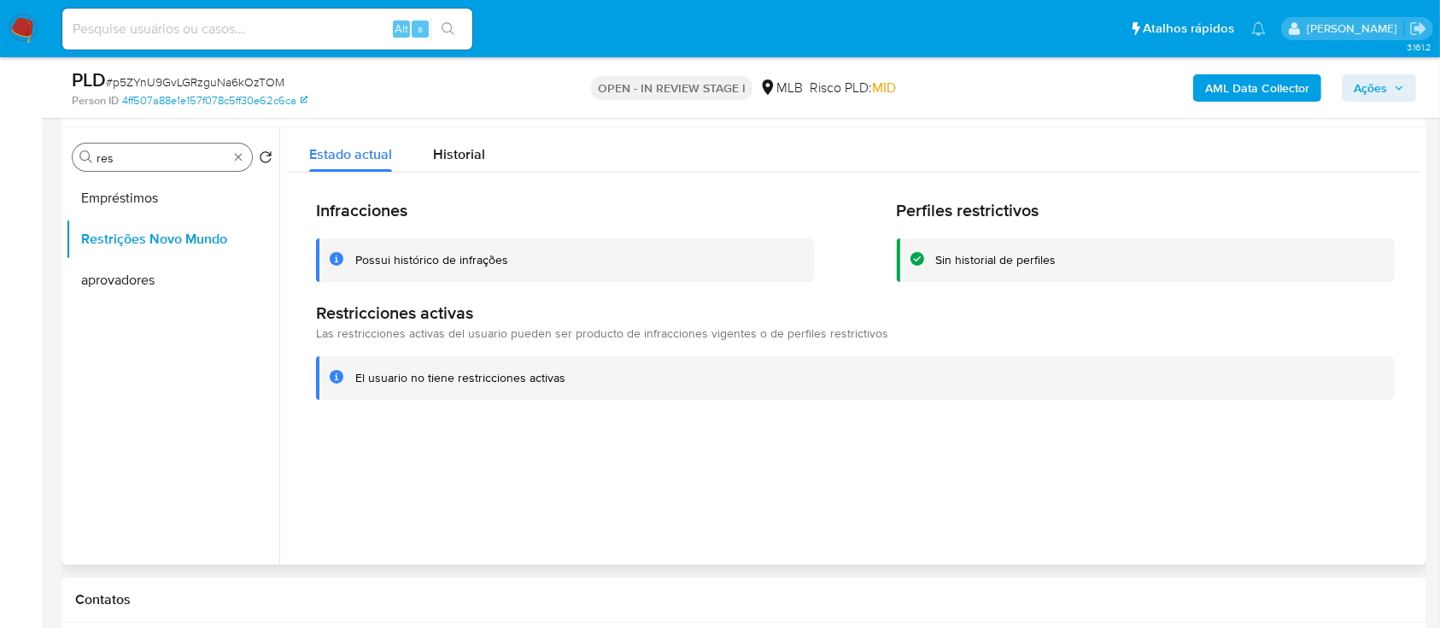
click at [145, 161] on input "res" at bounding box center [161, 157] width 131 height 15
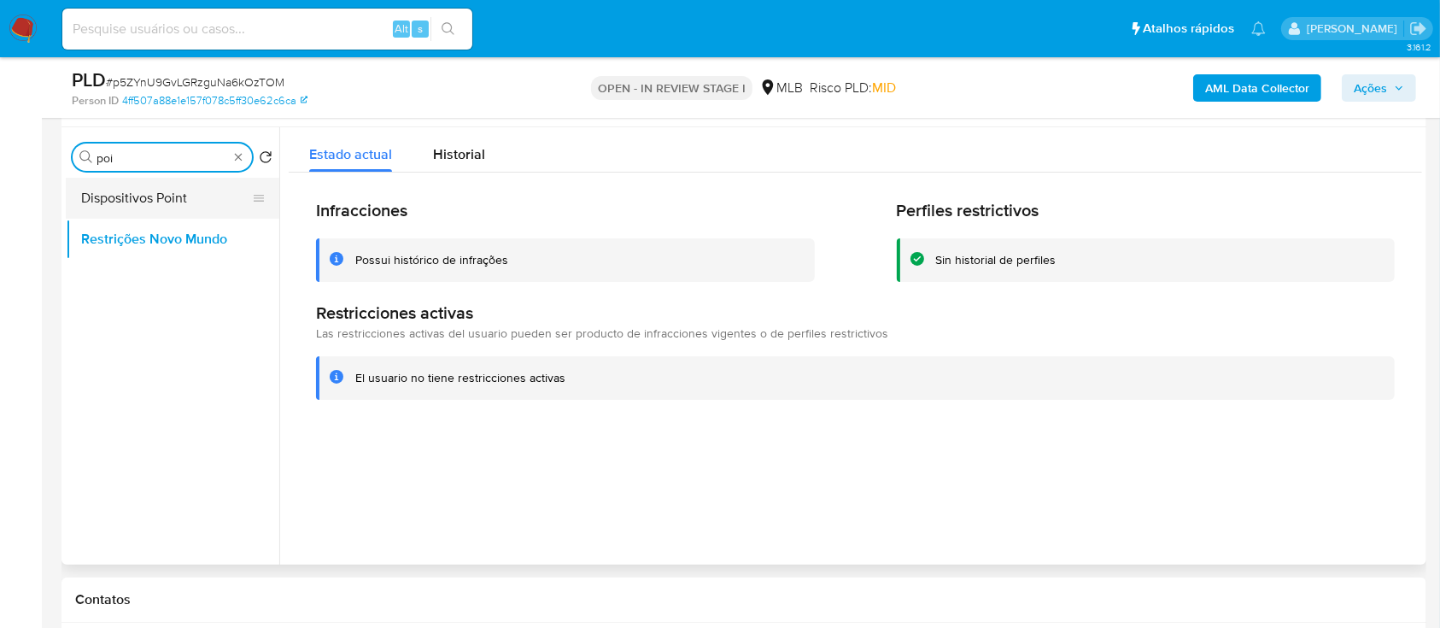
type input "poi"
click at [145, 199] on button "Dispositivos Point" at bounding box center [166, 198] width 200 height 41
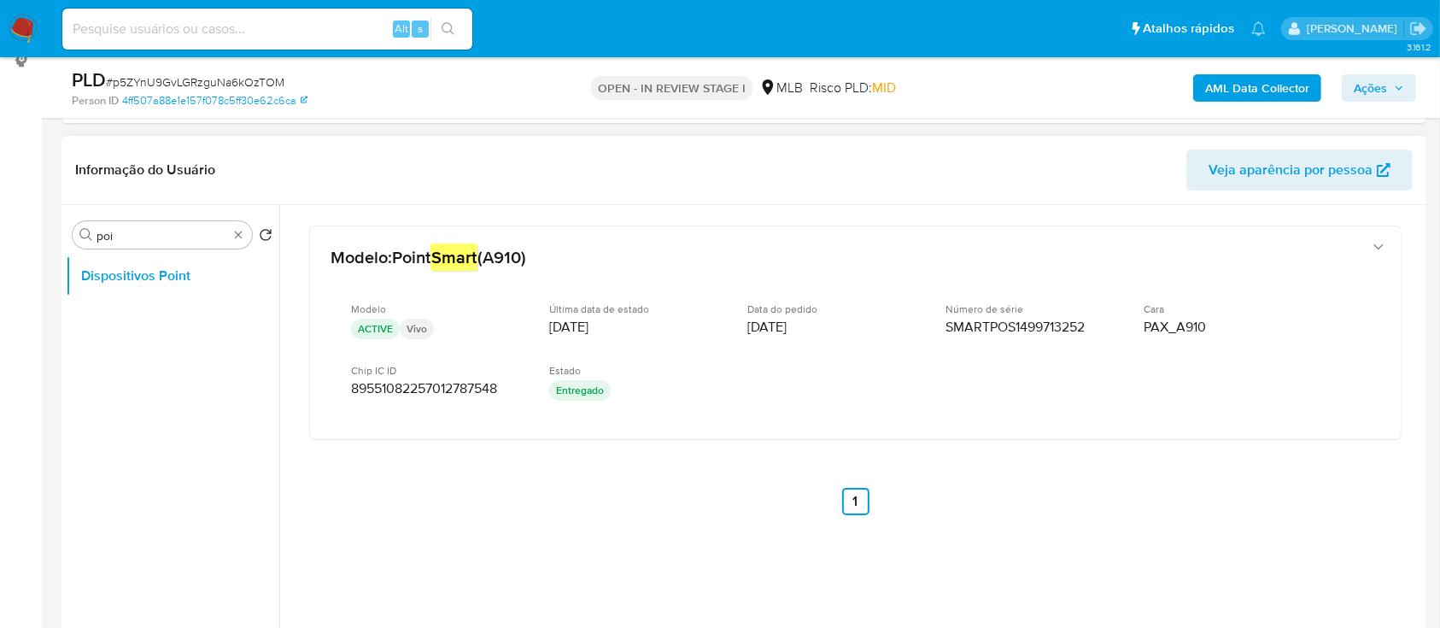
scroll to position [202, 0]
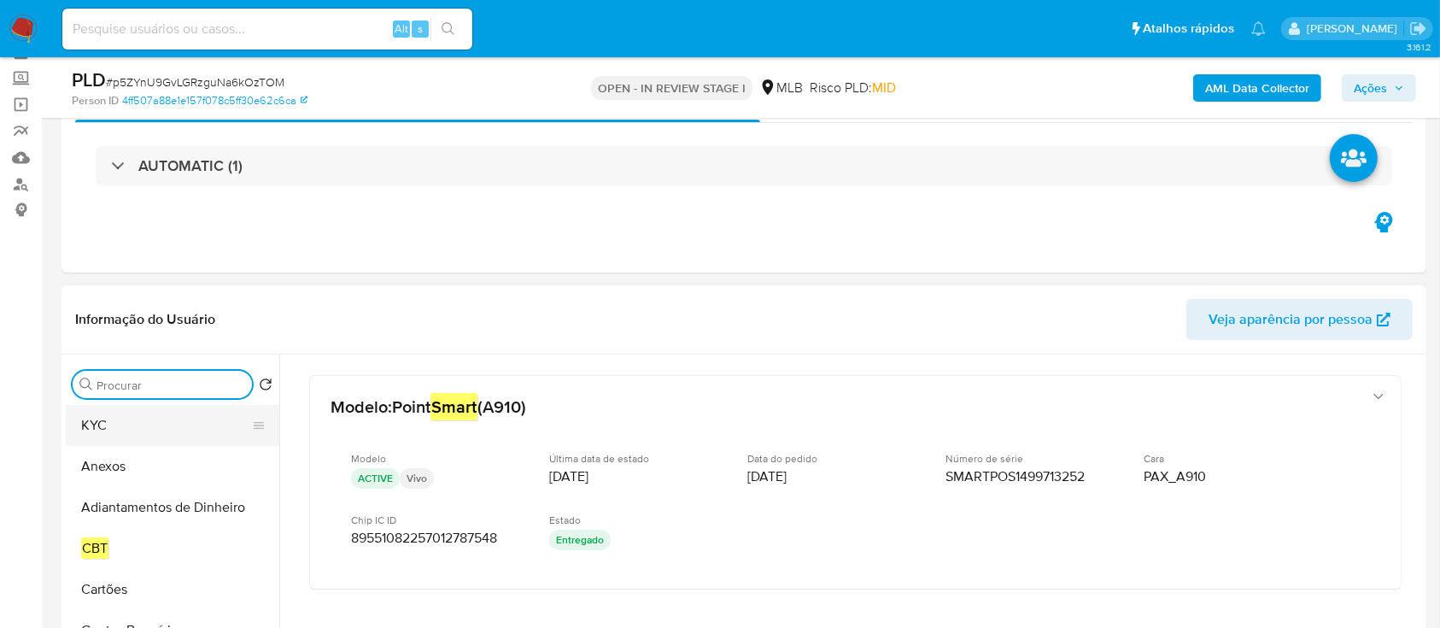
click at [134, 424] on button "KYC" at bounding box center [166, 425] width 200 height 41
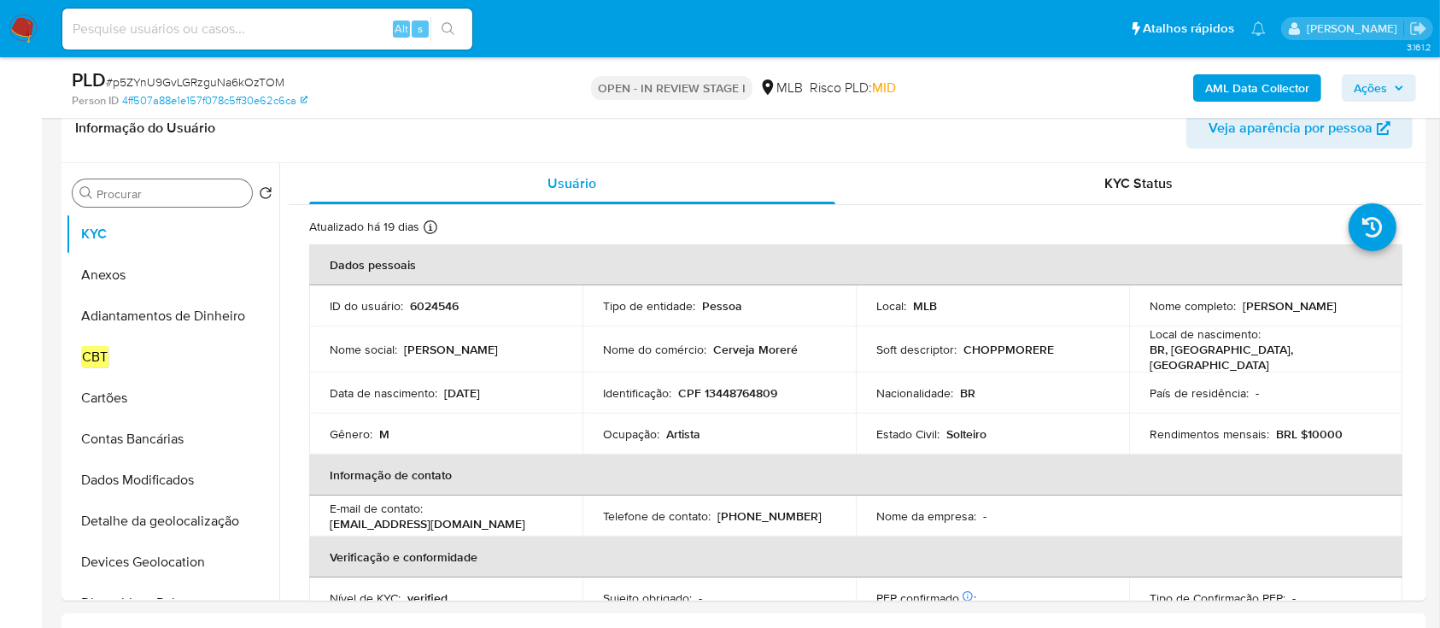
scroll to position [316, 0]
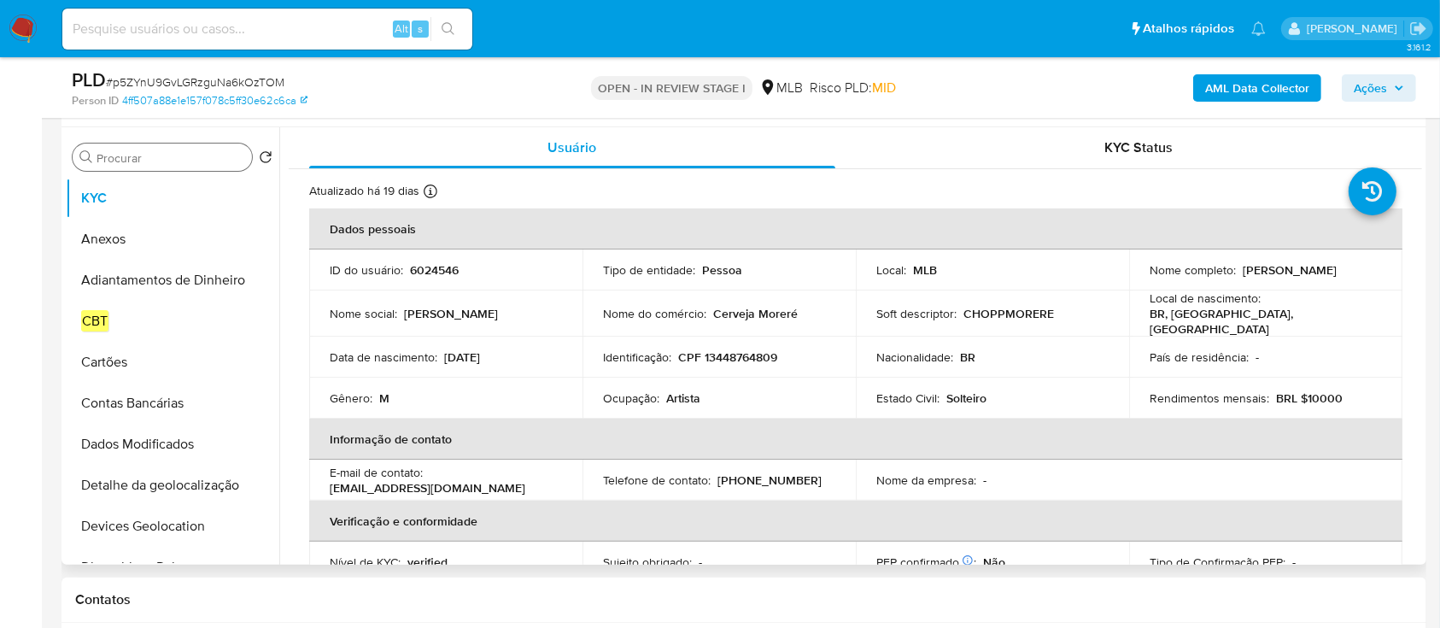
drag, startPoint x: 1179, startPoint y: 289, endPoint x: 1347, endPoint y: 278, distance: 167.7
click at [1347, 278] on td "Nome completo : Alexandre Henrique Galvao Marsiglia" at bounding box center [1265, 269] width 273 height 41
copy p "Alexandre Henrique Galvao Marsiglia"
click at [753, 349] on p "CPF 13448764809" at bounding box center [727, 356] width 99 height 15
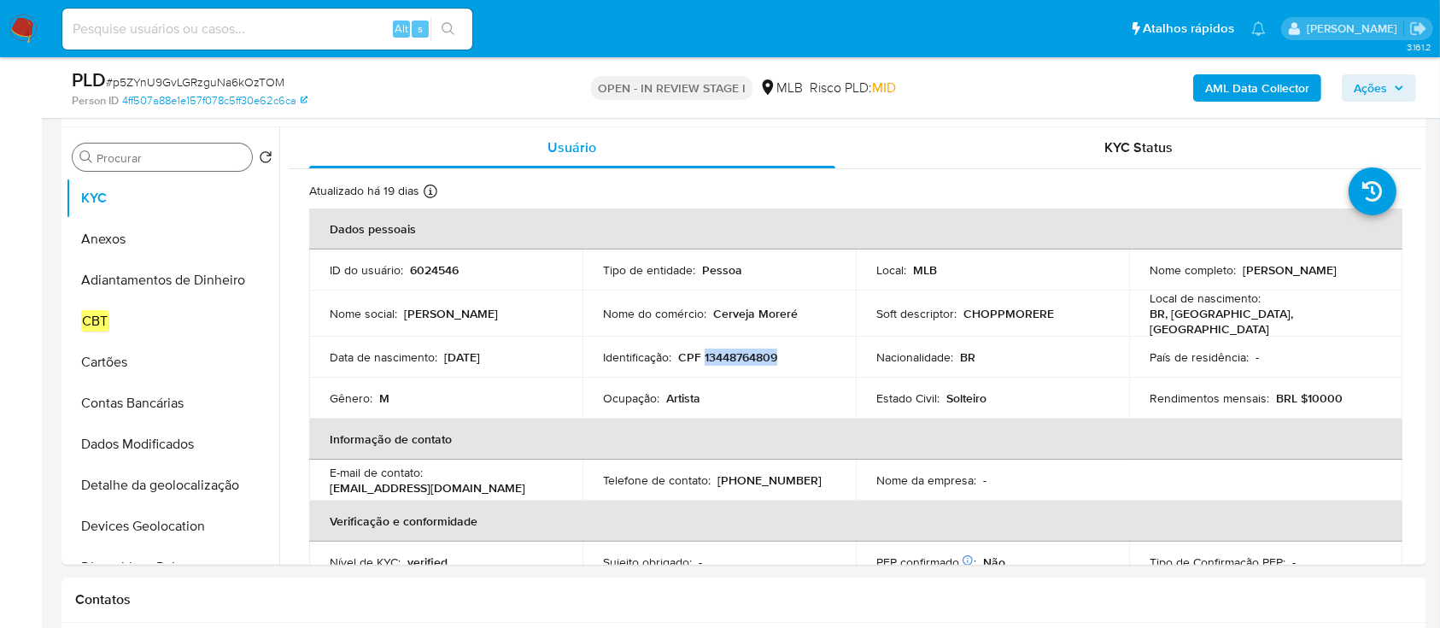
copy p "13448764809"
drag, startPoint x: 1134, startPoint y: 275, endPoint x: 1342, endPoint y: 283, distance: 208.5
click at [1342, 283] on td "Nome completo : Alexandre Henrique Galvao Marsiglia" at bounding box center [1265, 269] width 273 height 41
copy p "Alexandre Henrique Galvao Marsiglia"
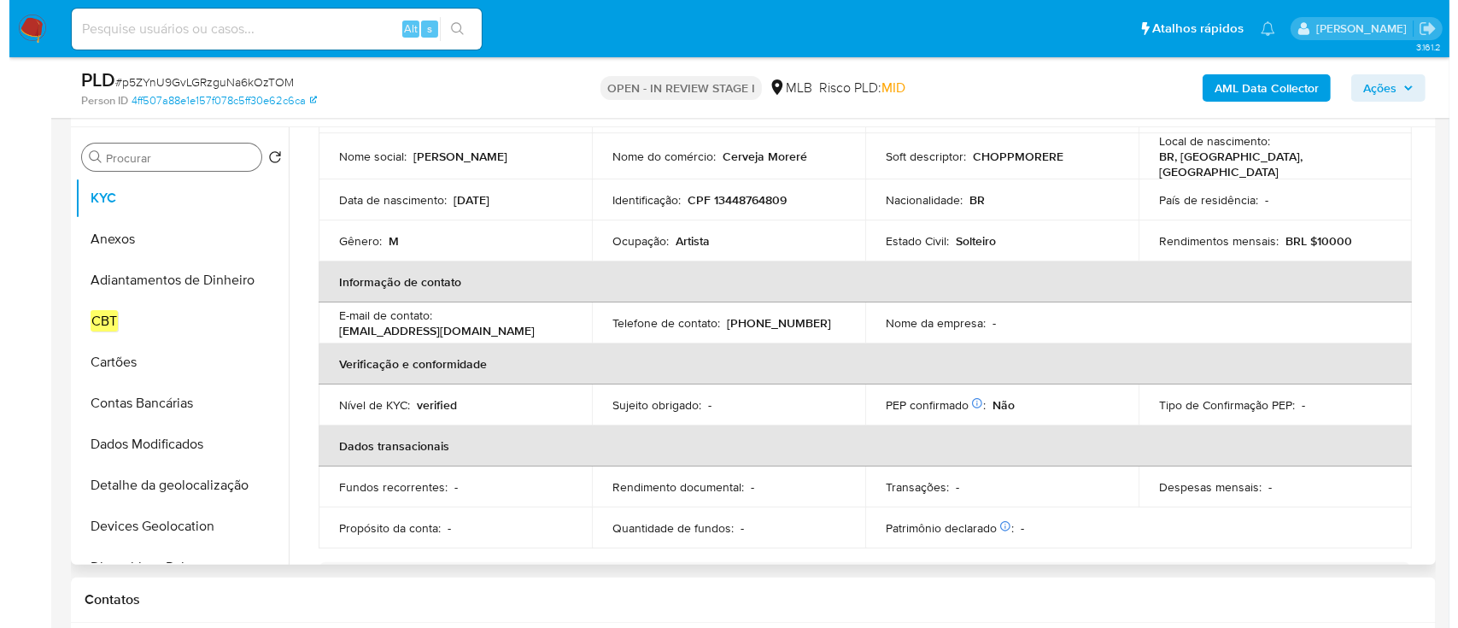
scroll to position [0, 0]
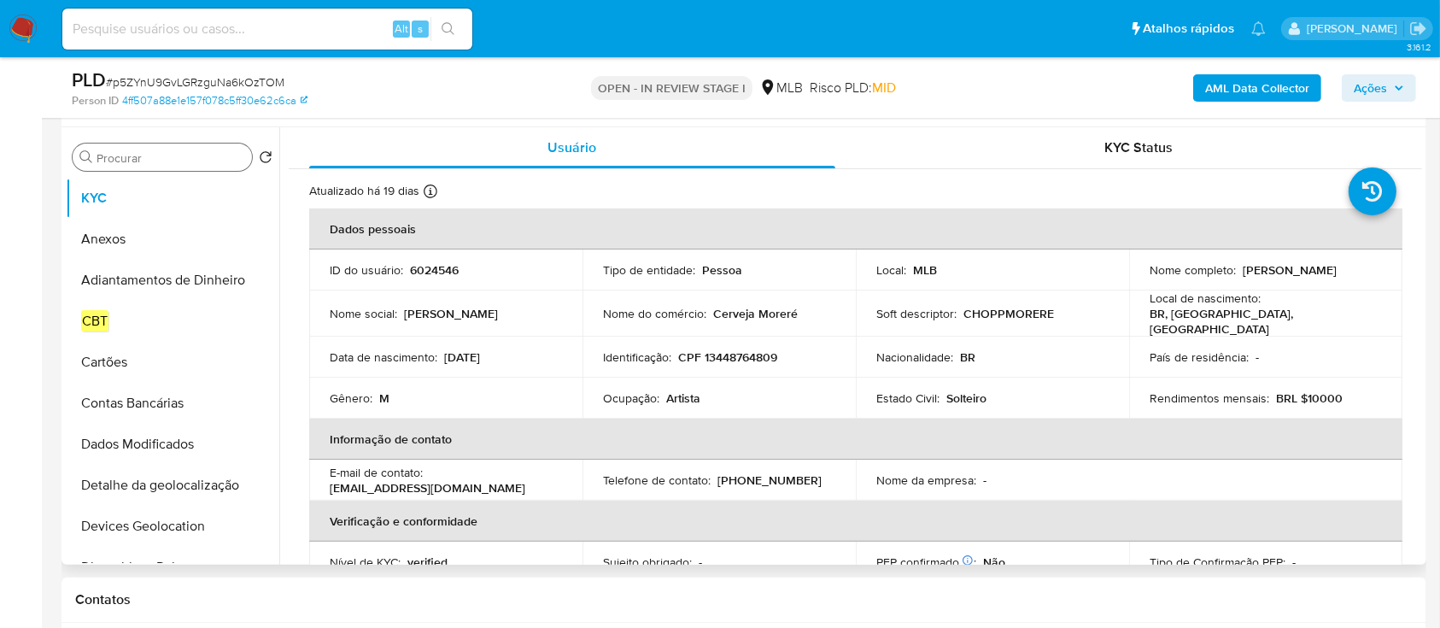
click at [739, 349] on p "CPF 13448764809" at bounding box center [727, 356] width 99 height 15
copy p "13448764809"
drag, startPoint x: 822, startPoint y: 372, endPoint x: 808, endPoint y: 368, distance: 15.1
click at [820, 377] on td "Ocupação : Artista" at bounding box center [718, 397] width 273 height 41
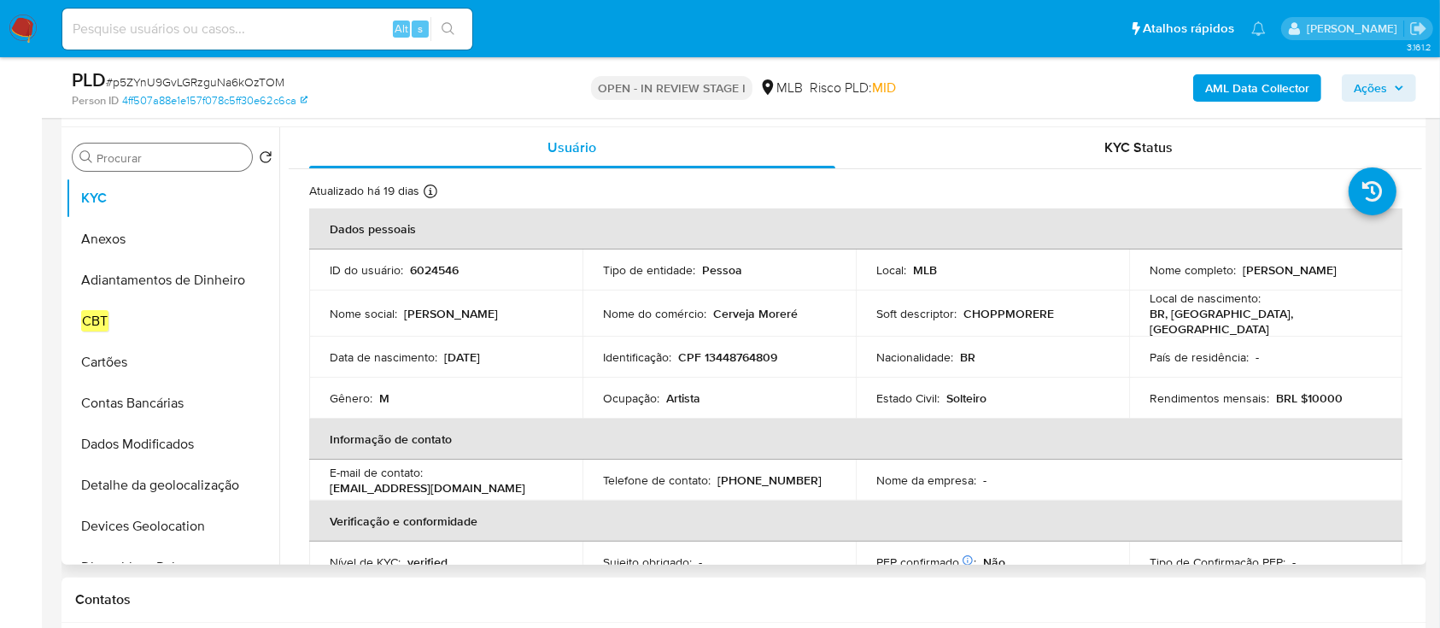
click at [728, 353] on p "CPF 13448764809" at bounding box center [727, 356] width 99 height 15
copy p "13448764809"
click at [172, 148] on div "Procurar" at bounding box center [162, 156] width 179 height 27
click at [178, 154] on input "Procurar" at bounding box center [170, 157] width 149 height 15
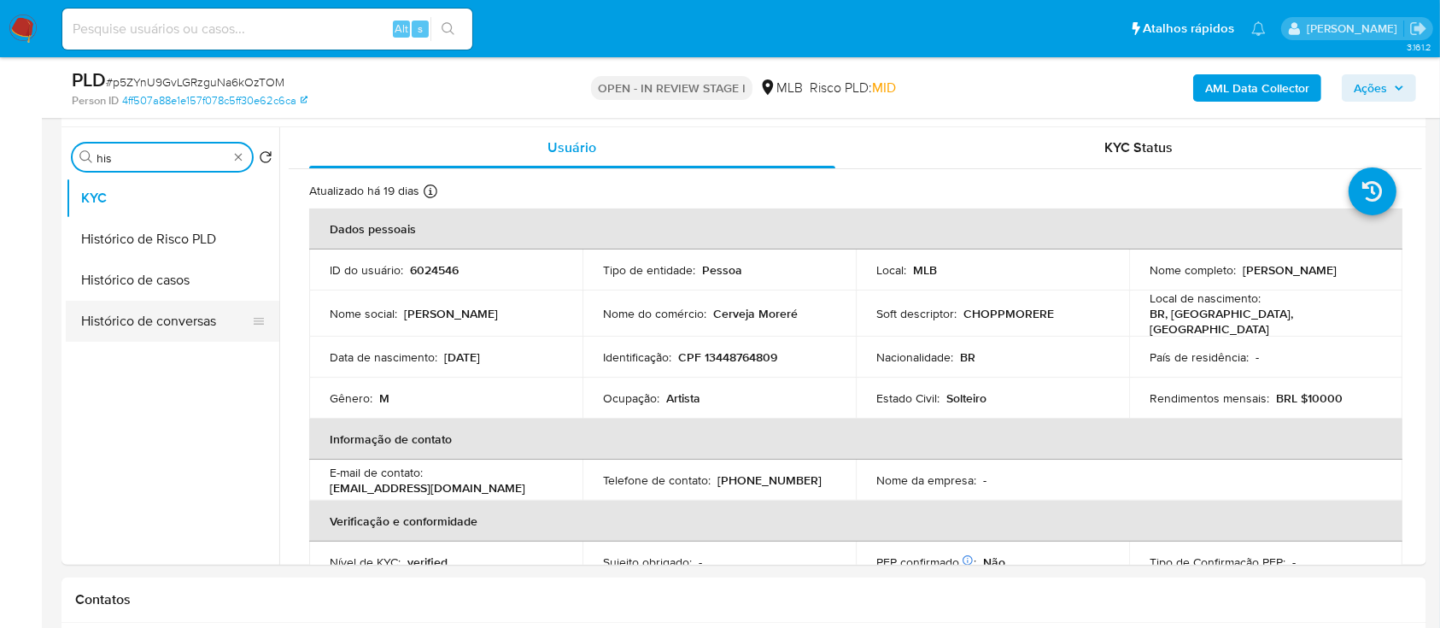
click at [211, 297] on button "Histórico de casos" at bounding box center [172, 280] width 213 height 41
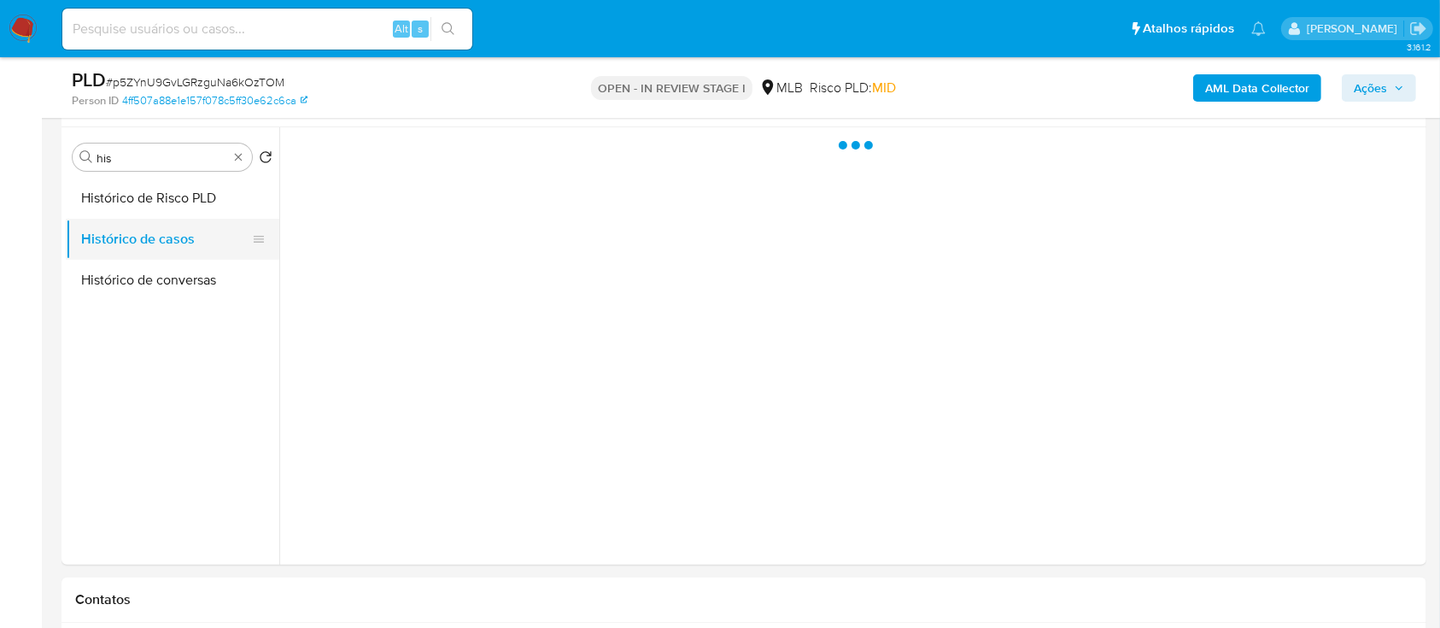
click at [177, 240] on button "Histórico de casos" at bounding box center [166, 239] width 200 height 41
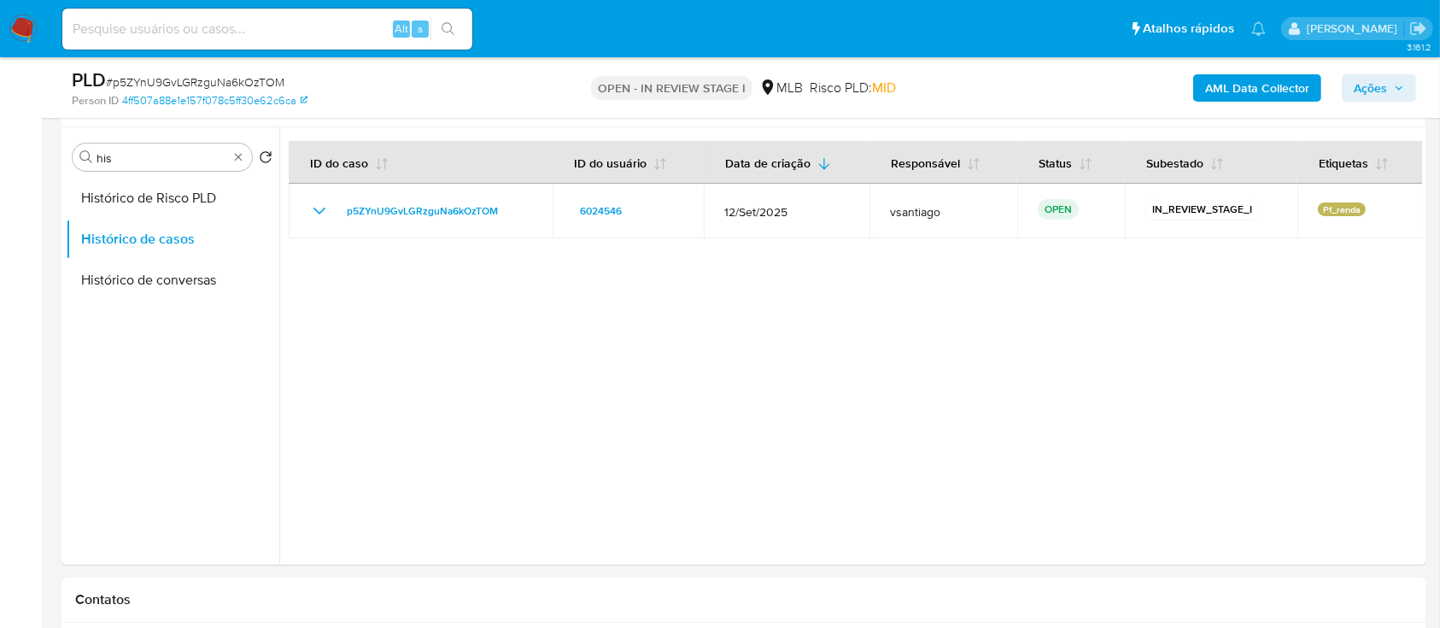
click at [661, 440] on div at bounding box center [850, 345] width 1142 height 437
click at [178, 157] on input "his" at bounding box center [161, 157] width 131 height 15
click at [204, 151] on input "his" at bounding box center [161, 157] width 131 height 15
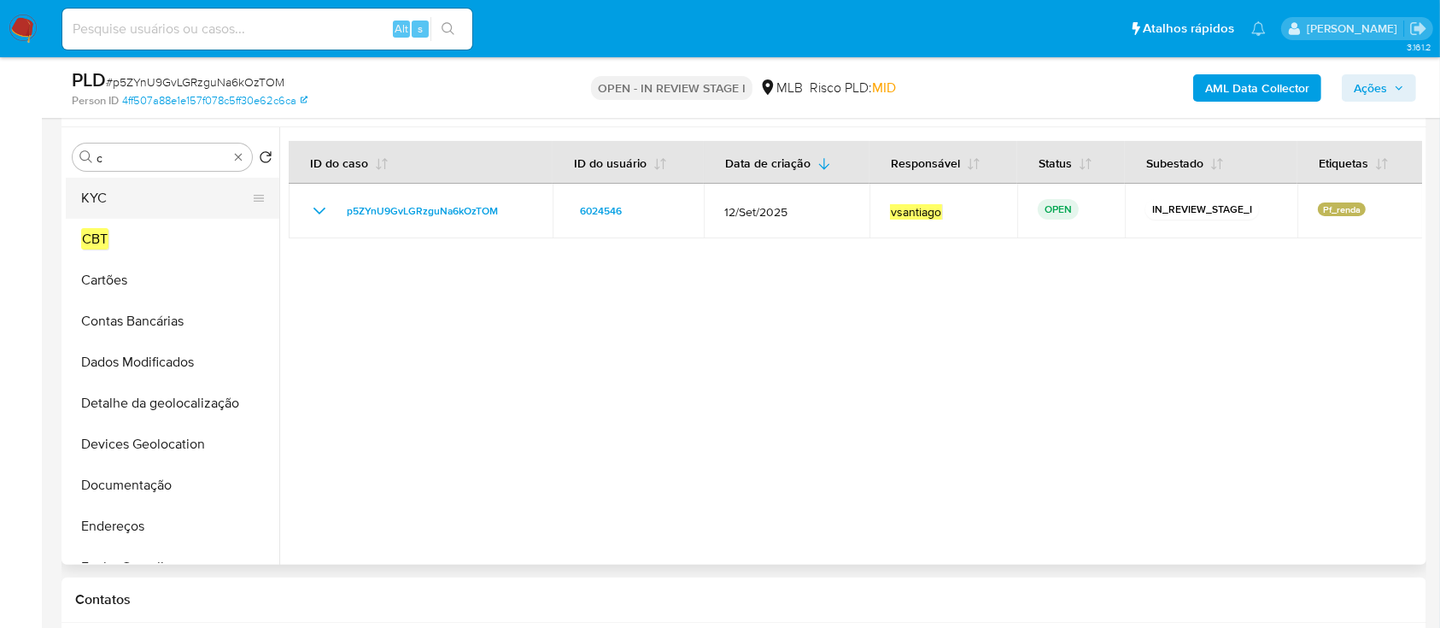
click at [178, 187] on button "KYC" at bounding box center [166, 198] width 200 height 41
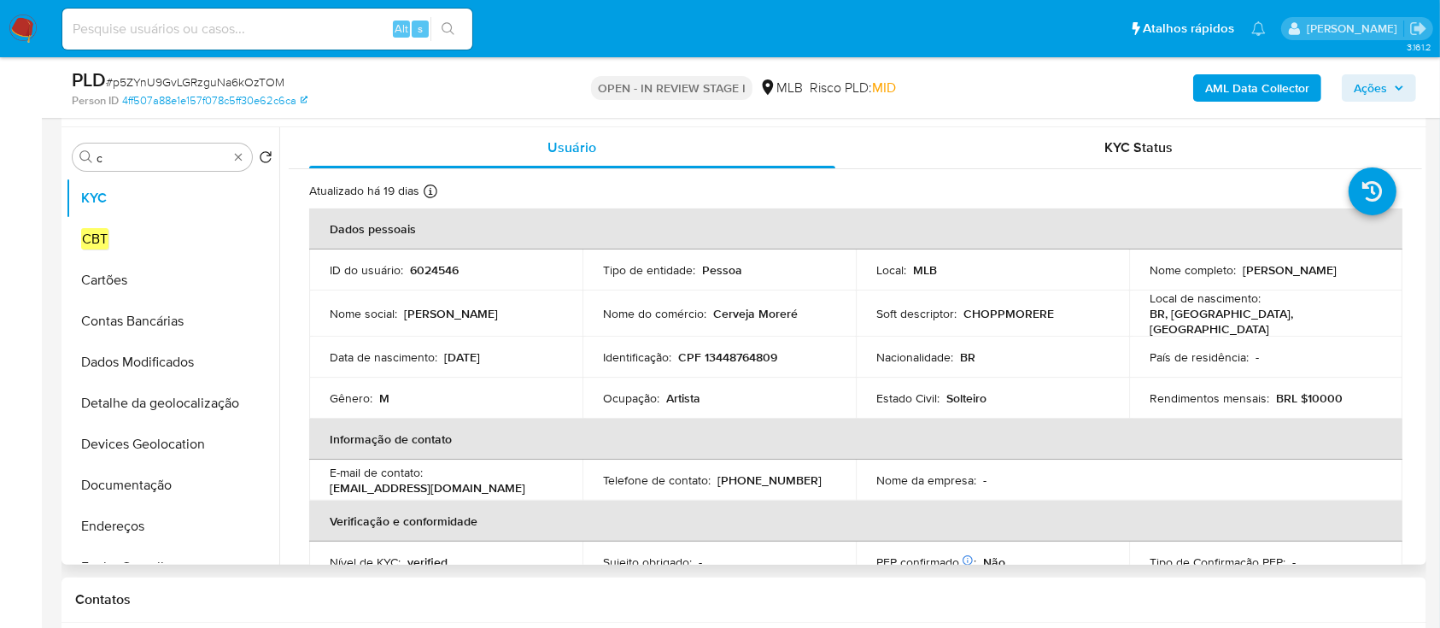
click at [417, 267] on p "6024546" at bounding box center [434, 269] width 49 height 15
click at [424, 270] on p "6024546" at bounding box center [434, 269] width 49 height 15
click at [148, 157] on input "c" at bounding box center [161, 157] width 131 height 15
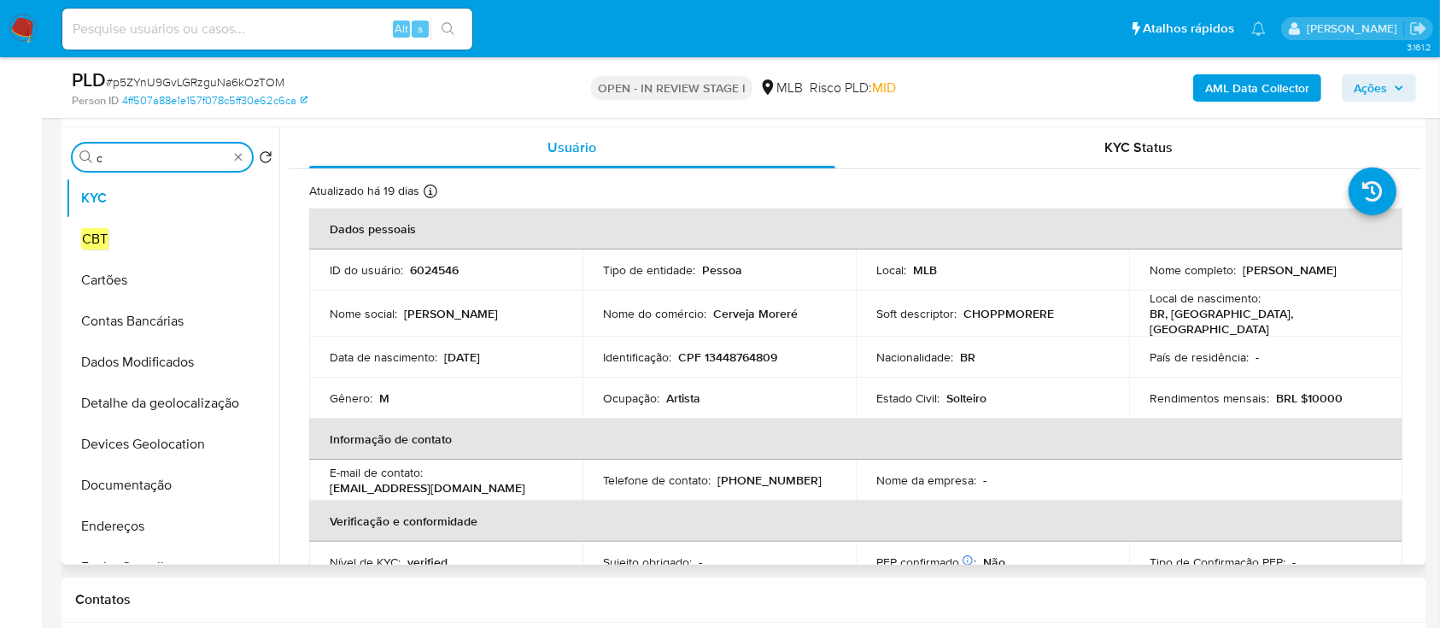
click at [148, 157] on input "c" at bounding box center [161, 157] width 131 height 15
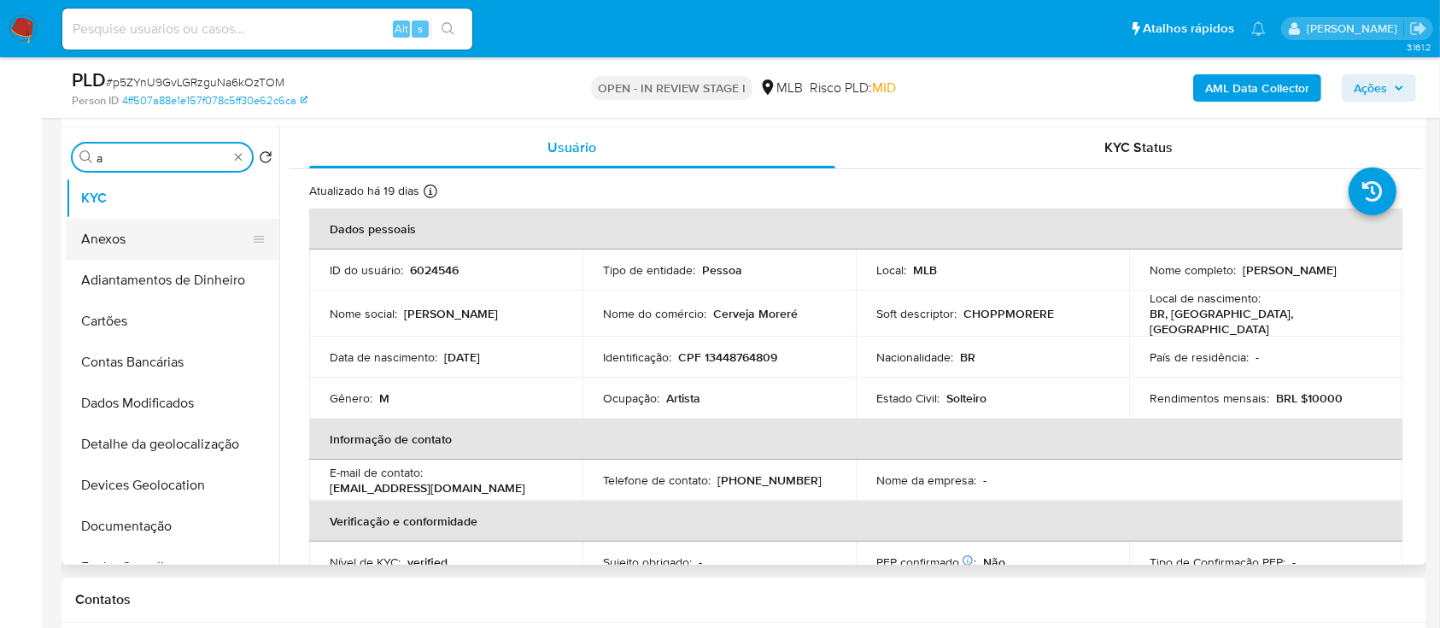
type input "a"
click at [117, 230] on button "Anexos" at bounding box center [166, 239] width 200 height 41
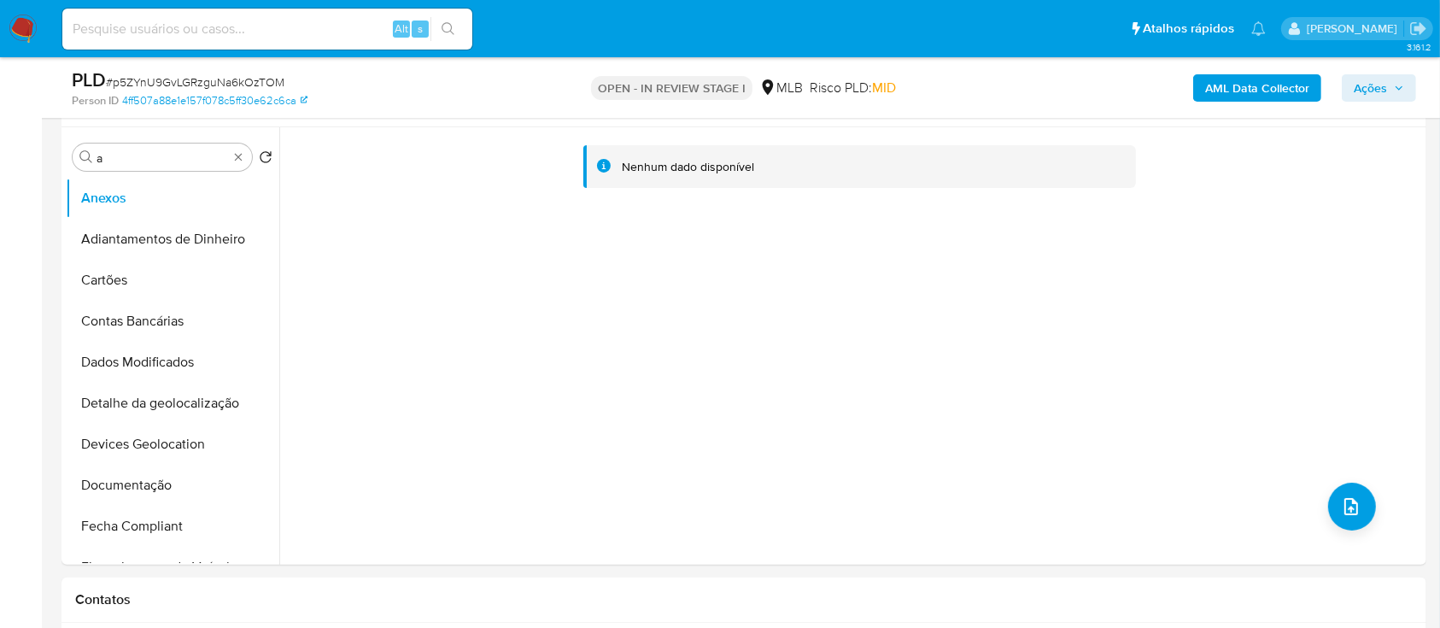
click at [1256, 85] on b "AML Data Collector" at bounding box center [1257, 87] width 104 height 27
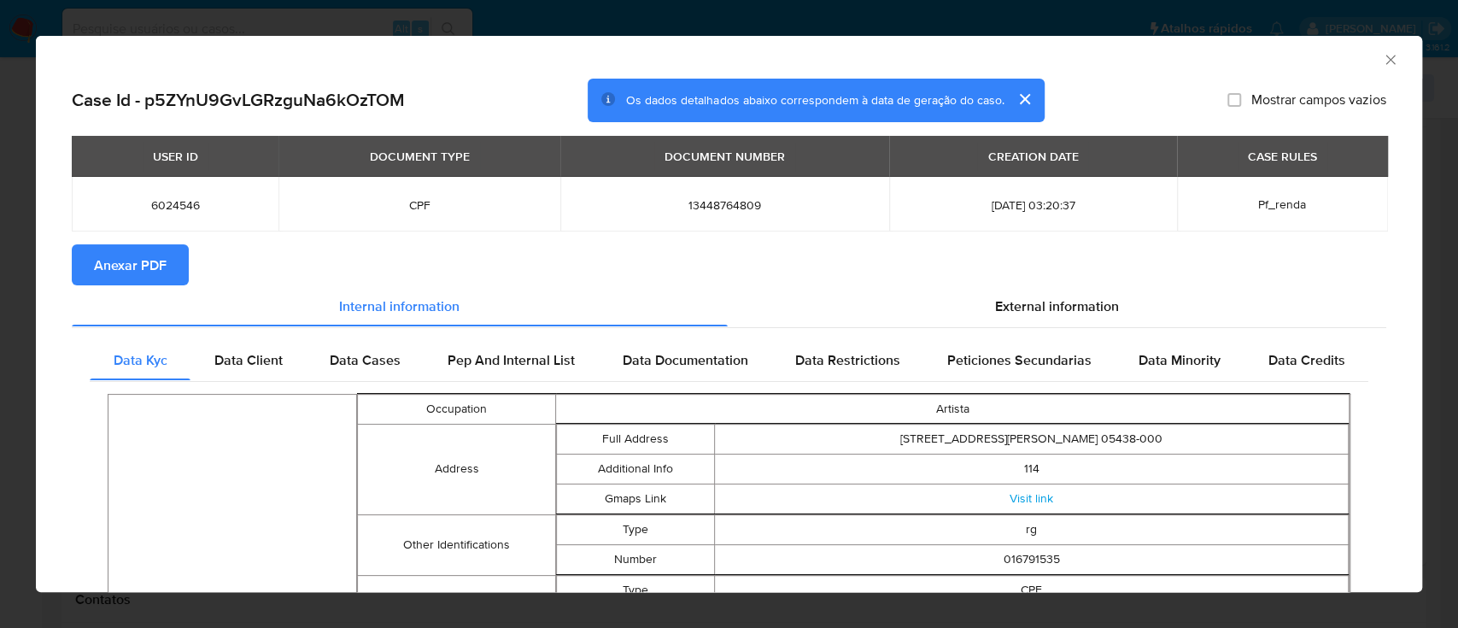
click at [142, 269] on span "Anexar PDF" at bounding box center [130, 265] width 73 height 38
click at [1382, 65] on icon "Fechar a janela" at bounding box center [1390, 59] width 17 height 17
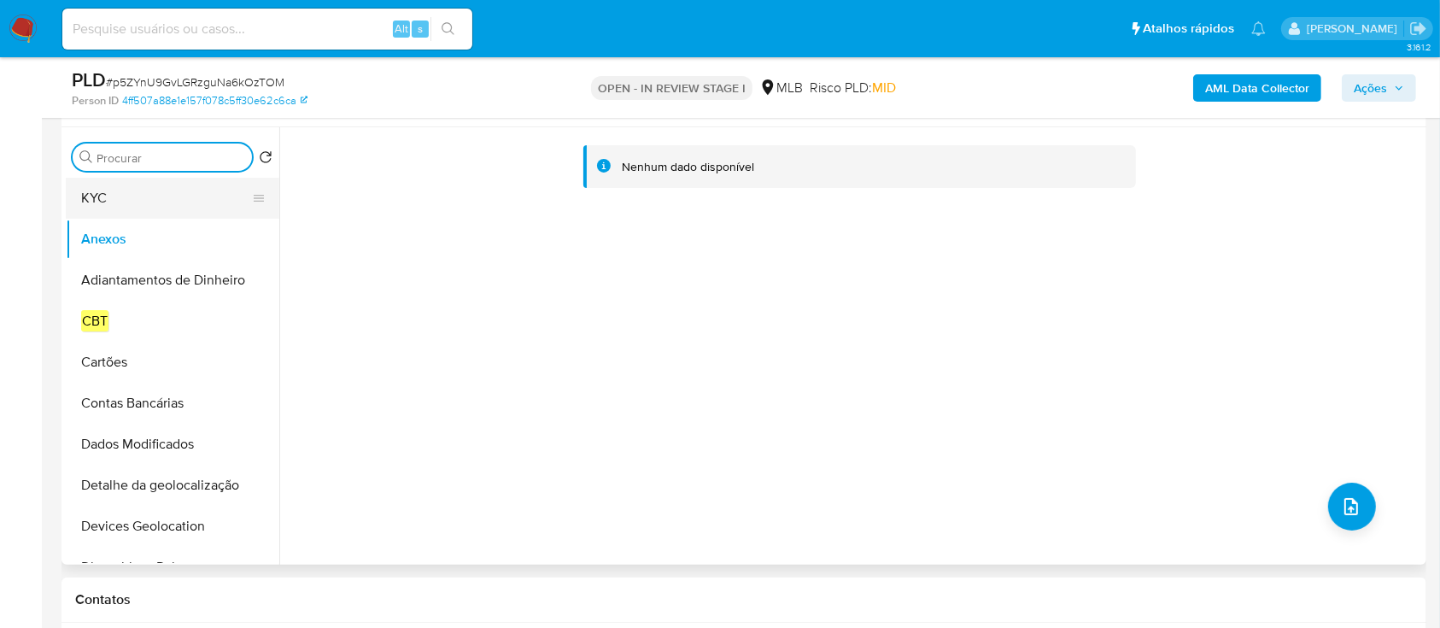
click at [165, 204] on button "KYC" at bounding box center [166, 198] width 200 height 41
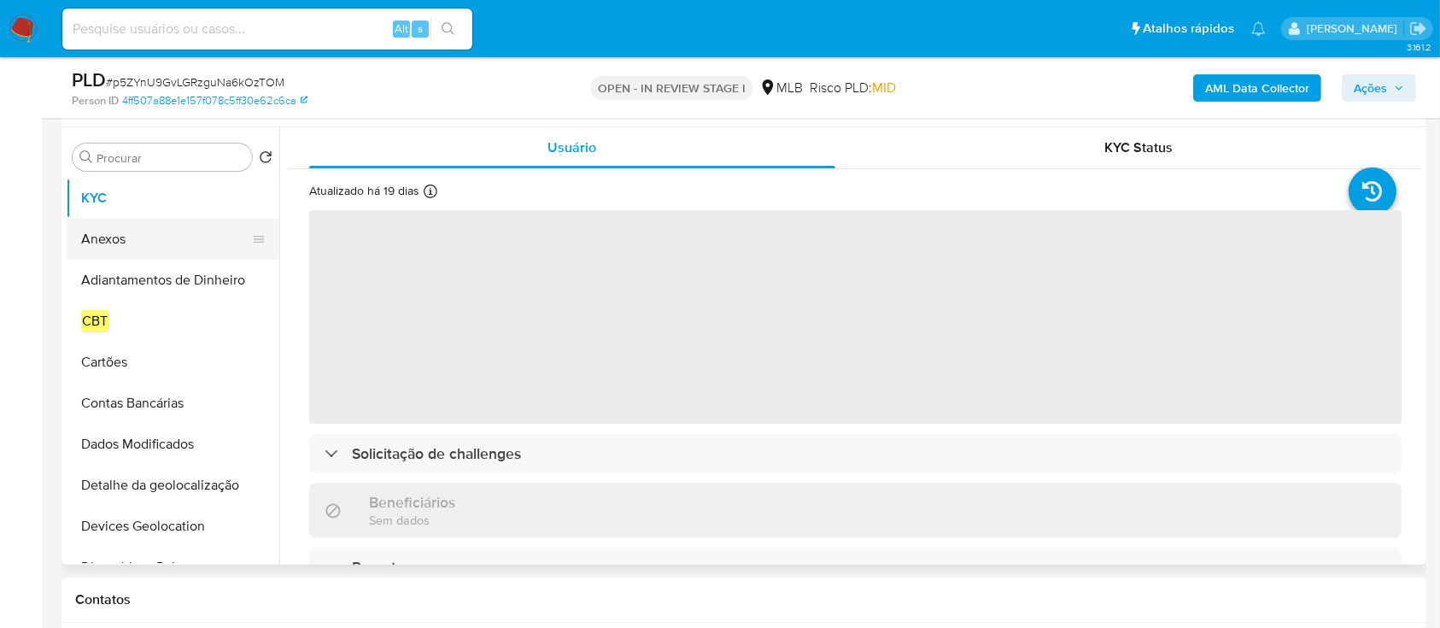
click at [136, 237] on button "Anexos" at bounding box center [166, 239] width 200 height 41
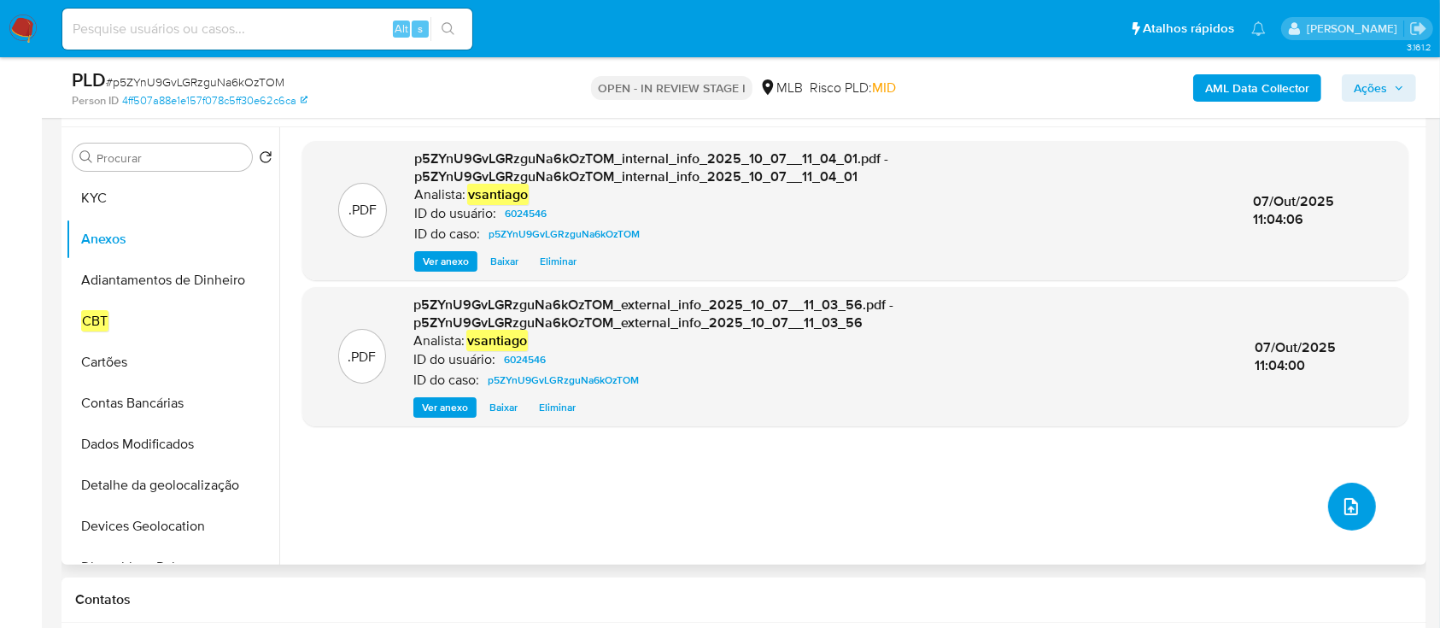
click at [1341, 505] on icon "upload-file" at bounding box center [1351, 506] width 20 height 20
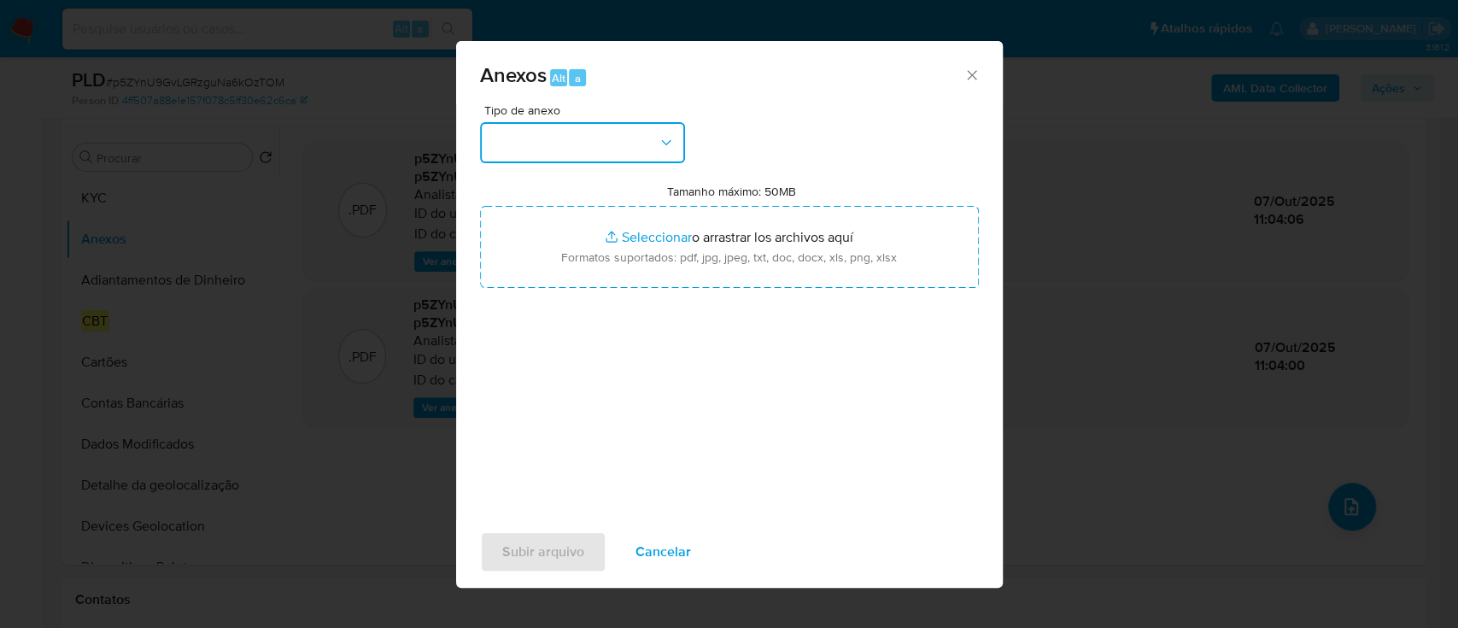
click at [560, 149] on button "button" at bounding box center [582, 142] width 205 height 41
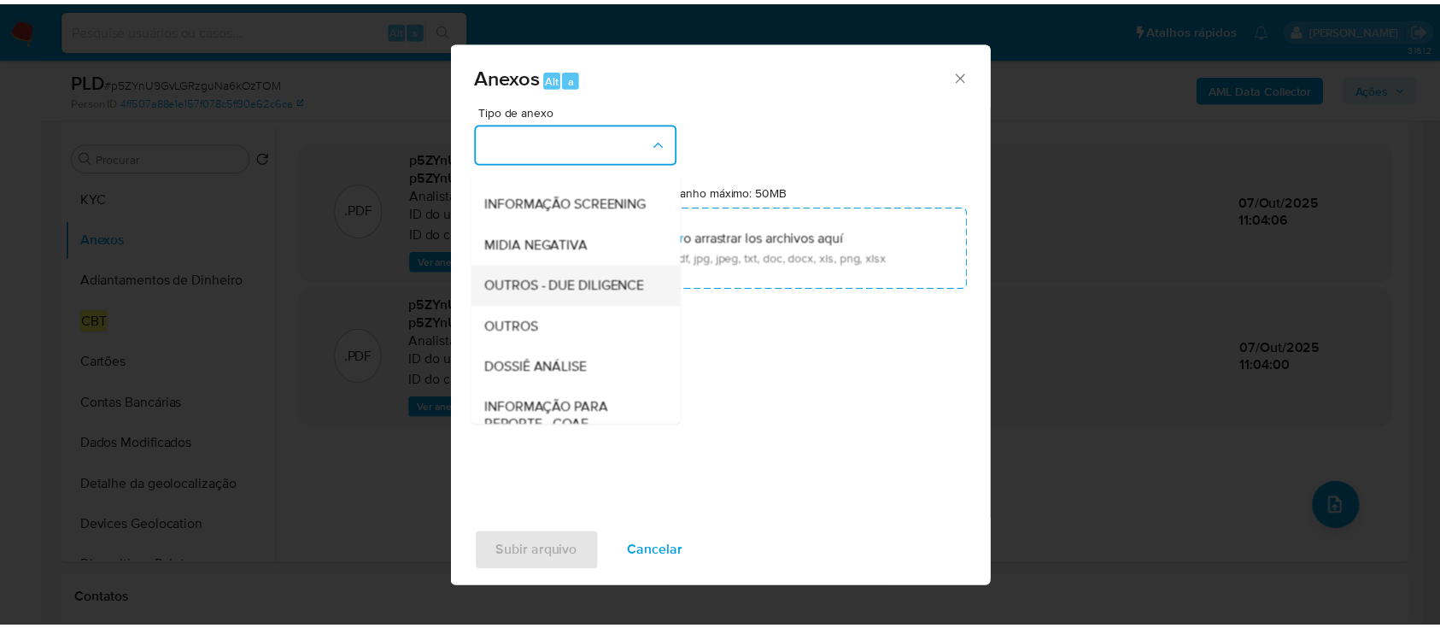
scroll to position [262, 0]
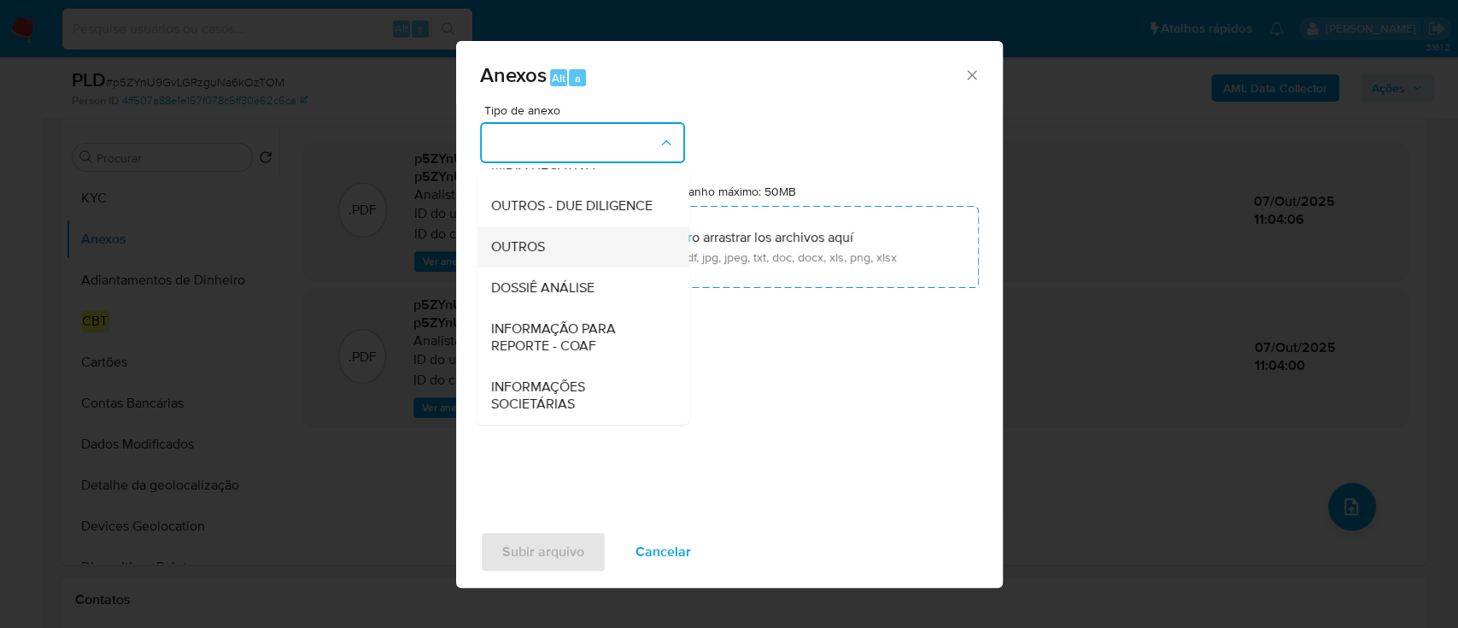
click at [552, 249] on div "OUTROS" at bounding box center [577, 246] width 174 height 41
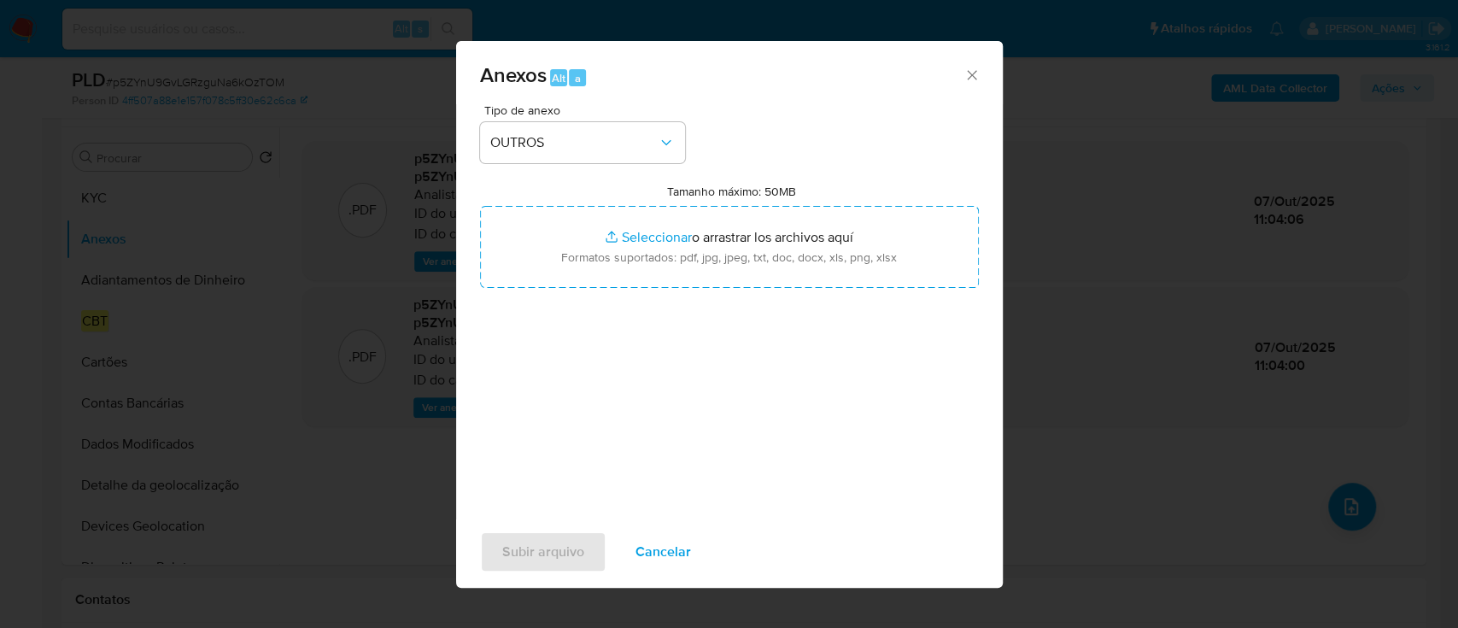
click at [772, 378] on div "Tipo de anexo OUTROS Tamanho máximo: 50MB Seleccionar archivos Seleccionar o ar…" at bounding box center [729, 305] width 499 height 403
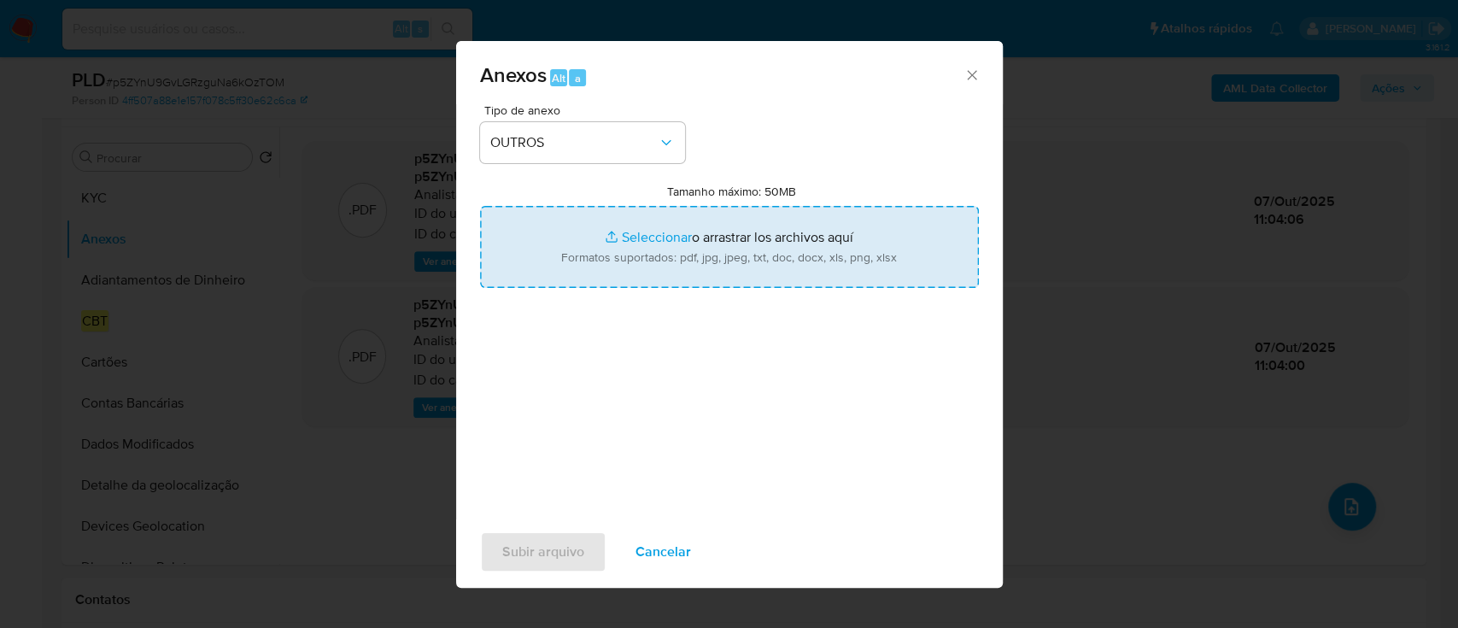
click at [690, 233] on input "Tamanho máximo: 50MB Seleccionar archivos" at bounding box center [729, 247] width 499 height 82
type input "C:\fakepath\SAR - XXX - CPF 13448764809 - ALEXANDRE HENRIQUE GALVAO MARSIGLIA.p…"
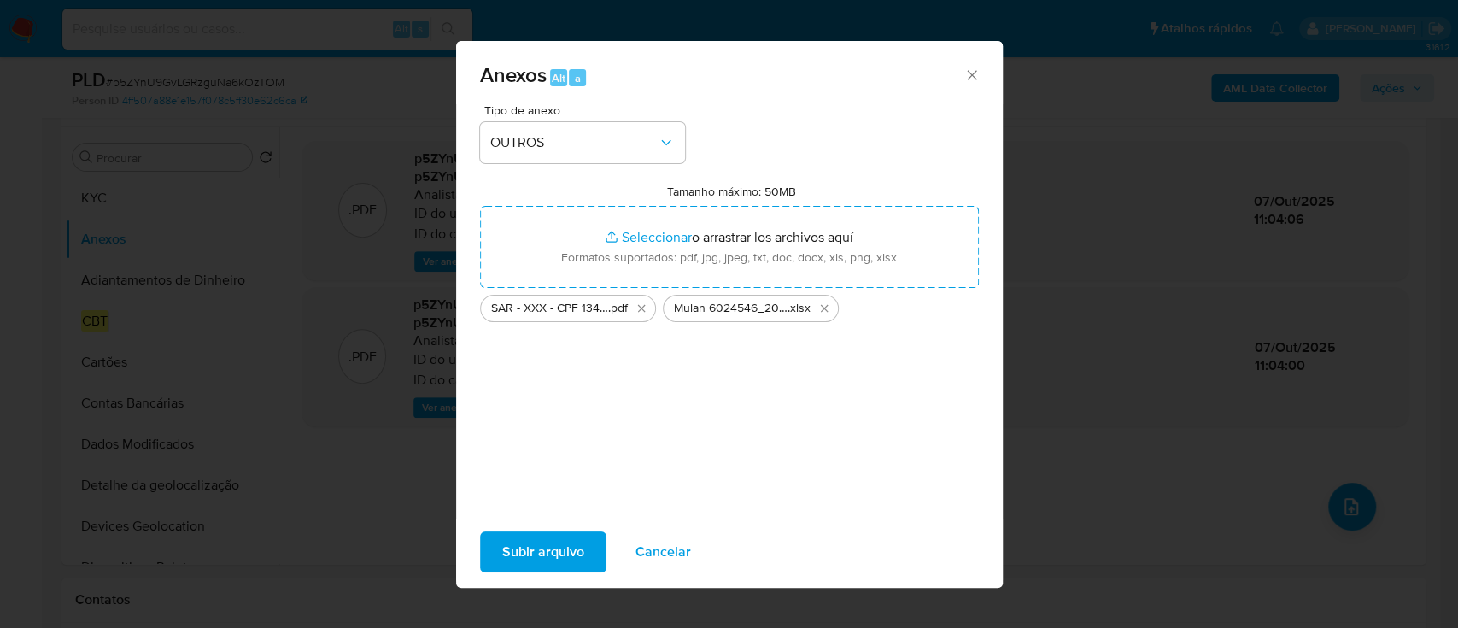
click at [541, 557] on span "Subir arquivo" at bounding box center [543, 552] width 82 height 38
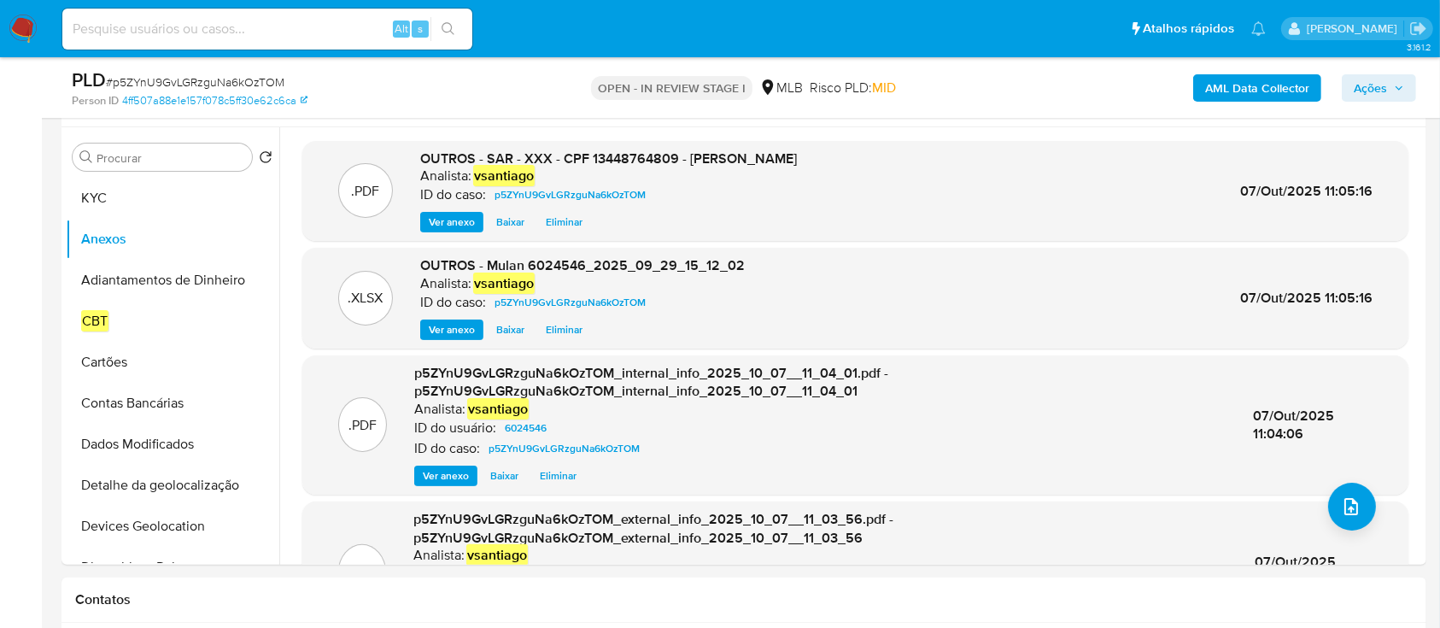
click at [1370, 95] on span "Ações" at bounding box center [1369, 87] width 33 height 27
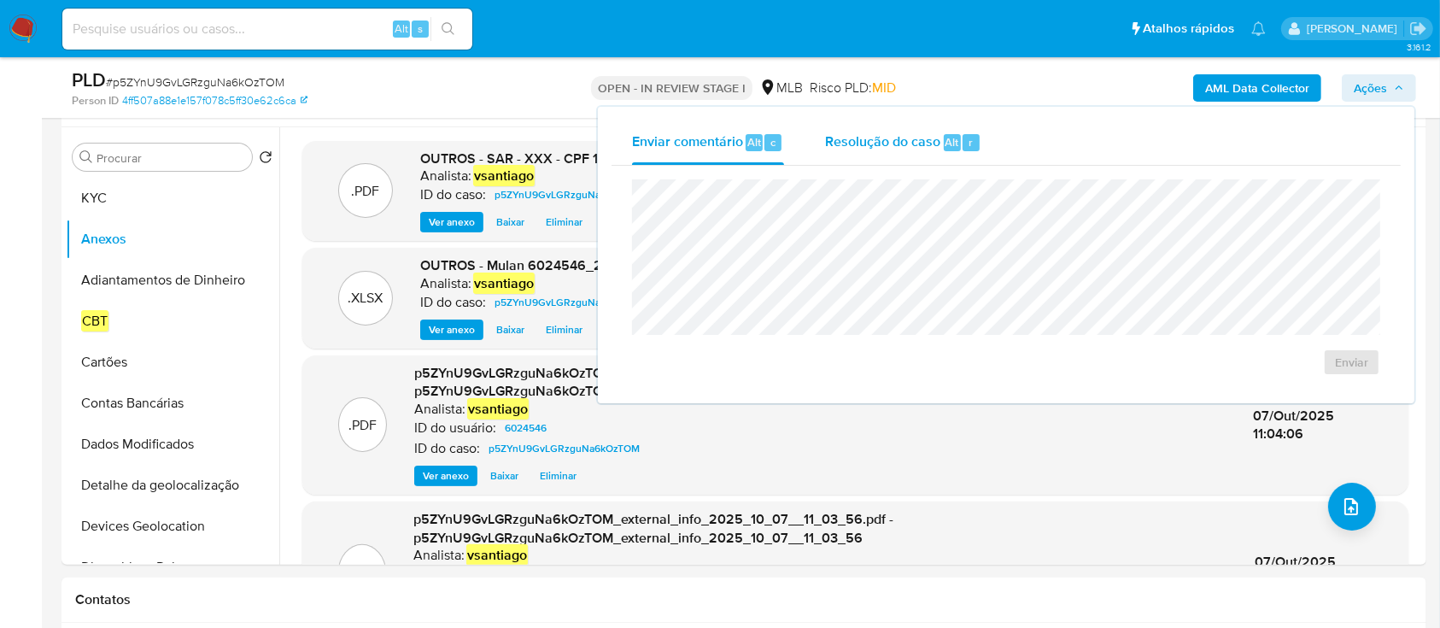
click at [897, 133] on span "Resolução do caso" at bounding box center [882, 141] width 115 height 20
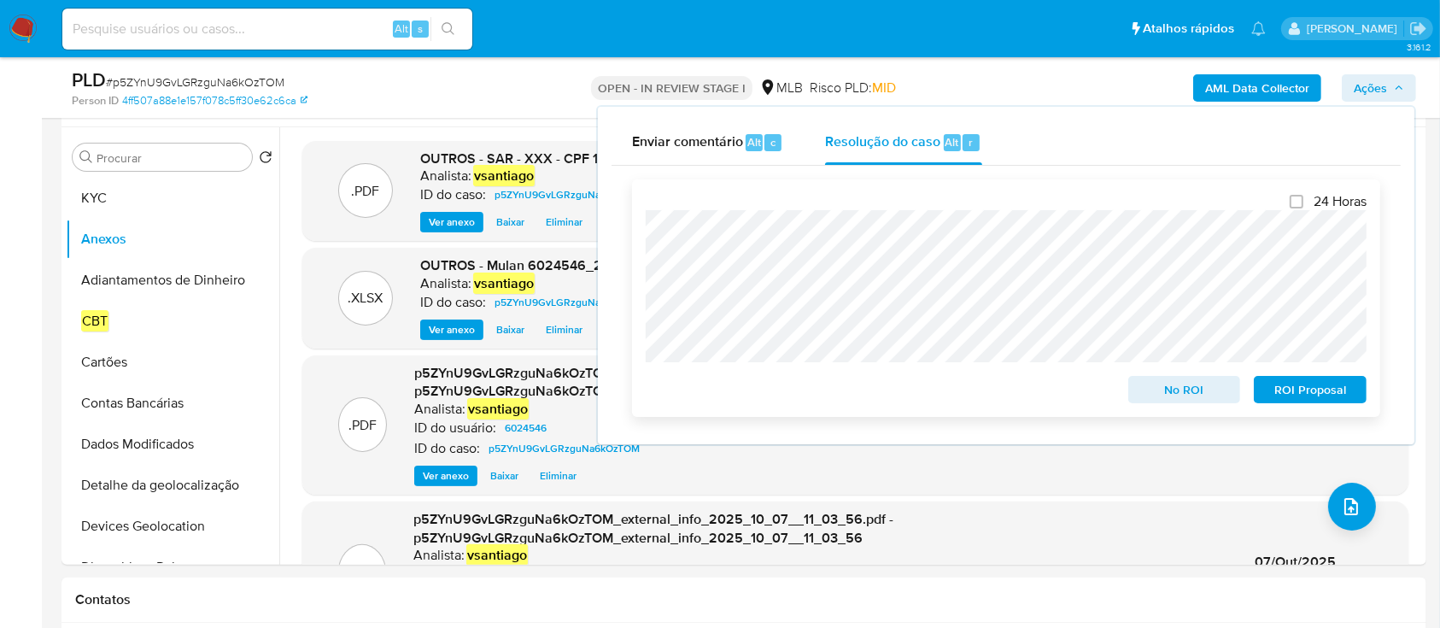
click at [1304, 393] on span "ROI Proposal" at bounding box center [1309, 389] width 89 height 24
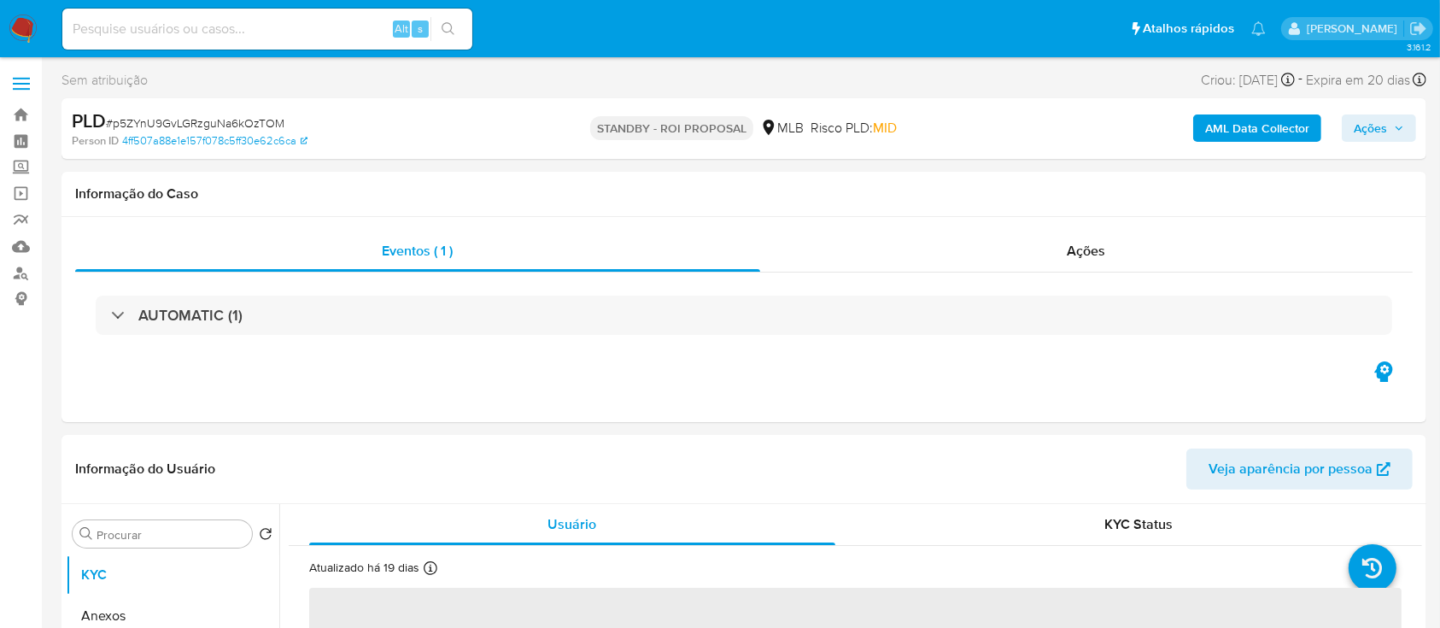
select select "10"
click at [27, 23] on img at bounding box center [23, 29] width 29 height 29
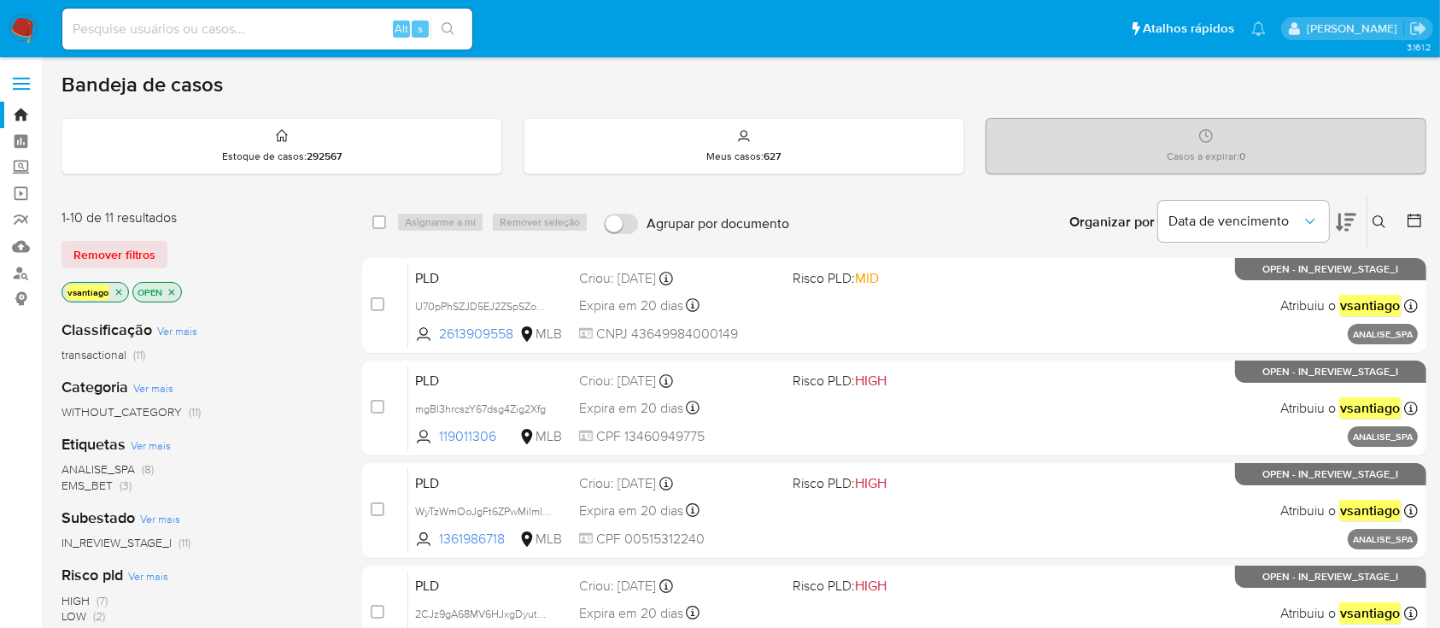
click at [283, 283] on div "vsantiago OPEN" at bounding box center [197, 294] width 273 height 24
click at [289, 339] on div "Classificação Ver mais transactional (11)" at bounding box center [197, 341] width 273 height 44
click at [289, 297] on div "vsantiago OPEN" at bounding box center [197, 294] width 273 height 24
click at [144, 475] on span "(8)" at bounding box center [148, 468] width 12 height 17
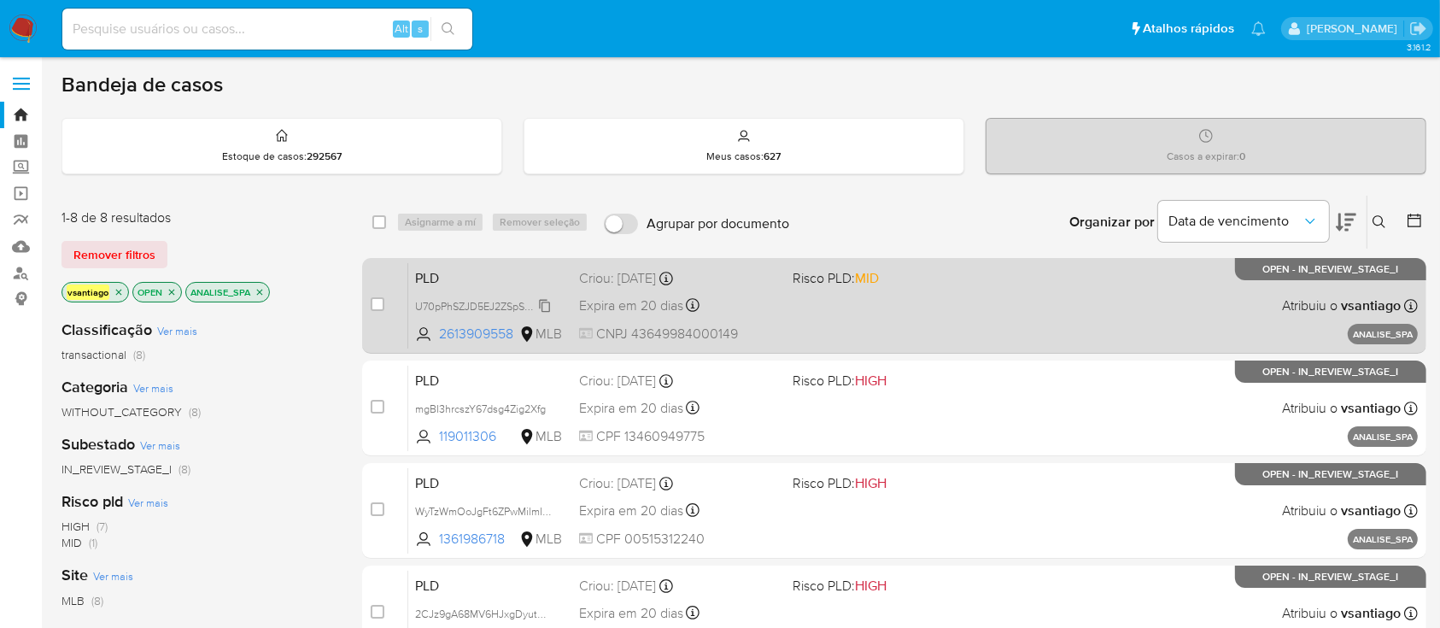
click at [520, 304] on span "U70pPhSZJD5EJ2ZSpSZoDrnv" at bounding box center [486, 304] width 143 height 19
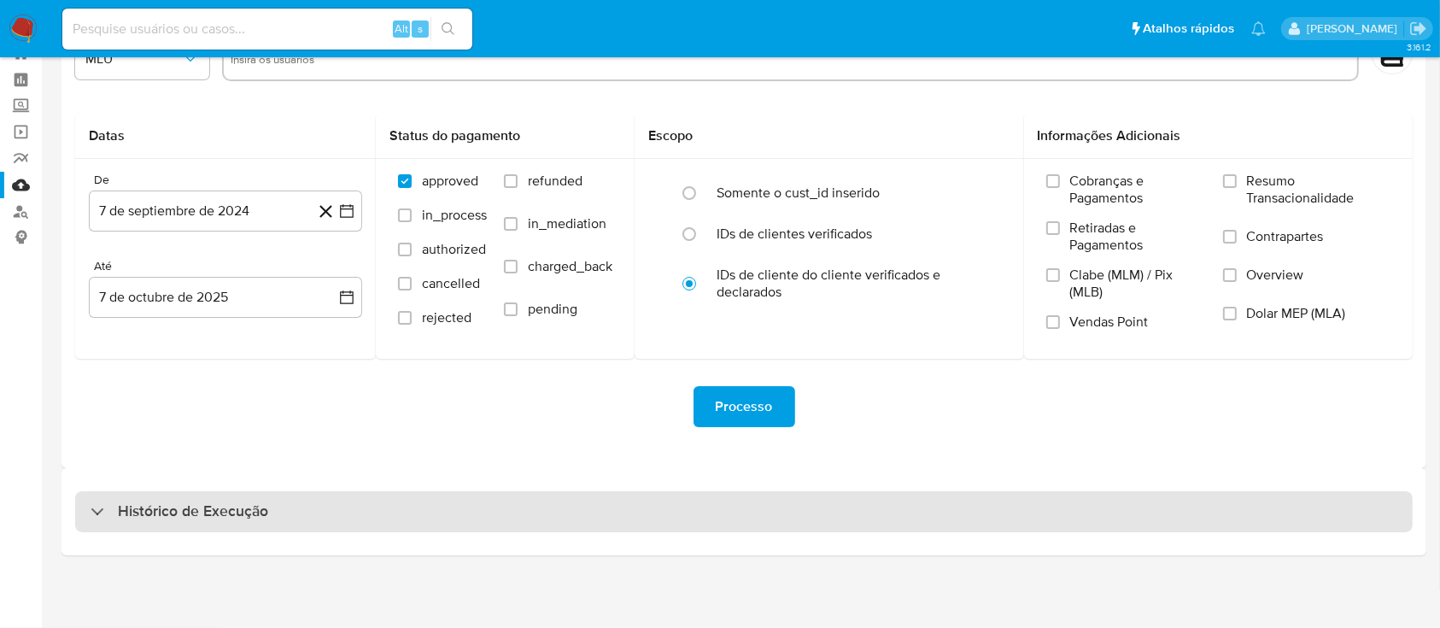
click at [803, 517] on div "Histórico de Execução" at bounding box center [743, 511] width 1337 height 41
select select "10"
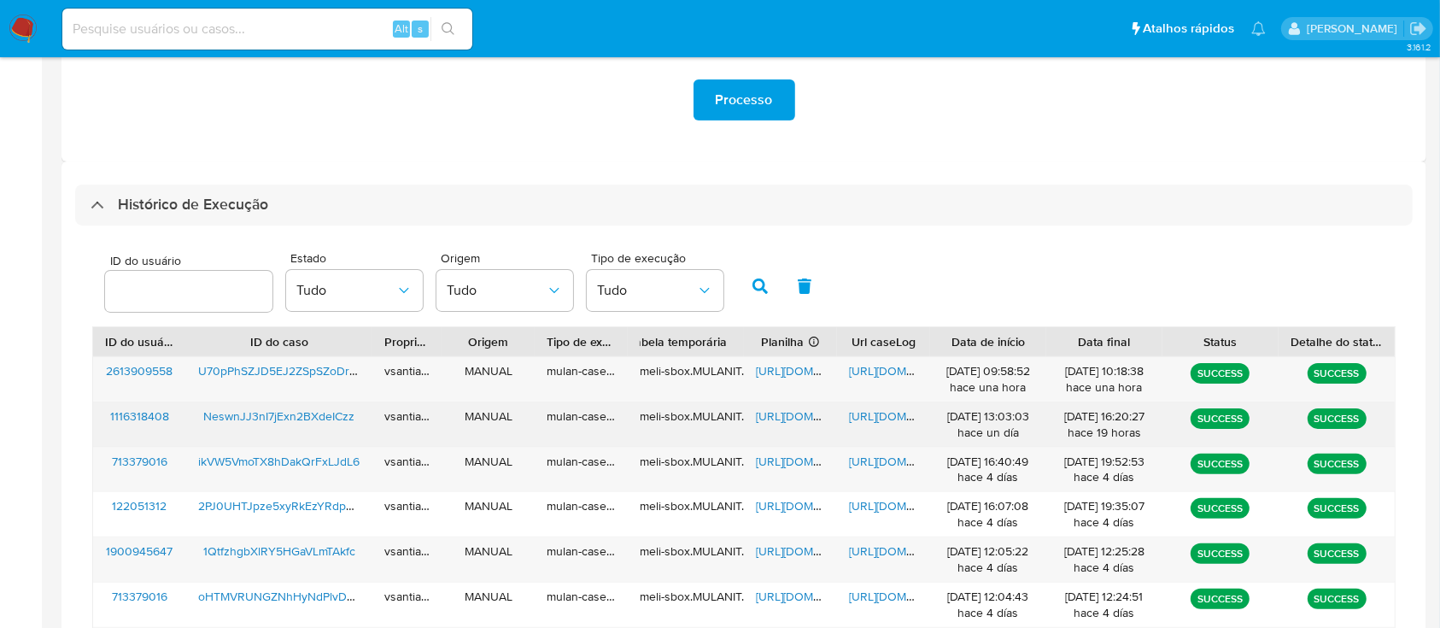
scroll to position [403, 0]
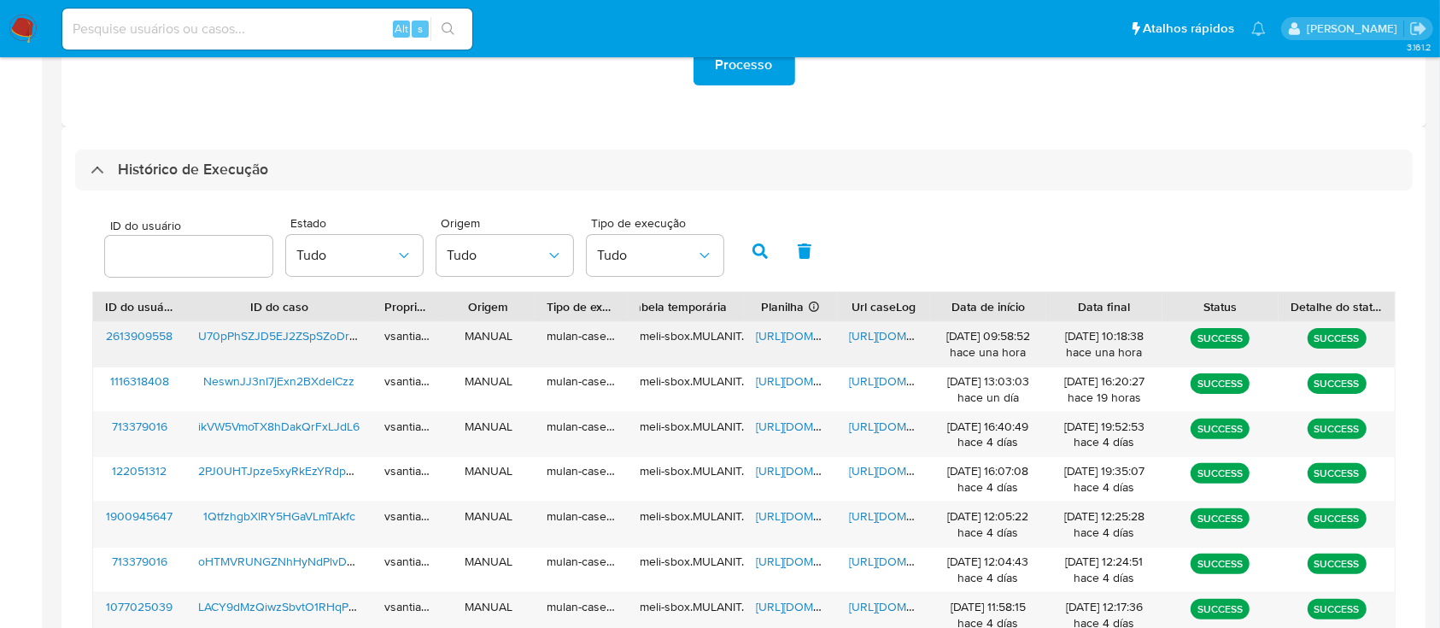
click at [302, 336] on span "U70pPhSZJD5EJ2ZSpSZoDrnv" at bounding box center [280, 335] width 164 height 17
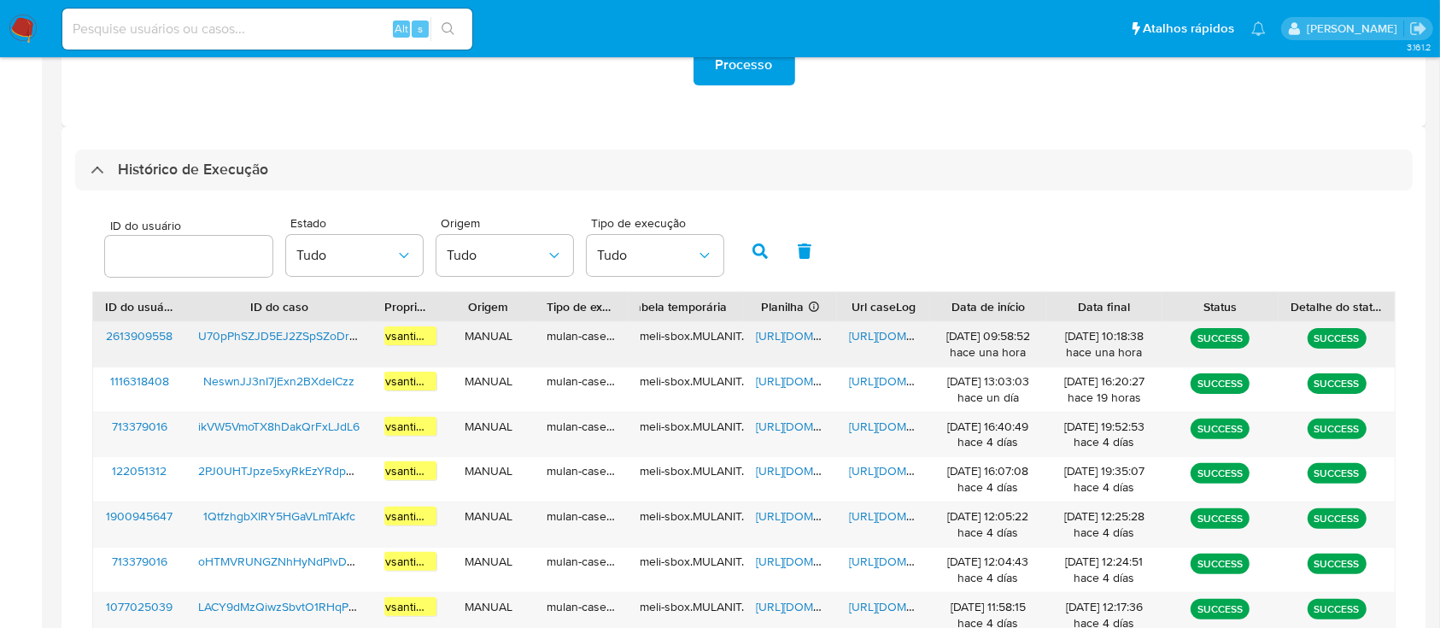
click at [773, 336] on span "[URL][DOMAIN_NAME]" at bounding box center [815, 335] width 118 height 17
click at [894, 336] on span "[URL][DOMAIN_NAME]" at bounding box center [908, 335] width 118 height 17
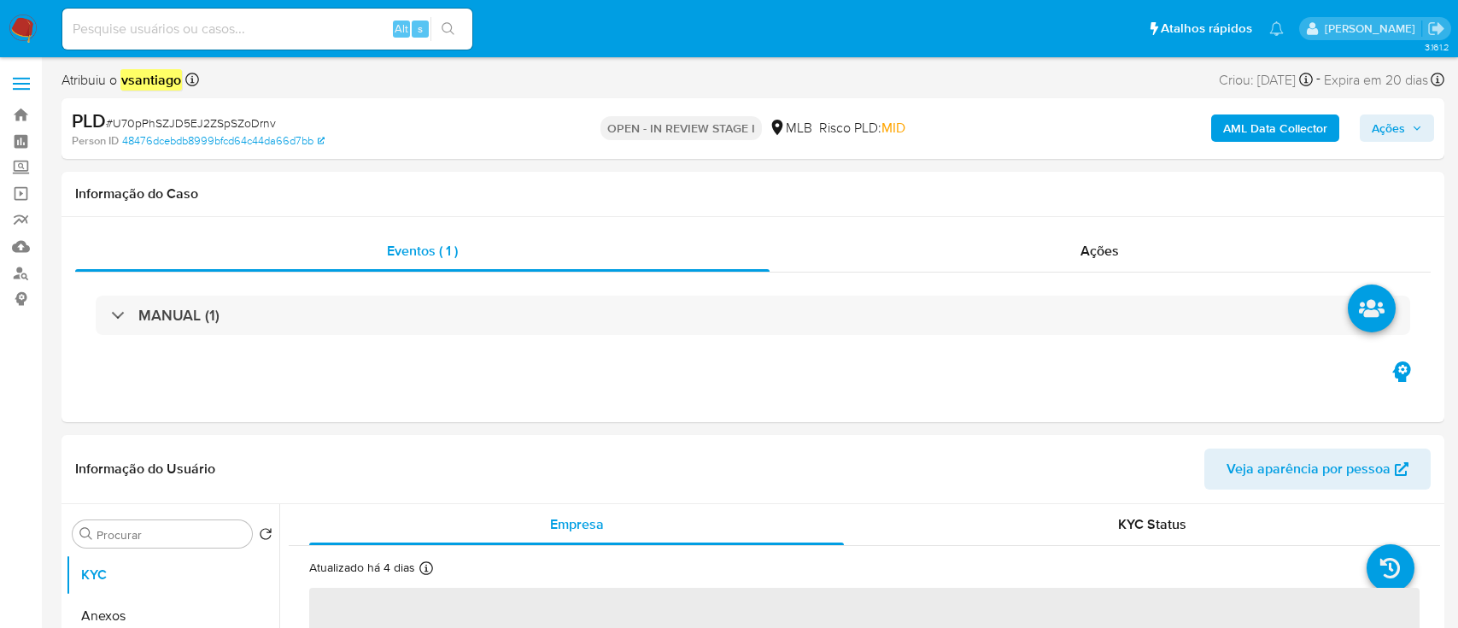
select select "10"
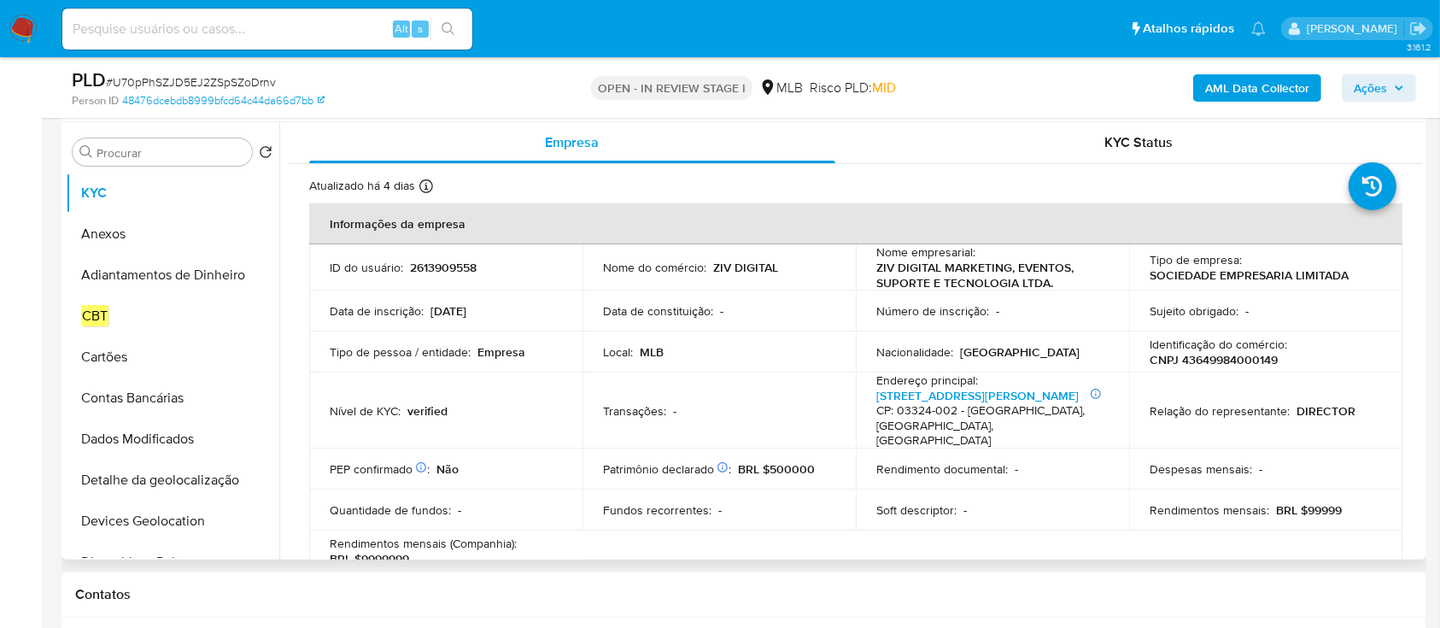
scroll to position [342, 0]
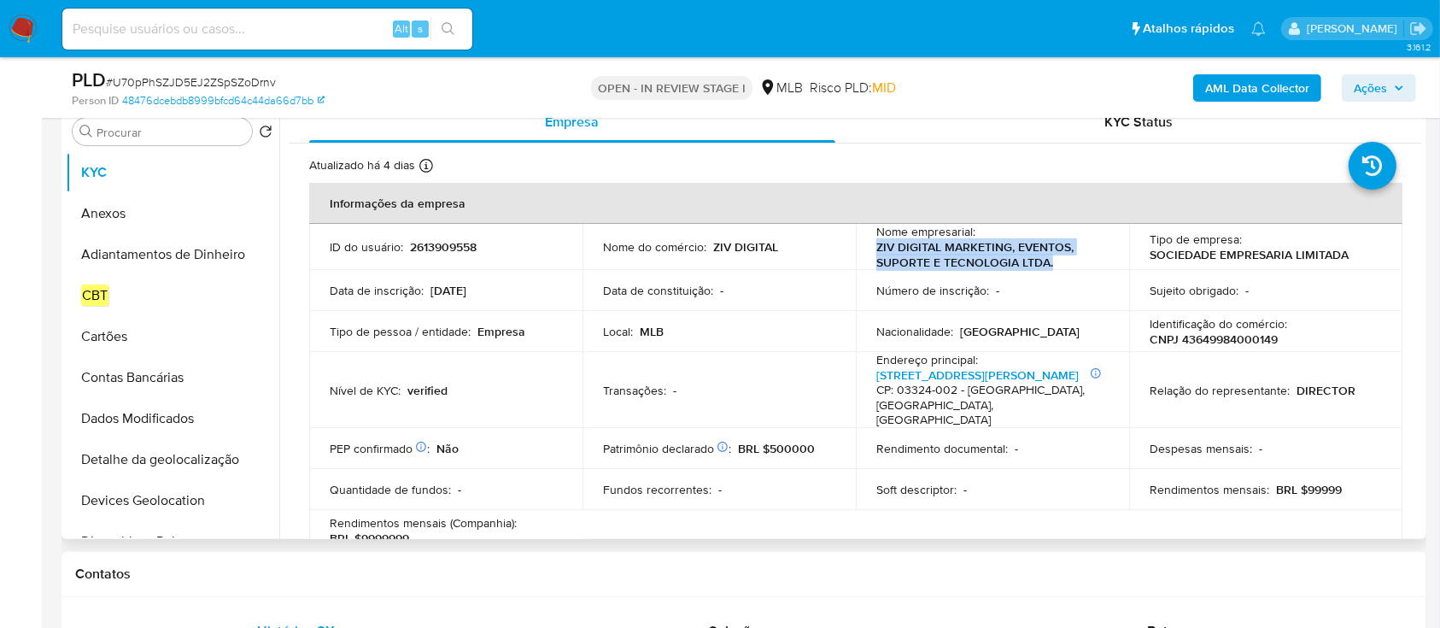
drag, startPoint x: 1046, startPoint y: 260, endPoint x: 869, endPoint y: 249, distance: 177.1
click at [869, 249] on td "Nome empresarial : ZIV DIGITAL MARKETING, EVENTOS, SUPORTE E TECNOLOGIA LTDA." at bounding box center [992, 247] width 273 height 46
copy p "ZIV DIGITAL MARKETING, EVENTOS, SUPORTE E TECNOLOGIA LTDA."
drag, startPoint x: 1327, startPoint y: 338, endPoint x: 1300, endPoint y: 339, distance: 26.5
click at [1327, 338] on div "Identificação do comércio : CNPJ 43649984000149" at bounding box center [1265, 331] width 232 height 31
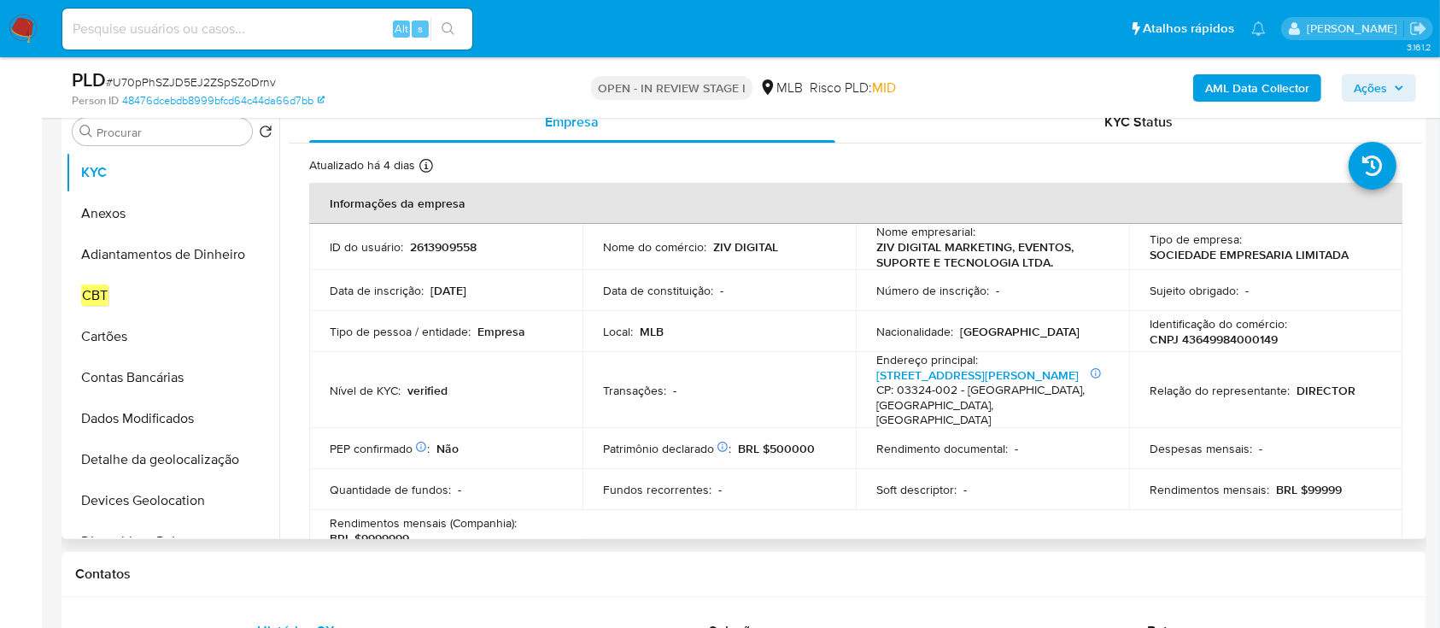
click at [1250, 339] on p "CNPJ 43649984000149" at bounding box center [1213, 338] width 128 height 15
click at [1249, 339] on p "CNPJ 43649984000149" at bounding box center [1213, 338] width 128 height 15
copy p "43649984000149"
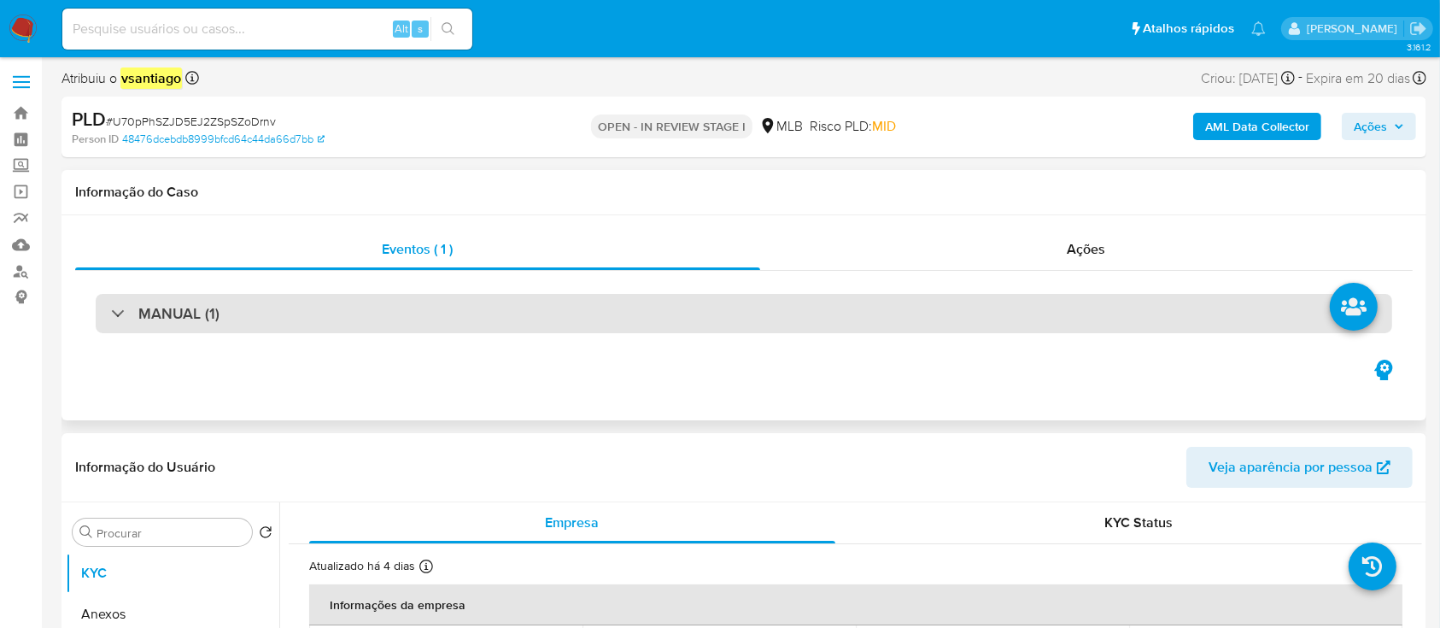
scroll to position [0, 0]
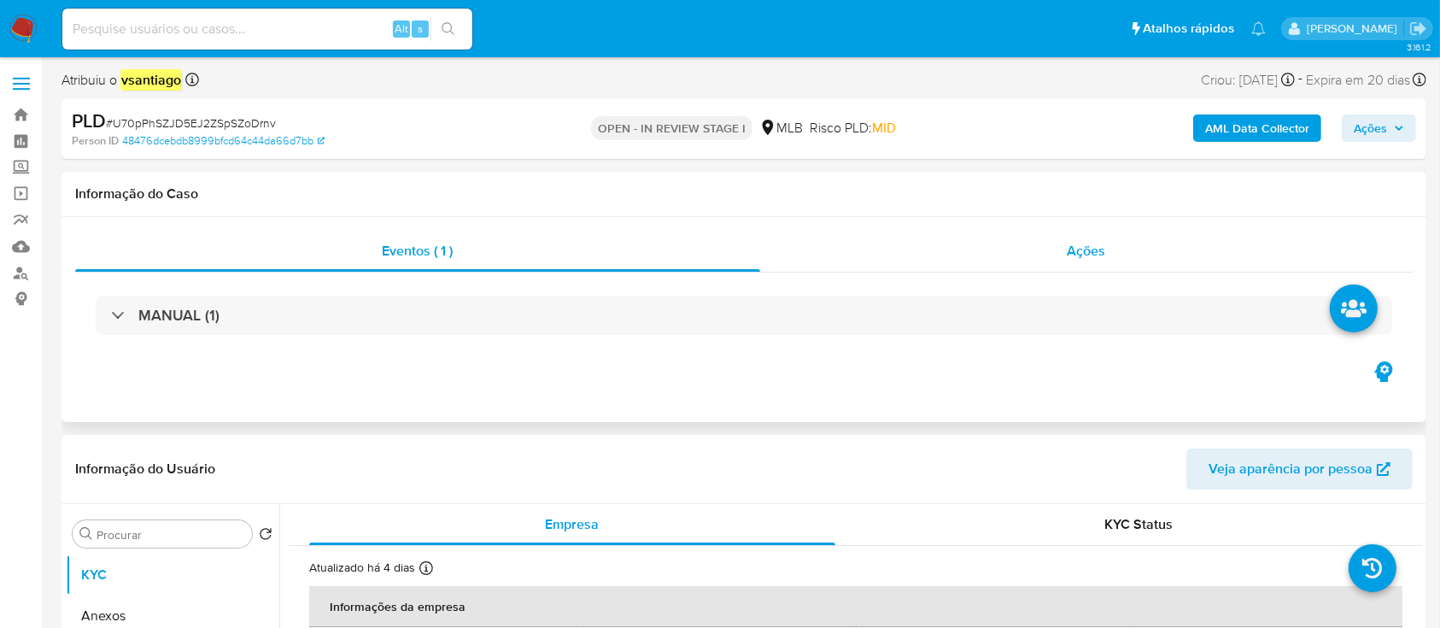
click at [1055, 254] on div "Ações" at bounding box center [1086, 251] width 652 height 41
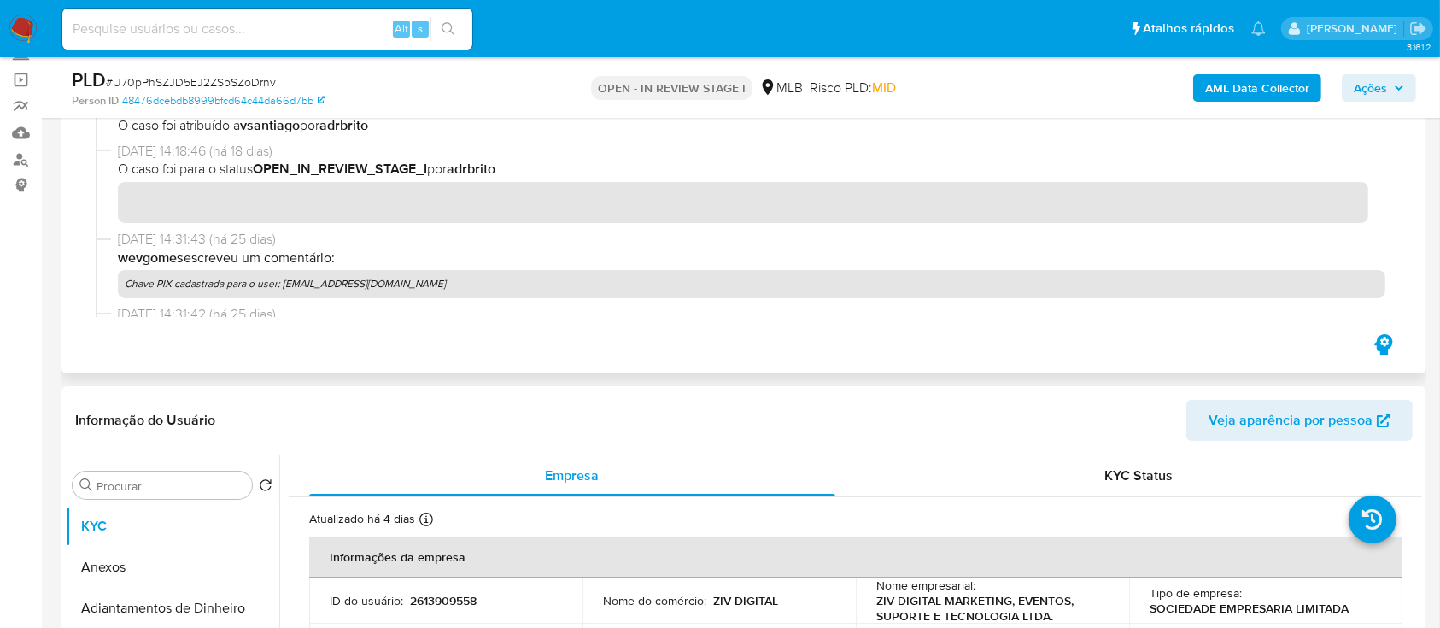
scroll to position [55, 0]
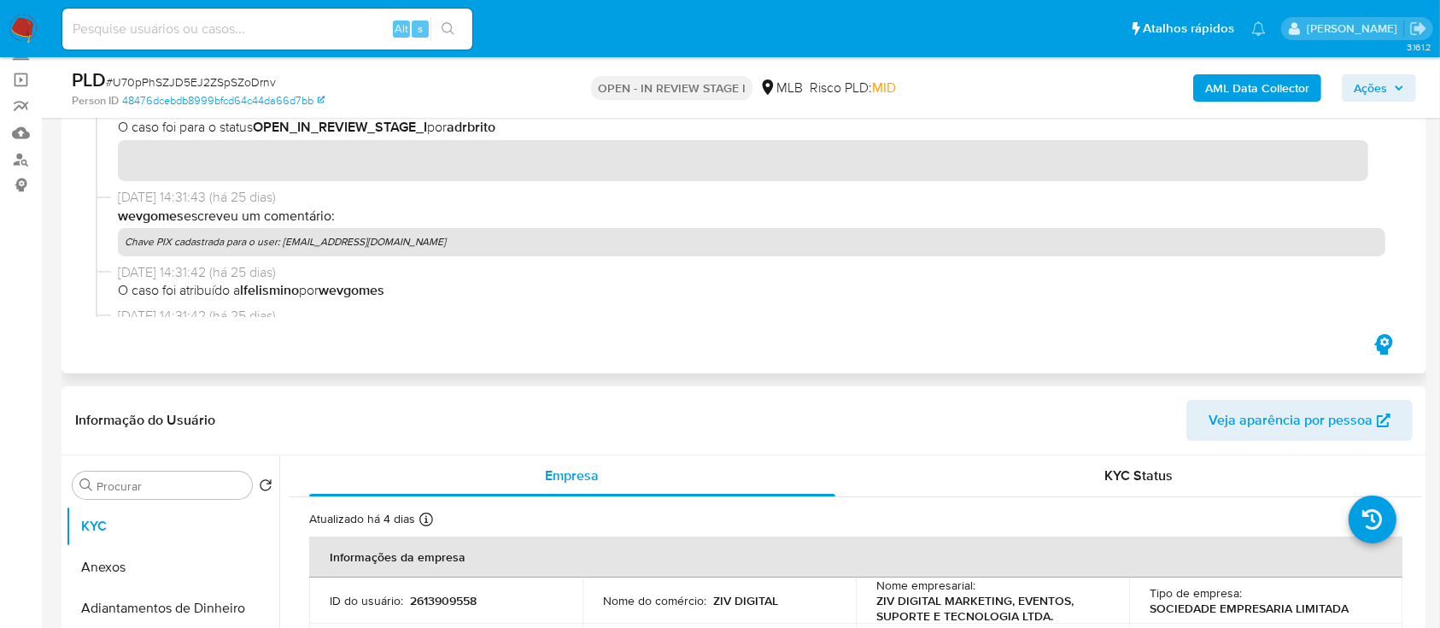
drag, startPoint x: 346, startPoint y: 294, endPoint x: 131, endPoint y: 248, distance: 219.0
click at [131, 248] on p "Chave PIX cadastrada para o user: [EMAIL_ADDRESS][DOMAIN_NAME]" at bounding box center [751, 241] width 1267 height 27
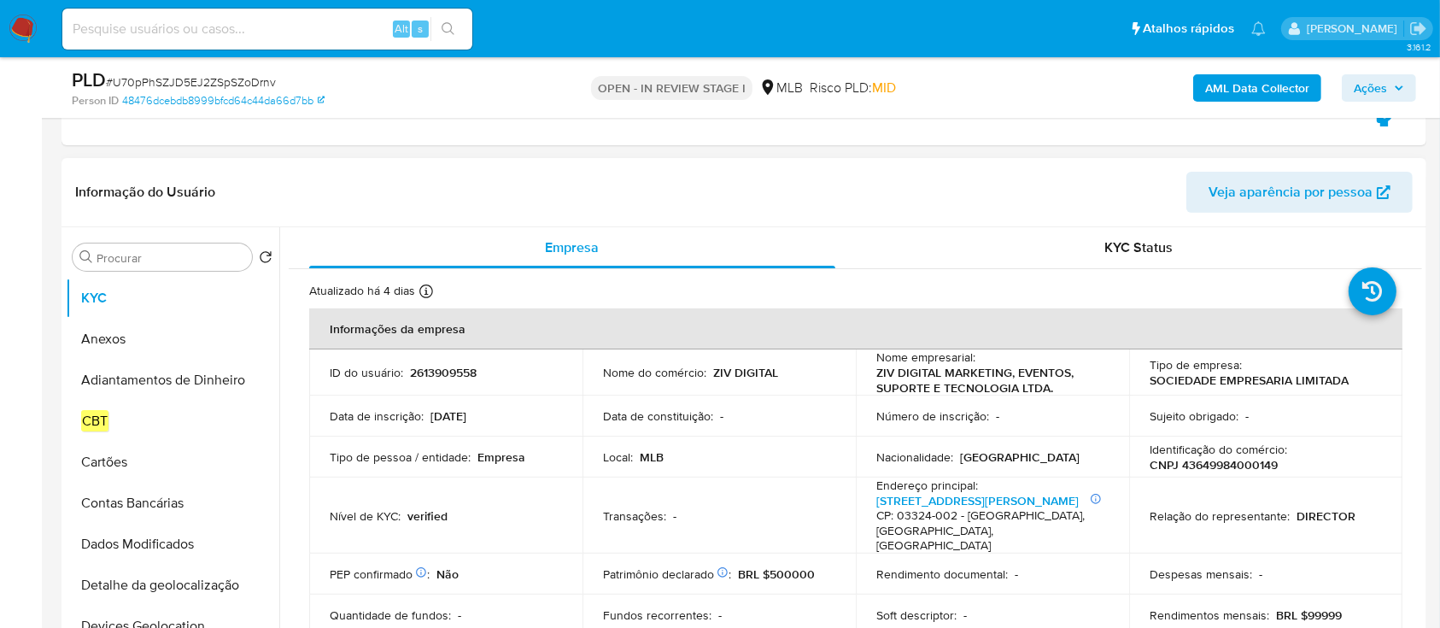
scroll to position [455, 0]
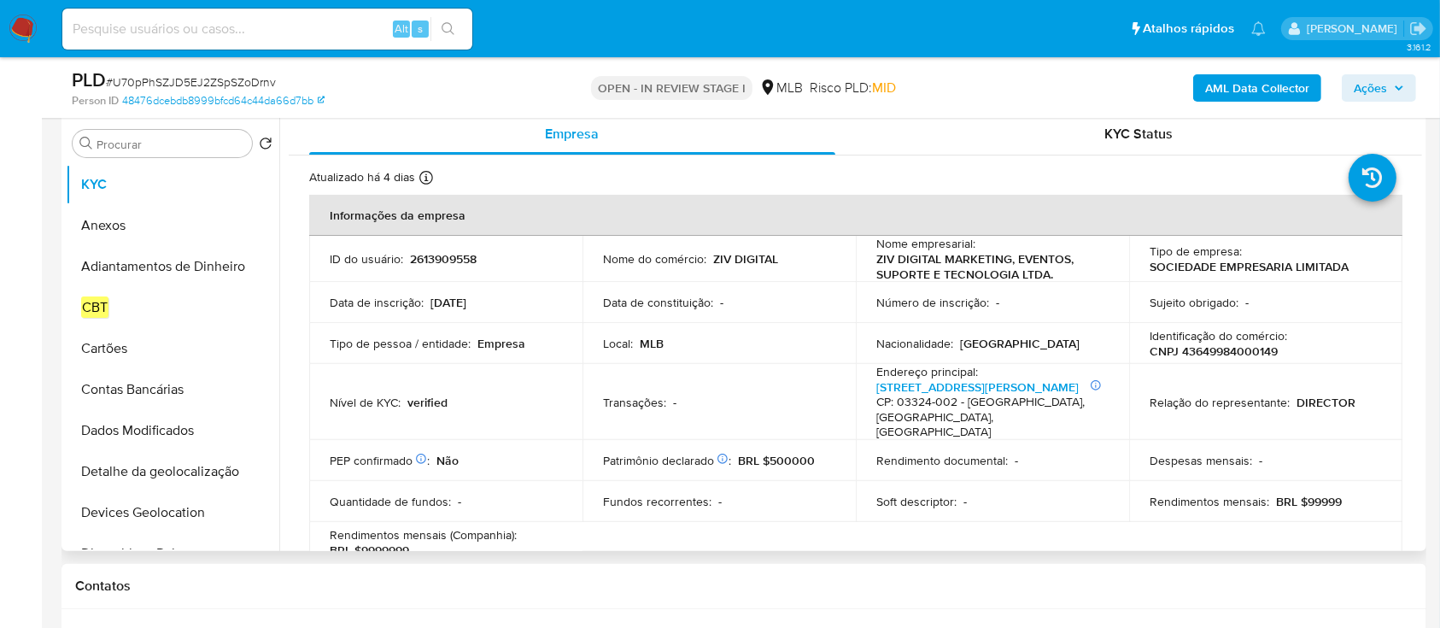
click at [436, 256] on p "2613909558" at bounding box center [443, 258] width 67 height 15
copy p "2613909558"
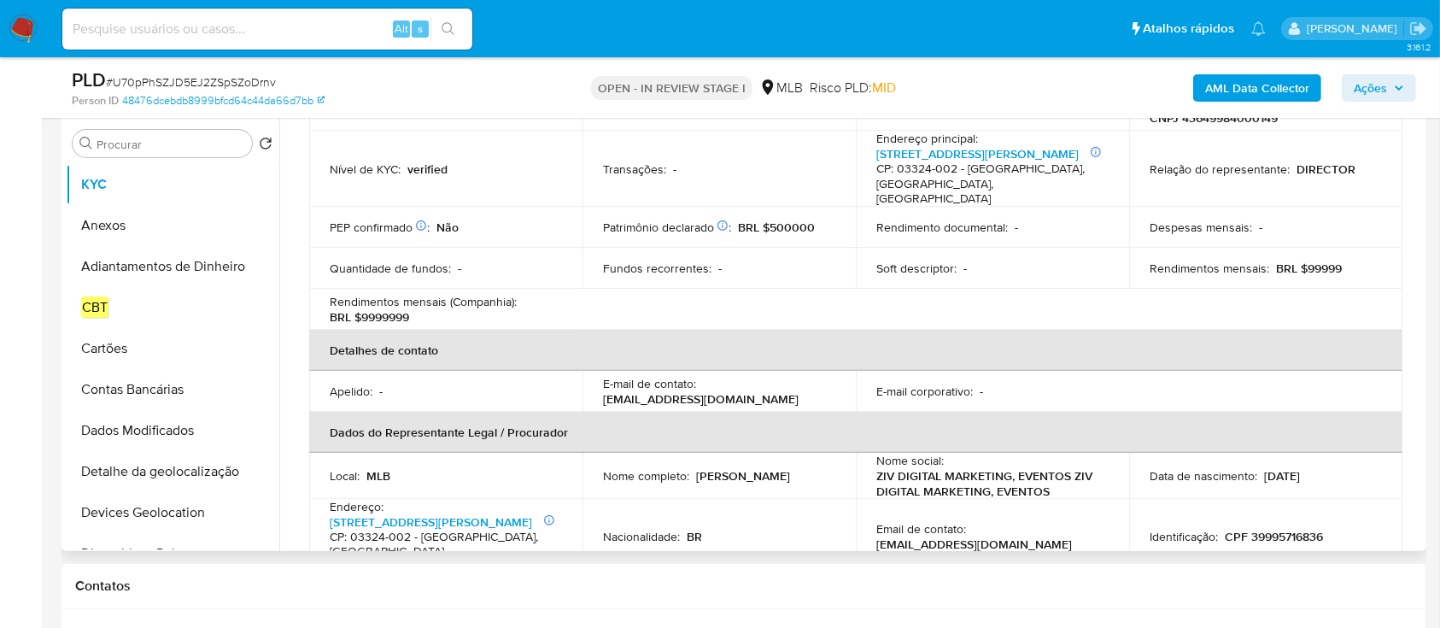
scroll to position [121, 0]
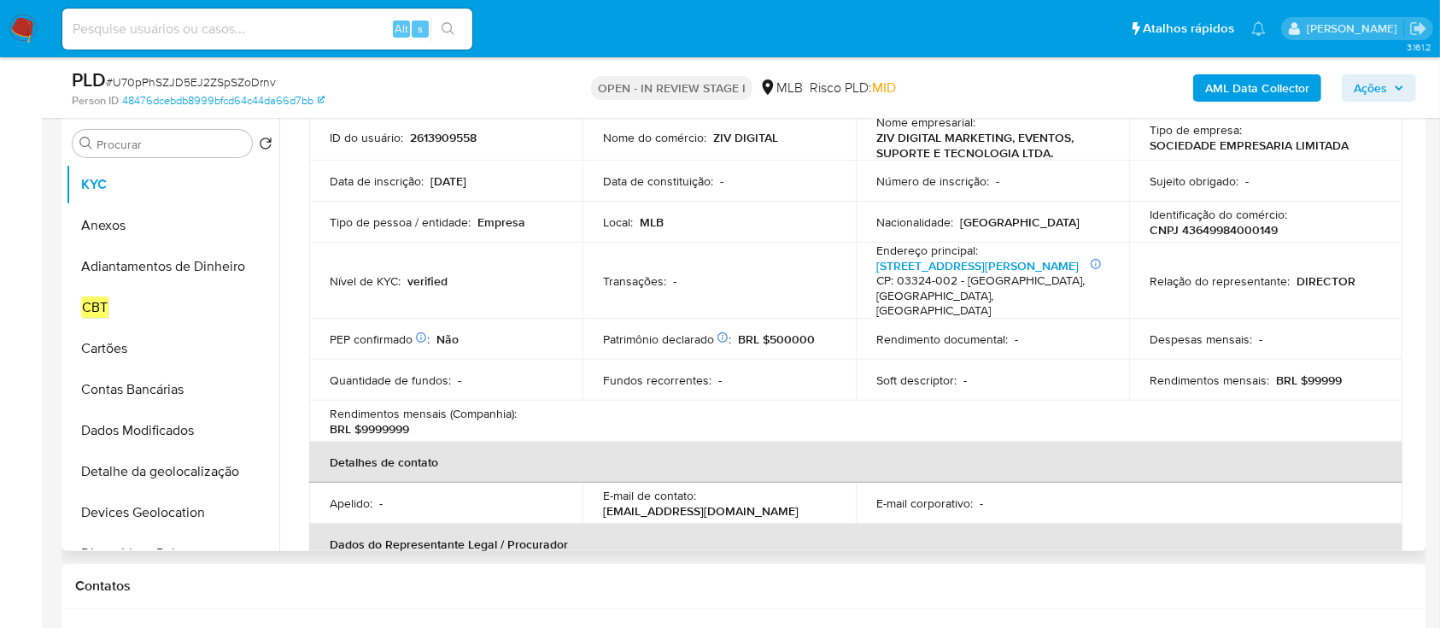
click at [1213, 229] on p "CNPJ 43649984000149" at bounding box center [1213, 229] width 128 height 15
copy p "43649984000149"
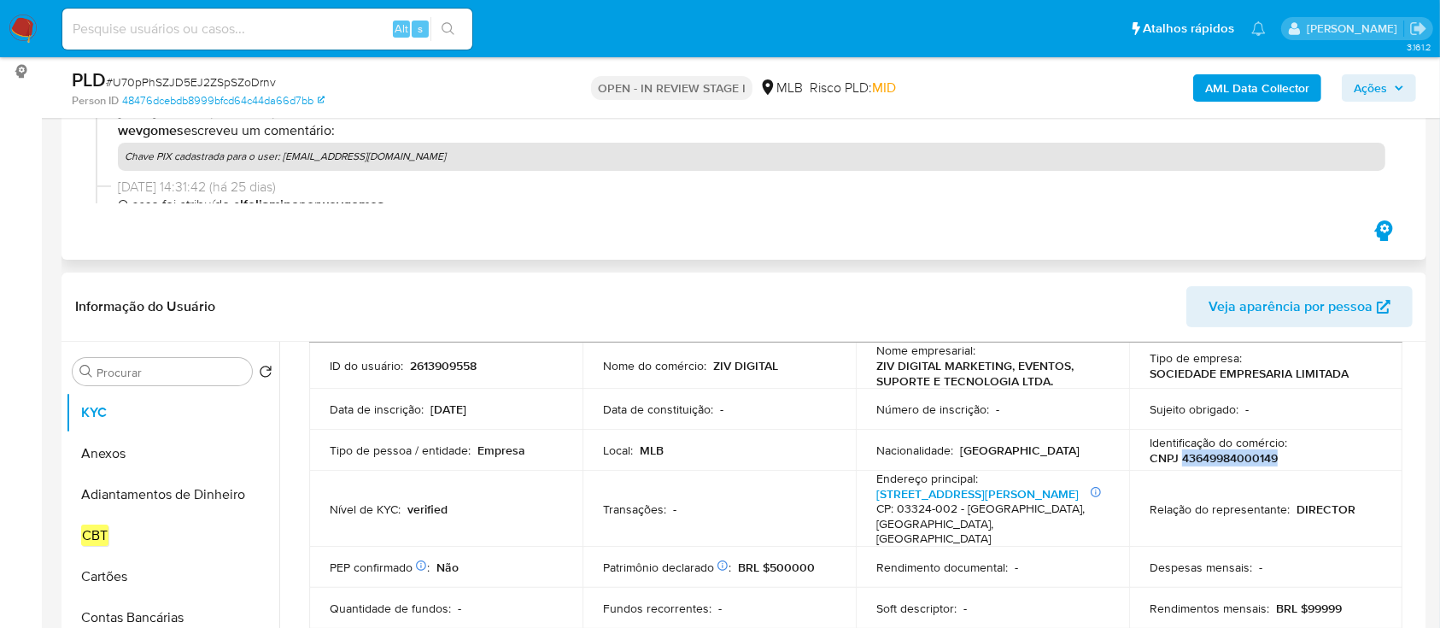
scroll to position [0, 0]
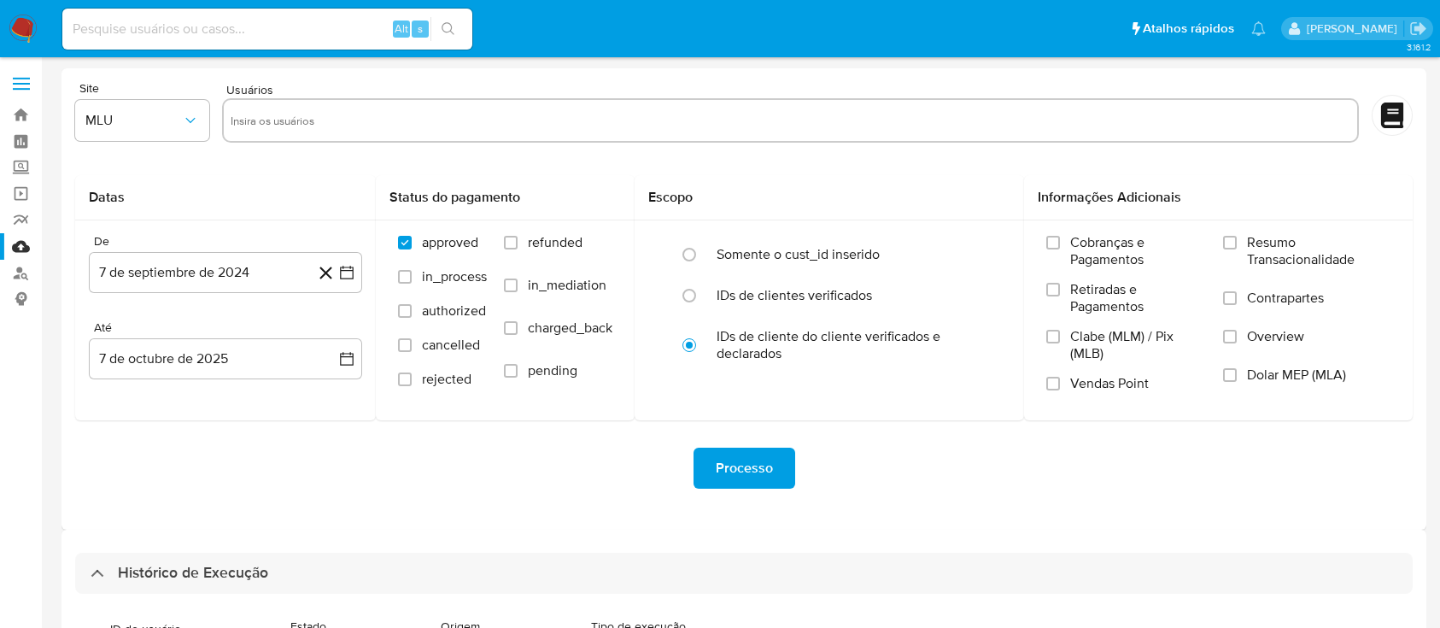
select select "10"
